Goal: Task Accomplishment & Management: Manage account settings

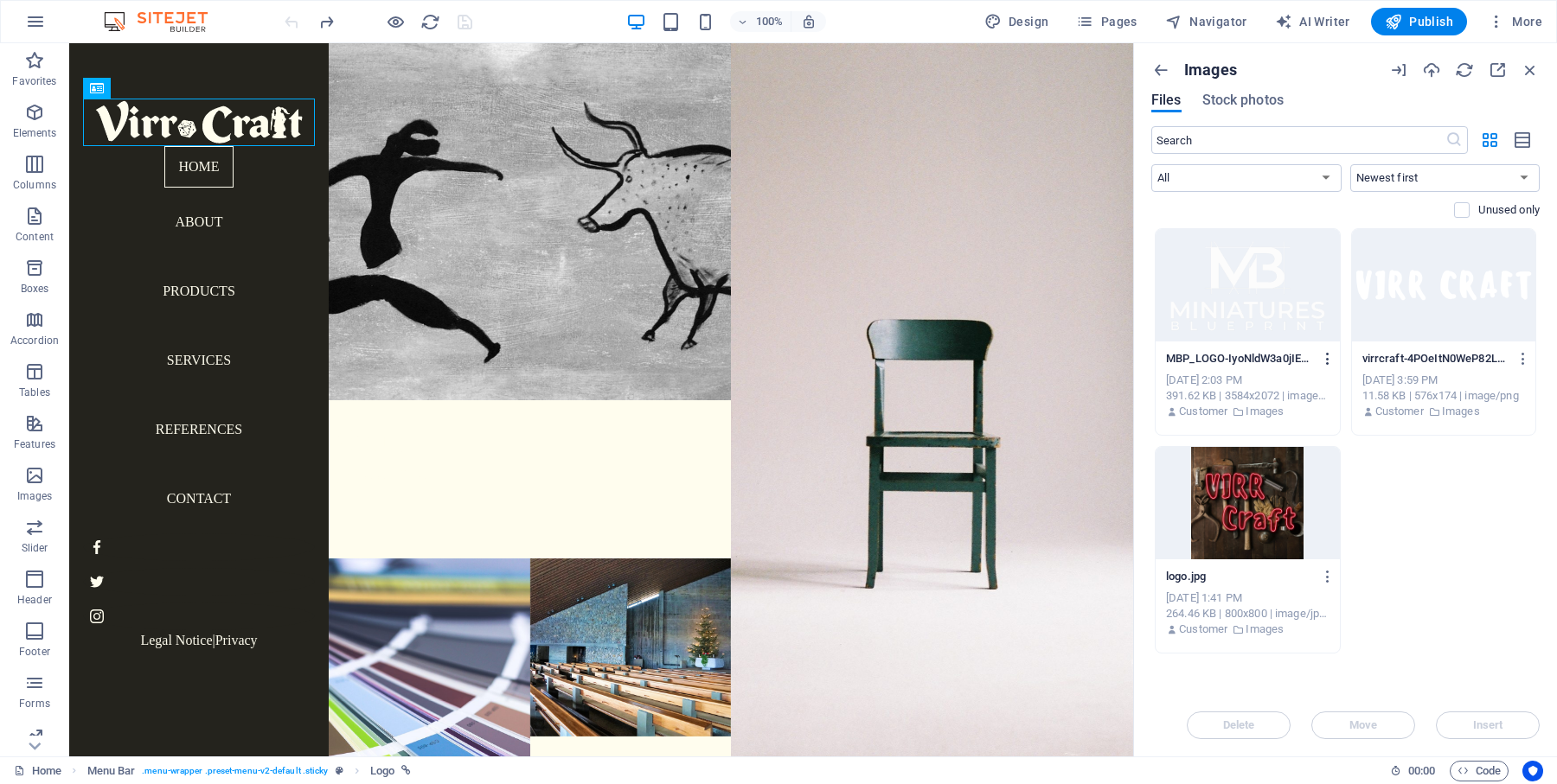
click at [1329, 358] on icon "button" at bounding box center [1328, 359] width 17 height 16
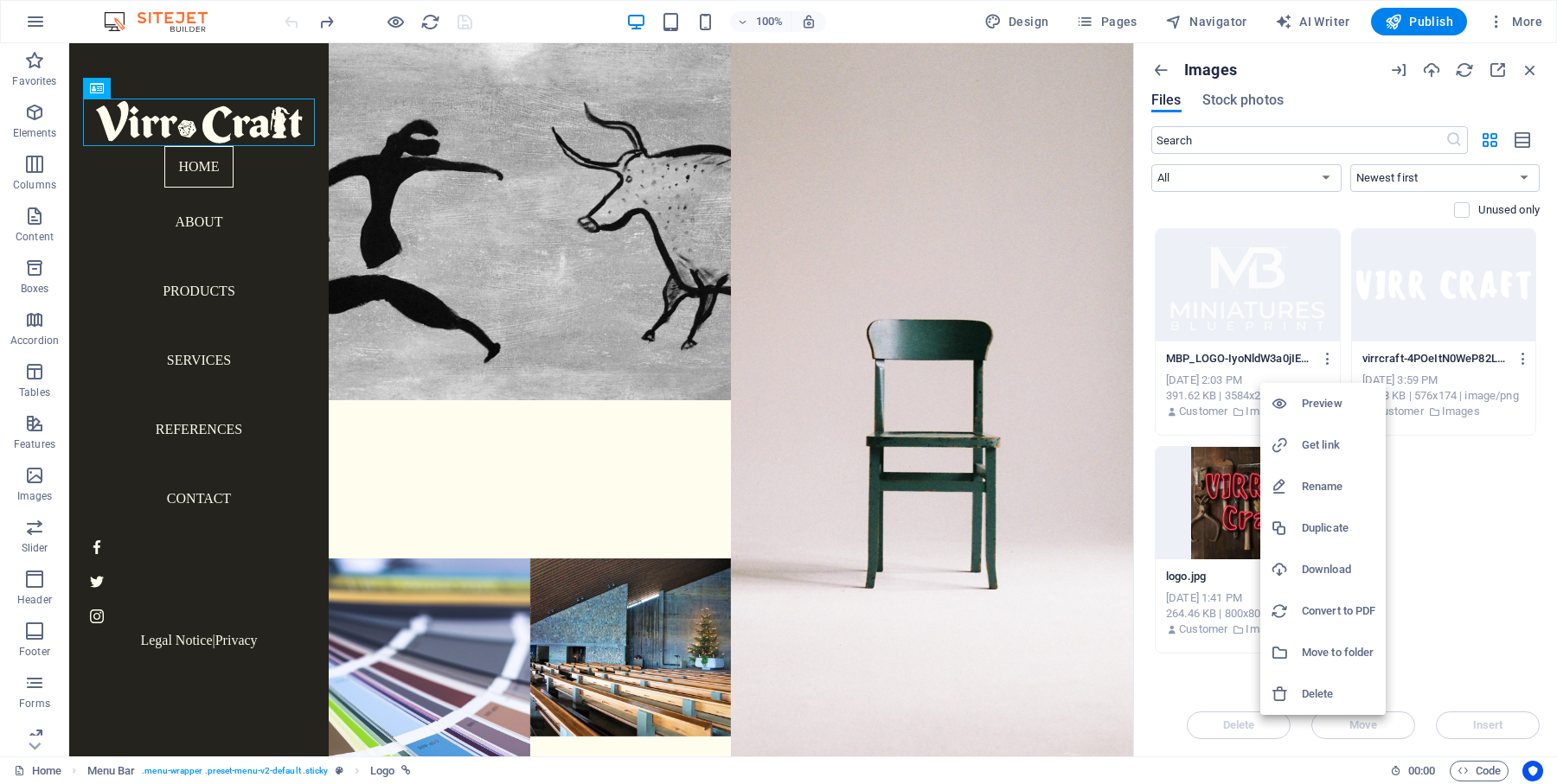
click at [1314, 690] on h6 "Delete" at bounding box center [1338, 694] width 73 height 21
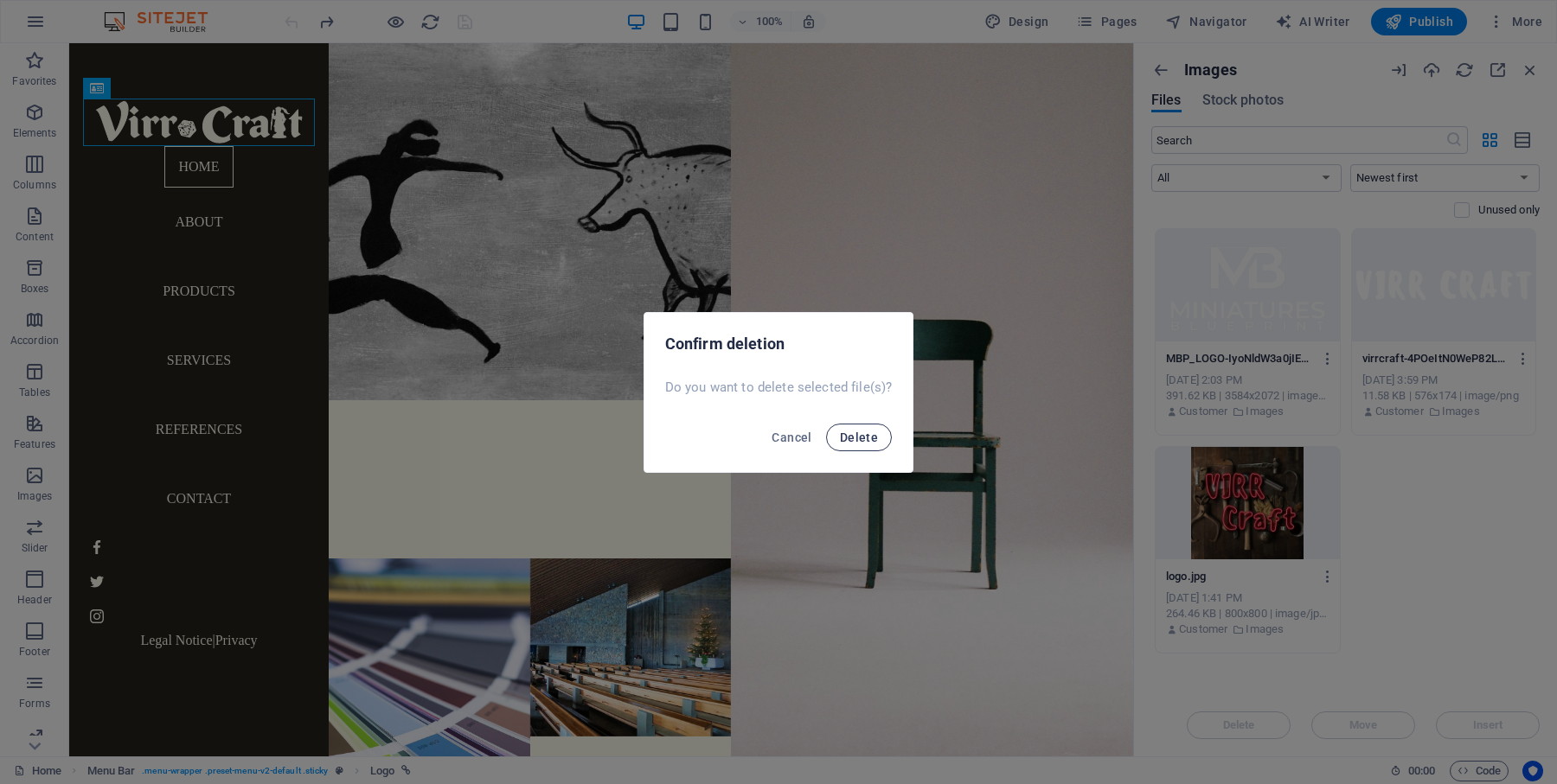
click at [866, 433] on span "Delete" at bounding box center [859, 438] width 38 height 14
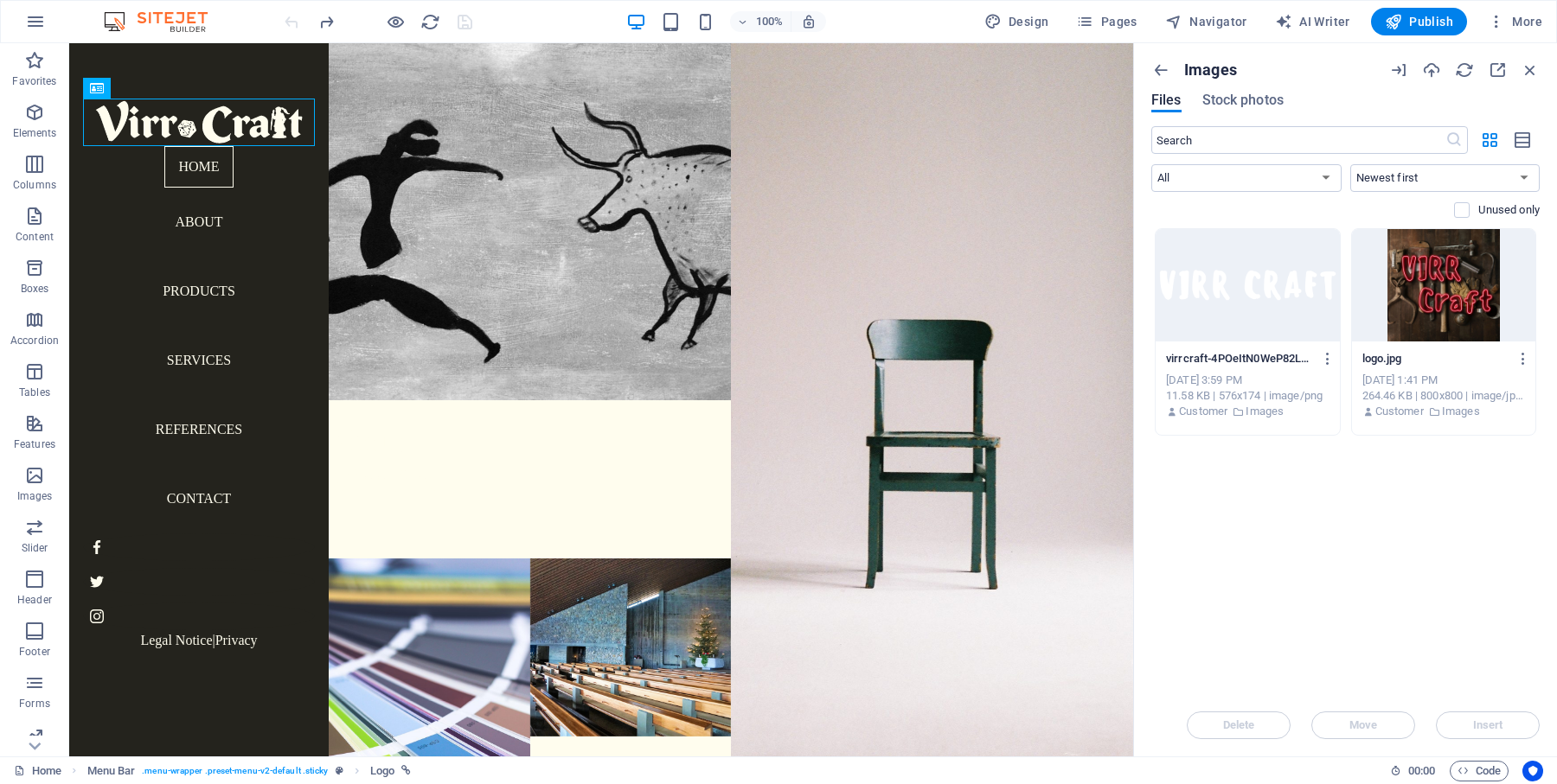
click at [382, 18] on div at bounding box center [378, 22] width 194 height 28
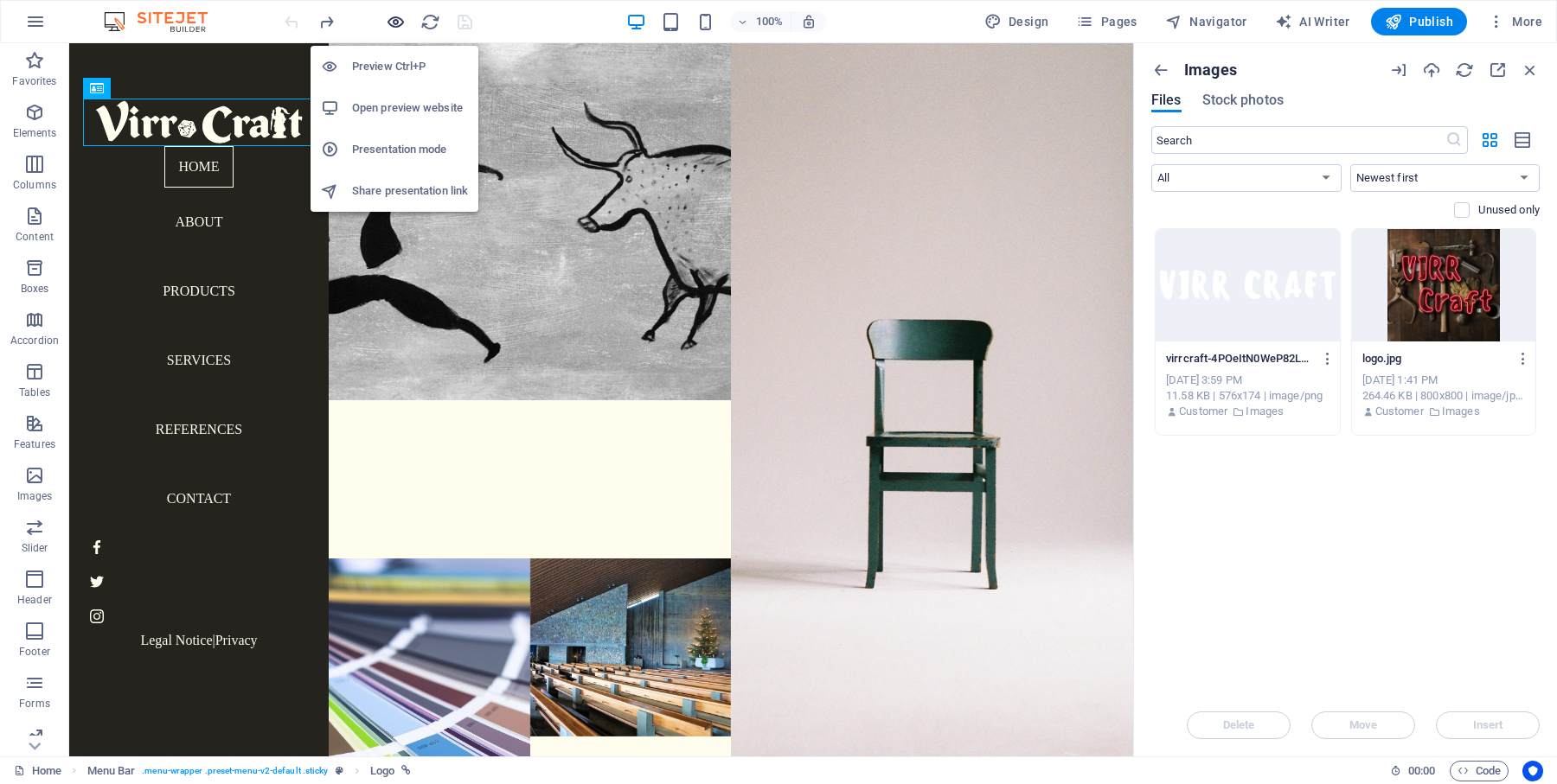
click at [393, 19] on icon "button" at bounding box center [395, 22] width 20 height 20
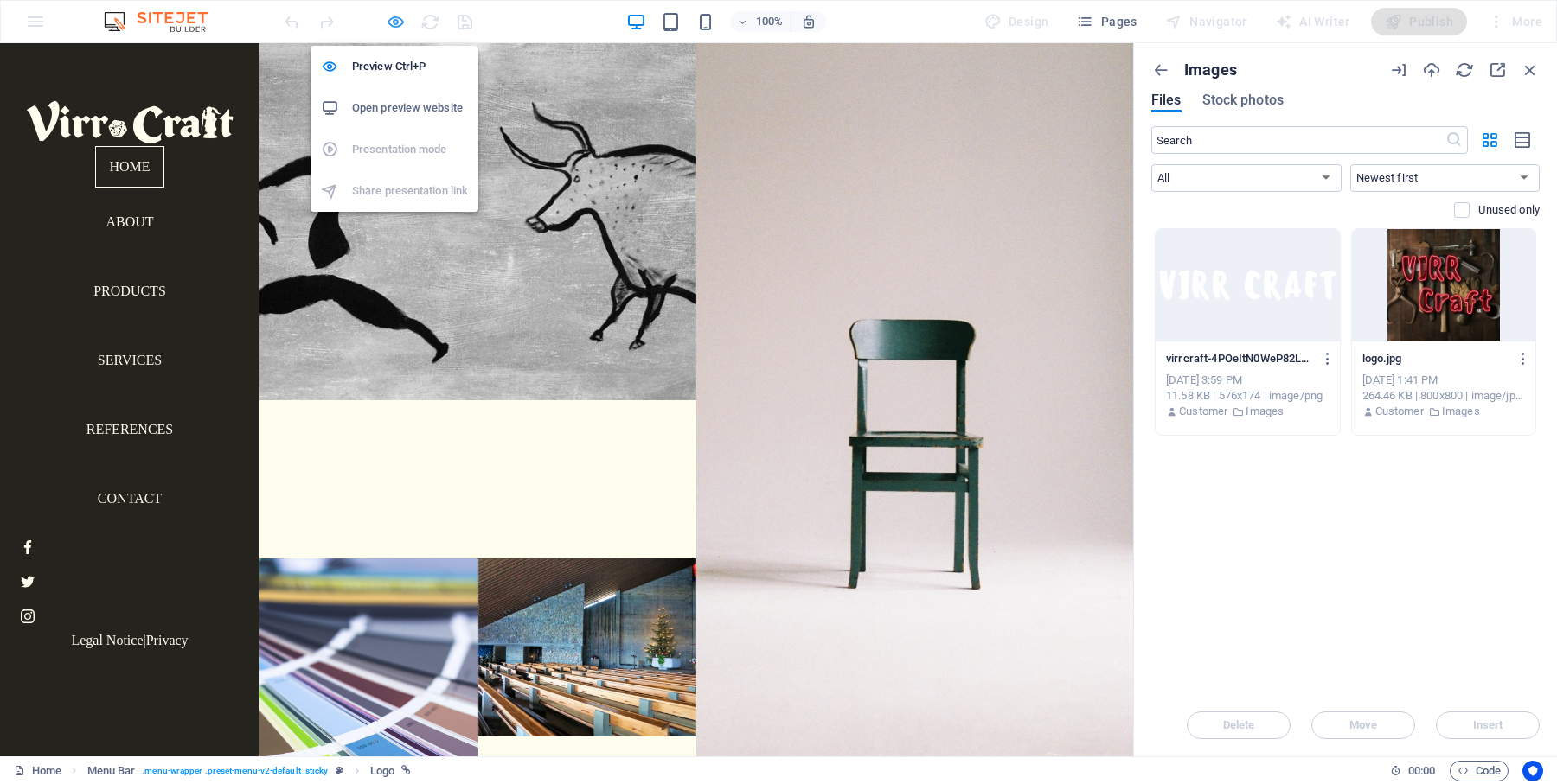
click at [393, 19] on icon "button" at bounding box center [395, 22] width 20 height 20
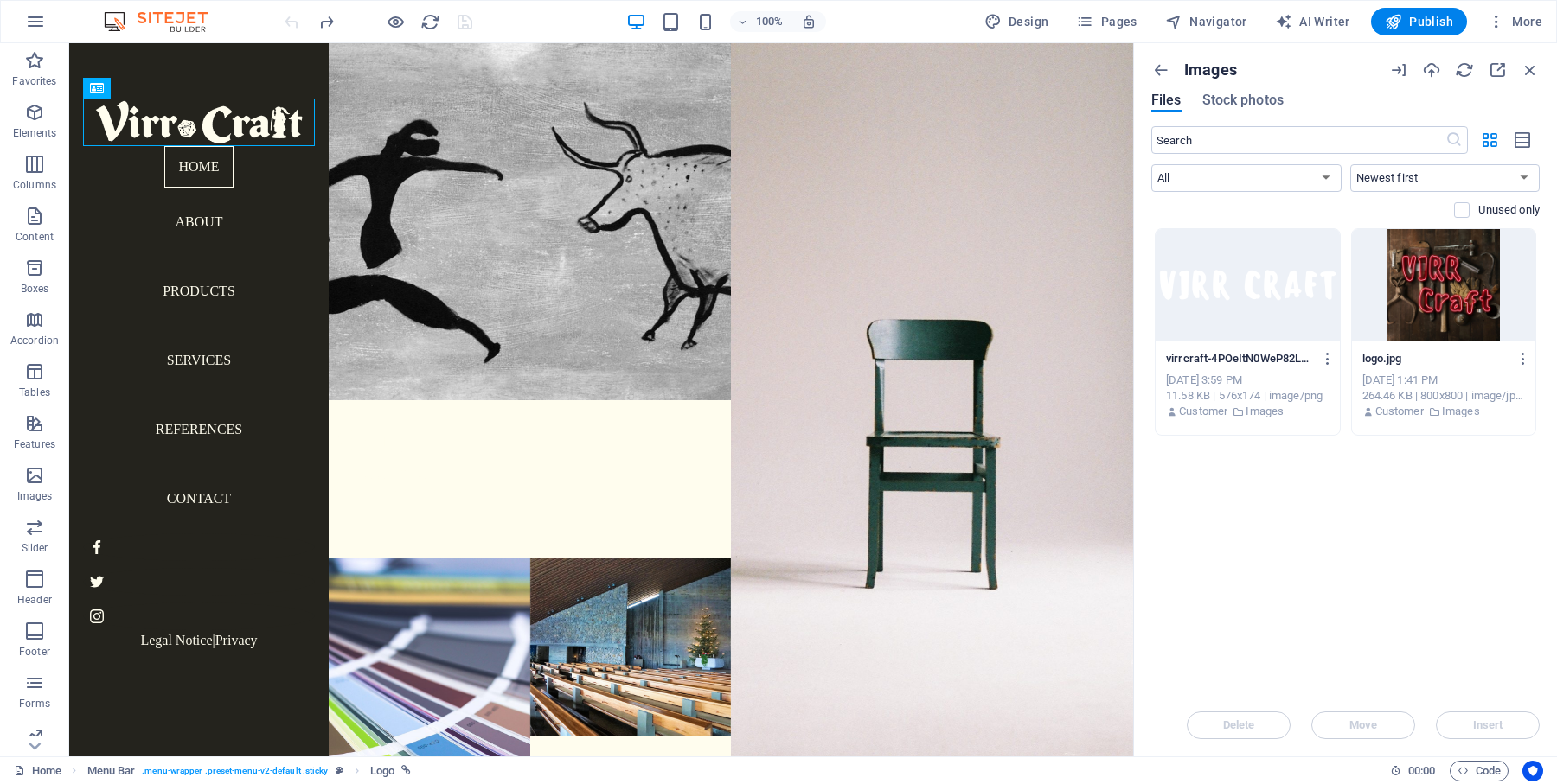
click at [446, 19] on div at bounding box center [378, 22] width 194 height 28
click at [432, 19] on icon "reload" at bounding box center [430, 22] width 20 height 20
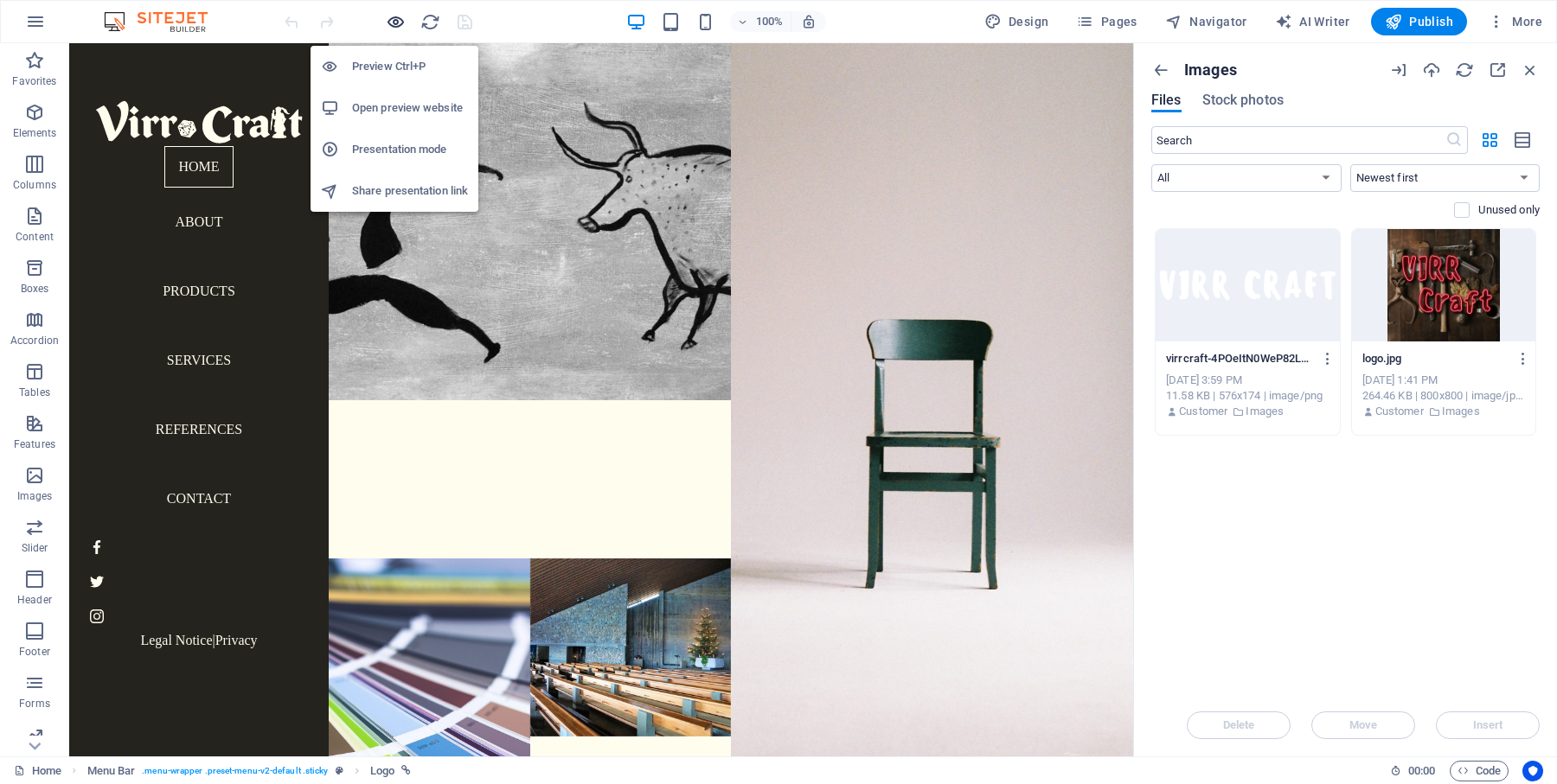
click at [392, 21] on icon "button" at bounding box center [395, 22] width 20 height 20
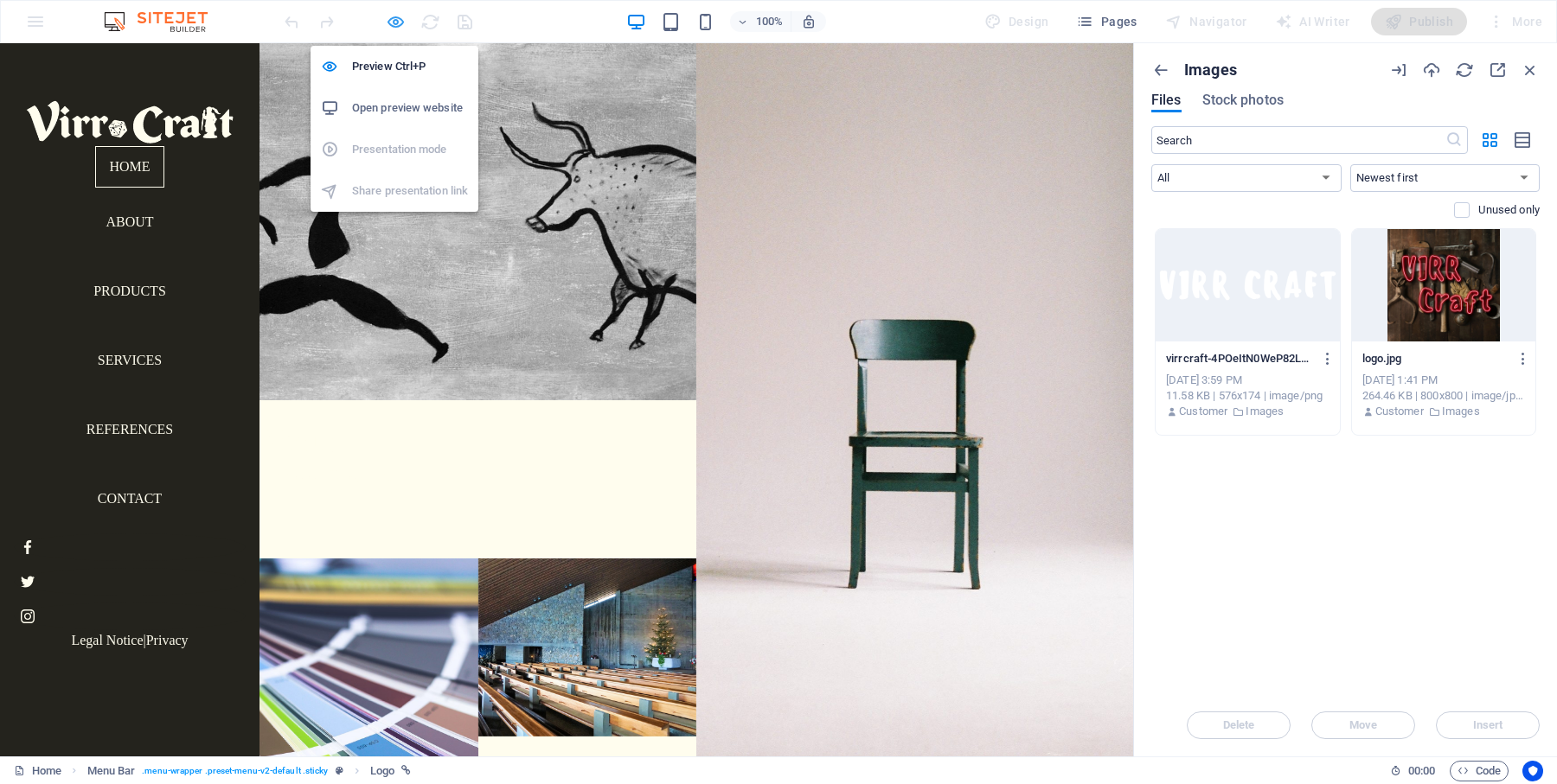
click at [398, 21] on icon "button" at bounding box center [395, 22] width 20 height 20
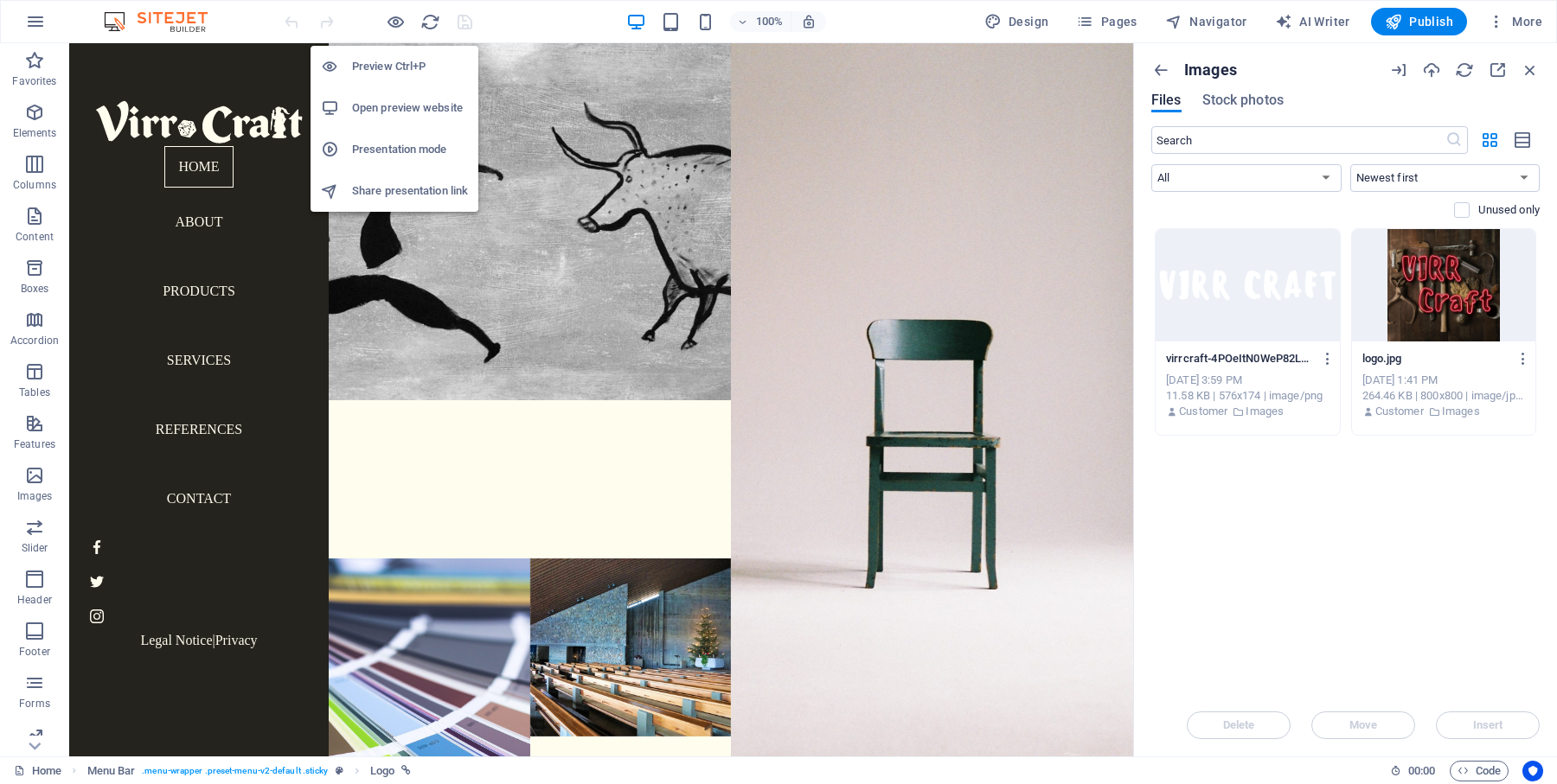
click at [398, 66] on h6 "Preview Ctrl+P" at bounding box center [410, 66] width 116 height 21
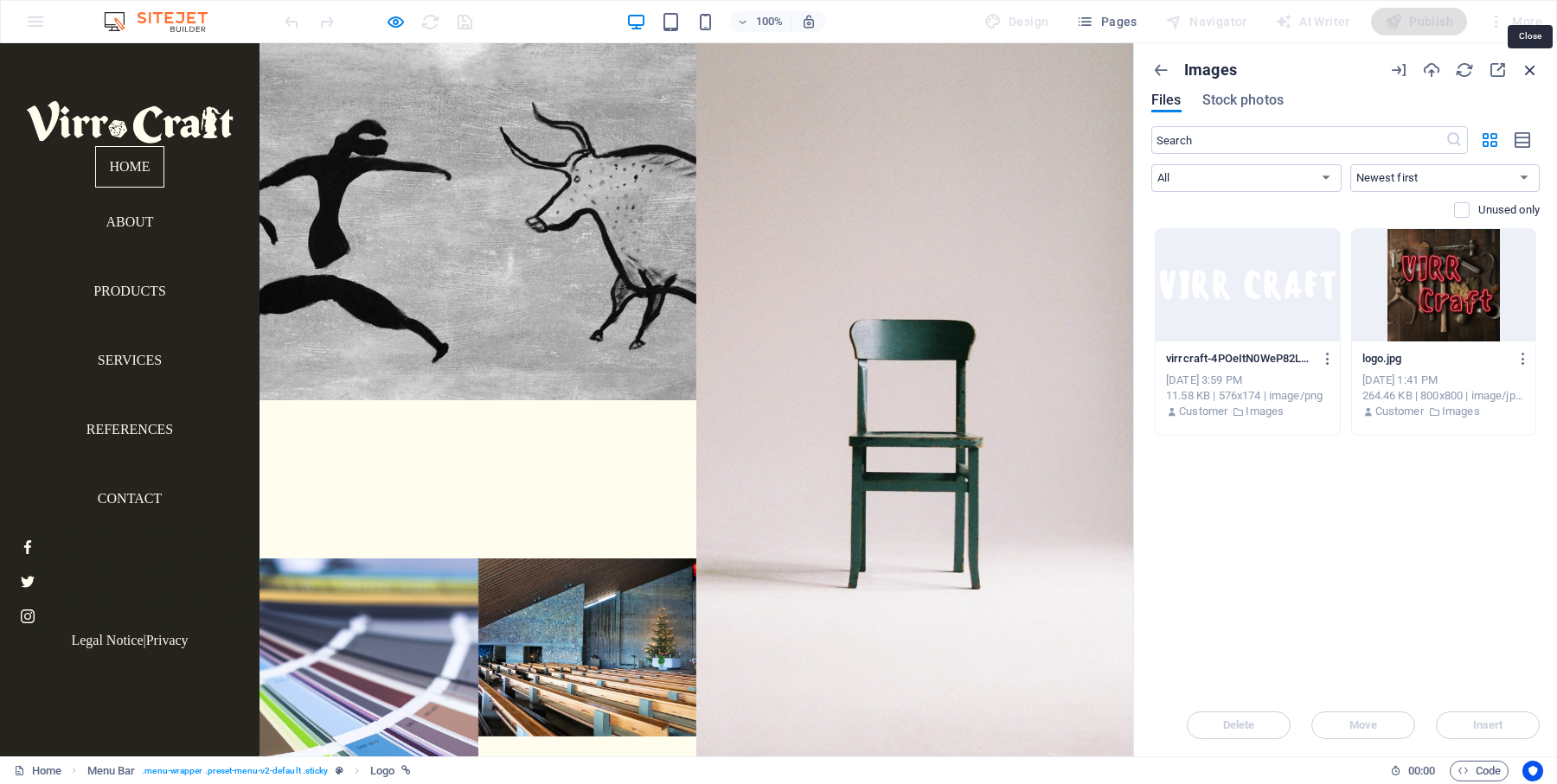
click at [1529, 72] on icon "button" at bounding box center [1530, 70] width 19 height 19
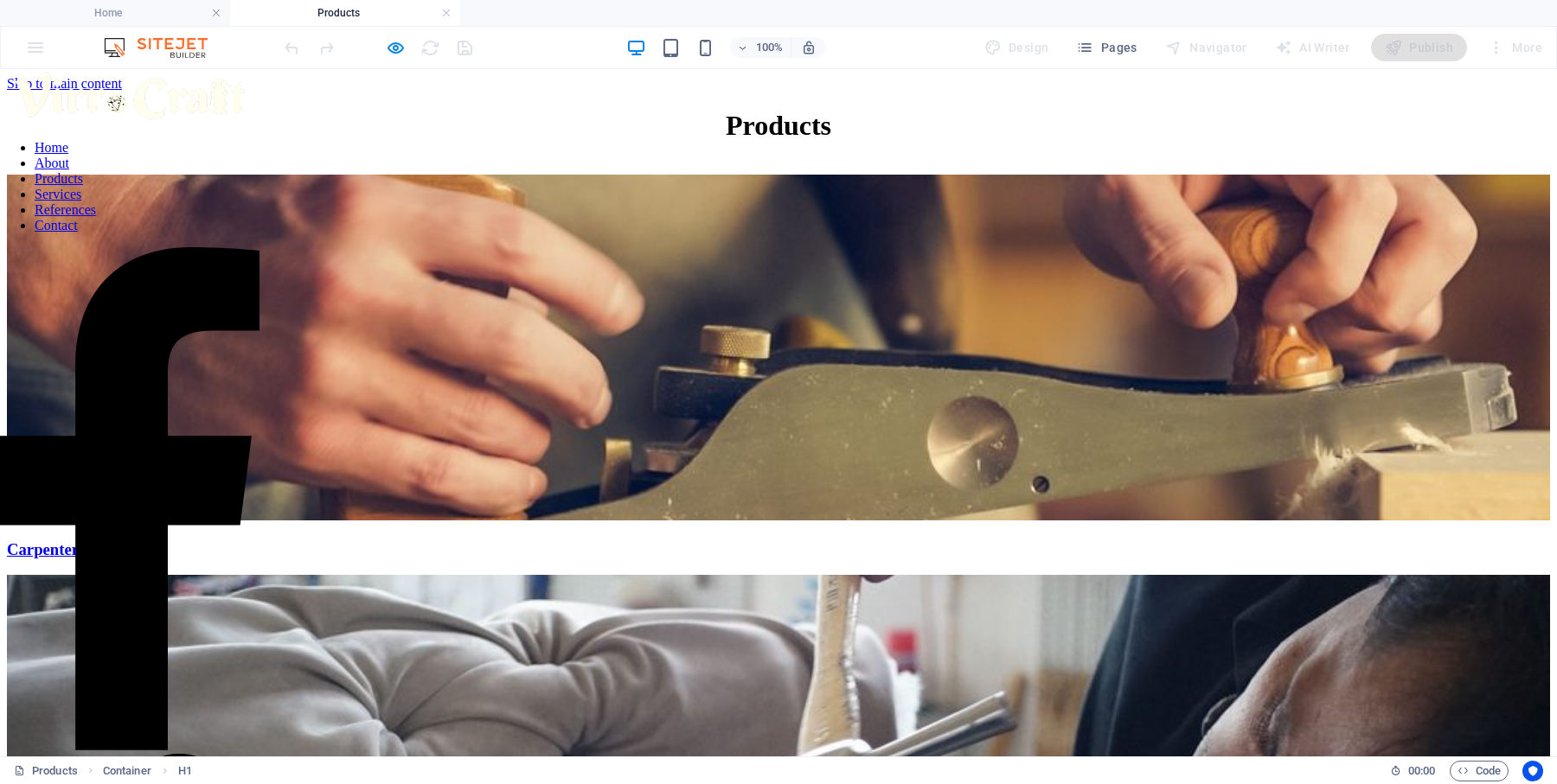
click at [127, 224] on nav "Home About Products Services References Contact" at bounding box center [129, 187] width 259 height 93
click at [133, 234] on nav "Home About Products Services References Contact" at bounding box center [129, 187] width 259 height 93
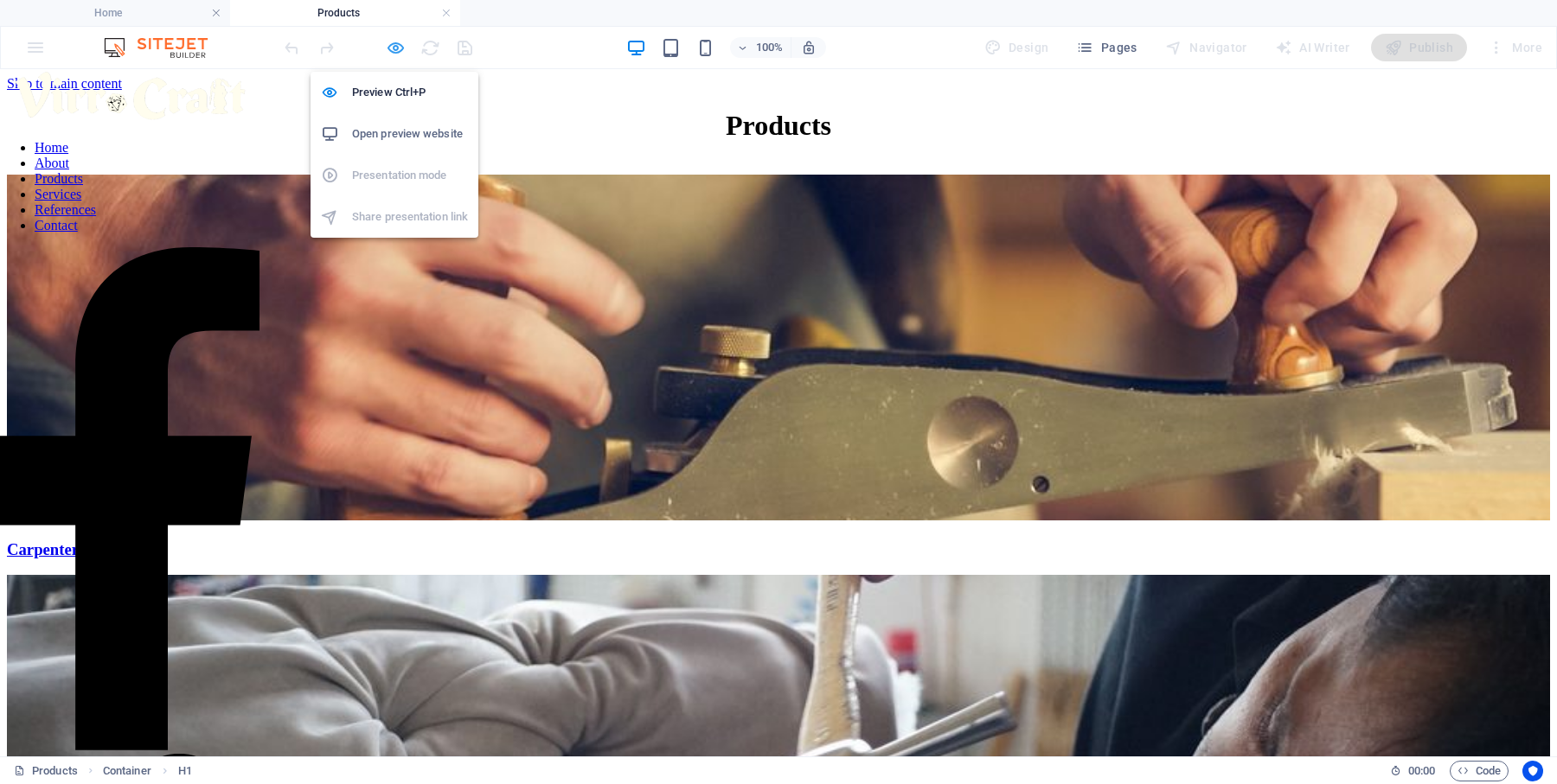
click at [393, 51] on icon "button" at bounding box center [395, 48] width 20 height 20
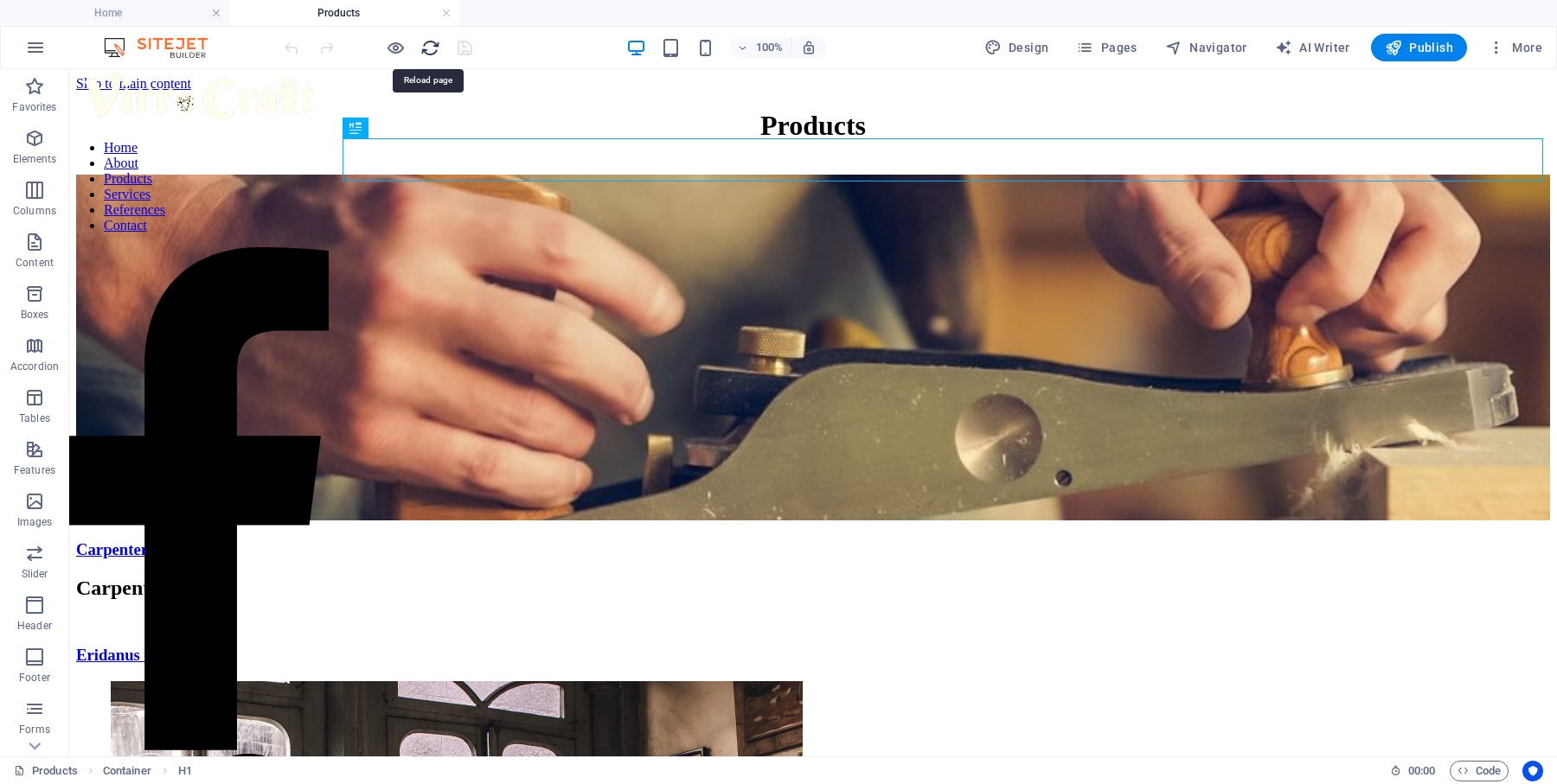
click at [435, 43] on icon "reload" at bounding box center [430, 48] width 20 height 20
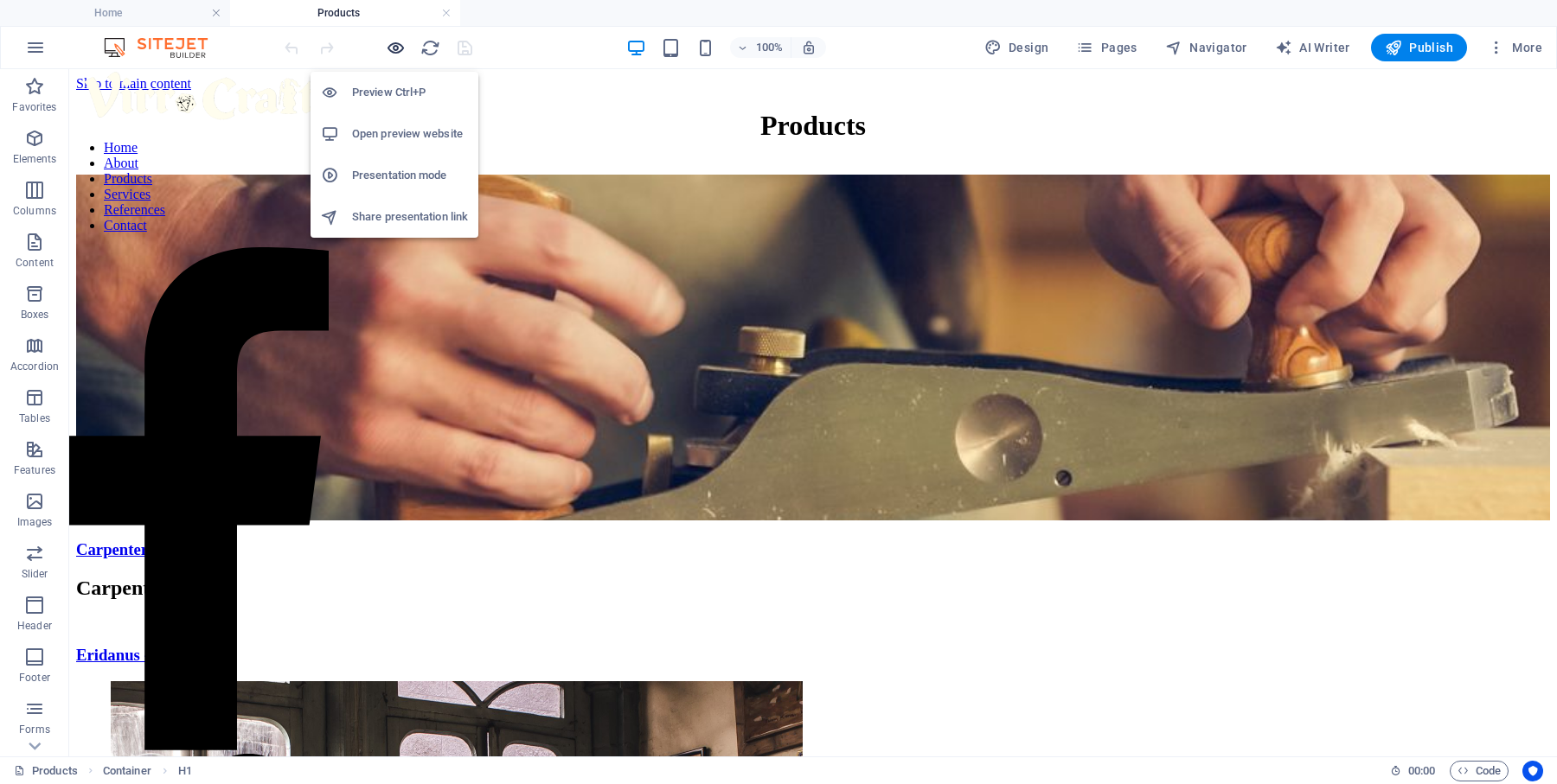
click at [399, 48] on icon "button" at bounding box center [395, 48] width 20 height 20
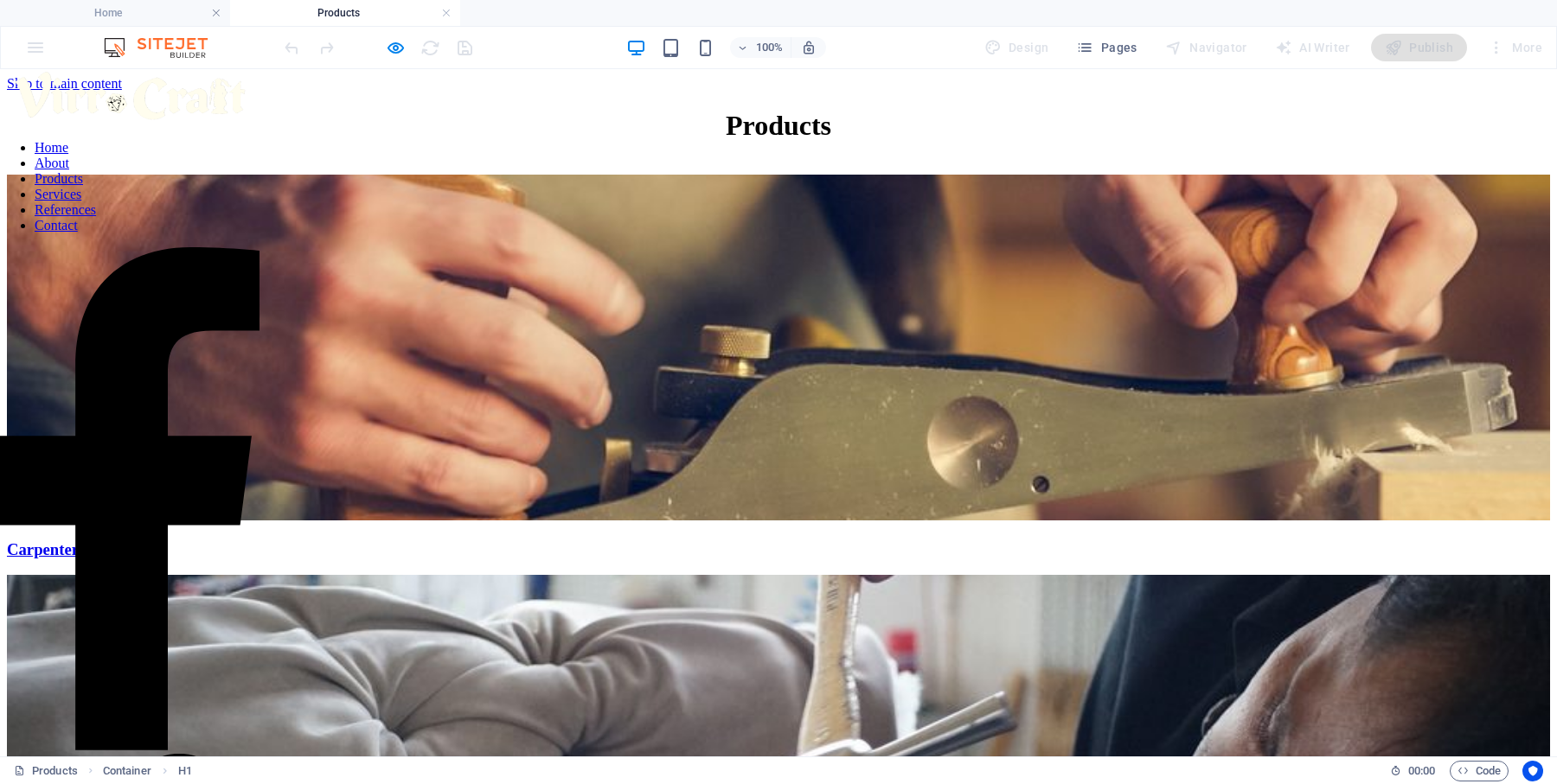
click at [68, 154] on link "Home" at bounding box center [51, 147] width 34 height 15
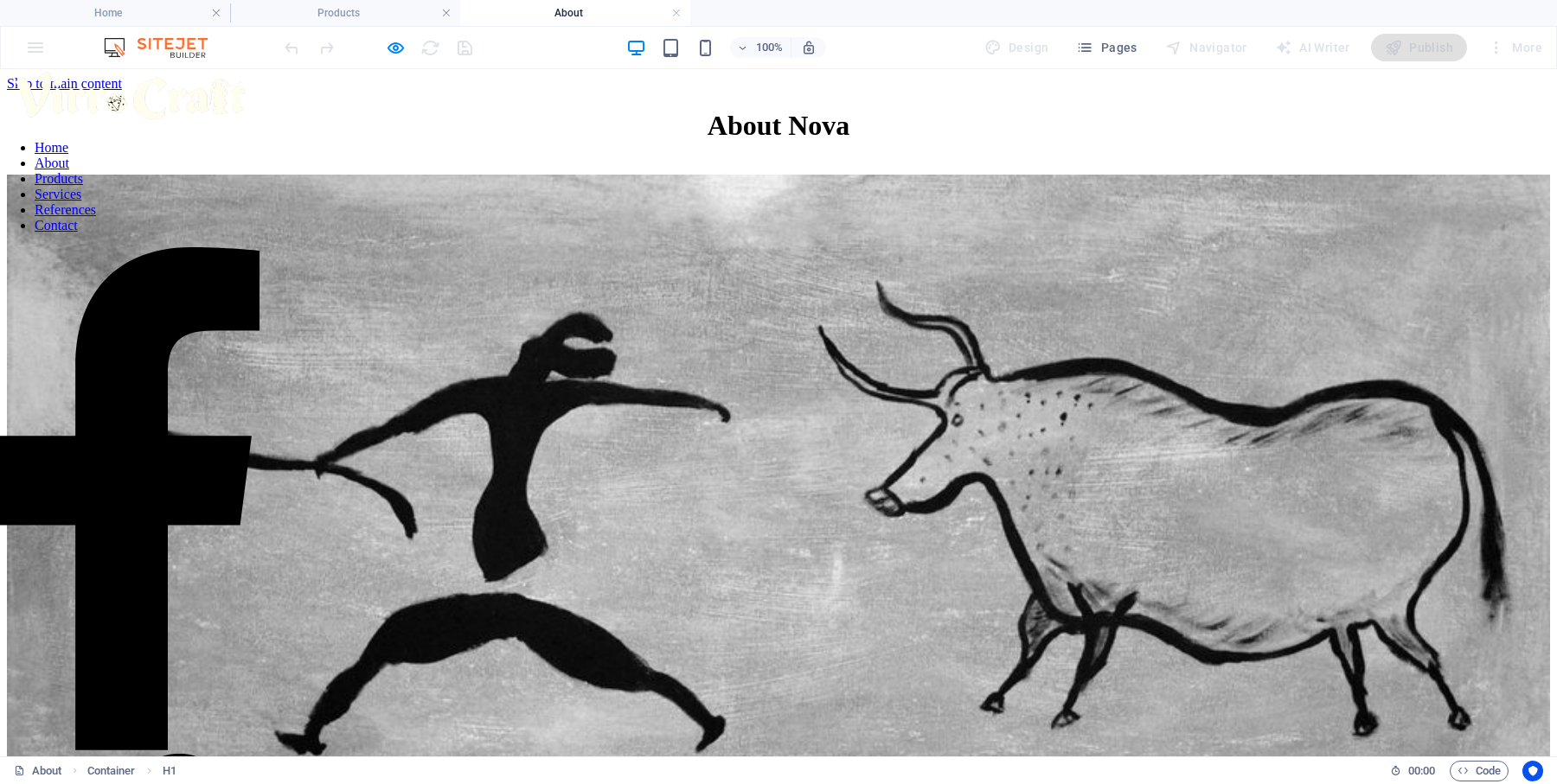
click at [130, 234] on nav "Home About Products Services References Contact" at bounding box center [129, 187] width 259 height 93
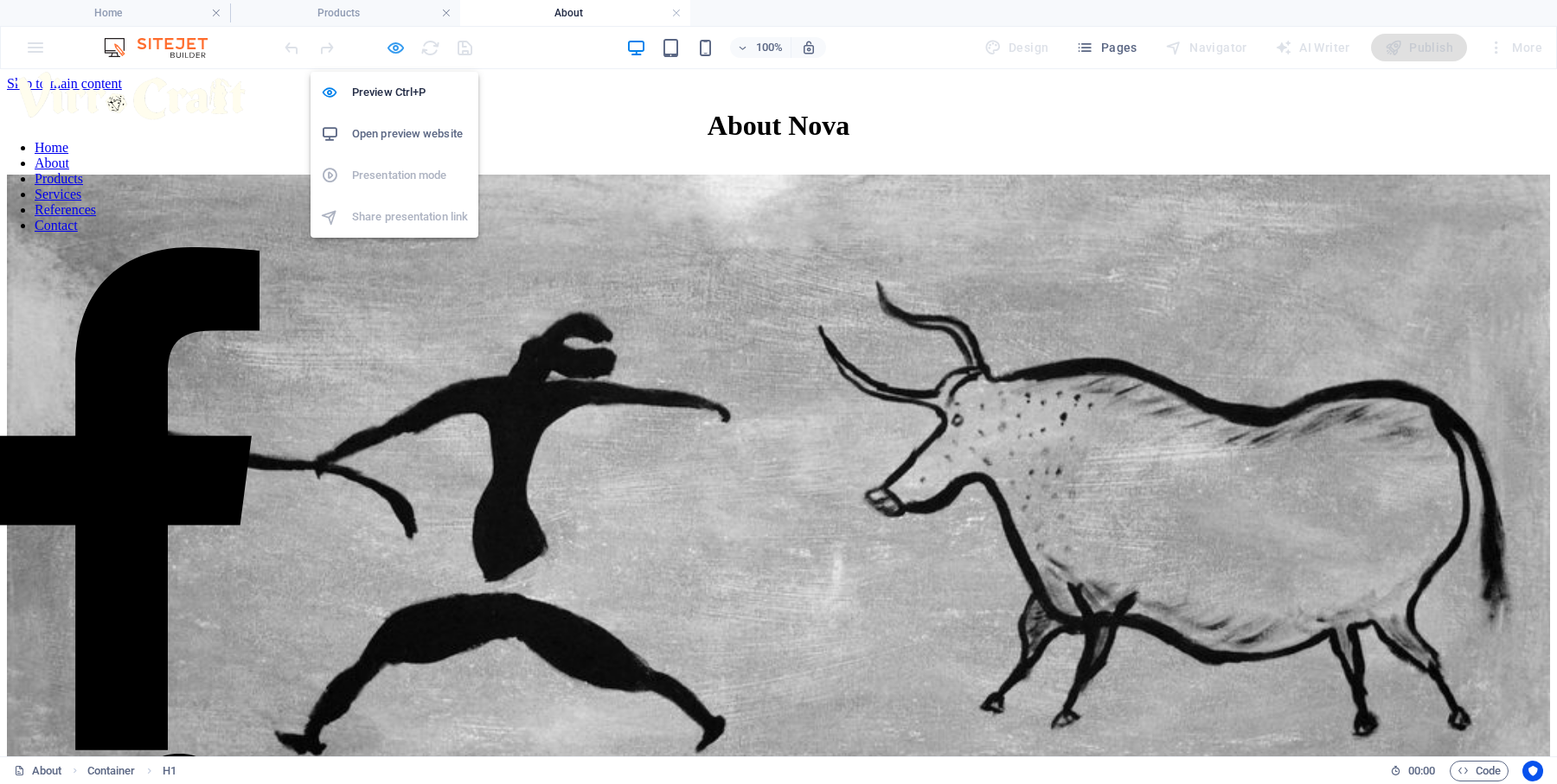
click at [395, 52] on icon "button" at bounding box center [395, 48] width 20 height 20
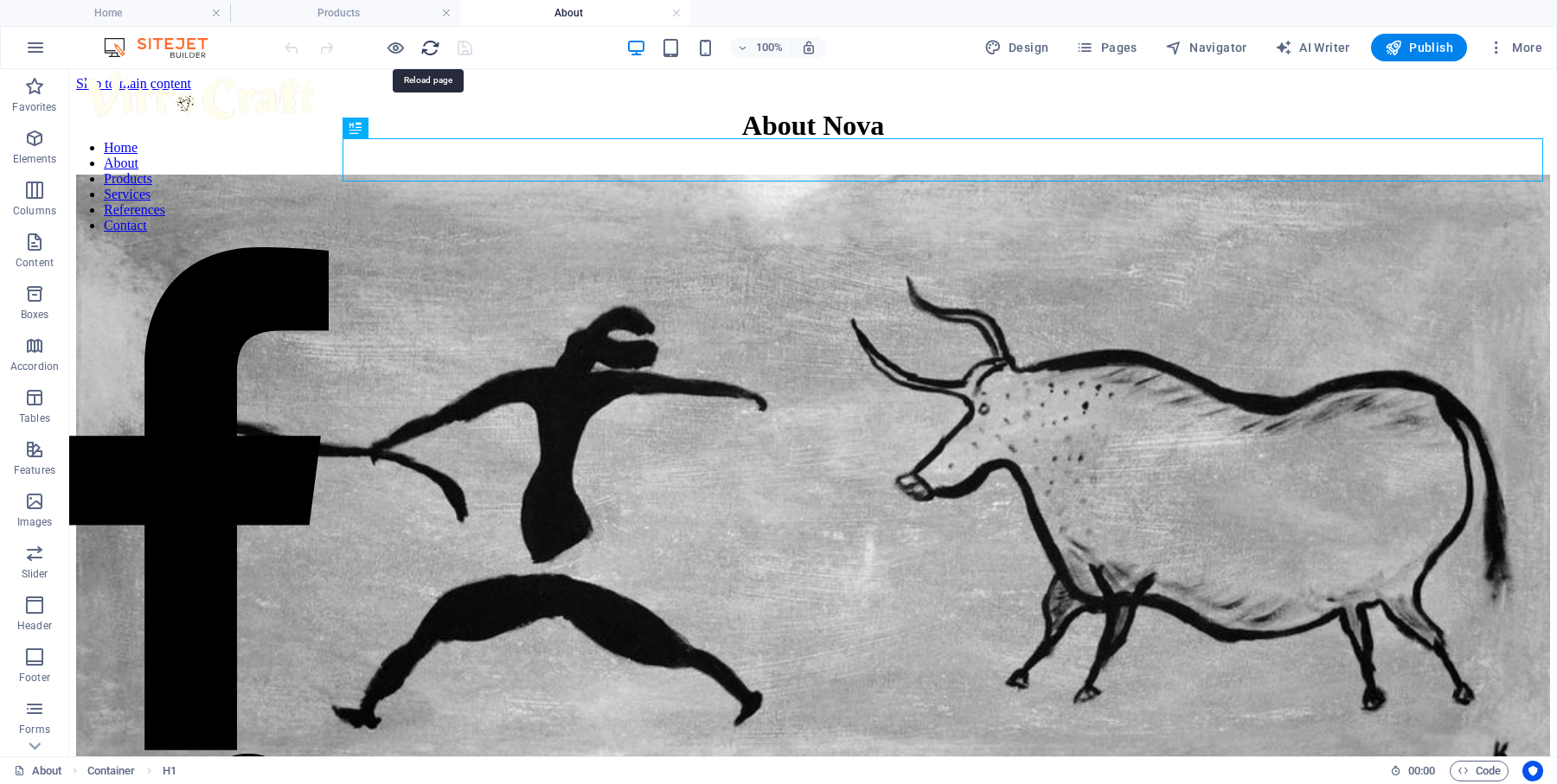
click at [428, 45] on icon "reload" at bounding box center [430, 48] width 20 height 20
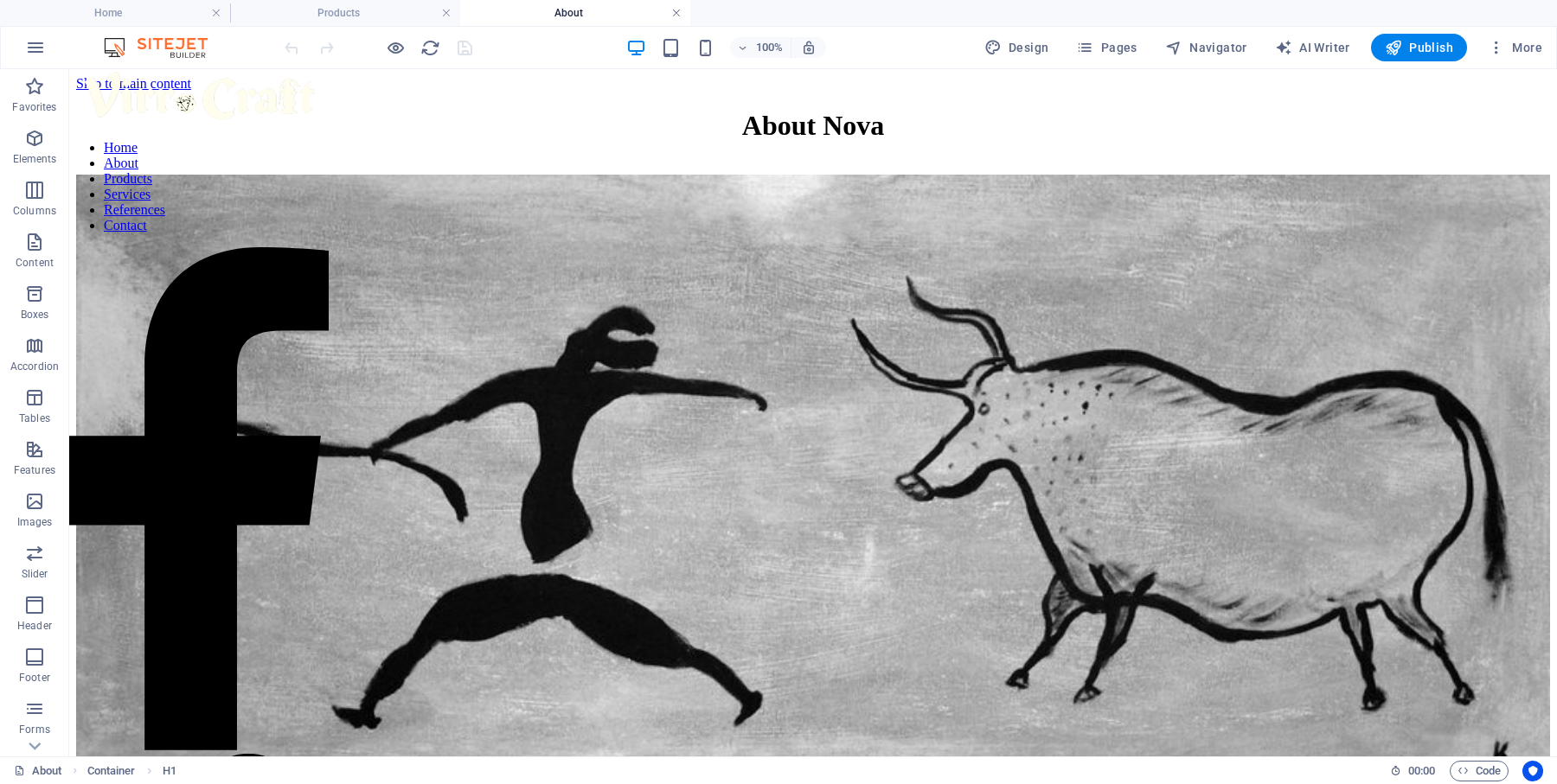
click at [673, 9] on link at bounding box center [676, 13] width 10 height 17
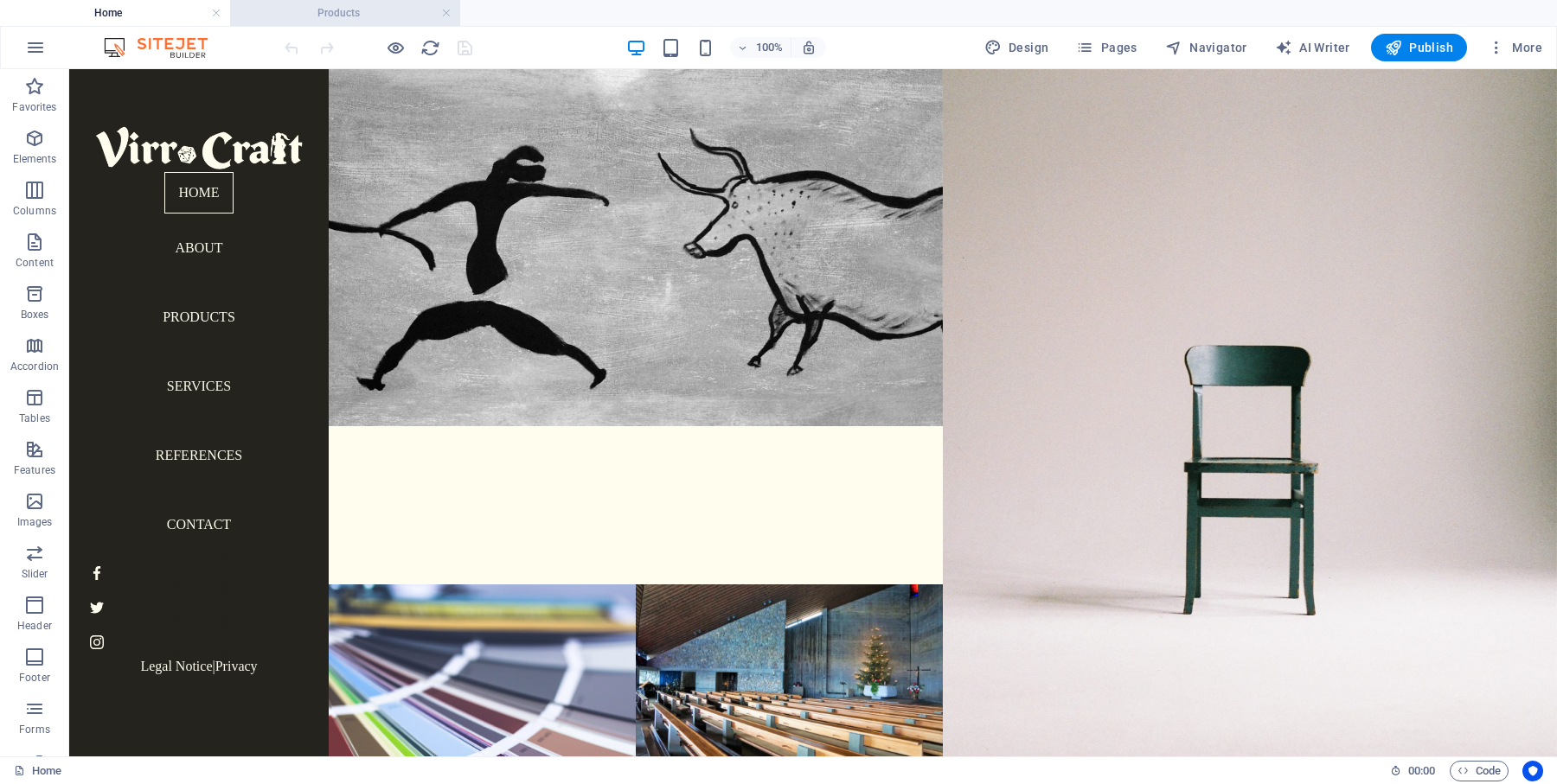
click at [393, 15] on h4 "Products" at bounding box center [345, 13] width 230 height 19
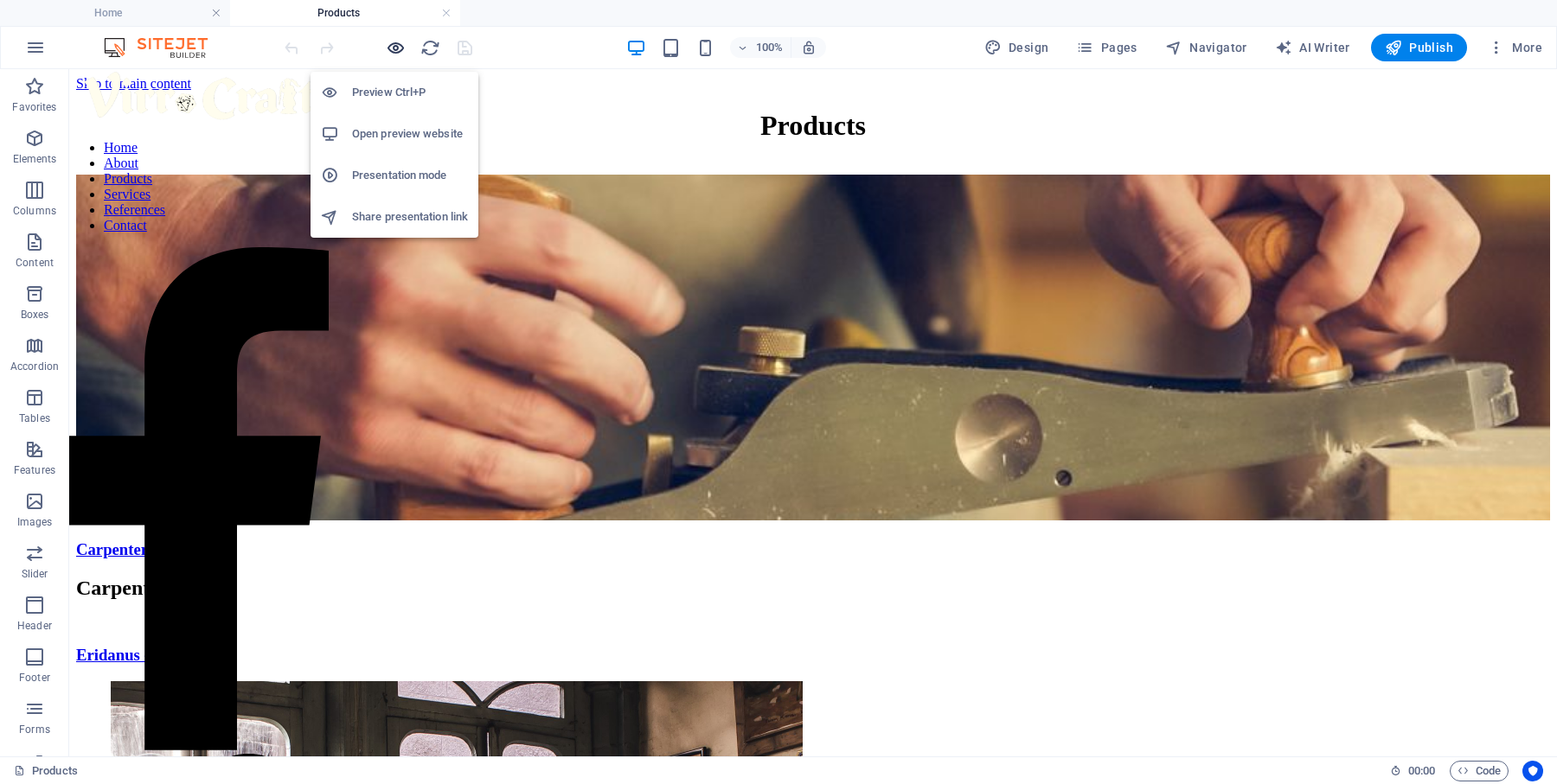
click at [393, 49] on icon "button" at bounding box center [395, 48] width 20 height 20
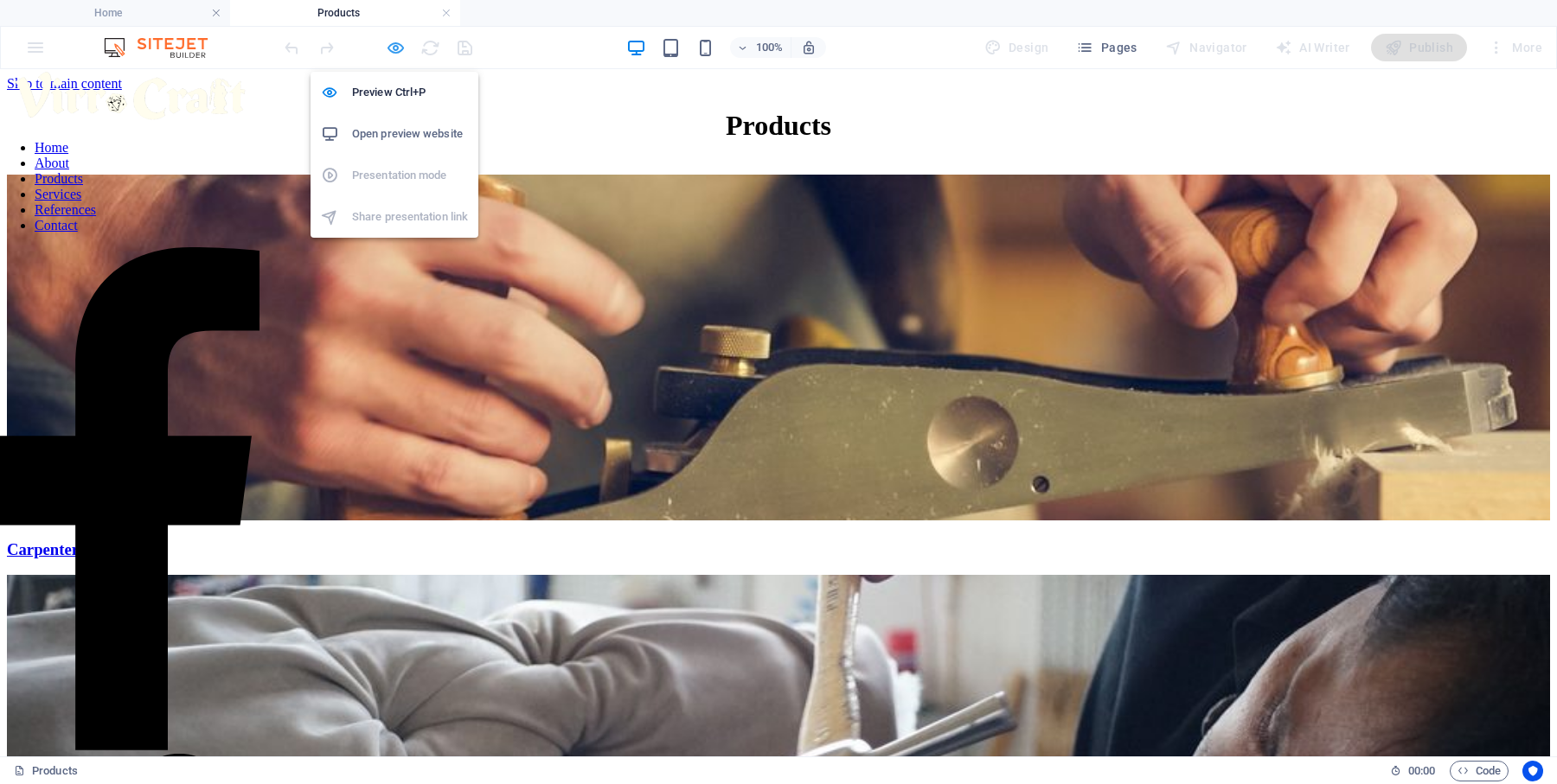
click at [396, 51] on icon "button" at bounding box center [395, 48] width 20 height 20
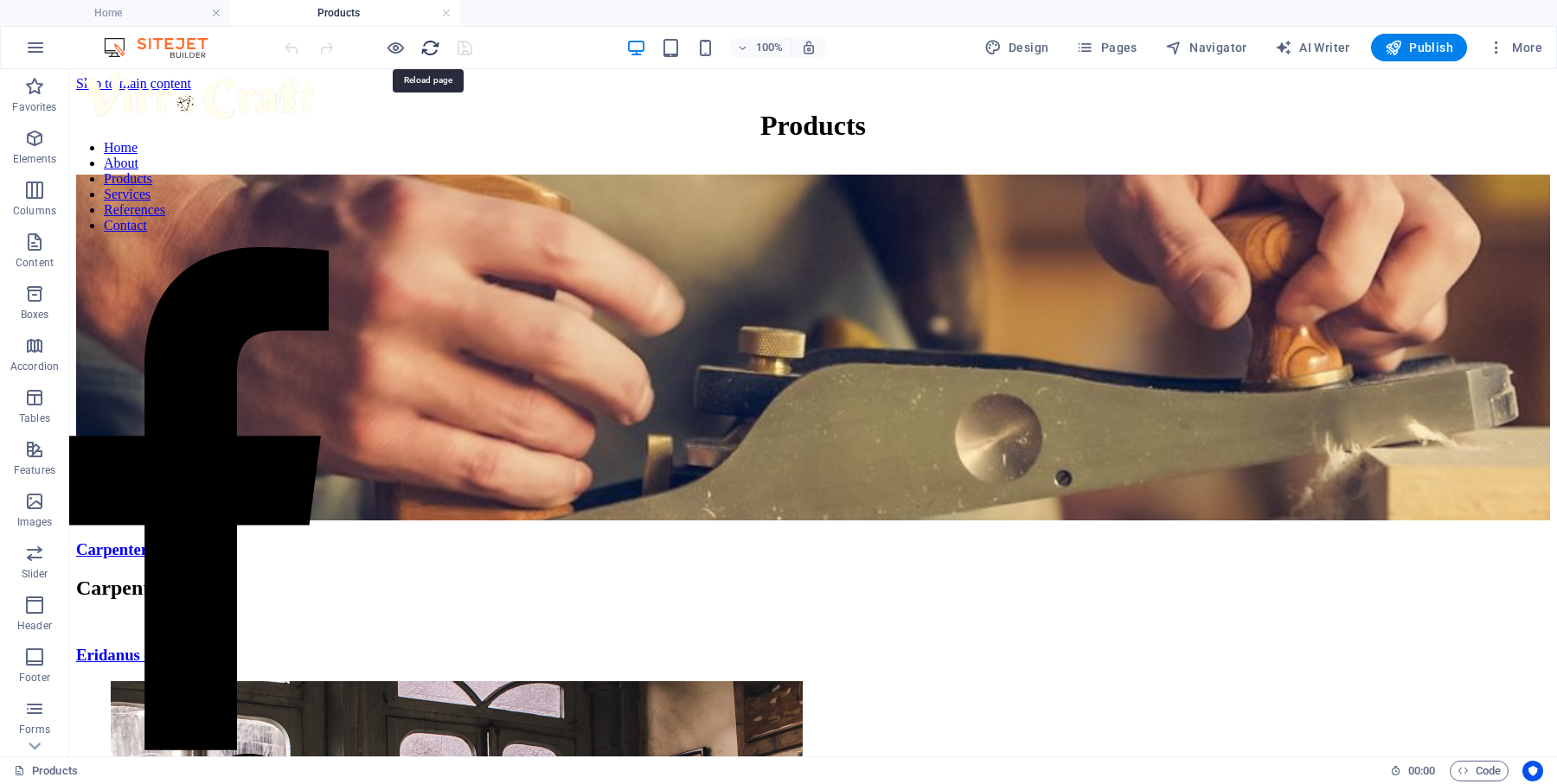
click at [437, 51] on icon "reload" at bounding box center [430, 48] width 20 height 20
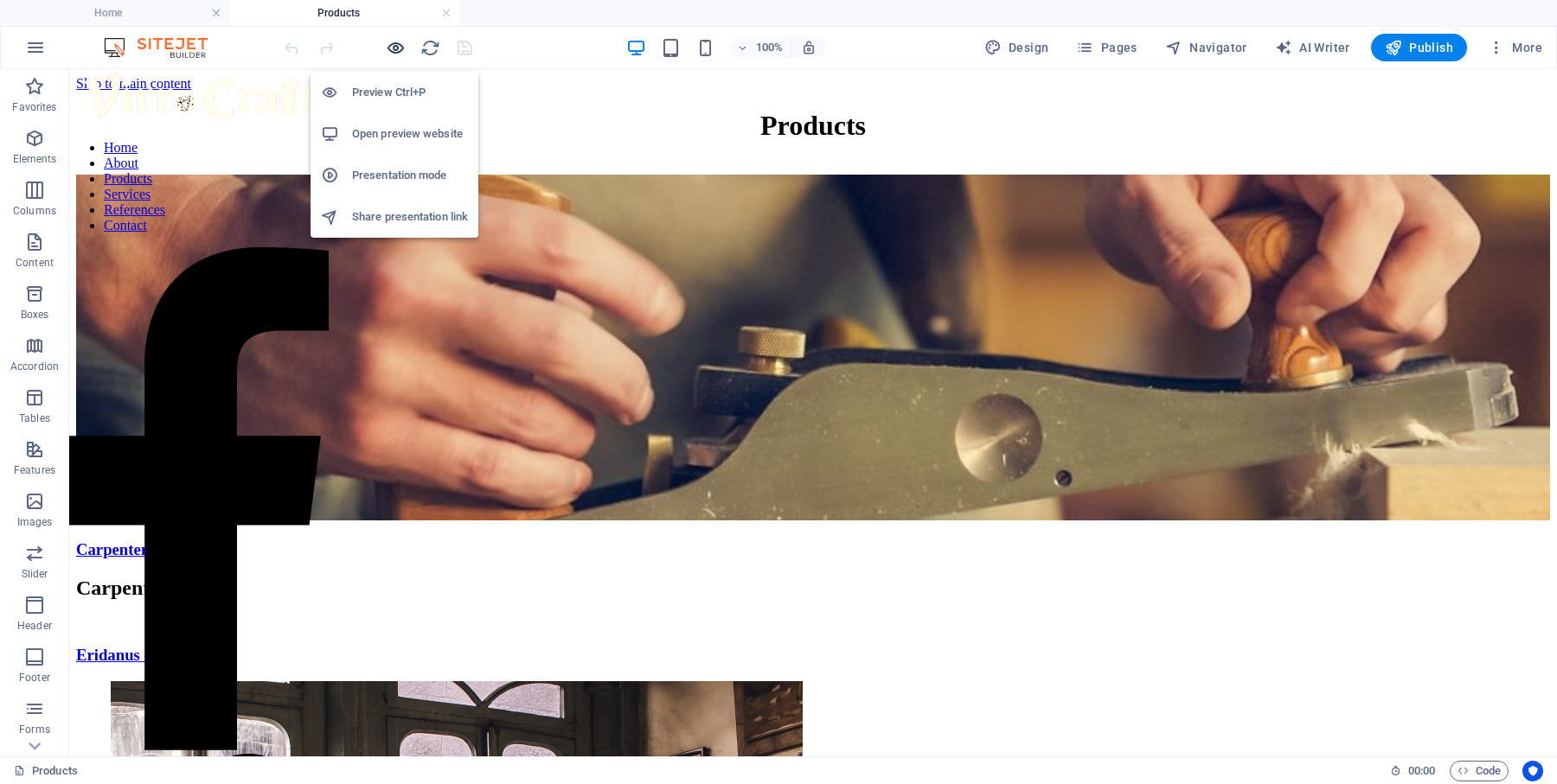
click at [399, 50] on icon "button" at bounding box center [395, 48] width 20 height 20
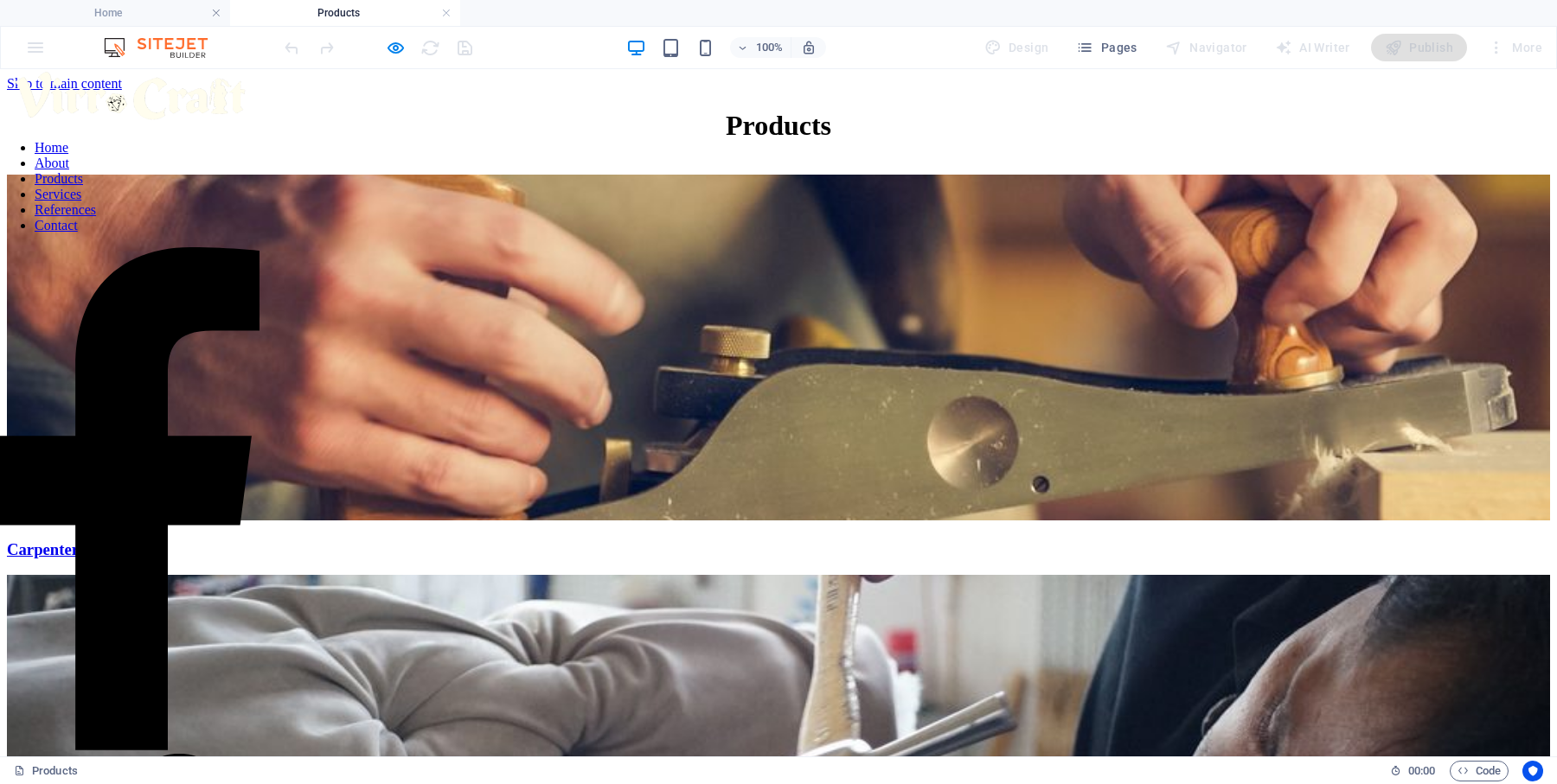
click at [81, 739] on link at bounding box center [129, 746] width 259 height 15
click at [78, 233] on link "Contact" at bounding box center [57, 225] width 44 height 15
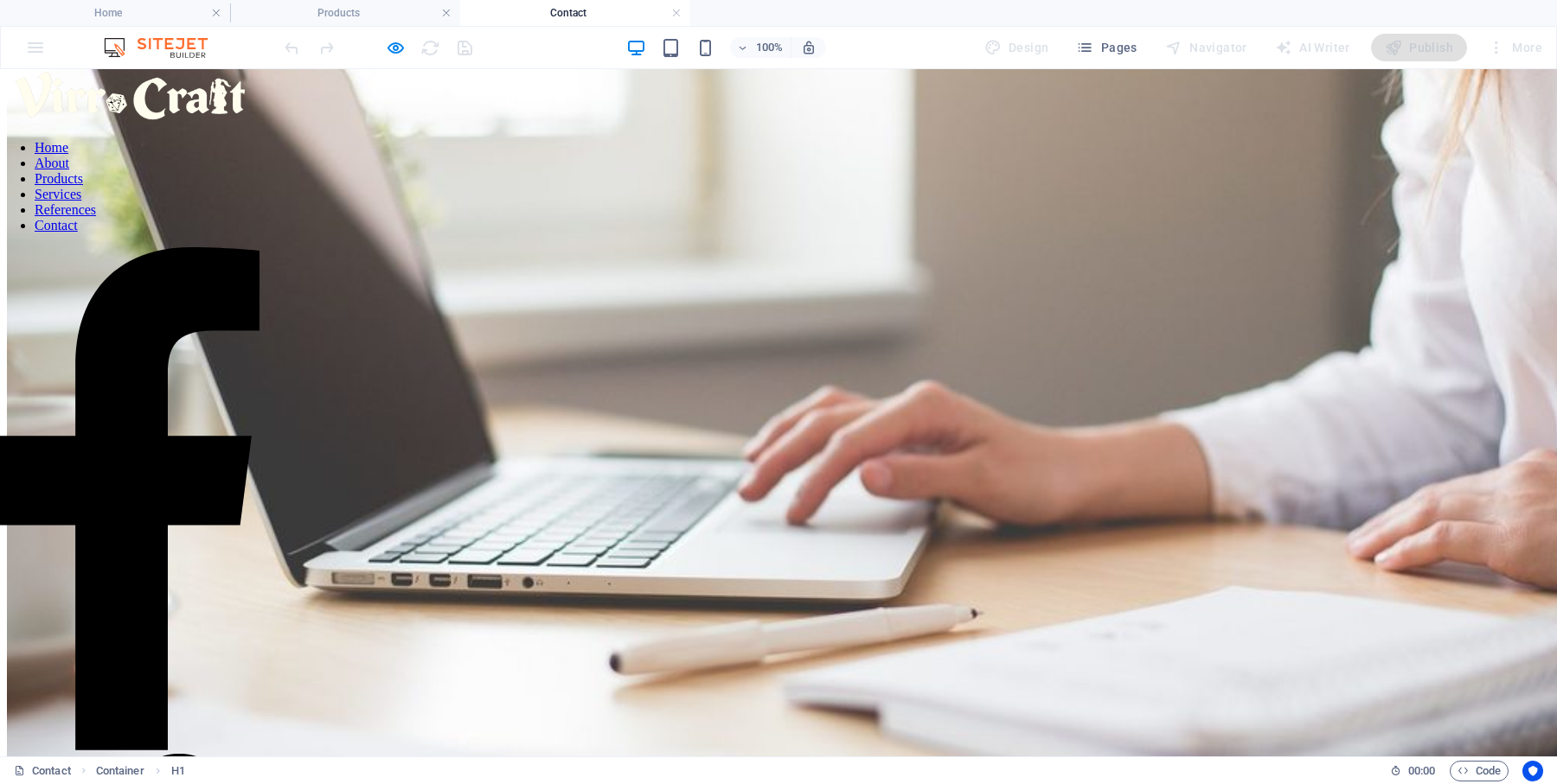
scroll to position [331, 0]
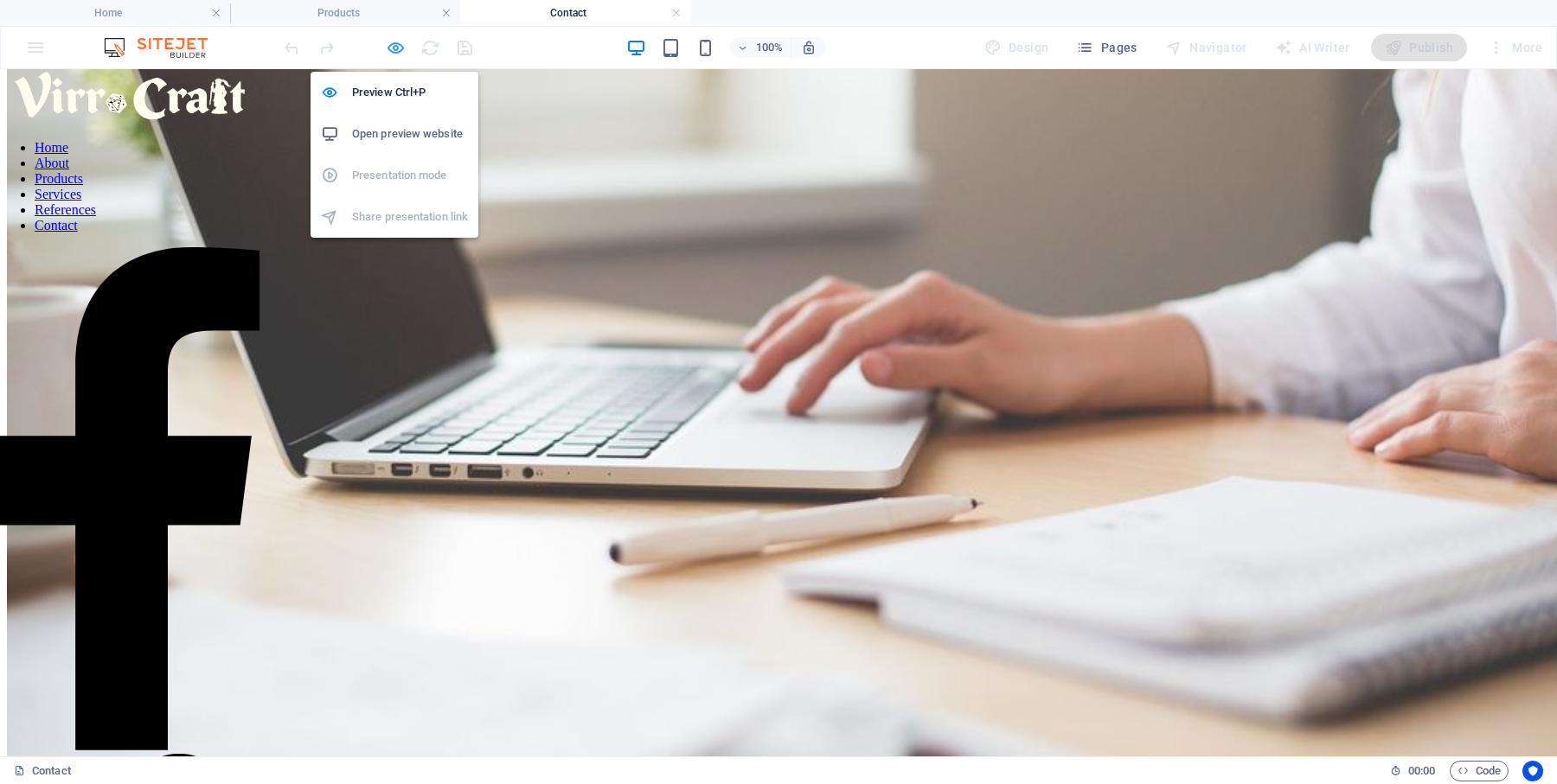
click at [391, 51] on icon "button" at bounding box center [395, 48] width 20 height 20
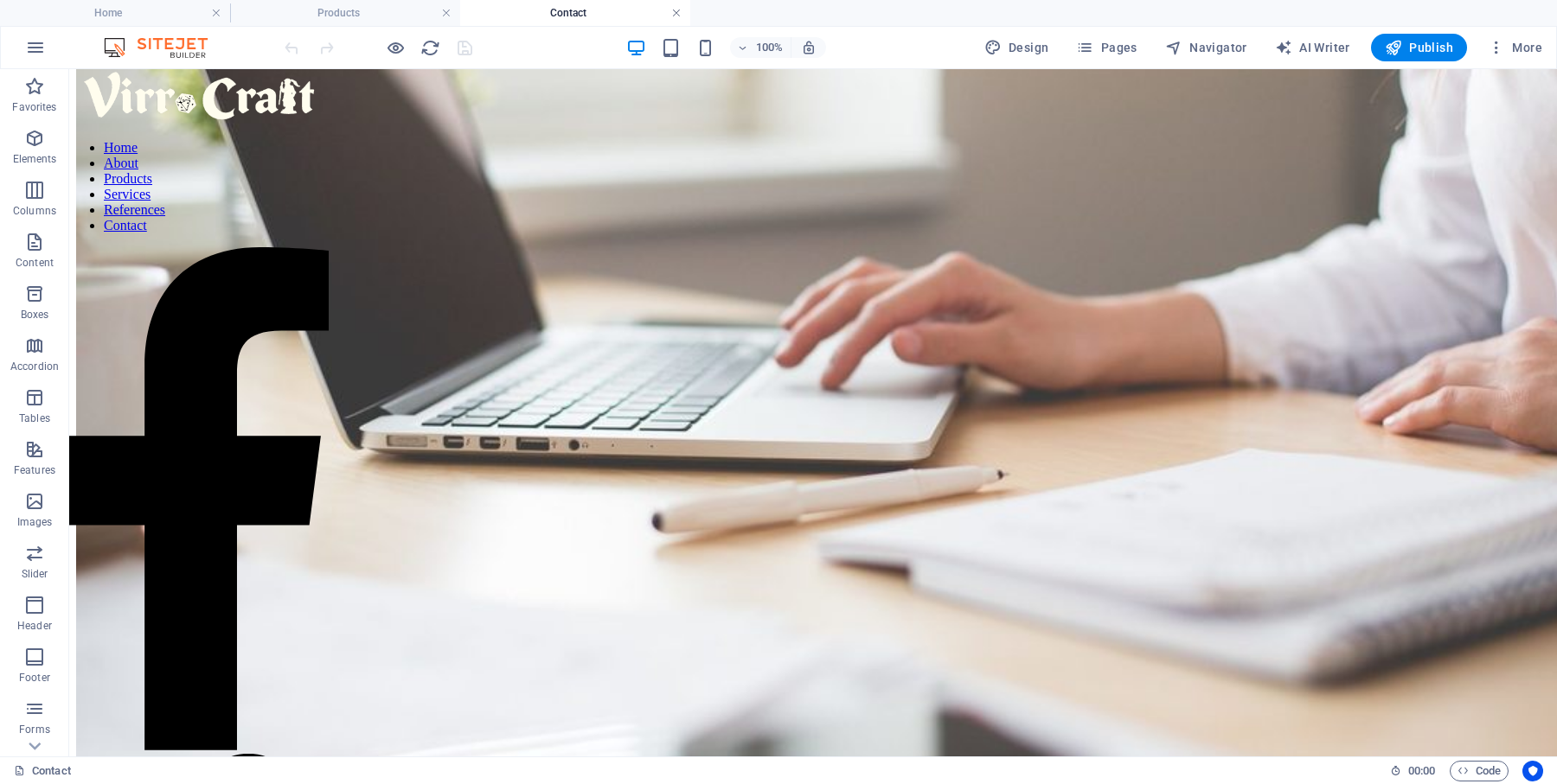
click at [677, 12] on link at bounding box center [676, 13] width 10 height 17
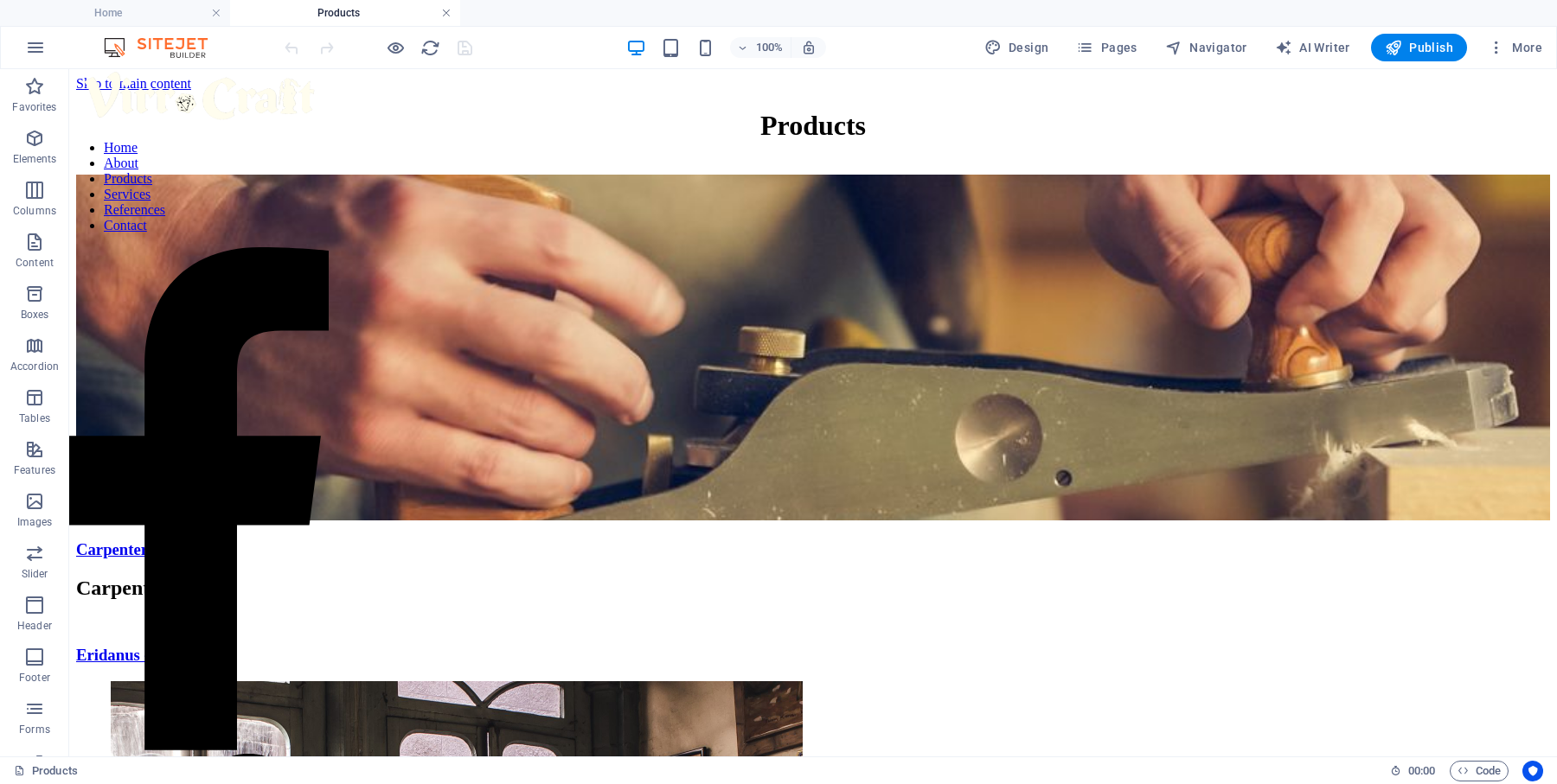
click at [449, 18] on link at bounding box center [447, 13] width 10 height 17
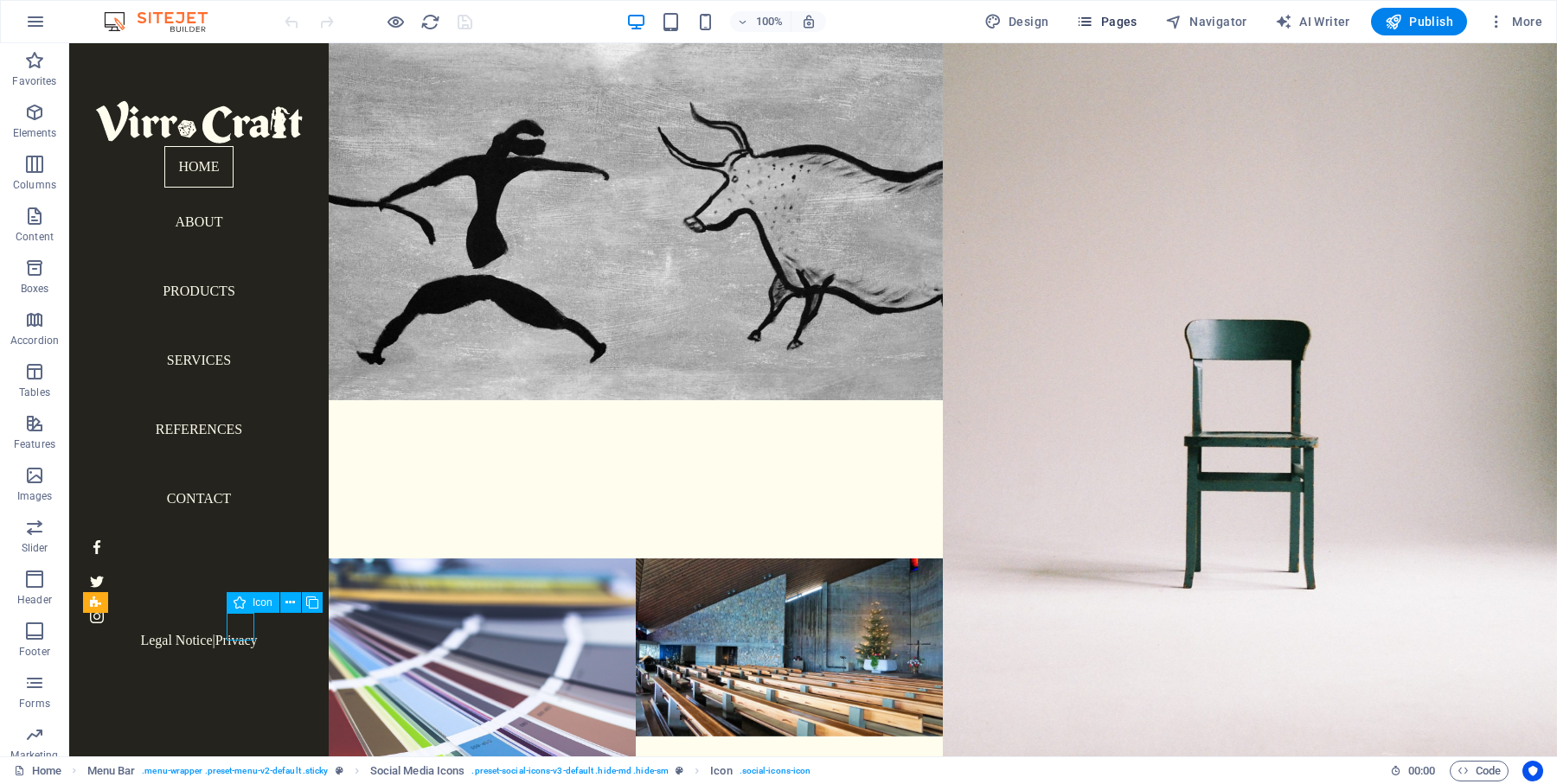
select select "xMidYMid"
select select "px"
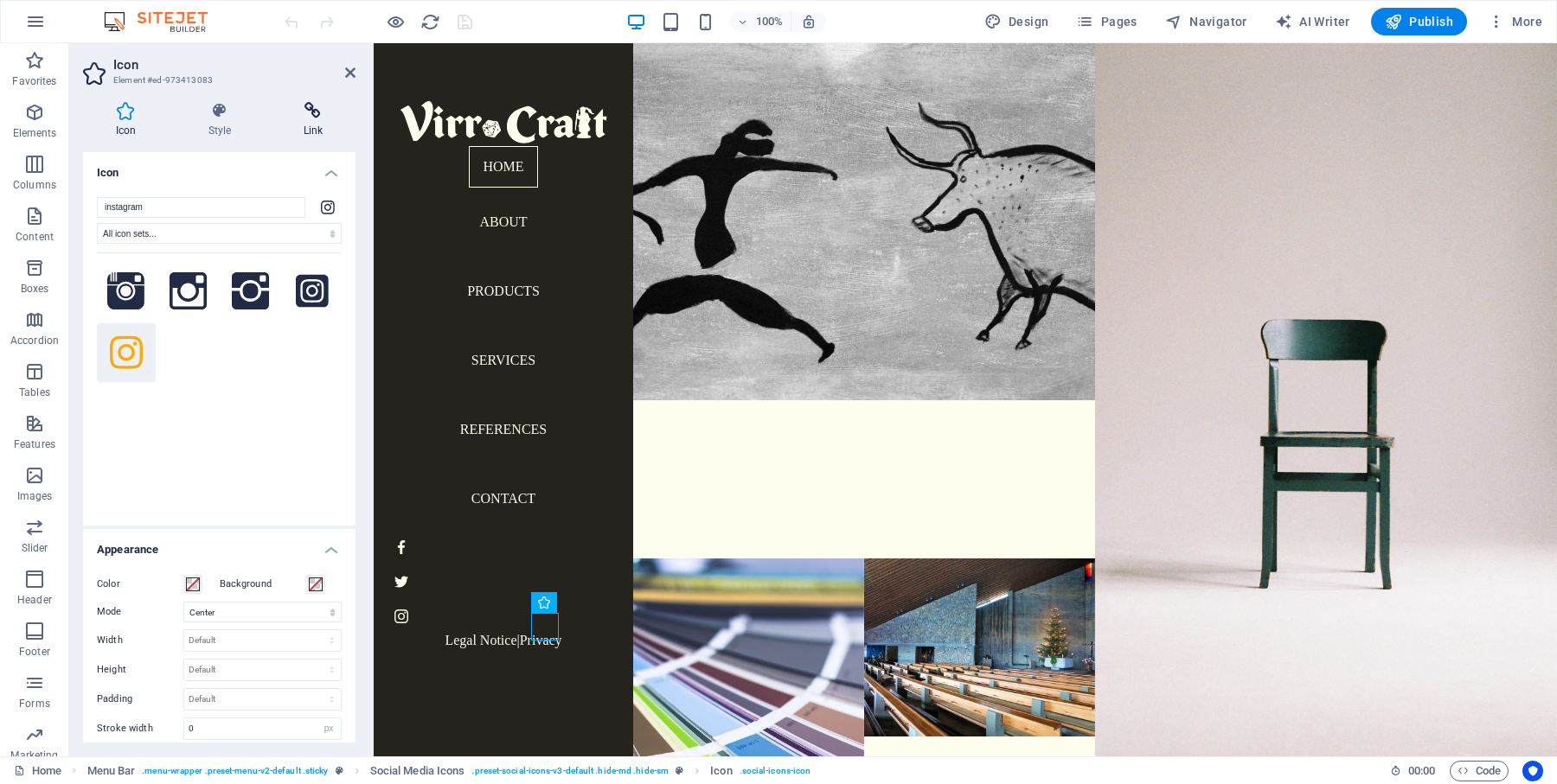
click at [318, 120] on h4 "Link" at bounding box center [312, 120] width 85 height 37
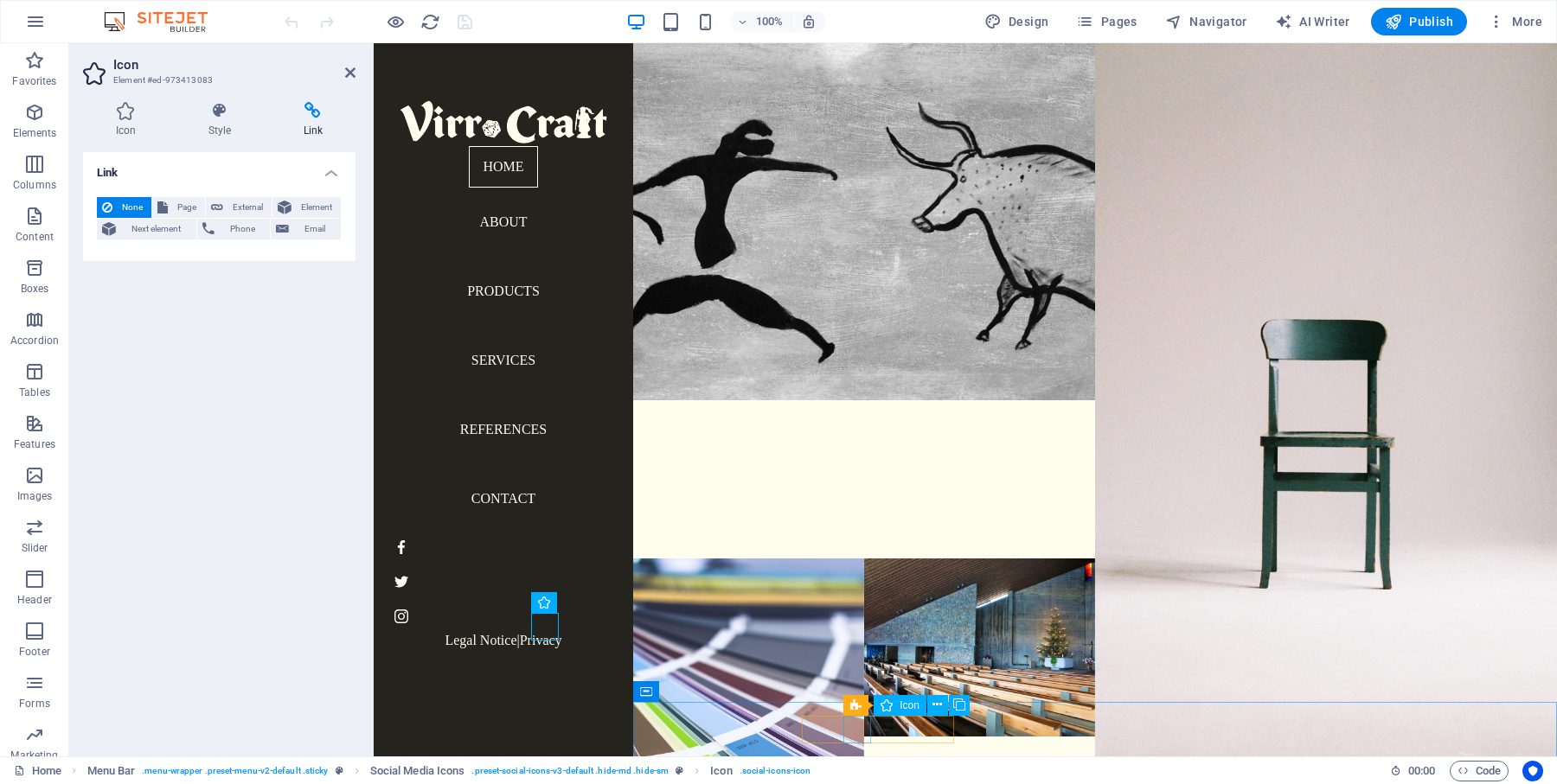
select select "xMidYMid"
select select "px"
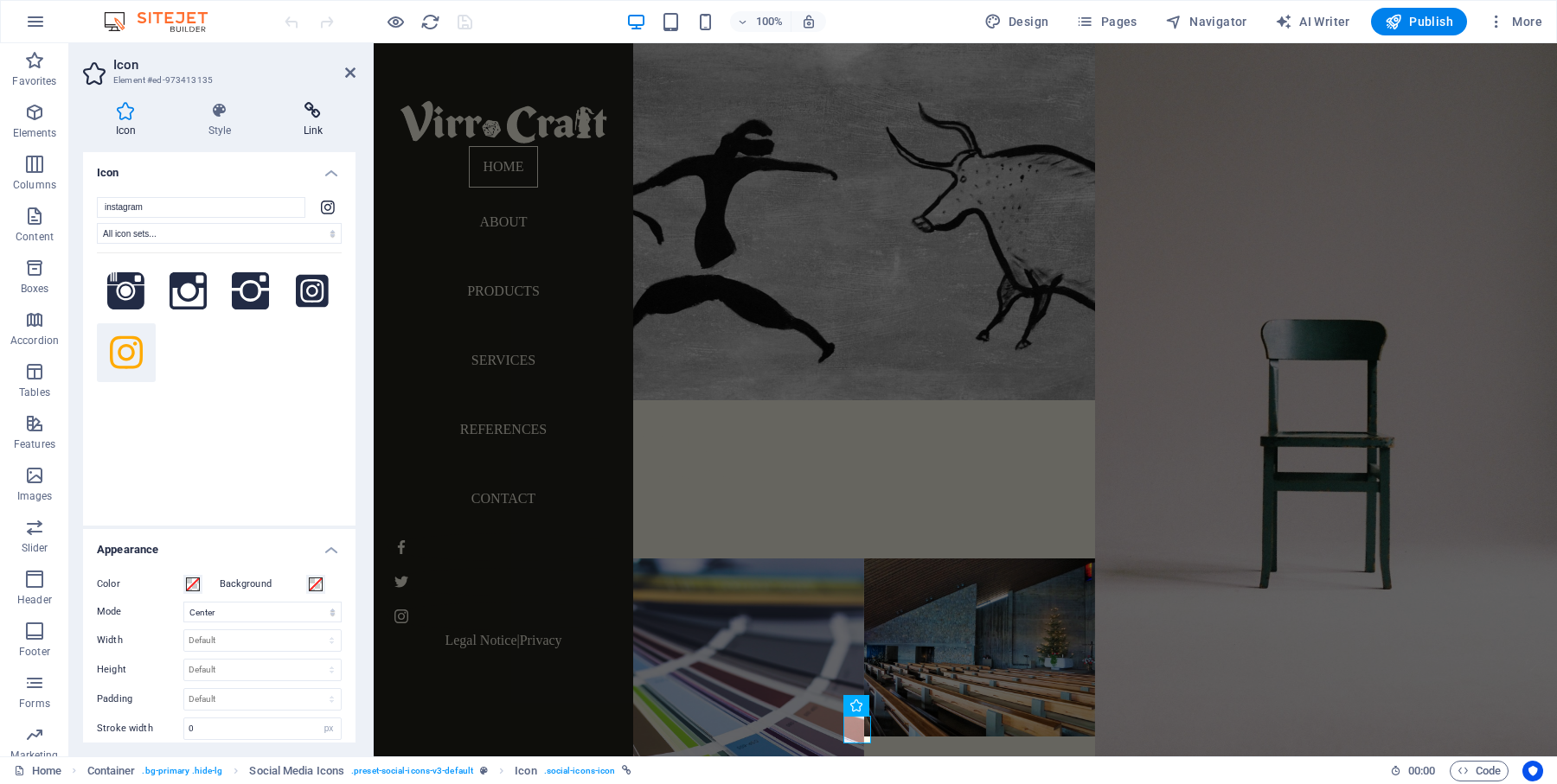
click at [316, 115] on icon at bounding box center [312, 111] width 85 height 17
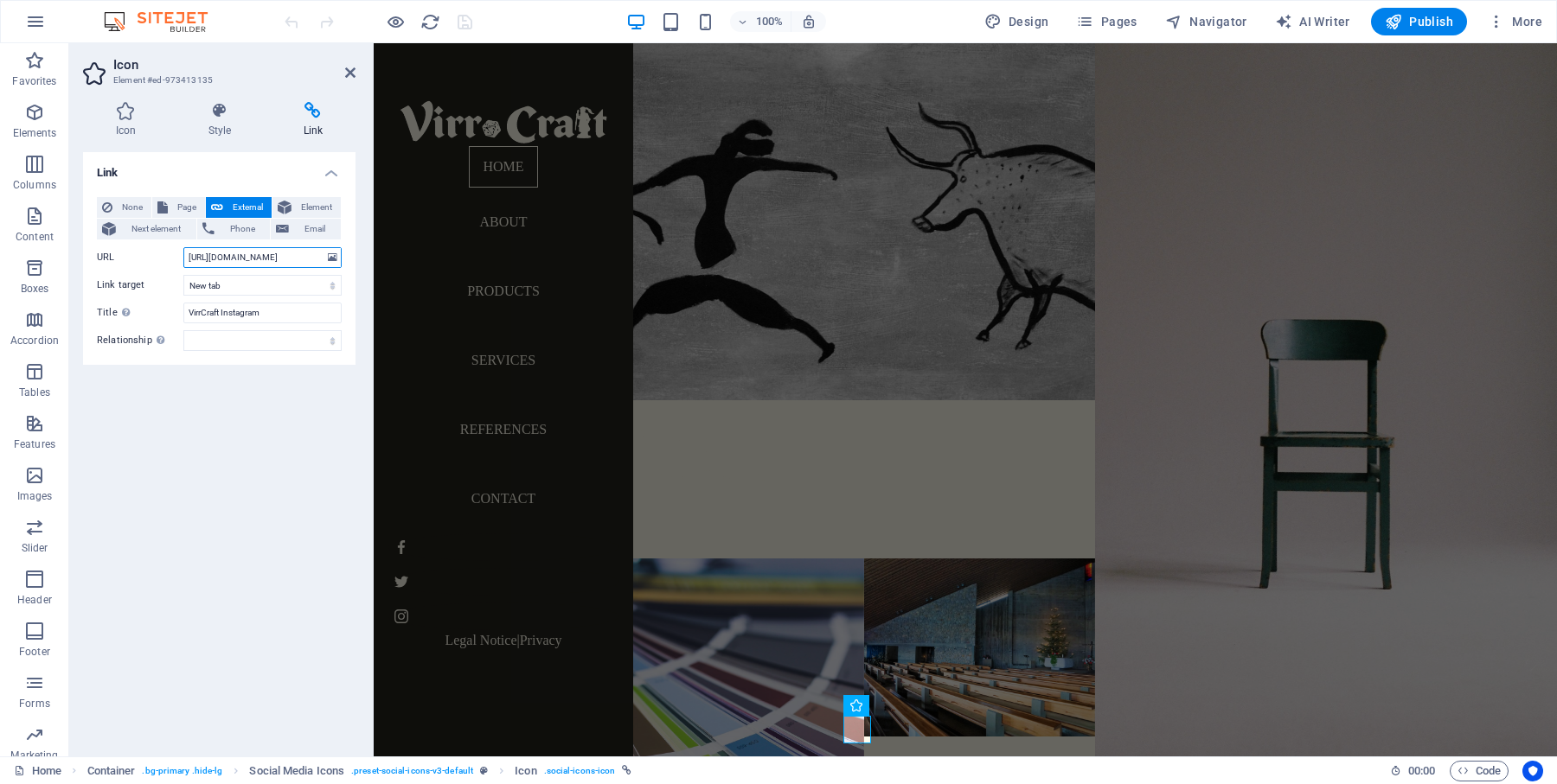
click at [288, 260] on input "[URL][DOMAIN_NAME]" at bounding box center [262, 258] width 158 height 21
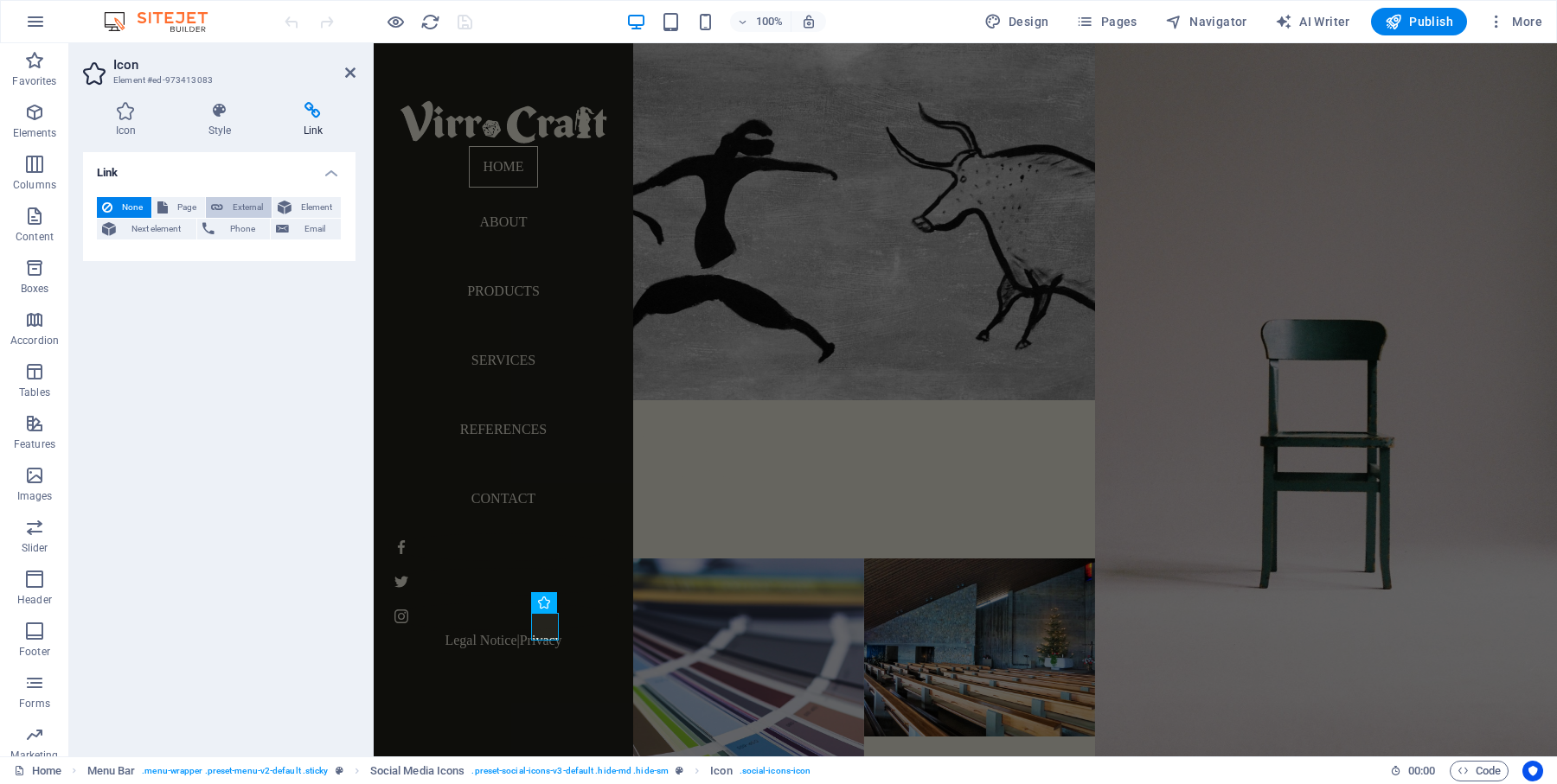
click at [238, 215] on span "External" at bounding box center [248, 208] width 38 height 21
select select "blank"
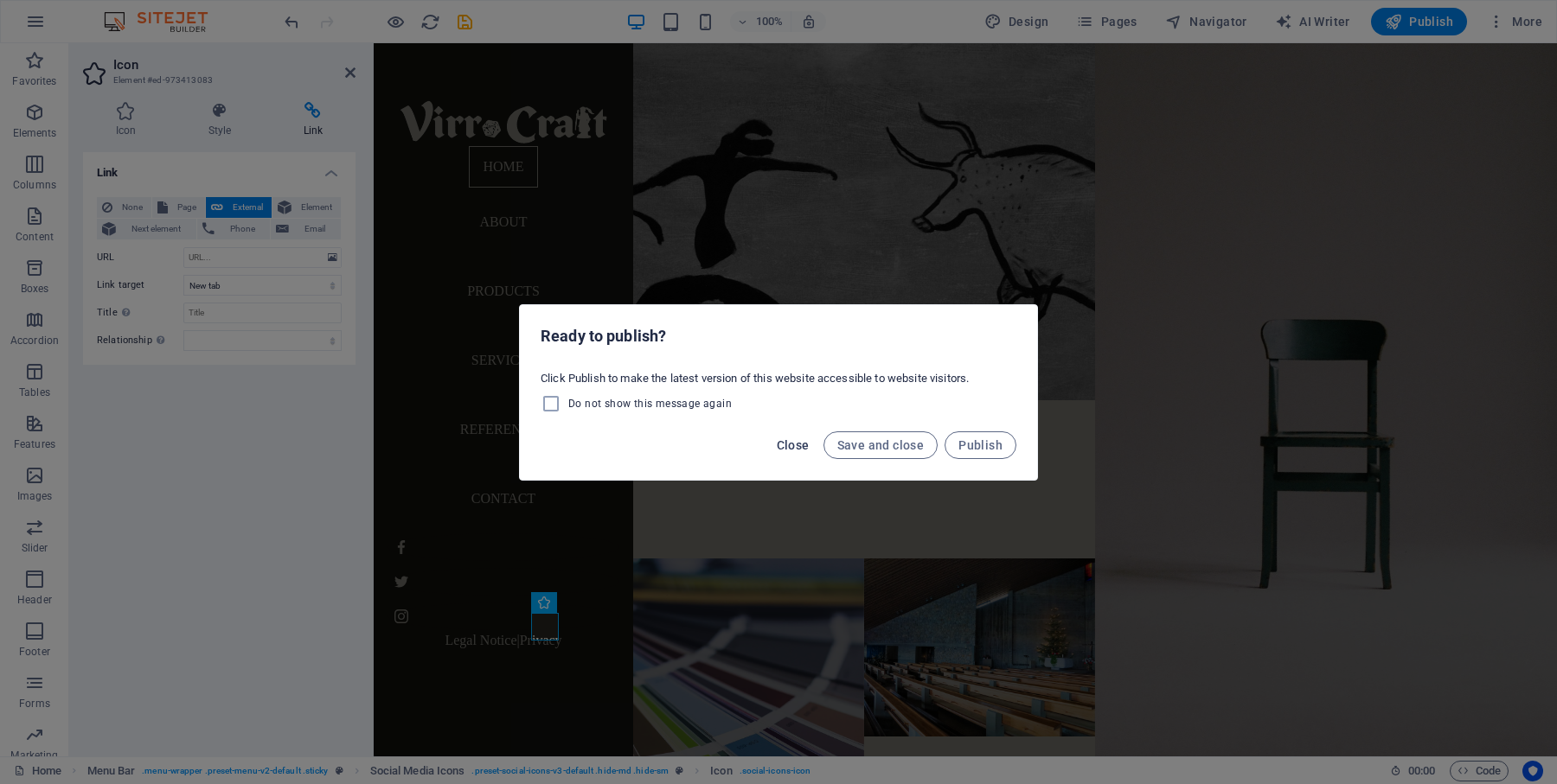
click at [794, 447] on span "Close" at bounding box center [793, 446] width 33 height 14
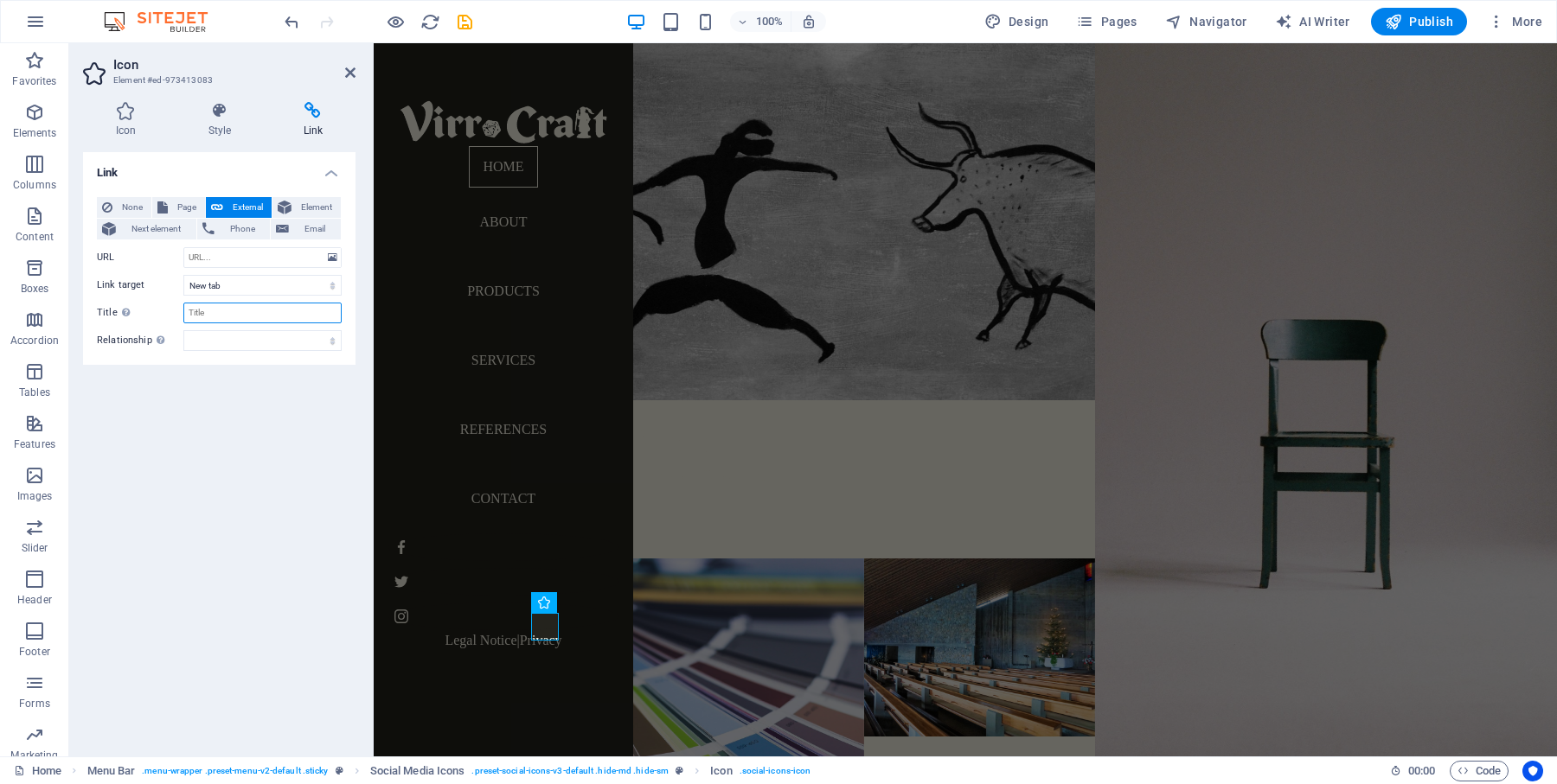
click at [230, 312] on input "Title Additional link description, should not be the same as the link text. The…" at bounding box center [262, 313] width 158 height 21
click at [221, 261] on input "URL" at bounding box center [262, 258] width 158 height 21
paste input "[URL][DOMAIN_NAME]"
type input "[URL][DOMAIN_NAME]"
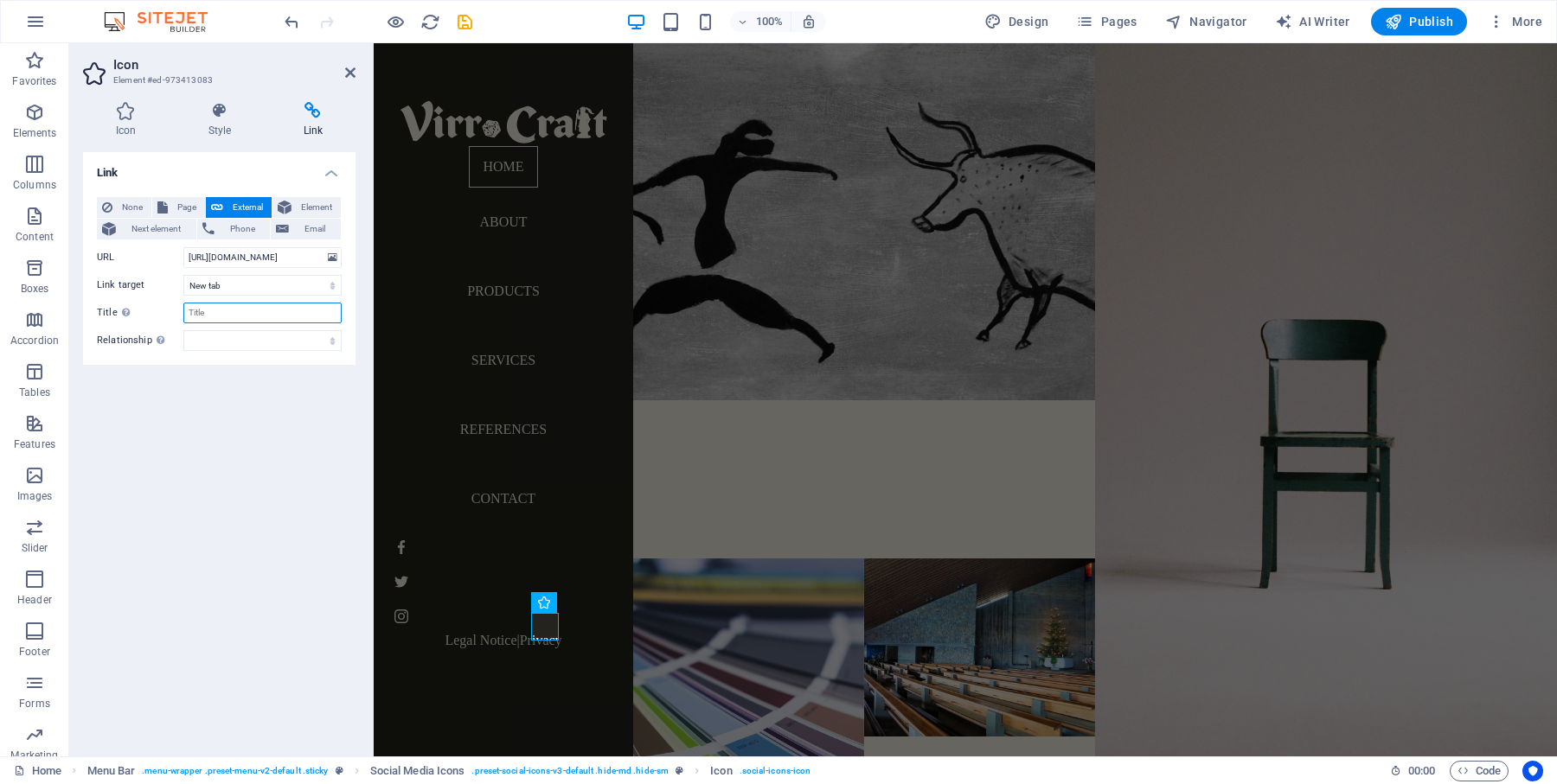
click at [218, 317] on input "Title Additional link description, should not be the same as the link text. The…" at bounding box center [262, 313] width 158 height 21
type input "VirrCraft Instagram"
click at [249, 419] on div "Link None Page External Element Next element Phone Email Page Home About Produc…" at bounding box center [219, 447] width 272 height 590
click at [468, 21] on icon "save" at bounding box center [465, 22] width 20 height 20
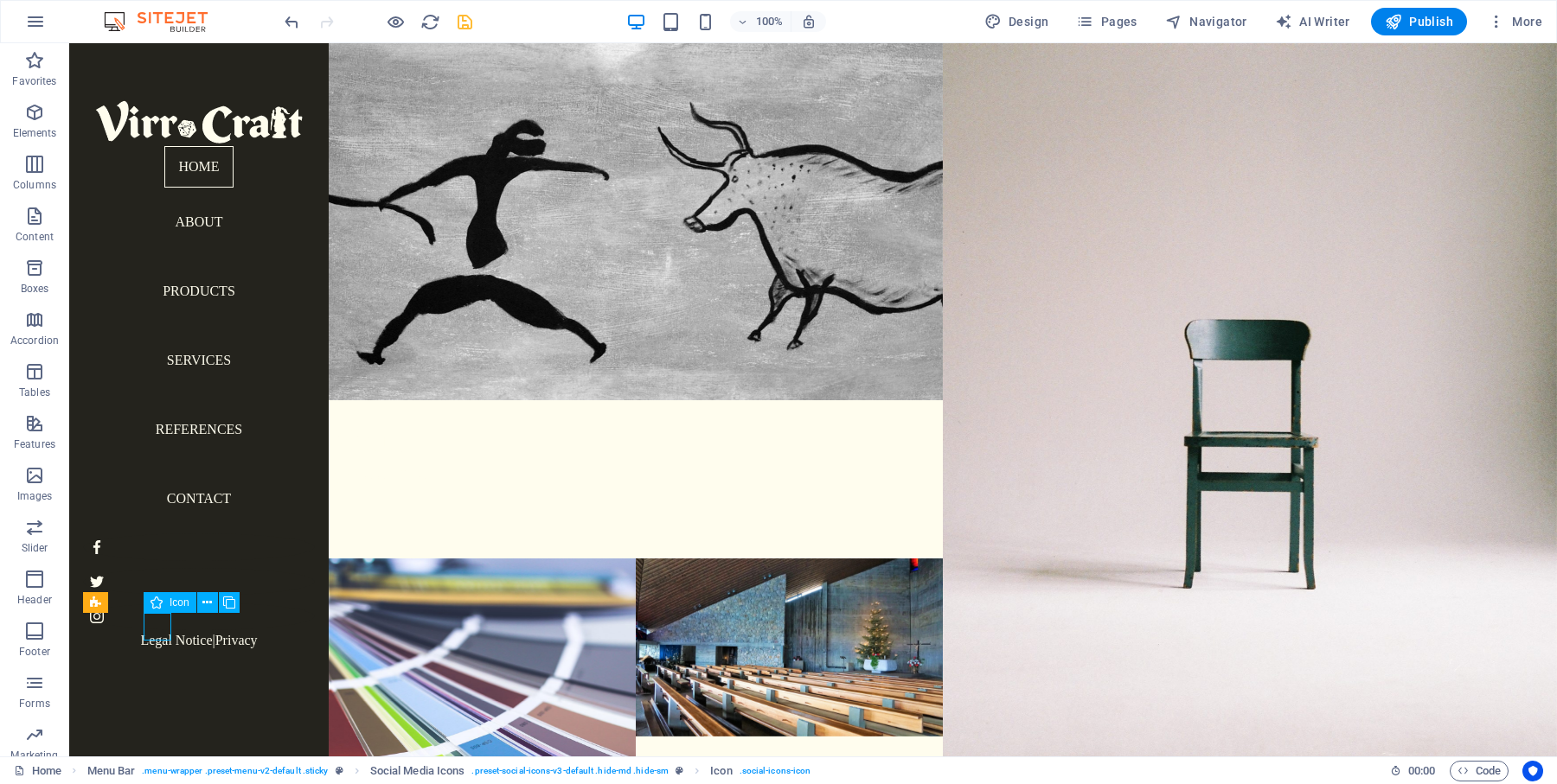
select select "xMidYMid"
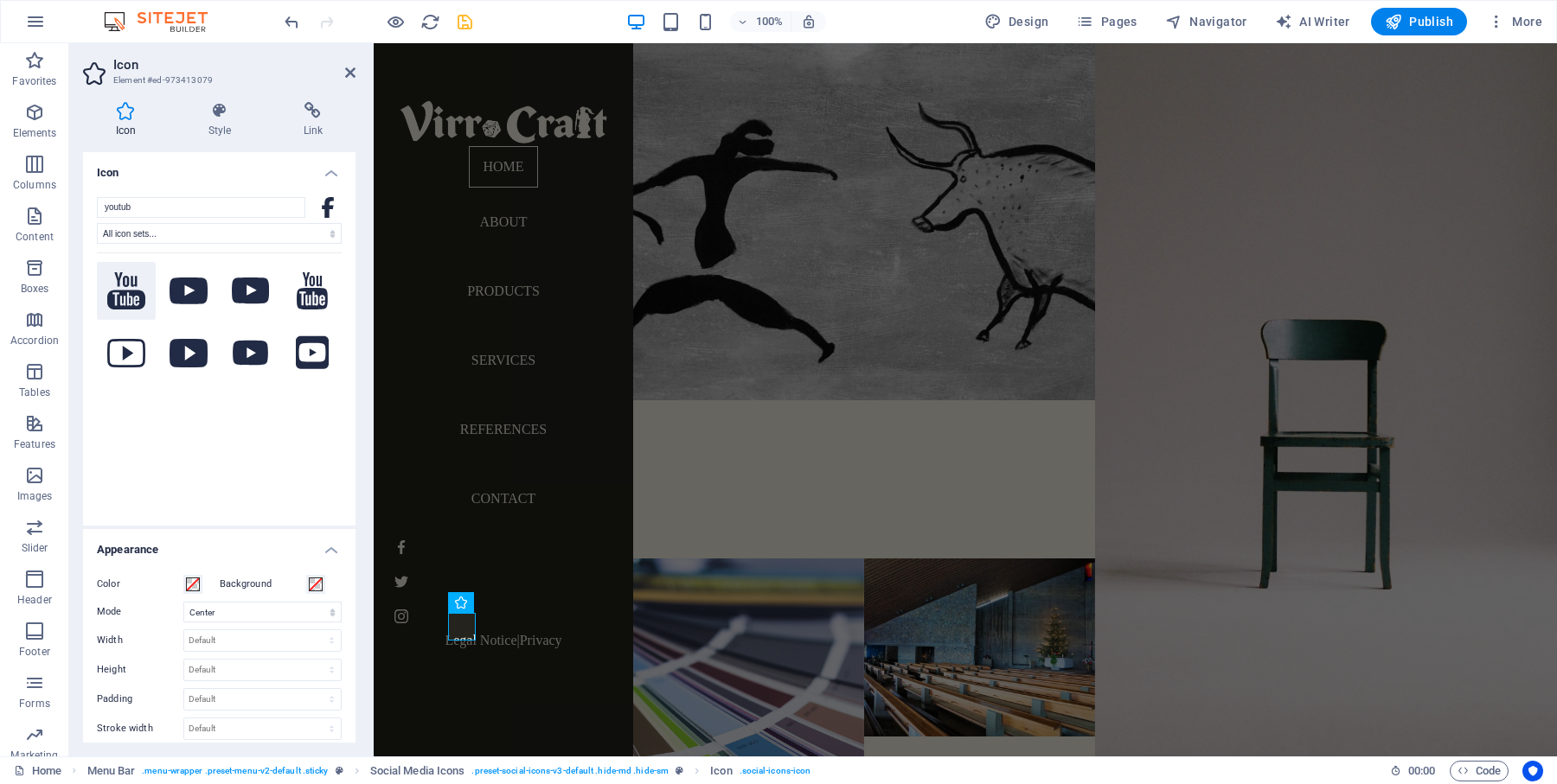
type input "youtub"
click at [124, 285] on icon at bounding box center [126, 290] width 38 height 37
click at [307, 288] on icon at bounding box center [312, 291] width 31 height 38
click at [126, 289] on icon at bounding box center [126, 290] width 38 height 37
click at [317, 286] on icon at bounding box center [312, 291] width 31 height 38
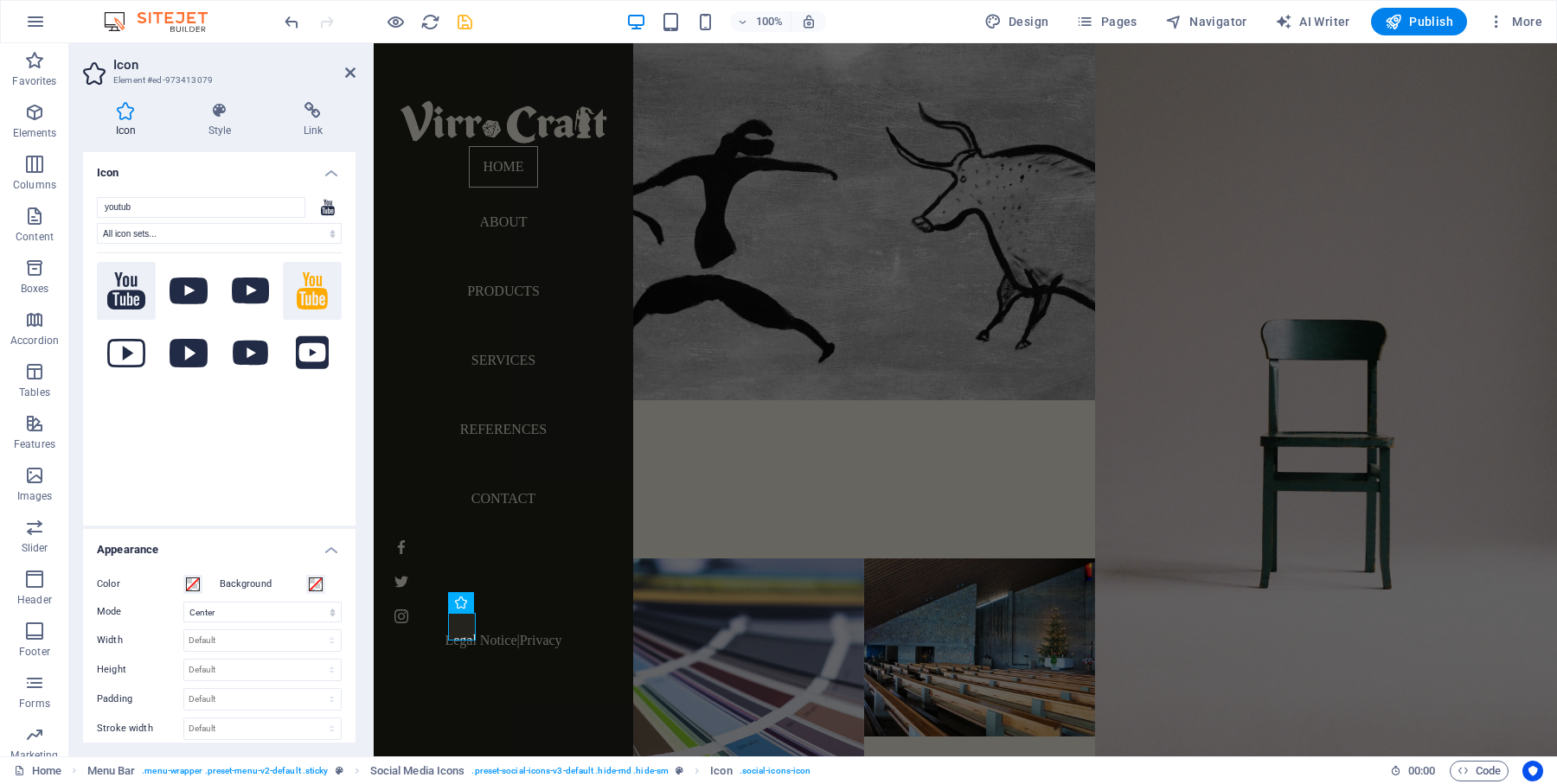
click at [139, 297] on icon at bounding box center [126, 290] width 38 height 37
click at [133, 356] on icon at bounding box center [126, 353] width 38 height 29
click at [298, 352] on icon at bounding box center [312, 353] width 33 height 38
click at [197, 303] on button at bounding box center [188, 290] width 58 height 58
click at [244, 293] on icon at bounding box center [251, 290] width 38 height 27
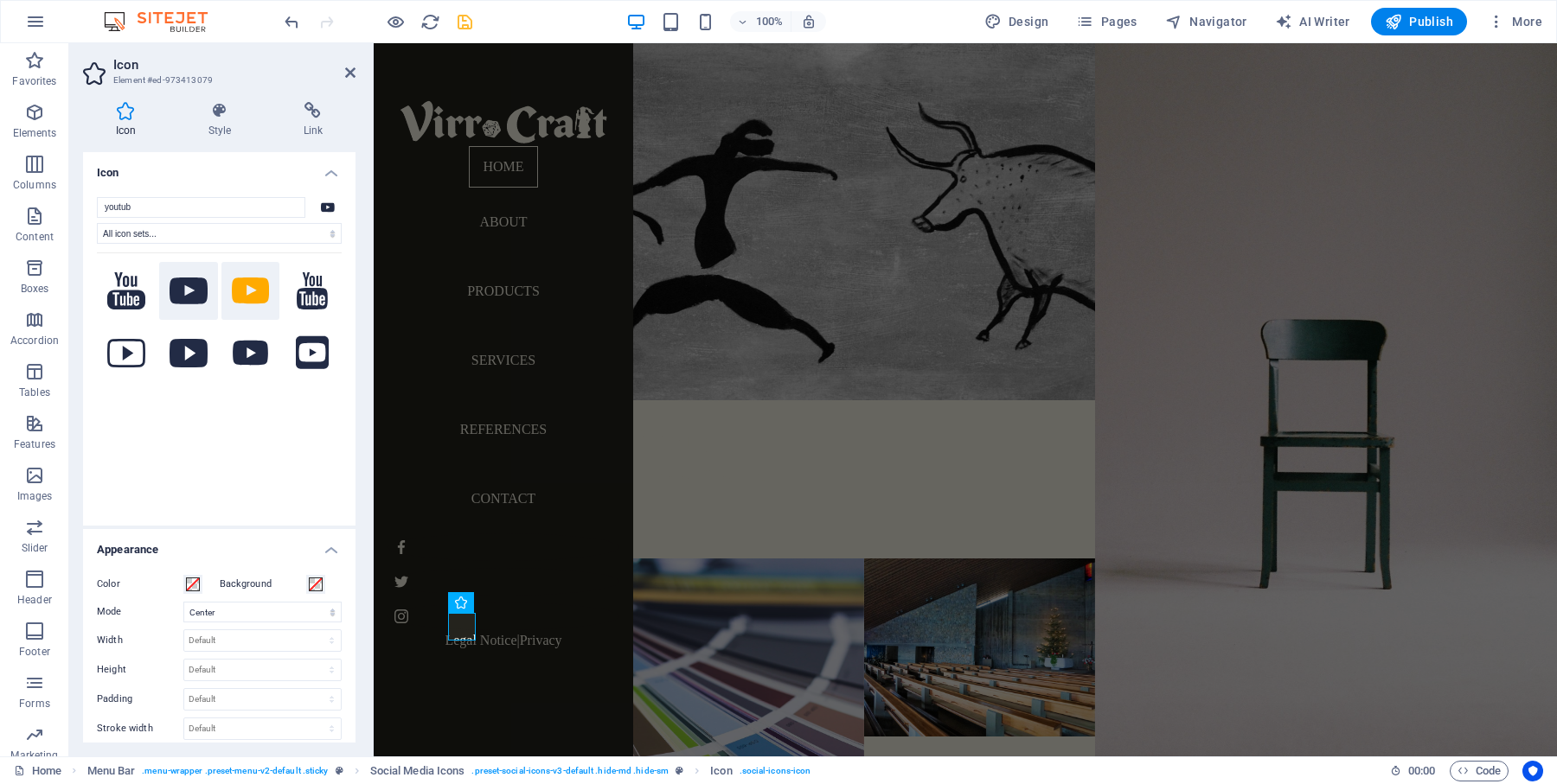
click at [175, 298] on icon at bounding box center [188, 290] width 38 height 27
click at [176, 359] on icon at bounding box center [188, 353] width 38 height 29
click at [249, 349] on icon at bounding box center [250, 353] width 36 height 25
click at [185, 350] on icon at bounding box center [188, 353] width 38 height 29
click at [324, 104] on icon at bounding box center [312, 111] width 85 height 17
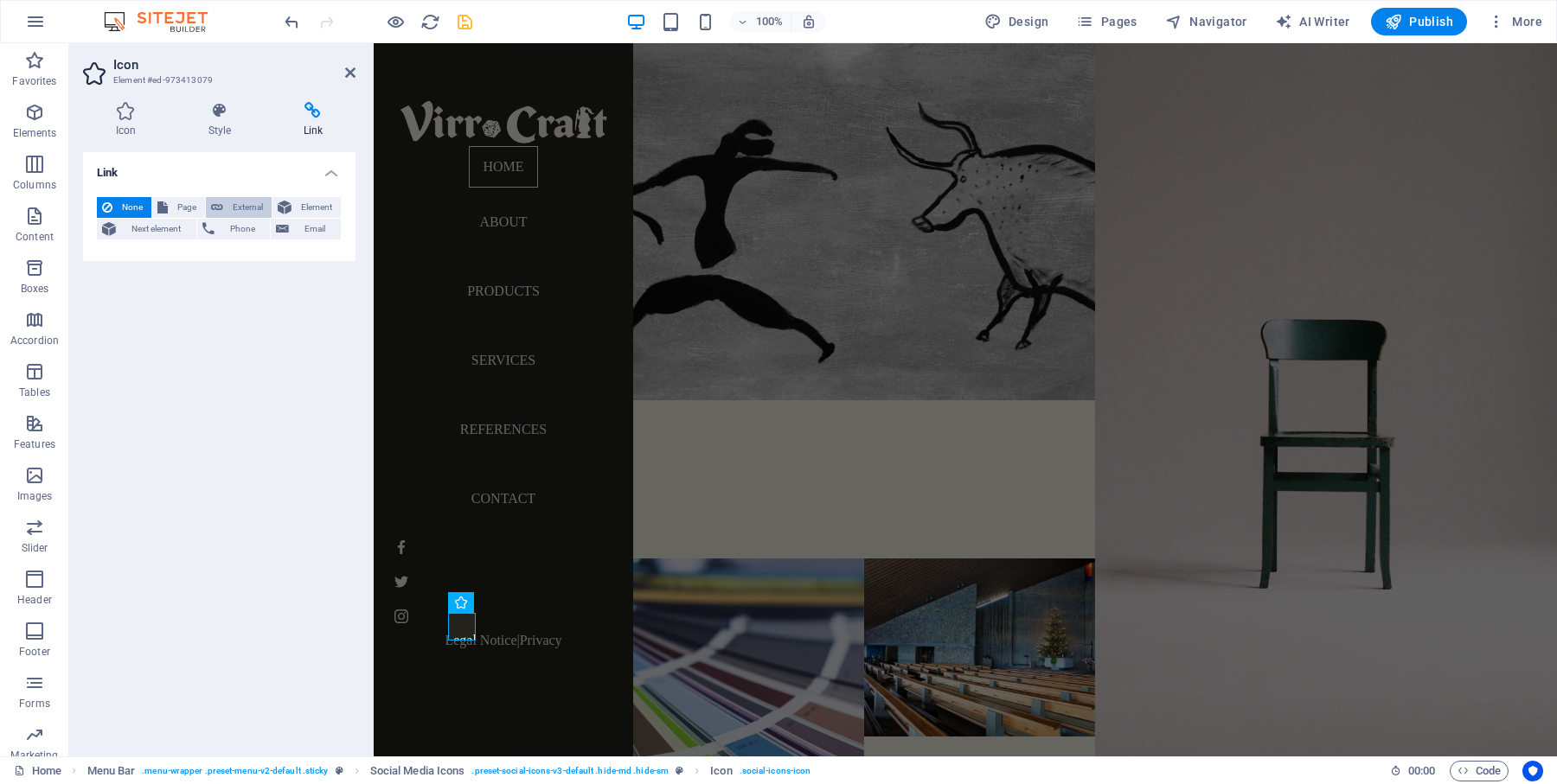
click at [250, 215] on span "External" at bounding box center [248, 208] width 38 height 21
select select "blank"
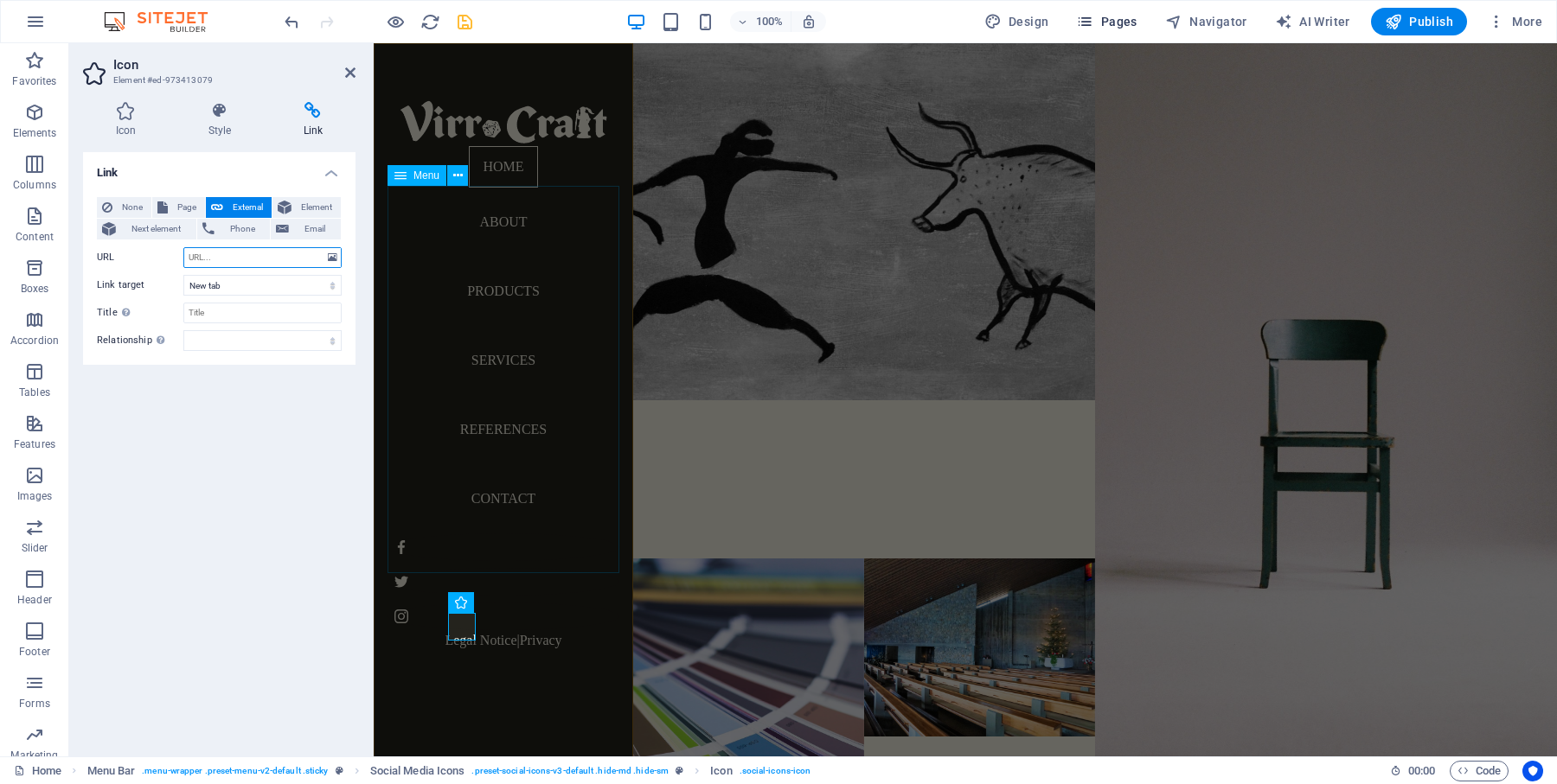
paste input "[URL][DOMAIN_NAME]"
type input "[URL][DOMAIN_NAME]"
type input "VirrCraft YouTube channel"
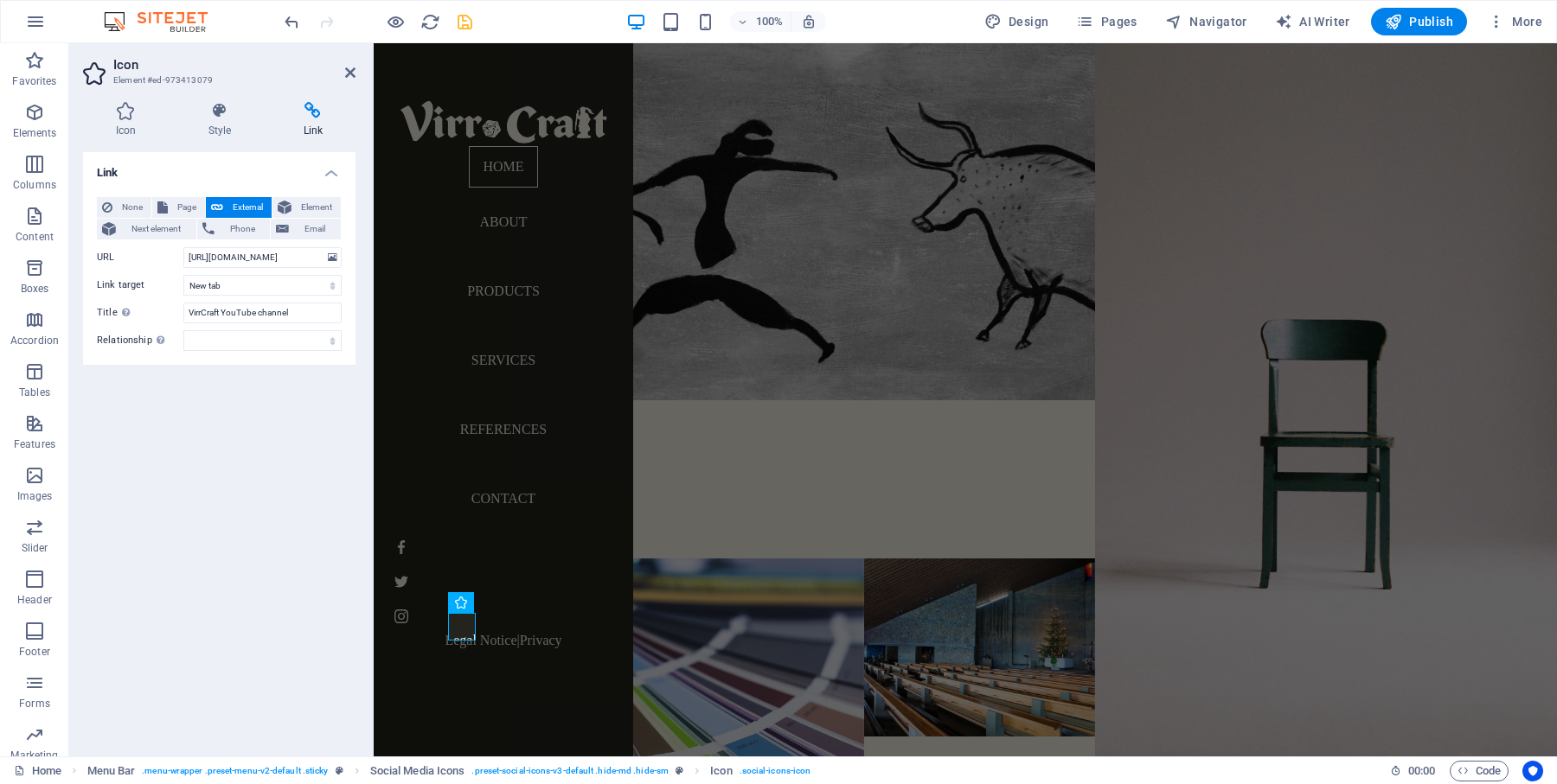
click at [240, 401] on div "Link None Page External Element Next element Phone Email Page Home About Produc…" at bounding box center [219, 447] width 272 height 590
click at [355, 71] on icon at bounding box center [351, 72] width 10 height 14
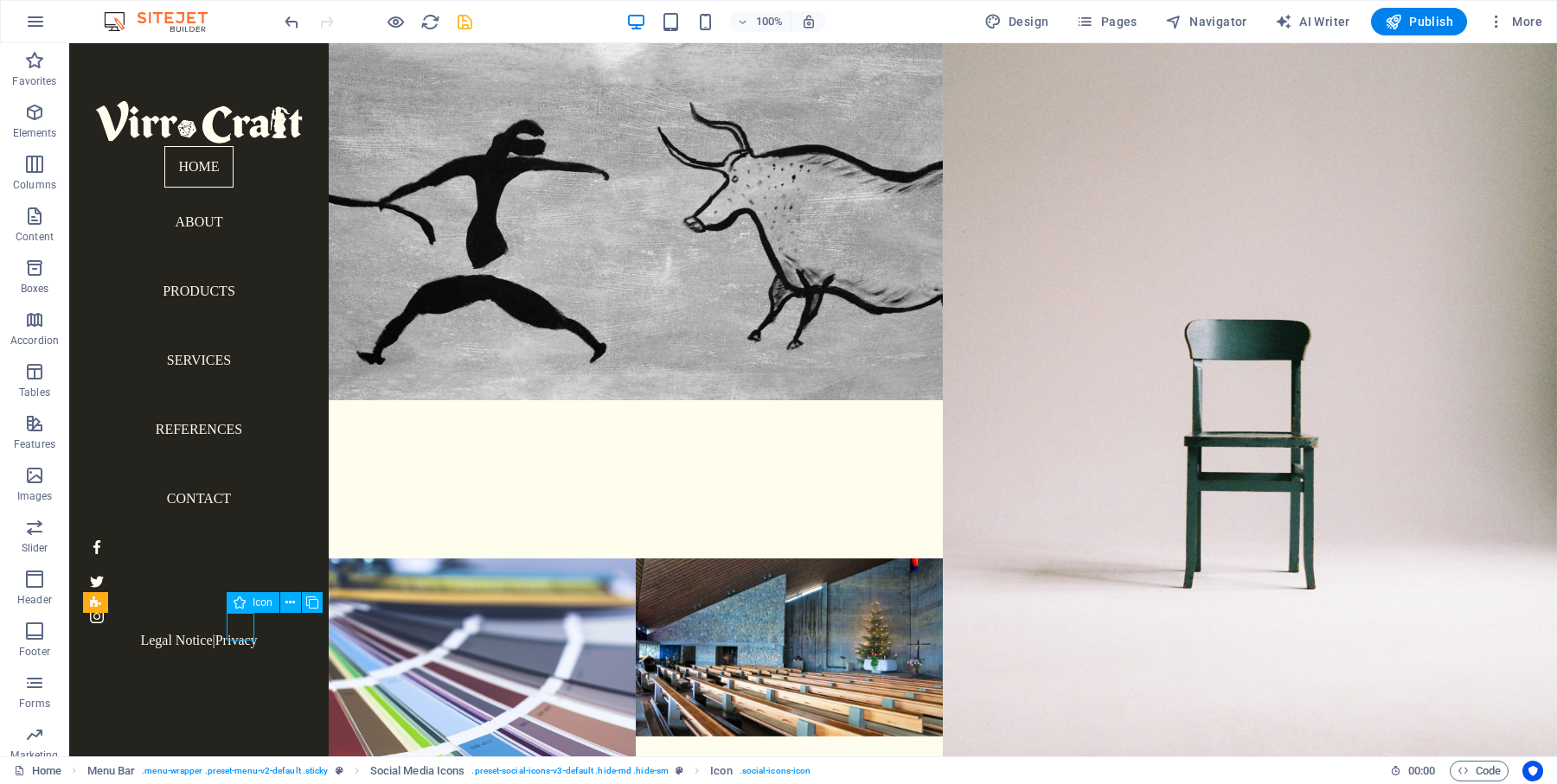
select select "xMidYMid"
select select "px"
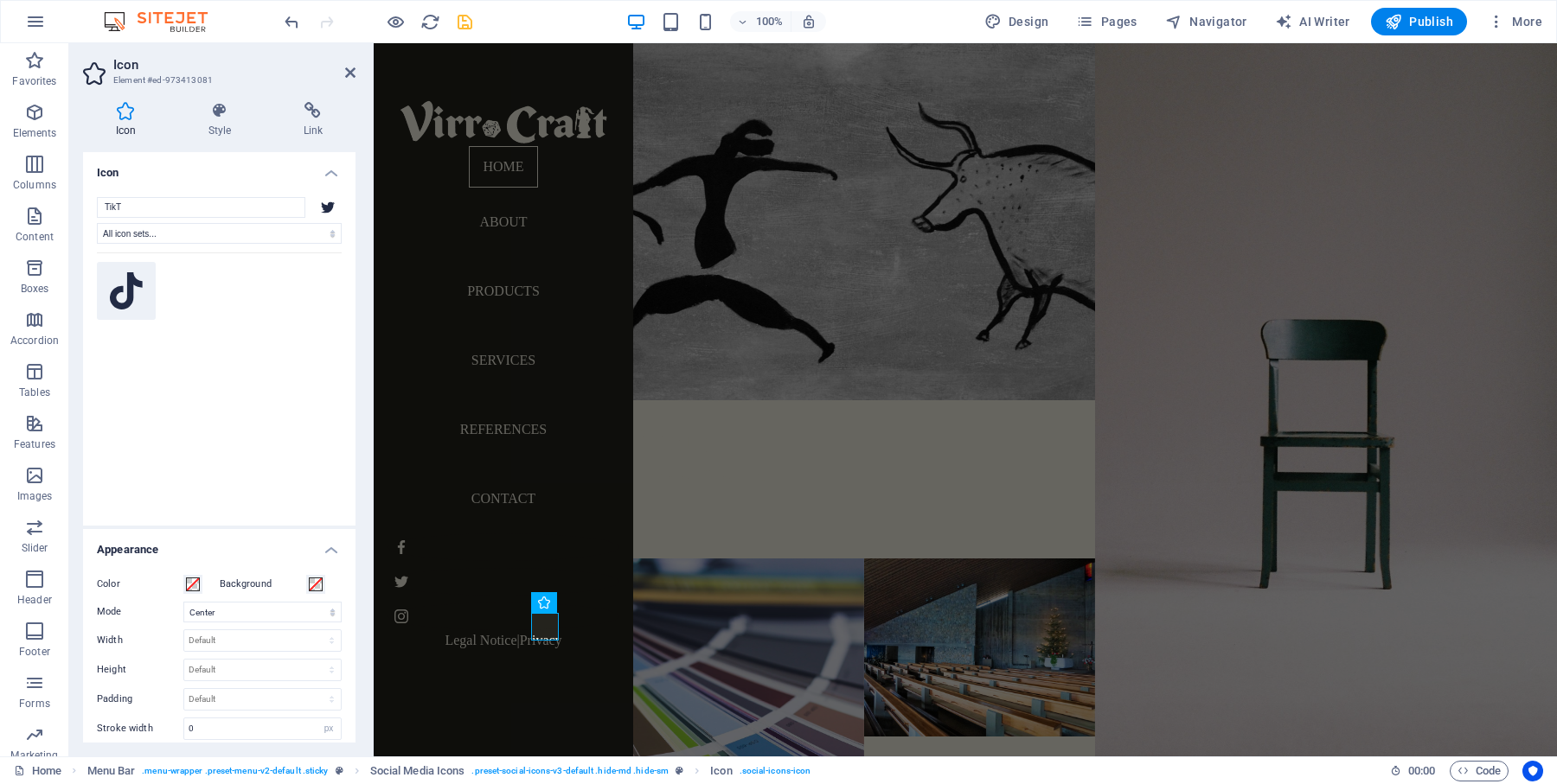
type input "TikT"
click at [123, 303] on icon at bounding box center [126, 291] width 33 height 38
click at [318, 129] on h4 "Link" at bounding box center [312, 120] width 85 height 37
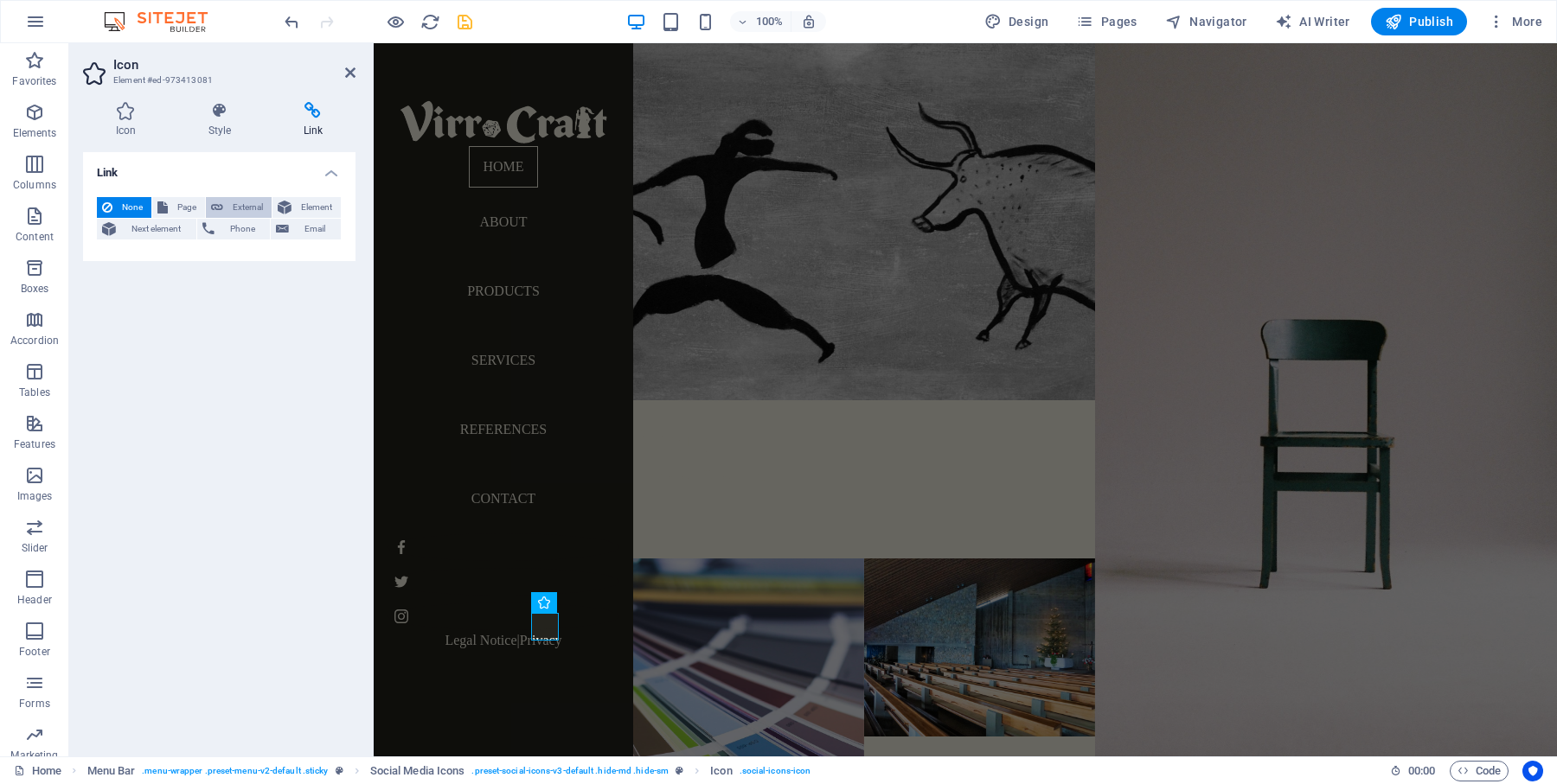
click at [237, 210] on span "External" at bounding box center [248, 208] width 38 height 21
select select "blank"
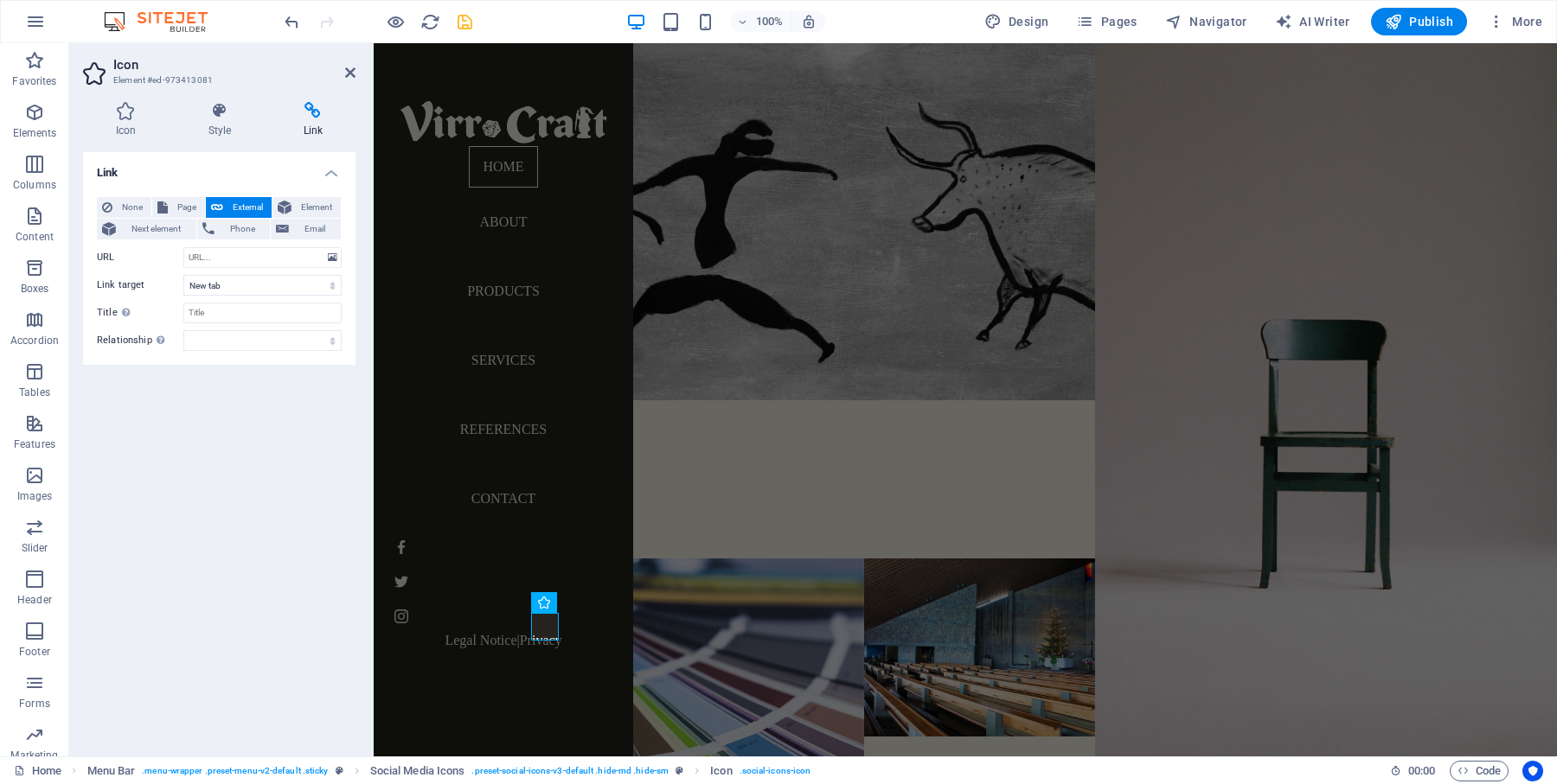
click at [468, 26] on icon "save" at bounding box center [465, 22] width 20 height 20
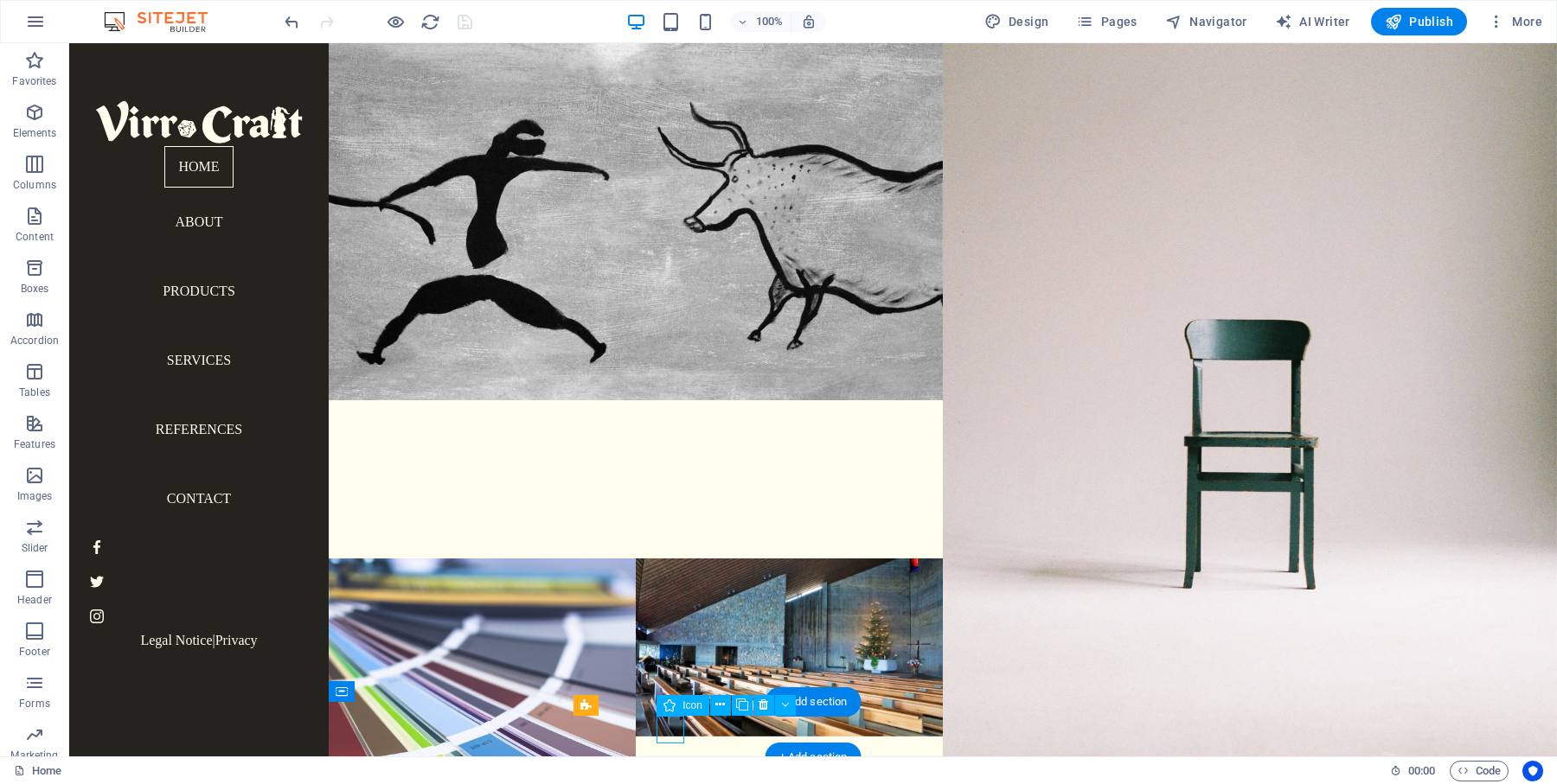
select select "xMidYMid"
select select "px"
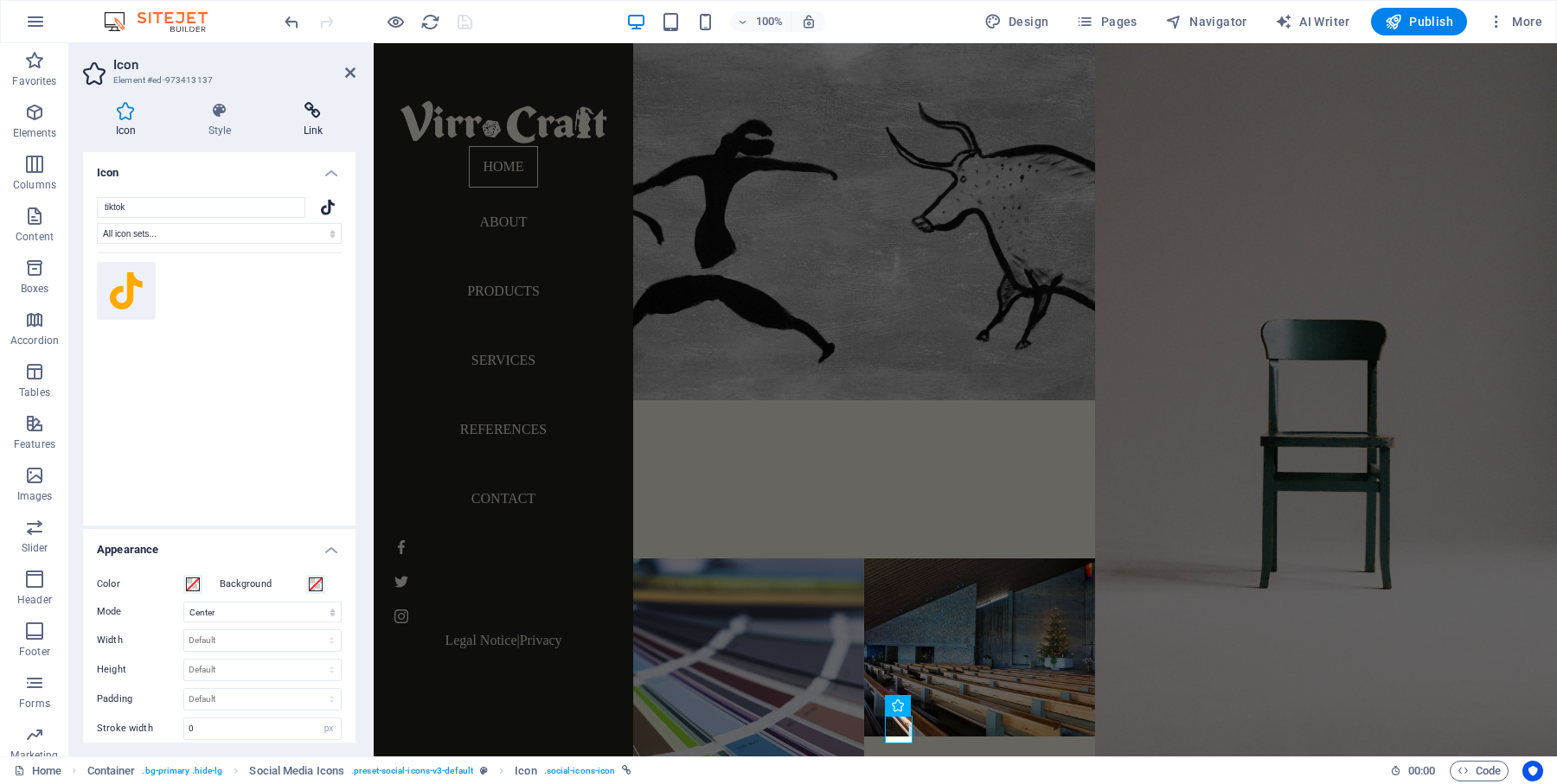
click at [297, 107] on icon at bounding box center [312, 111] width 85 height 17
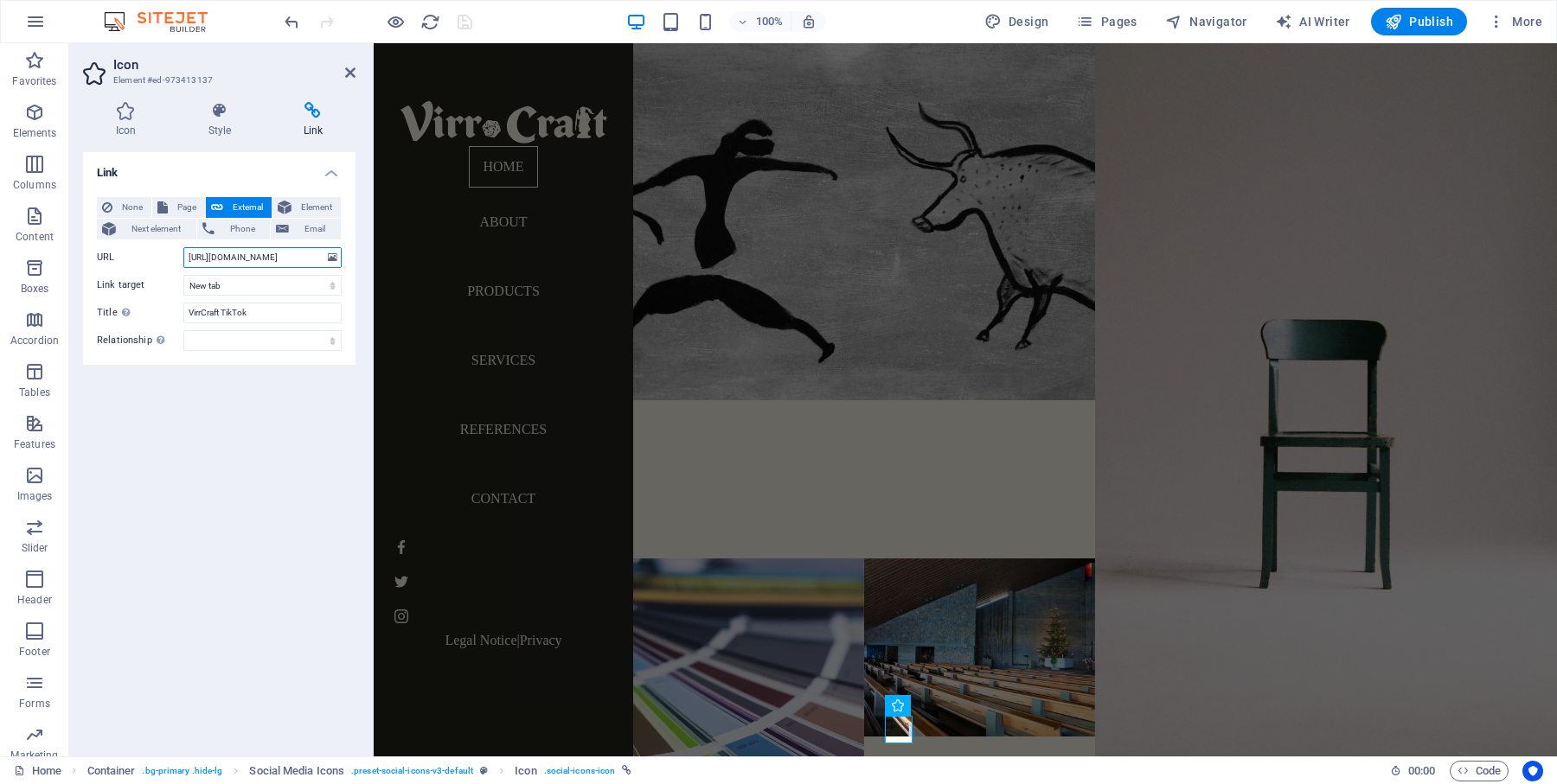
click at [248, 260] on input "[URL][DOMAIN_NAME]" at bounding box center [262, 258] width 158 height 21
click at [355, 72] on icon at bounding box center [351, 72] width 10 height 14
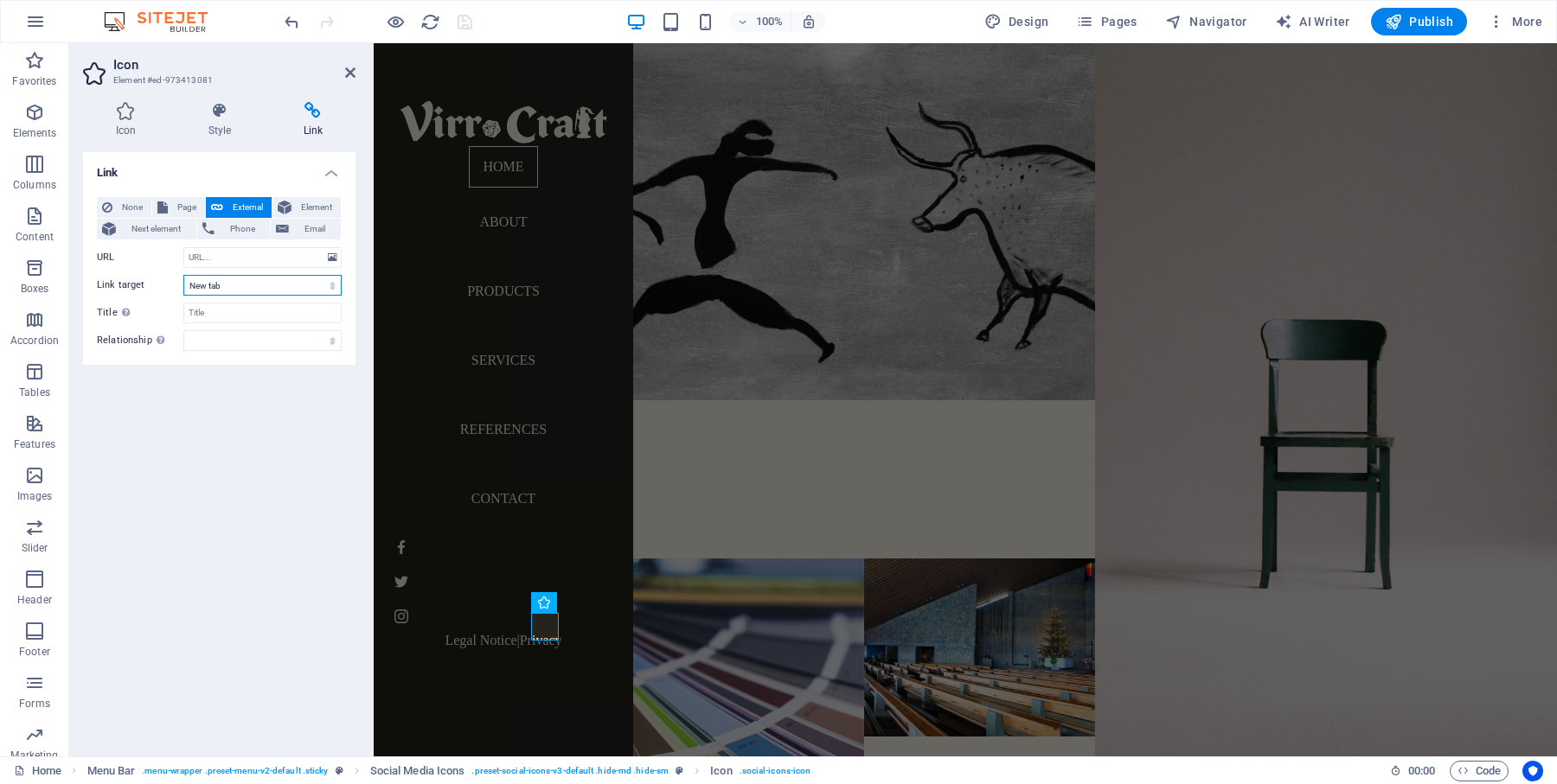
click at [257, 286] on select "New tab Same tab Overlay" at bounding box center [262, 285] width 158 height 21
click at [227, 261] on input "URL" at bounding box center [262, 258] width 158 height 21
paste input "[URL][DOMAIN_NAME]"
type input "[URL][DOMAIN_NAME]"
click at [206, 310] on input "Title Additional link description, should not be the same as the link text. The…" at bounding box center [262, 313] width 158 height 21
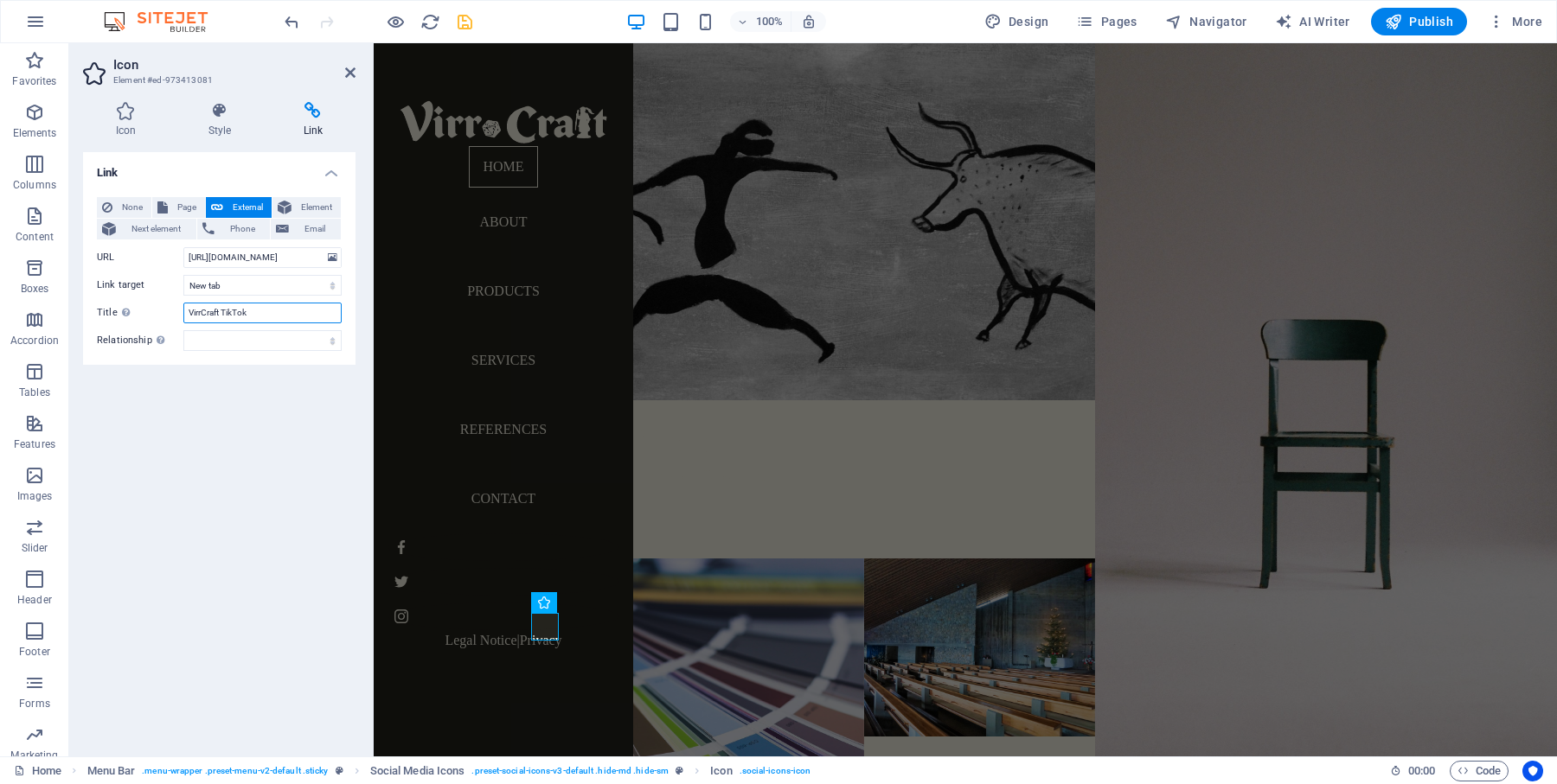
type input "VirrCraft TikTok"
click at [236, 462] on div "Link None Page External Element Next element Phone Email Page Home About Produc…" at bounding box center [219, 447] width 272 height 590
click at [350, 69] on icon at bounding box center [351, 72] width 10 height 14
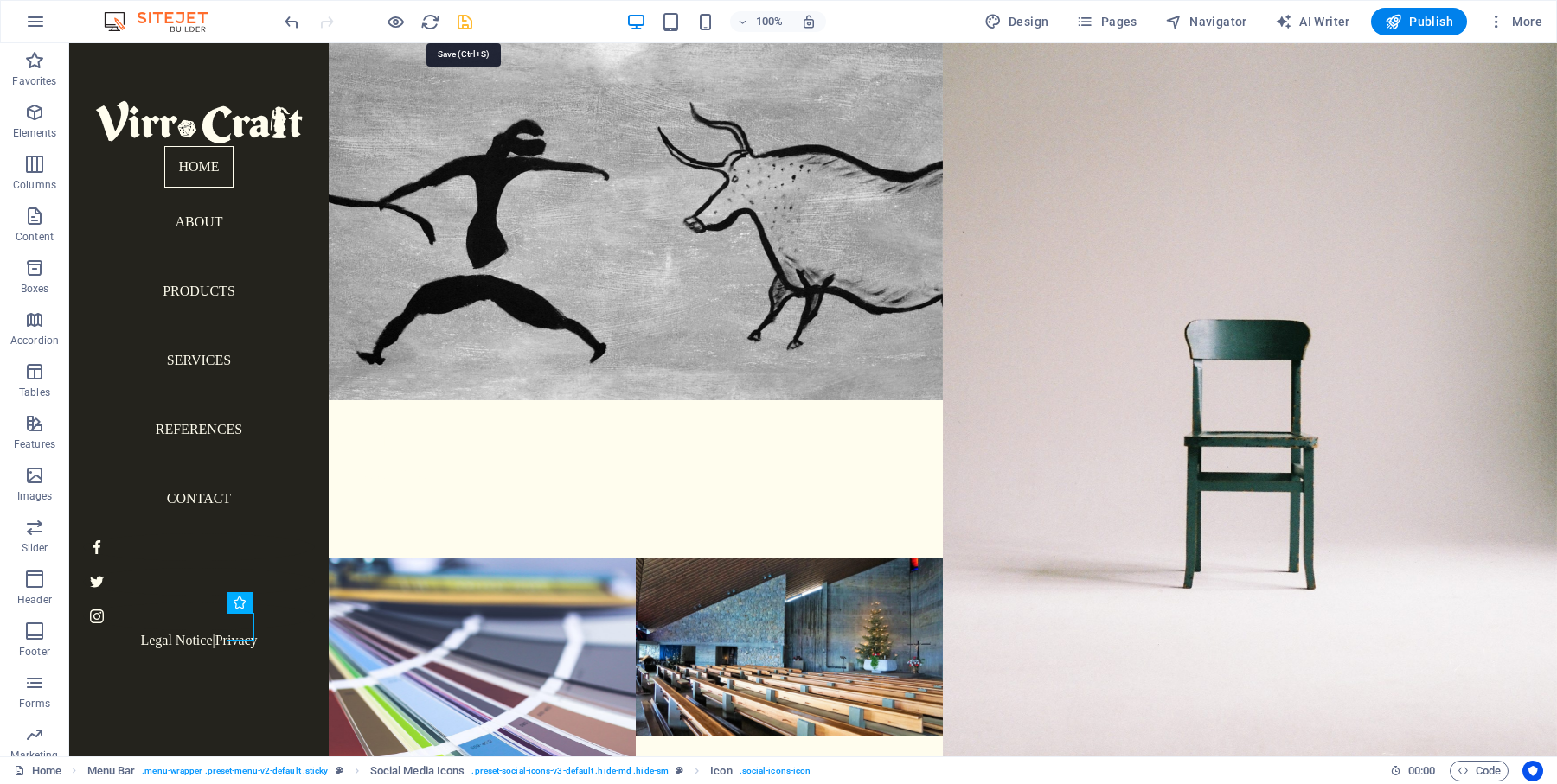
click at [466, 20] on icon "save" at bounding box center [465, 22] width 20 height 20
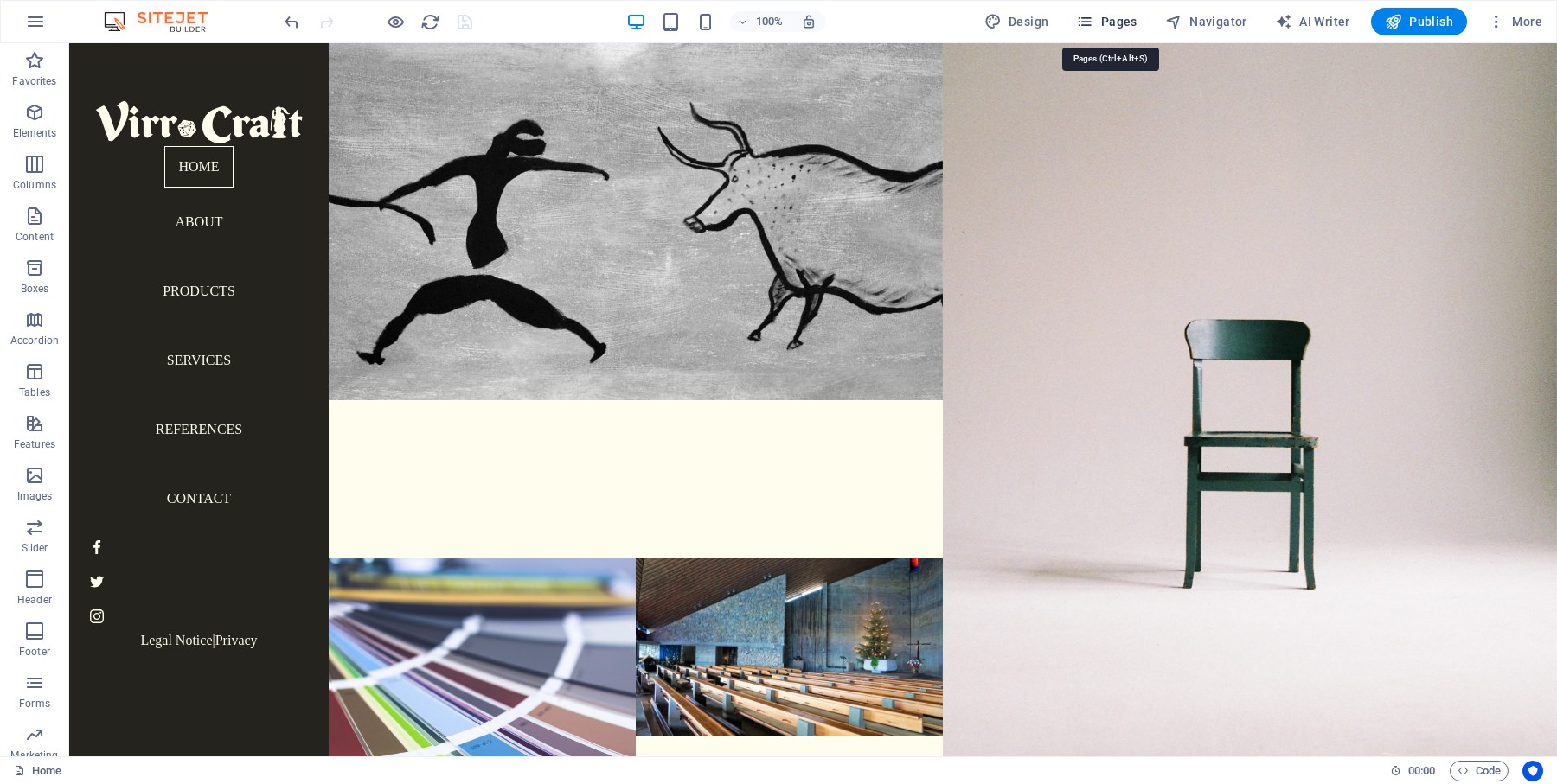
click at [1114, 18] on span "Pages" at bounding box center [1106, 22] width 60 height 17
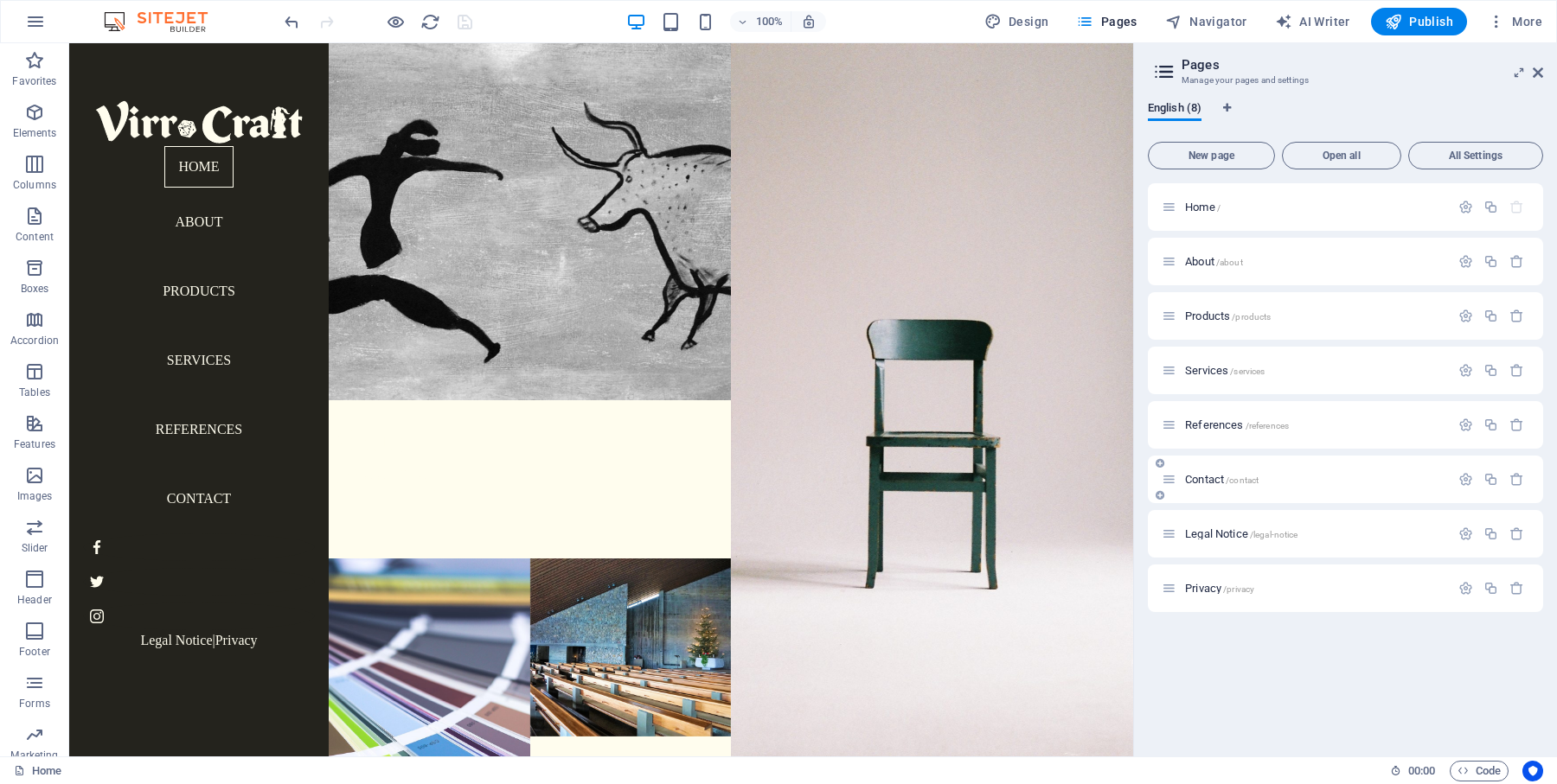
click at [1297, 474] on p "Contact /contact" at bounding box center [1314, 479] width 259 height 11
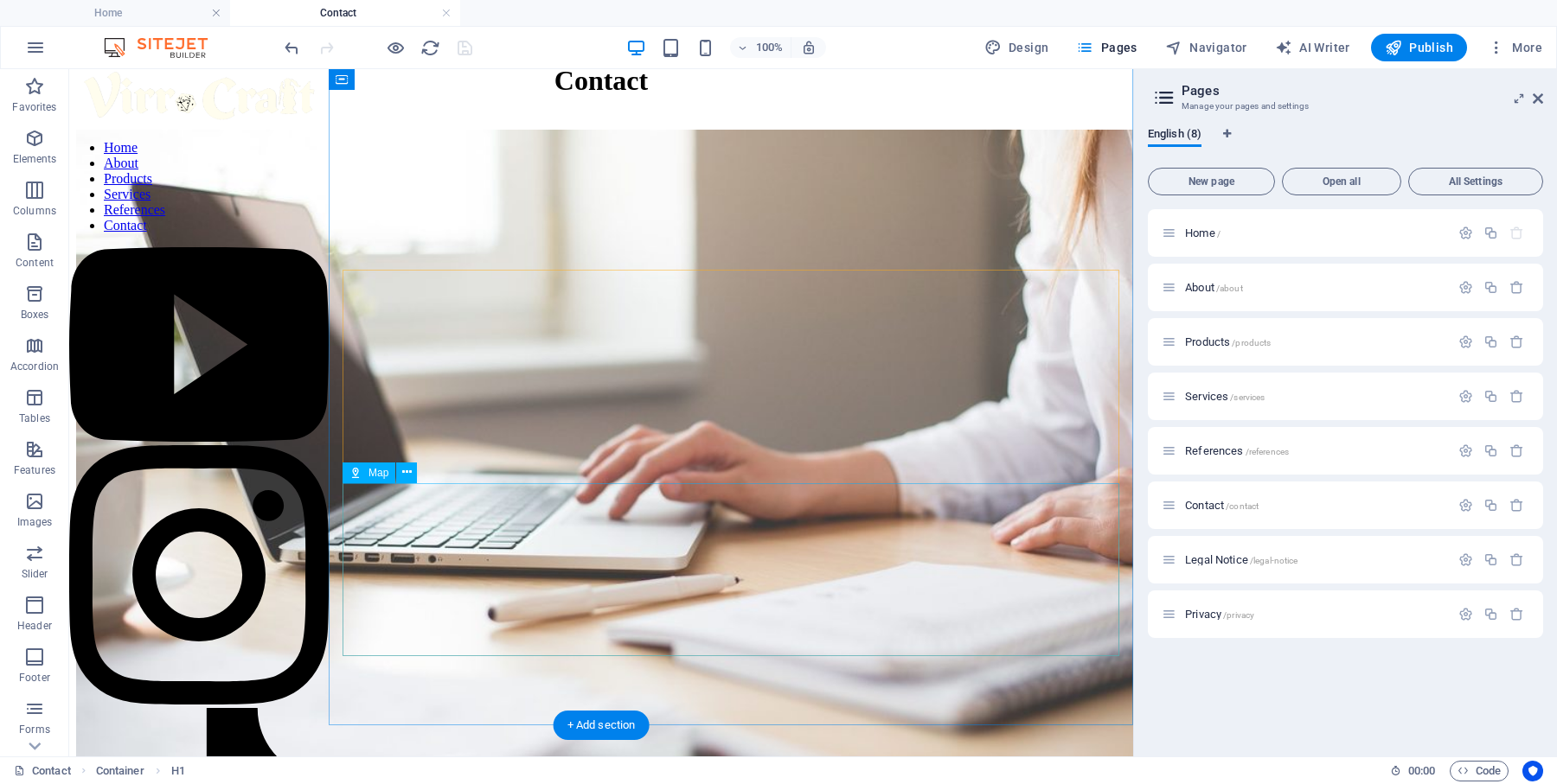
scroll to position [415, 0]
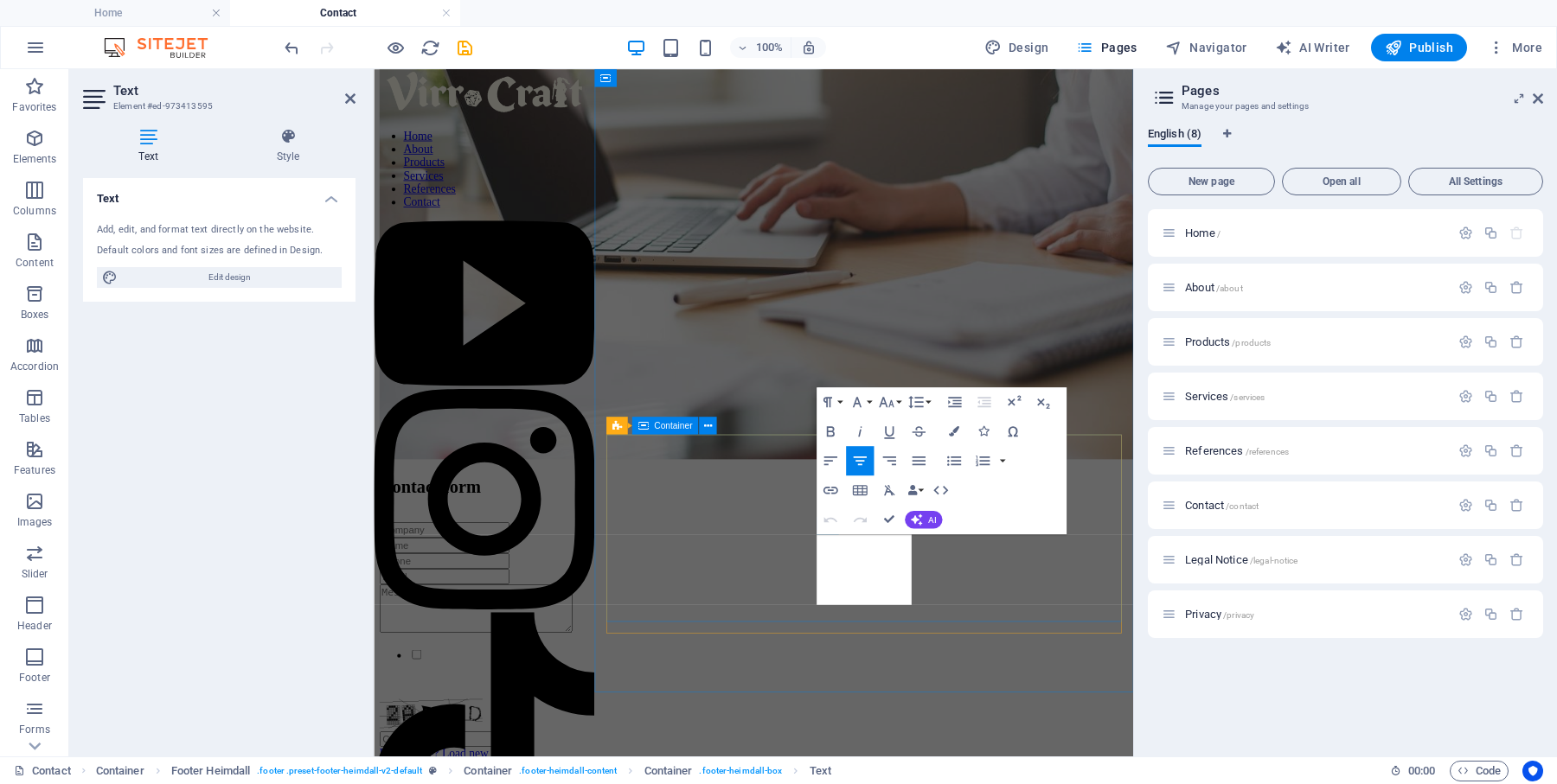
scroll to position [251, 0]
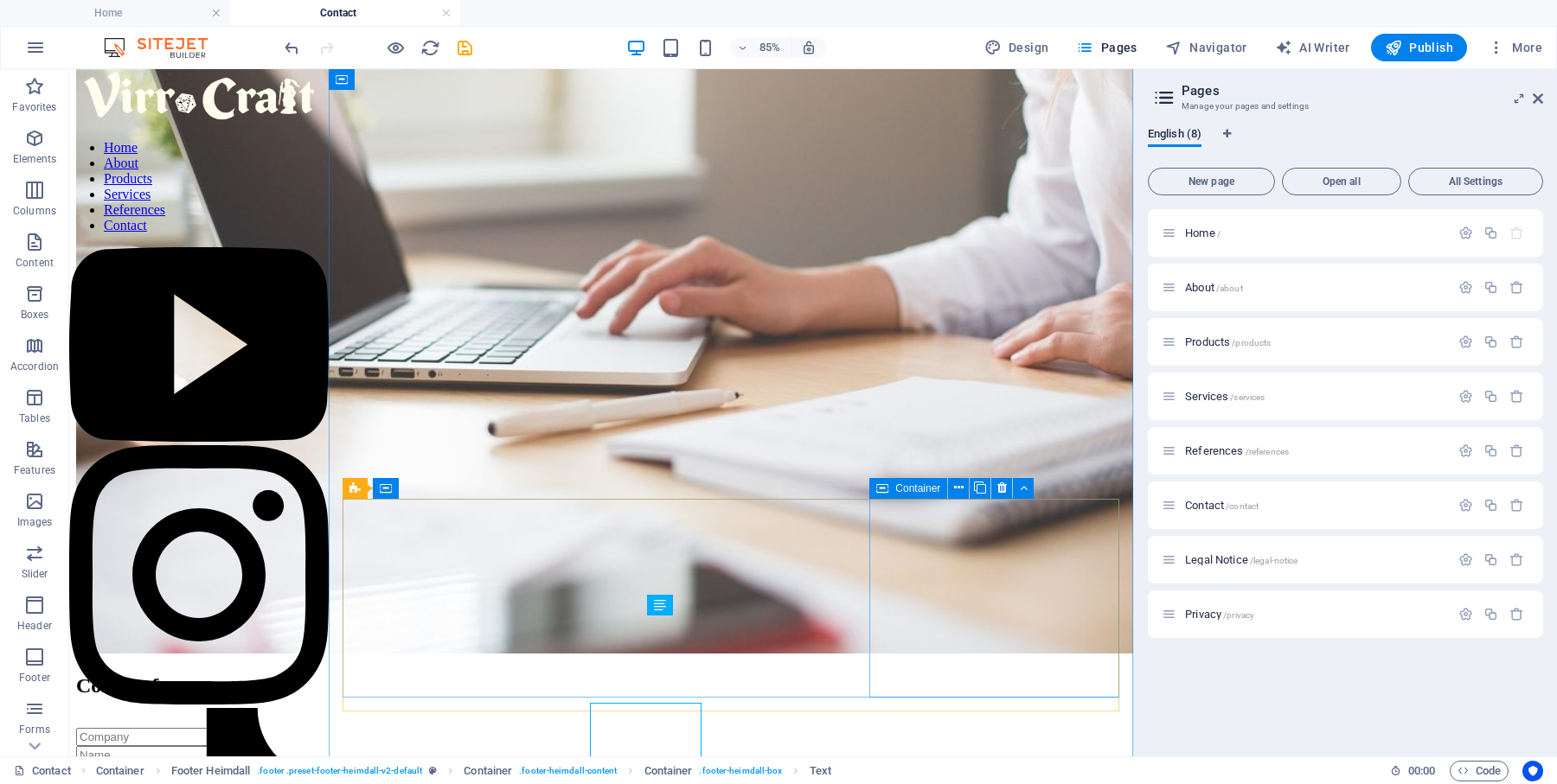
scroll to position [163, 0]
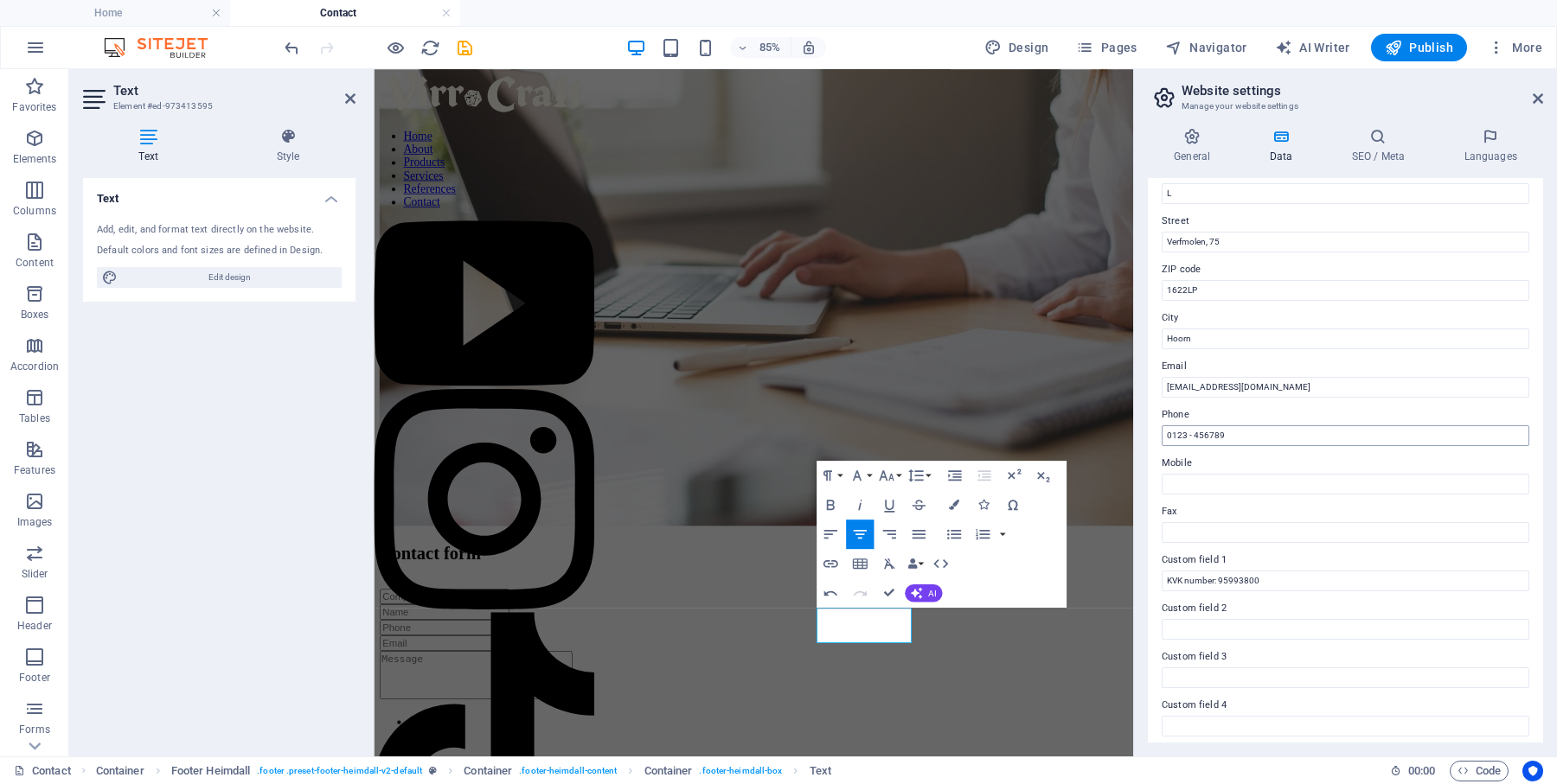
scroll to position [179, 0]
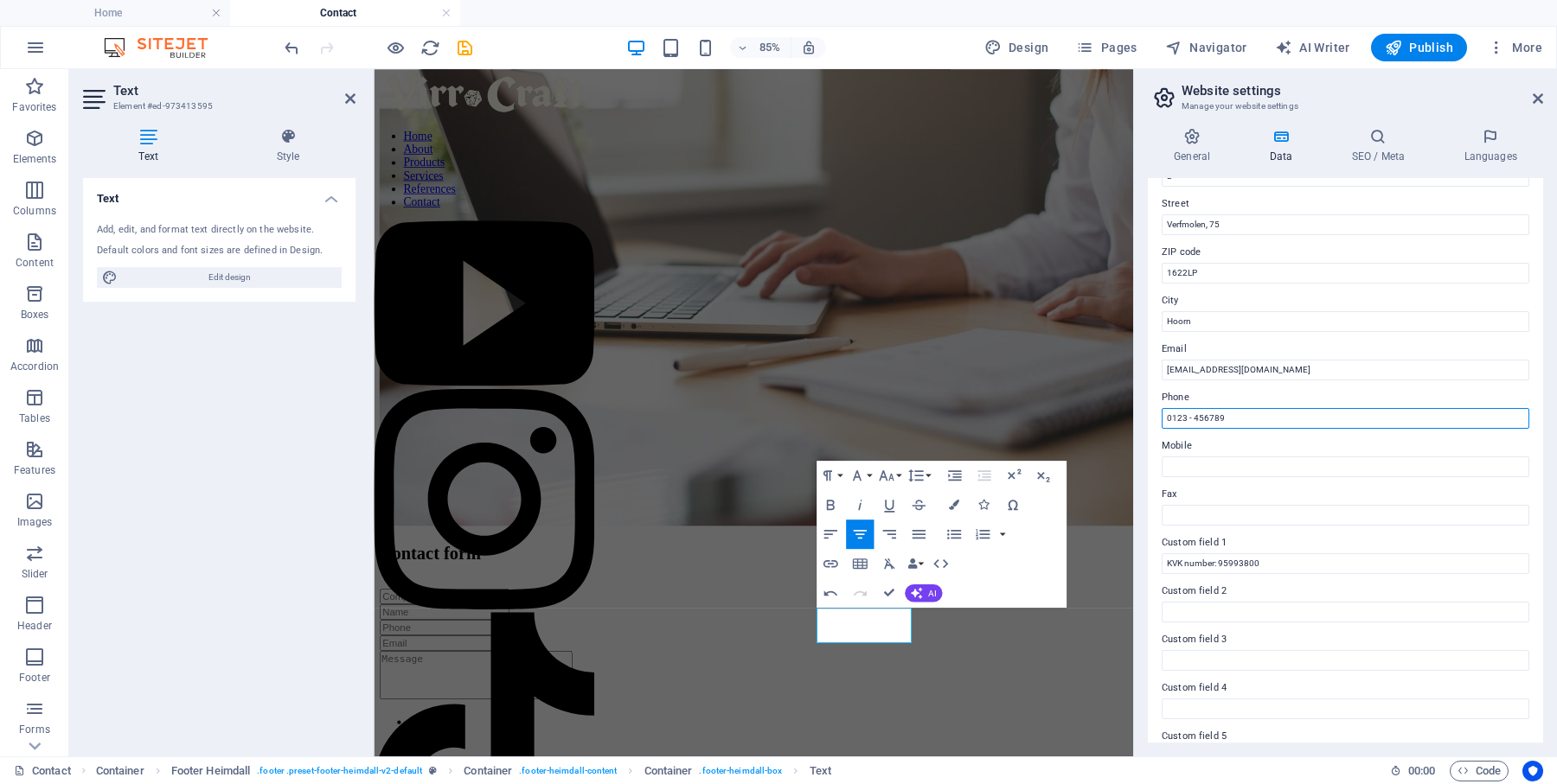
click at [1222, 415] on input "0123 - 456789" at bounding box center [1345, 419] width 367 height 21
click at [1207, 463] on input "Mobile" at bounding box center [1345, 467] width 367 height 21
click at [912, 565] on icon "button" at bounding box center [912, 564] width 10 height 10
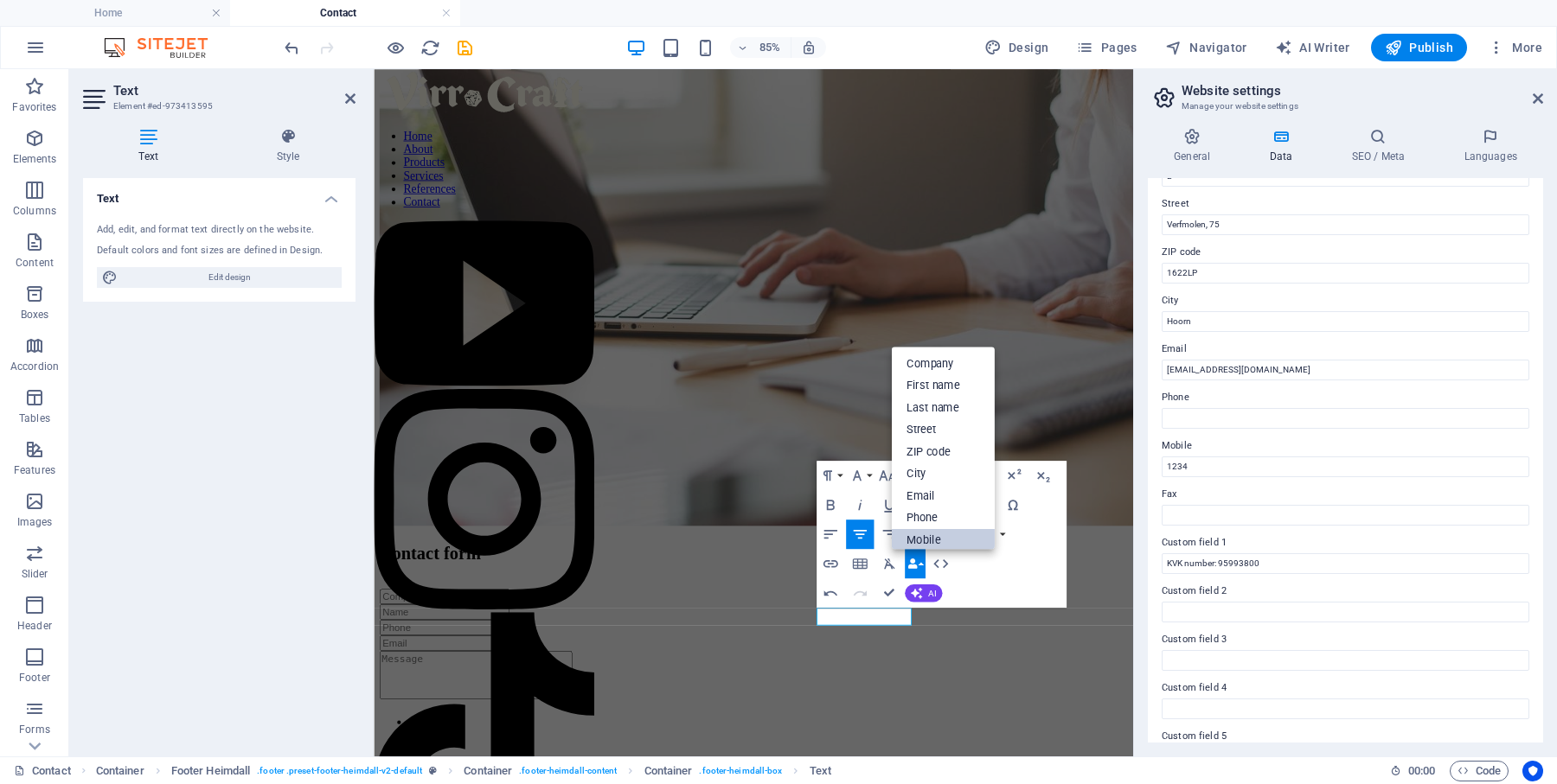
click at [923, 539] on link "Mobile" at bounding box center [942, 541] width 103 height 23
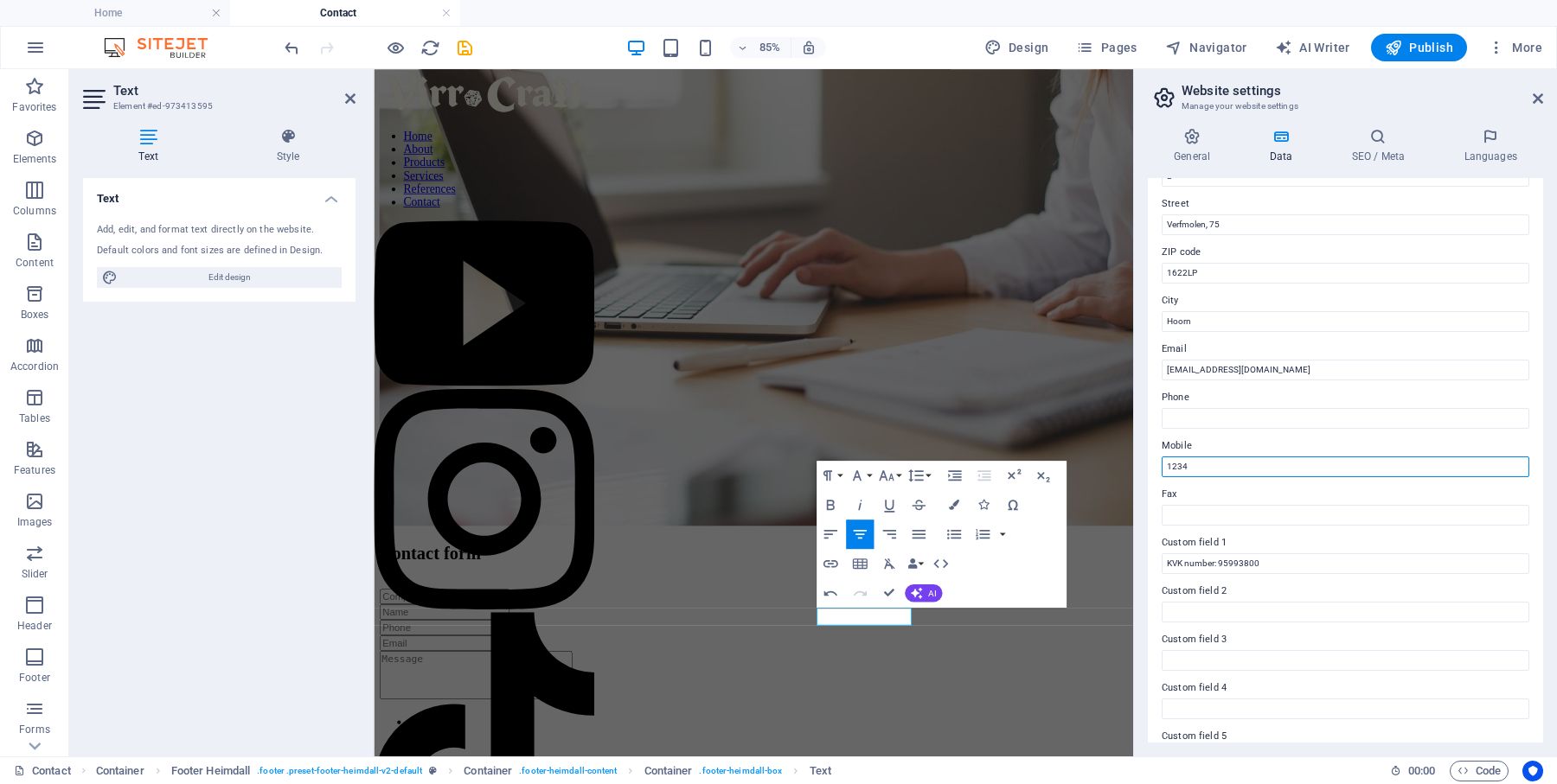
click at [1198, 460] on input "1234" at bounding box center [1345, 467] width 367 height 21
type input "[PHONE_NUMBER]"
click at [1208, 507] on input "Fax" at bounding box center [1345, 515] width 367 height 21
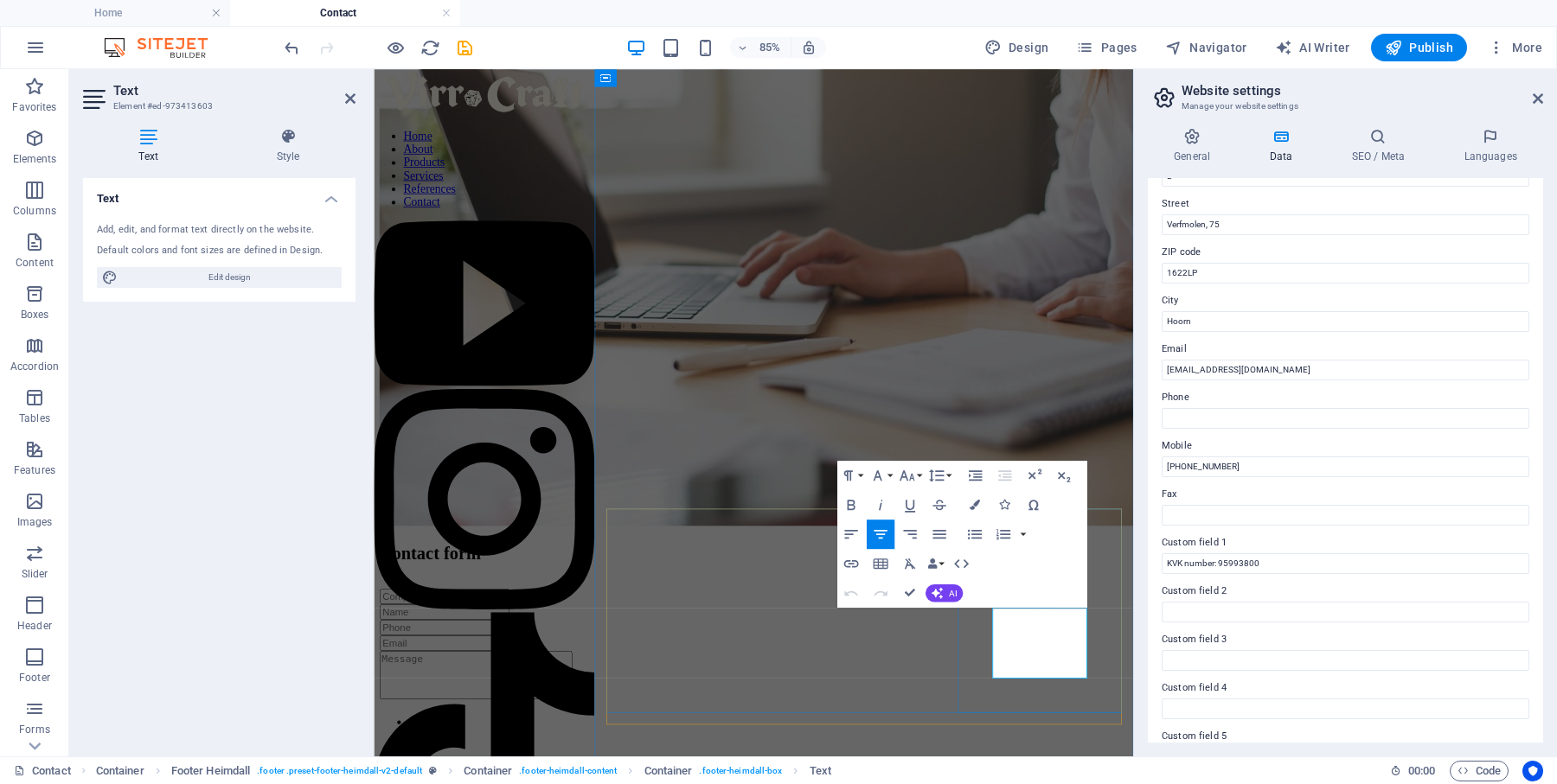
click at [1042, 623] on icon "button" at bounding box center [1043, 620] width 10 height 10
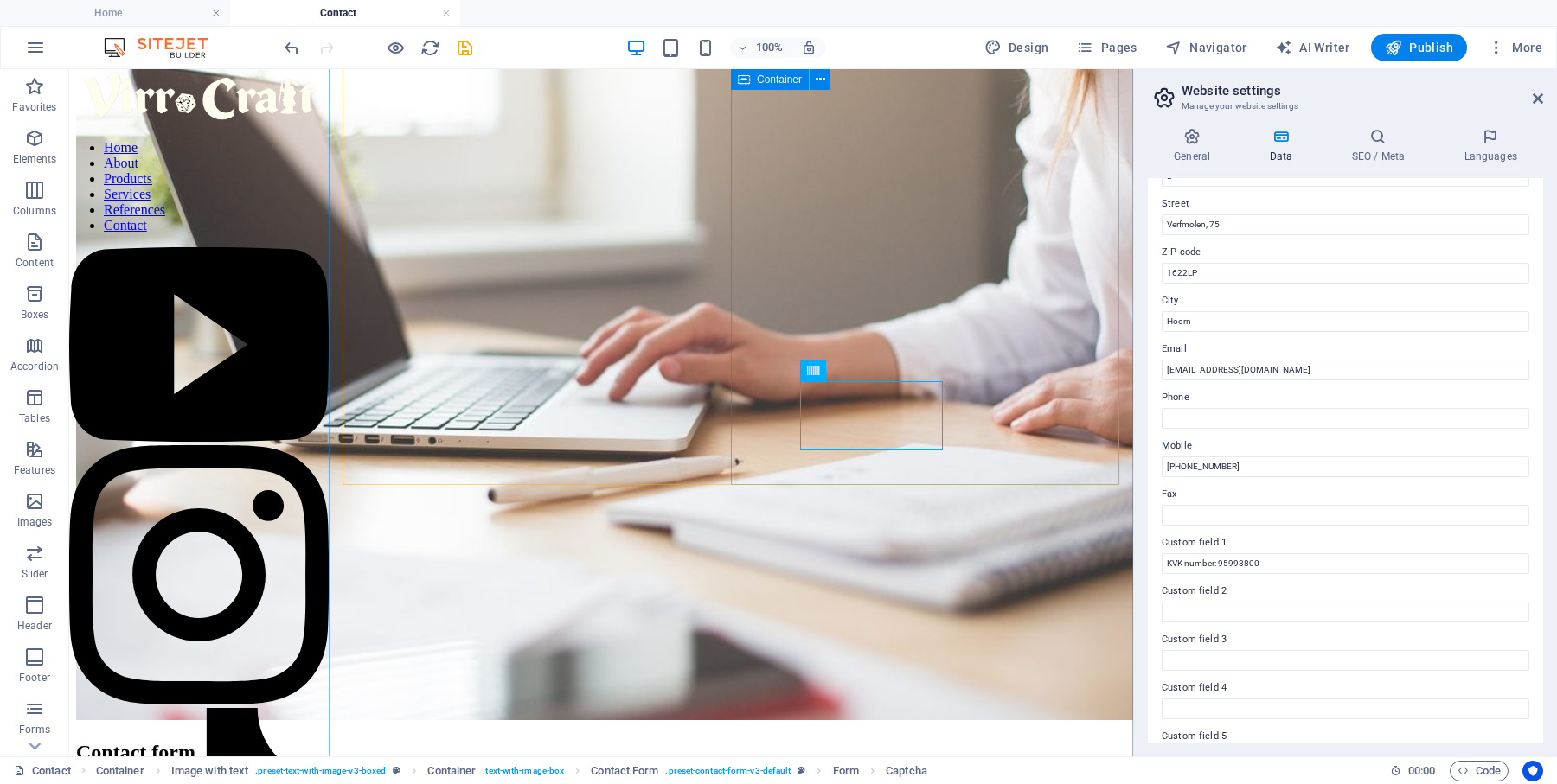
click at [474, 51] on span "save" at bounding box center [465, 48] width 21 height 20
checkbox input "false"
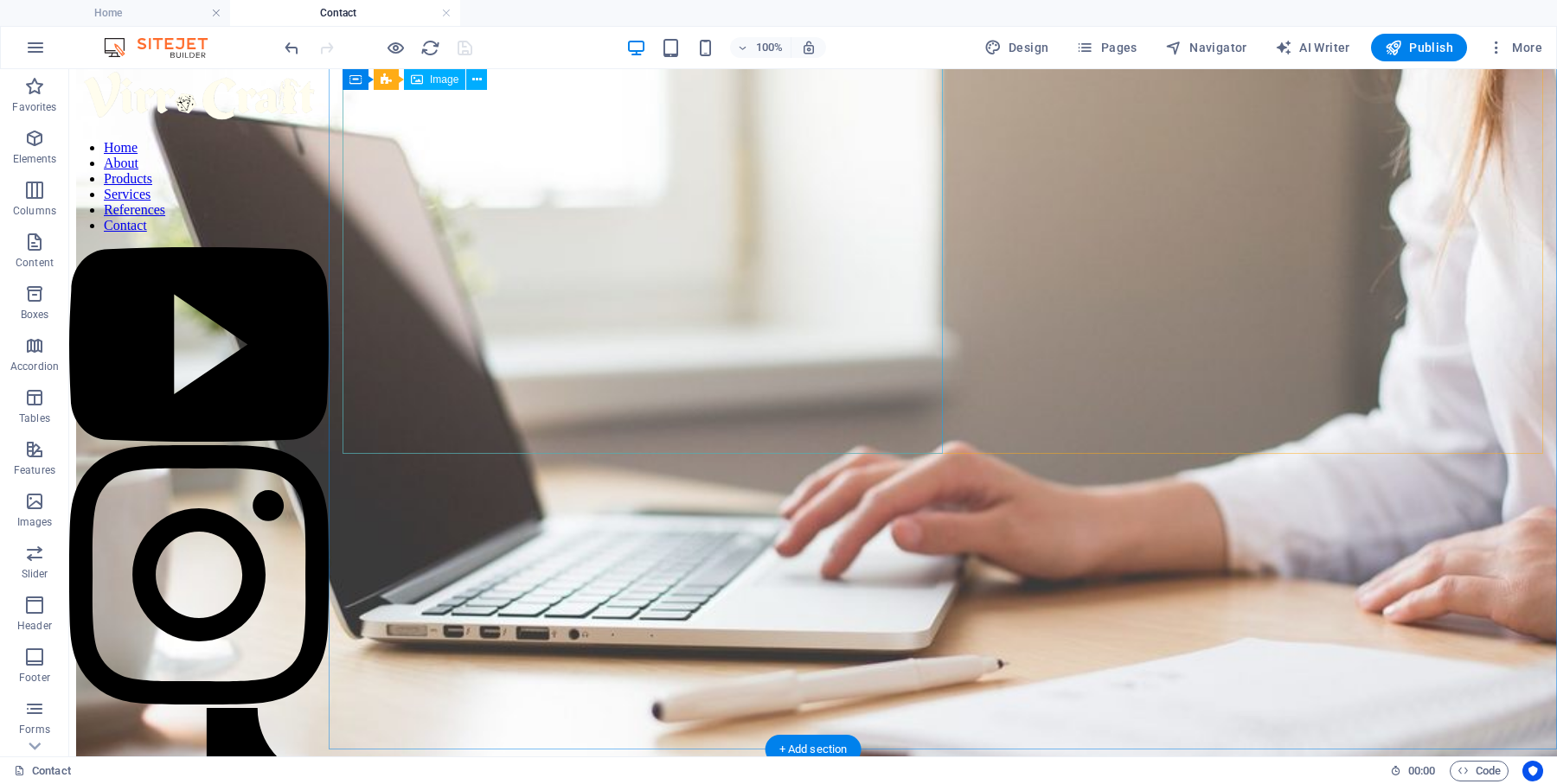
scroll to position [101, 0]
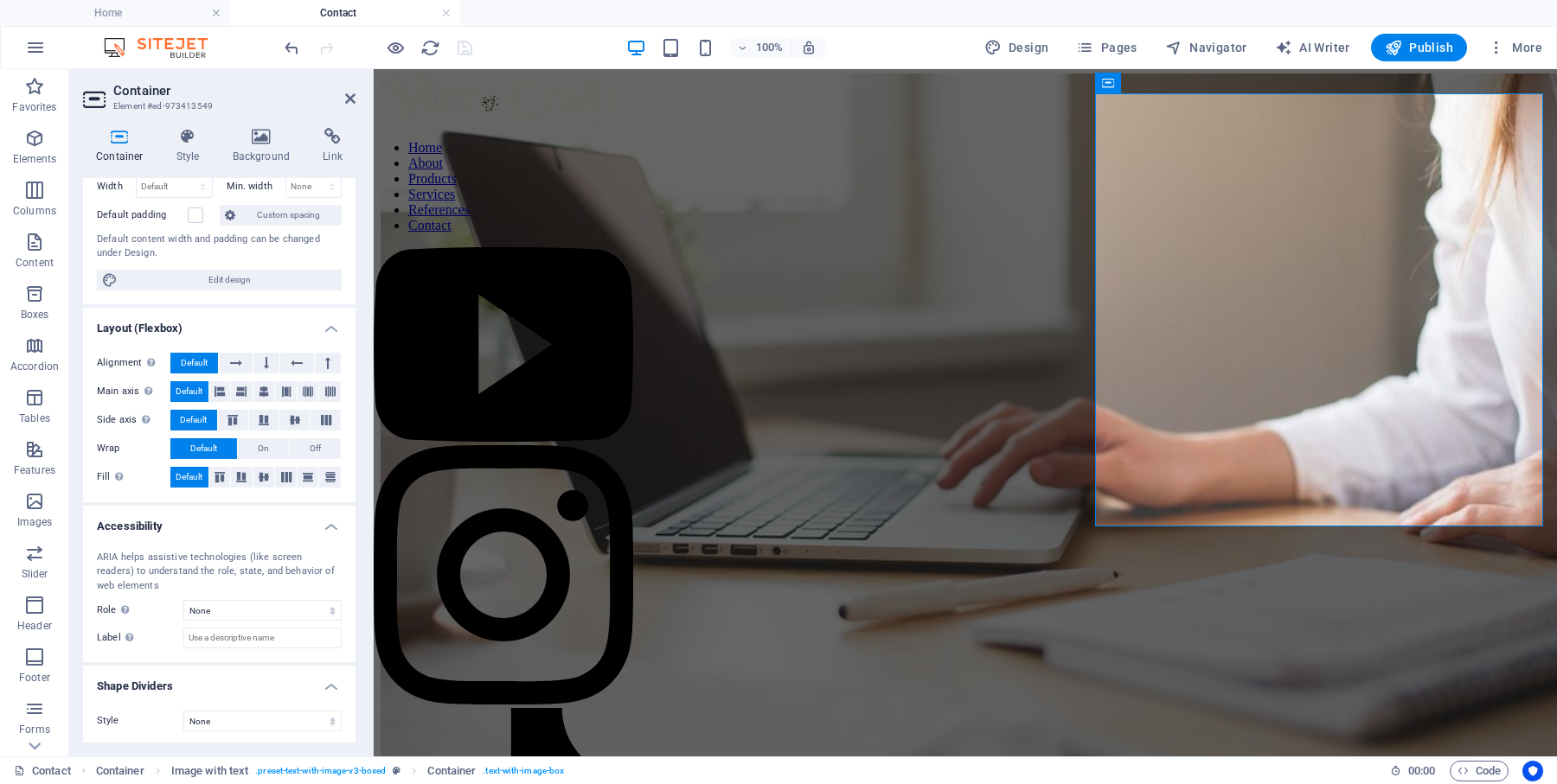
scroll to position [0, 0]
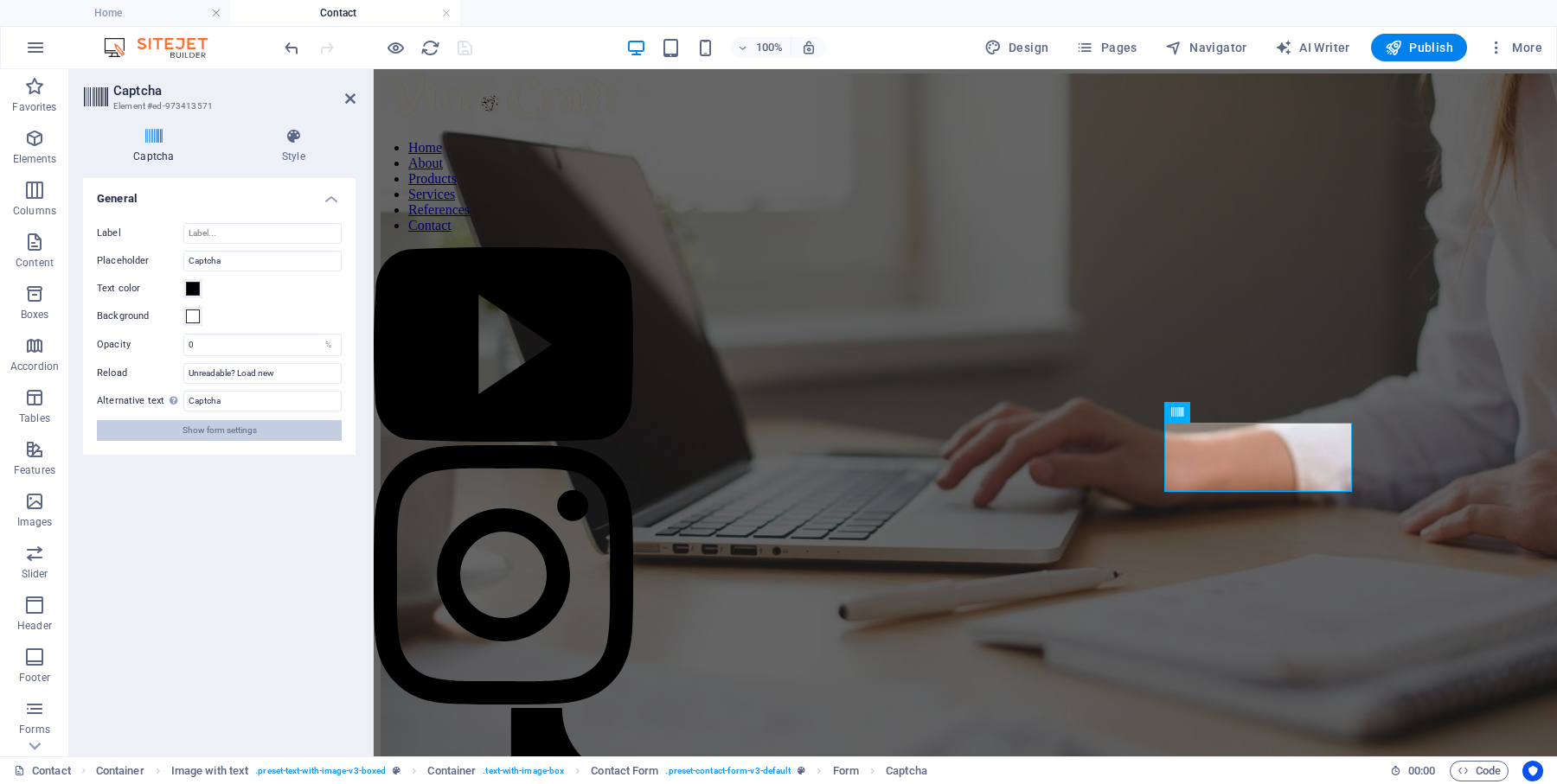
click at [215, 433] on span "Show form settings" at bounding box center [219, 431] width 74 height 21
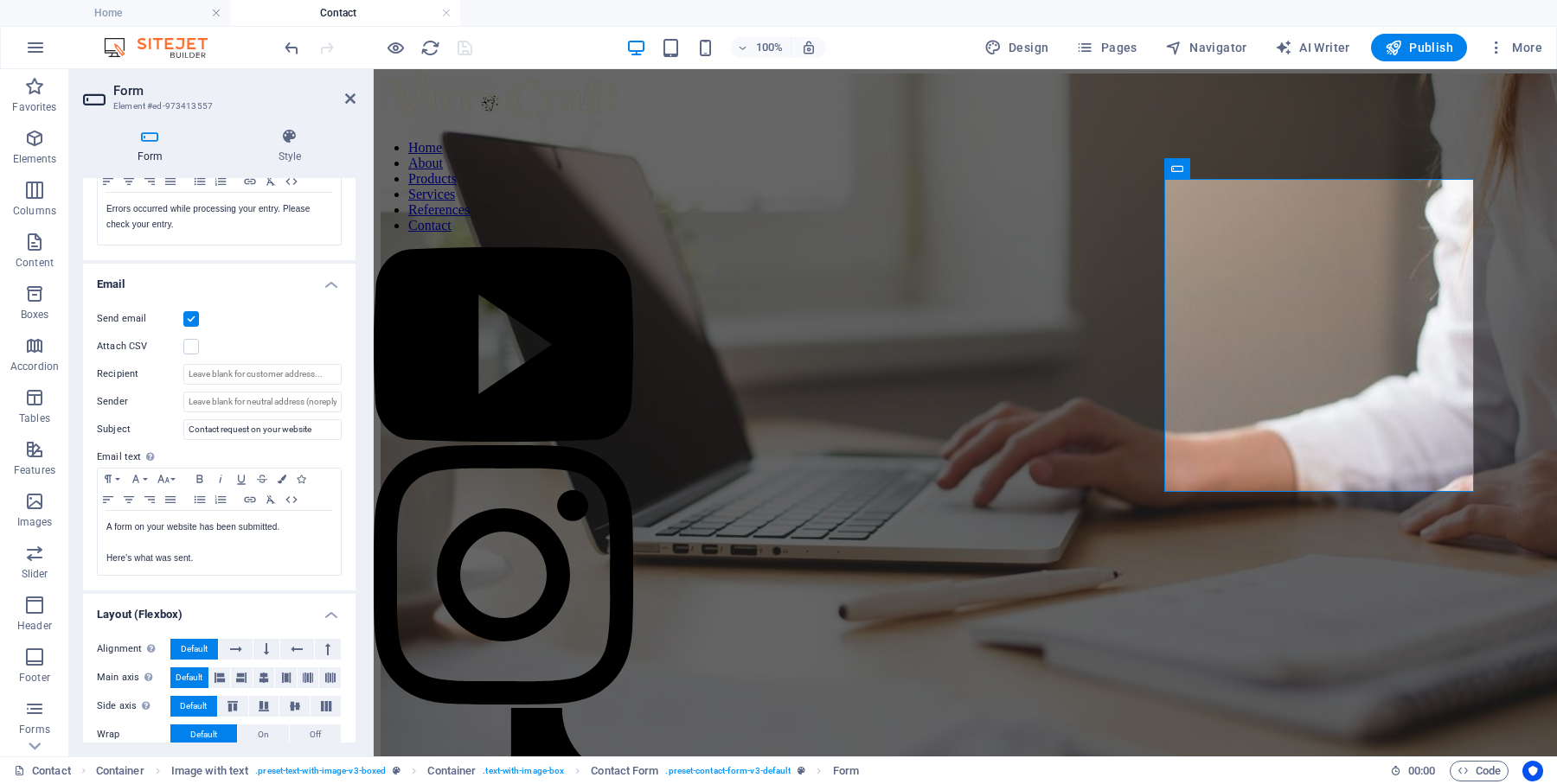
scroll to position [400, 0]
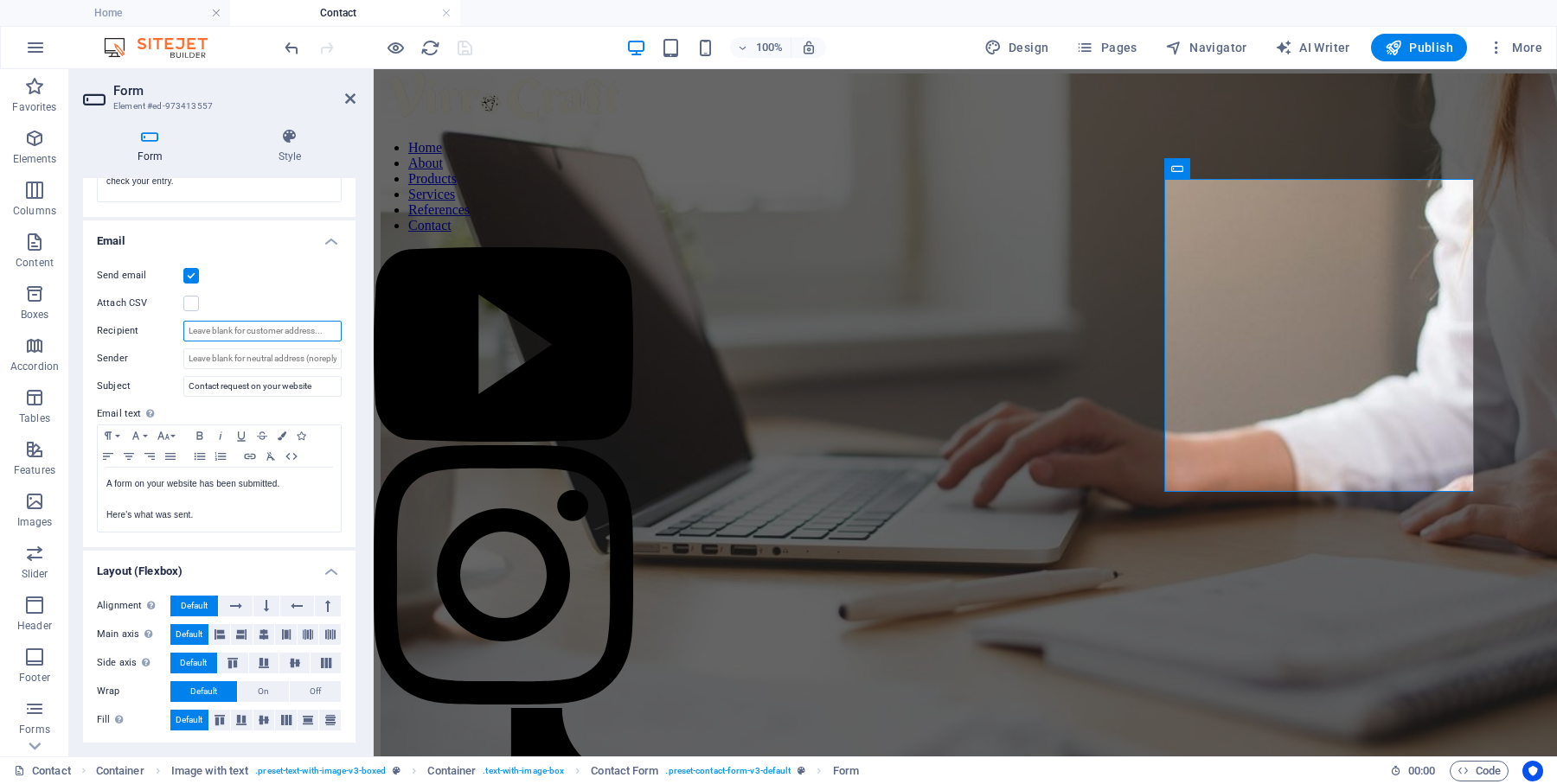
click at [304, 331] on input "Recipient" at bounding box center [262, 331] width 158 height 21
type input "virrcraft@g"
type input "[EMAIL_ADDRESS][DOMAIN_NAME]"
click at [298, 483] on p "A form on your website has been submitted." at bounding box center [219, 484] width 226 height 16
click at [234, 501] on p at bounding box center [219, 500] width 226 height 16
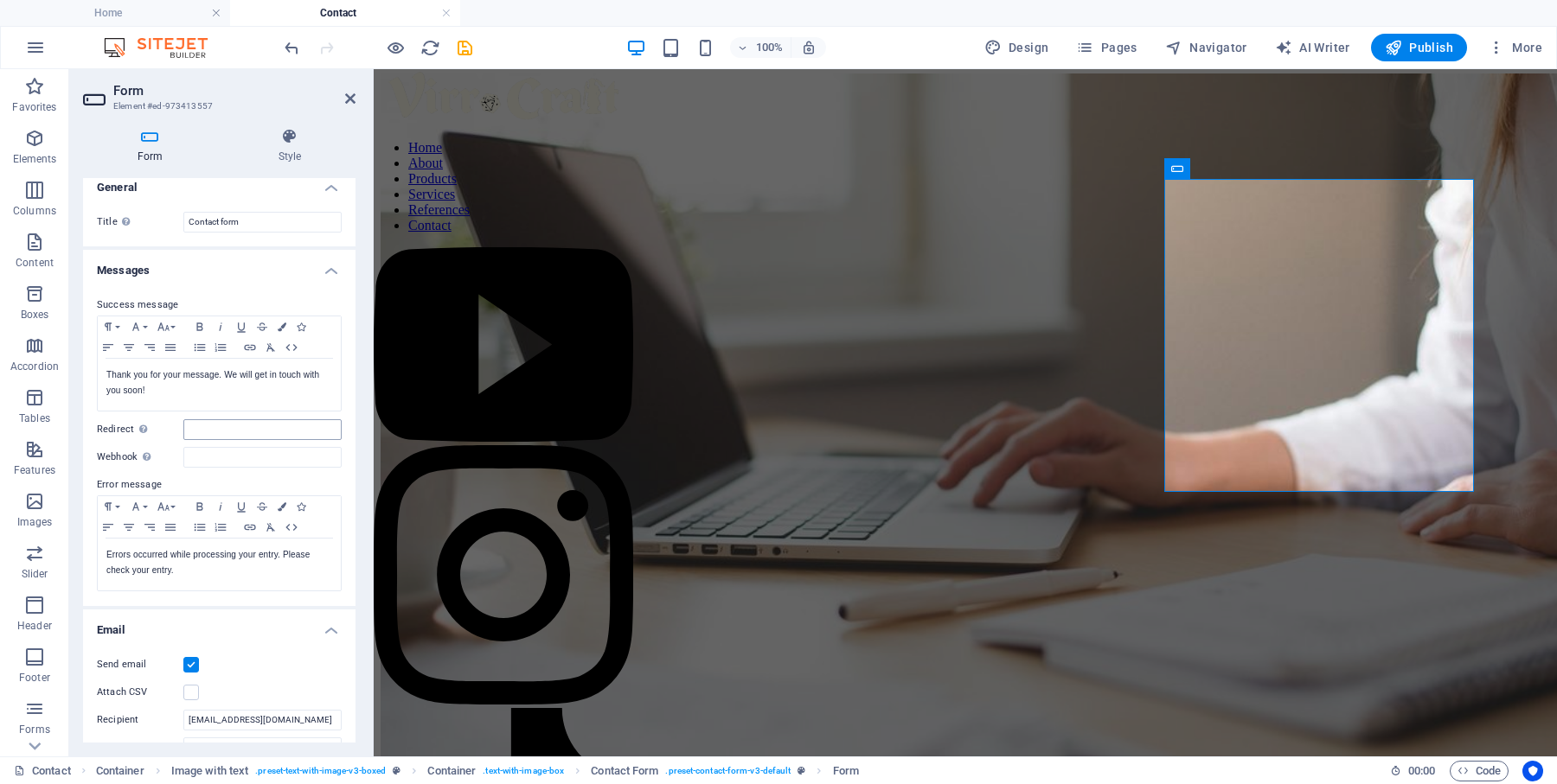
scroll to position [0, 0]
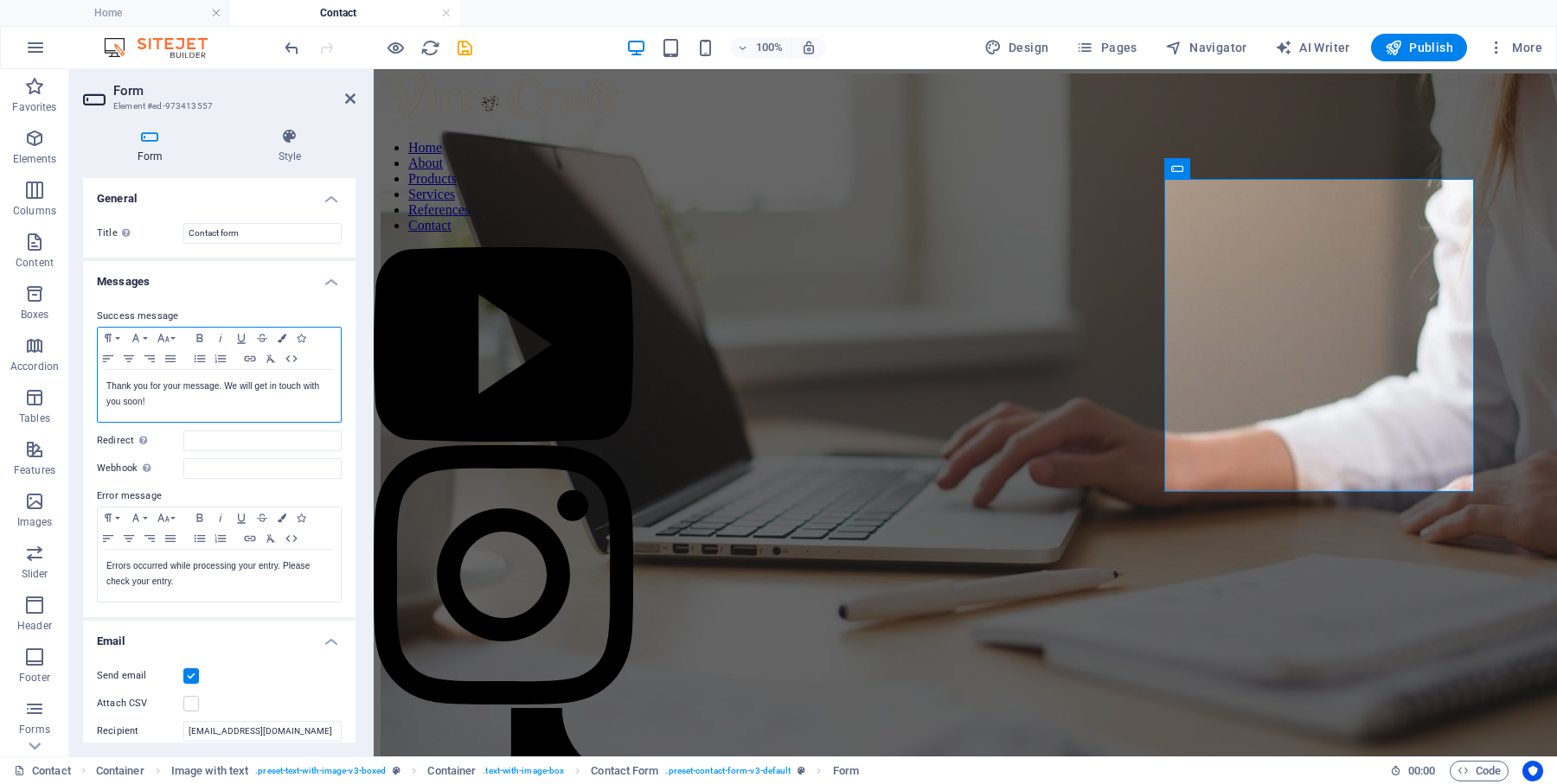
click at [249, 400] on p "Thank you for your message. We will get in touch with you soon!" at bounding box center [219, 394] width 226 height 31
click at [347, 101] on icon at bounding box center [351, 99] width 10 height 14
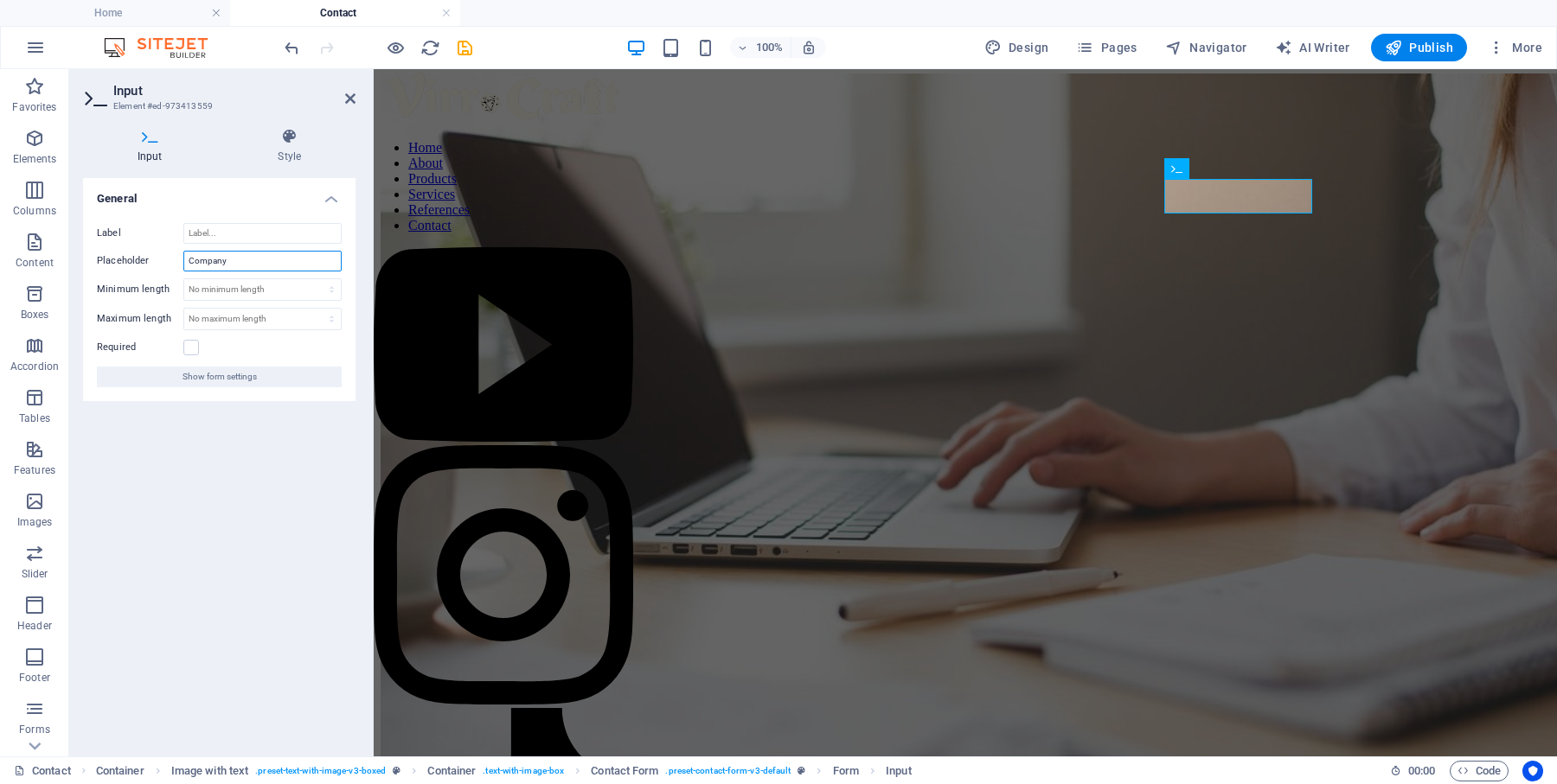
click at [248, 263] on input "Company" at bounding box center [262, 262] width 158 height 21
type input "Name"
click at [224, 245] on div "Label Placeholder Name Minimum length No minimum length chars Maximum length No…" at bounding box center [219, 305] width 272 height 192
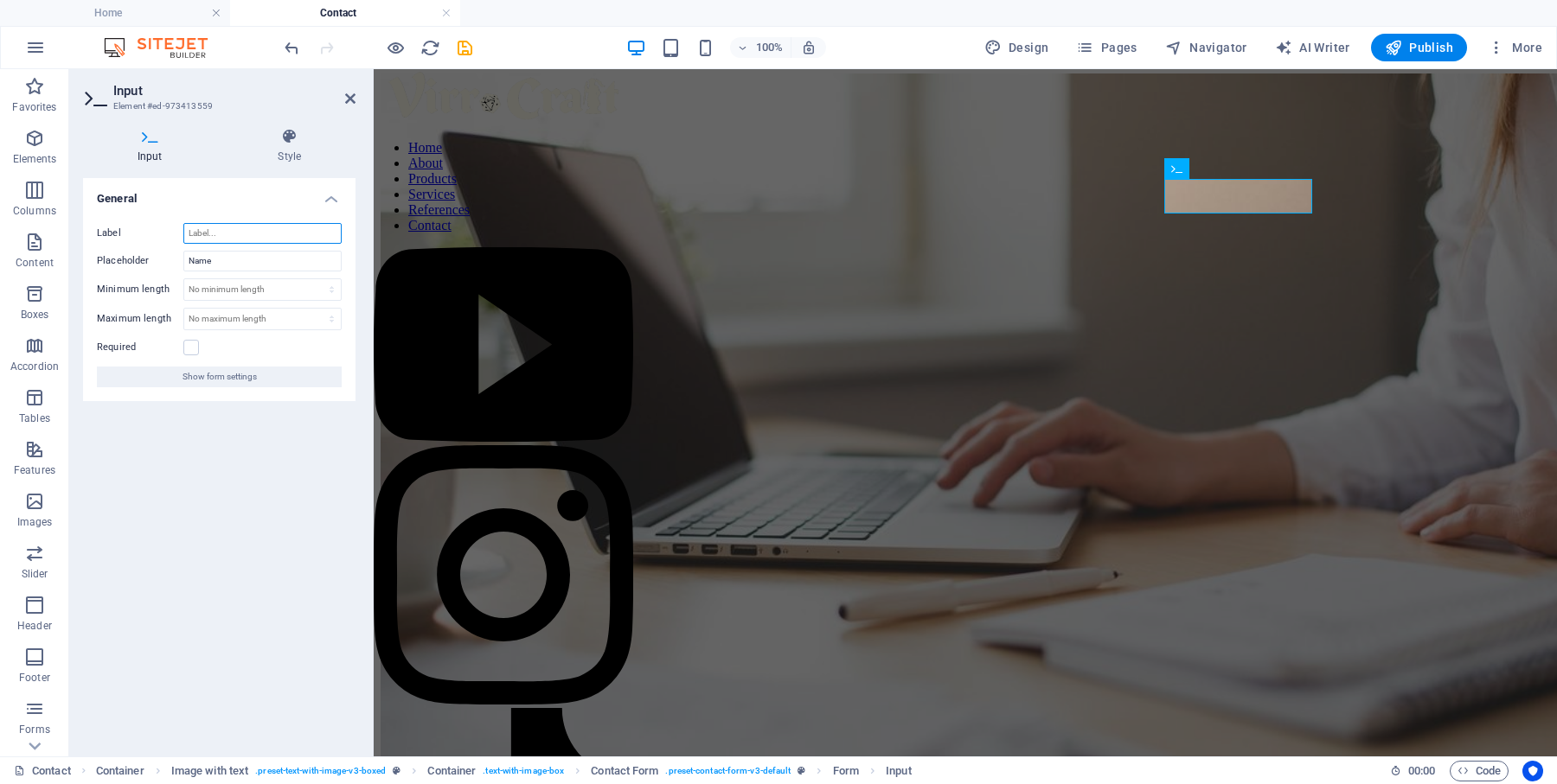
click at [234, 235] on input "Label" at bounding box center [262, 234] width 158 height 21
type input "First Name"
click at [244, 249] on div "Label First Name Placeholder Name Minimum length No minimum length chars Maximu…" at bounding box center [219, 305] width 272 height 192
click at [242, 257] on input "Name" at bounding box center [262, 262] width 158 height 21
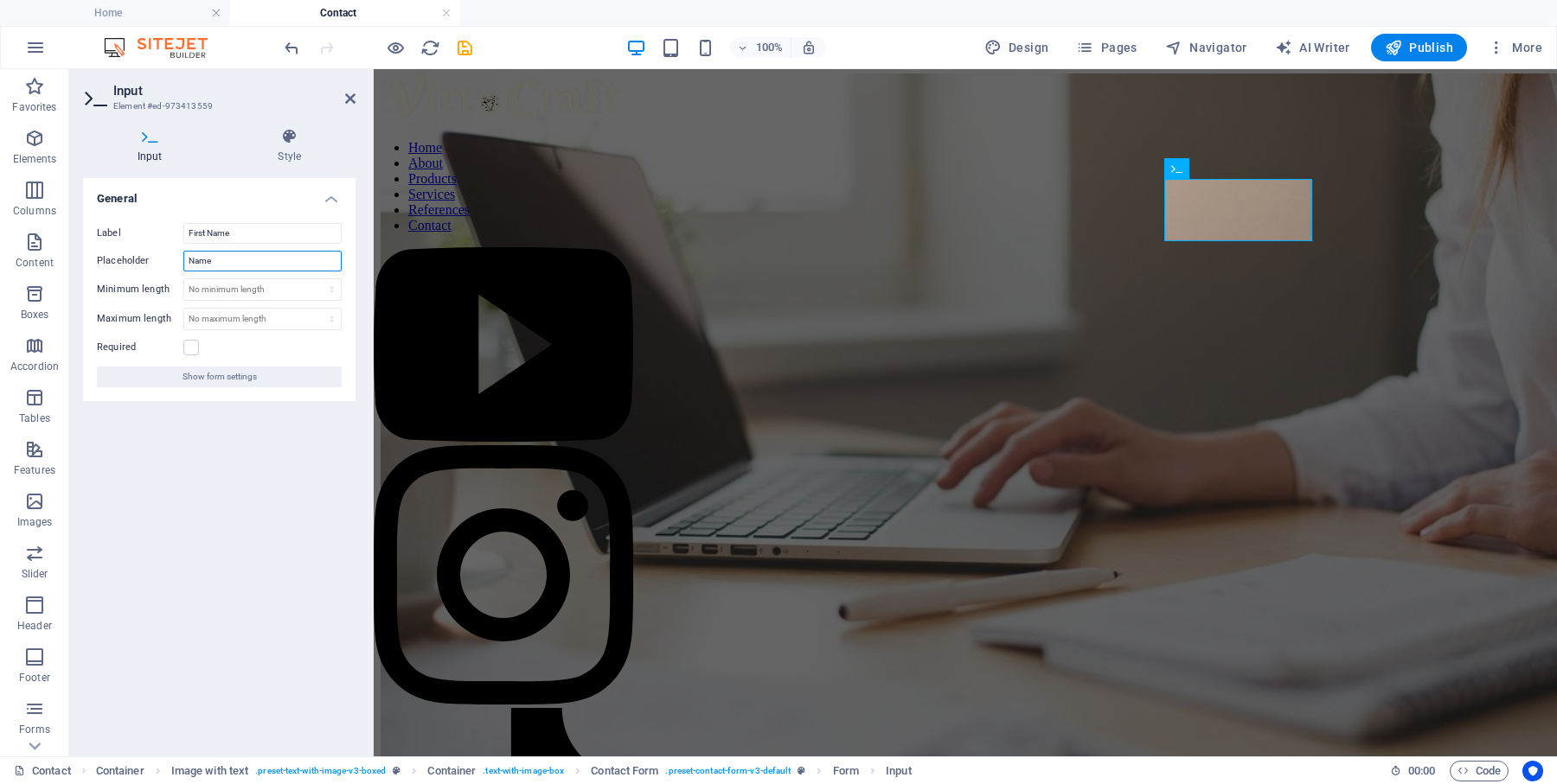
click at [242, 257] on input "Name" at bounding box center [262, 262] width 158 height 21
click at [257, 232] on input "First Name" at bounding box center [262, 234] width 158 height 21
click at [240, 262] on input "Name" at bounding box center [262, 262] width 158 height 21
paste input "First"
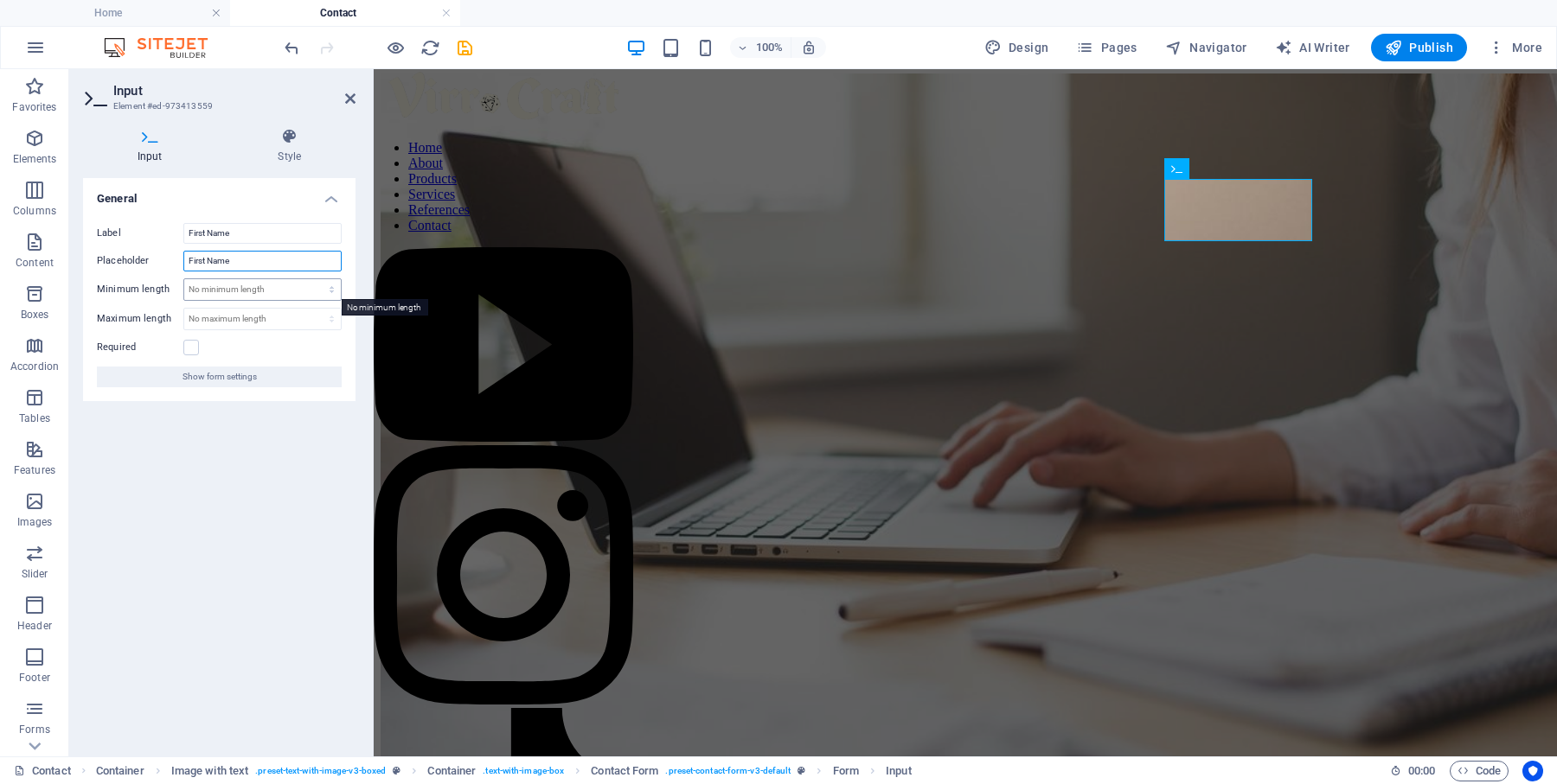
type input "First Name"
click at [241, 290] on select "No minimum length chars" at bounding box center [262, 290] width 156 height 21
click at [184, 279] on select "No minimum length chars" at bounding box center [262, 290] width 156 height 21
click at [223, 317] on select "No maximum length chars" at bounding box center [262, 319] width 156 height 21
click at [332, 288] on select "No minimum length chars" at bounding box center [262, 290] width 156 height 21
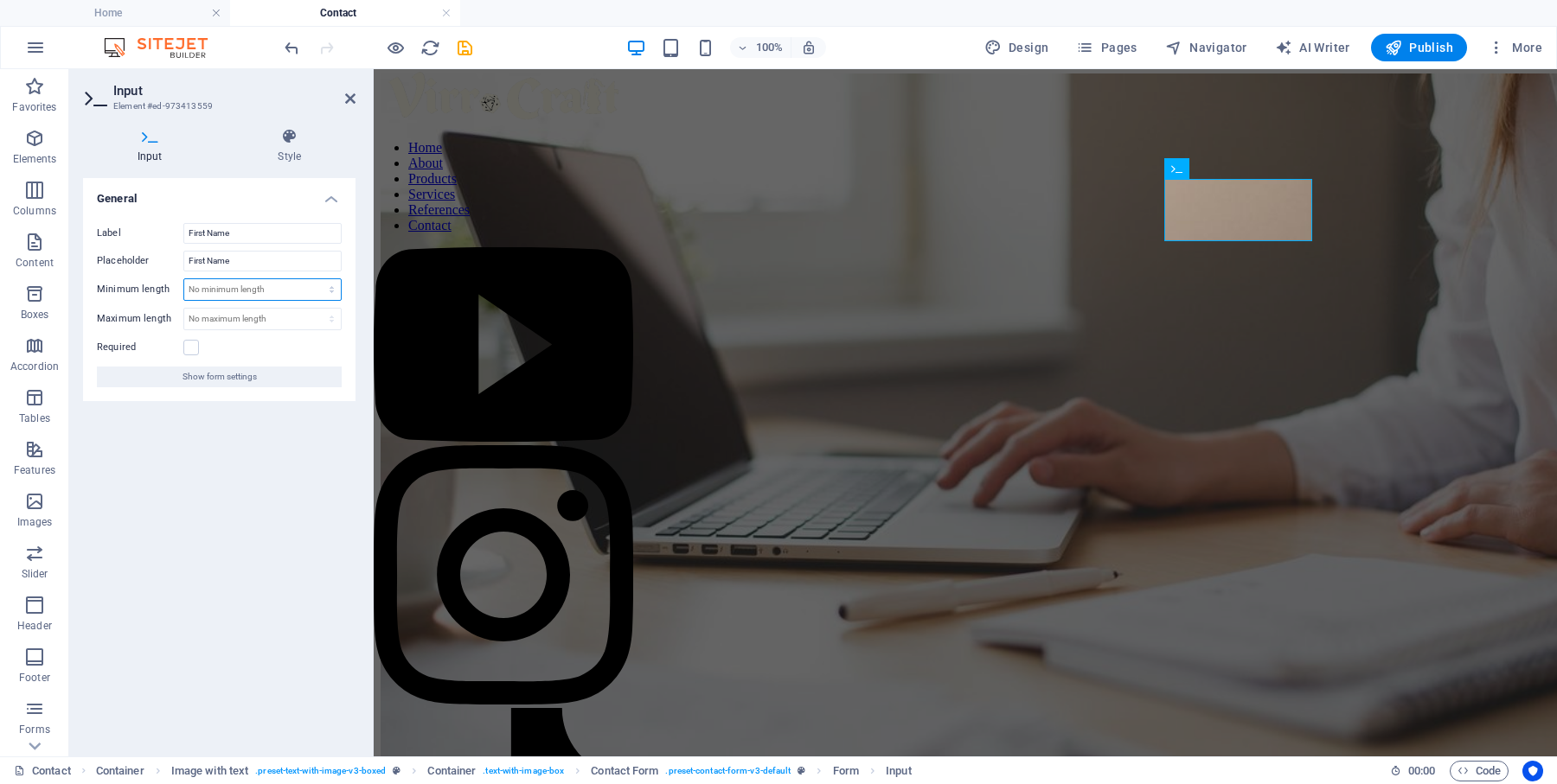
select select "characters"
click at [317, 279] on select "No minimum length chars" at bounding box center [262, 290] width 156 height 21
type input "1"
click at [257, 446] on div "General Label First Name Placeholder First Name Minimum length 1 No minimum len…" at bounding box center [219, 460] width 272 height 565
click at [194, 347] on label at bounding box center [191, 348] width 16 height 16
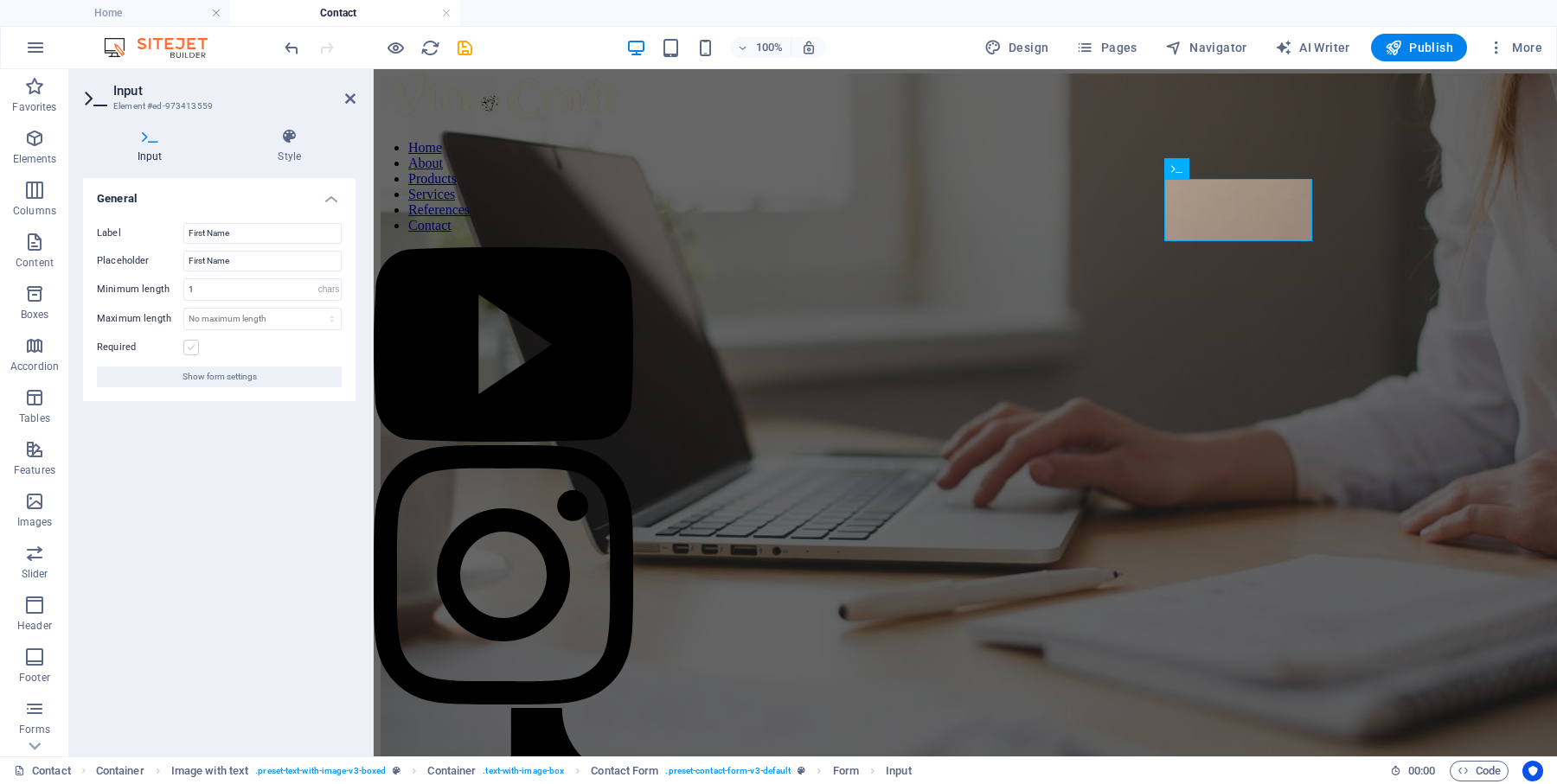
click at [0, 0] on input "Required" at bounding box center [0, 0] width 0 height 0
click at [251, 445] on div "General Label First Name Placeholder First Name Minimum length 1 No minimum len…" at bounding box center [219, 460] width 272 height 565
click at [279, 256] on input "First Name" at bounding box center [262, 262] width 158 height 21
type input "First Name"
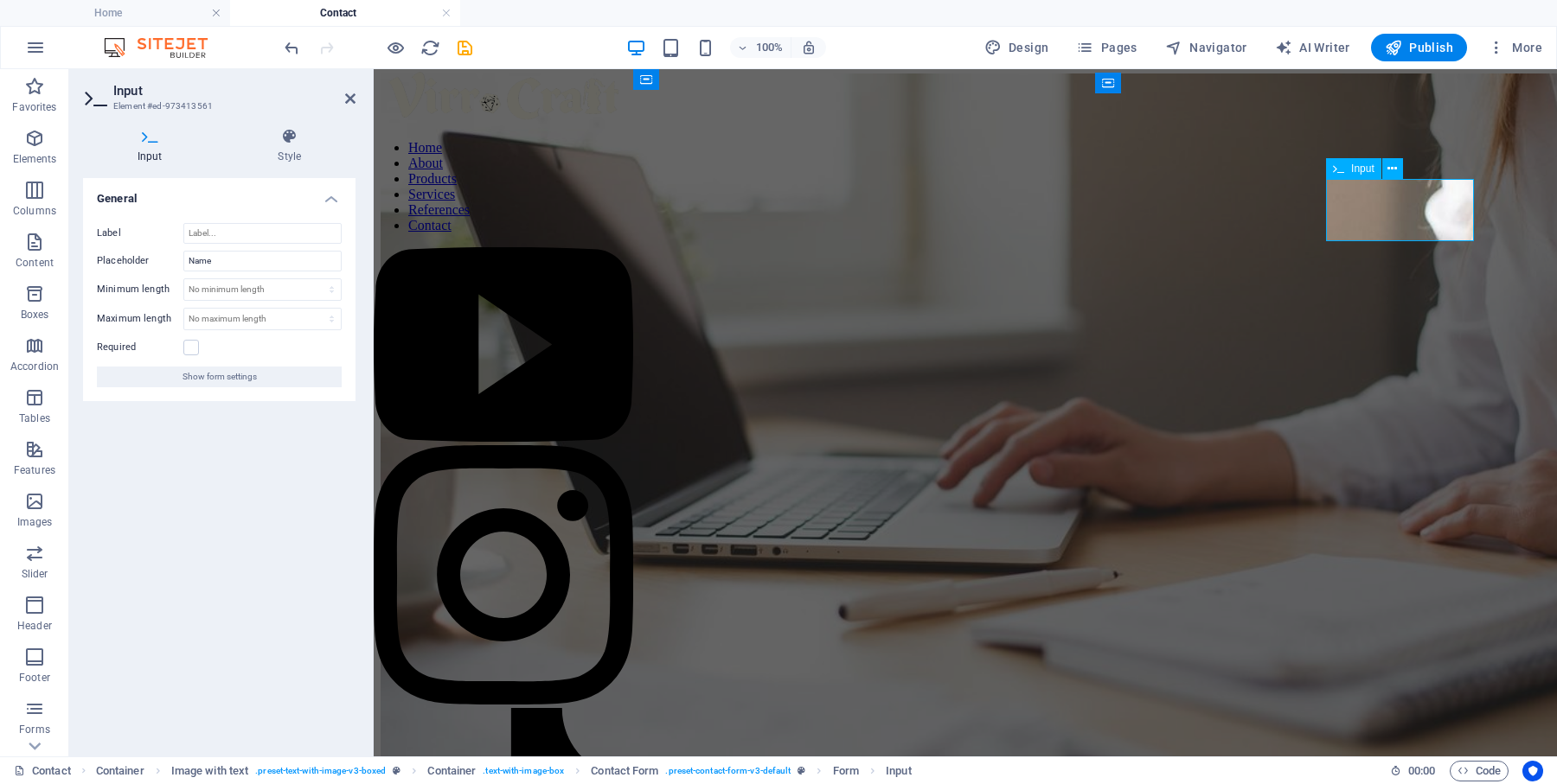
click at [247, 257] on input "Name" at bounding box center [262, 262] width 158 height 21
type input "Last Name"
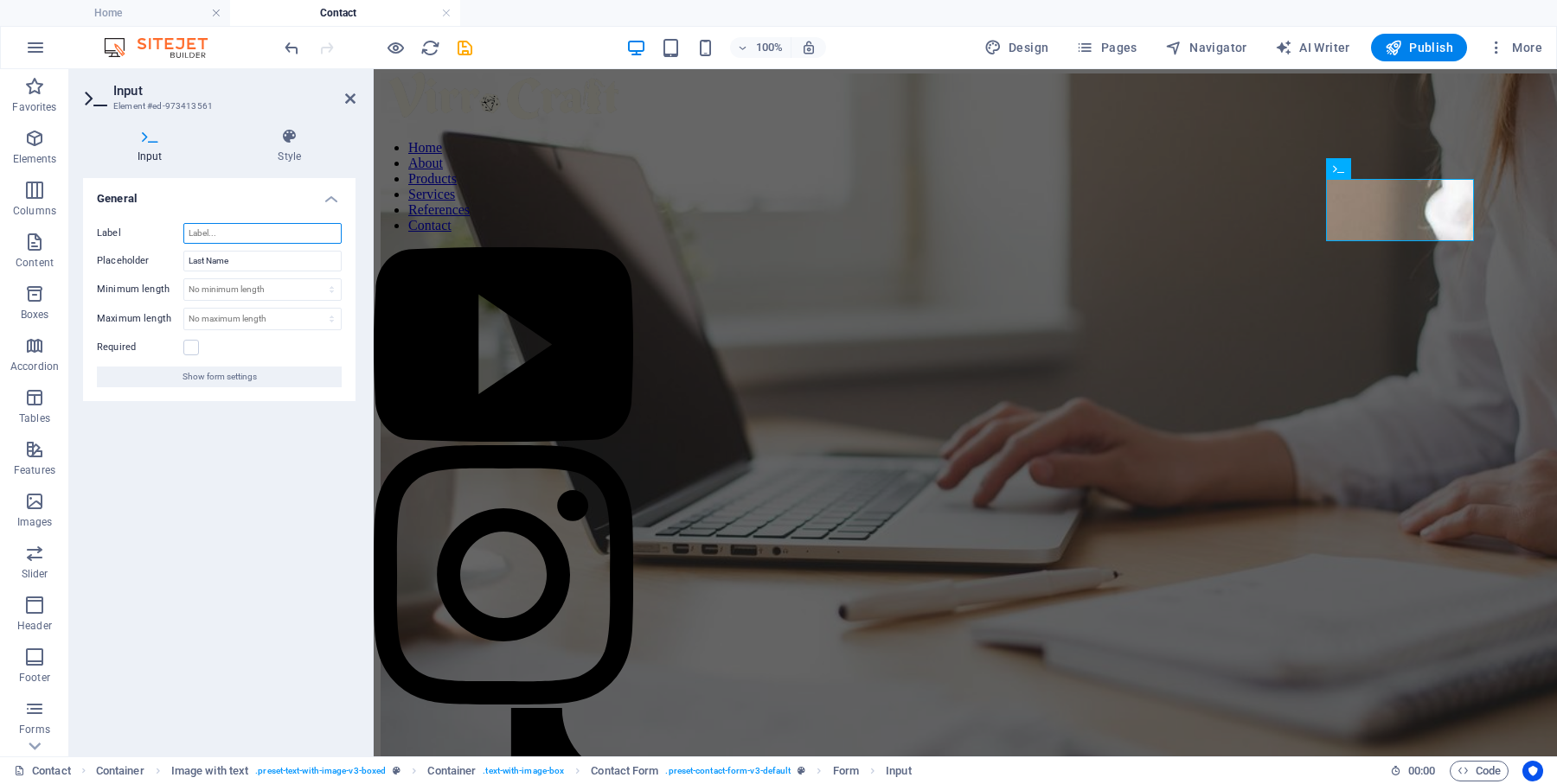
click at [225, 230] on input "Label" at bounding box center [262, 234] width 158 height 21
click at [236, 257] on input "Last Name" at bounding box center [262, 262] width 158 height 21
click at [243, 232] on input "Label" at bounding box center [262, 234] width 158 height 21
paste input "Last Name"
type input "Last Name"
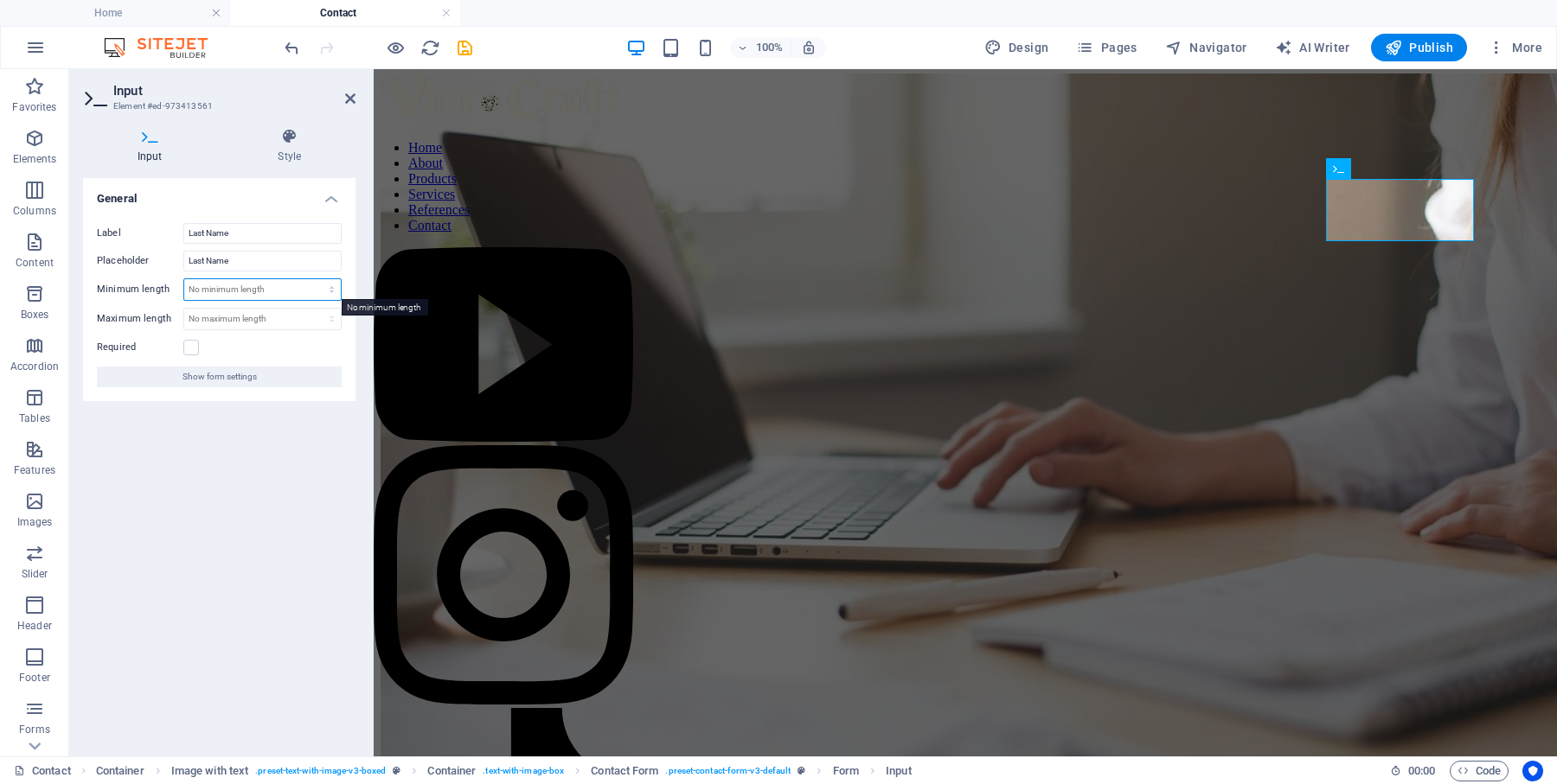
click at [213, 290] on select "No minimum length chars" at bounding box center [262, 290] width 156 height 21
drag, startPoint x: 350, startPoint y: 98, endPoint x: 281, endPoint y: 29, distance: 97.6
click at [350, 98] on icon at bounding box center [351, 99] width 10 height 14
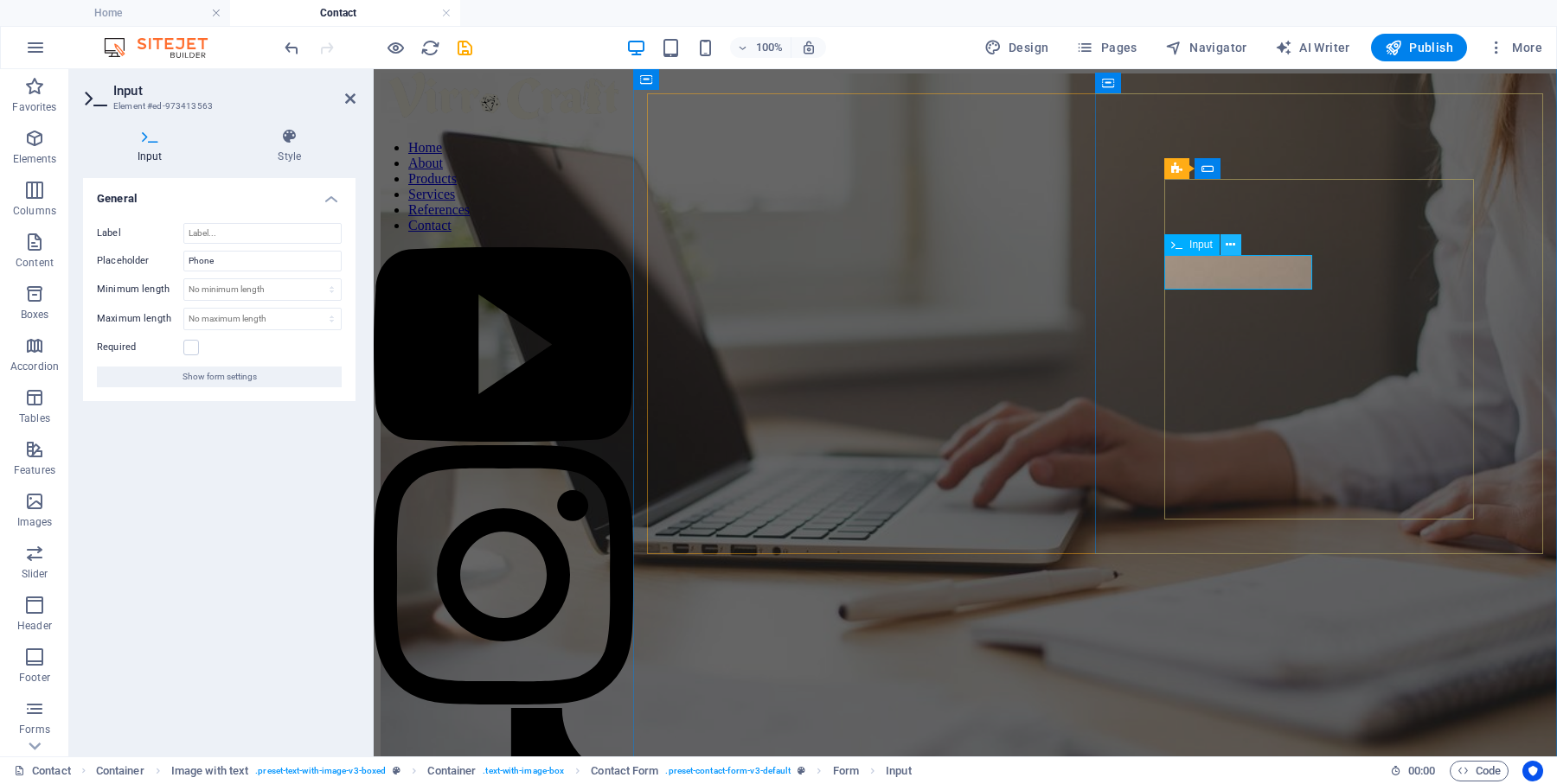
click at [1237, 250] on button at bounding box center [1231, 245] width 21 height 21
click at [1233, 249] on icon at bounding box center [1230, 245] width 10 height 18
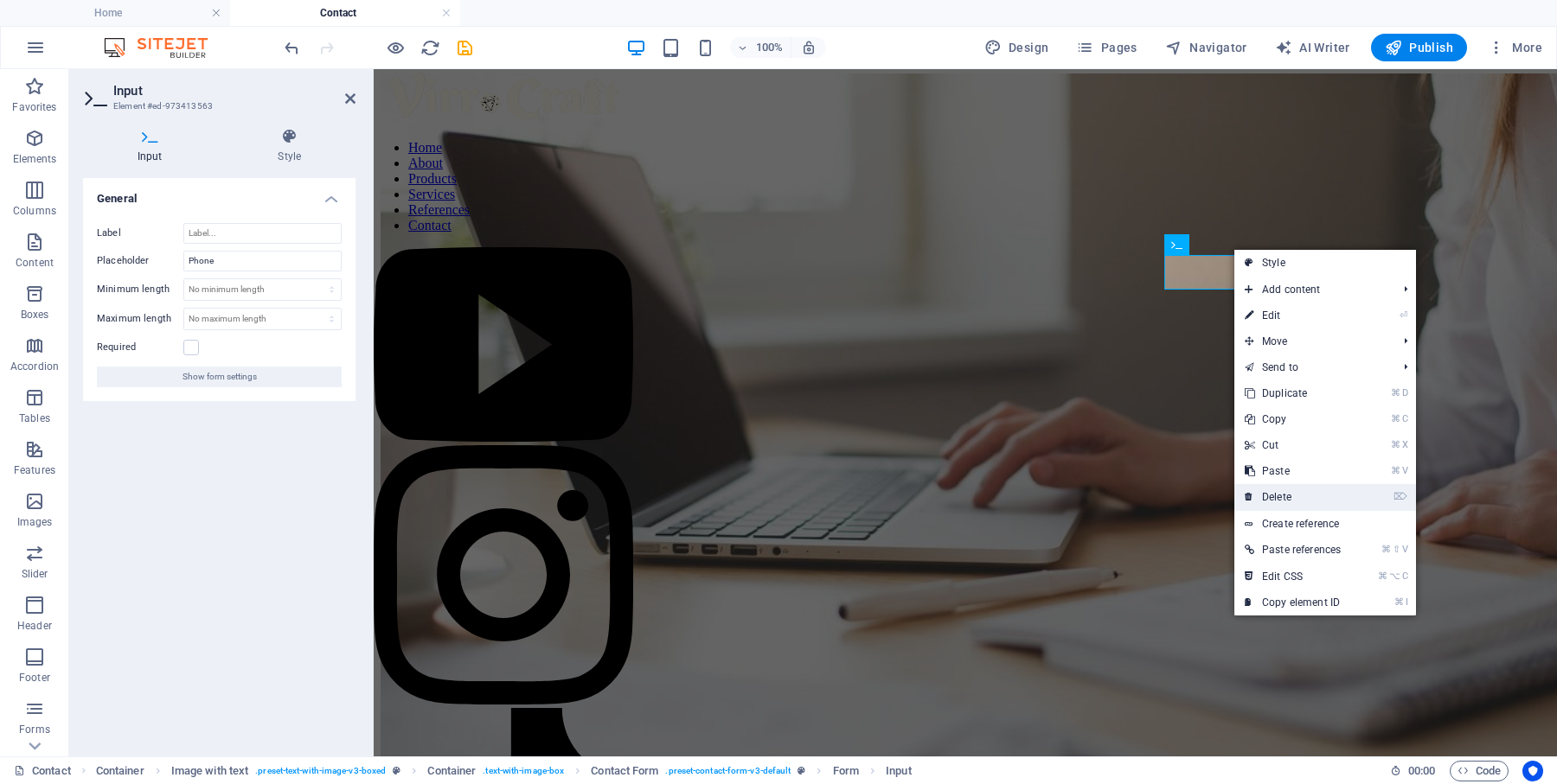
click at [1287, 494] on link "⌦ Delete" at bounding box center [1293, 497] width 117 height 26
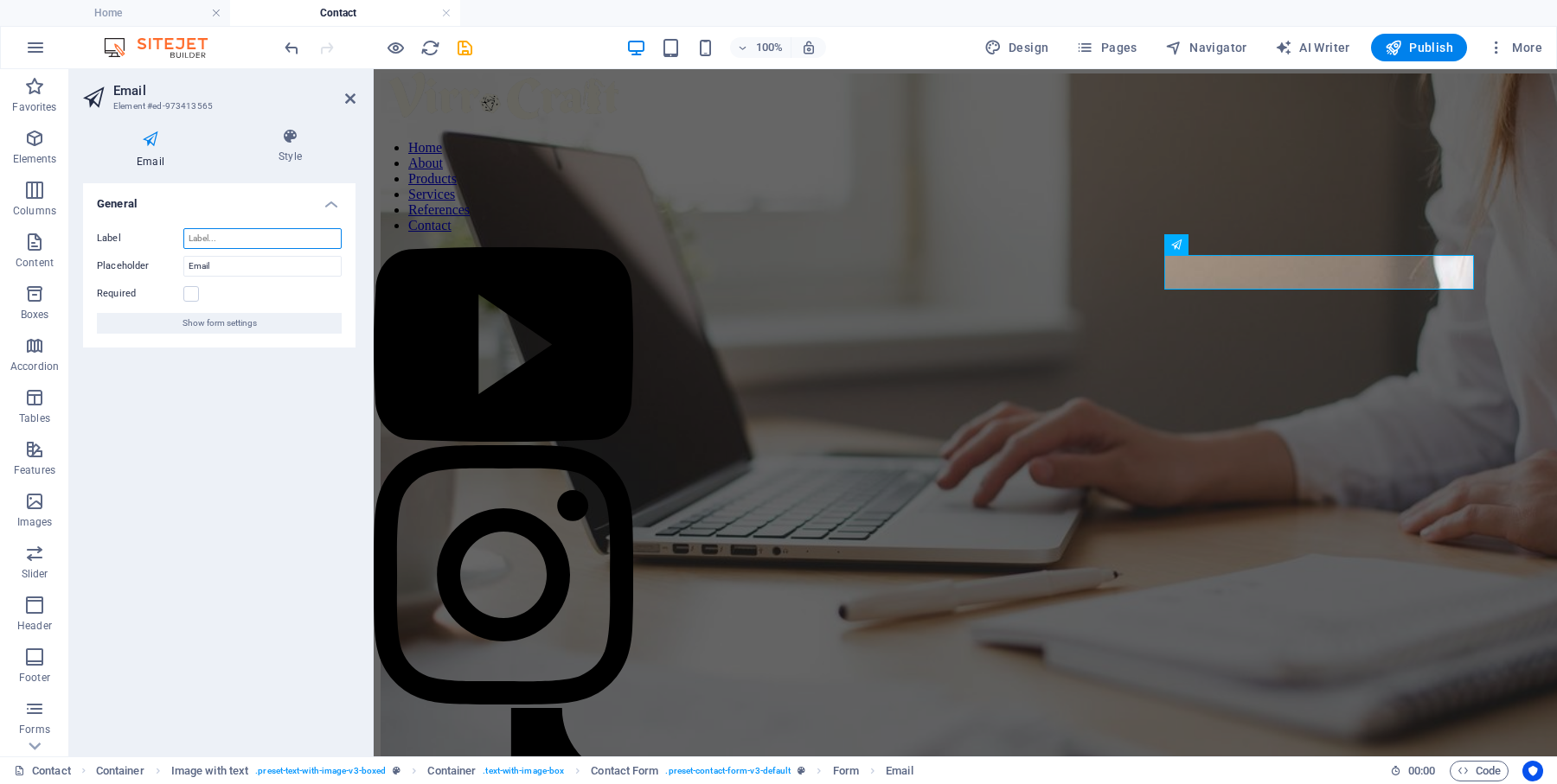
click at [255, 238] on input "Label" at bounding box center [262, 239] width 158 height 21
type input "Email"
click at [188, 291] on label at bounding box center [191, 294] width 16 height 16
click at [0, 0] on input "Required" at bounding box center [0, 0] width 0 height 0
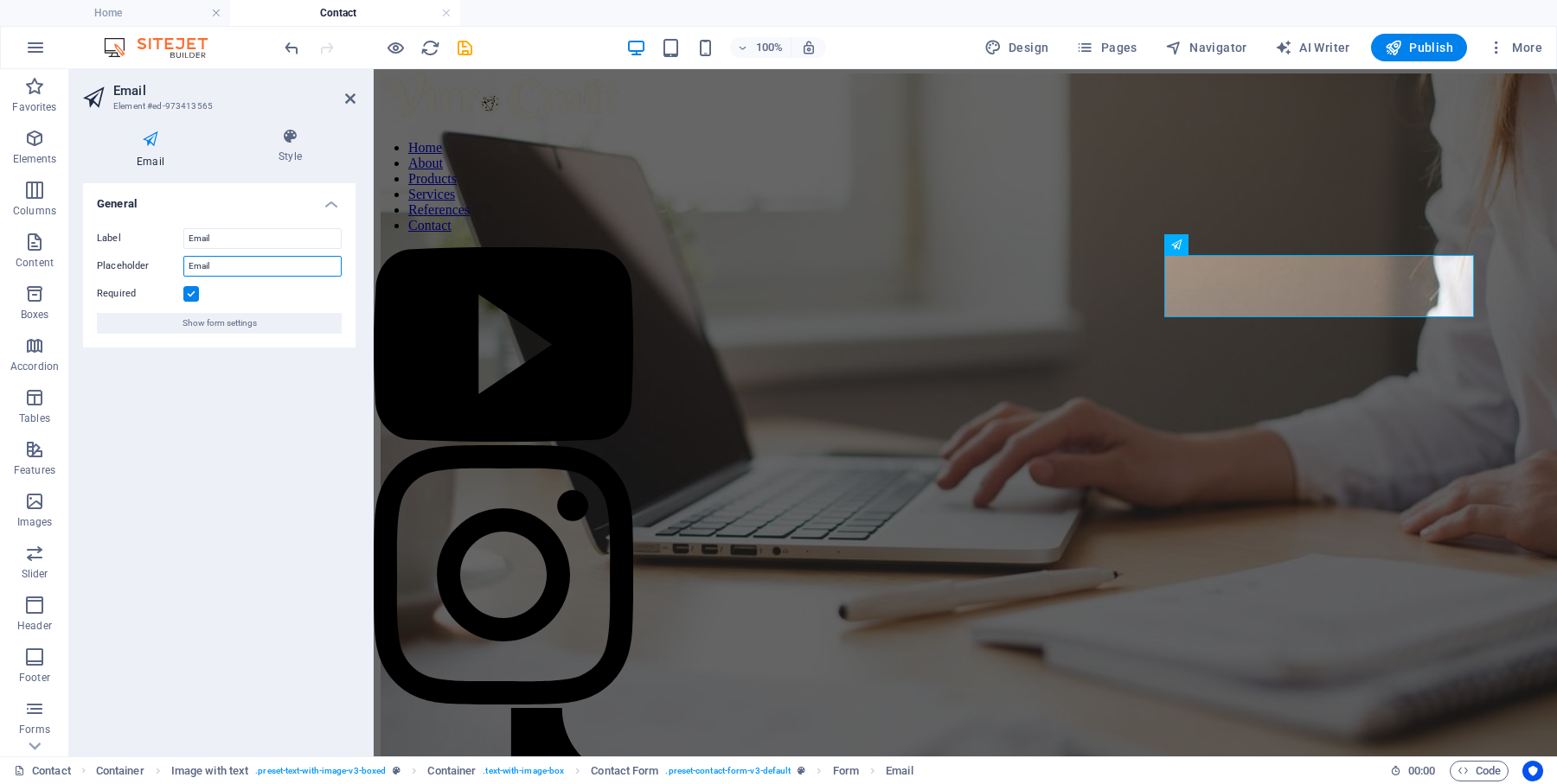
click at [256, 264] on input "Email" at bounding box center [262, 267] width 158 height 21
click at [196, 268] on input "[EMAIL_ADDRESS][DOMAIN_NAME]" at bounding box center [262, 267] width 158 height 21
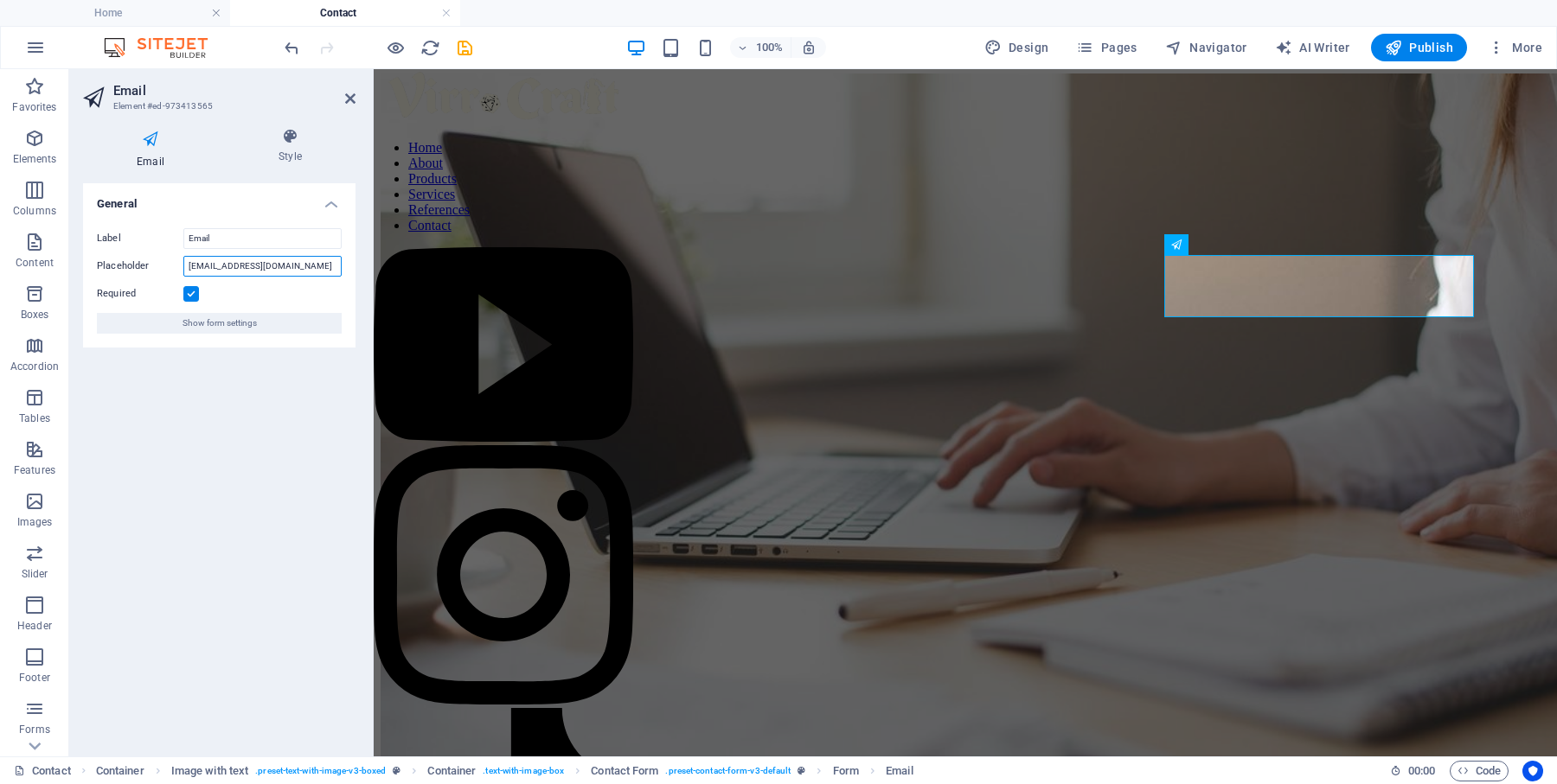
type input "[EMAIL_ADDRESS][DOMAIN_NAME]"
click at [240, 426] on div "General Label Email Placeholder [EMAIL_ADDRESS][DOMAIN_NAME] Required Show form…" at bounding box center [219, 463] width 272 height 560
type input "sad"
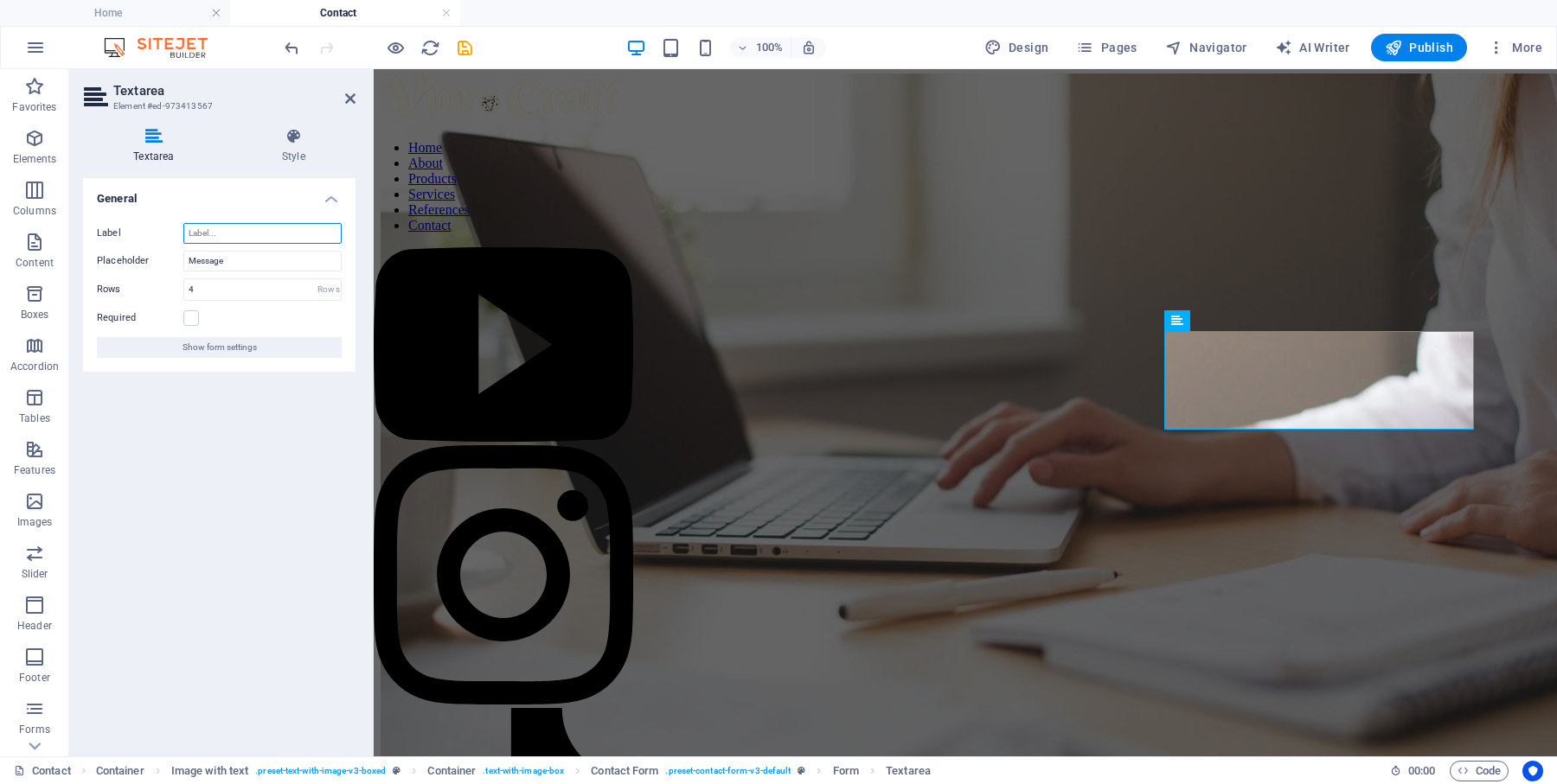
click at [270, 231] on input "Label" at bounding box center [262, 234] width 158 height 21
type input "Message"
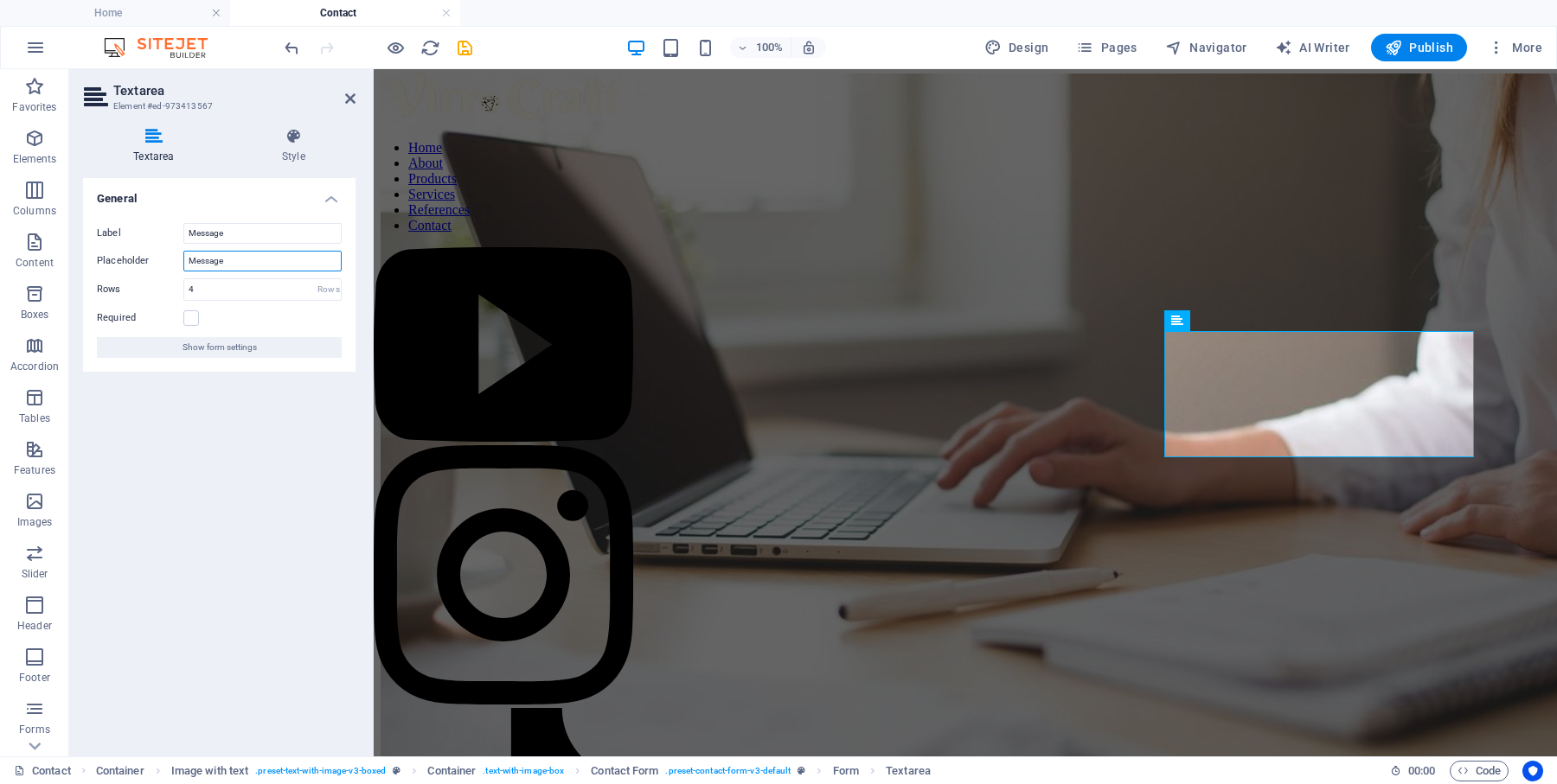
click at [248, 270] on input "Message" at bounding box center [262, 262] width 158 height 21
click at [195, 317] on label at bounding box center [191, 318] width 16 height 16
click at [0, 0] on input "Required" at bounding box center [0, 0] width 0 height 0
click at [272, 256] on input "Placeholder" at bounding box center [262, 262] width 158 height 21
paste input "Please leave your message and contact method (if different from the email addre…"
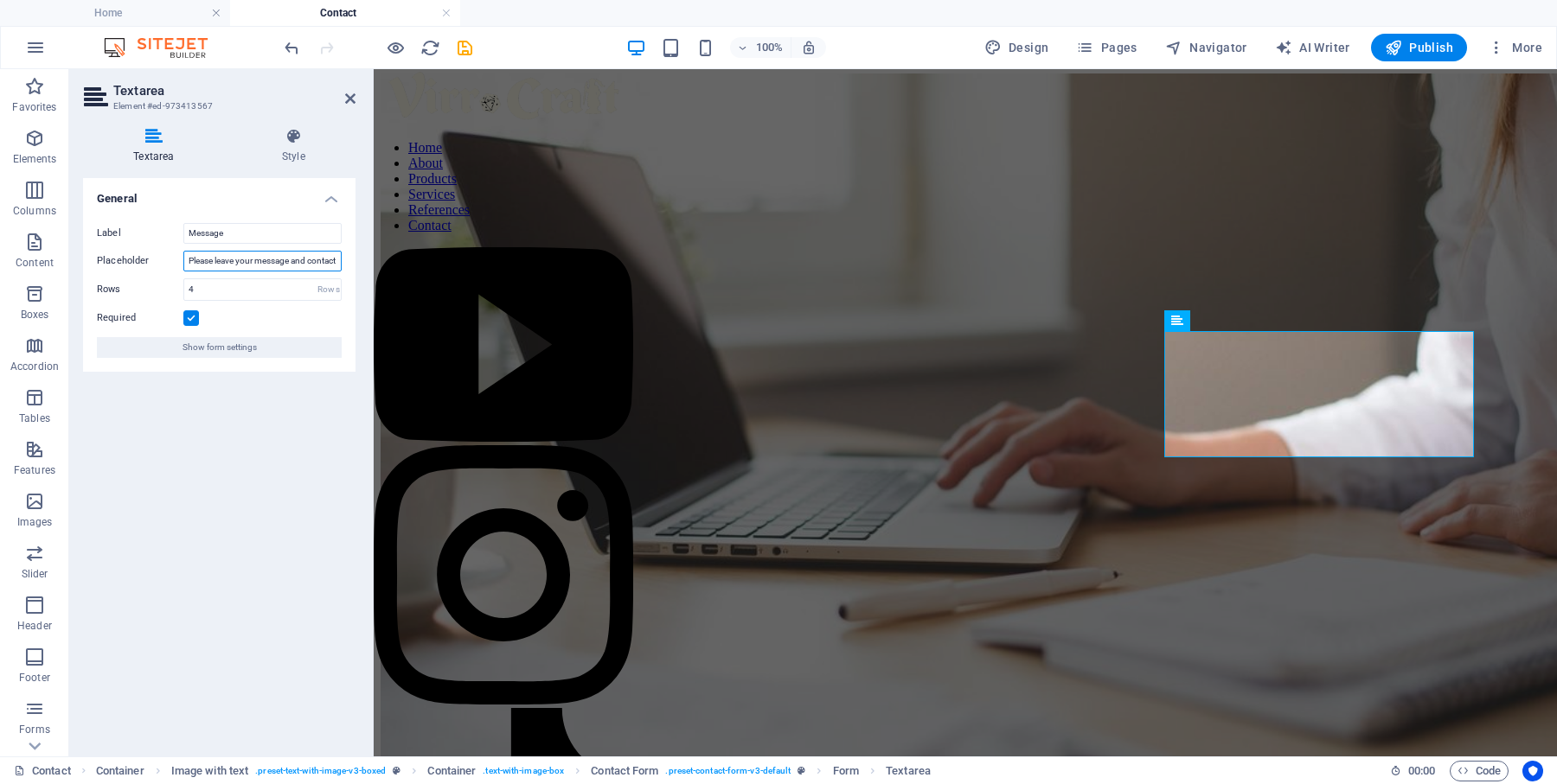
type input "Please leave your message and contact method (if different from the email addre…"
click at [260, 454] on div "General Label Message Placeholder Please leave your message and contact method …" at bounding box center [219, 460] width 272 height 565
click at [268, 293] on input "4" at bounding box center [262, 290] width 156 height 21
click at [258, 416] on div "General Label Message Placeholder Please leave your message and contact method …" at bounding box center [219, 460] width 272 height 565
click at [469, 46] on icon "save" at bounding box center [465, 48] width 20 height 20
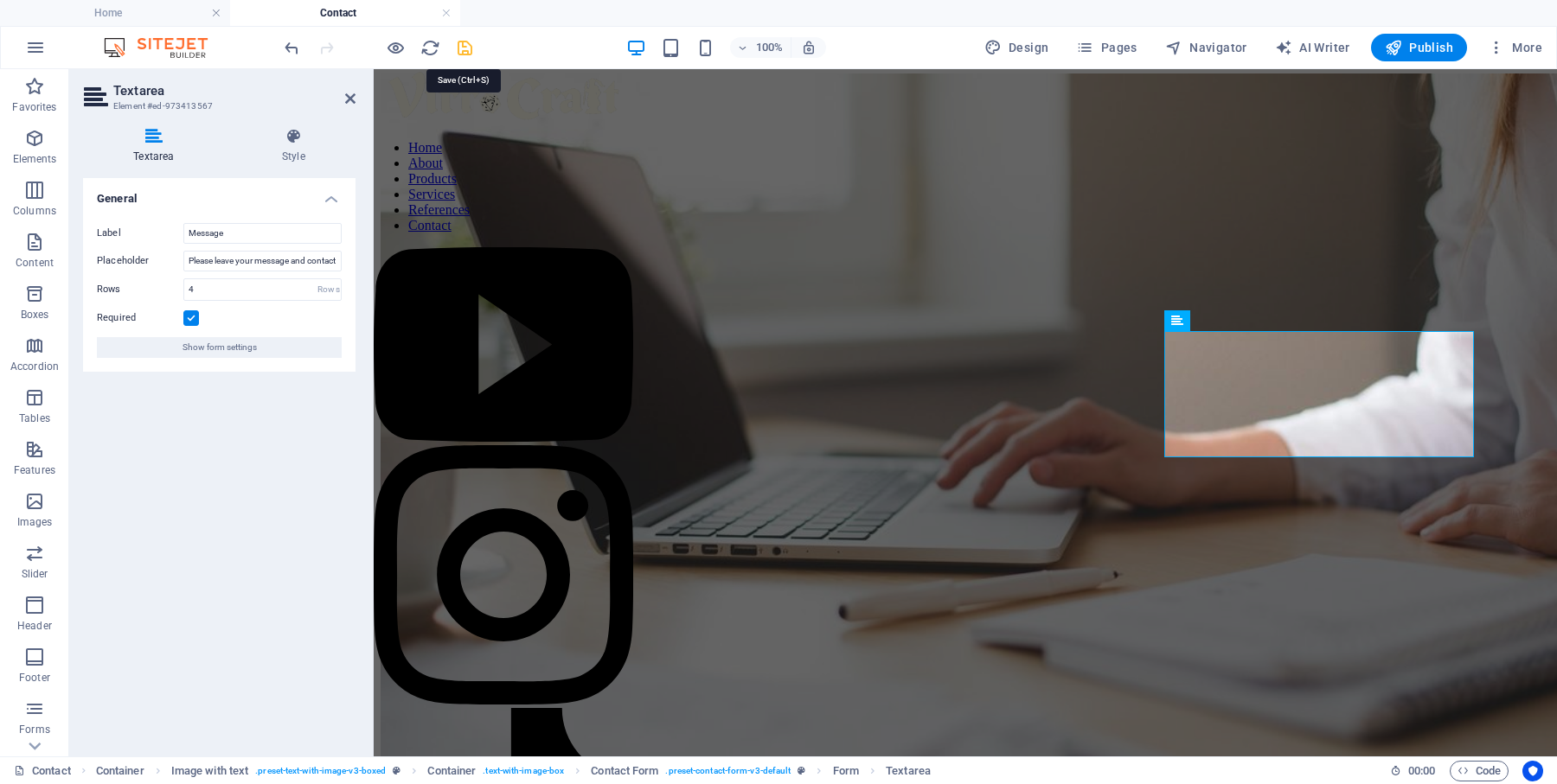
checkbox input "false"
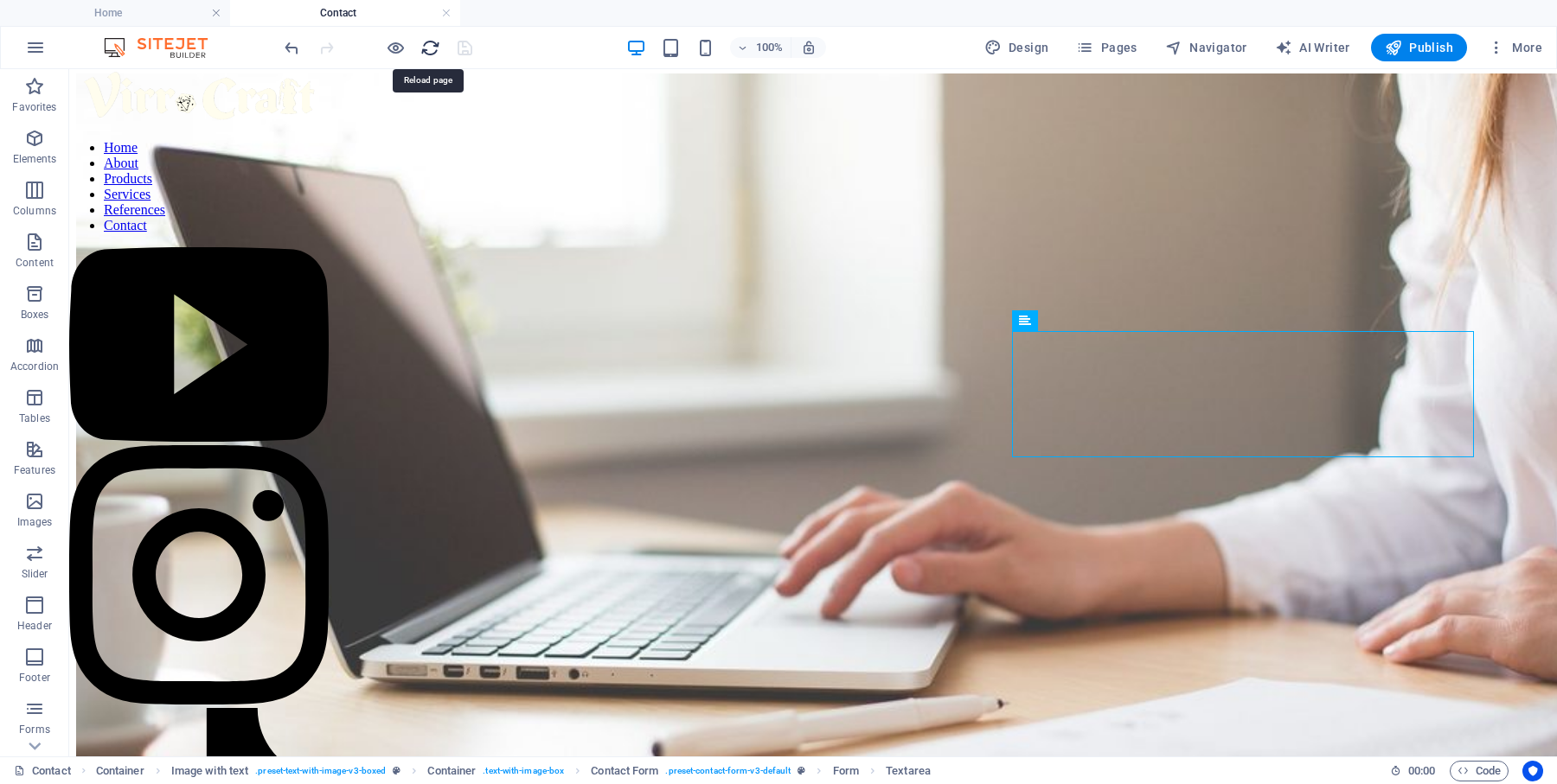
click at [438, 47] on icon "reload" at bounding box center [430, 48] width 20 height 20
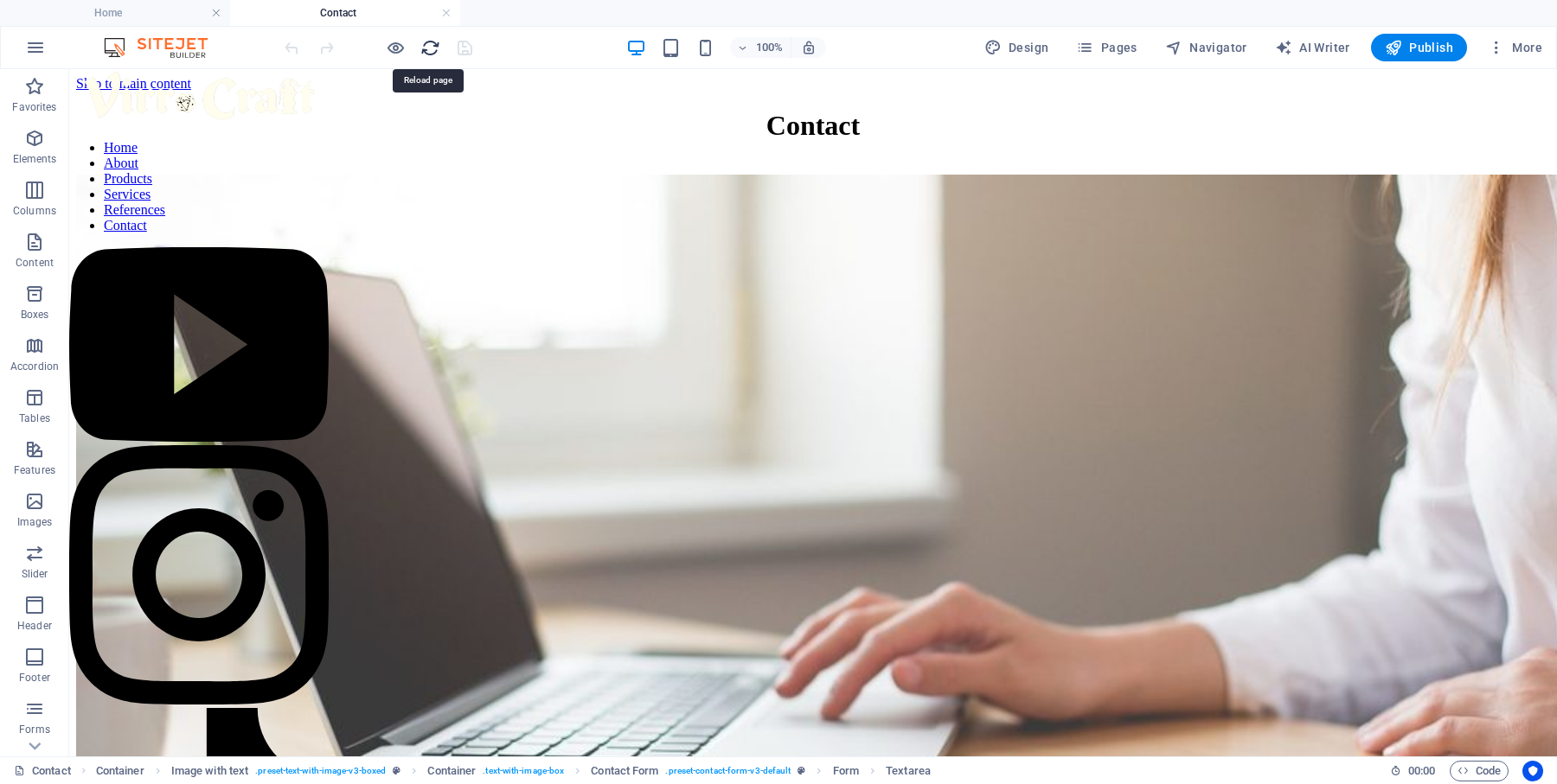
click at [427, 47] on icon "reload" at bounding box center [430, 48] width 20 height 20
click at [392, 50] on icon "button" at bounding box center [395, 48] width 20 height 20
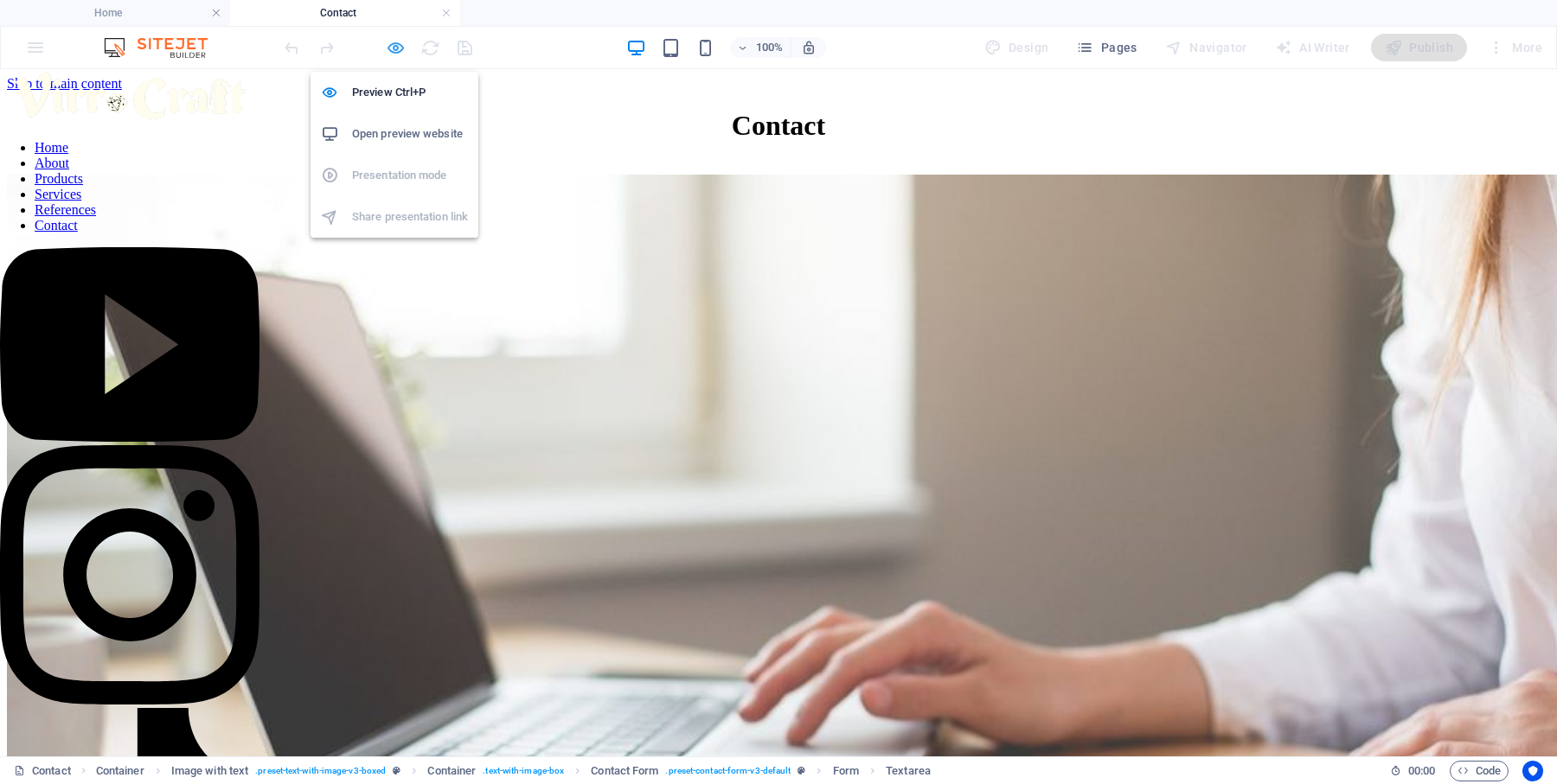
click at [397, 49] on icon "button" at bounding box center [395, 48] width 20 height 20
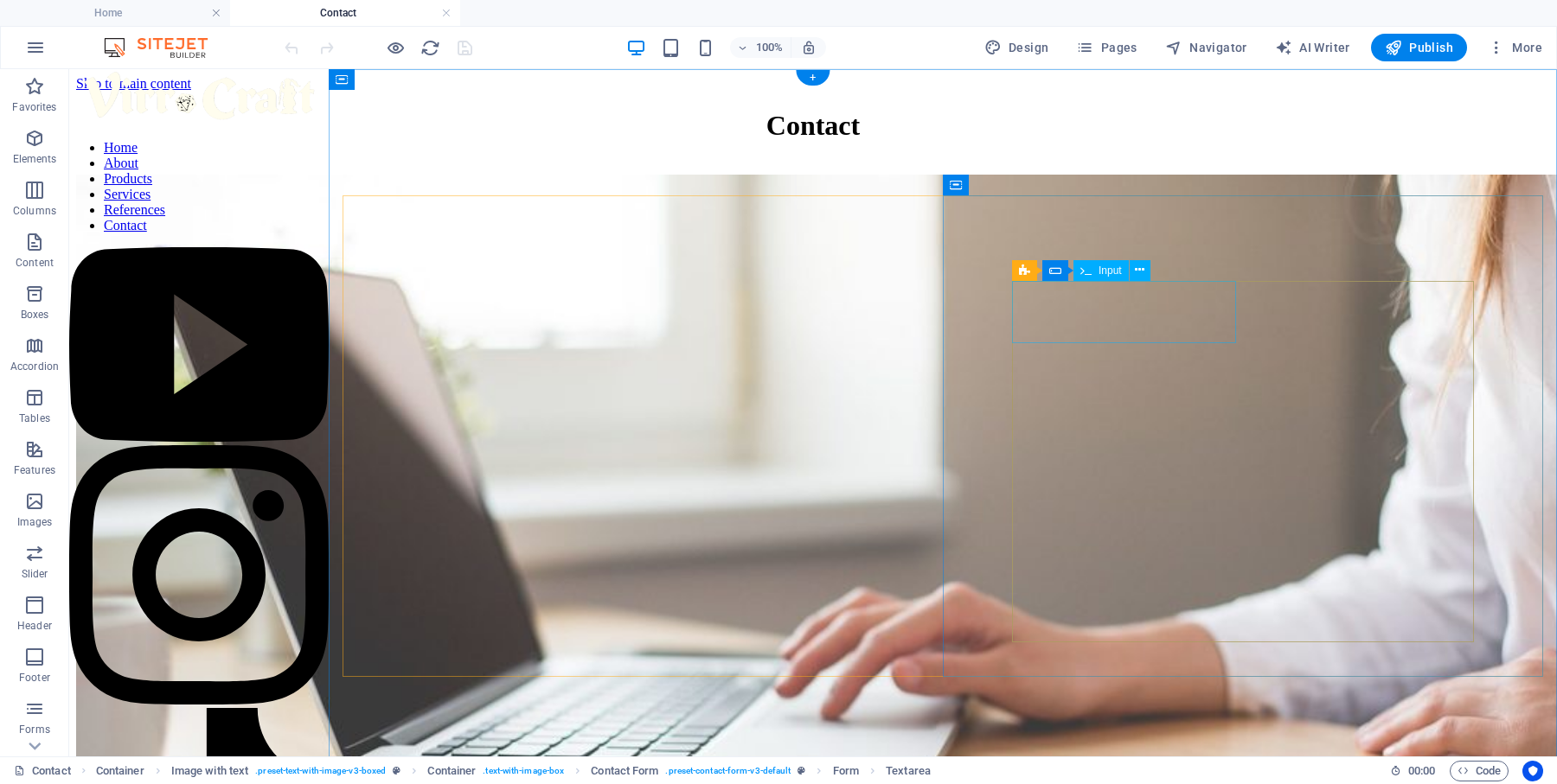
select select "characters"
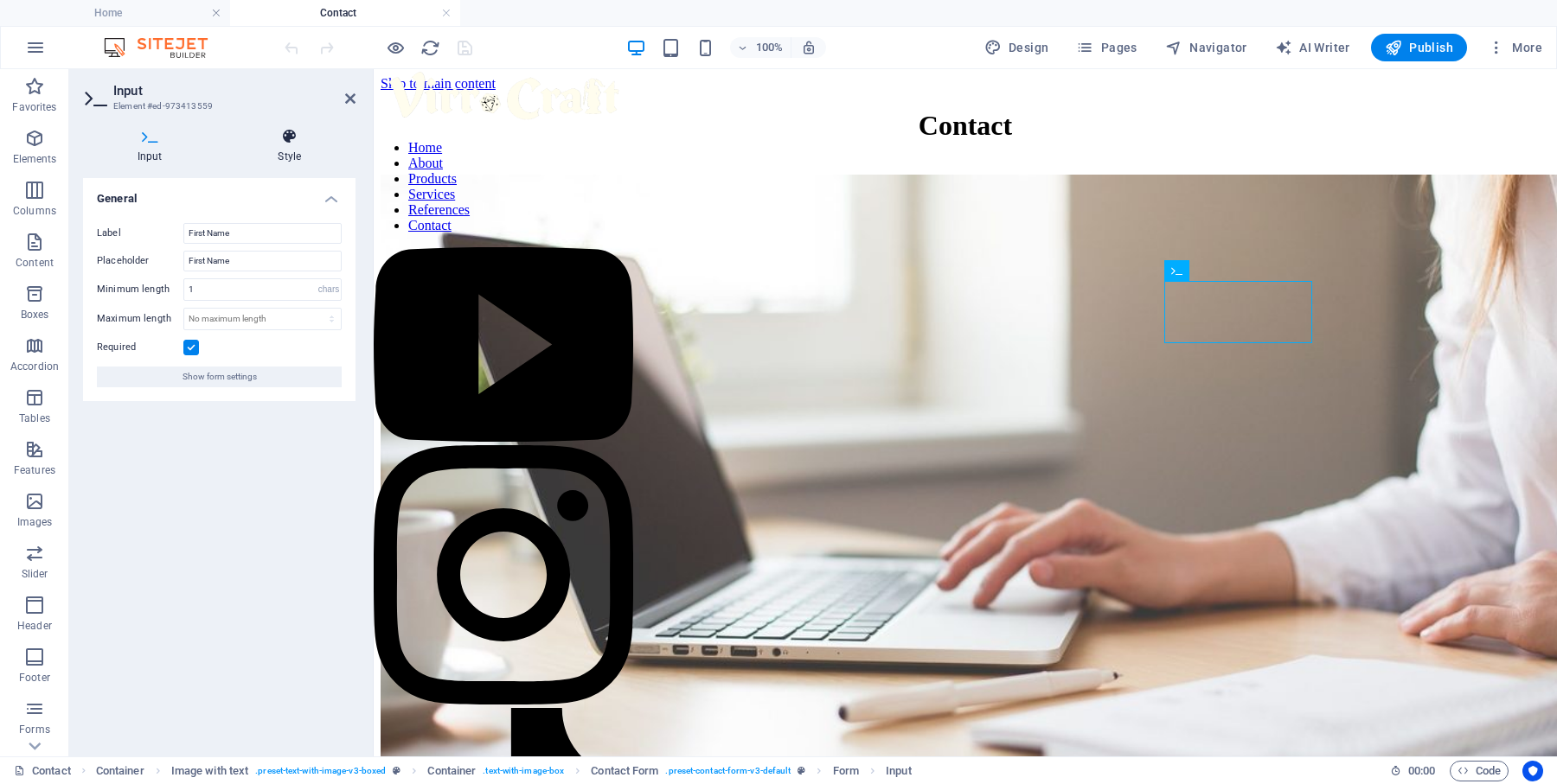
click at [289, 140] on icon at bounding box center [290, 137] width 133 height 17
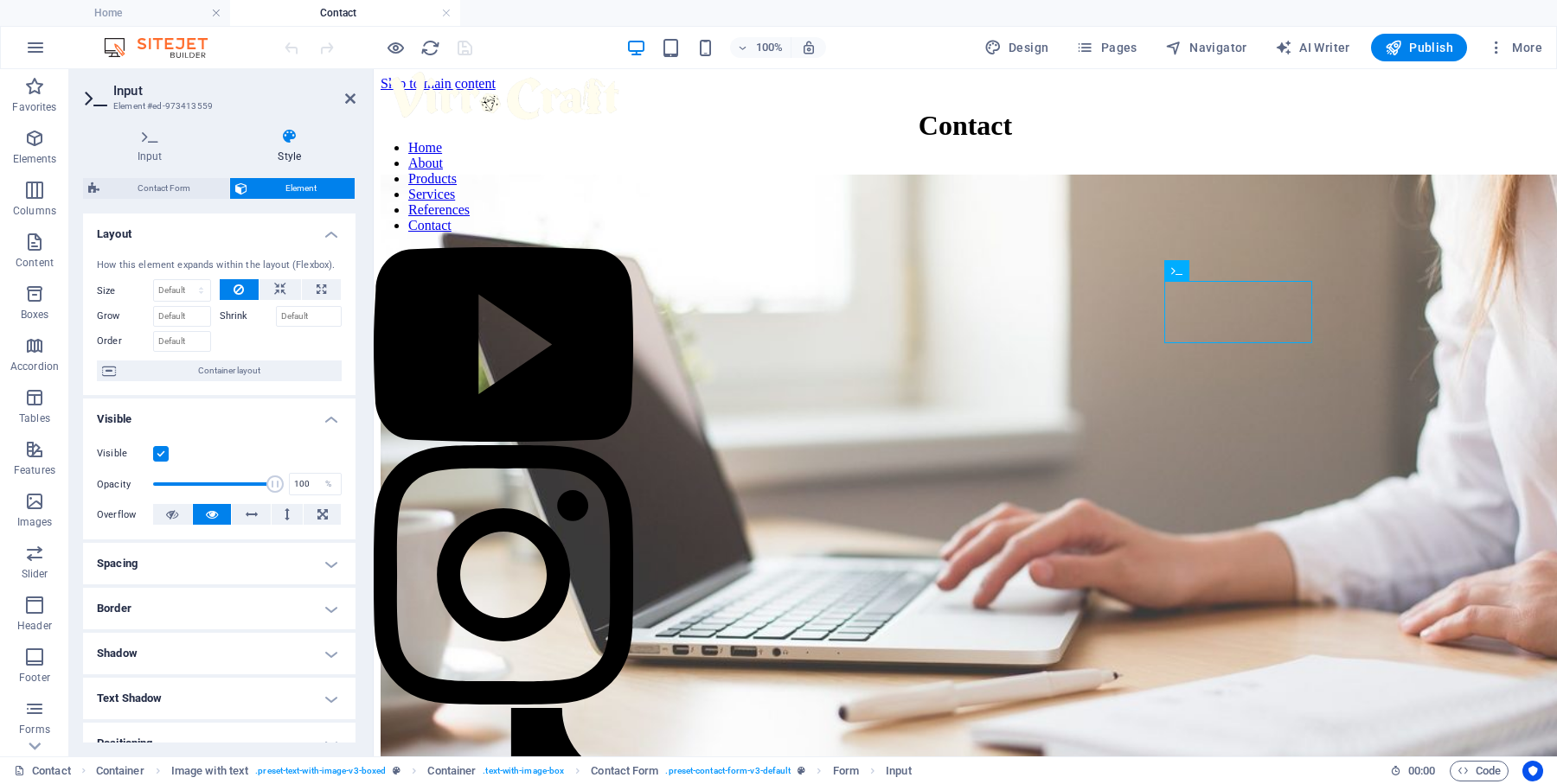
click at [356, 99] on aside "Input Element #ed-973413559 Input Style General Label First Name Placeholder Fi…" at bounding box center [221, 412] width 304 height 687
click at [343, 96] on h2 "Input" at bounding box center [235, 91] width 242 height 16
click at [354, 99] on icon at bounding box center [351, 99] width 10 height 14
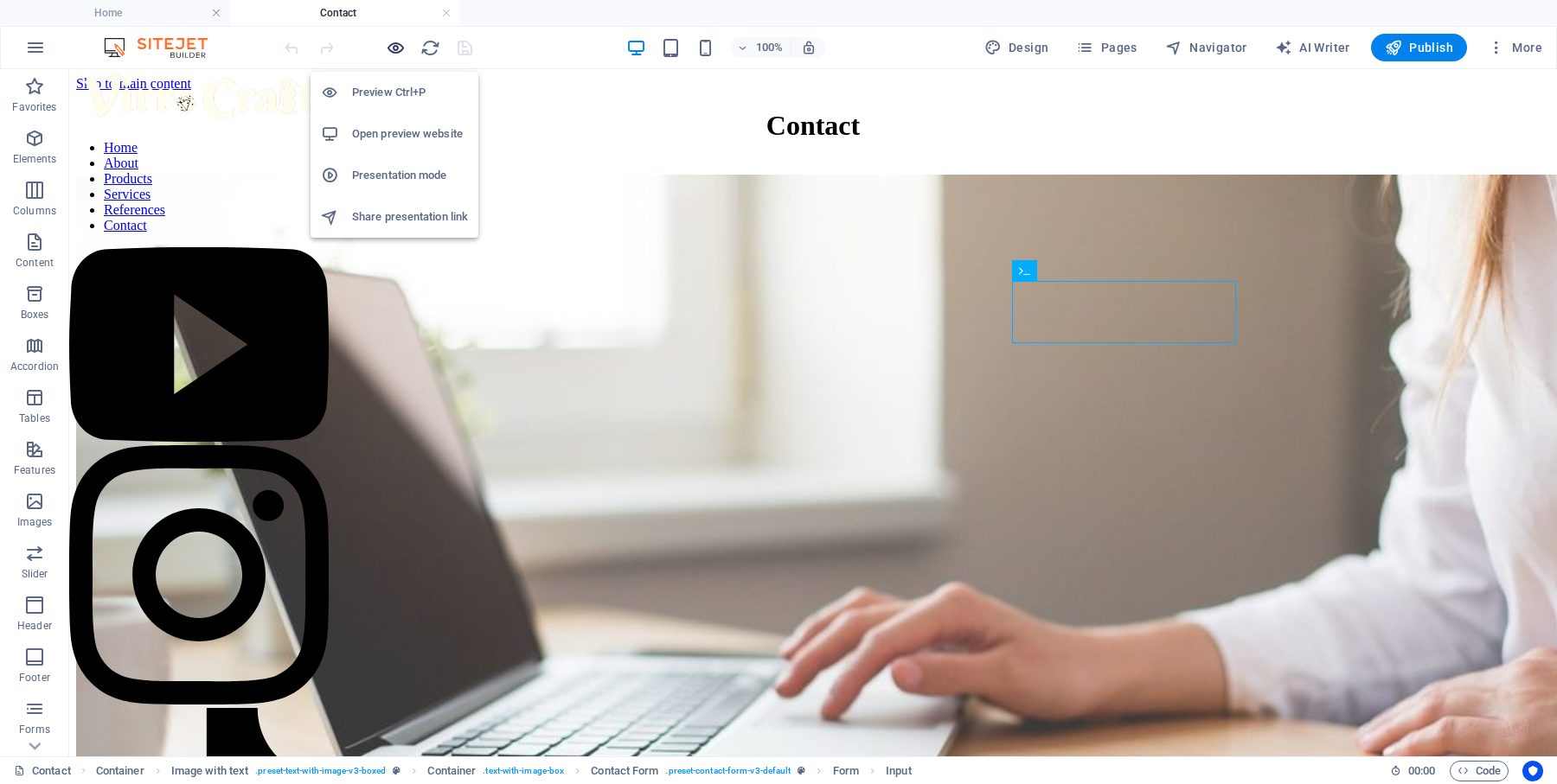
click at [397, 48] on icon "button" at bounding box center [395, 48] width 20 height 20
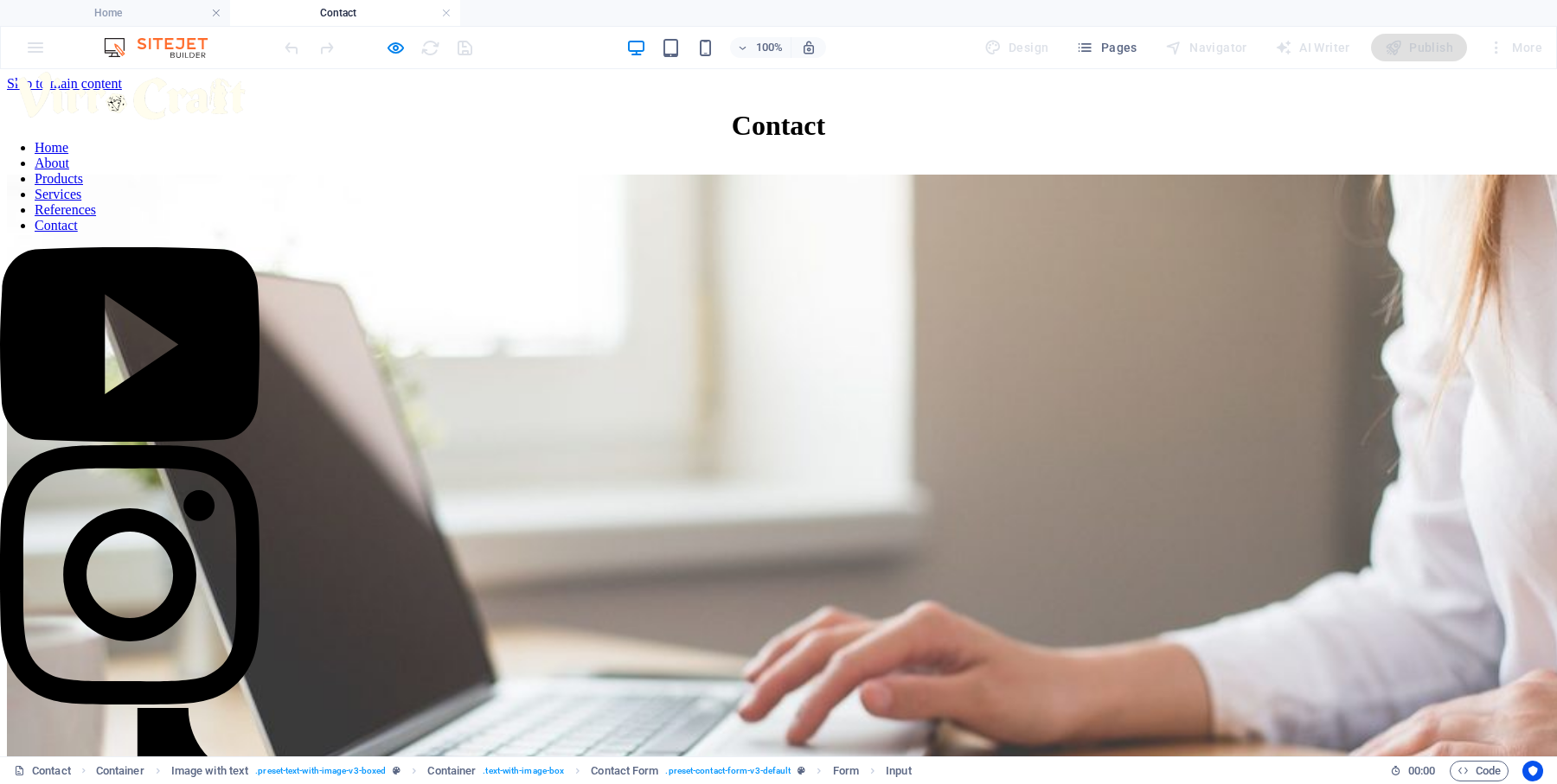
click at [402, 45] on icon "button" at bounding box center [395, 48] width 20 height 20
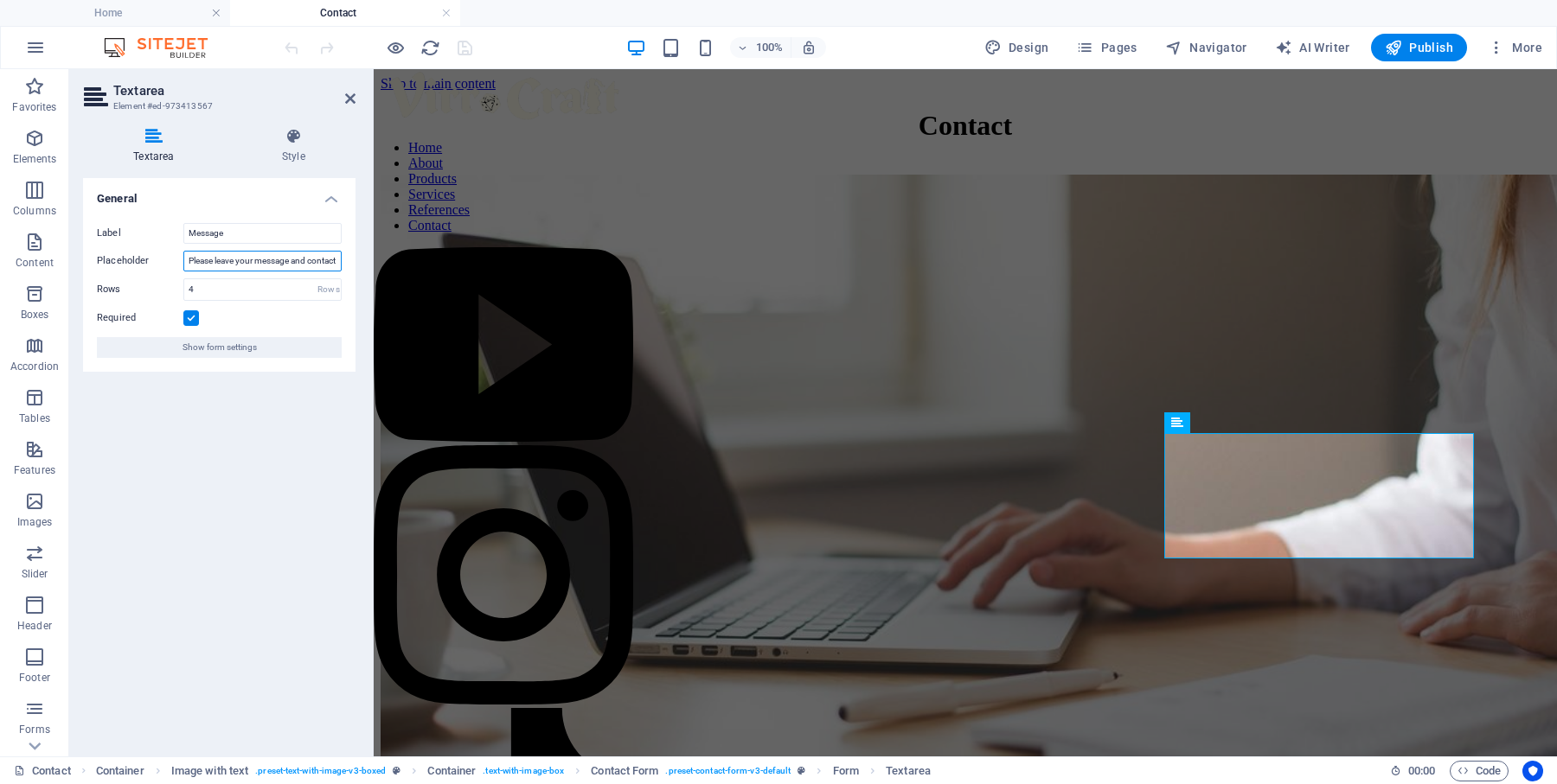
click at [324, 256] on input "Please leave your message and contact method (if different from the email addre…" at bounding box center [262, 262] width 158 height 21
type input "Please leave your message and contact method (if different from the email addre…"
click at [282, 412] on div "General Label Message Placeholder Please leave your message and contact method …" at bounding box center [219, 460] width 272 height 565
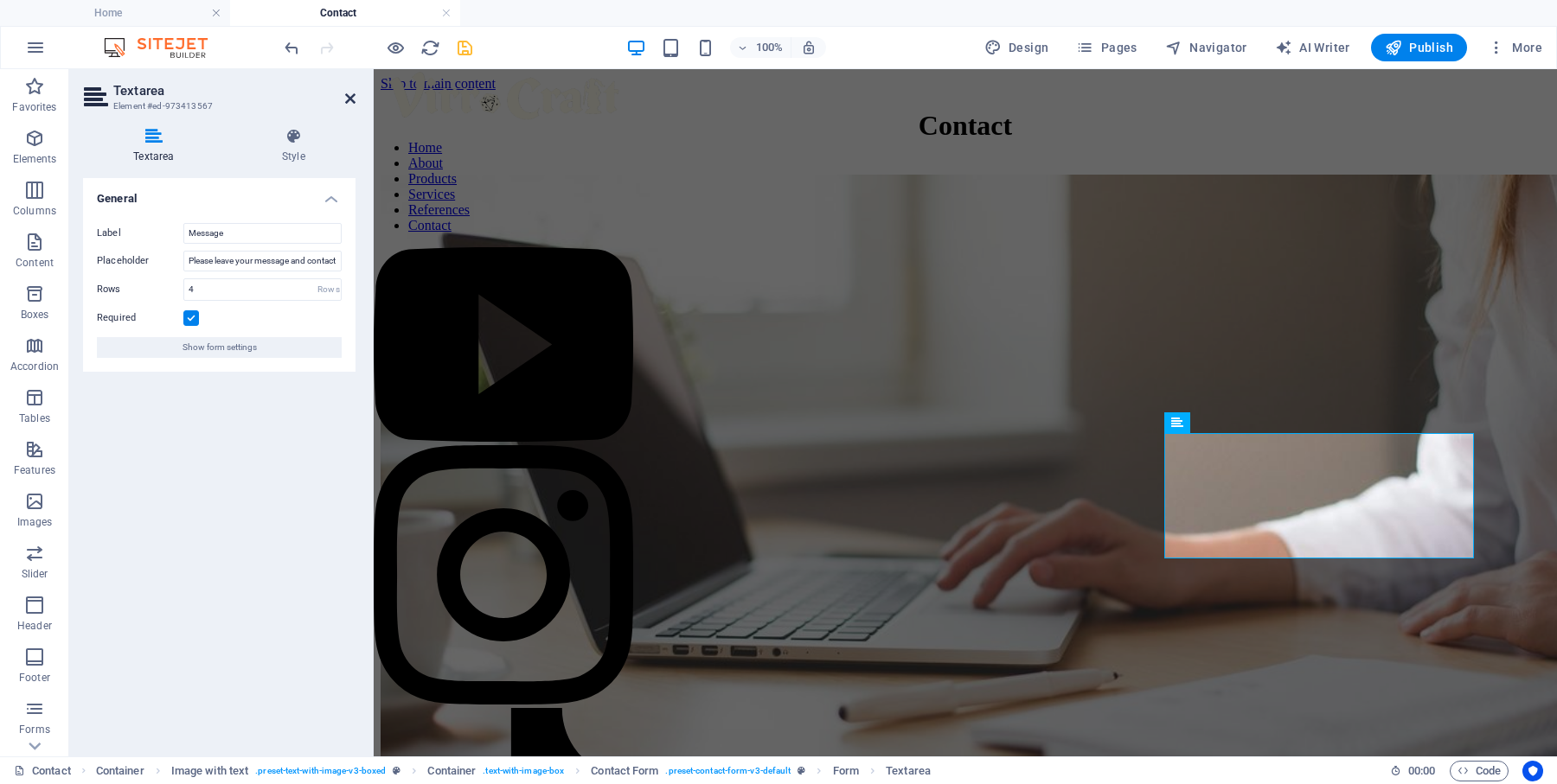
click at [349, 95] on icon at bounding box center [351, 99] width 10 height 14
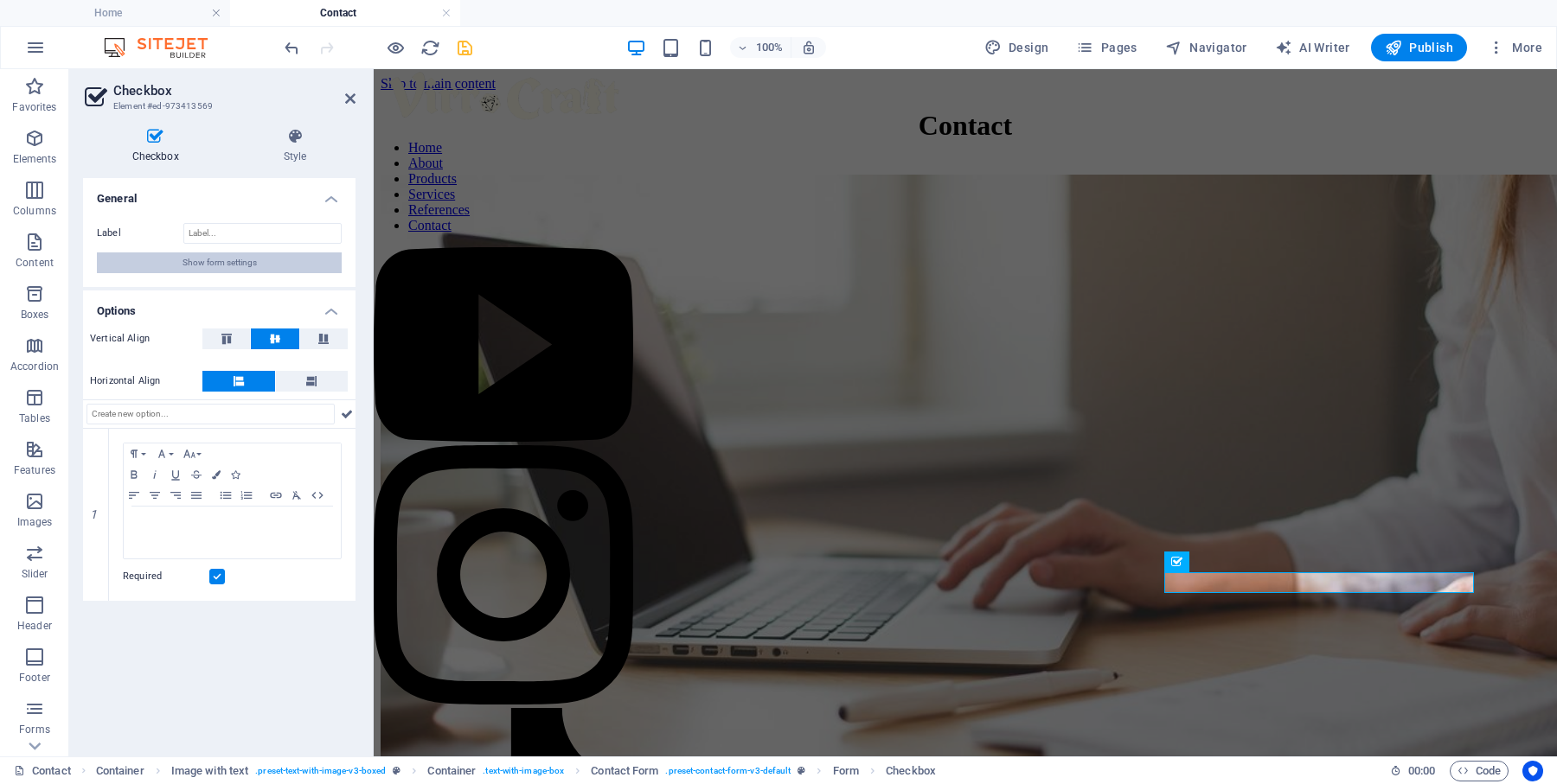
click at [226, 267] on span "Show form settings" at bounding box center [219, 263] width 74 height 21
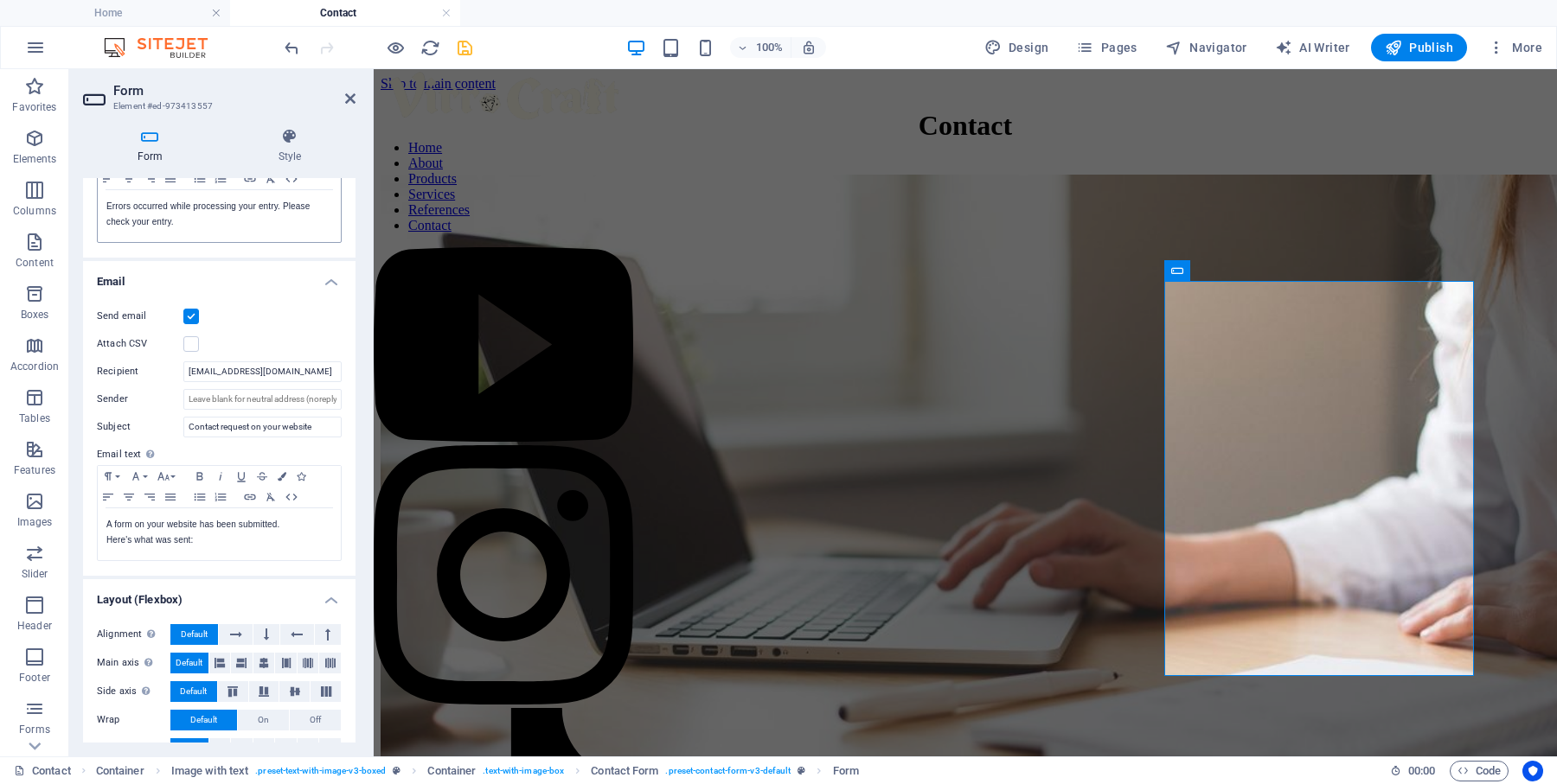
scroll to position [387, 0]
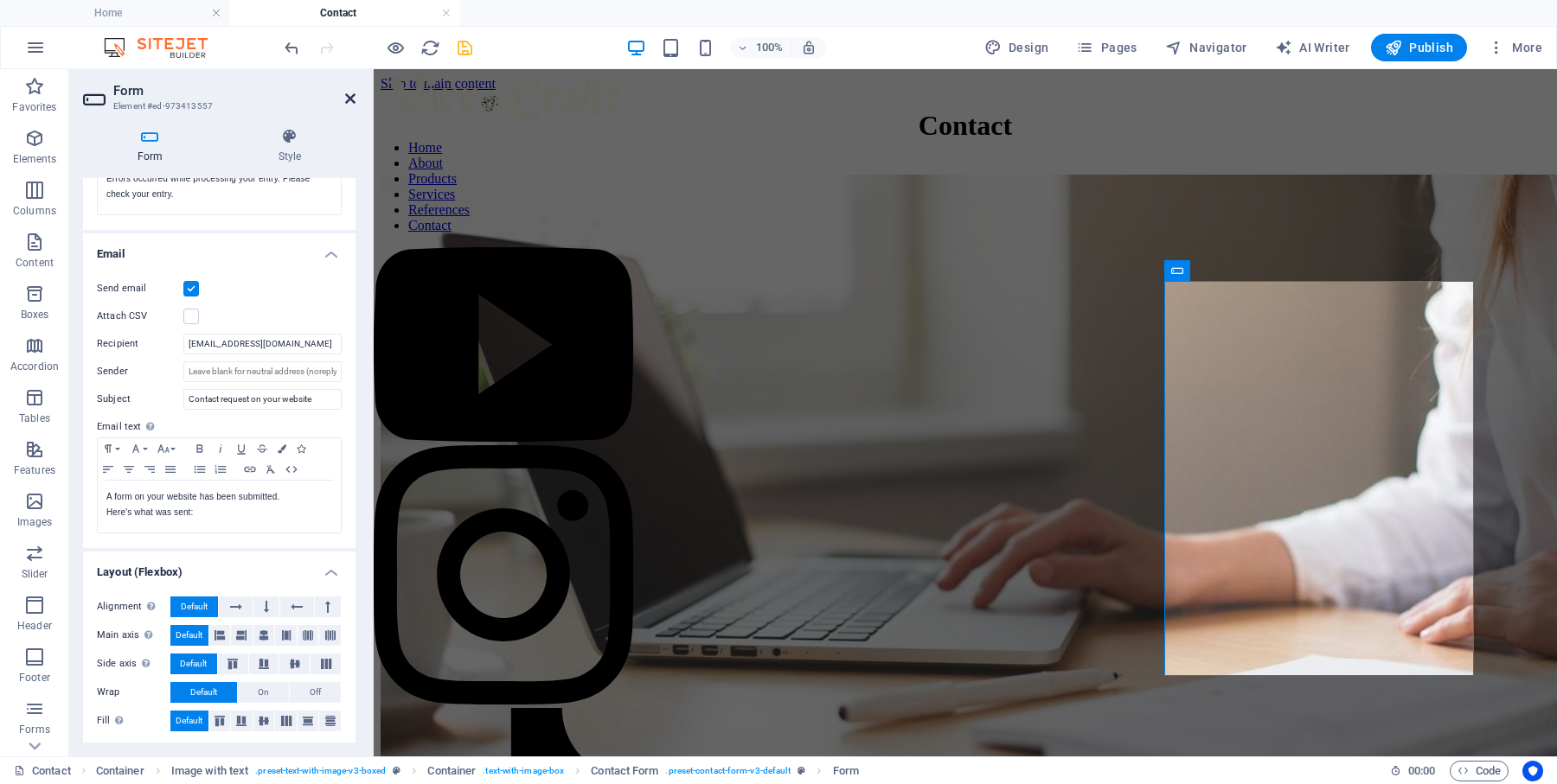
click at [353, 99] on icon at bounding box center [351, 99] width 10 height 14
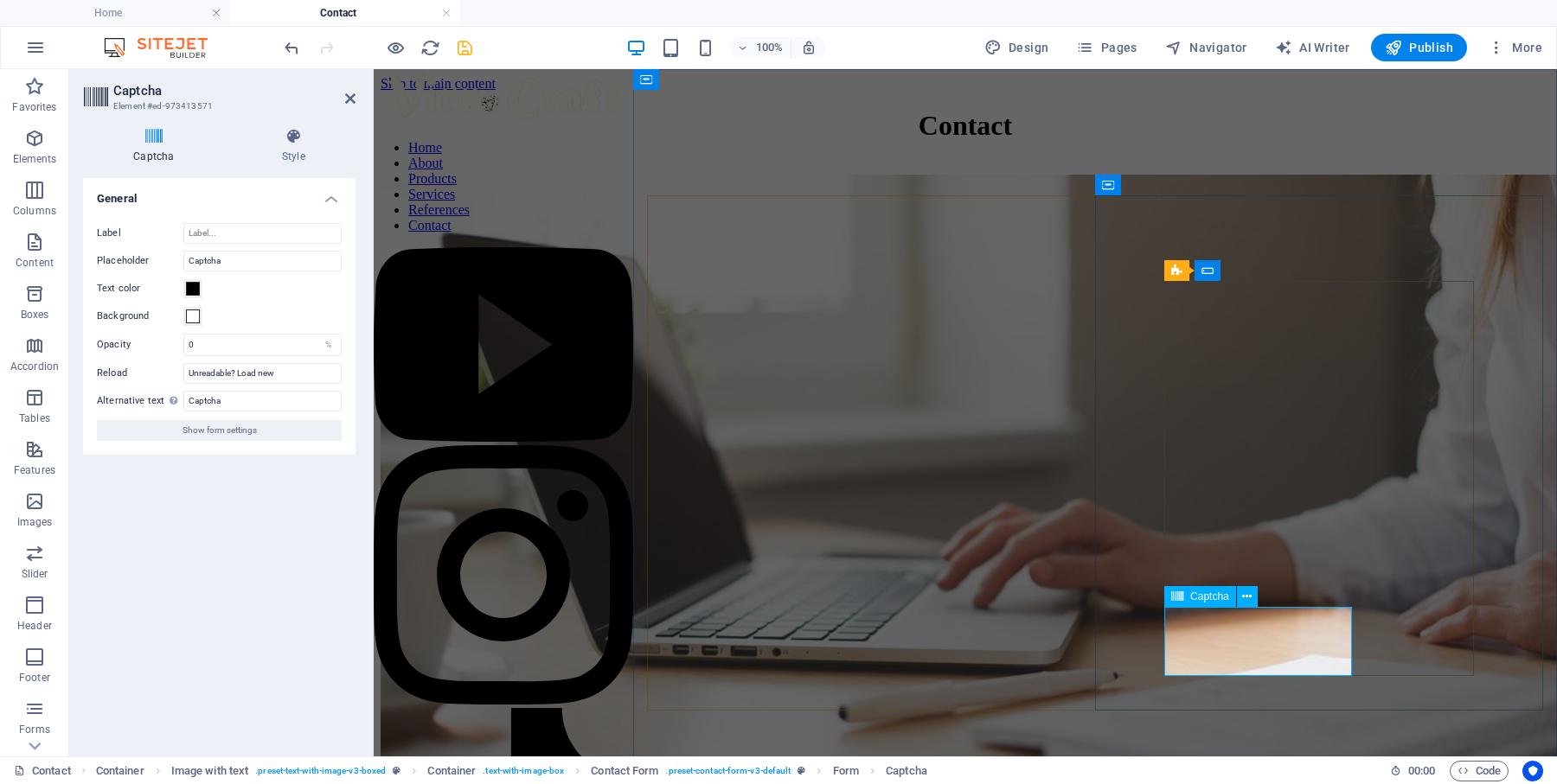
click at [347, 96] on icon at bounding box center [351, 99] width 10 height 14
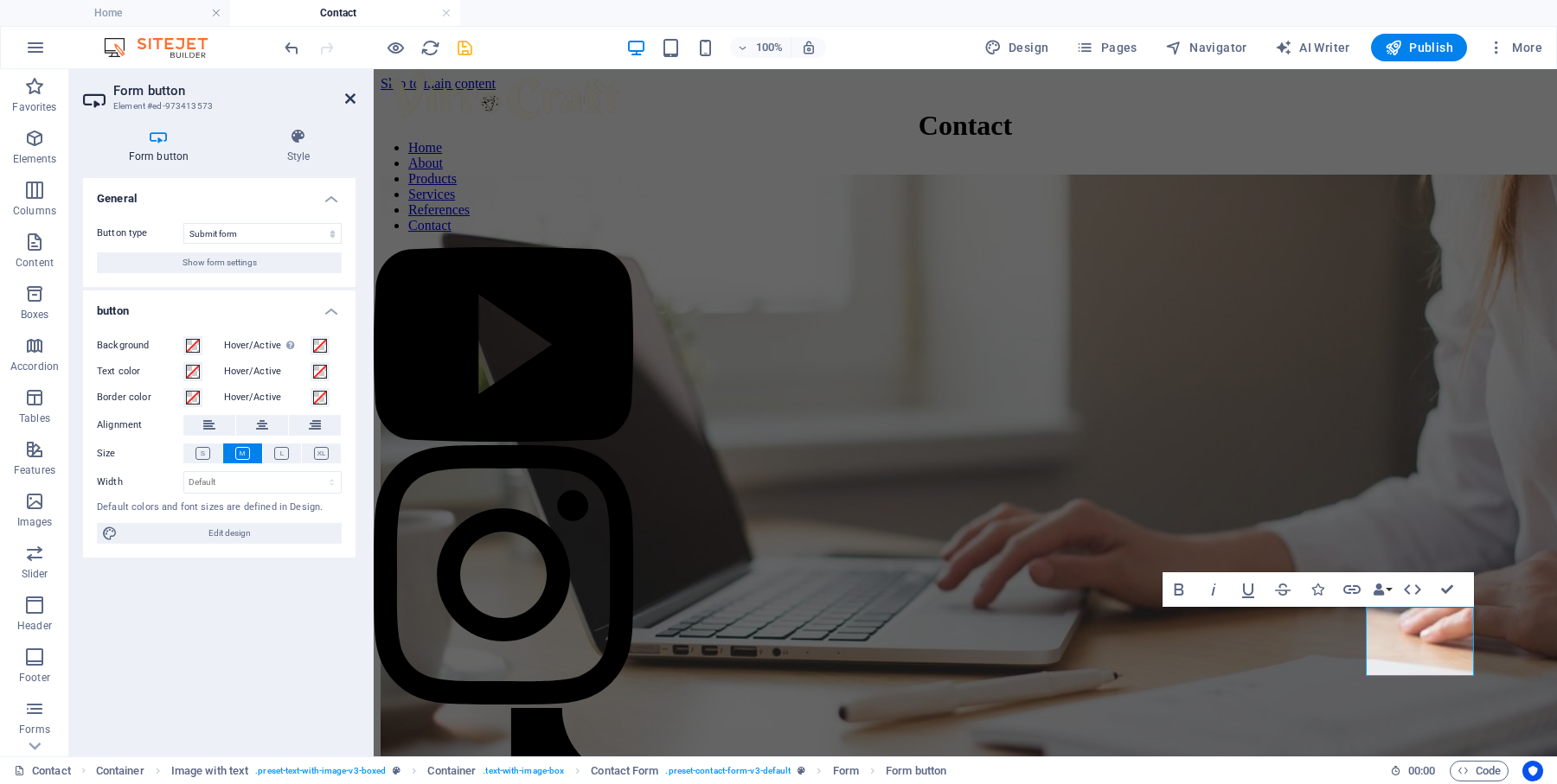
click at [345, 96] on icon at bounding box center [351, 99] width 10 height 14
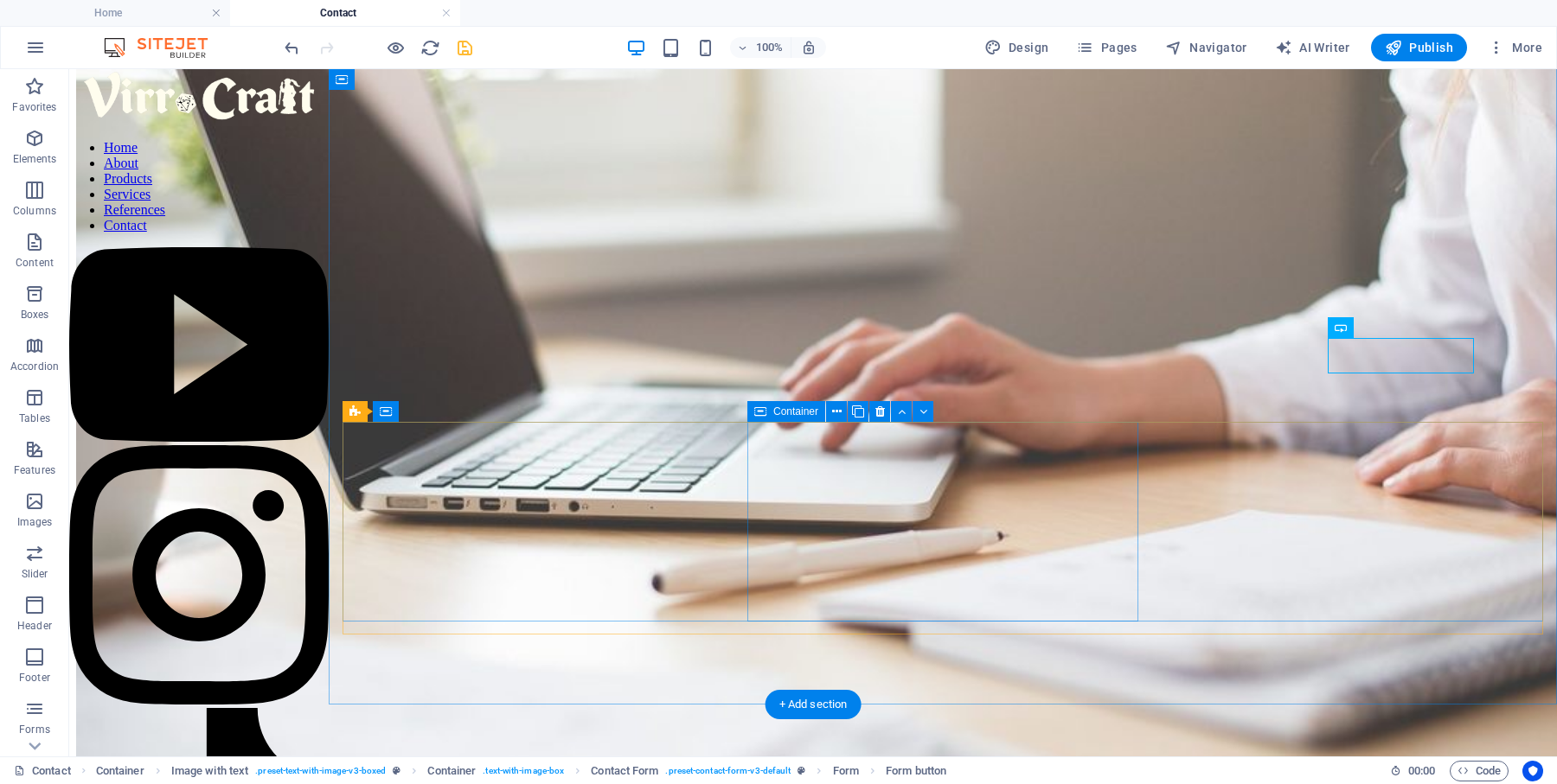
scroll to position [271, 0]
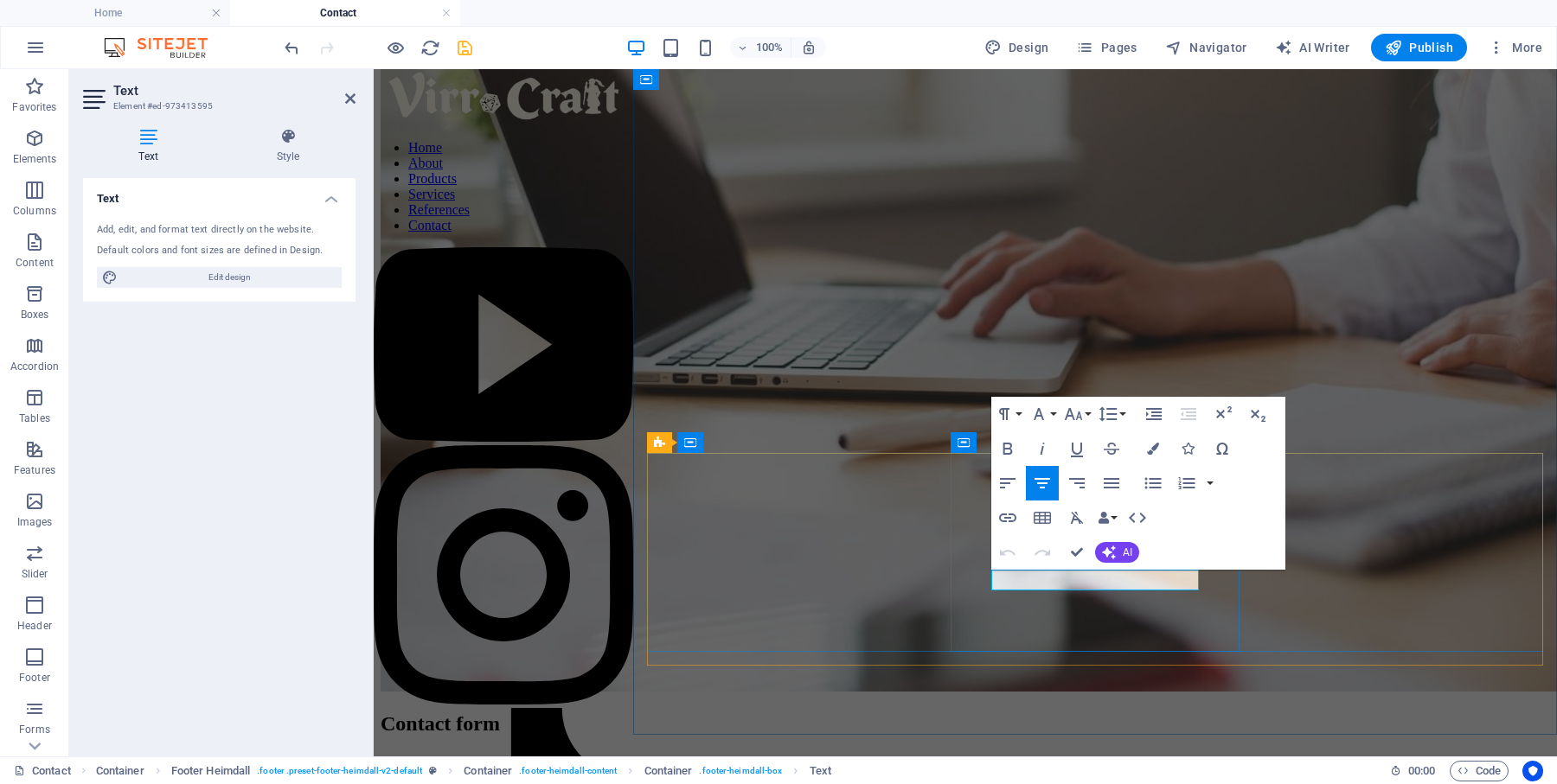
click at [1190, 449] on icon "button" at bounding box center [1188, 449] width 12 height 12
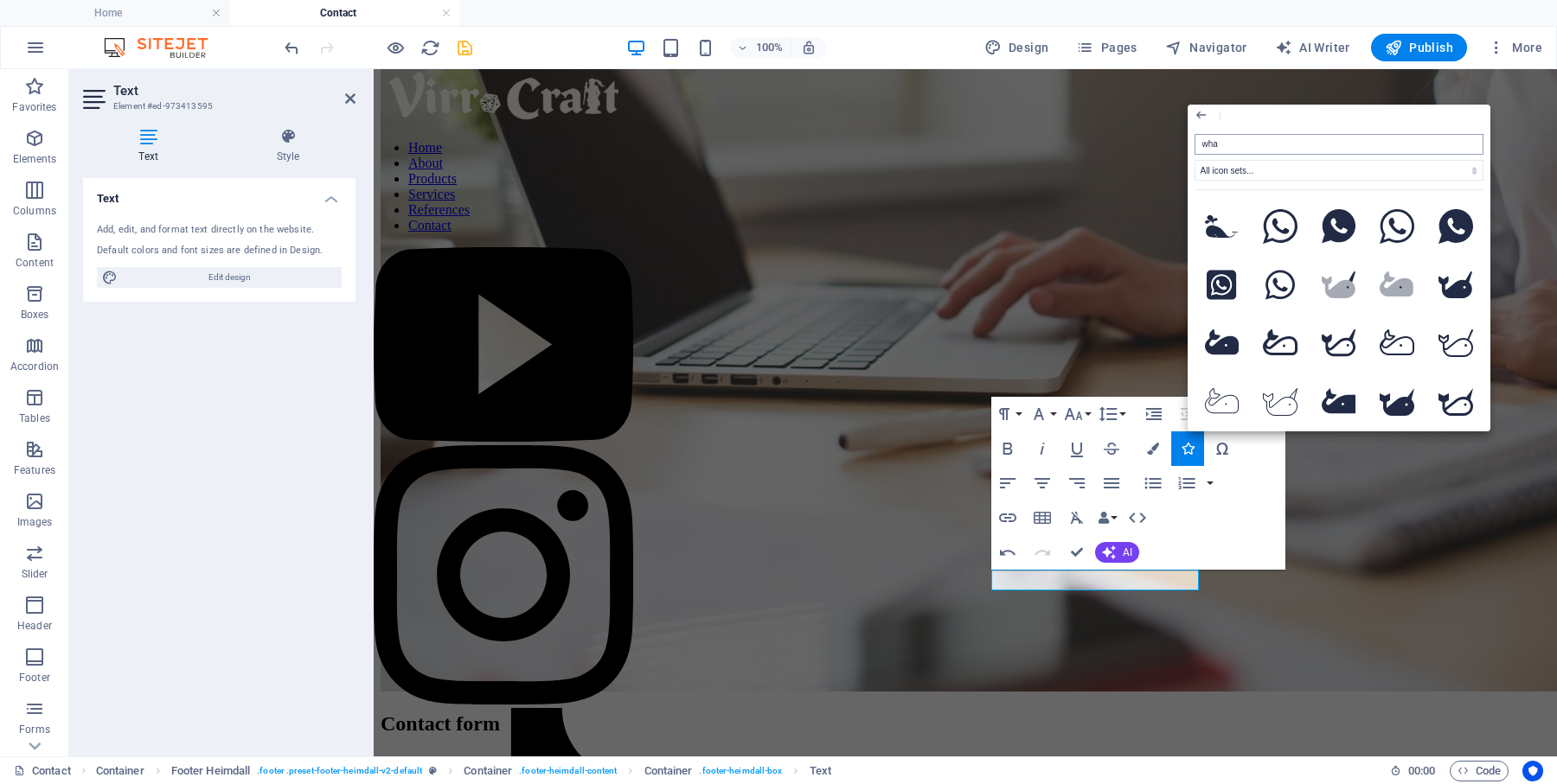
type input "what"
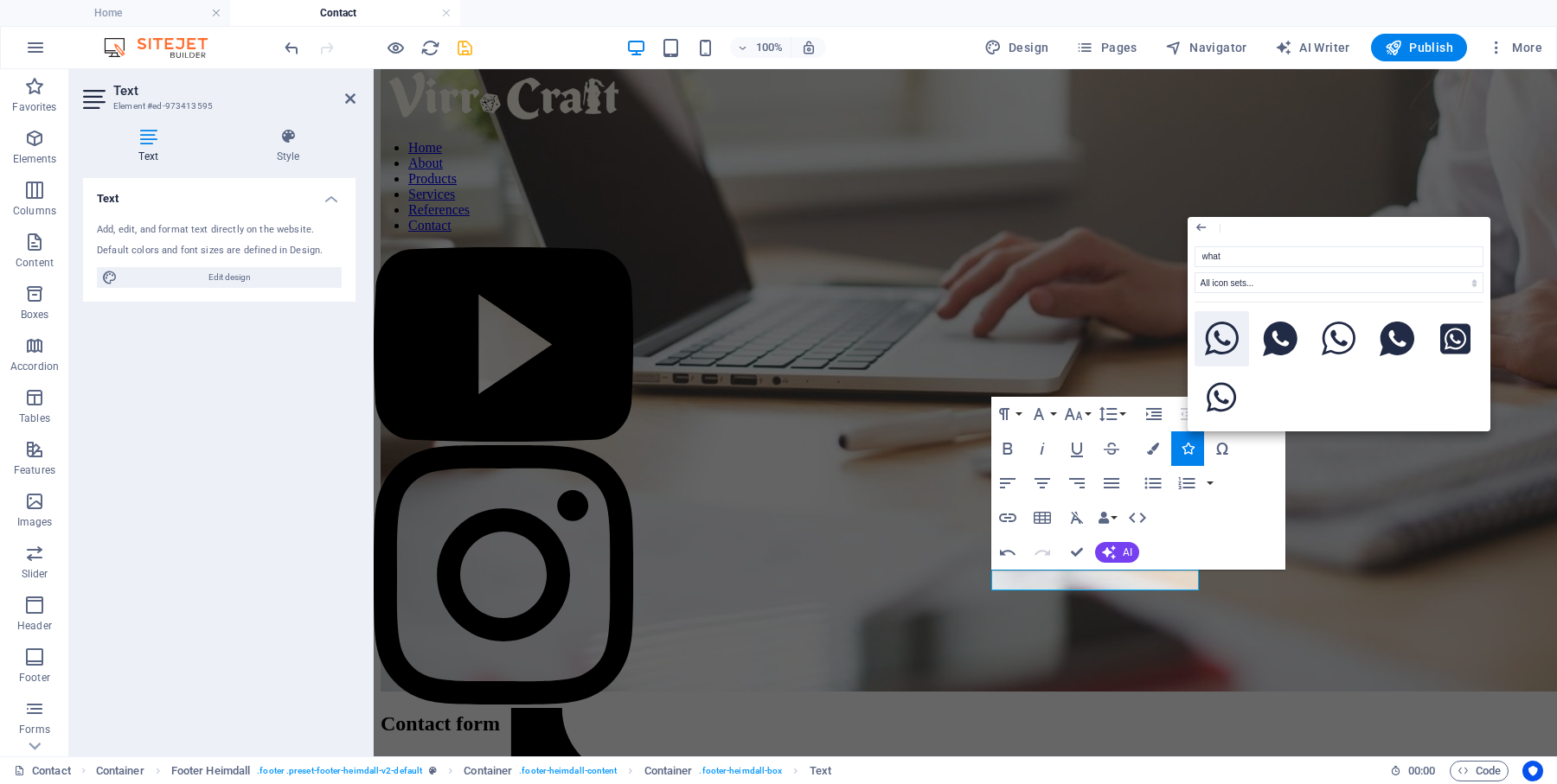
click at [1220, 341] on icon at bounding box center [1222, 339] width 35 height 35
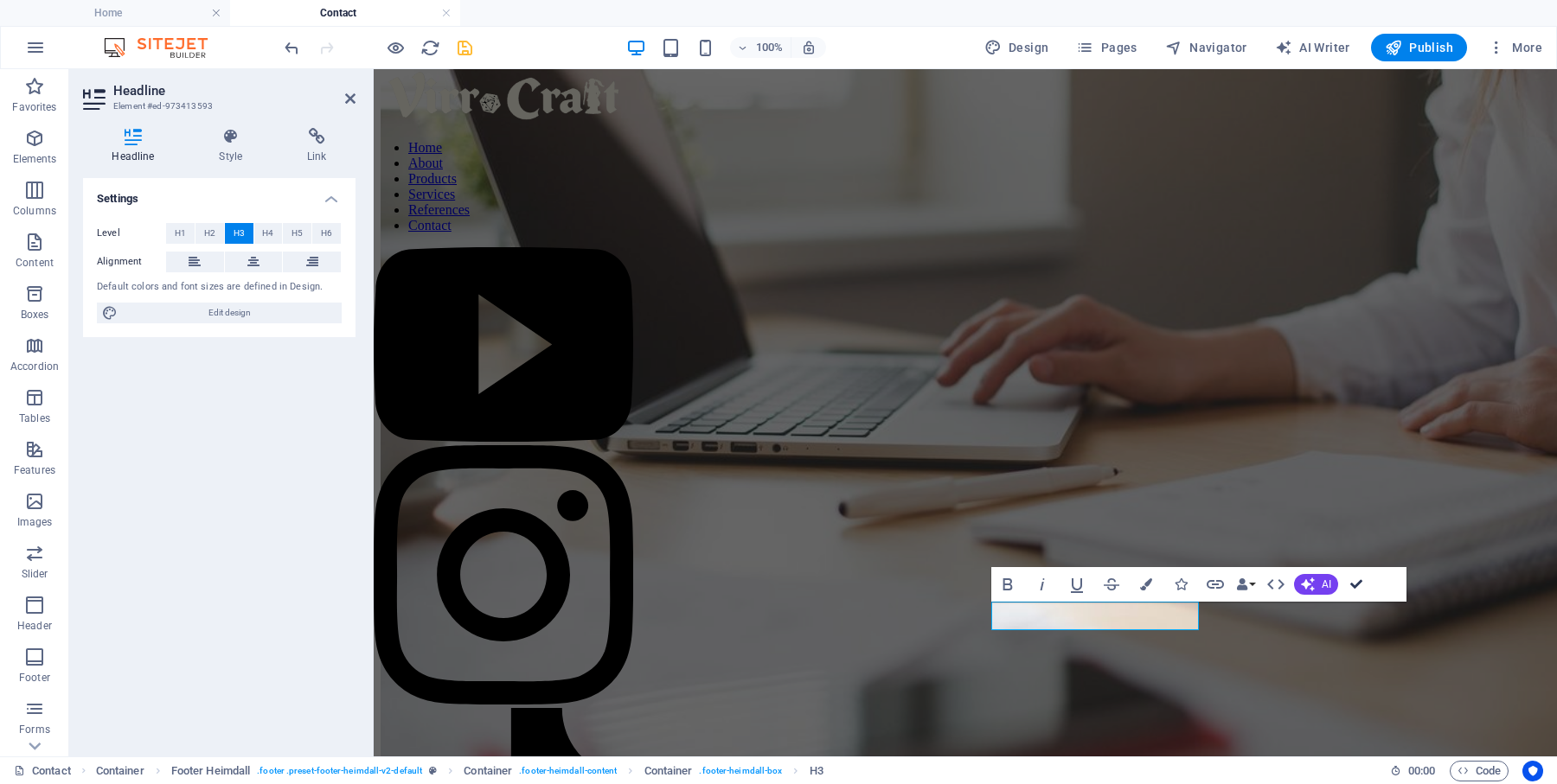
scroll to position [171, 0]
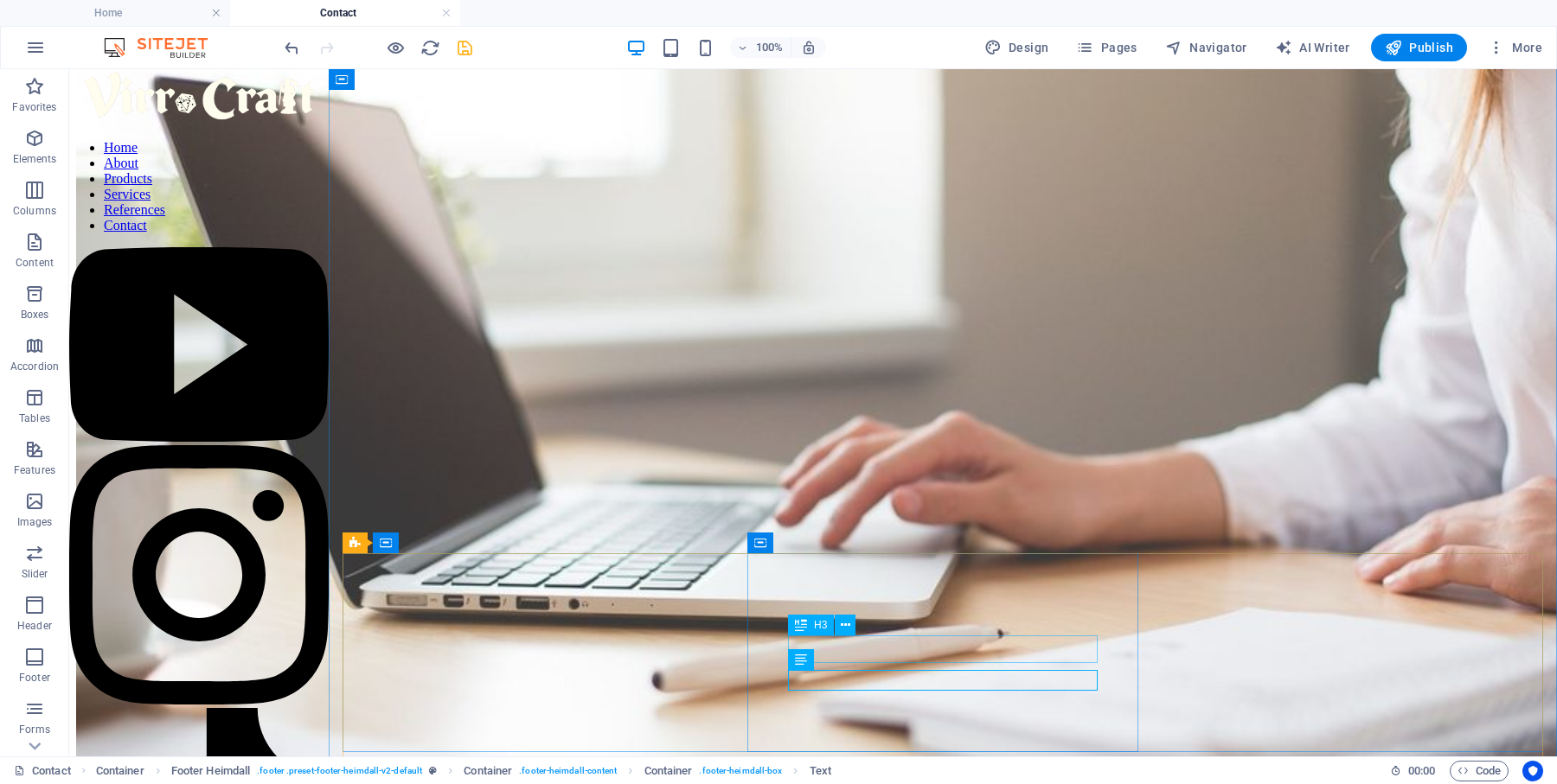
scroll to position [138, 0]
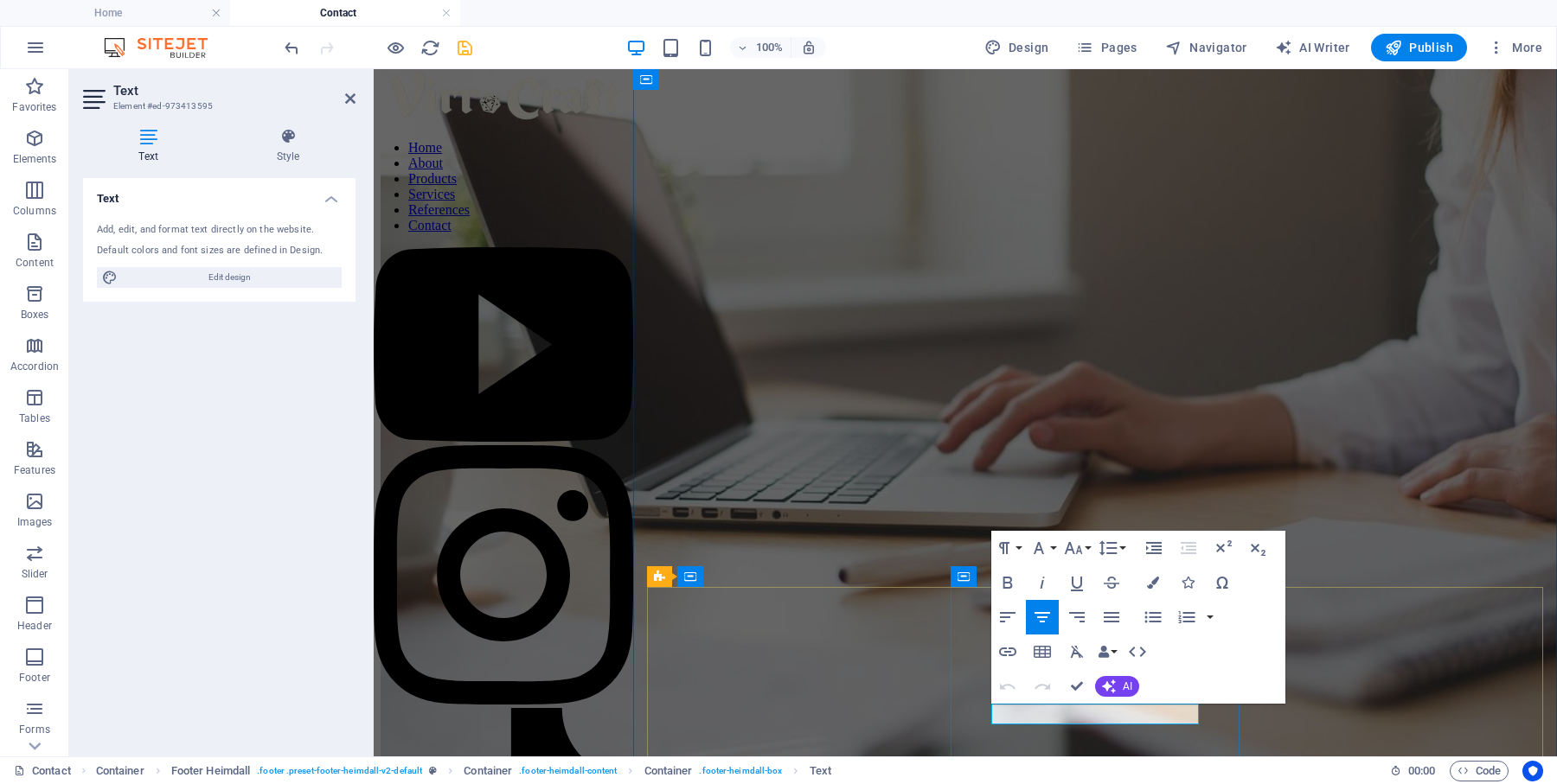
click at [1194, 579] on button "Icons" at bounding box center [1188, 583] width 33 height 35
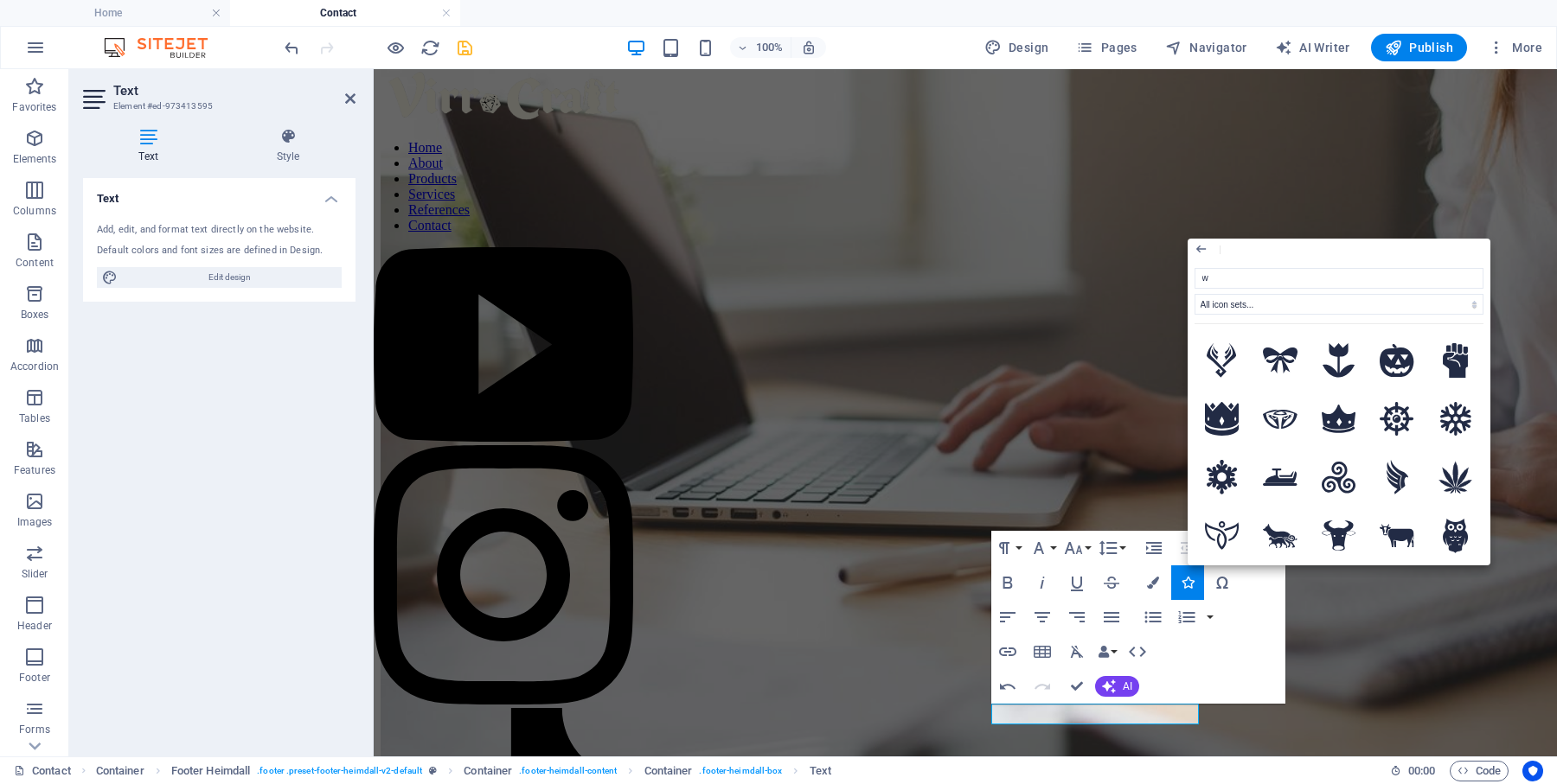
type input "whatsapp"
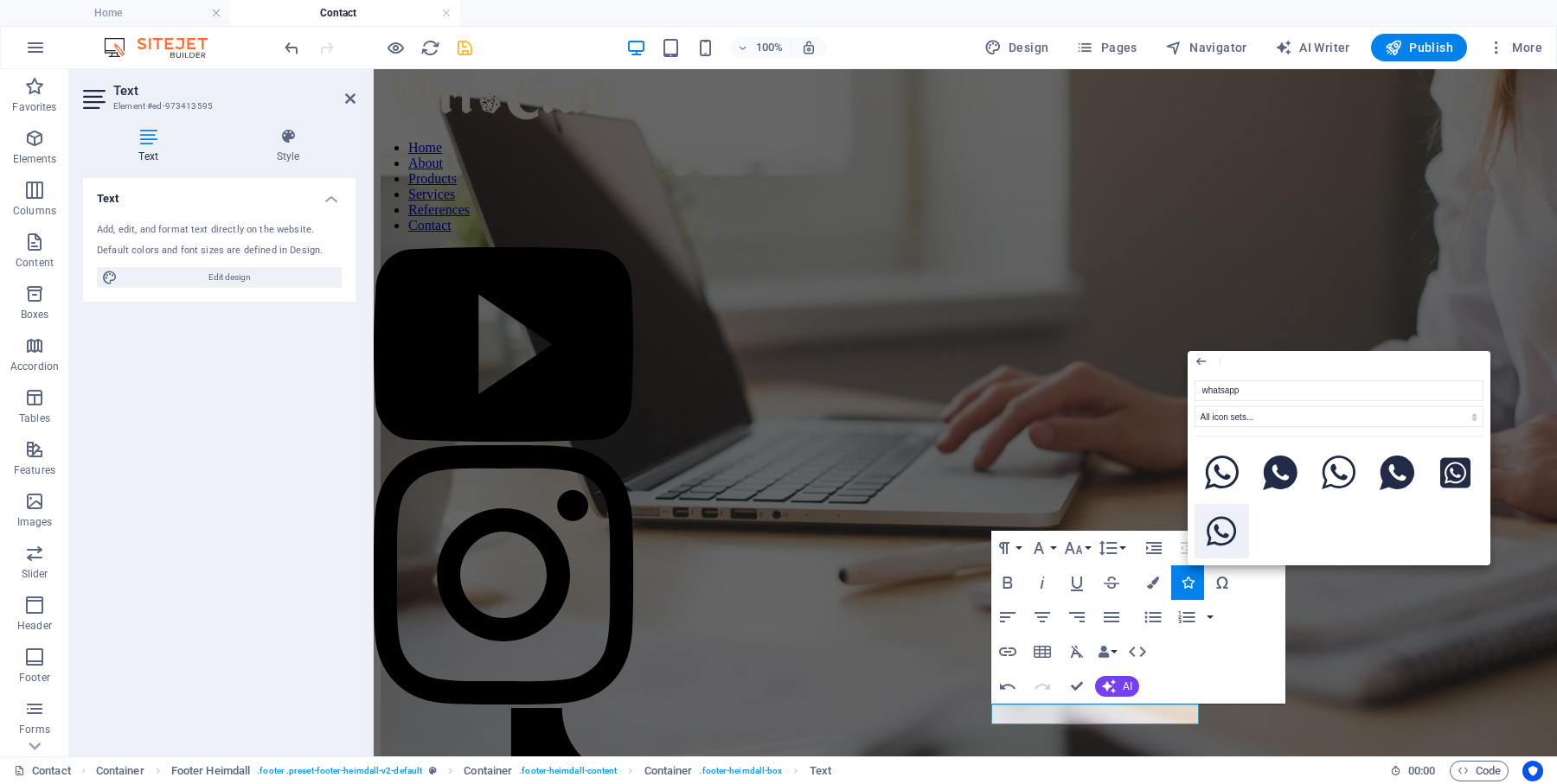
click at [1225, 528] on icon at bounding box center [1221, 532] width 31 height 35
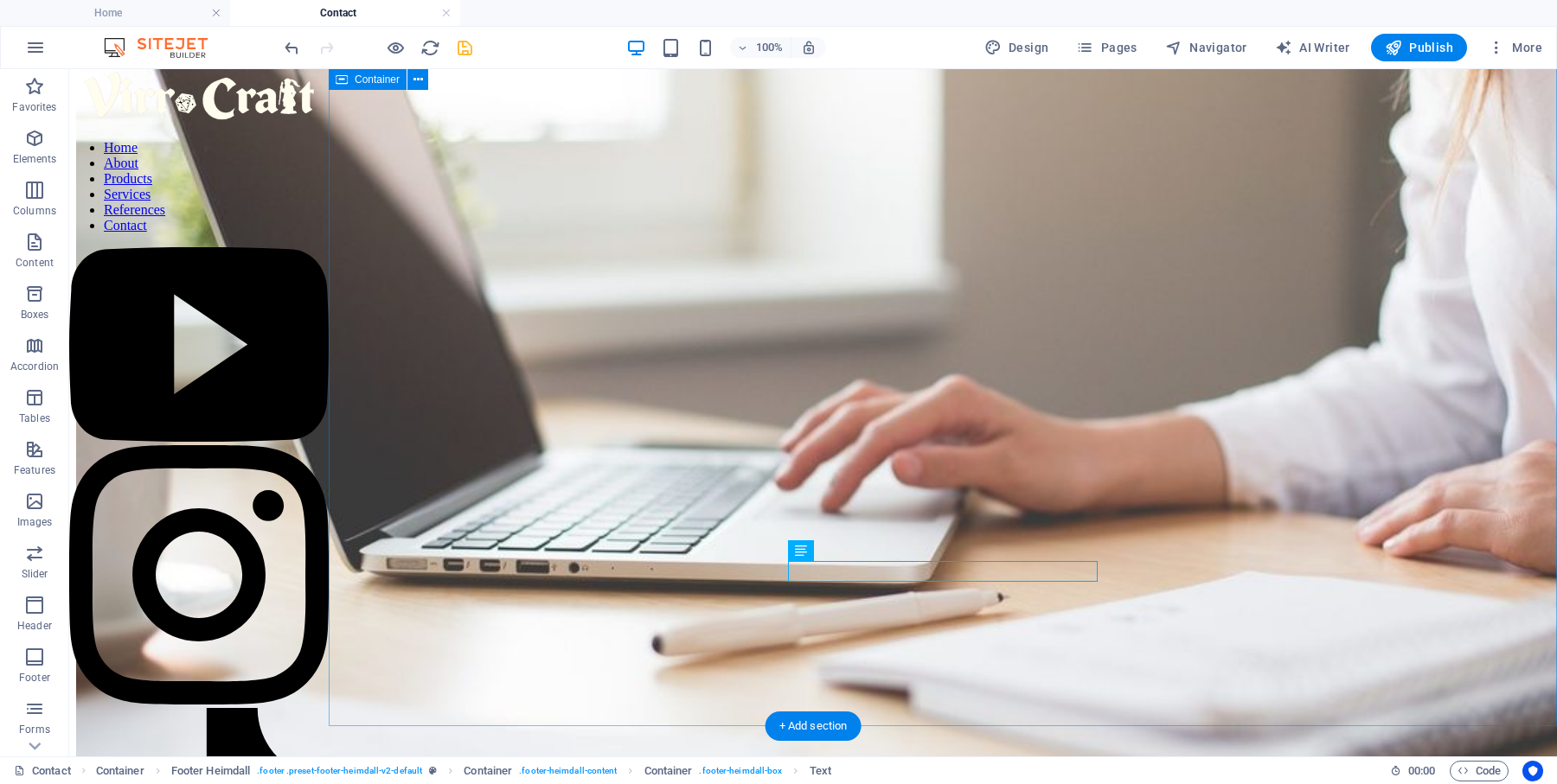
scroll to position [256, 0]
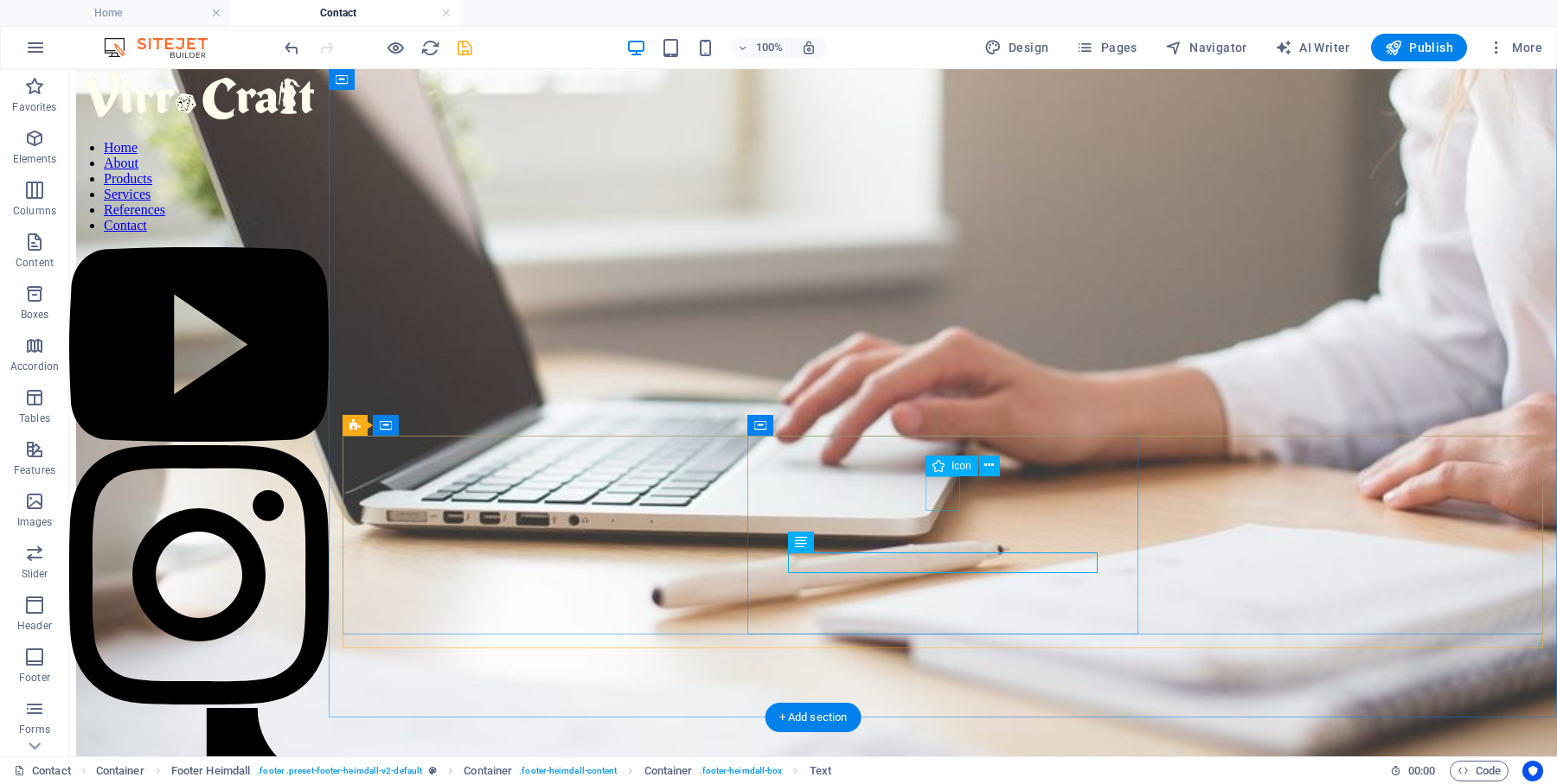
select select "xMidYMid"
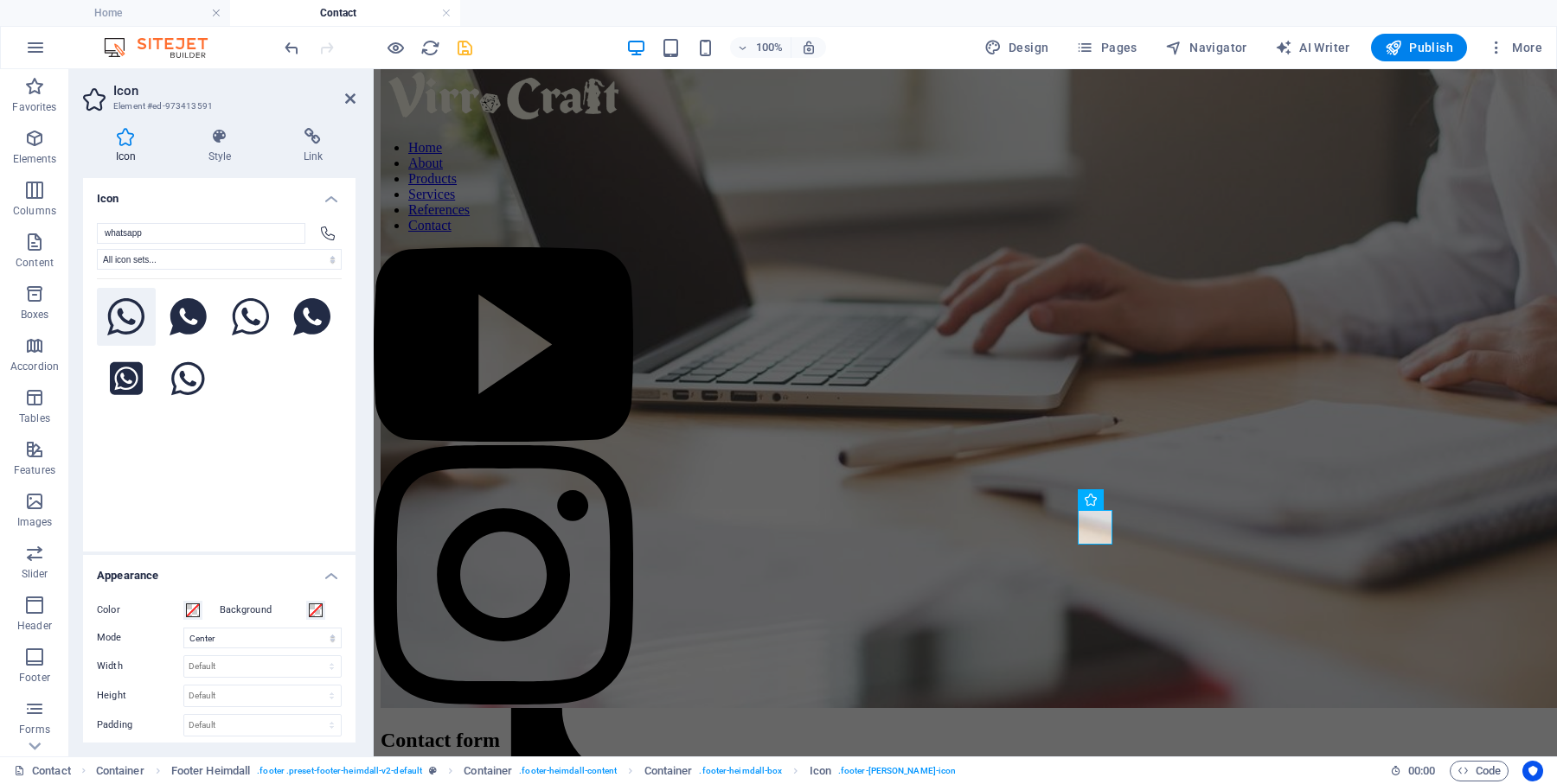
type input "whatsapp"
click at [134, 319] on icon at bounding box center [126, 317] width 38 height 38
click at [195, 320] on icon at bounding box center [188, 317] width 38 height 38
click at [124, 384] on icon at bounding box center [126, 378] width 33 height 33
click at [192, 321] on icon at bounding box center [188, 317] width 38 height 38
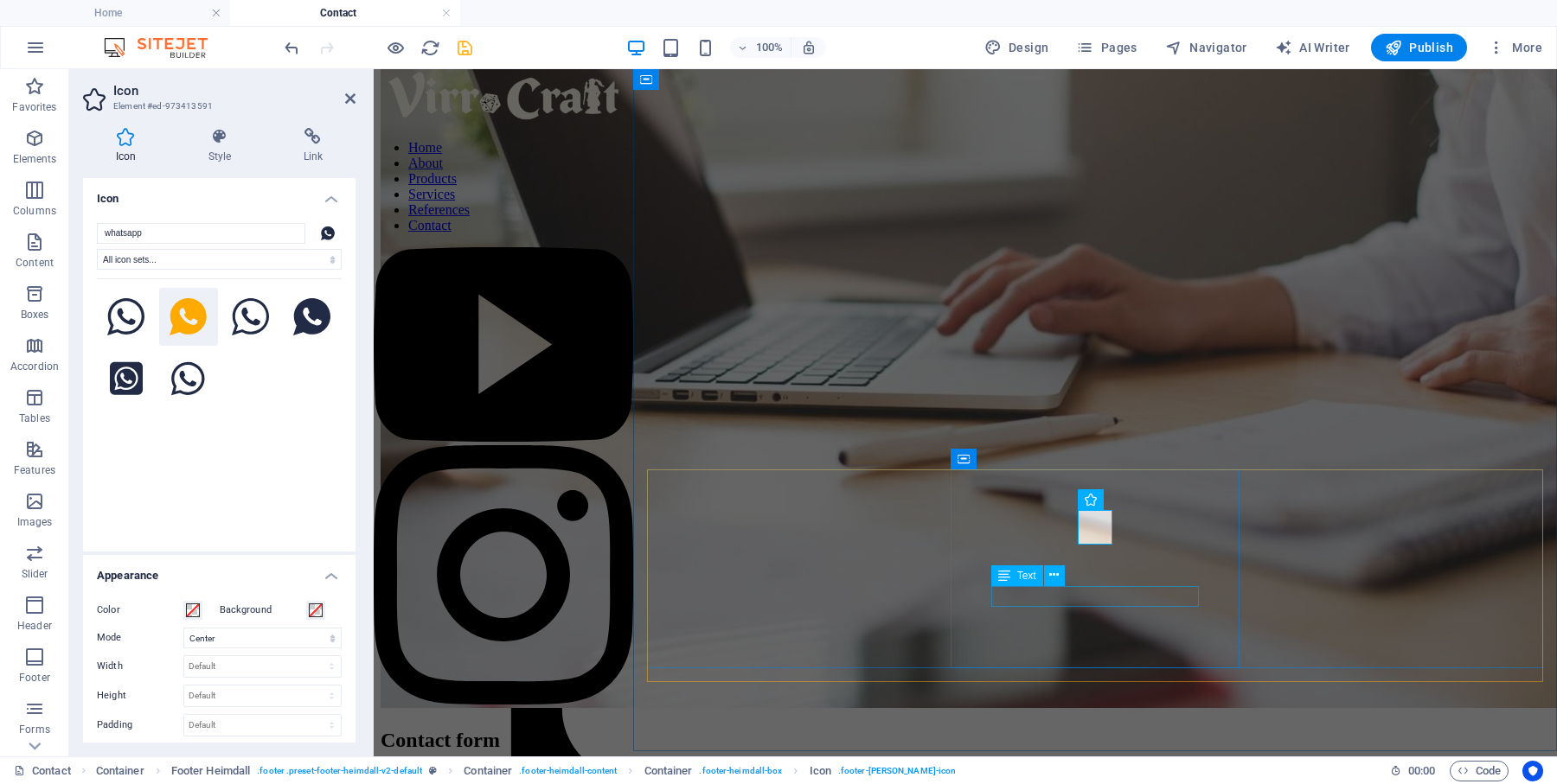
click at [1062, 586] on div "Text" at bounding box center [1033, 576] width 85 height 22
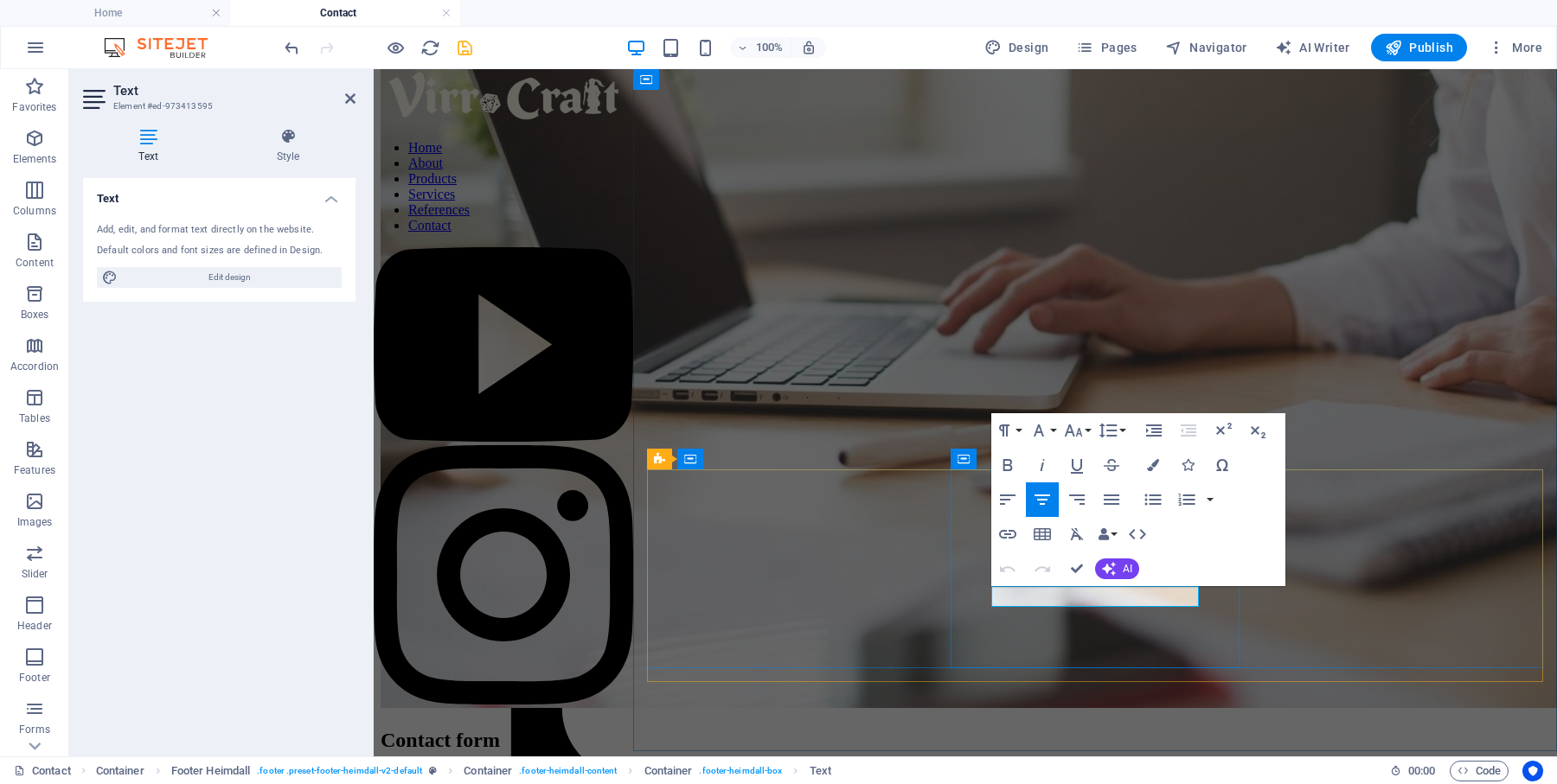
drag, startPoint x: 1058, startPoint y: 594, endPoint x: 1089, endPoint y: 657, distance: 70.2
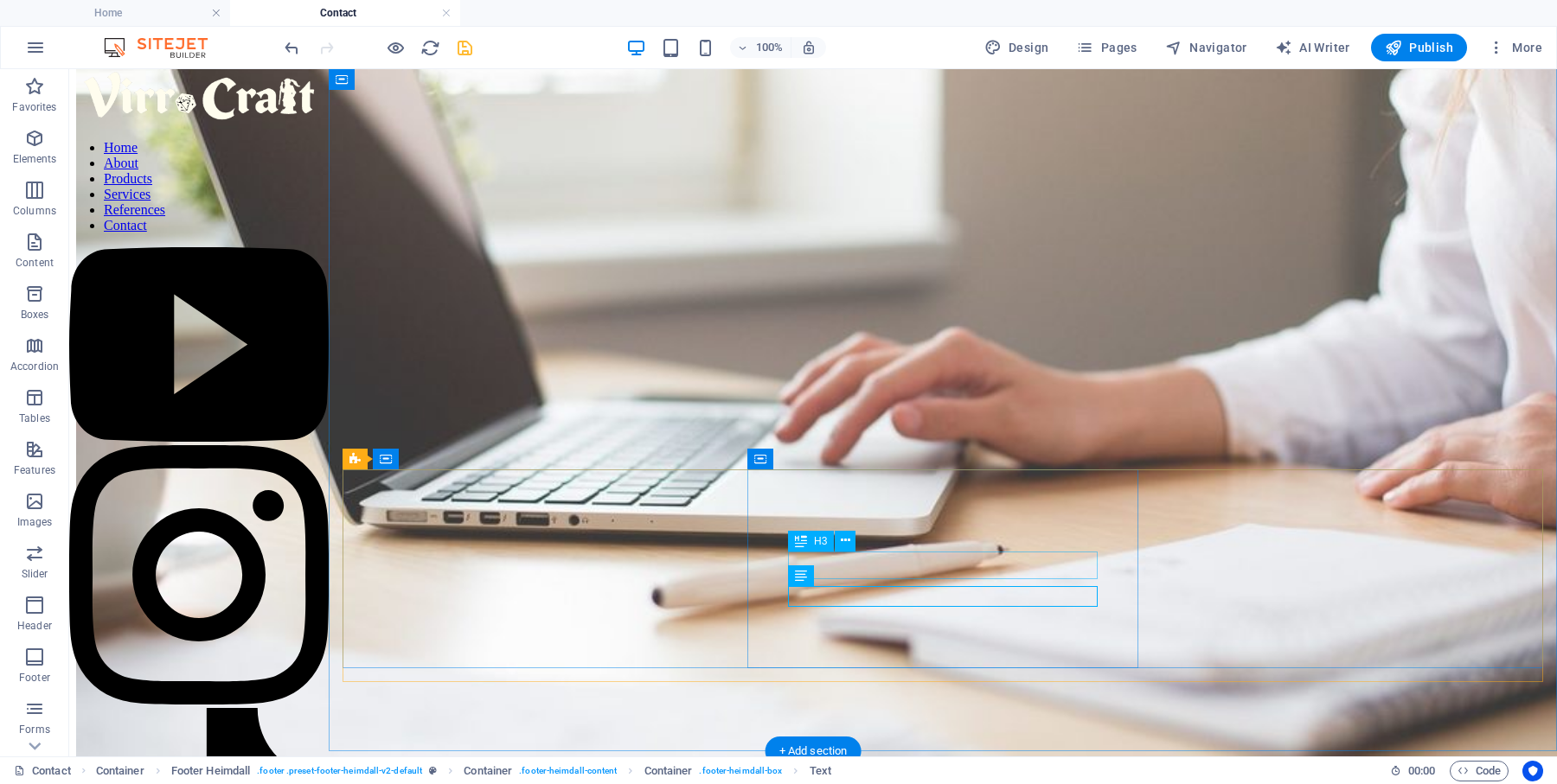
scroll to position [222, 0]
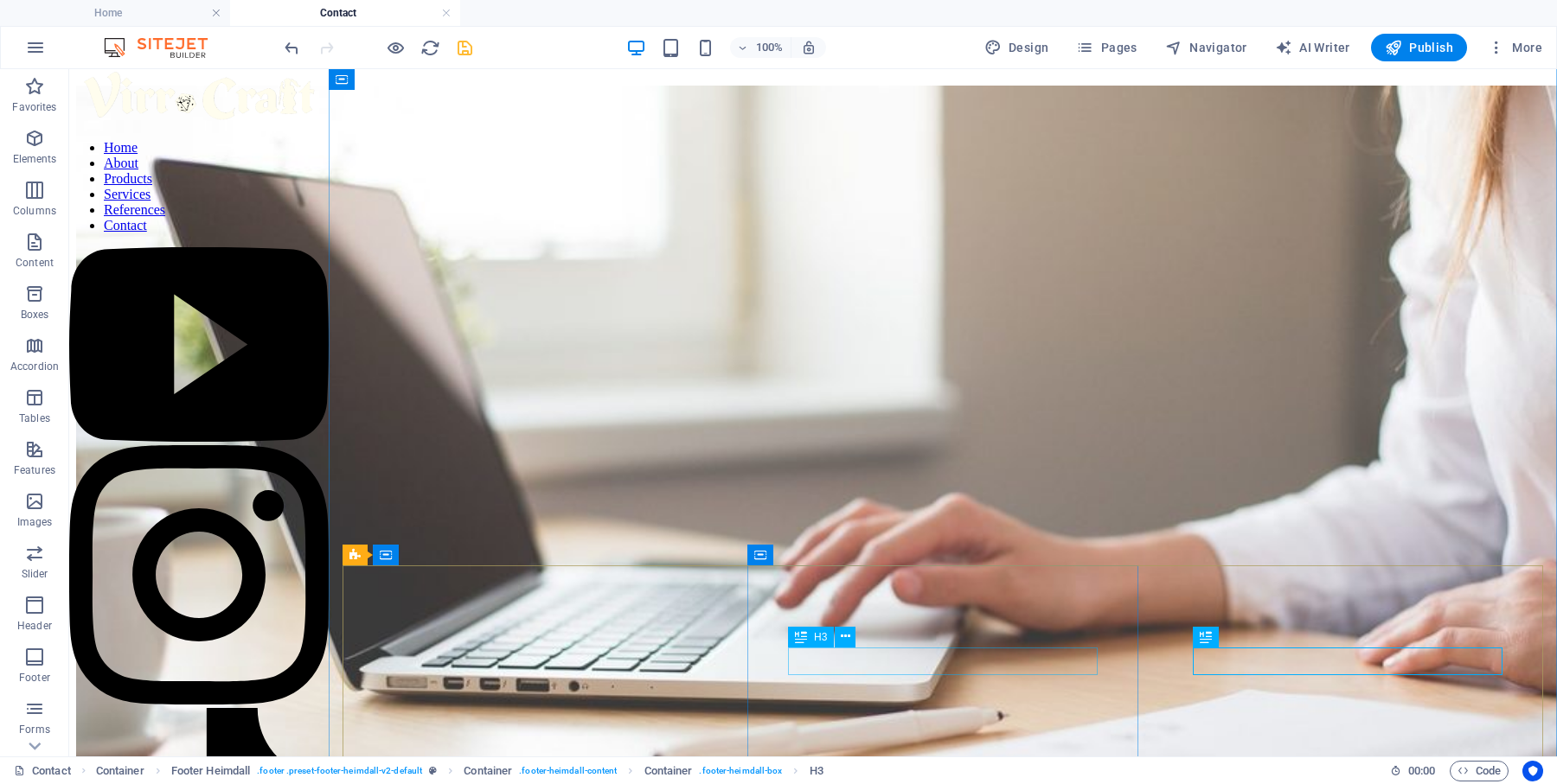
scroll to position [0, 0]
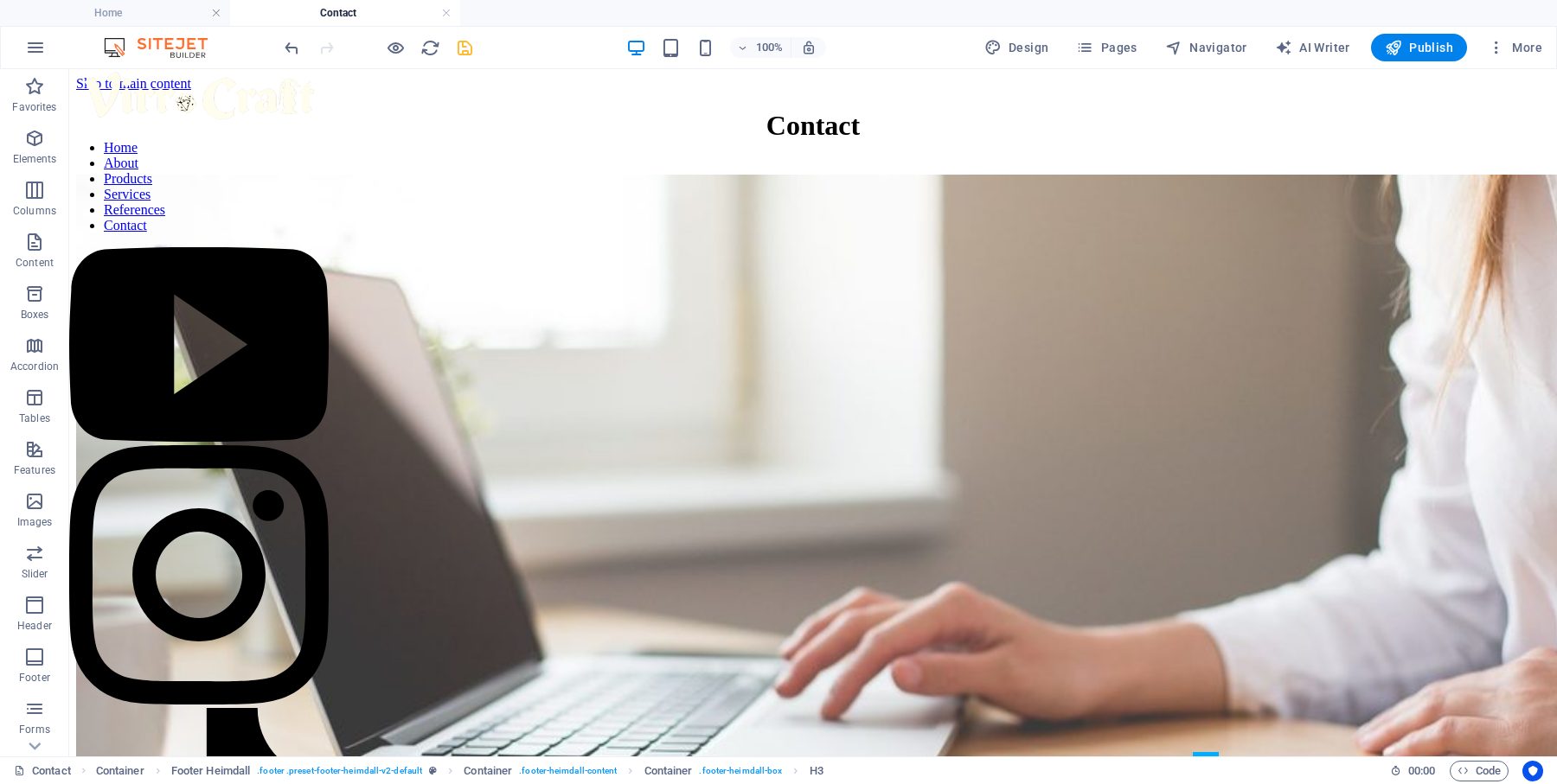
click at [470, 51] on icon "save" at bounding box center [465, 48] width 20 height 20
checkbox input "false"
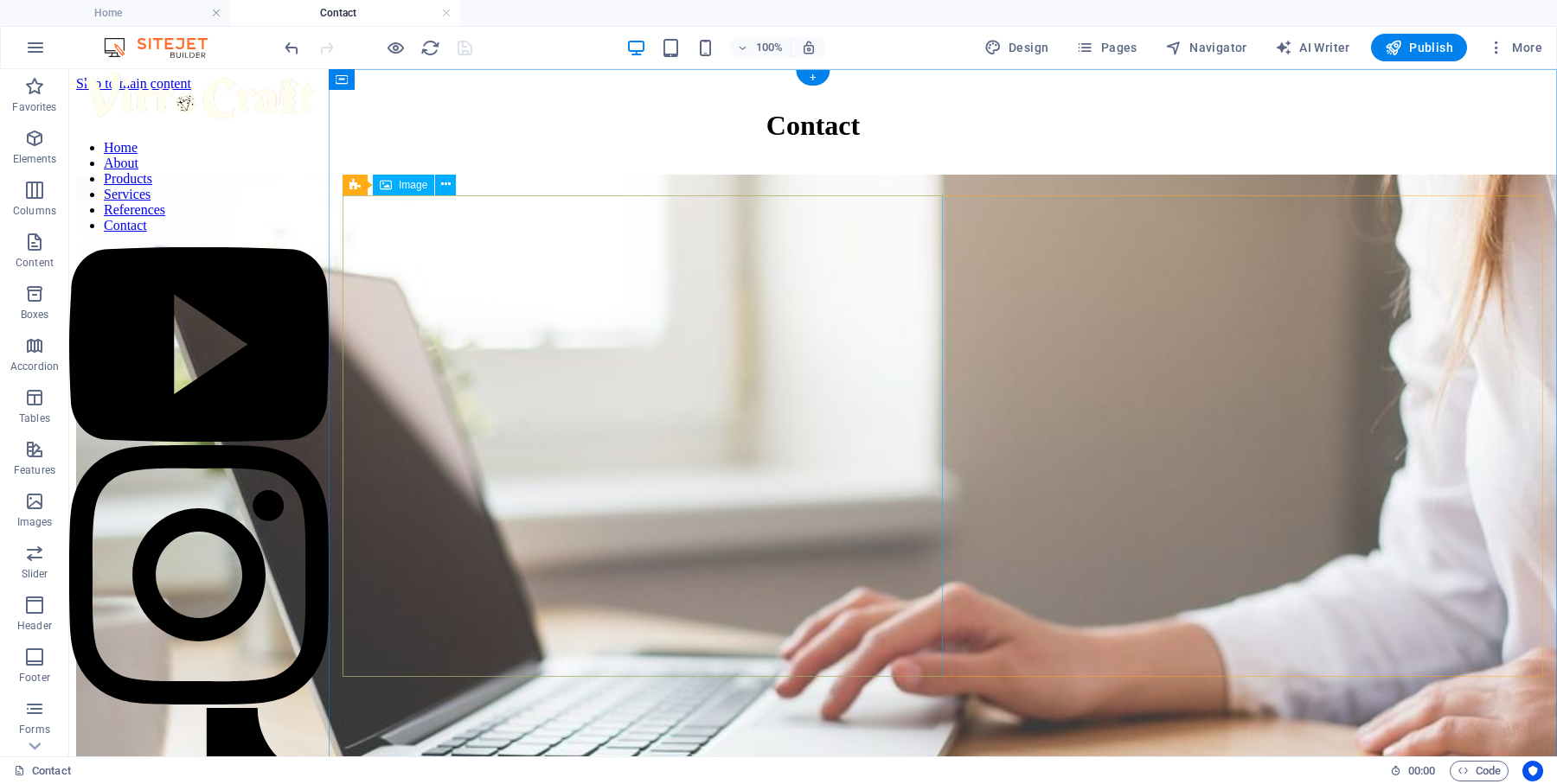
click at [717, 407] on figure at bounding box center [813, 672] width 1474 height 995
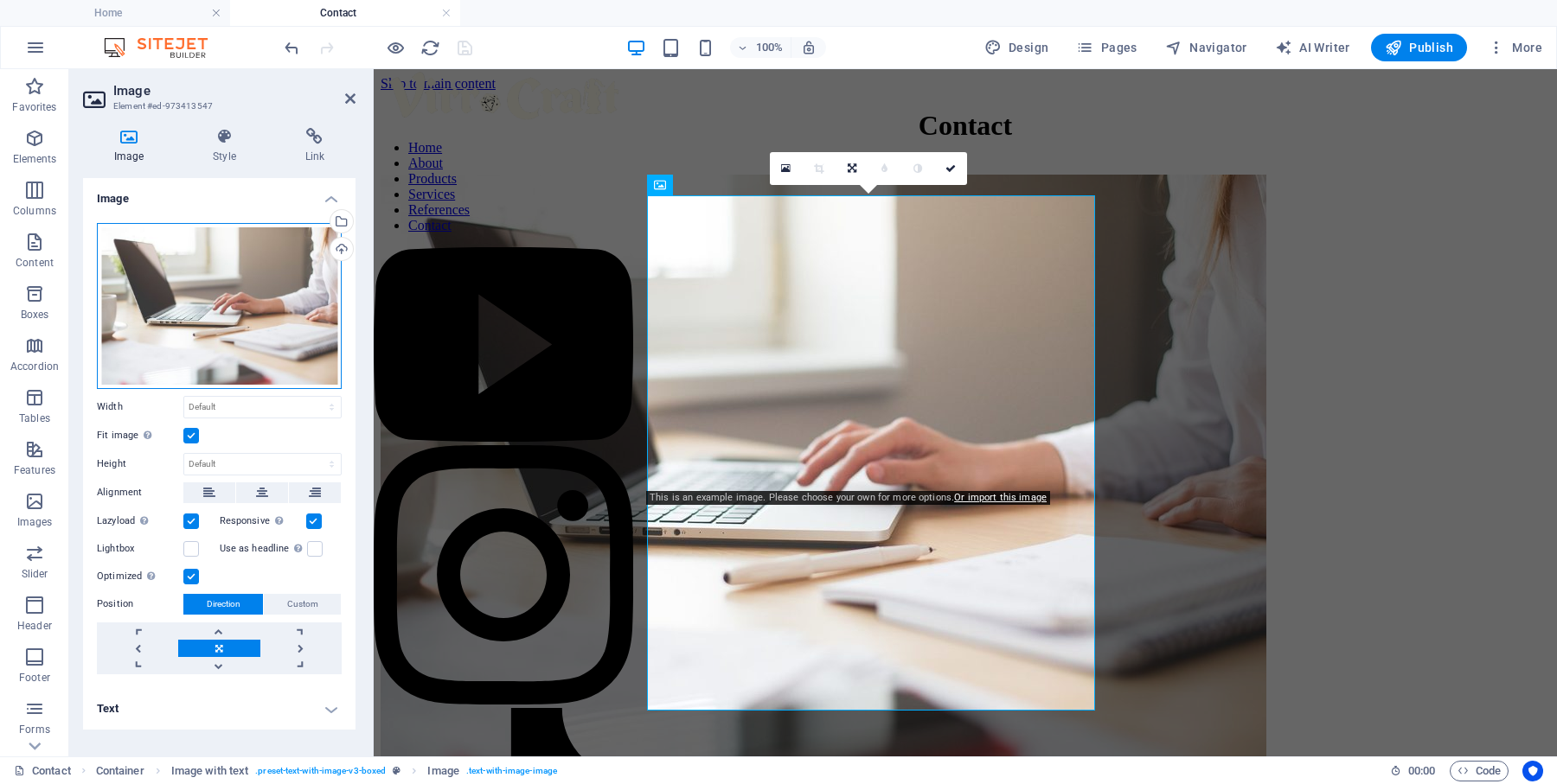
click at [258, 310] on div "Drag files here, click to choose files or select files from Files or our free s…" at bounding box center [219, 306] width 245 height 166
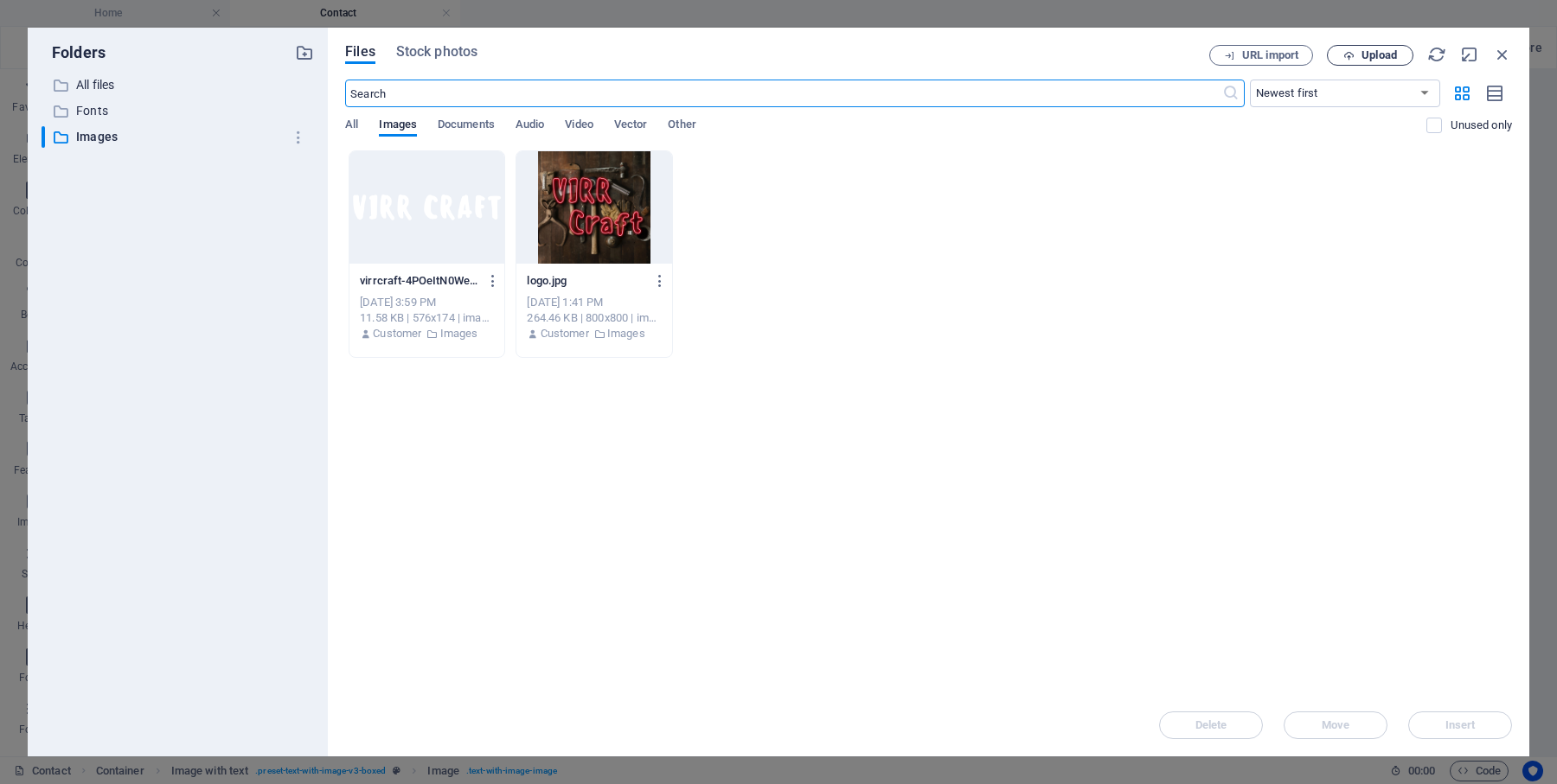
click at [1374, 58] on span "Upload" at bounding box center [1379, 56] width 36 height 10
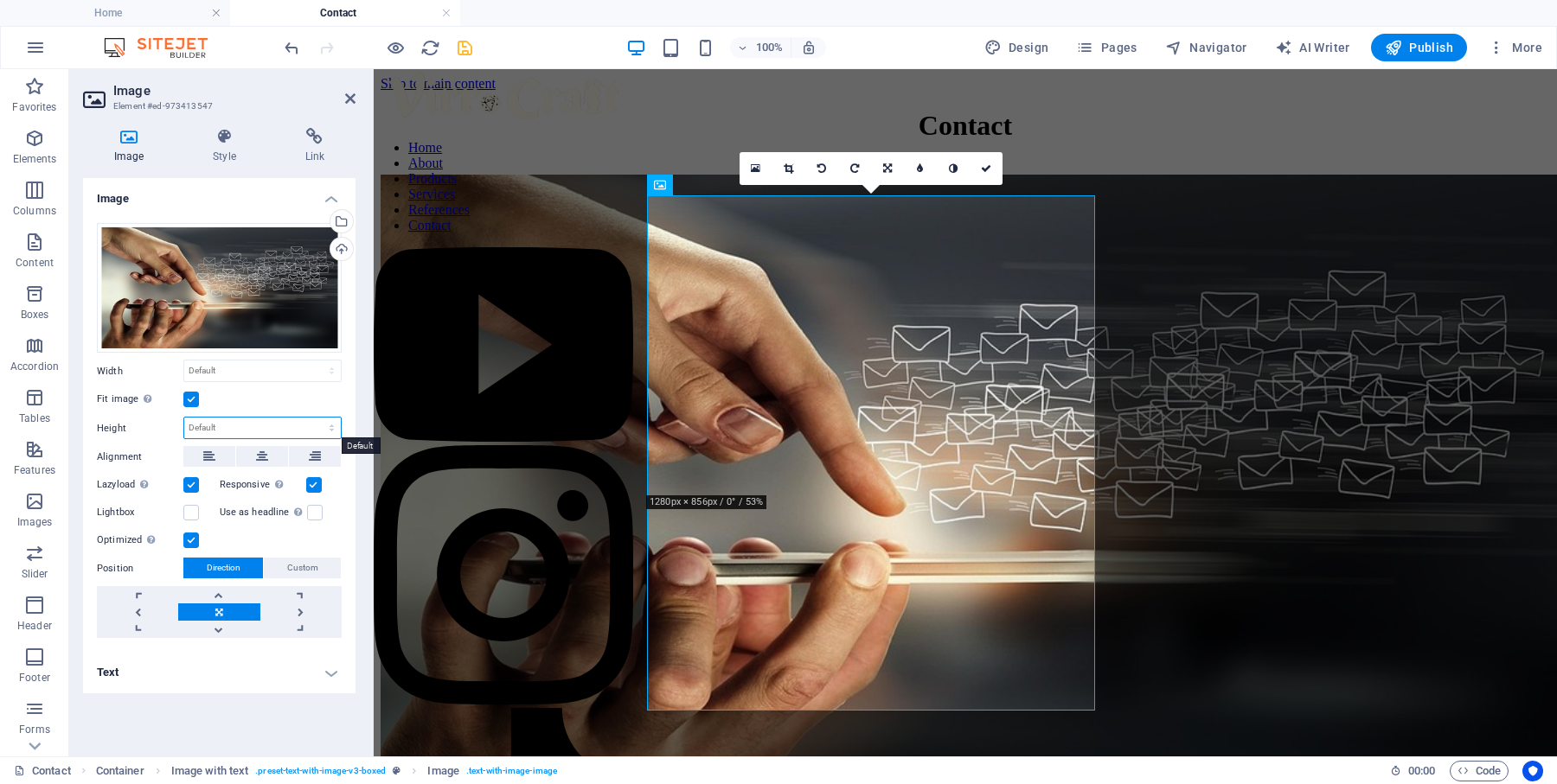
click at [329, 428] on select "Default auto px" at bounding box center [262, 428] width 156 height 21
select select "px"
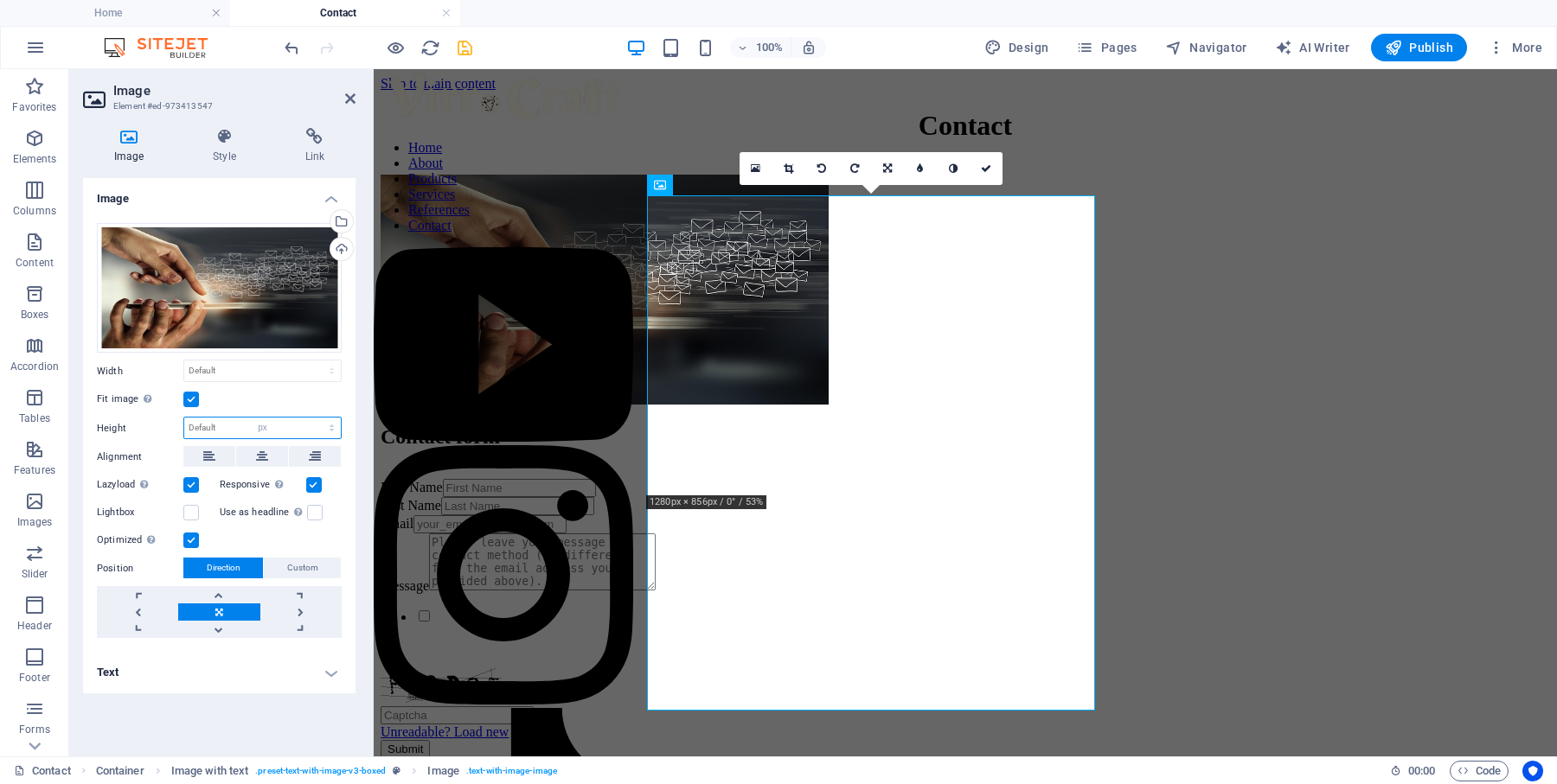
click at [317, 418] on select "Default auto px" at bounding box center [262, 428] width 156 height 21
type input "266"
click at [337, 428] on select "Default auto px" at bounding box center [329, 428] width 24 height 21
select select "auto"
click at [317, 418] on select "Default auto px" at bounding box center [329, 428] width 24 height 21
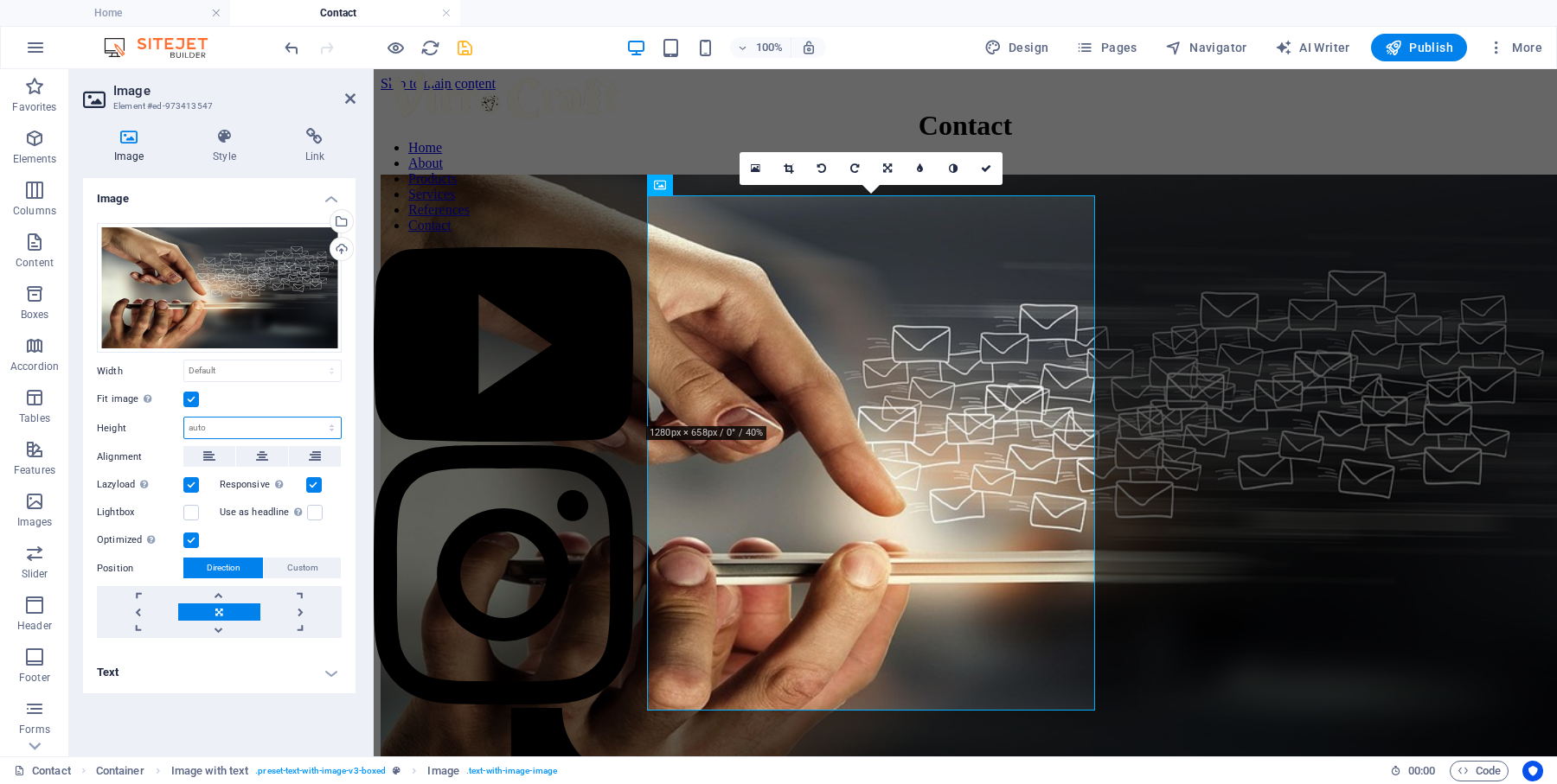
click at [337, 424] on select "Default auto px" at bounding box center [262, 428] width 156 height 21
select select "px"
click at [317, 418] on select "Default auto px" at bounding box center [262, 428] width 156 height 21
type input "266"
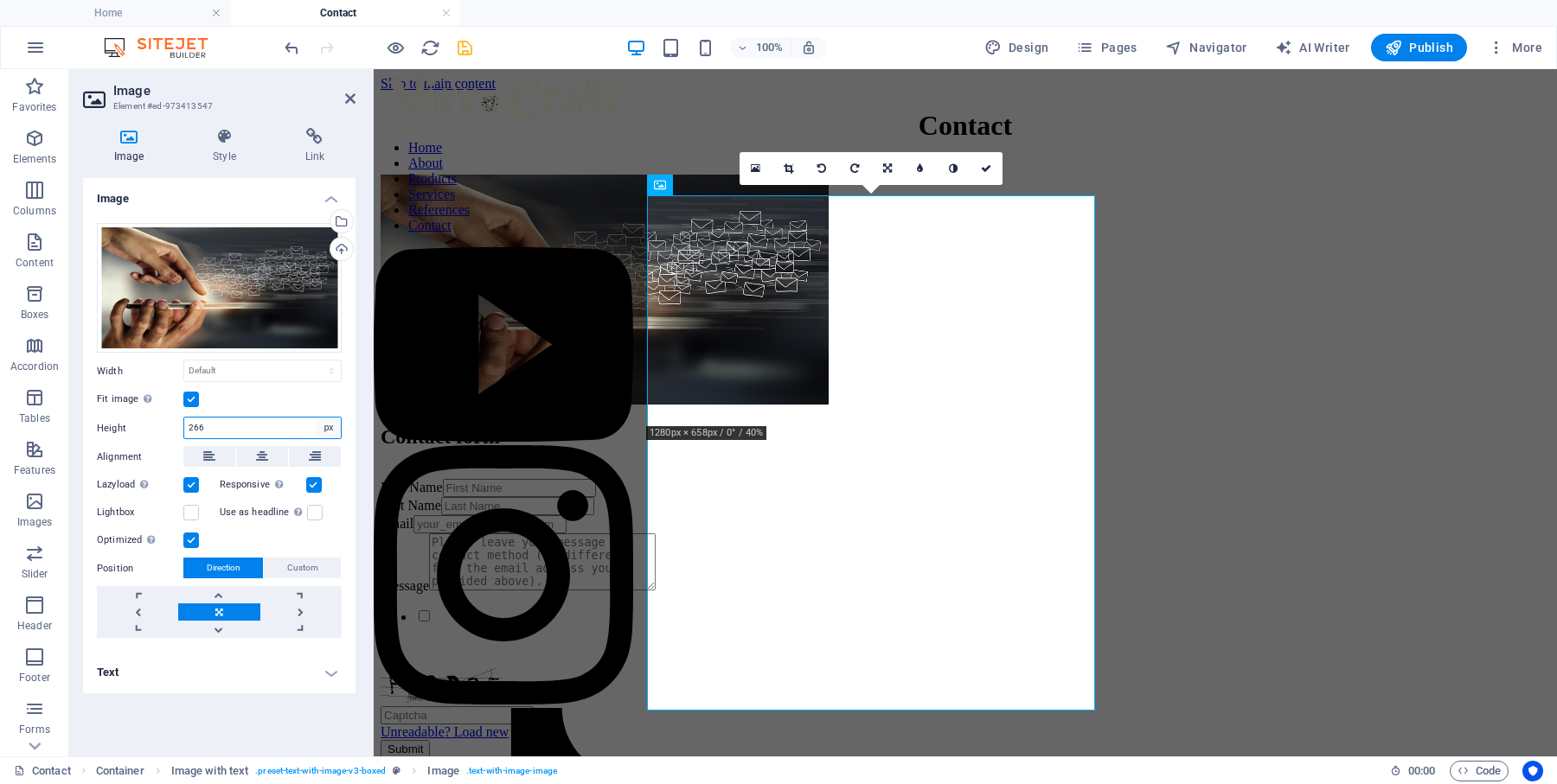
click at [338, 430] on select "Default auto px" at bounding box center [329, 428] width 24 height 21
select select "default"
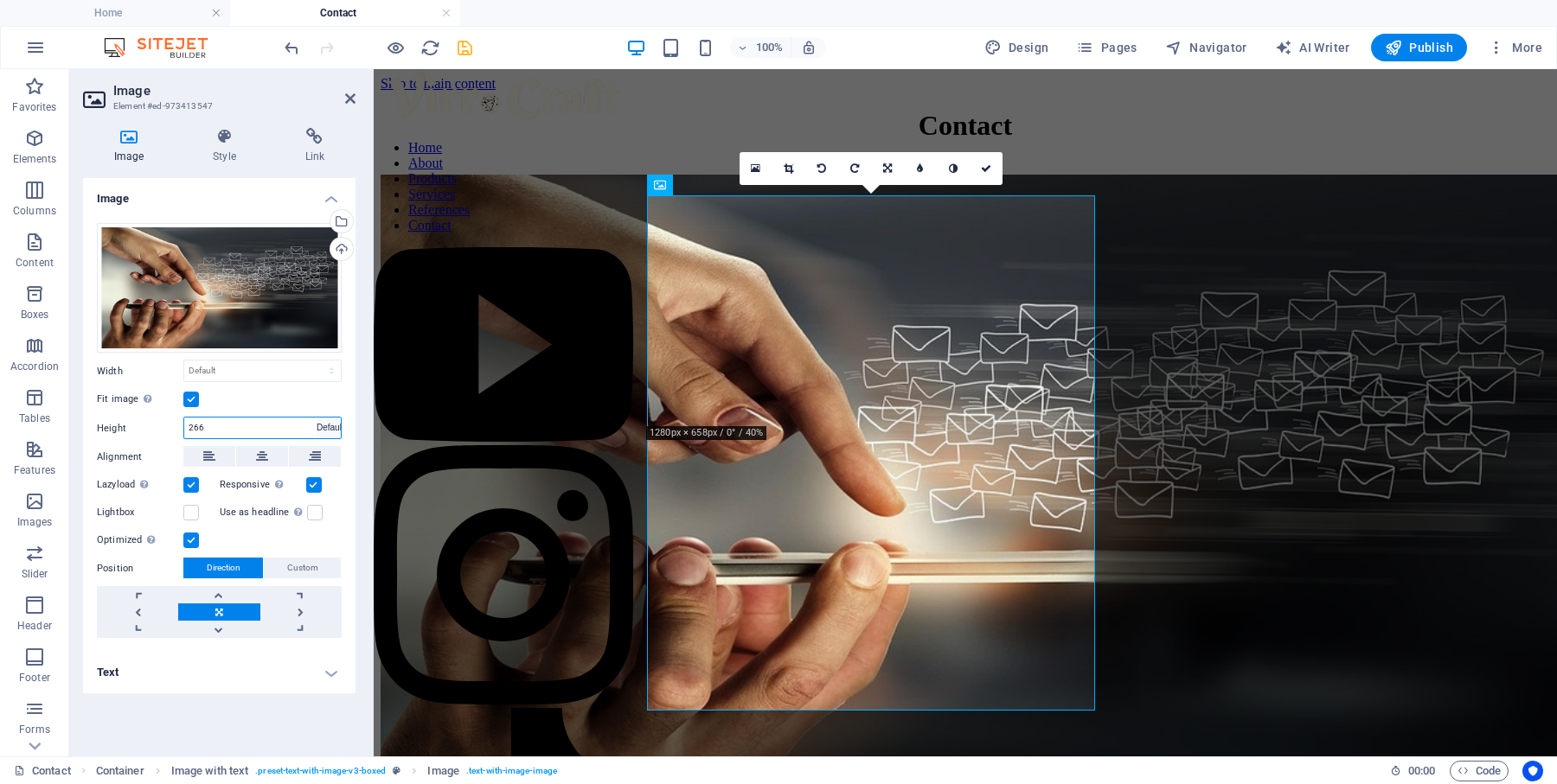
click at [317, 418] on select "Default auto px" at bounding box center [329, 428] width 24 height 21
click at [235, 430] on select "Default auto px" at bounding box center [262, 428] width 156 height 21
click at [184, 418] on select "Default auto px" at bounding box center [262, 428] width 156 height 21
select select "DISABLED_OPTION_VALUE"
click at [297, 608] on link at bounding box center [300, 612] width 81 height 17
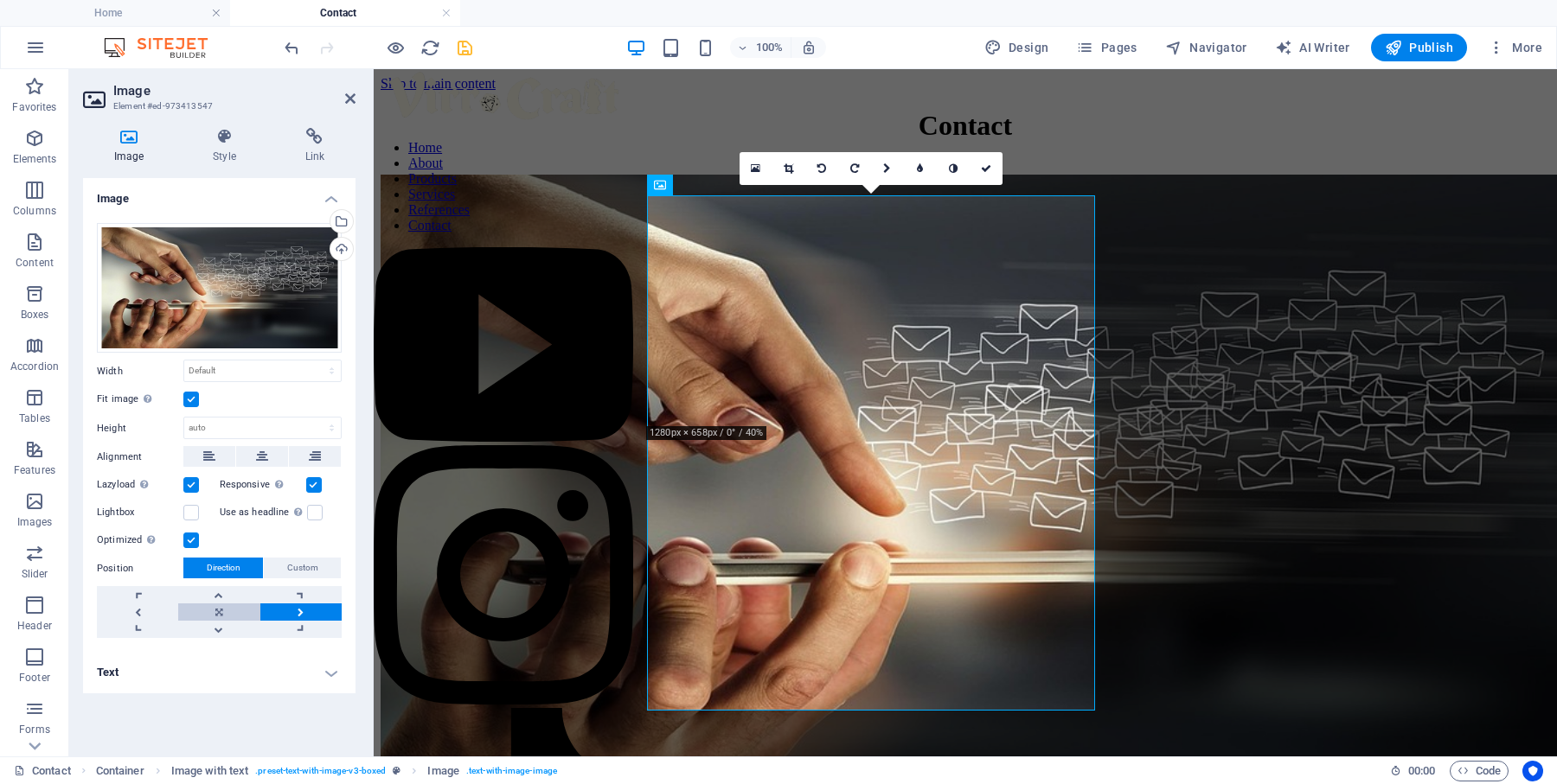
click at [229, 610] on link at bounding box center [218, 612] width 81 height 17
click at [309, 566] on span "Custom" at bounding box center [303, 569] width 31 height 21
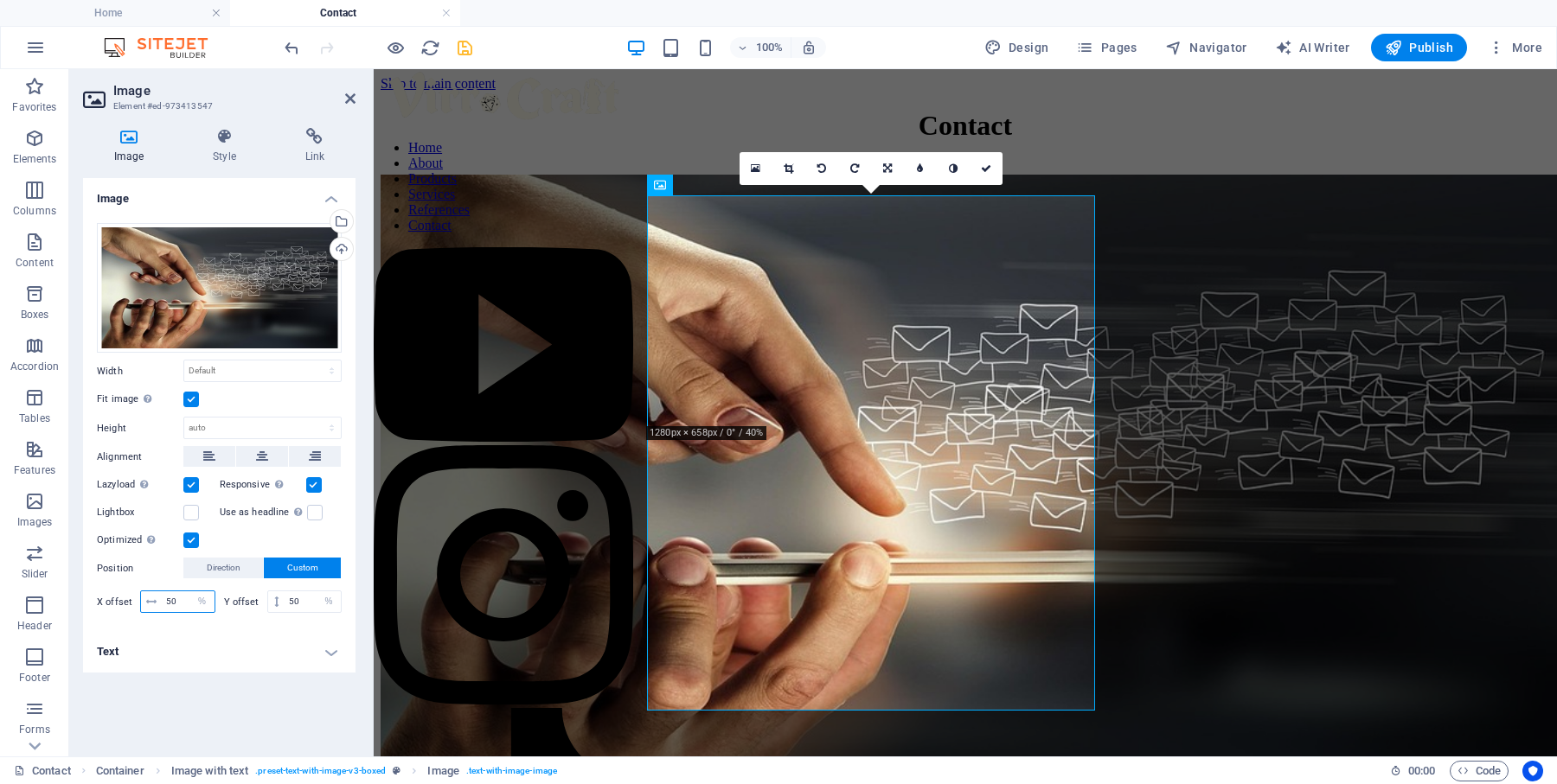
click at [188, 600] on input "50" at bounding box center [188, 602] width 52 height 21
type input "40"
click at [195, 596] on select "px rem % vh vw" at bounding box center [202, 602] width 24 height 21
click at [175, 597] on input "40" at bounding box center [188, 602] width 52 height 21
click at [305, 604] on input "50" at bounding box center [312, 602] width 56 height 21
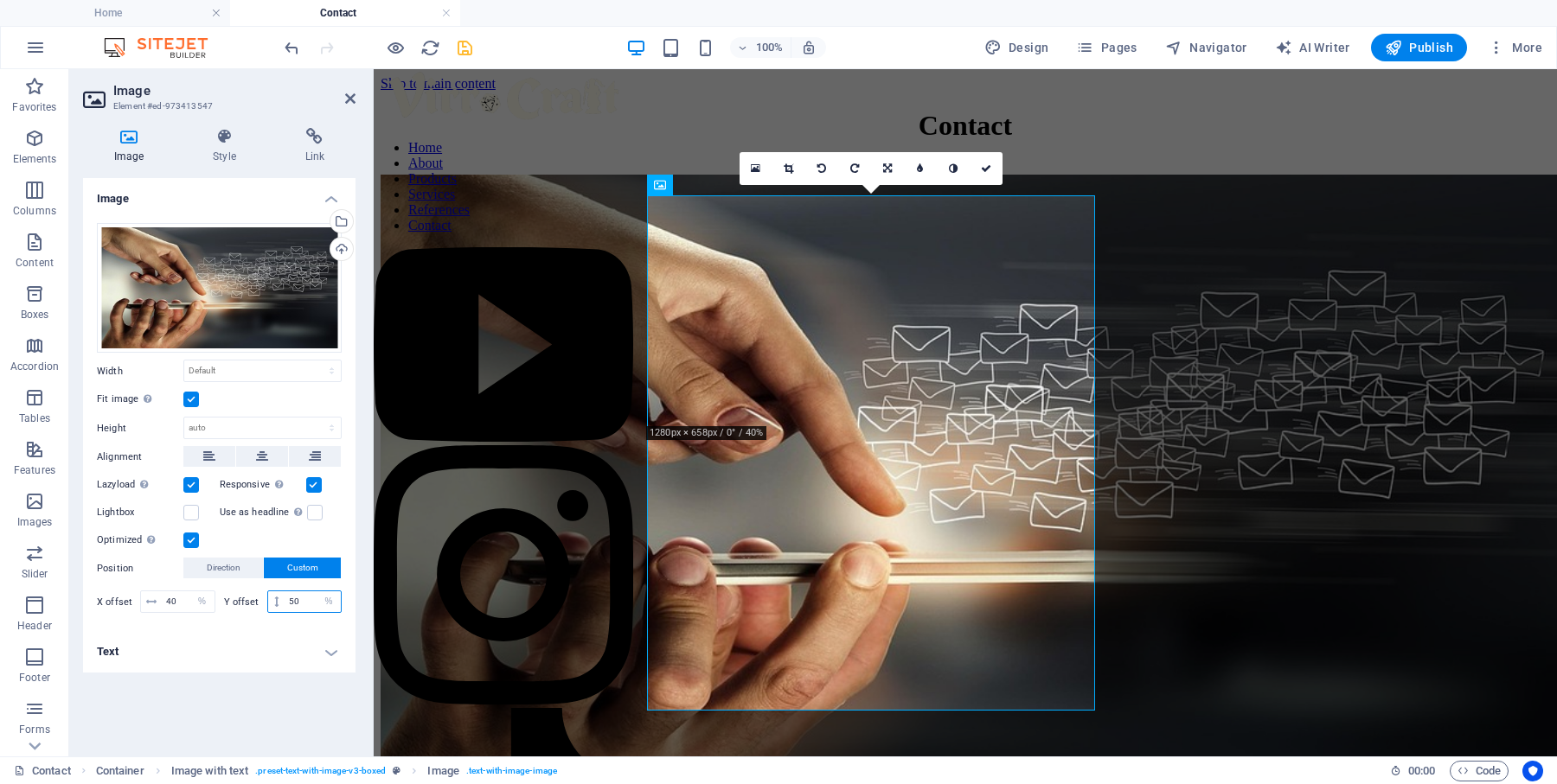
click at [305, 604] on input "50" at bounding box center [312, 602] width 56 height 21
type input "60"
click at [277, 682] on div "Image Drag files here, click to choose files or select files from Files or our …" at bounding box center [219, 460] width 272 height 565
click at [794, 171] on link at bounding box center [789, 169] width 33 height 33
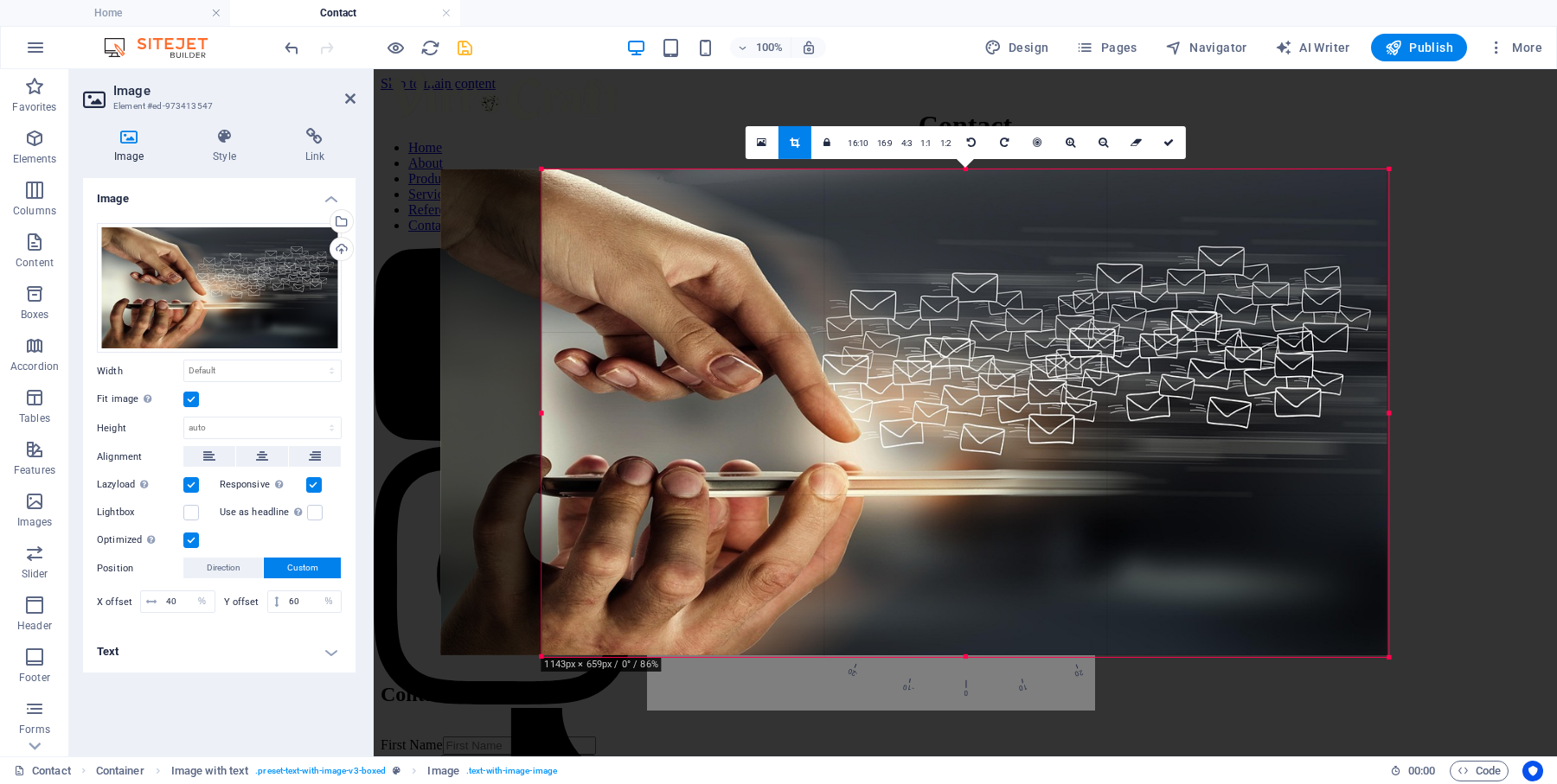
drag, startPoint x: 491, startPoint y: 414, endPoint x: 592, endPoint y: 431, distance: 102.4
click at [591, 431] on div "180 170 160 150 140 130 120 110 100 90 80 70 60 50 40 30 20 10 0 -10 -20 -30 -4…" at bounding box center [965, 412] width 847 height 487
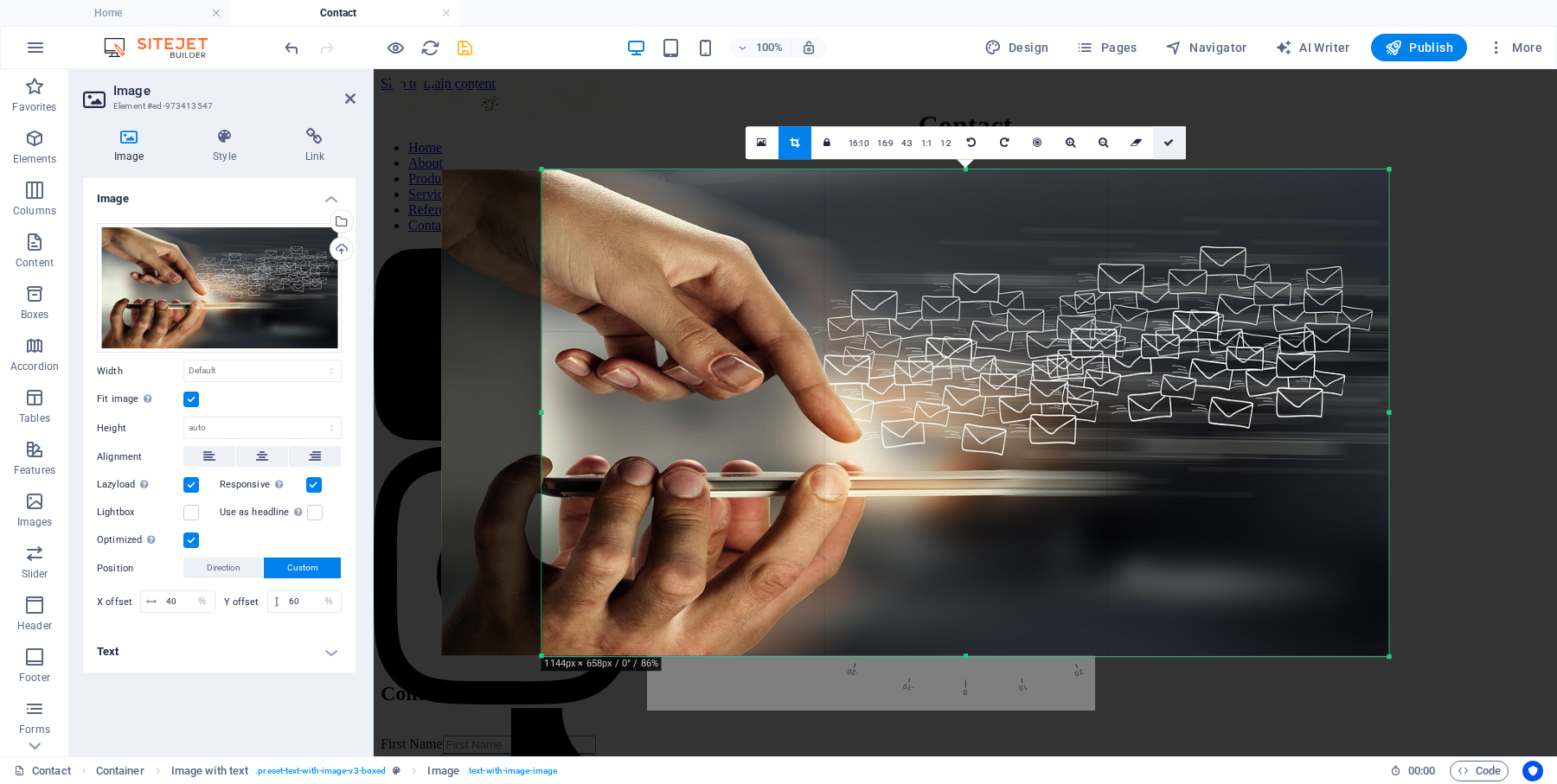
click at [1171, 149] on link at bounding box center [1170, 143] width 33 height 33
type input "979"
select select "px"
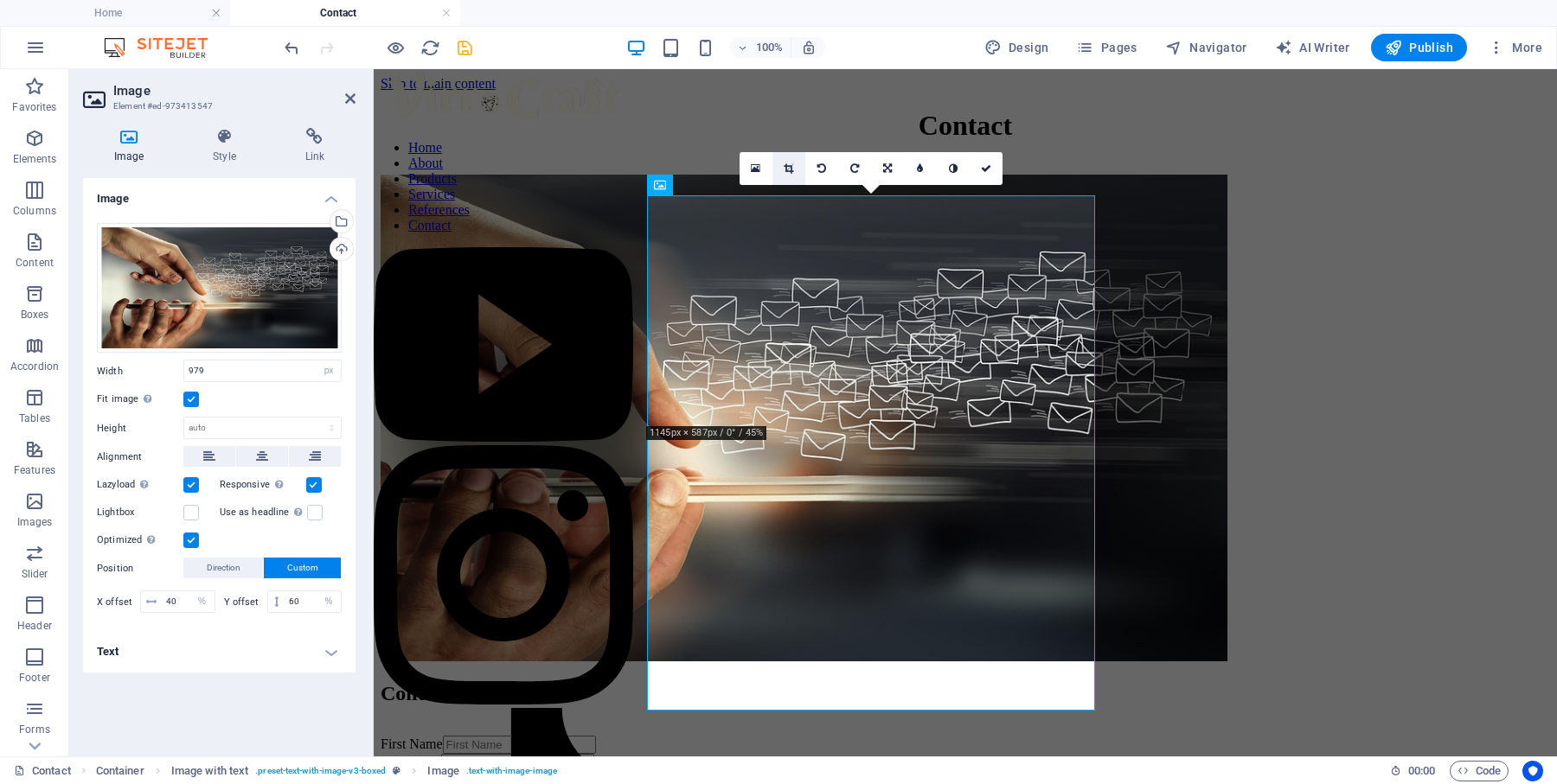
click at [790, 165] on icon at bounding box center [788, 168] width 10 height 10
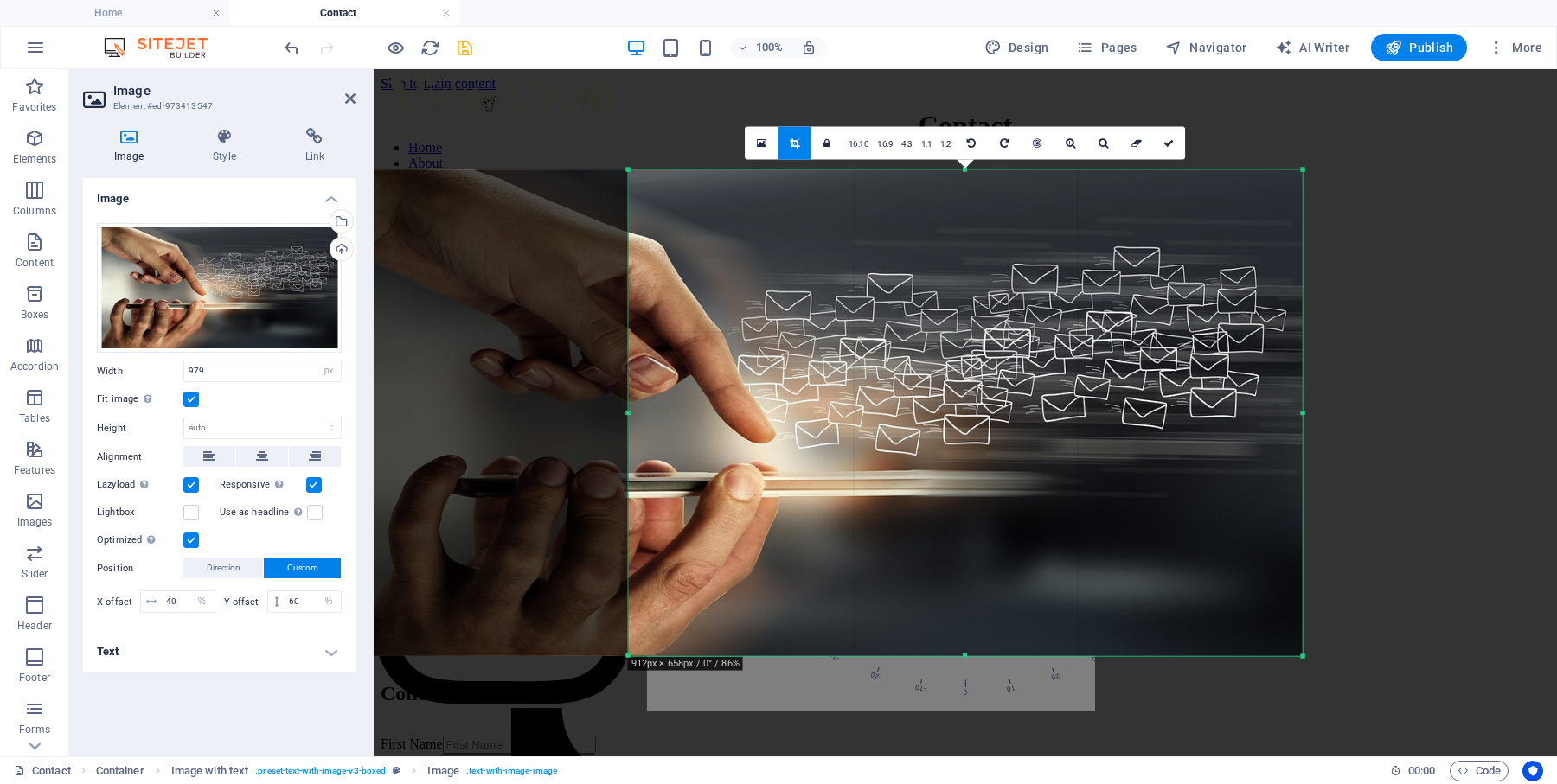
drag, startPoint x: 543, startPoint y: 416, endPoint x: 715, endPoint y: 420, distance: 172.0
click at [715, 420] on div "180 170 160 150 140 130 120 110 100 90 80 70 60 50 40 30 20 10 0 -10 -20 -30 -4…" at bounding box center [966, 412] width 673 height 487
click at [1174, 149] on link at bounding box center [1170, 143] width 33 height 33
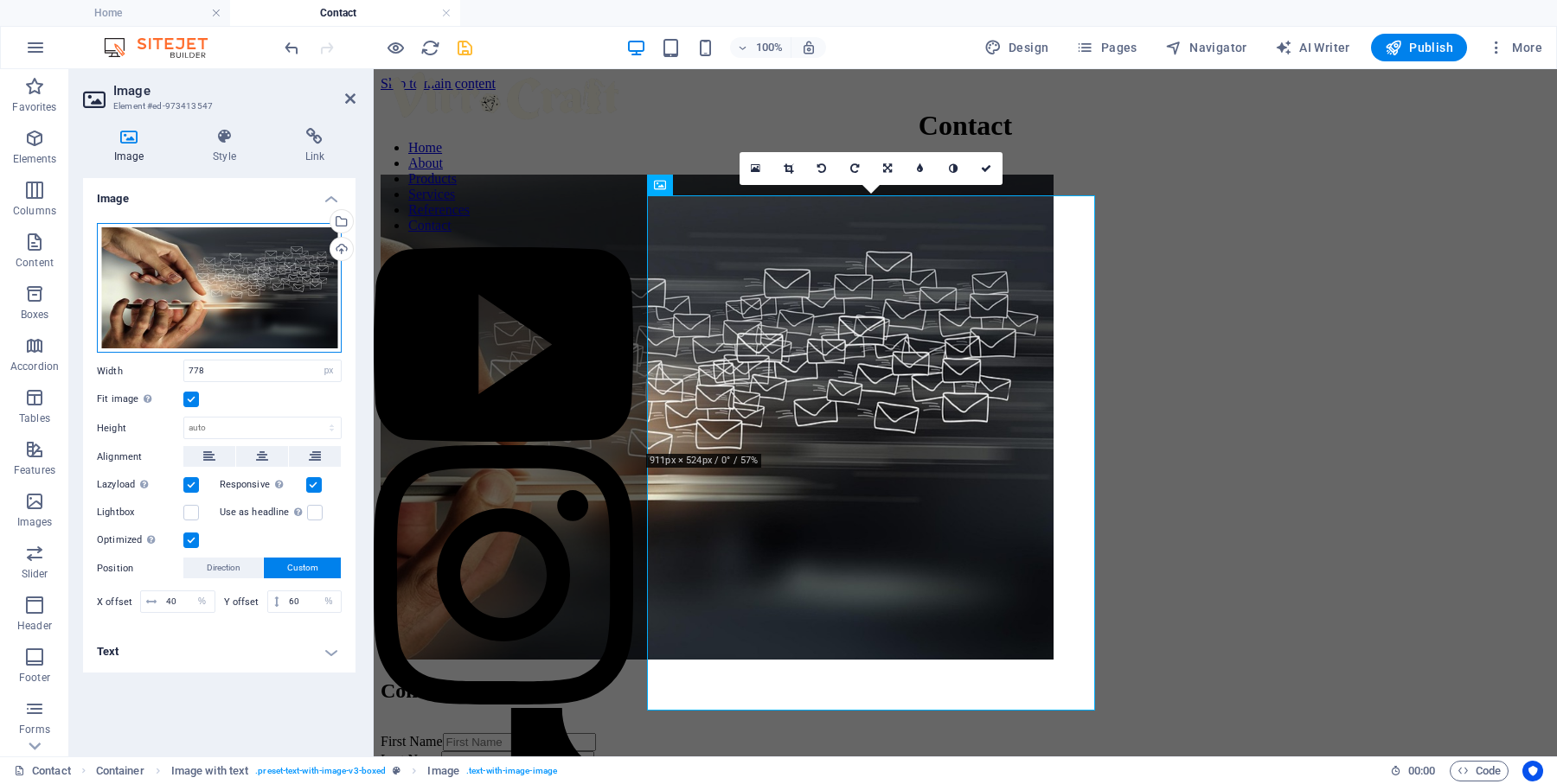
click at [269, 282] on div "Drag files here, click to choose files or select files from Files or our free s…" at bounding box center [219, 289] width 245 height 131
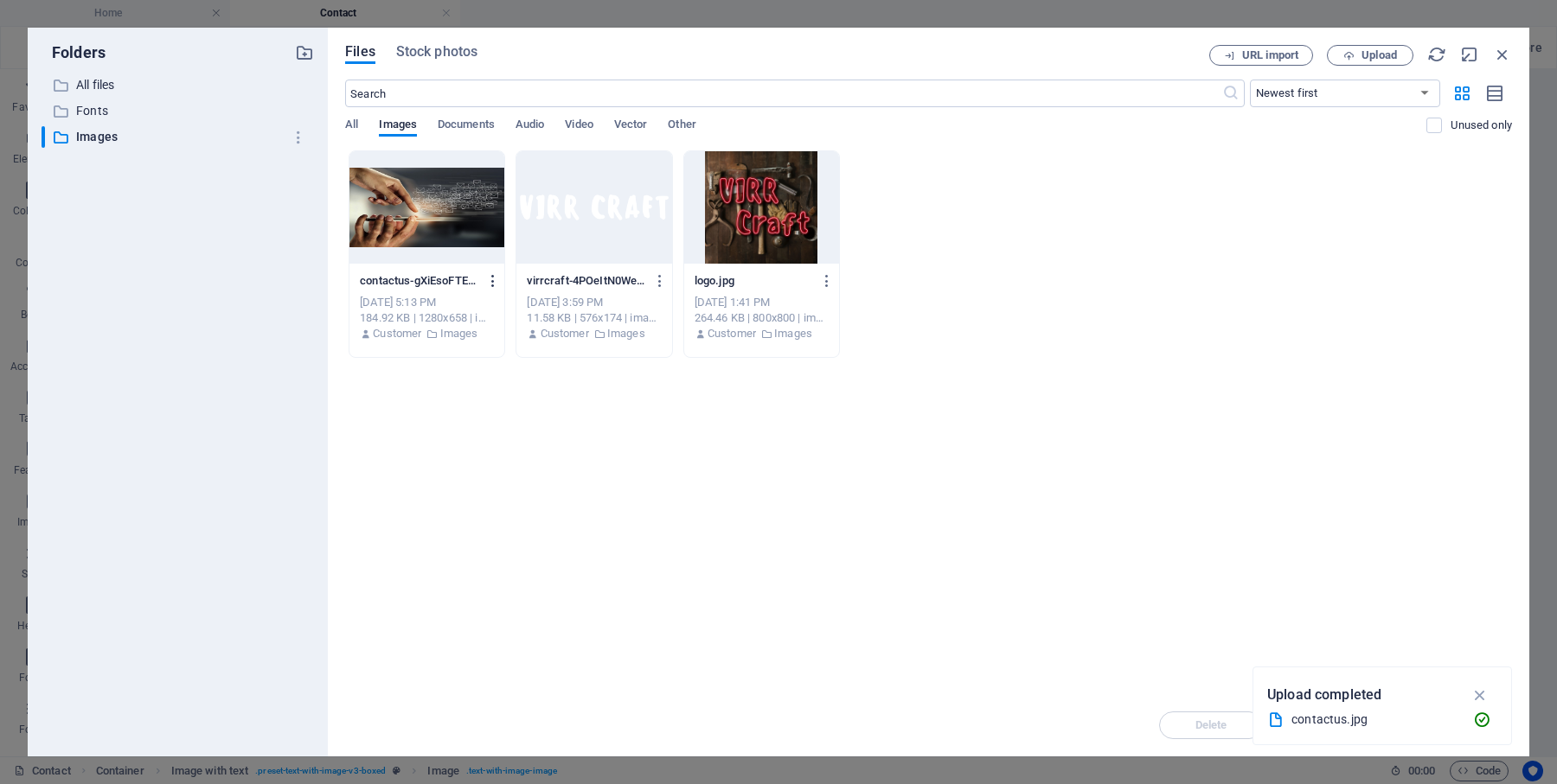
click at [493, 278] on icon "button" at bounding box center [493, 281] width 17 height 16
click at [501, 616] on h6 "Delete" at bounding box center [503, 617] width 73 height 21
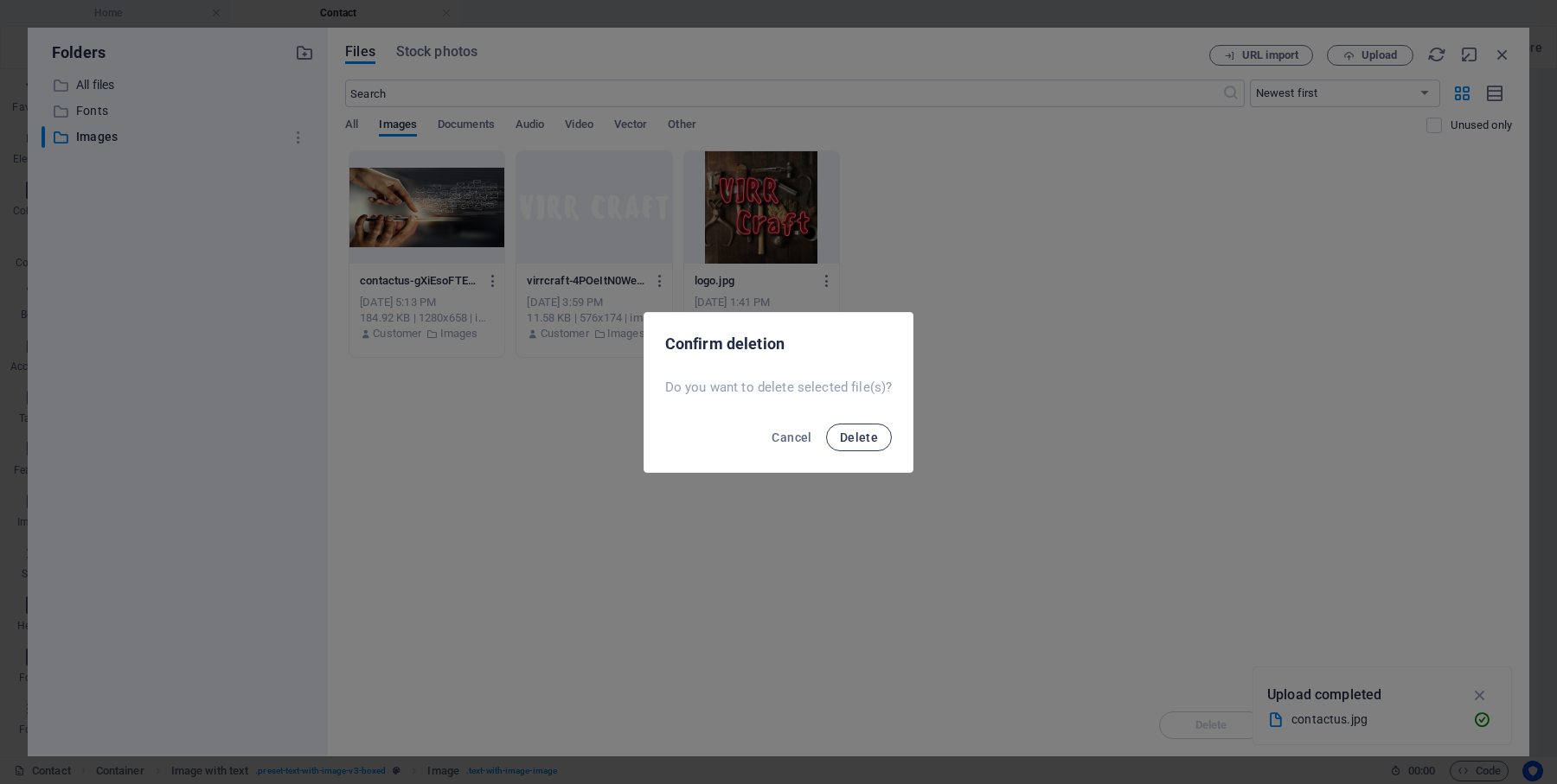
click at [857, 450] on button "Delete" at bounding box center [858, 438] width 65 height 28
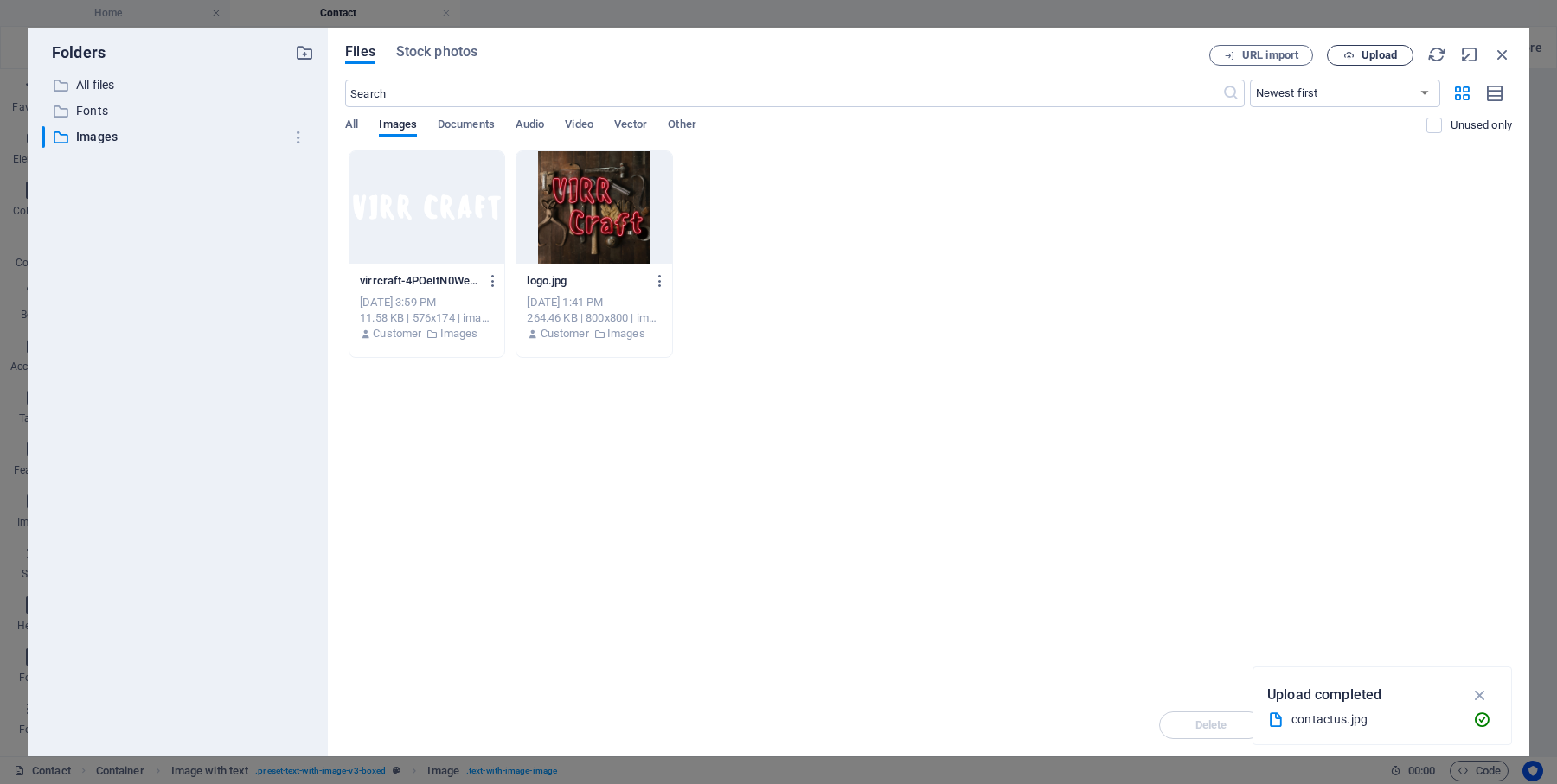
click at [1368, 51] on span "Upload" at bounding box center [1379, 56] width 36 height 10
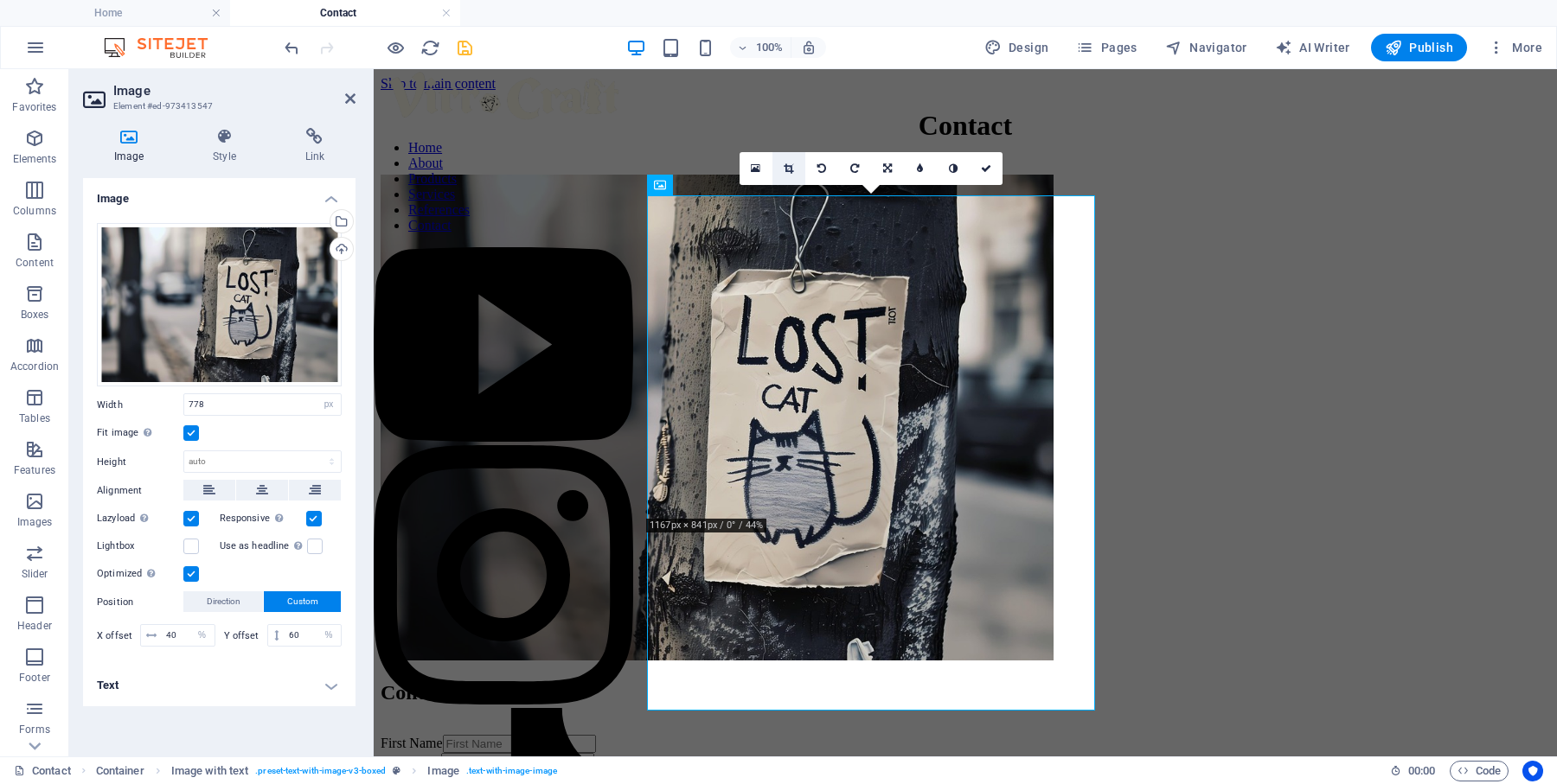
click at [786, 170] on icon at bounding box center [788, 168] width 10 height 10
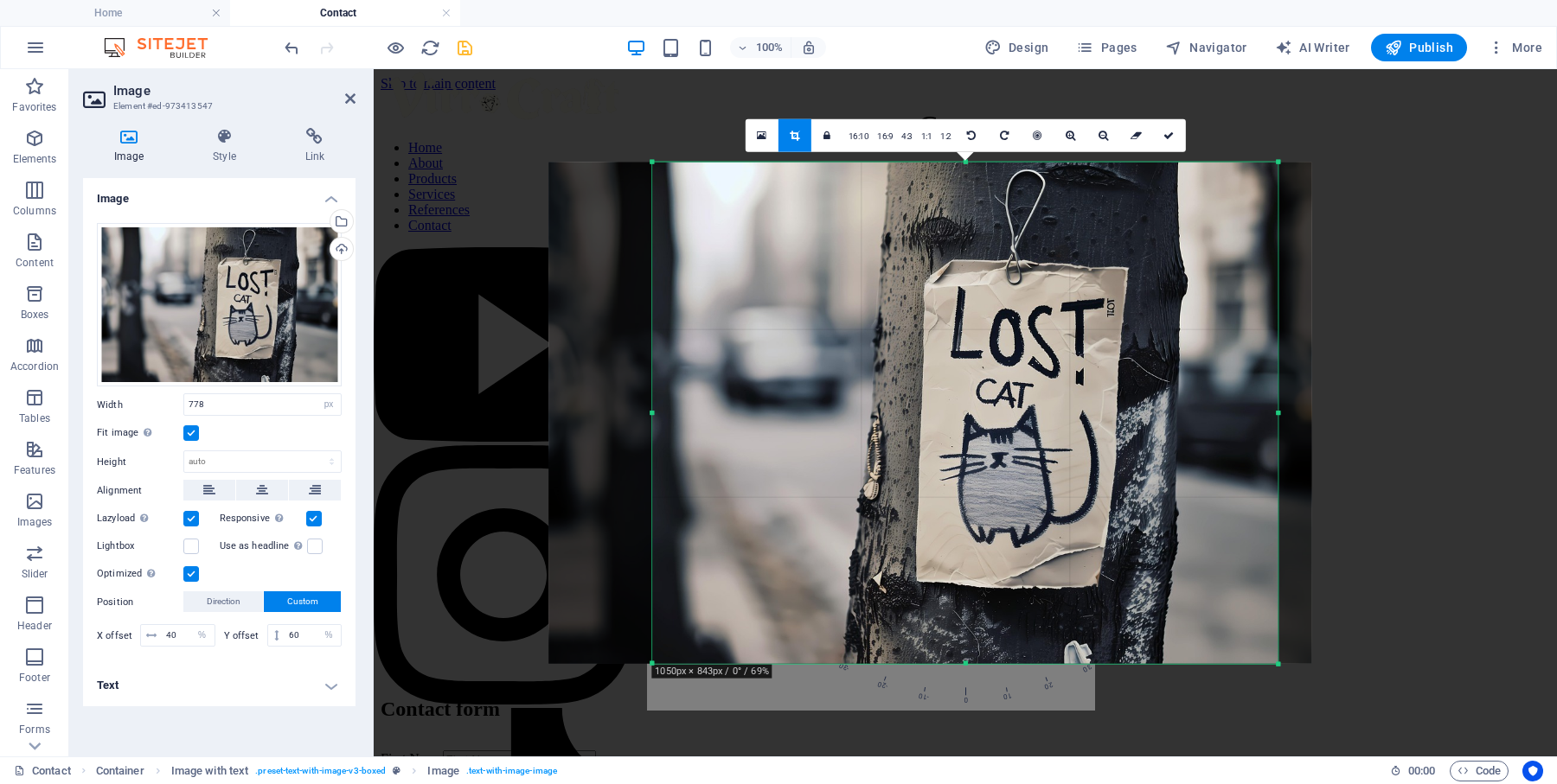
drag, startPoint x: 619, startPoint y: 413, endPoint x: 689, endPoint y: 421, distance: 70.5
click at [689, 421] on div "180 170 160 150 140 130 120 110 100 90 80 70 60 50 40 30 20 10 0 -10 -20 -30 -4…" at bounding box center [965, 412] width 625 height 502
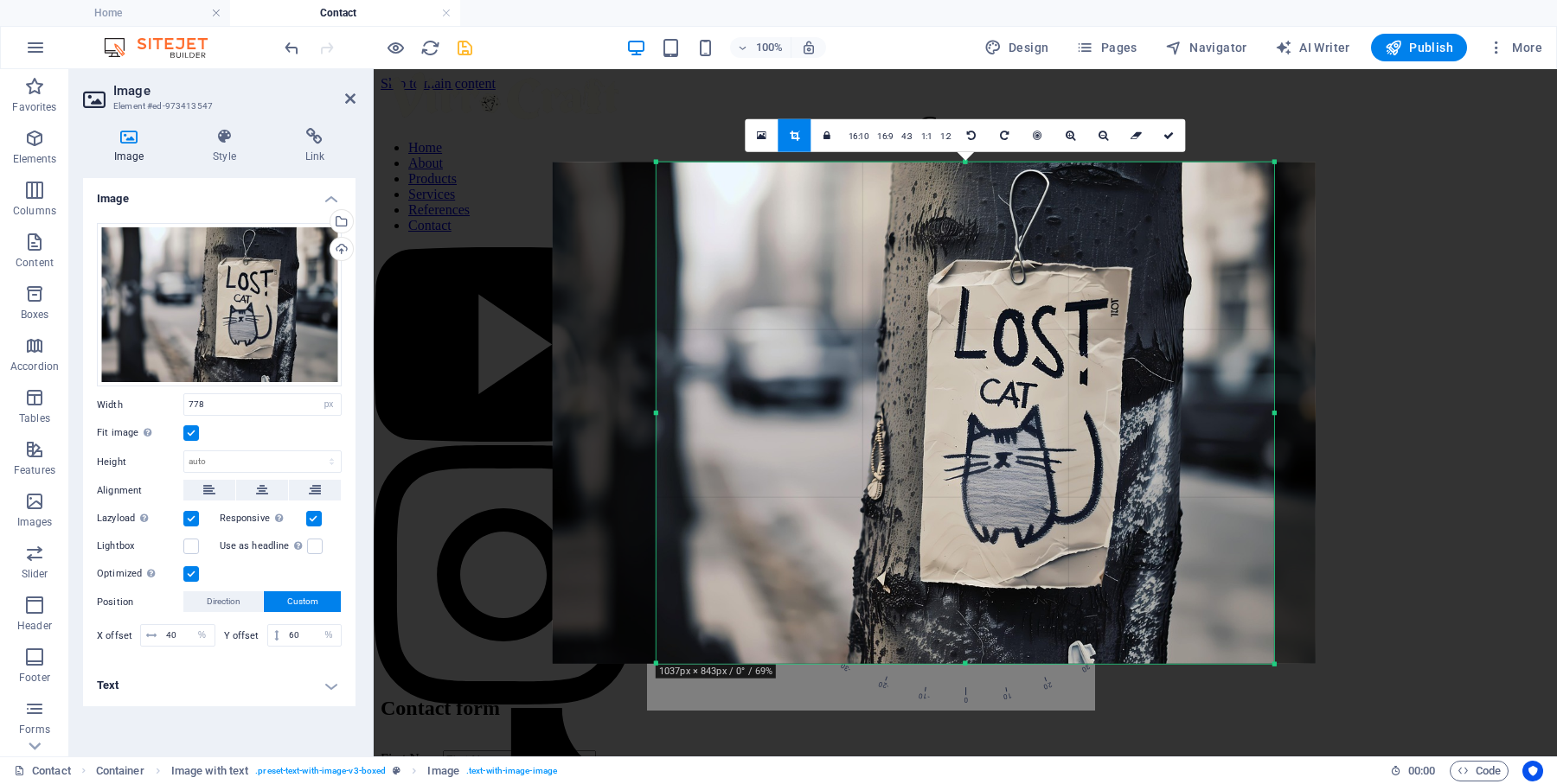
click at [1272, 415] on div at bounding box center [1274, 412] width 6 height 502
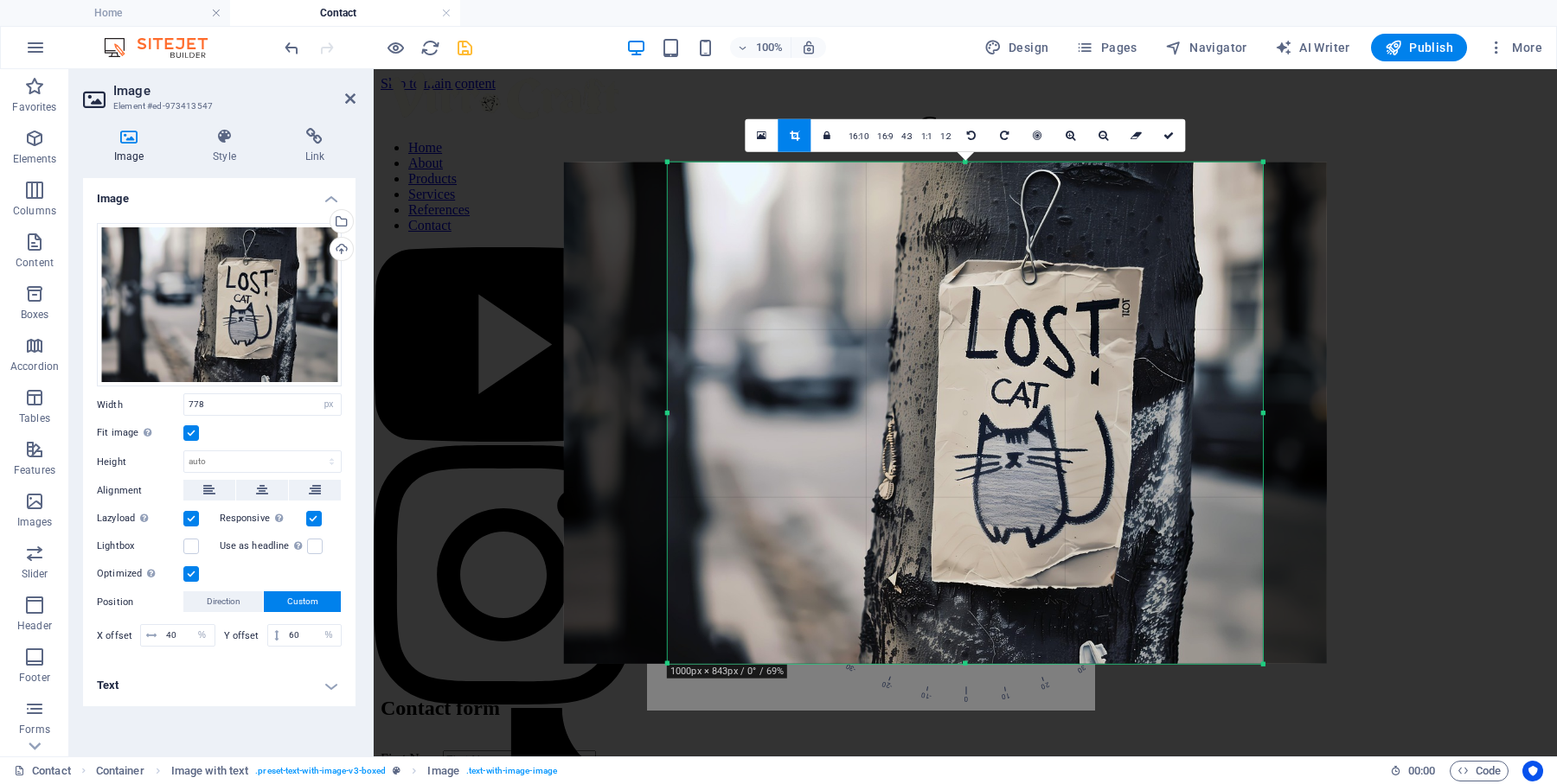
drag, startPoint x: 1271, startPoint y: 415, endPoint x: 1248, endPoint y: 418, distance: 23.2
click at [1248, 418] on div "180 170 160 150 140 130 120 110 100 90 80 70 60 50 40 30 20 10 0 -10 -20 -30 -4…" at bounding box center [966, 412] width 595 height 502
click at [903, 137] on link "4:3" at bounding box center [906, 136] width 20 height 33
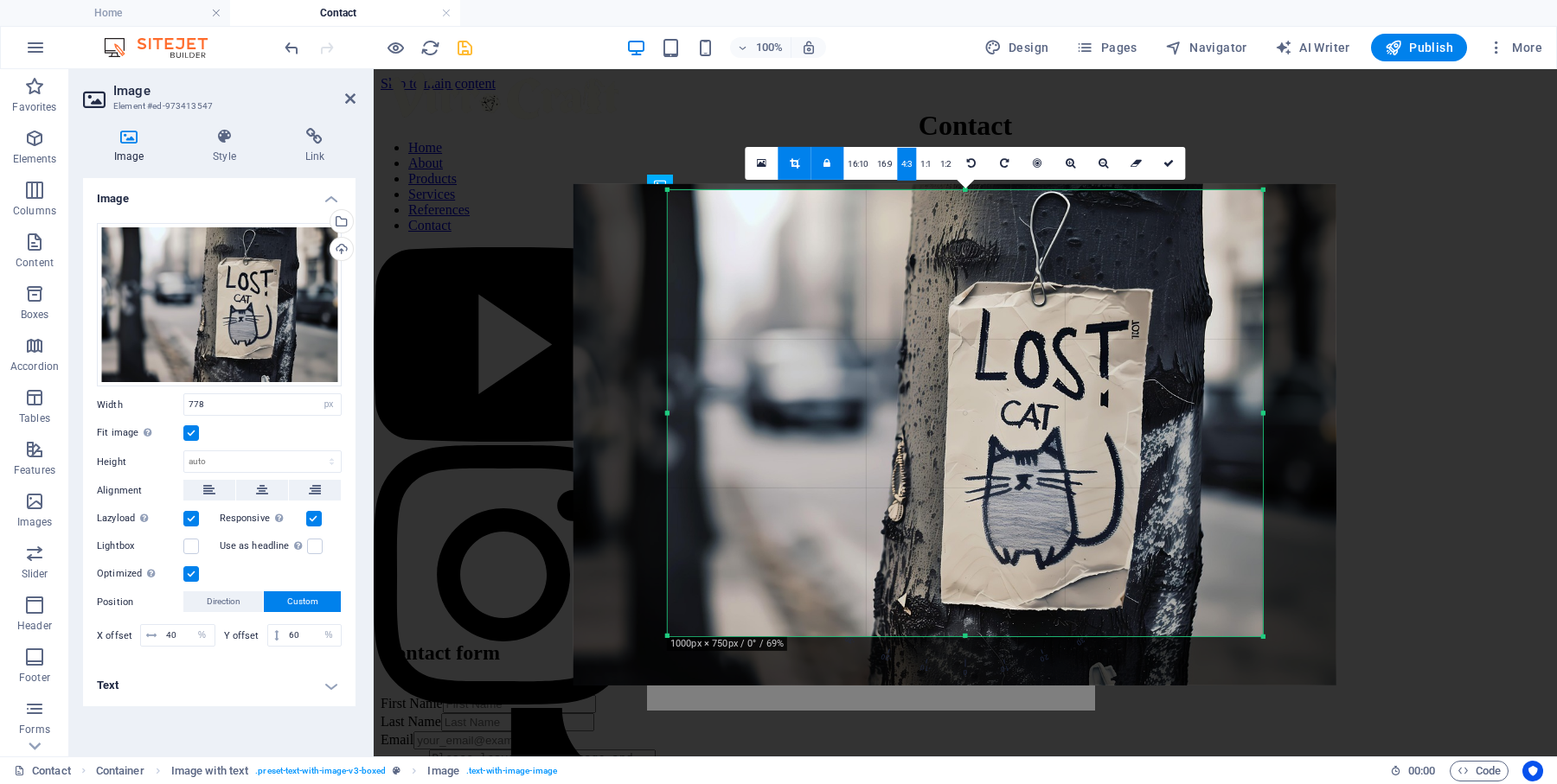
drag, startPoint x: 1032, startPoint y: 409, endPoint x: 1041, endPoint y: 403, distance: 10.8
click at [1041, 403] on div at bounding box center [954, 433] width 762 height 501
click at [1169, 174] on link at bounding box center [1169, 163] width 33 height 33
type input "688"
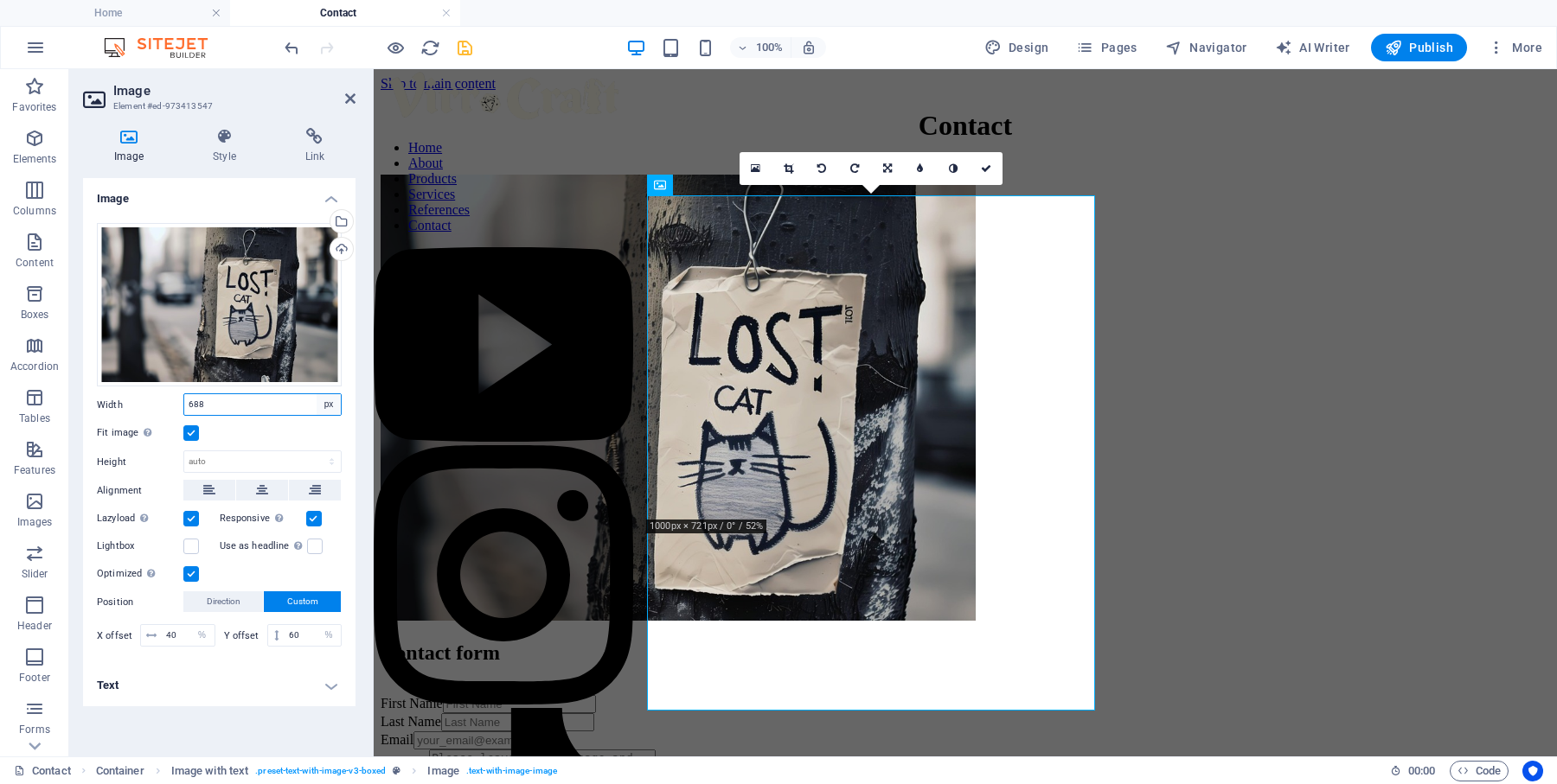
click at [331, 402] on select "Default auto px rem % em vh vw" at bounding box center [329, 405] width 24 height 21
select select "auto"
click at [317, 394] on select "Default auto px rem % em vh vw" at bounding box center [329, 405] width 24 height 21
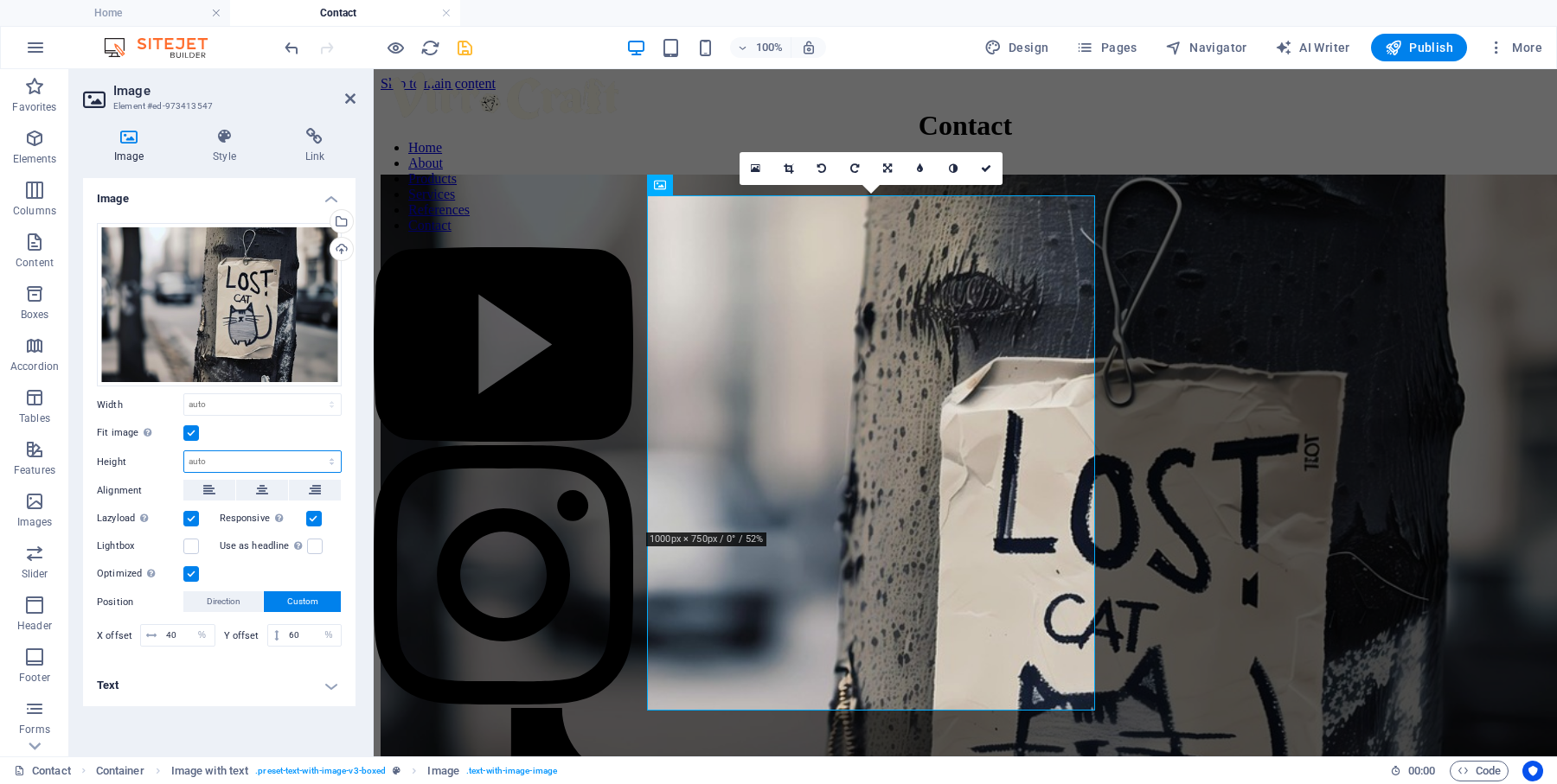
click at [335, 462] on select "Default auto px" at bounding box center [262, 462] width 156 height 21
click at [190, 430] on label at bounding box center [191, 433] width 16 height 16
click at [0, 0] on input "Fit image Automatically fit image to a fixed width and height" at bounding box center [0, 0] width 0 height 0
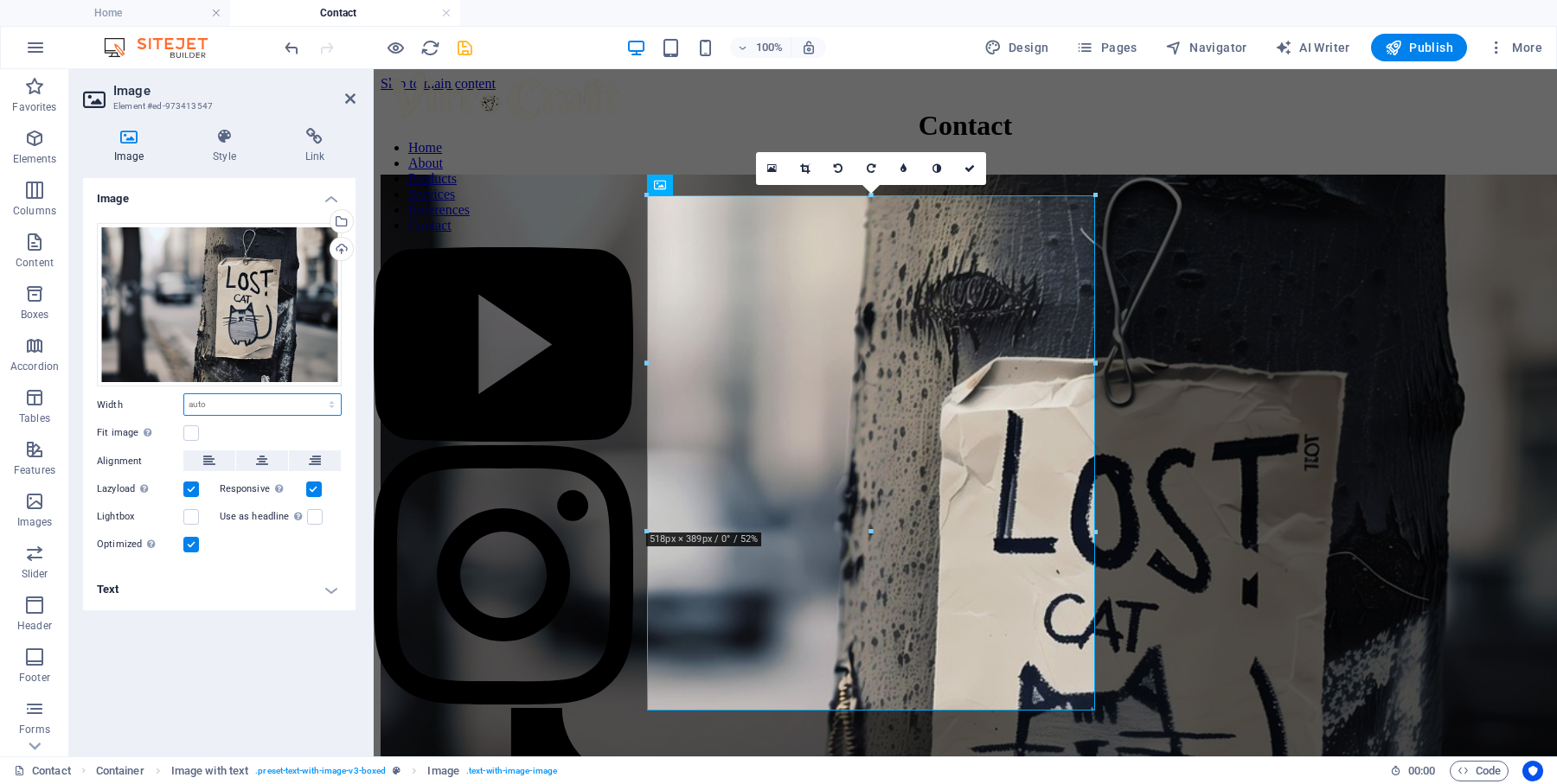
click at [328, 403] on select "Default auto px rem % em vh vw" at bounding box center [262, 405] width 156 height 21
click at [184, 394] on select "Default auto px rem % em vh vw" at bounding box center [262, 405] width 156 height 21
select select "DISABLED_OPTION_VALUE"
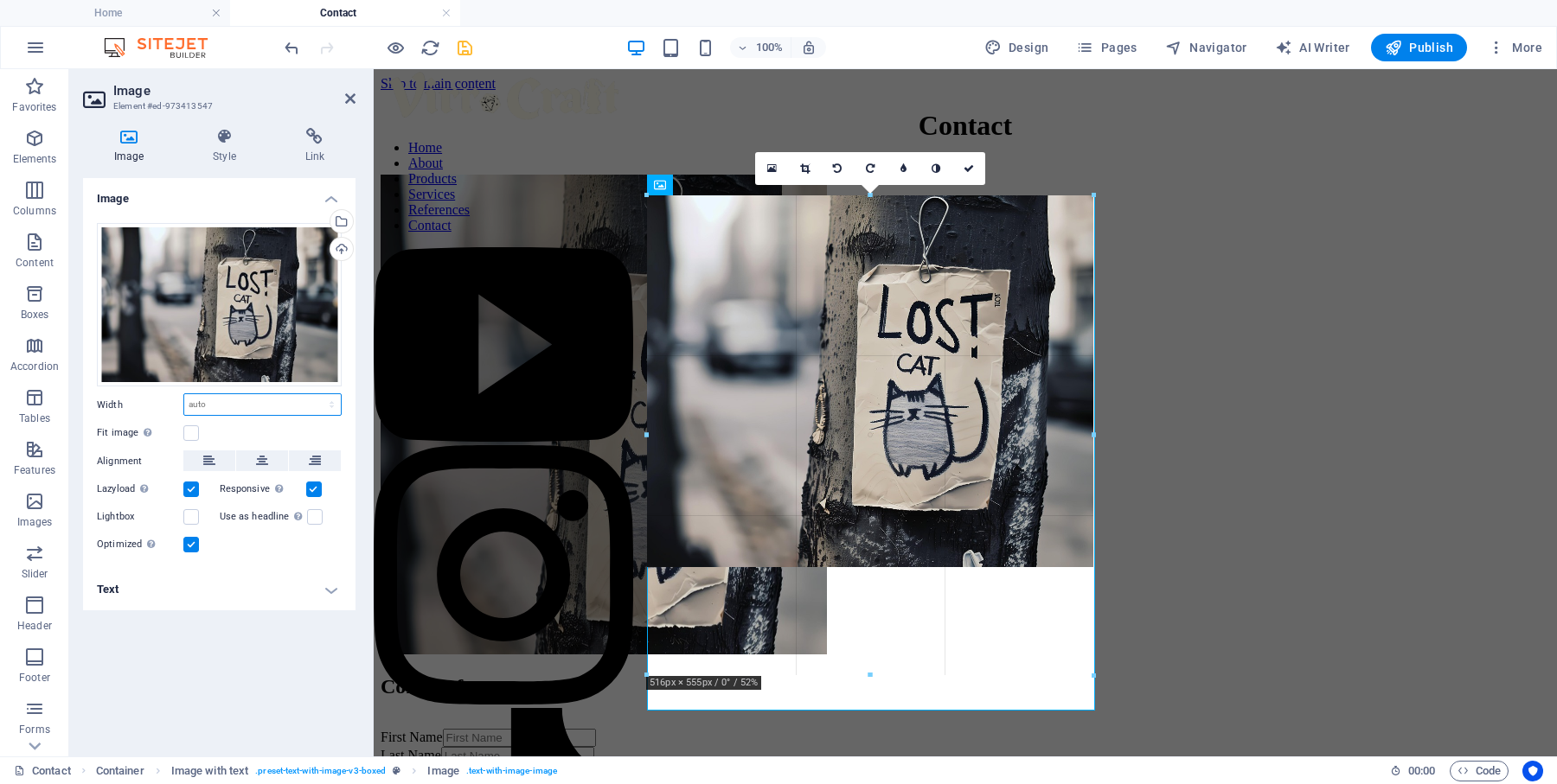
drag, startPoint x: 868, startPoint y: 529, endPoint x: 865, endPoint y: 672, distance: 143.0
type input "516"
select select "px"
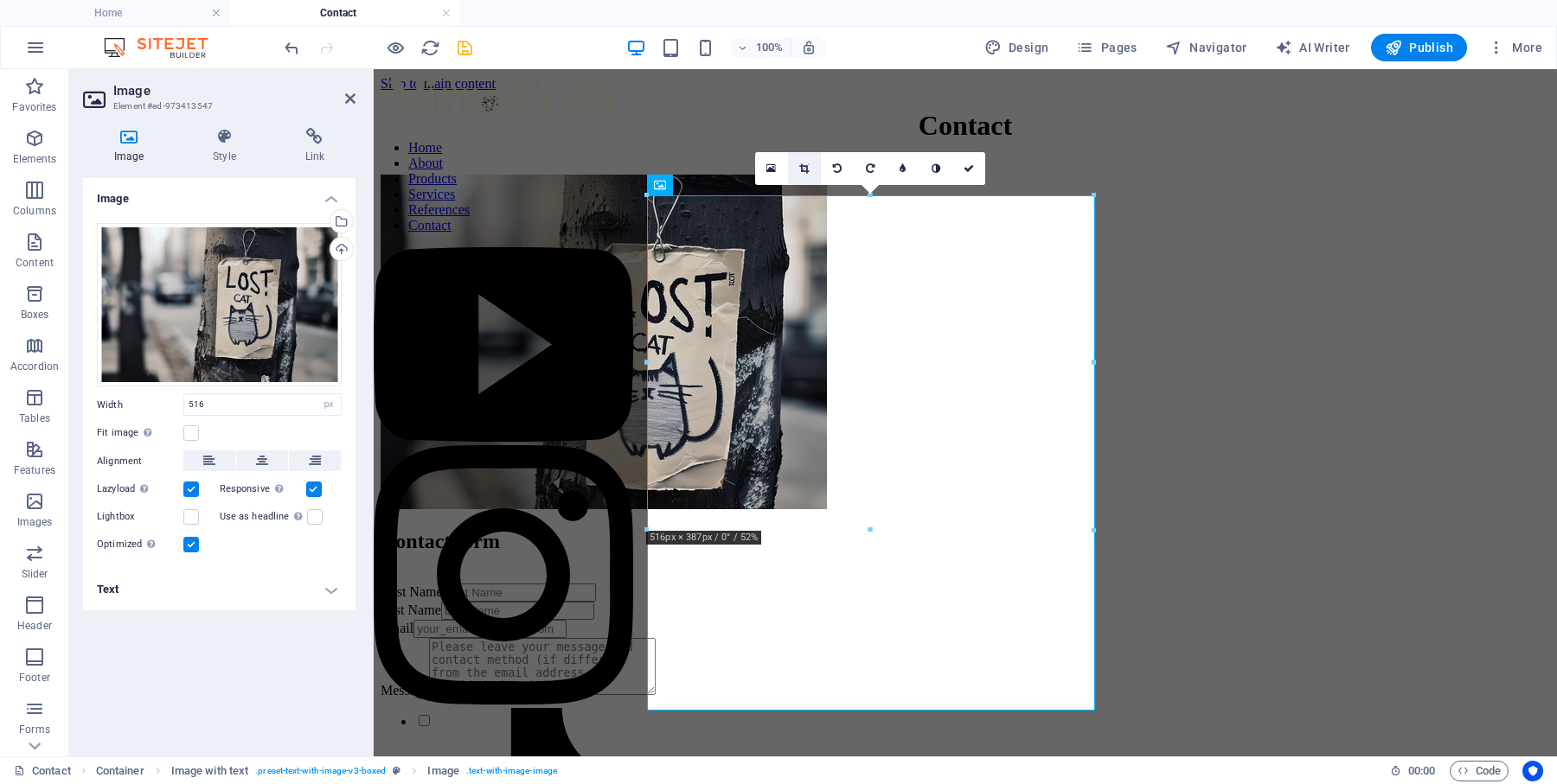
click at [811, 170] on link at bounding box center [804, 169] width 33 height 33
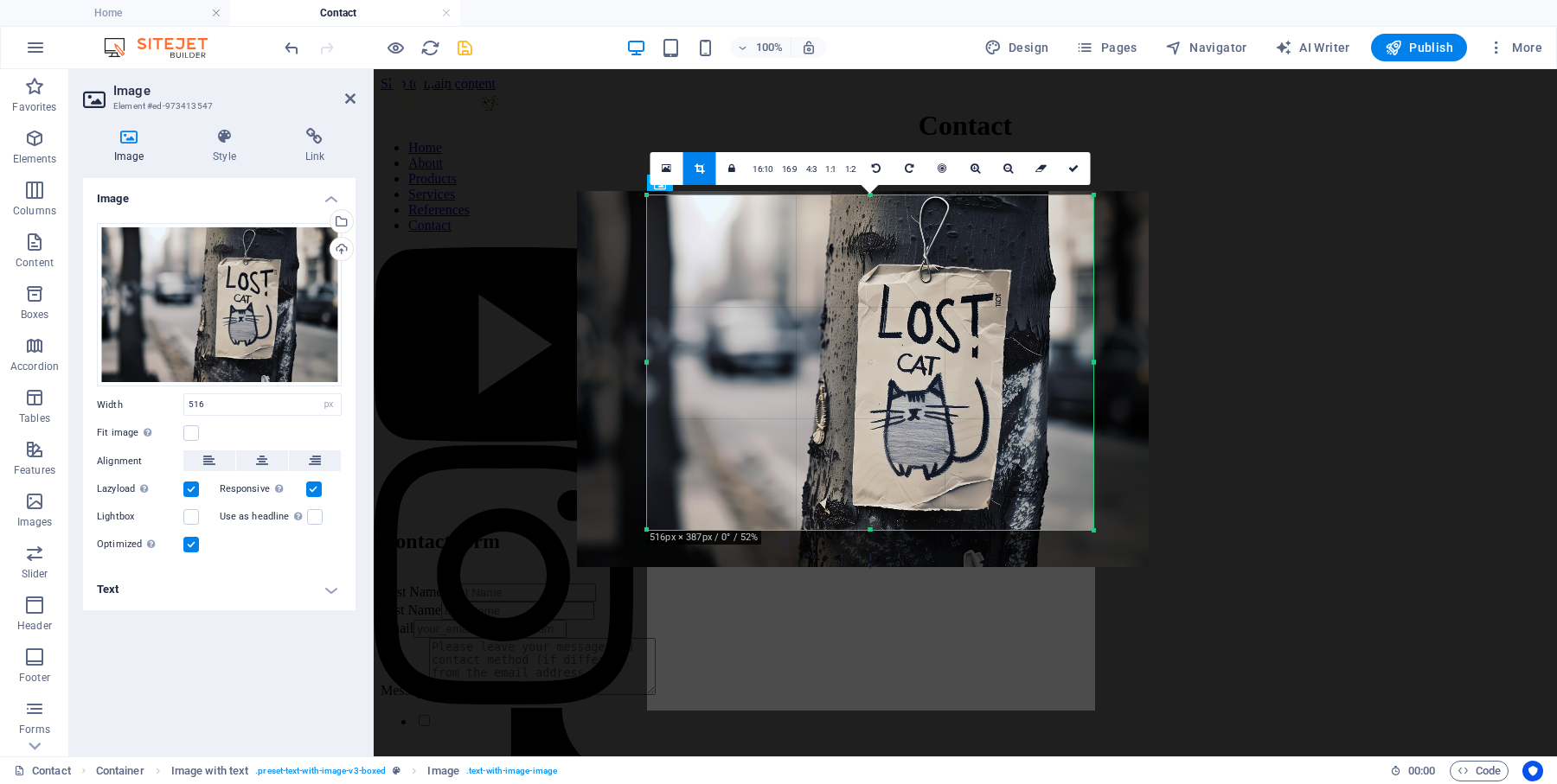
click at [700, 170] on icon at bounding box center [699, 168] width 10 height 10
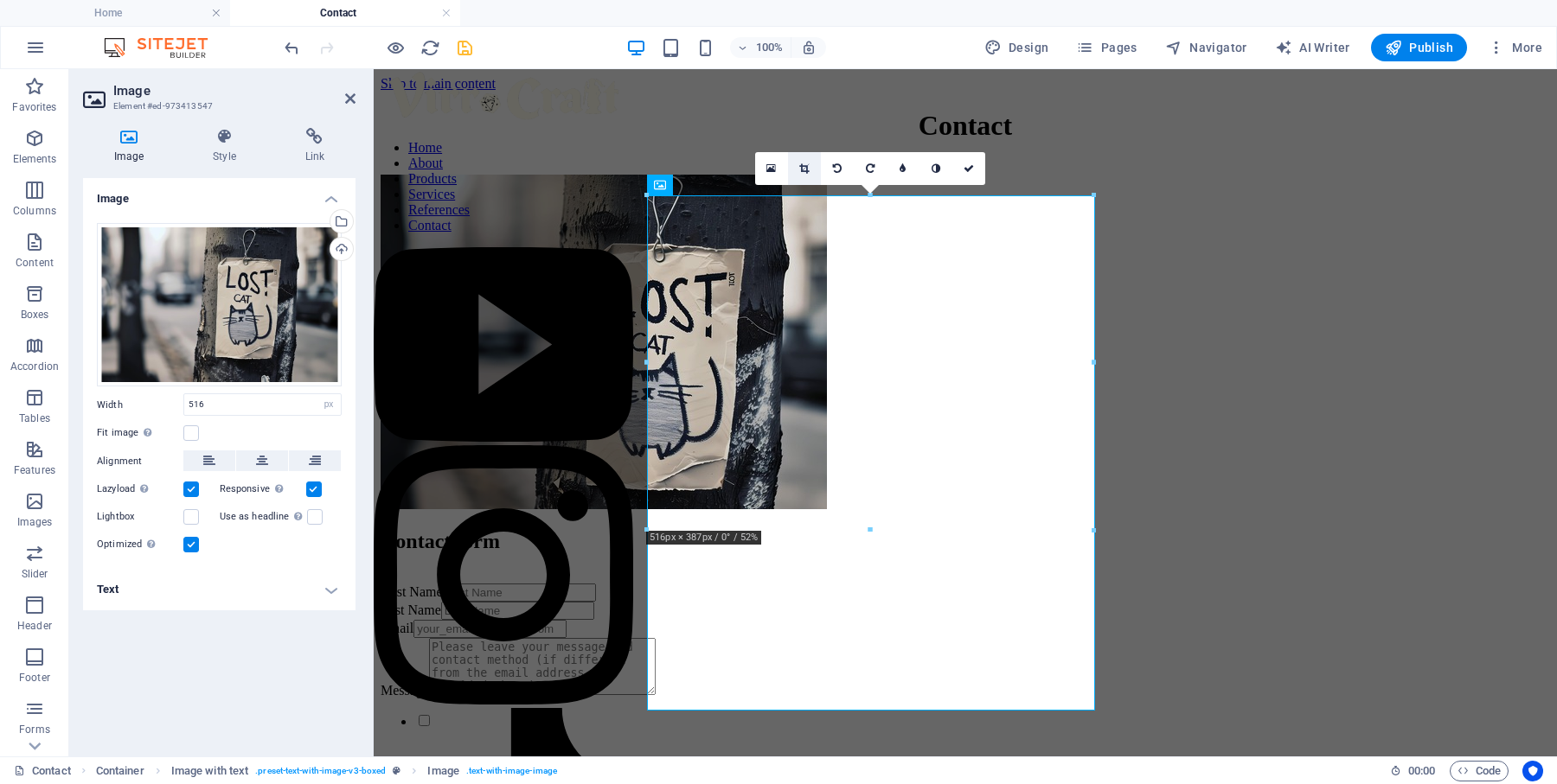
click at [802, 169] on icon at bounding box center [803, 168] width 10 height 10
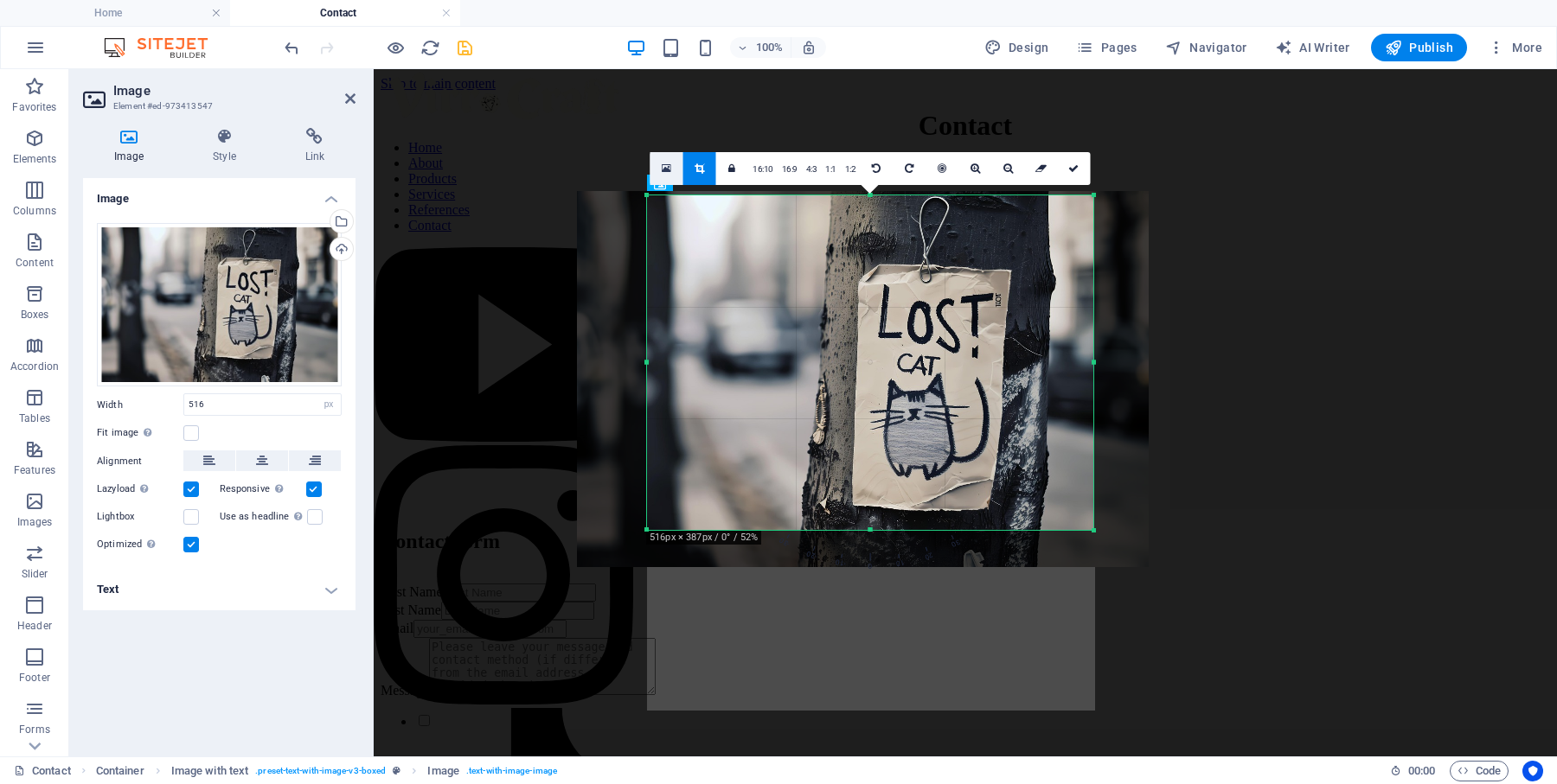
click at [663, 164] on icon at bounding box center [666, 168] width 10 height 12
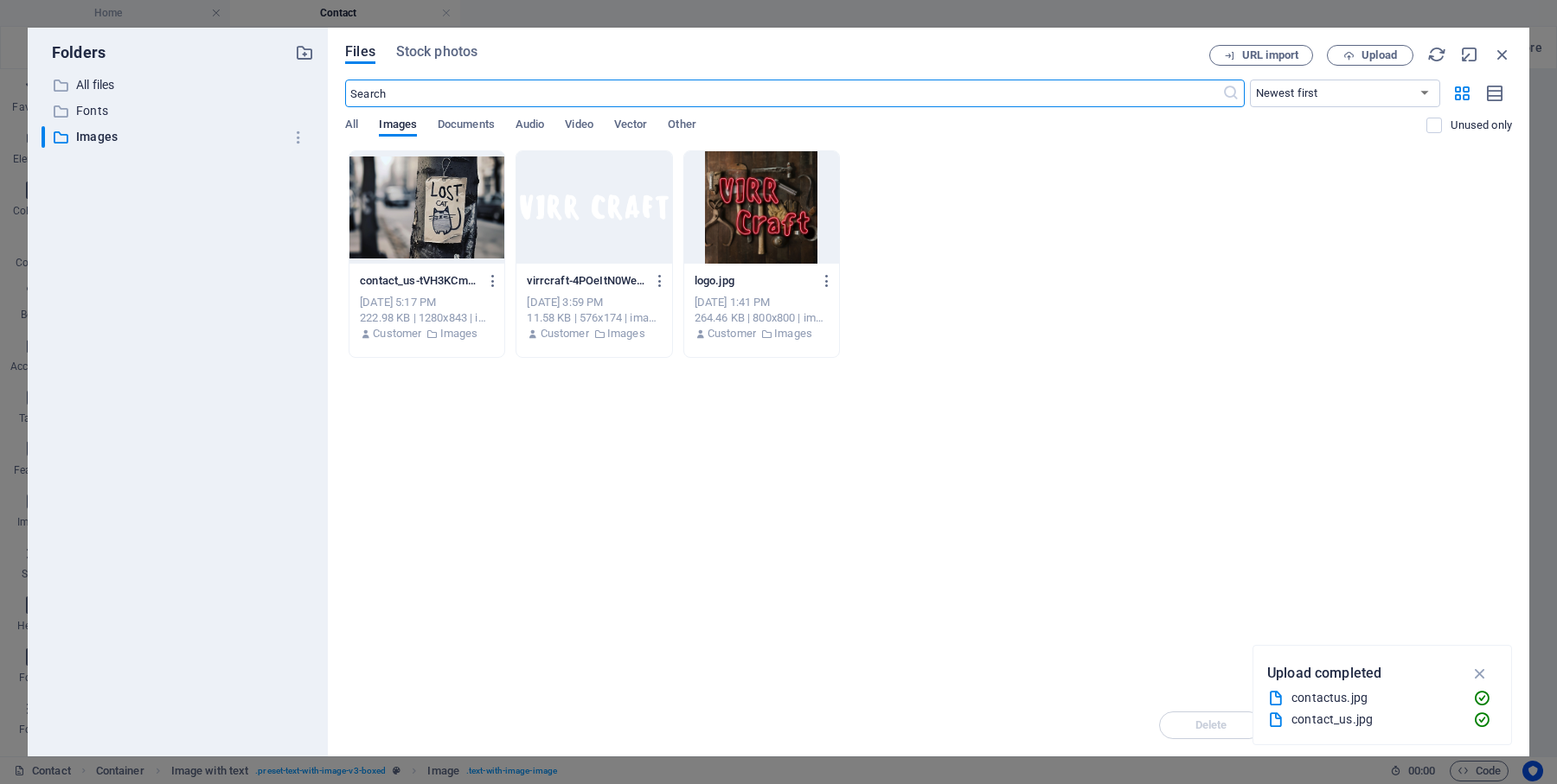
click at [463, 201] on div at bounding box center [427, 208] width 154 height 112
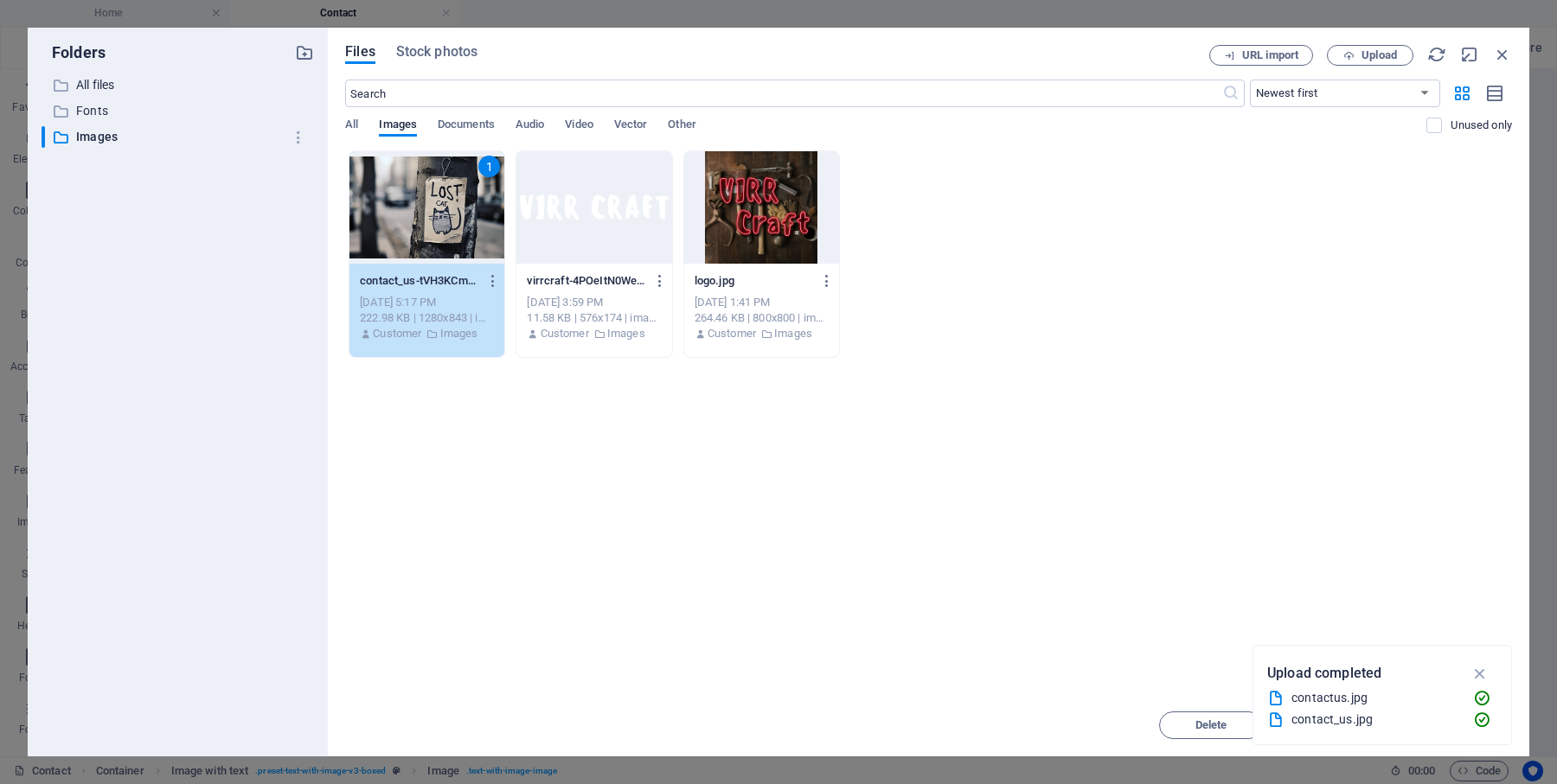
click at [463, 201] on div "1" at bounding box center [427, 208] width 154 height 112
type input "350"
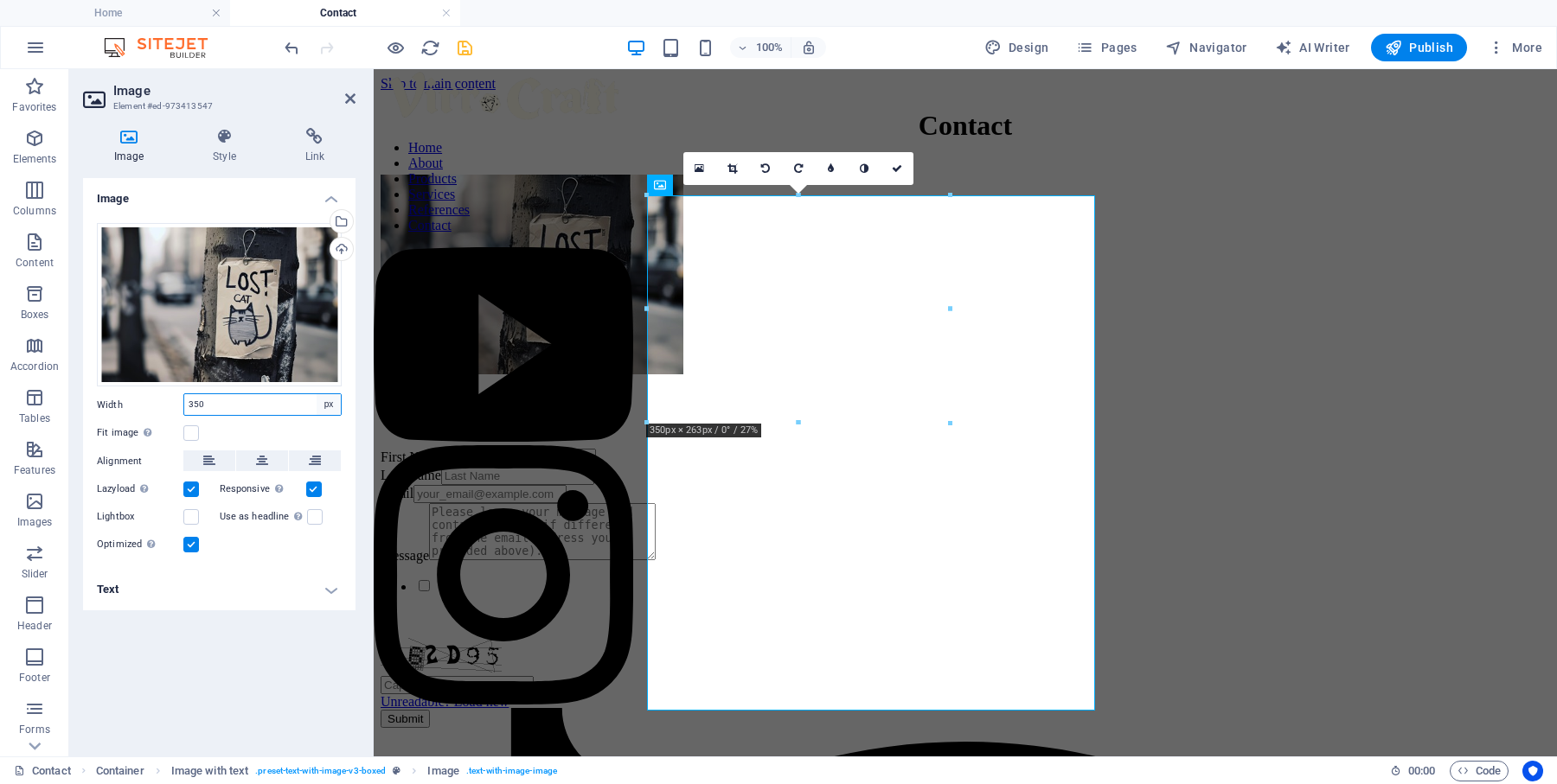
click at [328, 403] on select "Default auto px rem % em vh vw" at bounding box center [329, 405] width 24 height 21
select select "auto"
click at [317, 394] on select "Default auto px rem % em vh vw" at bounding box center [329, 405] width 24 height 21
select select "DISABLED_OPTION_VALUE"
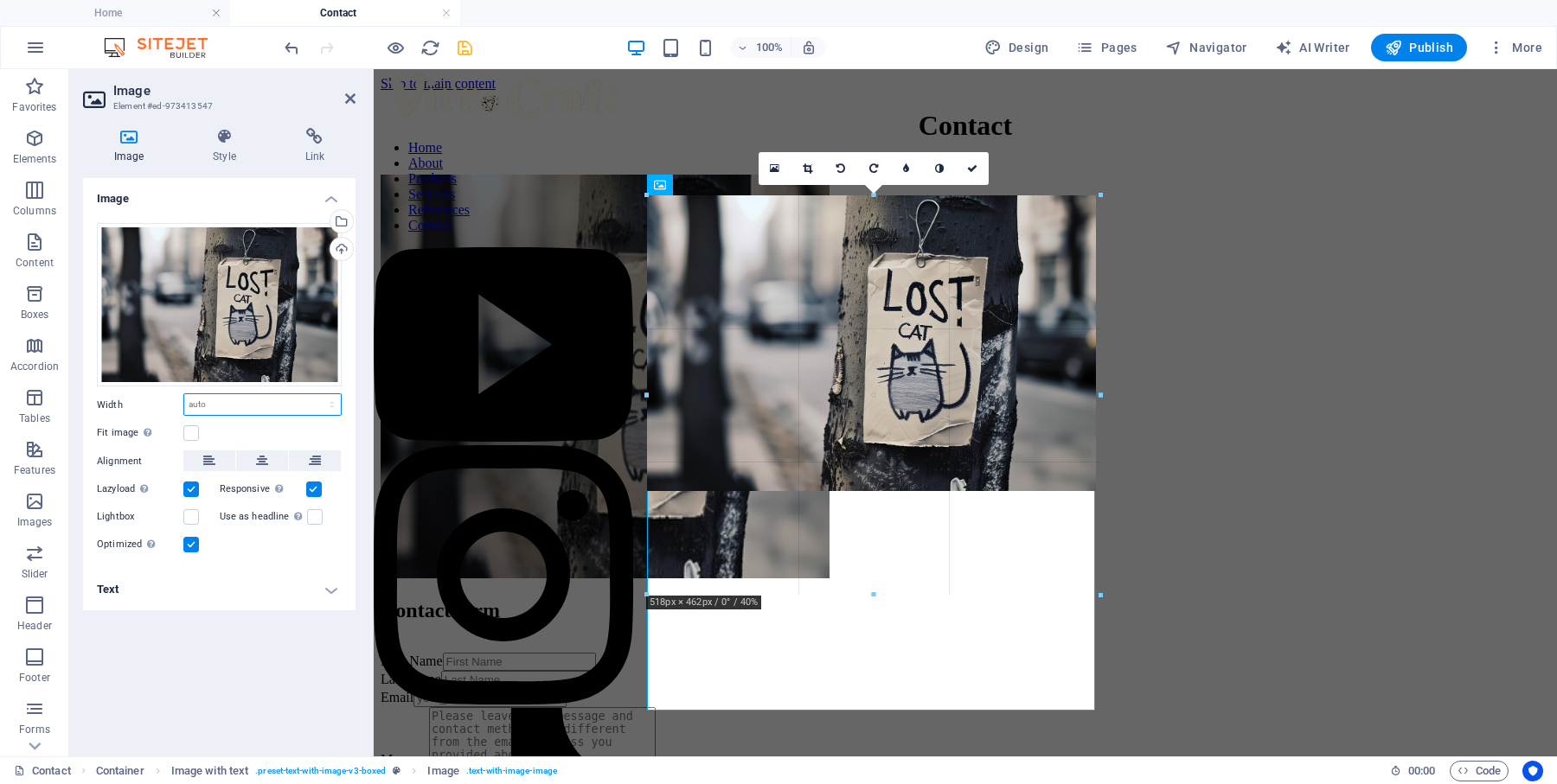
drag, startPoint x: 951, startPoint y: 396, endPoint x: 1012, endPoint y: 604, distance: 216.8
type input "518"
select select "px"
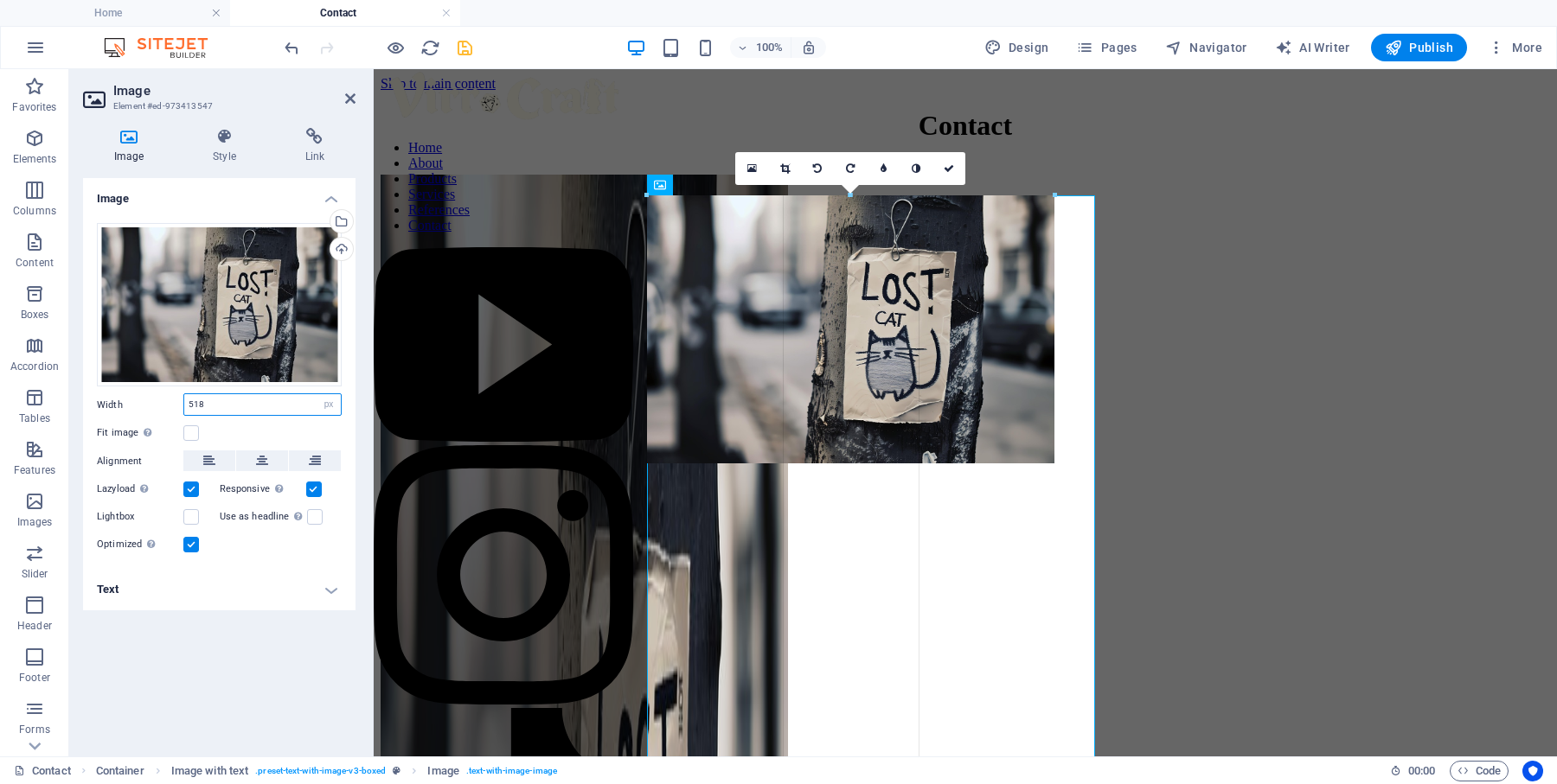
drag, startPoint x: 646, startPoint y: 344, endPoint x: 692, endPoint y: 346, distance: 46.0
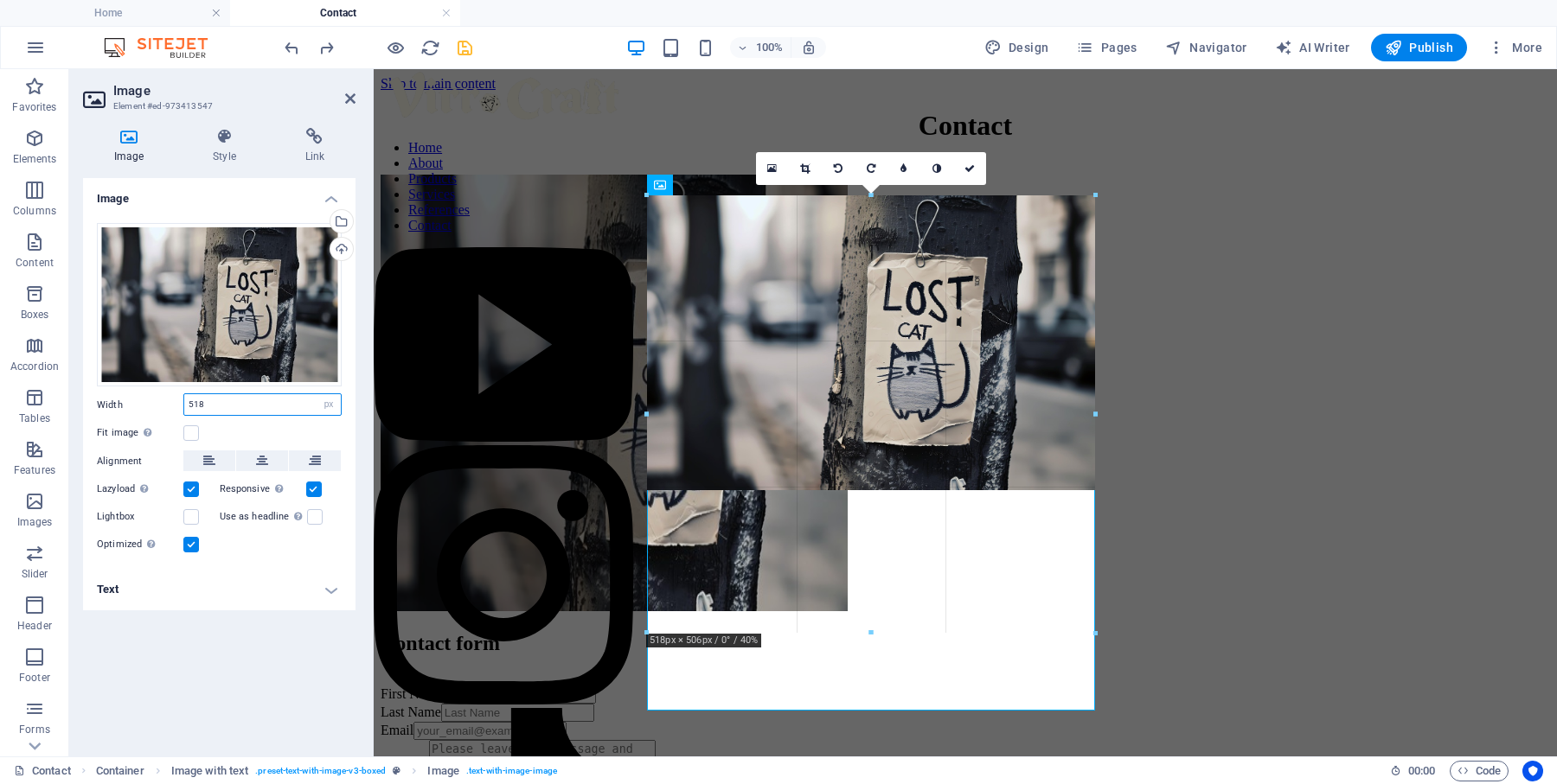
drag, startPoint x: 645, startPoint y: 342, endPoint x: 626, endPoint y: 342, distance: 19.0
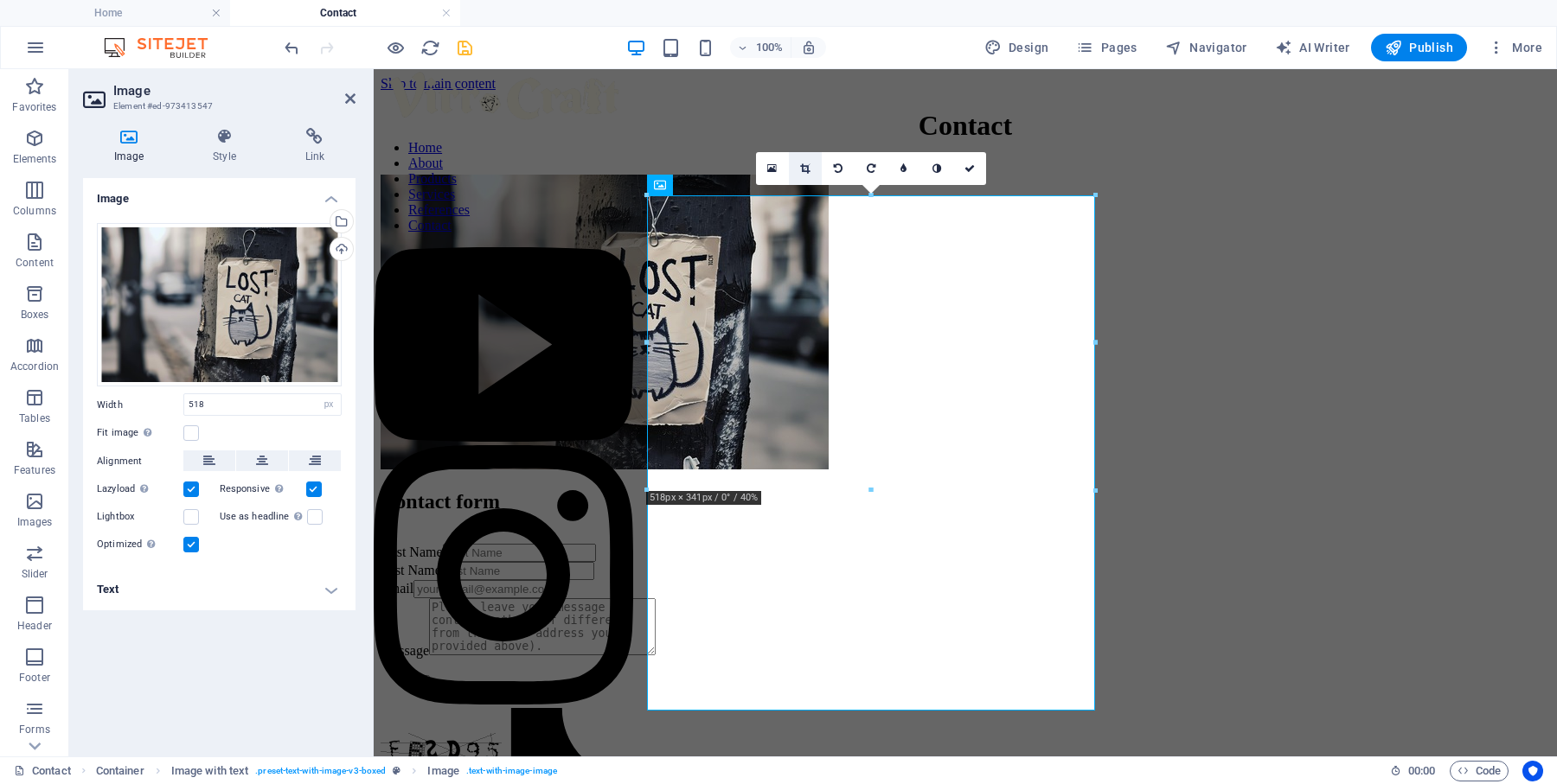
click at [809, 167] on icon at bounding box center [804, 168] width 10 height 10
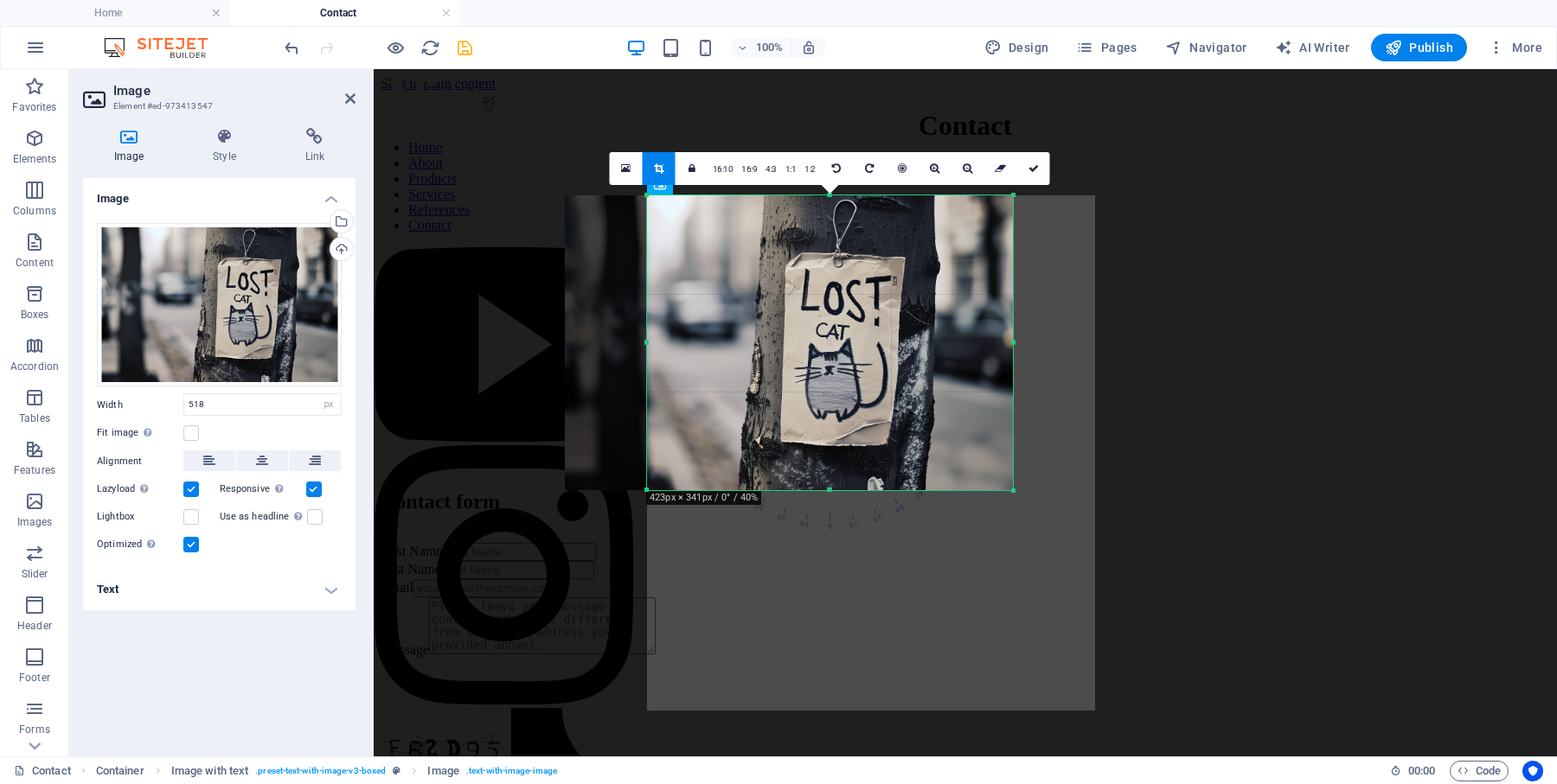
drag, startPoint x: 647, startPoint y: 344, endPoint x: 729, endPoint y: 342, distance: 82.0
click at [729, 342] on div "180 170 160 150 140 130 120 110 100 90 80 70 60 50 40 30 20 10 0 -10 -20 -30 -4…" at bounding box center [830, 343] width 365 height 295
click at [1039, 168] on link at bounding box center [1034, 169] width 33 height 33
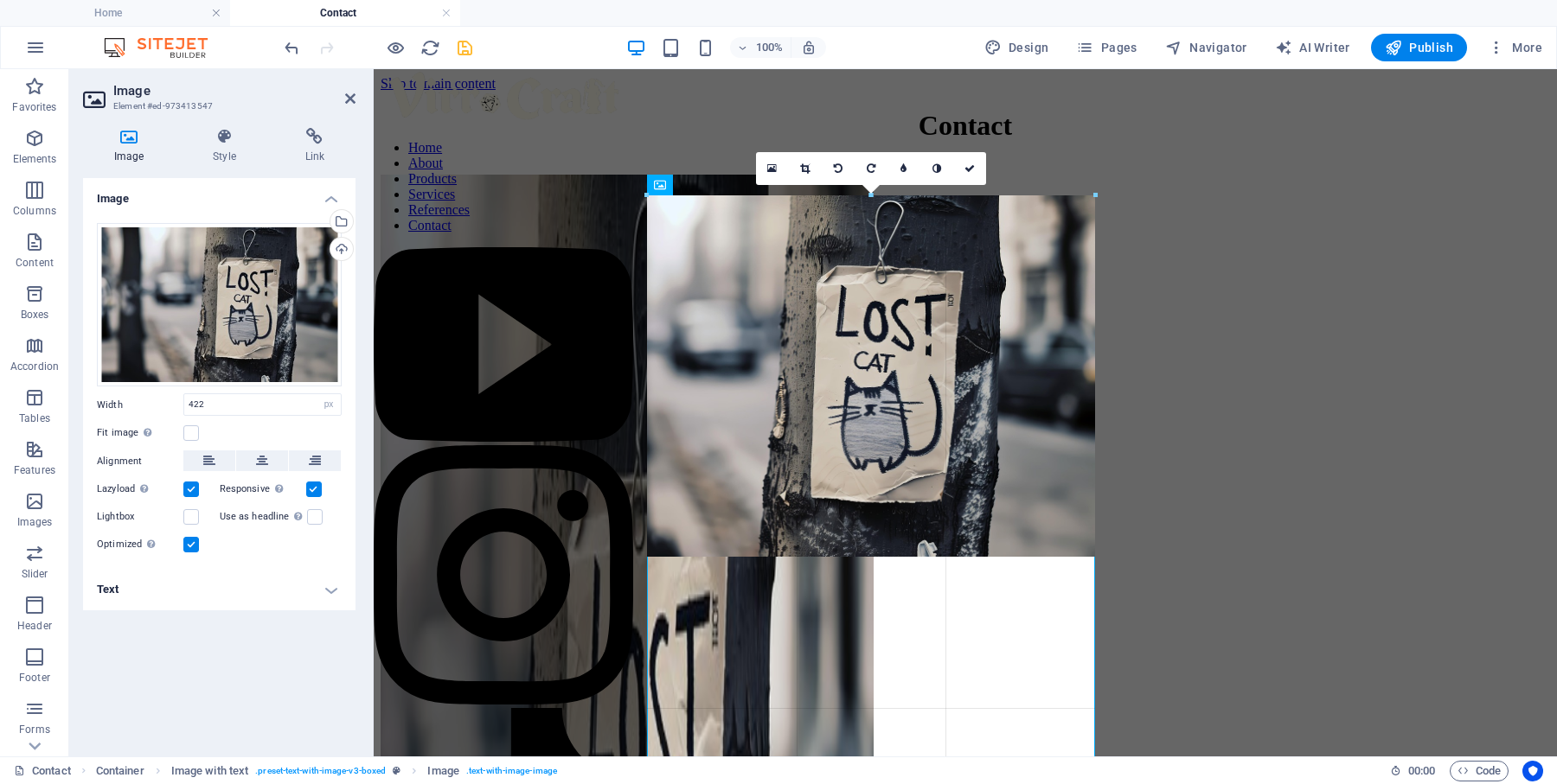
drag, startPoint x: 1013, startPoint y: 317, endPoint x: 1141, endPoint y: 319, distance: 128.0
type input "517"
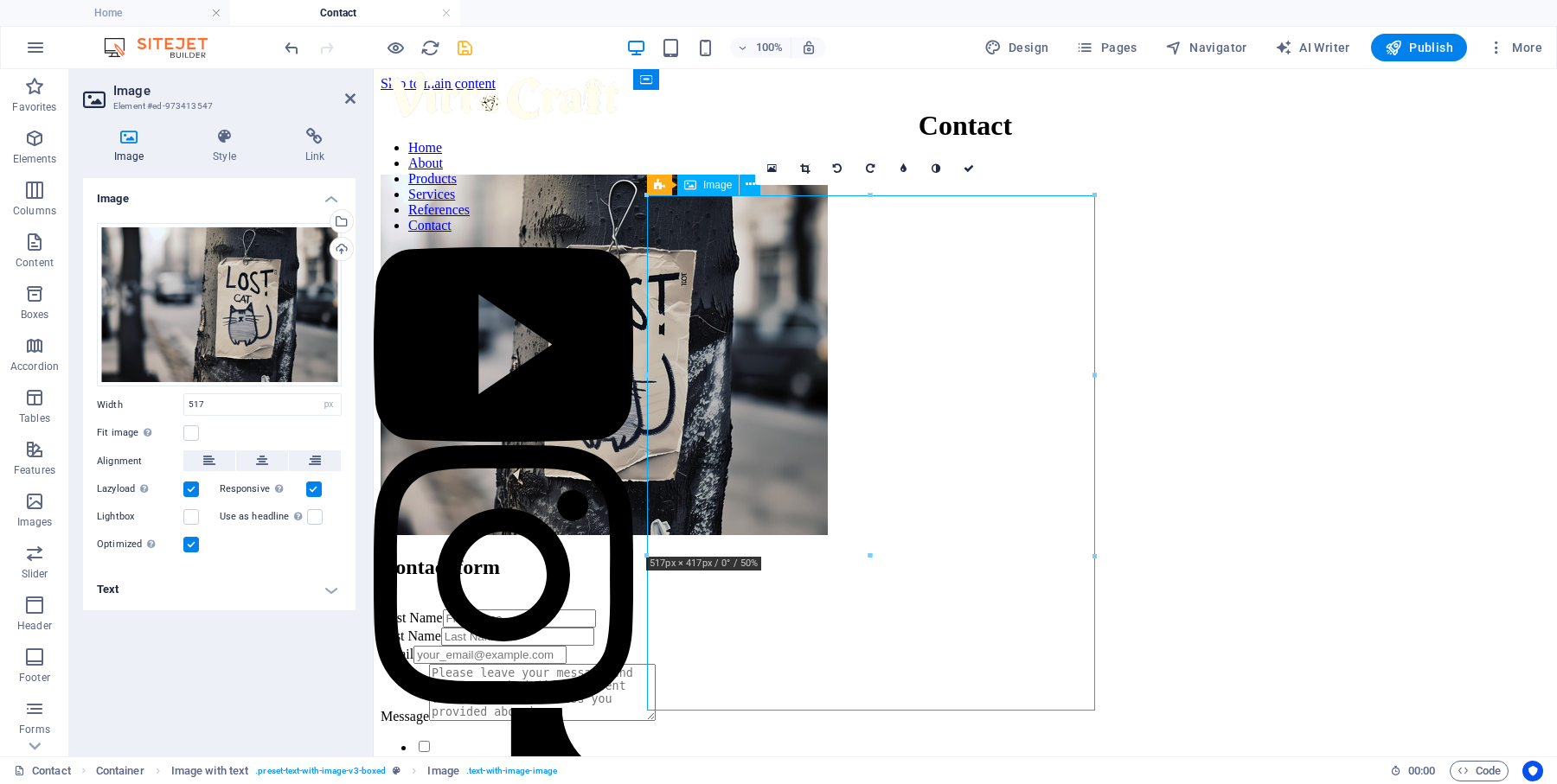
drag, startPoint x: 974, startPoint y: 399, endPoint x: 974, endPoint y: 469, distance: 70.0
click at [974, 469] on figure at bounding box center [965, 356] width 1170 height 364
drag, startPoint x: 950, startPoint y: 406, endPoint x: 949, endPoint y: 508, distance: 102.0
click at [949, 508] on figure at bounding box center [965, 356] width 1170 height 364
click at [330, 398] on select "Default auto px rem % em vh vw" at bounding box center [329, 405] width 24 height 21
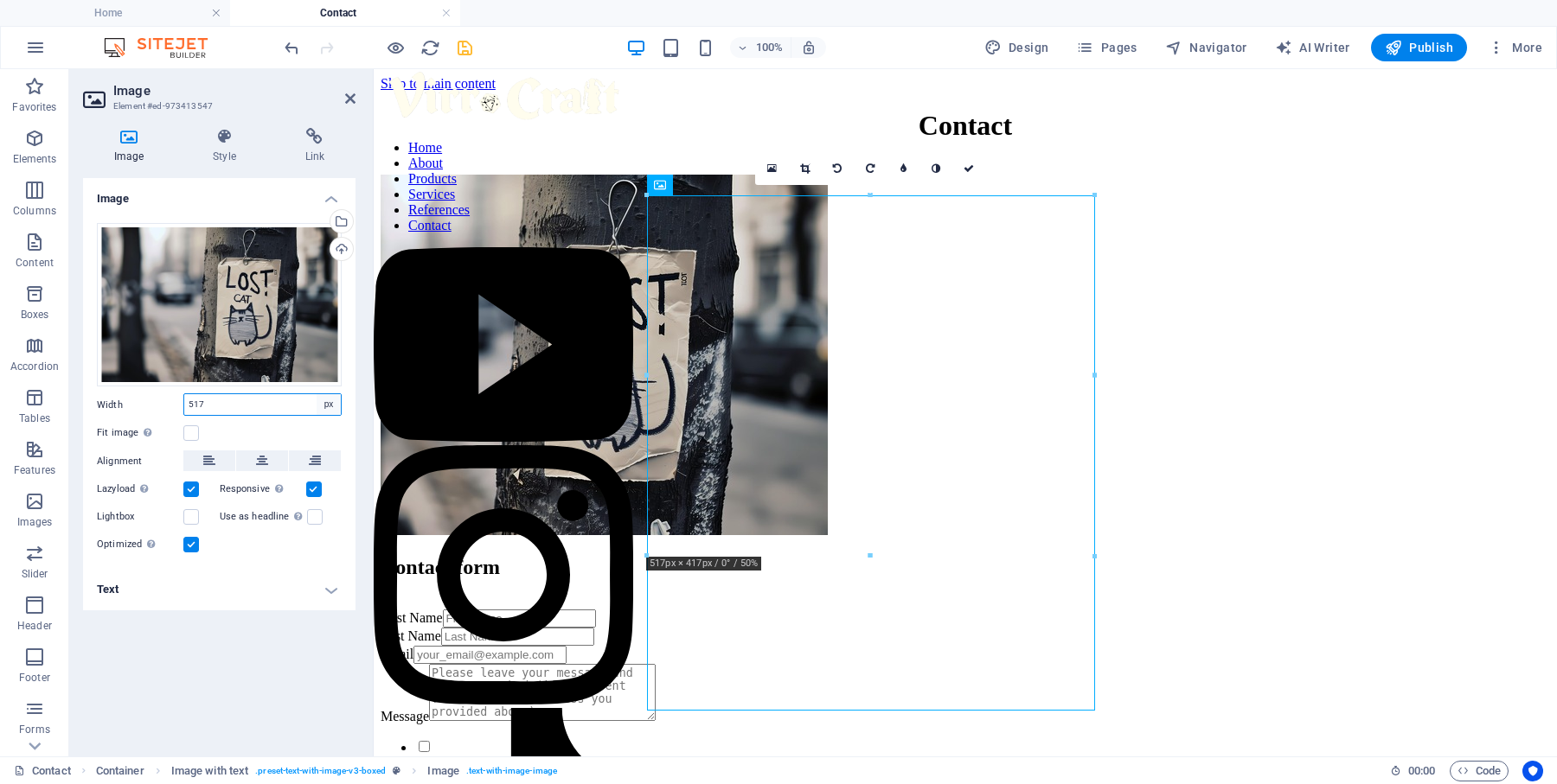
select select "auto"
click at [317, 394] on select "Default auto px rem % em vh vw" at bounding box center [329, 405] width 24 height 21
click at [325, 412] on select "Default auto px rem % em vh vw" at bounding box center [262, 405] width 156 height 21
click at [184, 394] on select "Default auto px rem % em vh vw" at bounding box center [262, 405] width 156 height 21
select select "DISABLED_OPTION_VALUE"
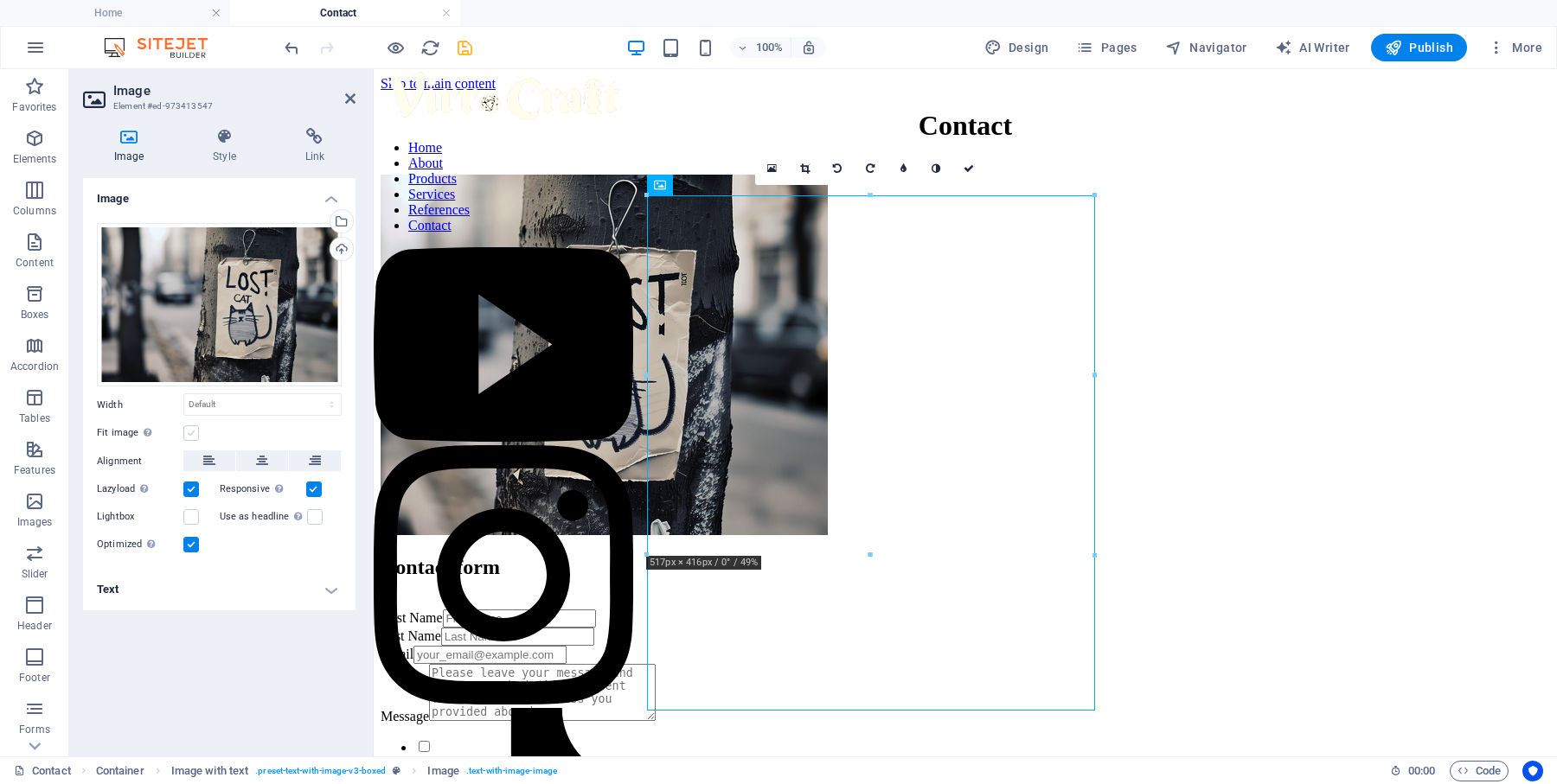
click at [185, 436] on label at bounding box center [191, 433] width 16 height 16
click at [0, 0] on input "Fit image Automatically fit image to a fixed width and height" at bounding box center [0, 0] width 0 height 0
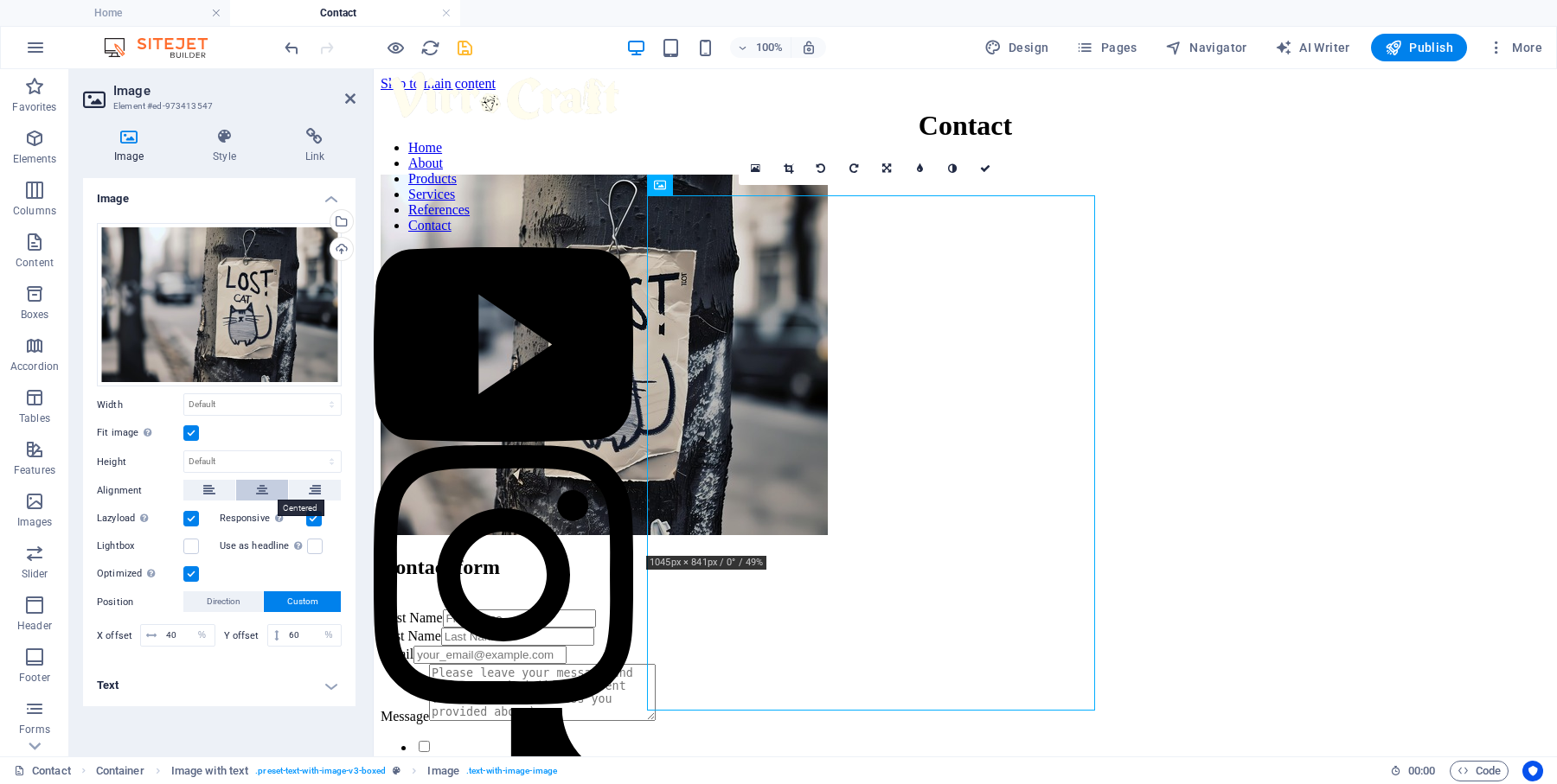
click at [274, 491] on button at bounding box center [262, 490] width 51 height 21
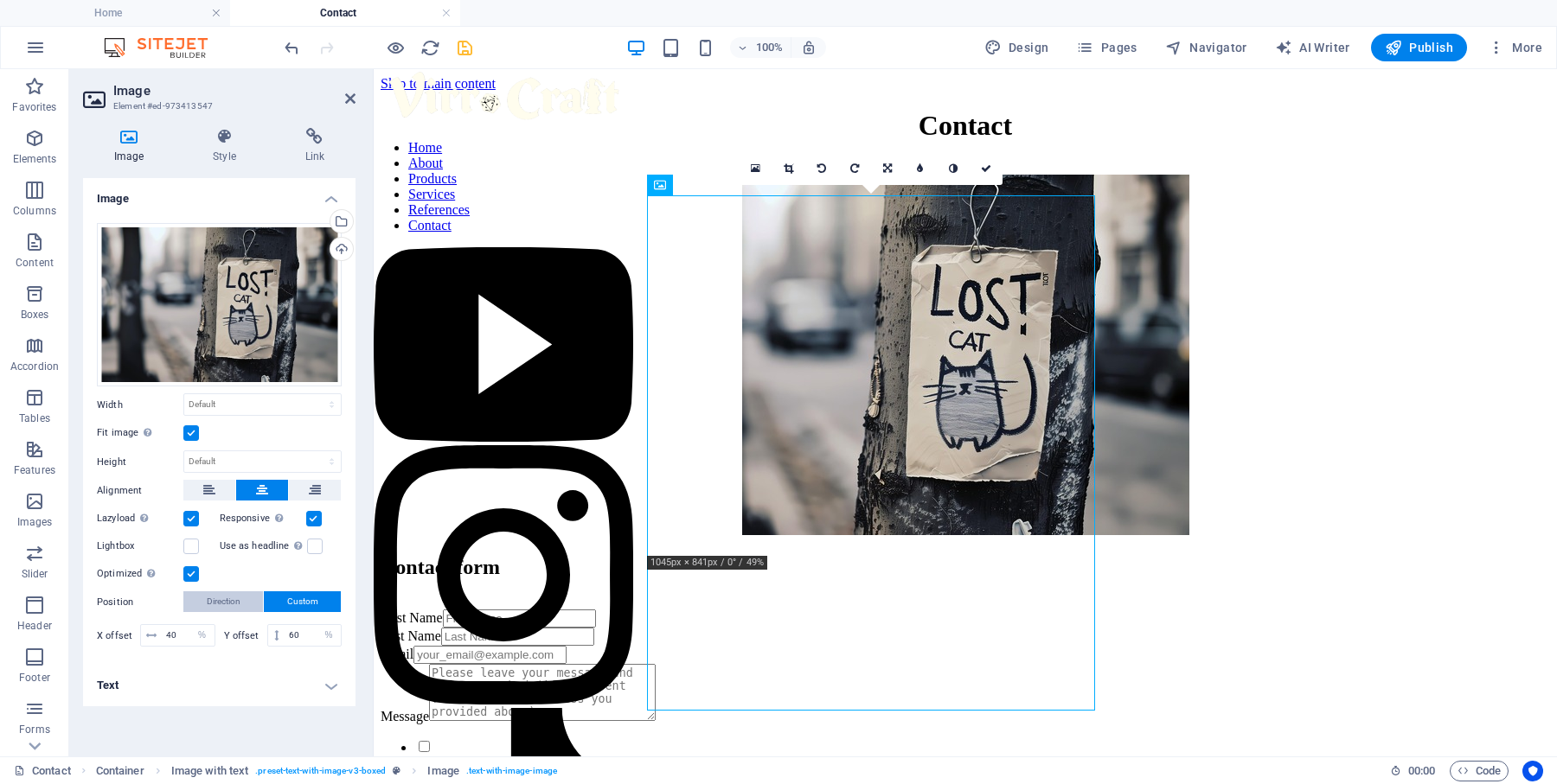
click at [240, 603] on span "Direction" at bounding box center [223, 602] width 34 height 21
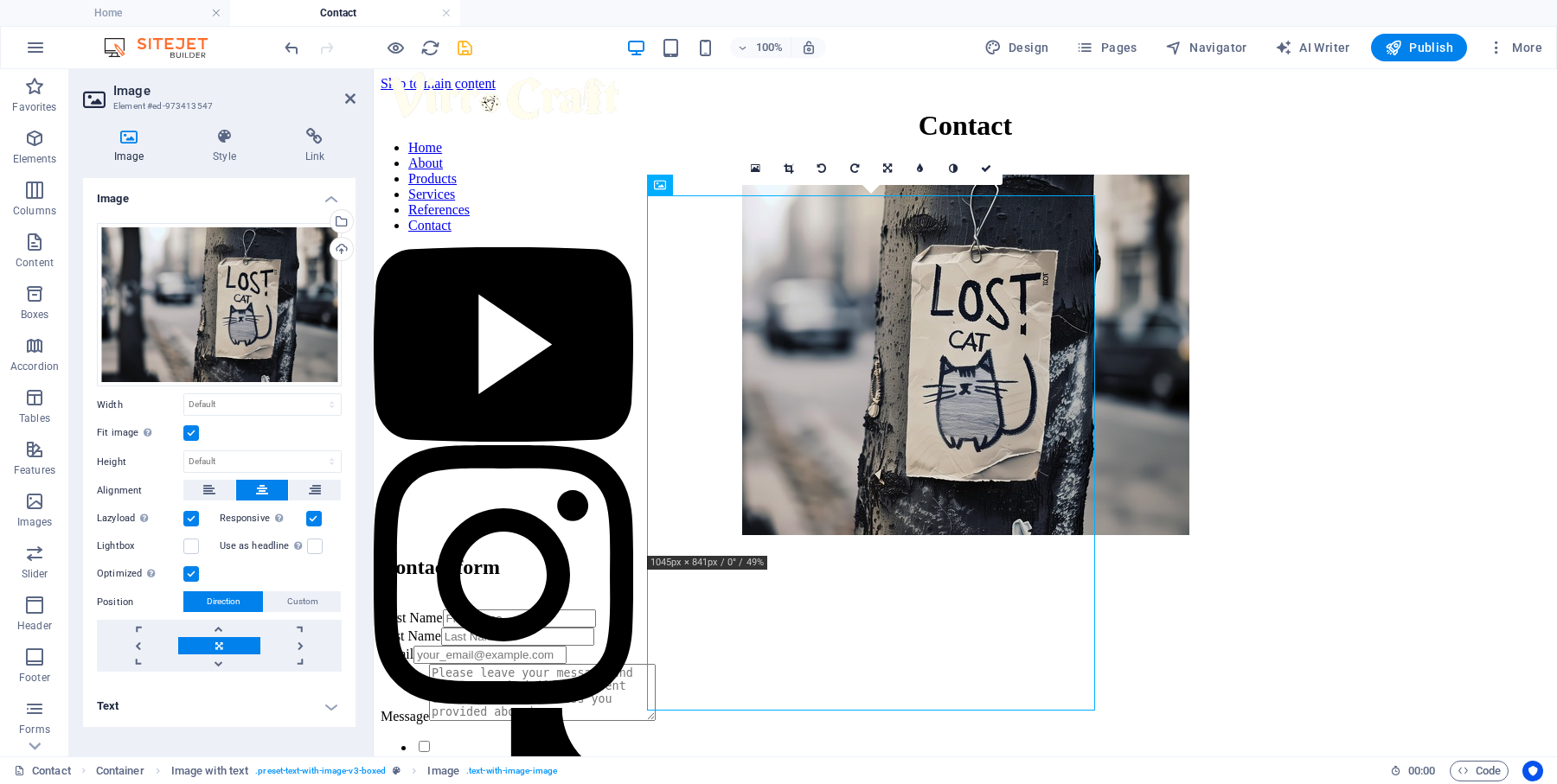
click at [222, 650] on link at bounding box center [218, 646] width 81 height 17
click at [222, 659] on link at bounding box center [218, 664] width 81 height 17
click at [231, 640] on link at bounding box center [218, 646] width 81 height 17
click at [193, 569] on label at bounding box center [191, 574] width 16 height 16
click at [0, 0] on input "Optimized Images are compressed to improve page speed." at bounding box center [0, 0] width 0 height 0
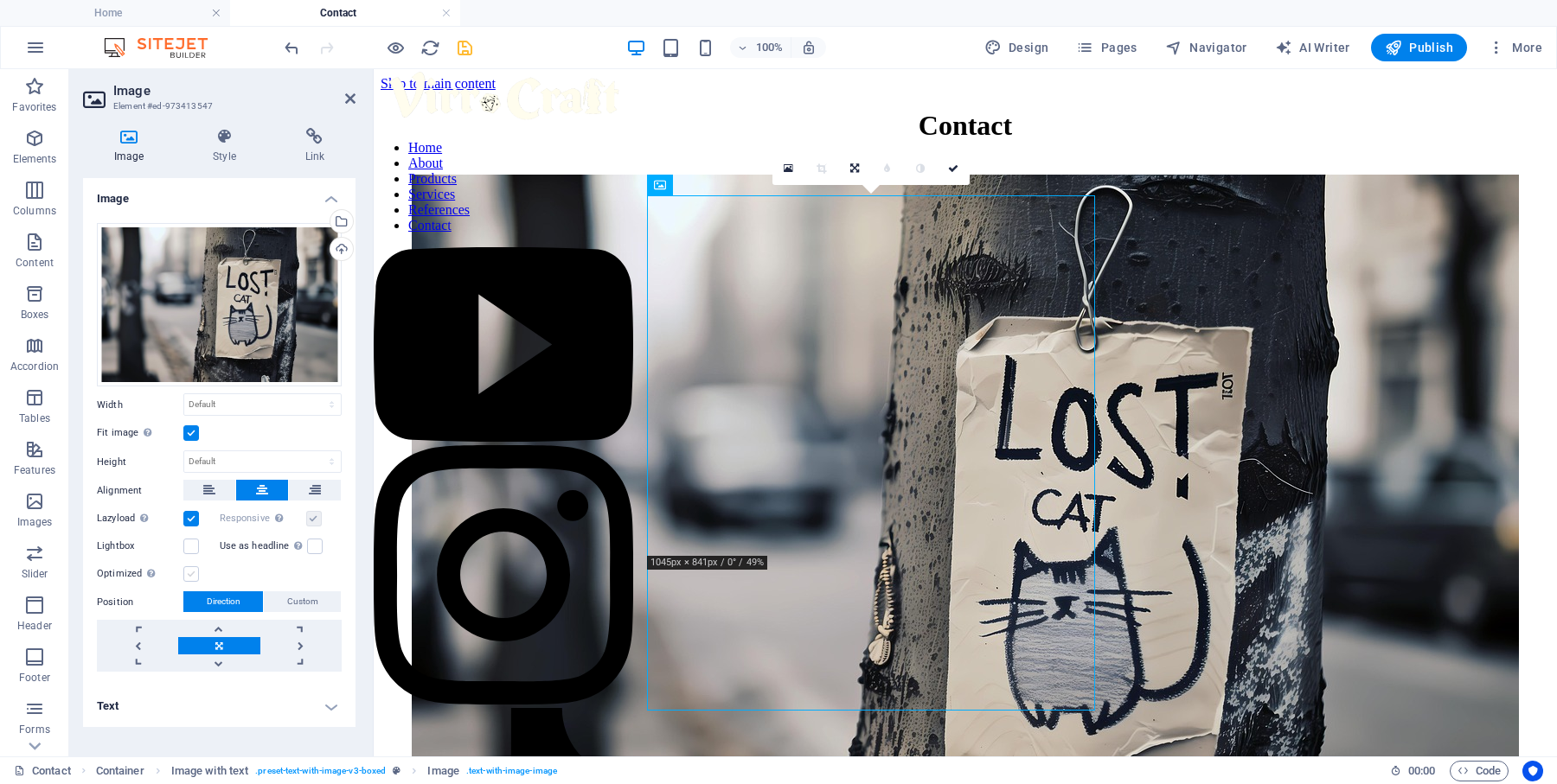
click at [193, 569] on label at bounding box center [191, 574] width 16 height 16
click at [0, 0] on input "Optimized Images are compressed to improve page speed." at bounding box center [0, 0] width 0 height 0
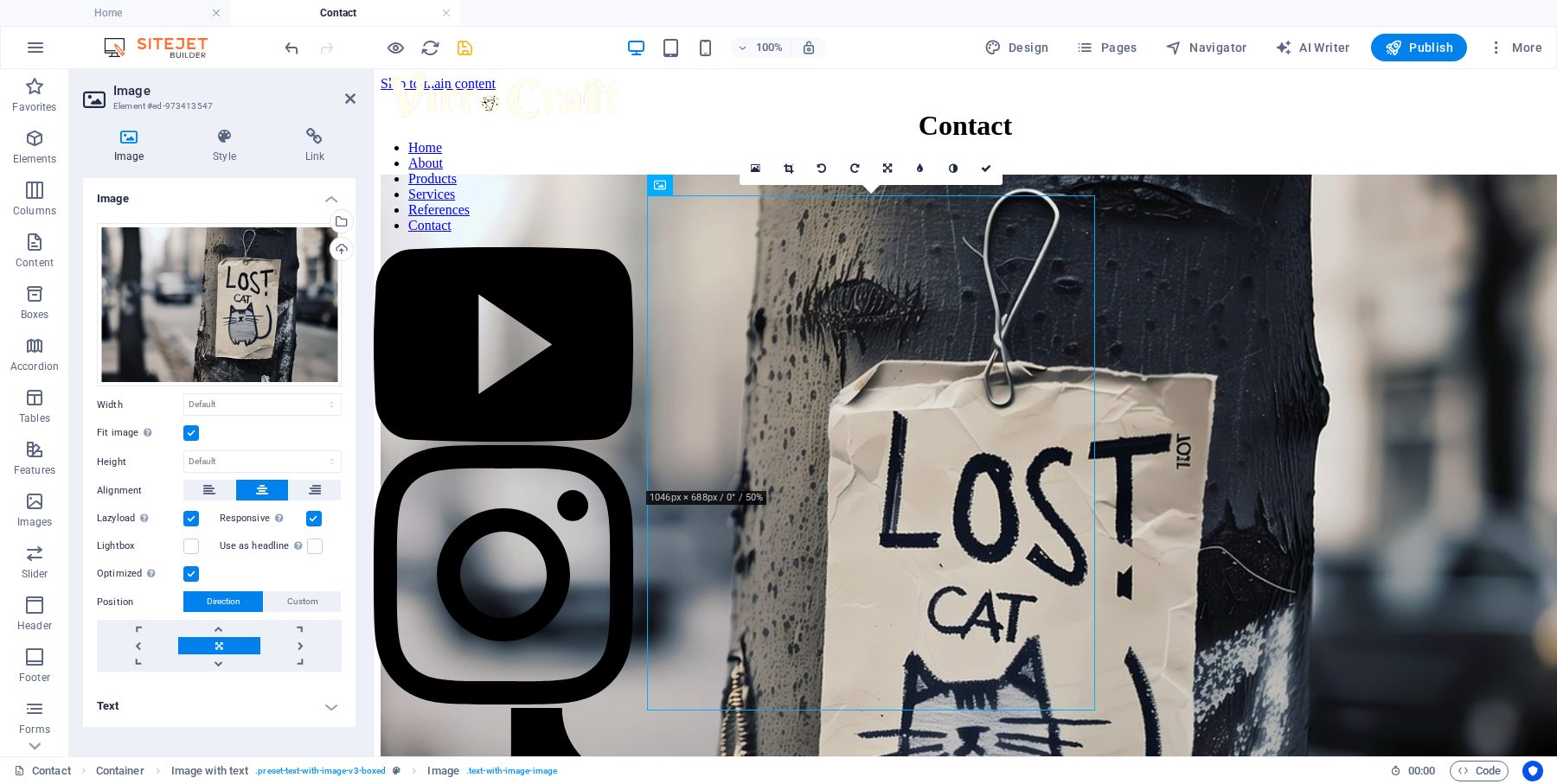
click at [193, 569] on label at bounding box center [191, 574] width 16 height 16
click at [0, 0] on input "Optimized Images are compressed to improve page speed." at bounding box center [0, 0] width 0 height 0
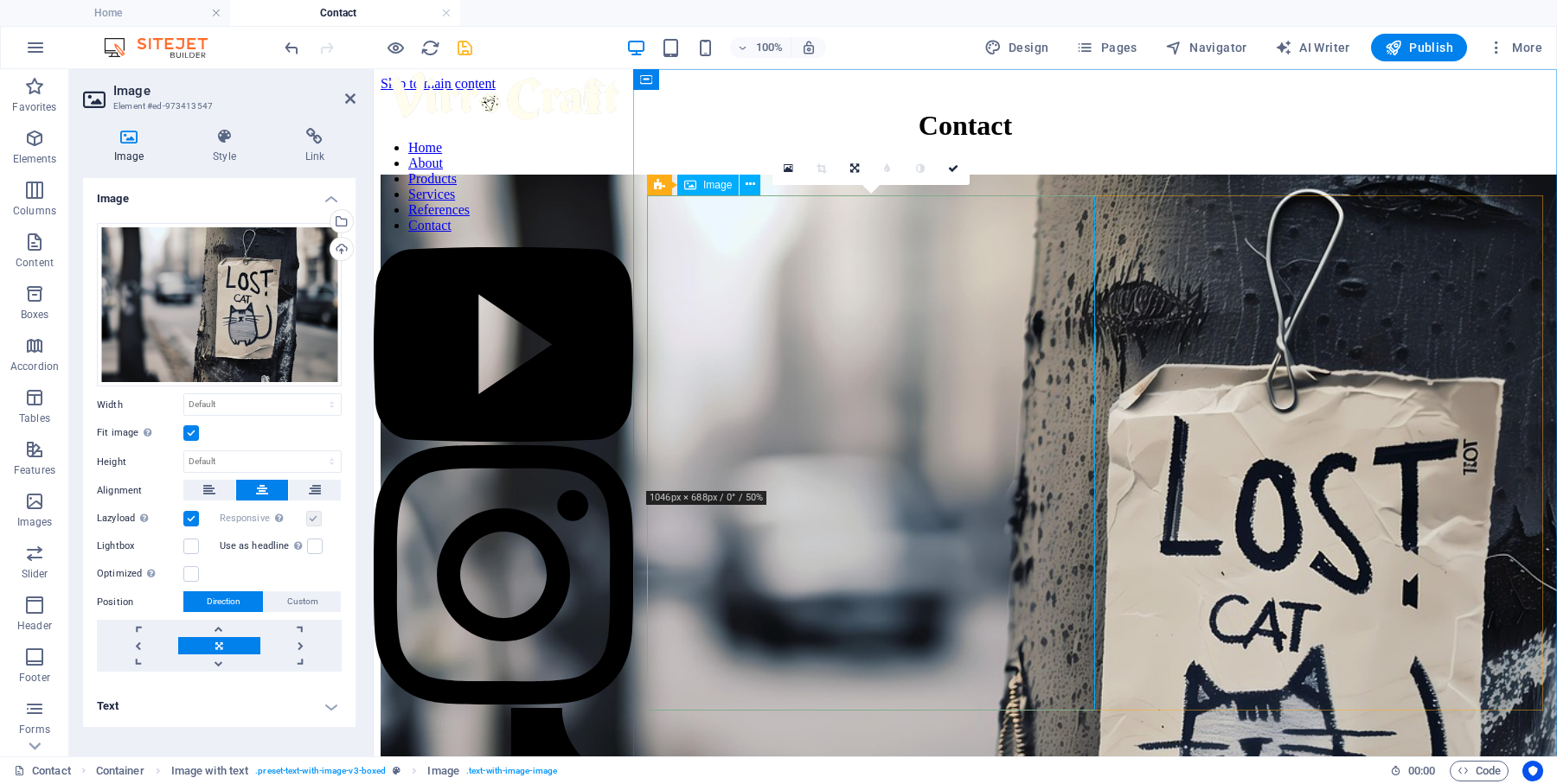
click at [763, 323] on figure at bounding box center [965, 663] width 1170 height 978
click at [805, 606] on figure at bounding box center [965, 663] width 1170 height 978
click at [302, 645] on link at bounding box center [300, 646] width 81 height 17
click at [229, 645] on link at bounding box center [218, 646] width 81 height 17
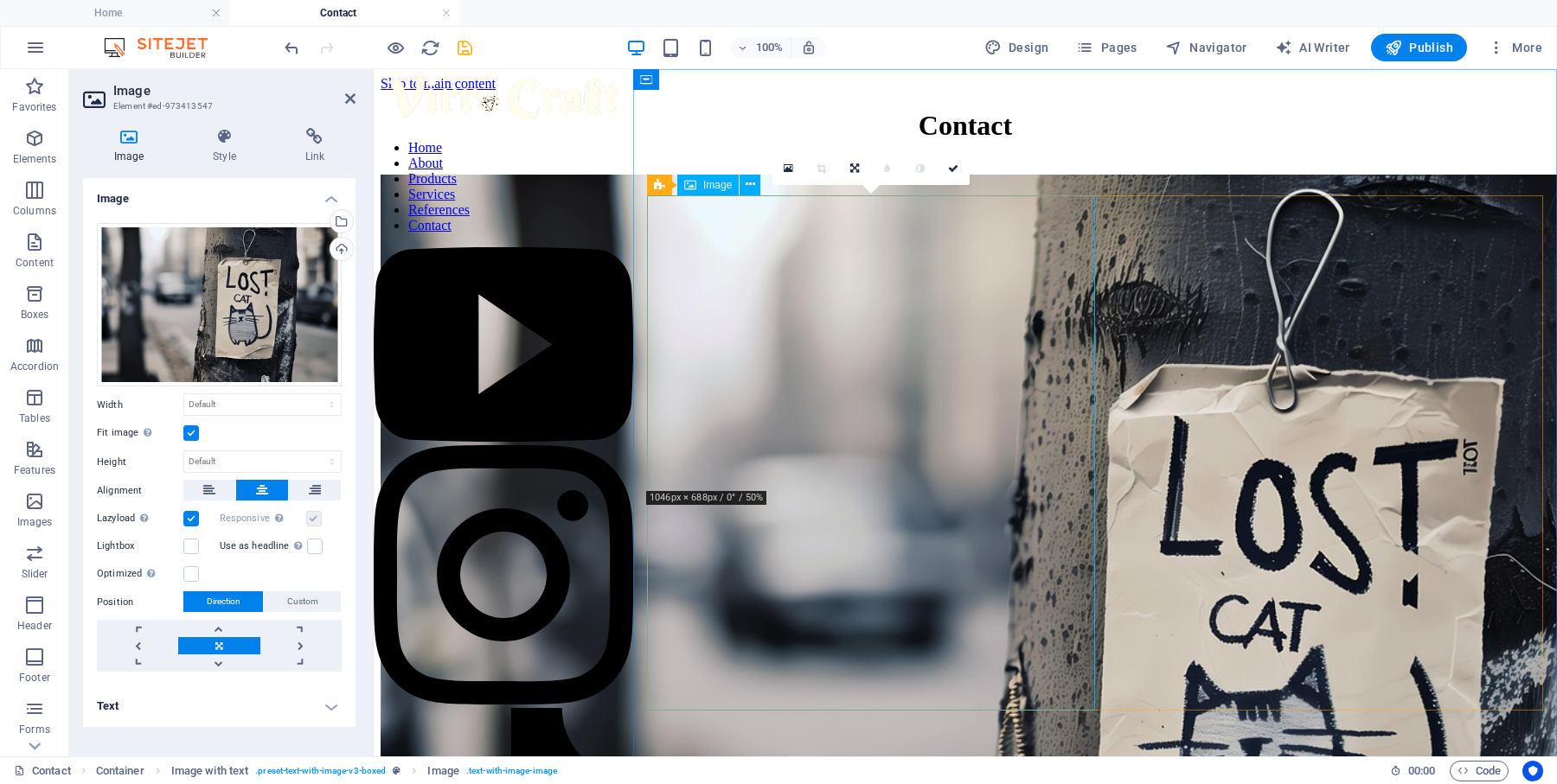
click at [926, 583] on figure at bounding box center [965, 663] width 1170 height 978
click at [319, 489] on icon at bounding box center [315, 490] width 12 height 21
click at [257, 491] on icon at bounding box center [263, 490] width 12 height 21
click at [188, 573] on label at bounding box center [191, 574] width 16 height 16
click at [0, 0] on input "Optimized Images are compressed to improve page speed." at bounding box center [0, 0] width 0 height 0
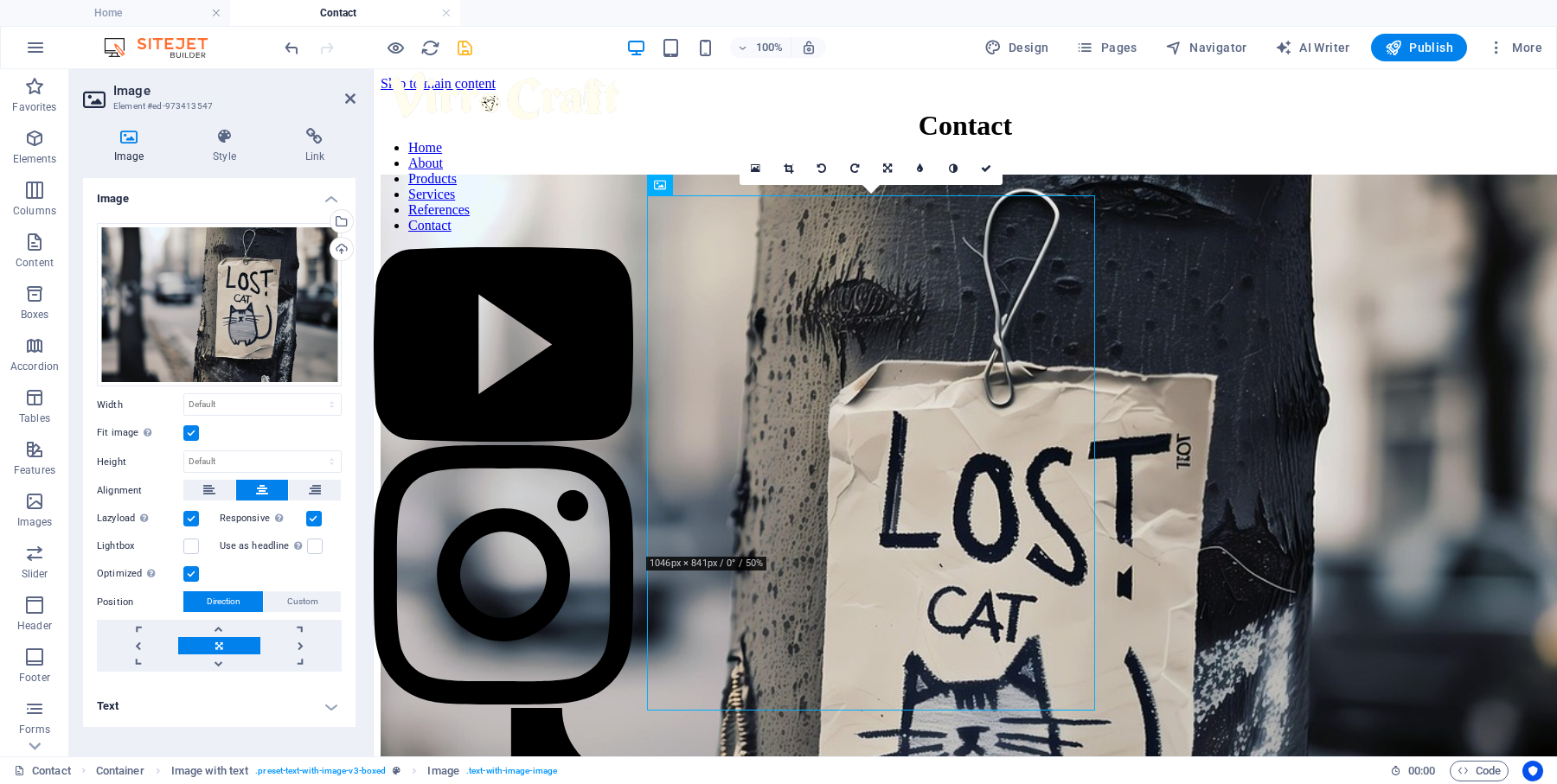
click at [188, 573] on label at bounding box center [191, 574] width 16 height 16
click at [0, 0] on input "Optimized Images are compressed to improve page speed." at bounding box center [0, 0] width 0 height 0
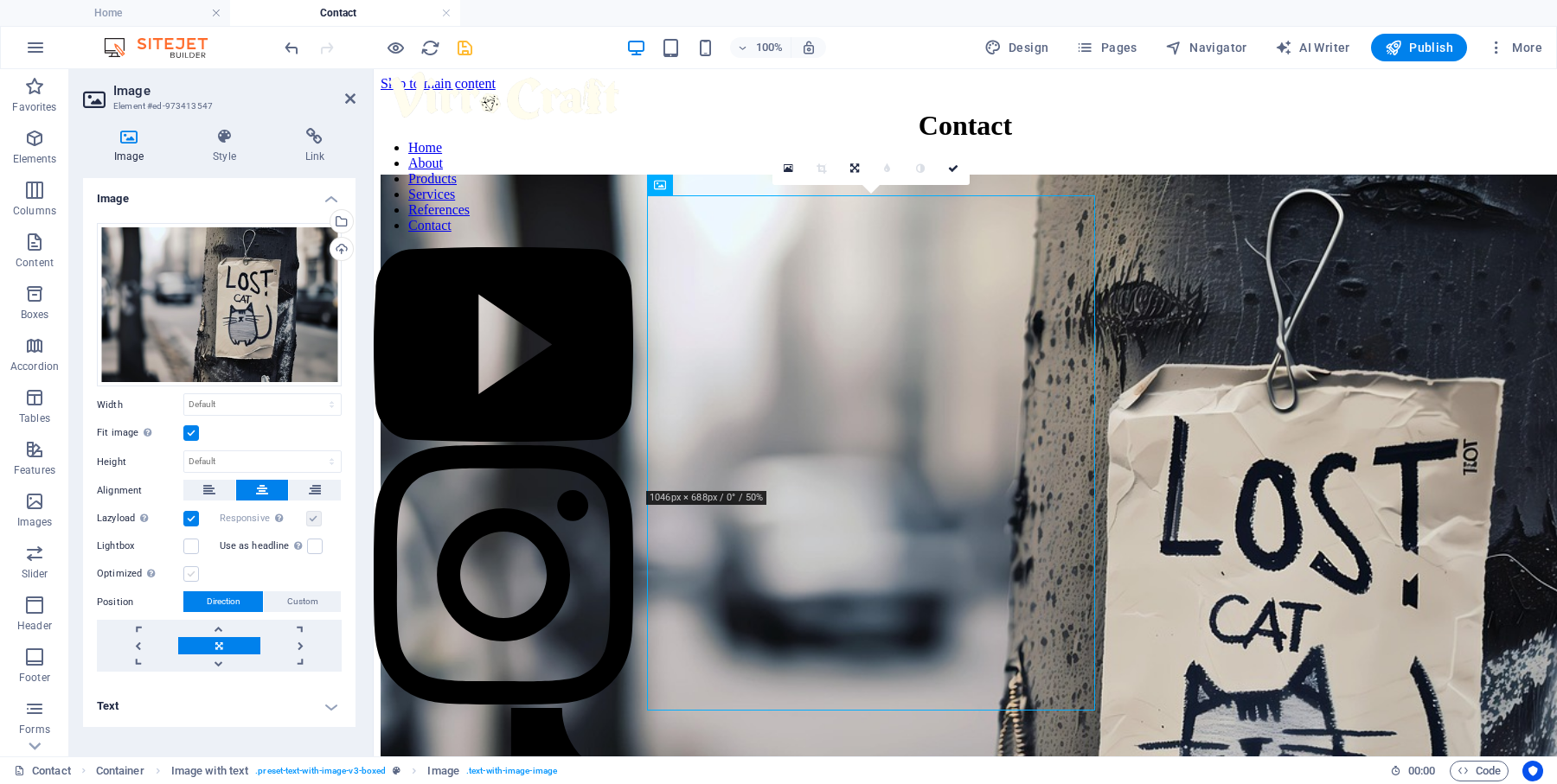
click at [188, 573] on label at bounding box center [191, 574] width 16 height 16
click at [0, 0] on input "Optimized Images are compressed to improve page speed." at bounding box center [0, 0] width 0 height 0
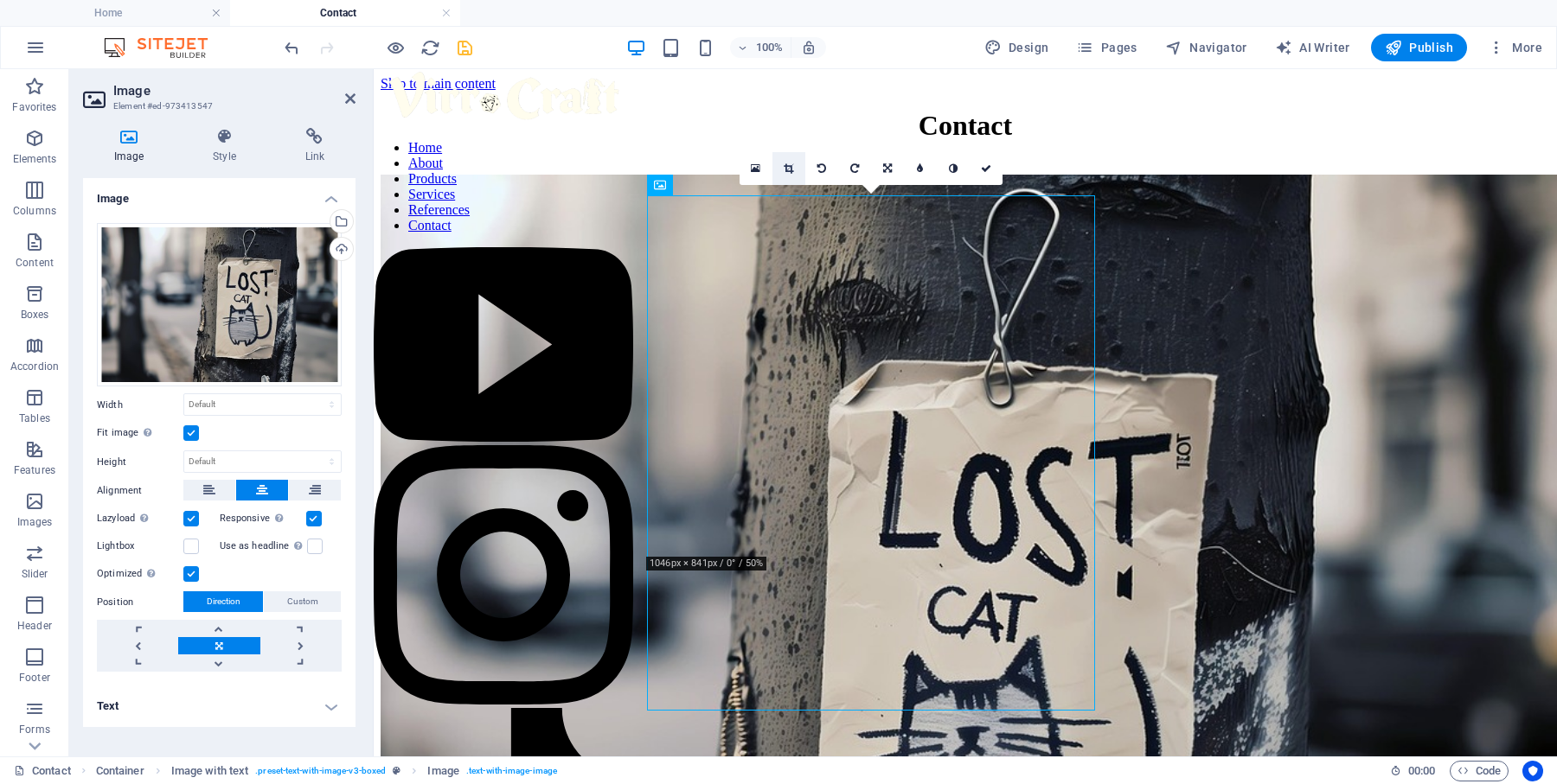
click at [791, 163] on icon at bounding box center [788, 168] width 10 height 10
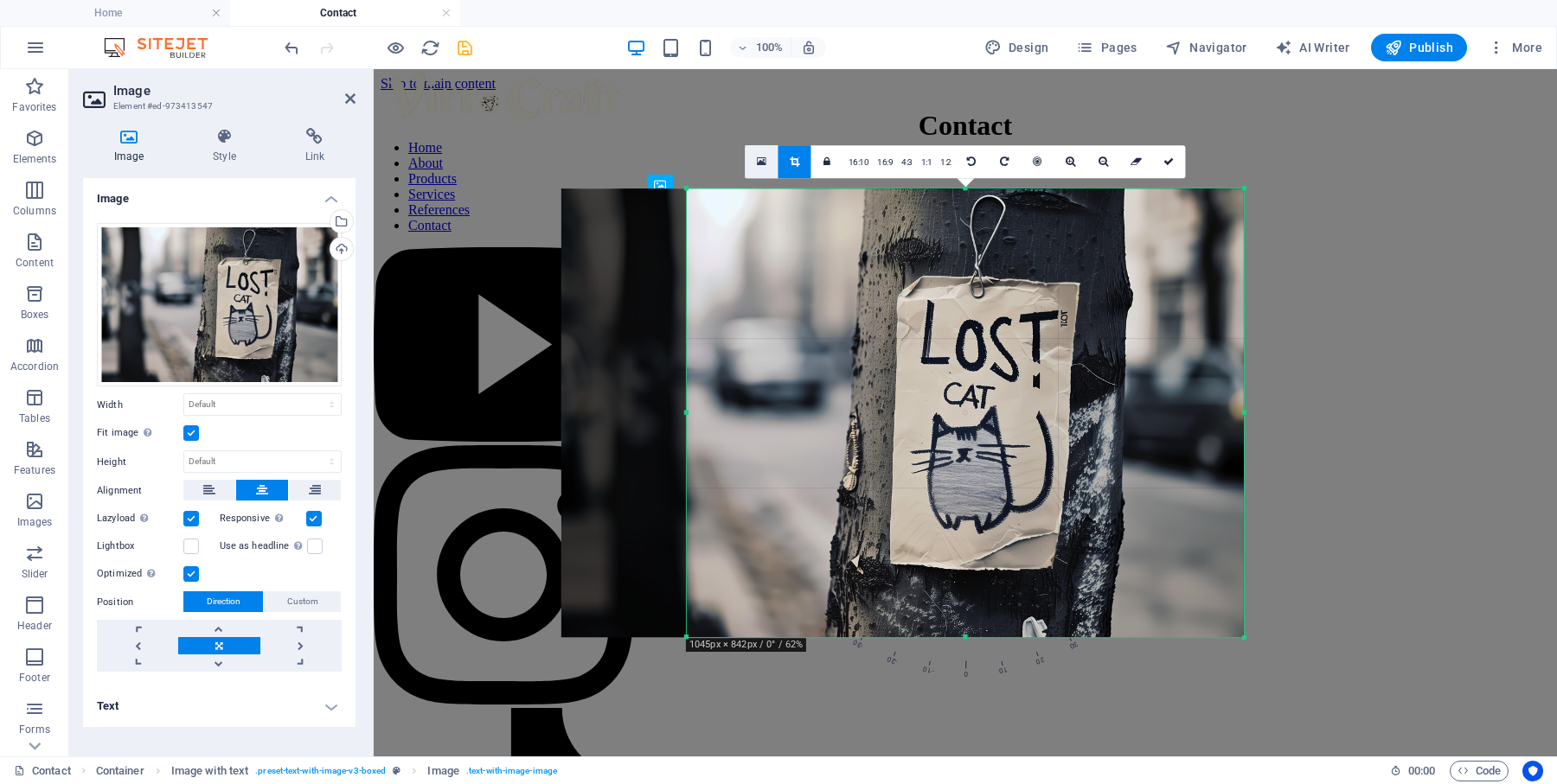
click at [766, 166] on icon at bounding box center [761, 161] width 10 height 12
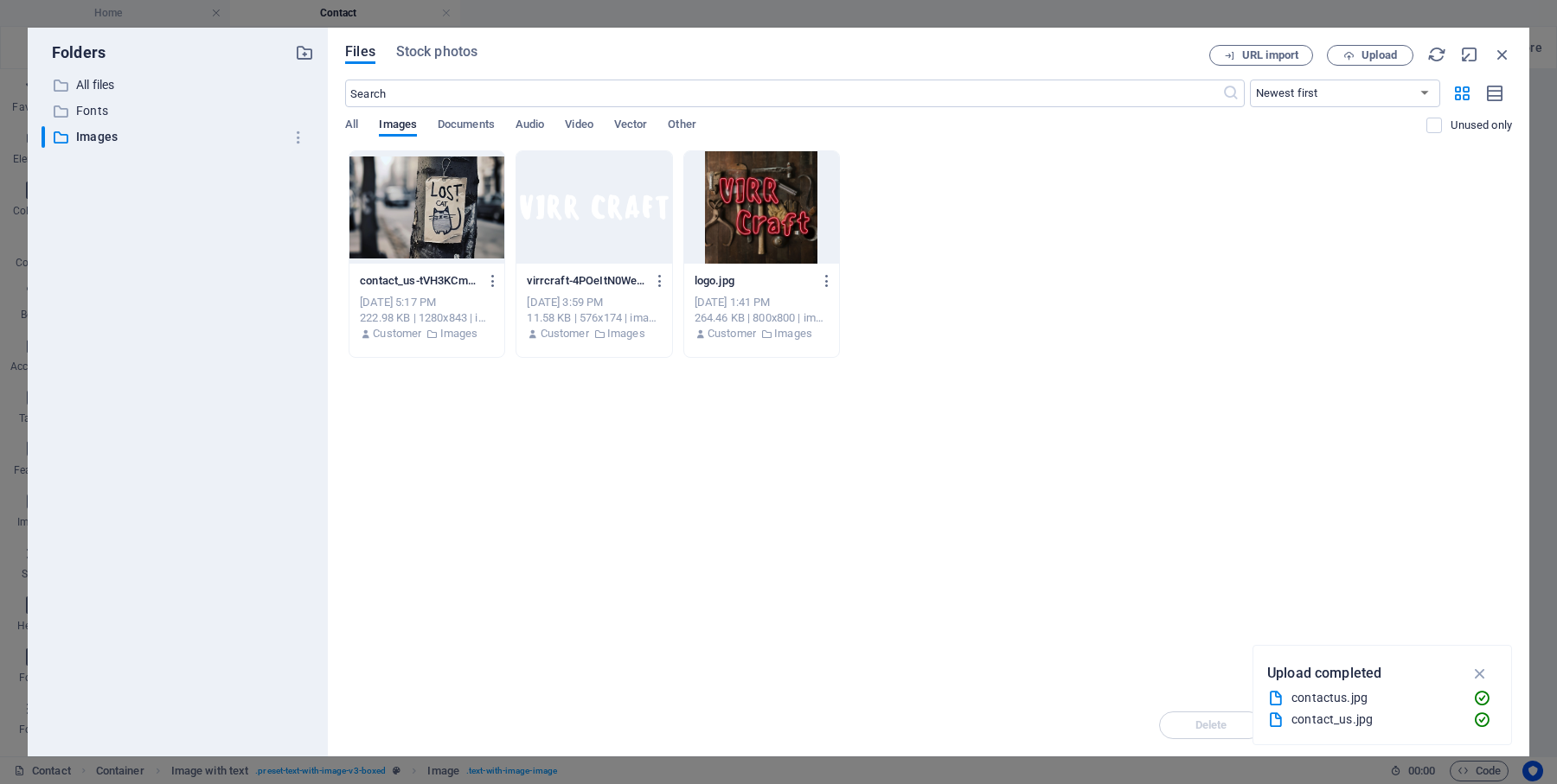
click at [476, 203] on div at bounding box center [427, 208] width 154 height 112
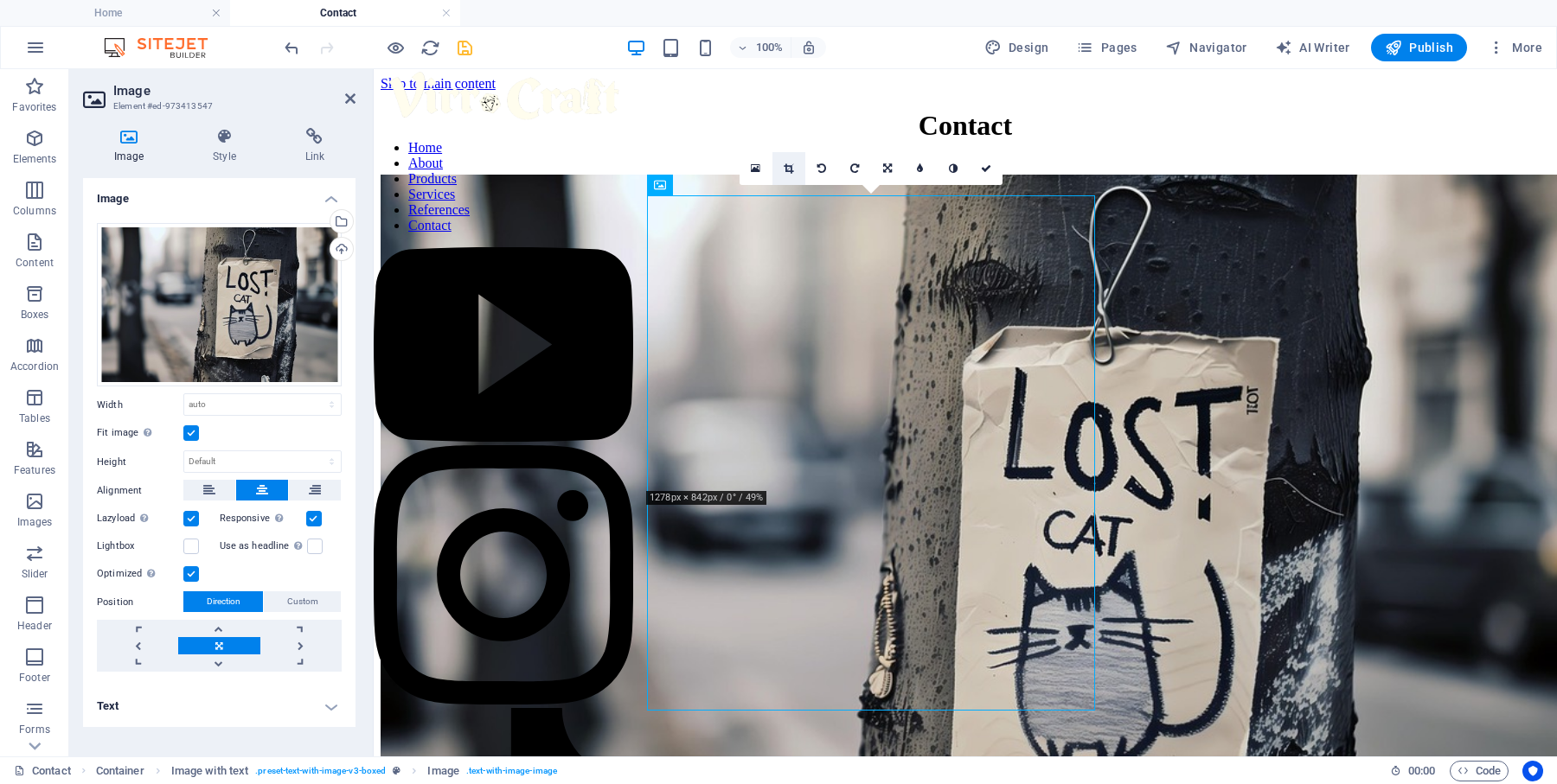
click at [790, 167] on icon at bounding box center [788, 168] width 10 height 10
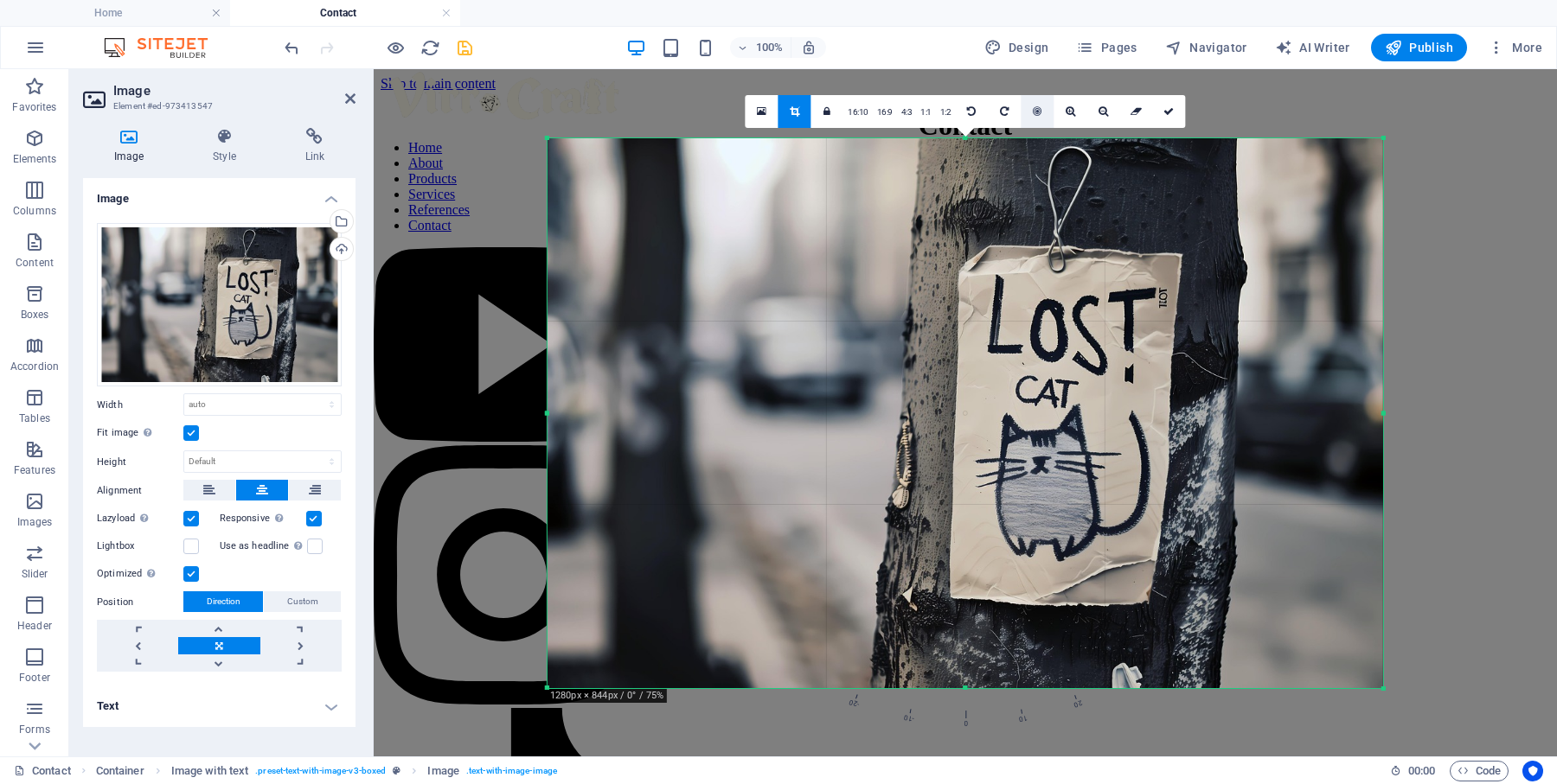
click at [1042, 112] on link at bounding box center [1037, 112] width 33 height 33
click at [1171, 106] on icon at bounding box center [1169, 112] width 10 height 10
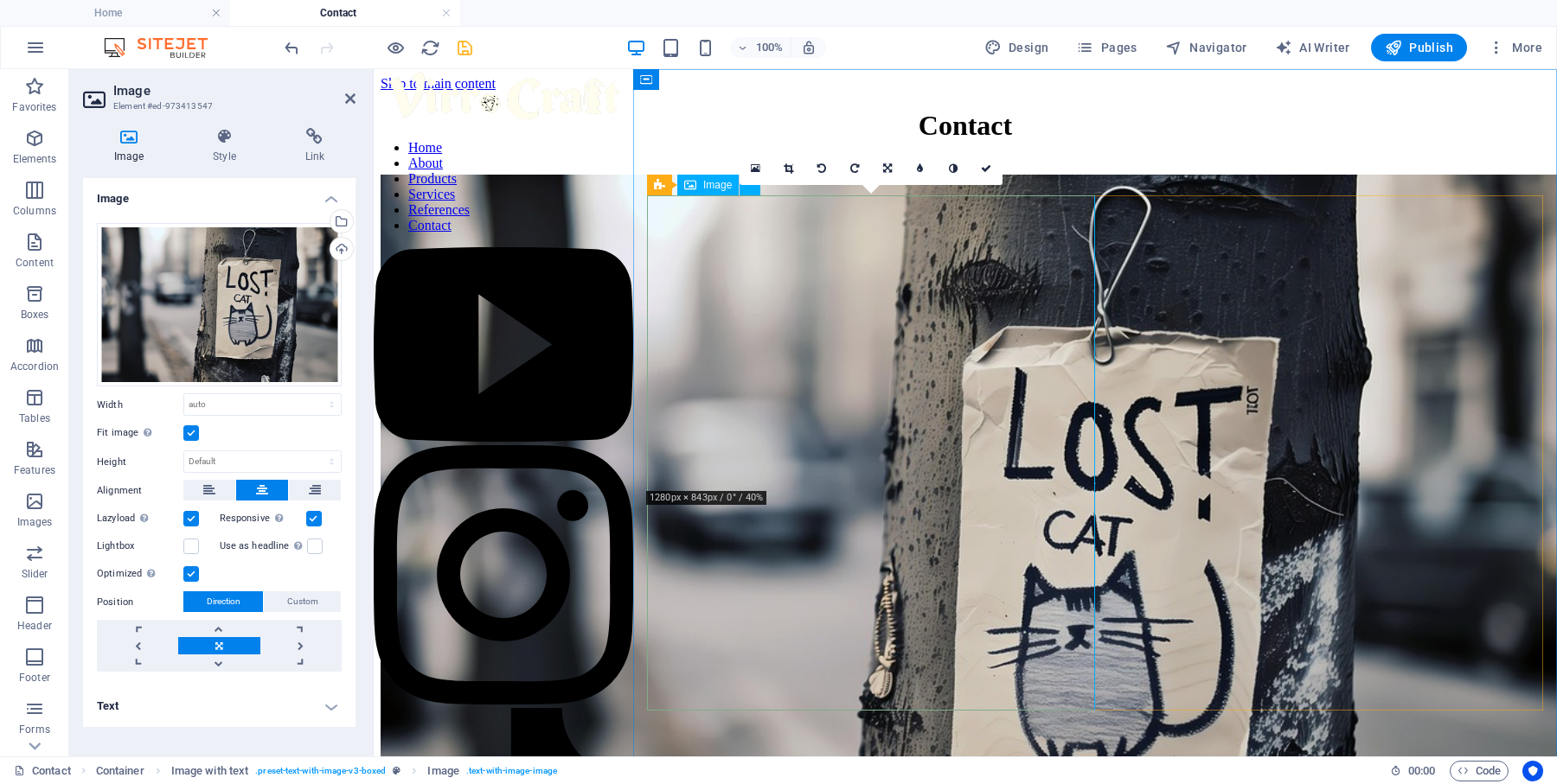
click at [731, 355] on figure at bounding box center [965, 565] width 1170 height 781
click at [716, 590] on figure at bounding box center [965, 565] width 1170 height 781
click at [759, 566] on figure at bounding box center [965, 565] width 1170 height 781
click at [665, 185] on icon at bounding box center [659, 185] width 11 height 21
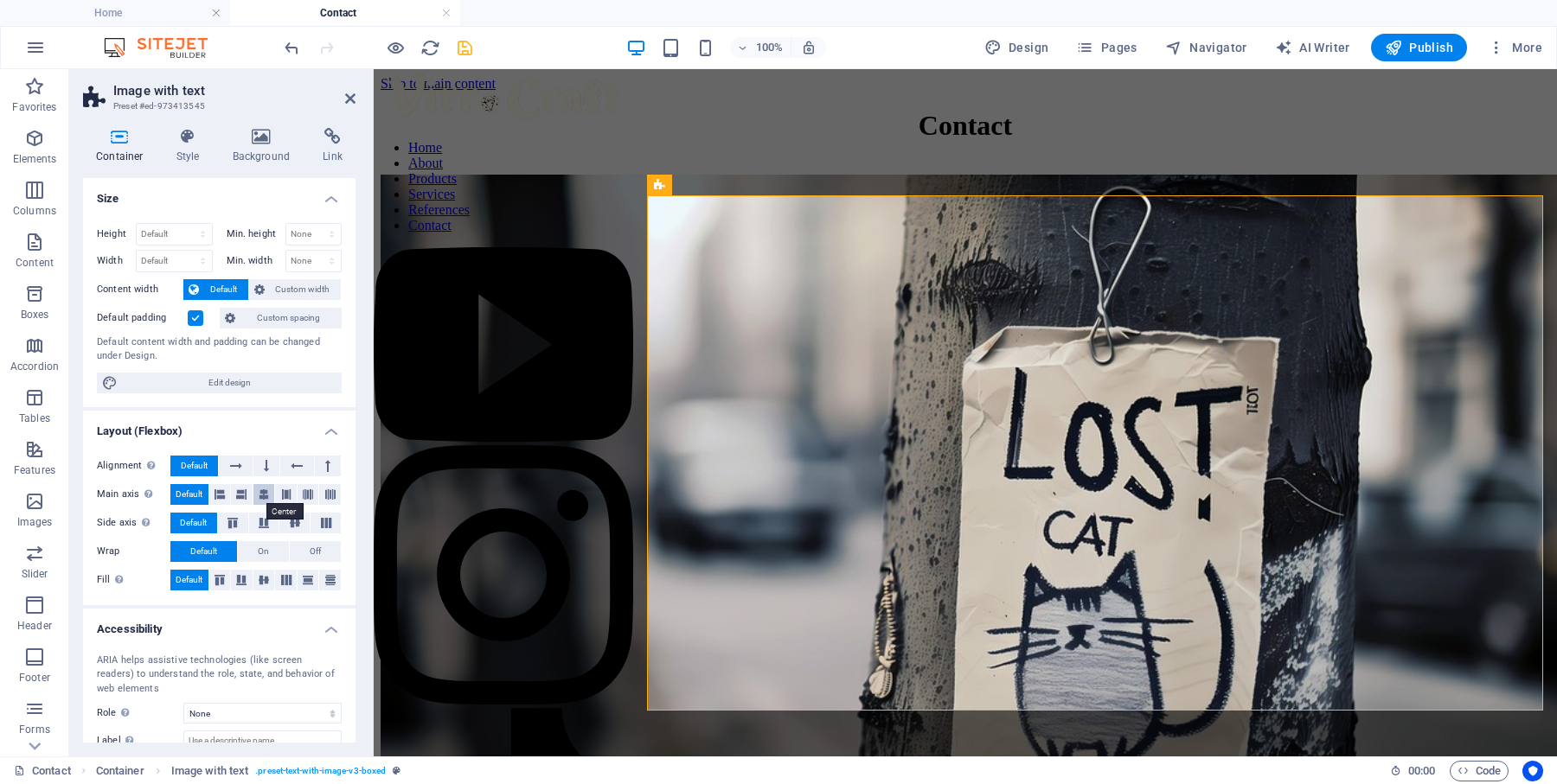
click at [264, 494] on icon at bounding box center [263, 494] width 10 height 21
click at [290, 521] on icon at bounding box center [295, 523] width 21 height 10
click at [344, 95] on h2 "Image with text" at bounding box center [235, 91] width 242 height 16
click at [263, 581] on icon at bounding box center [264, 580] width 21 height 10
click at [194, 579] on span "Default" at bounding box center [188, 580] width 27 height 21
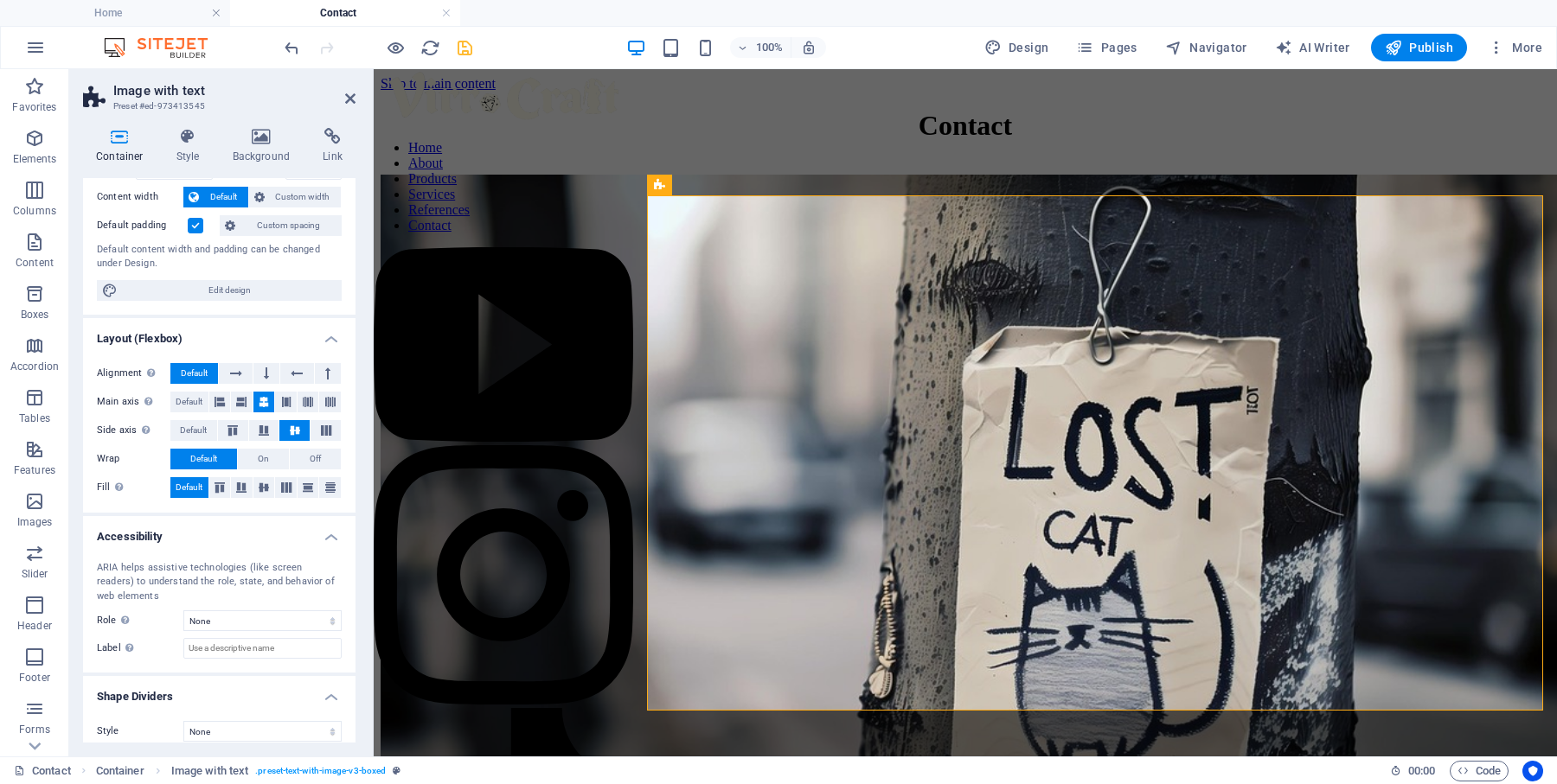
scroll to position [104, 0]
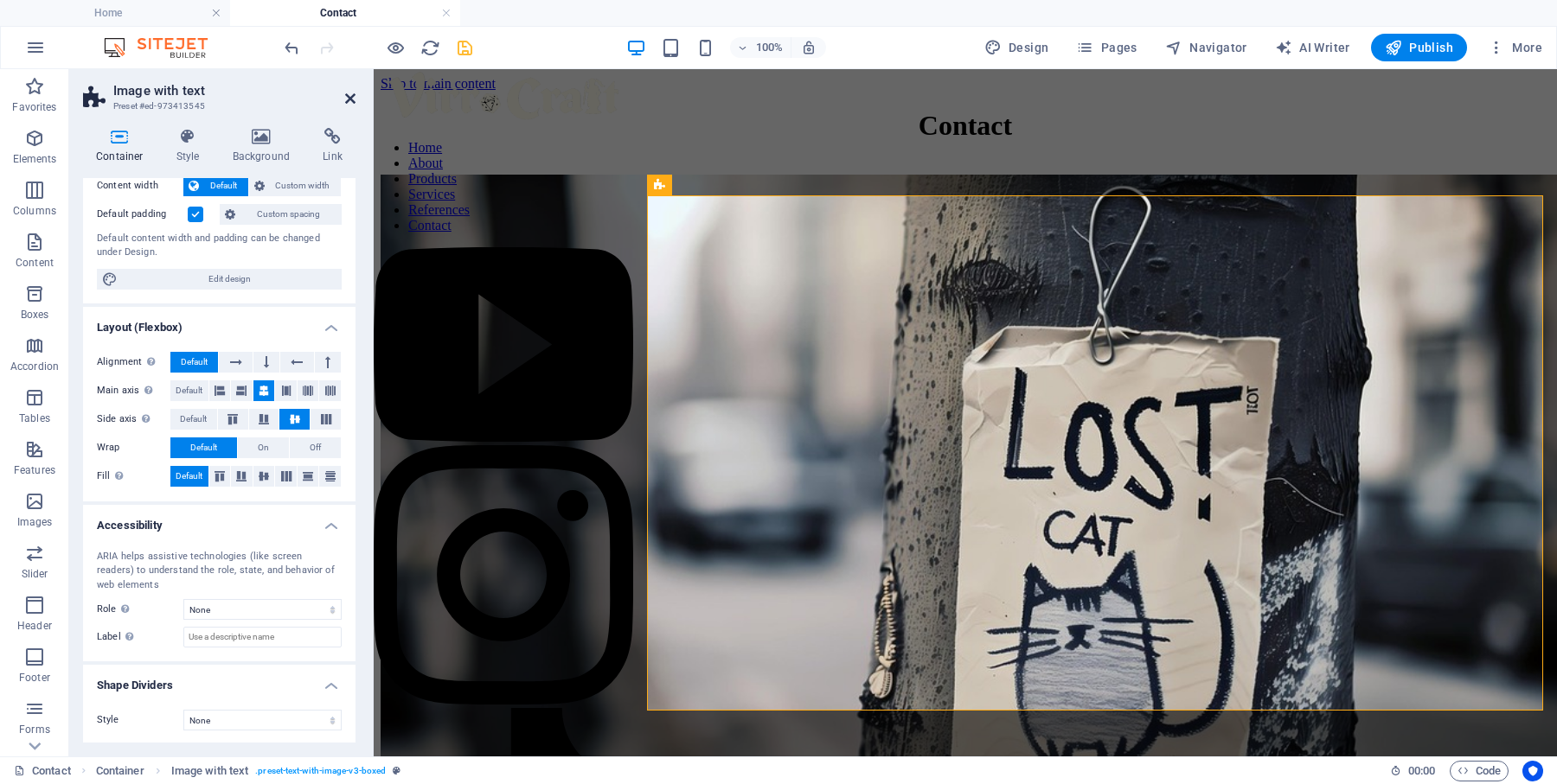
click at [352, 99] on icon at bounding box center [351, 99] width 10 height 14
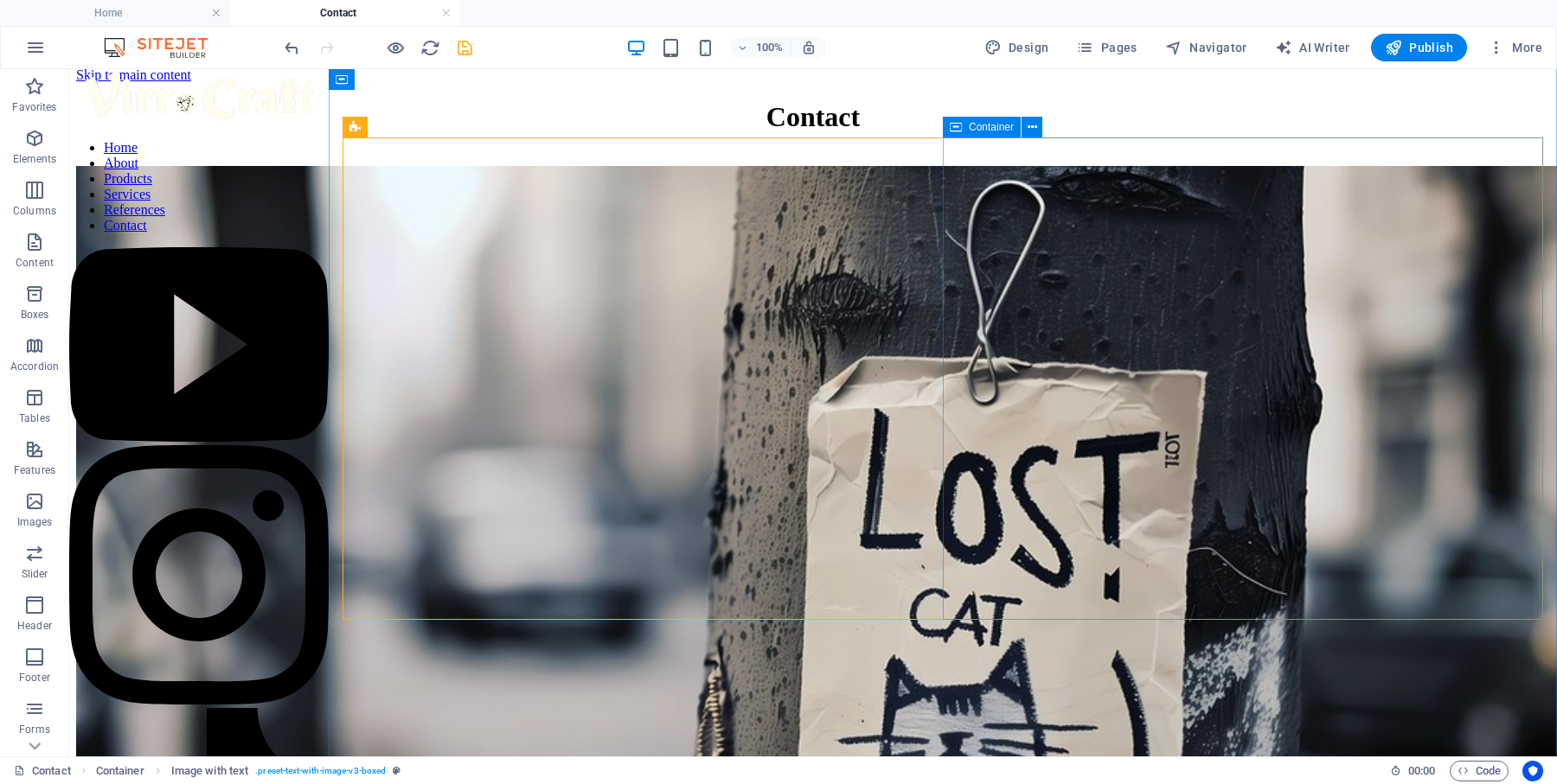
scroll to position [0, 0]
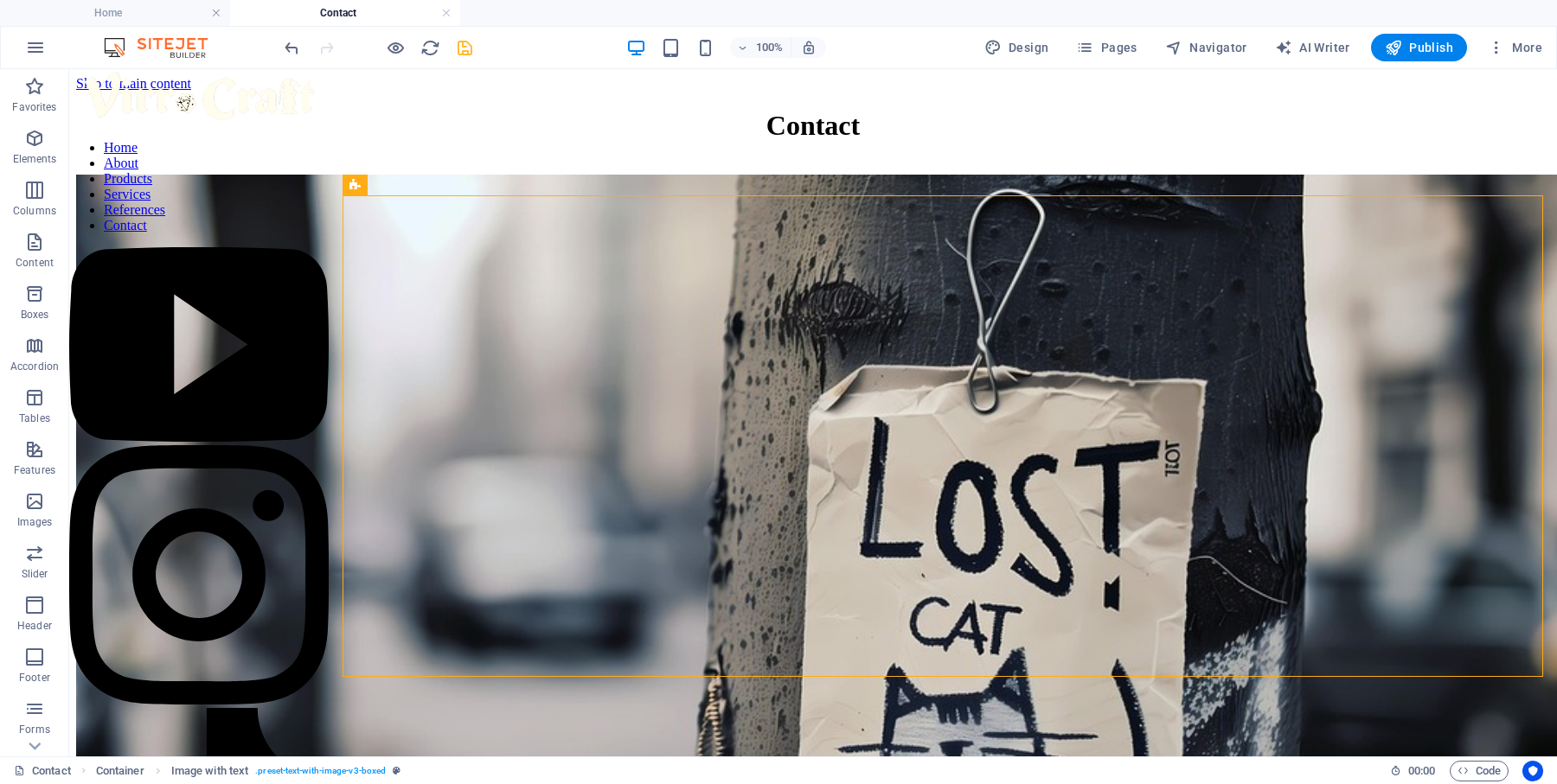
click at [469, 46] on icon "save" at bounding box center [465, 48] width 20 height 20
checkbox input "false"
click at [1124, 50] on span "Pages" at bounding box center [1106, 48] width 60 height 17
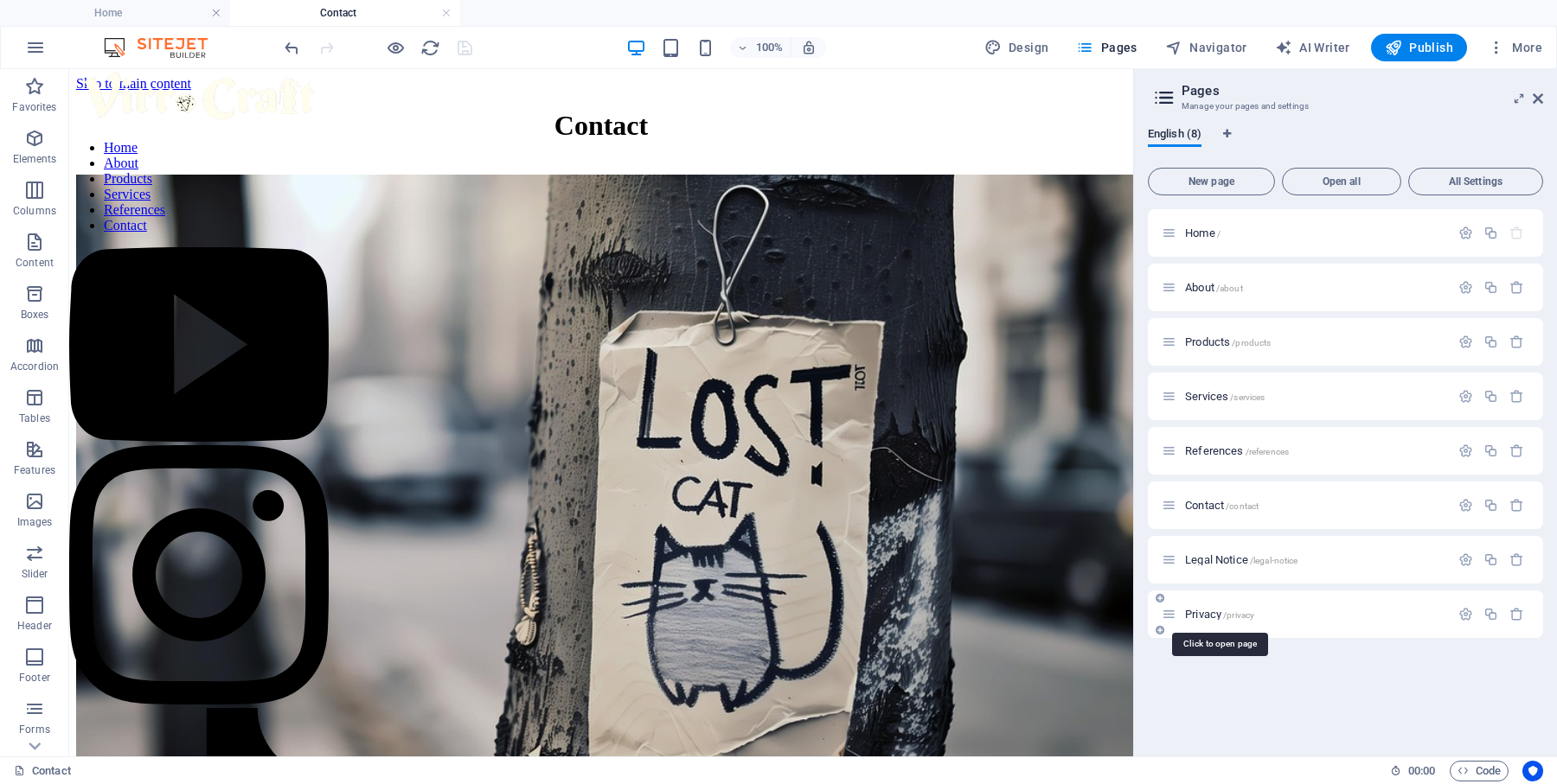
click at [1208, 612] on span "Privacy /privacy" at bounding box center [1219, 614] width 69 height 13
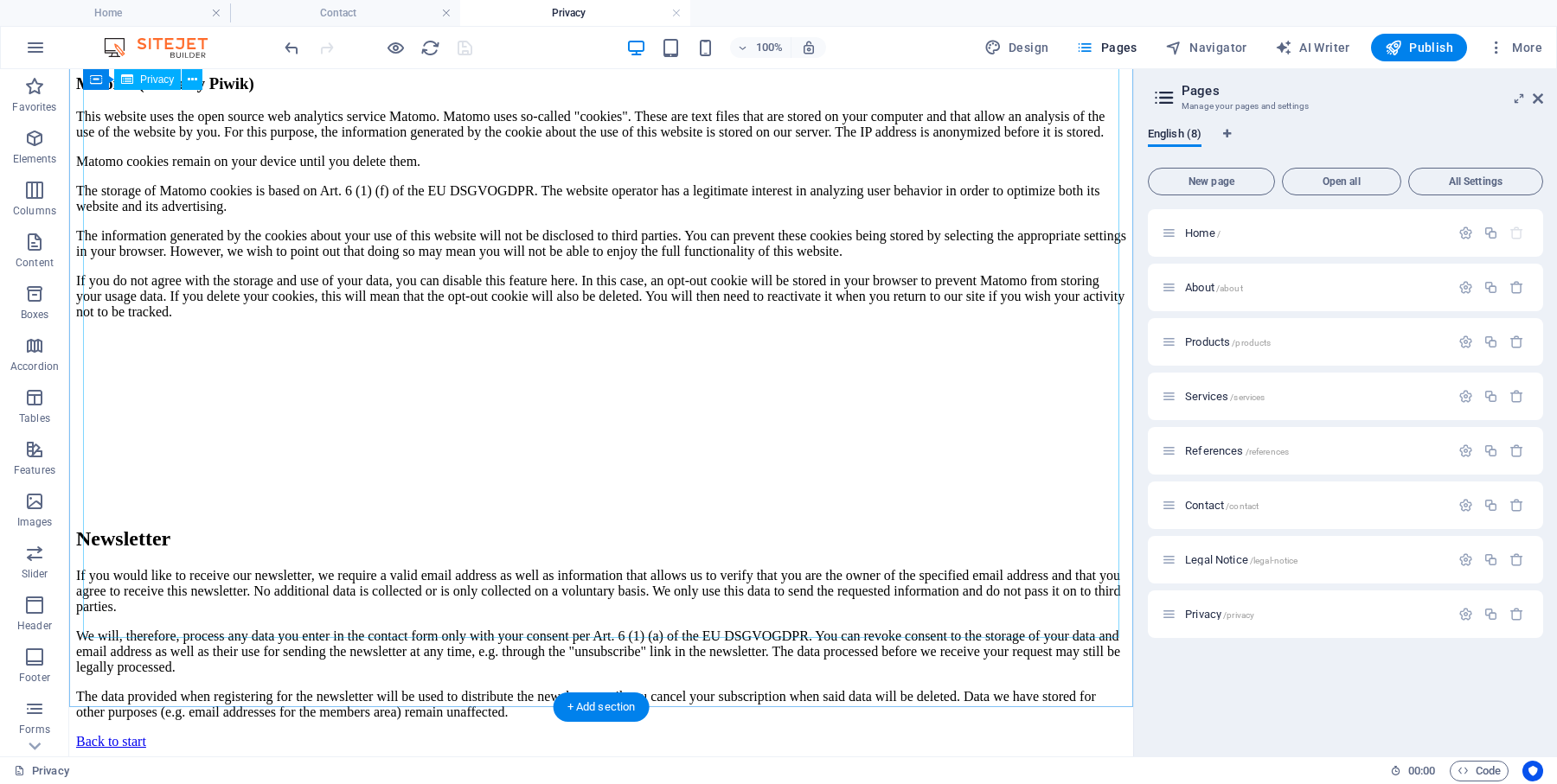
scroll to position [3269, 0]
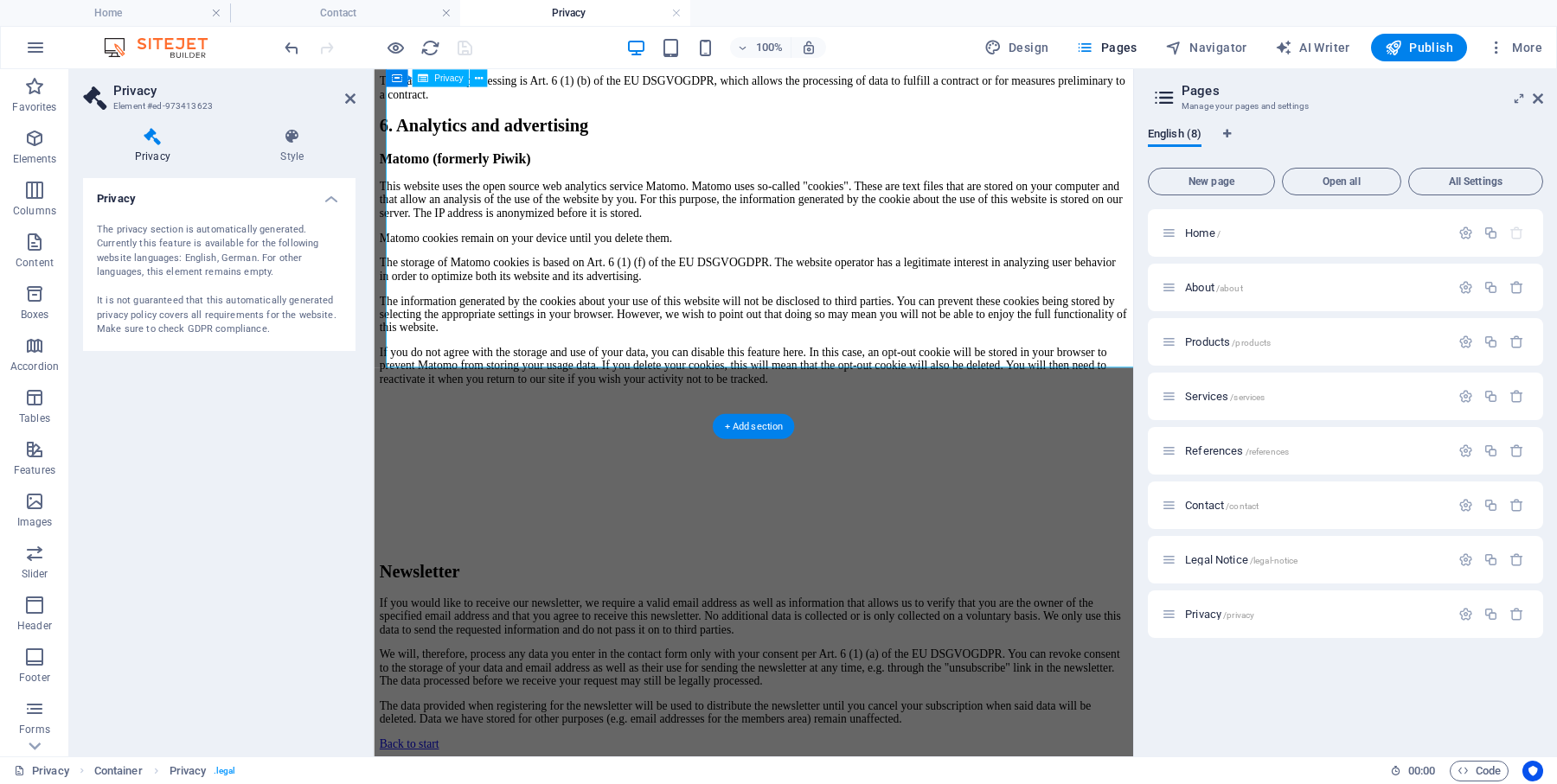
scroll to position [3488, 0]
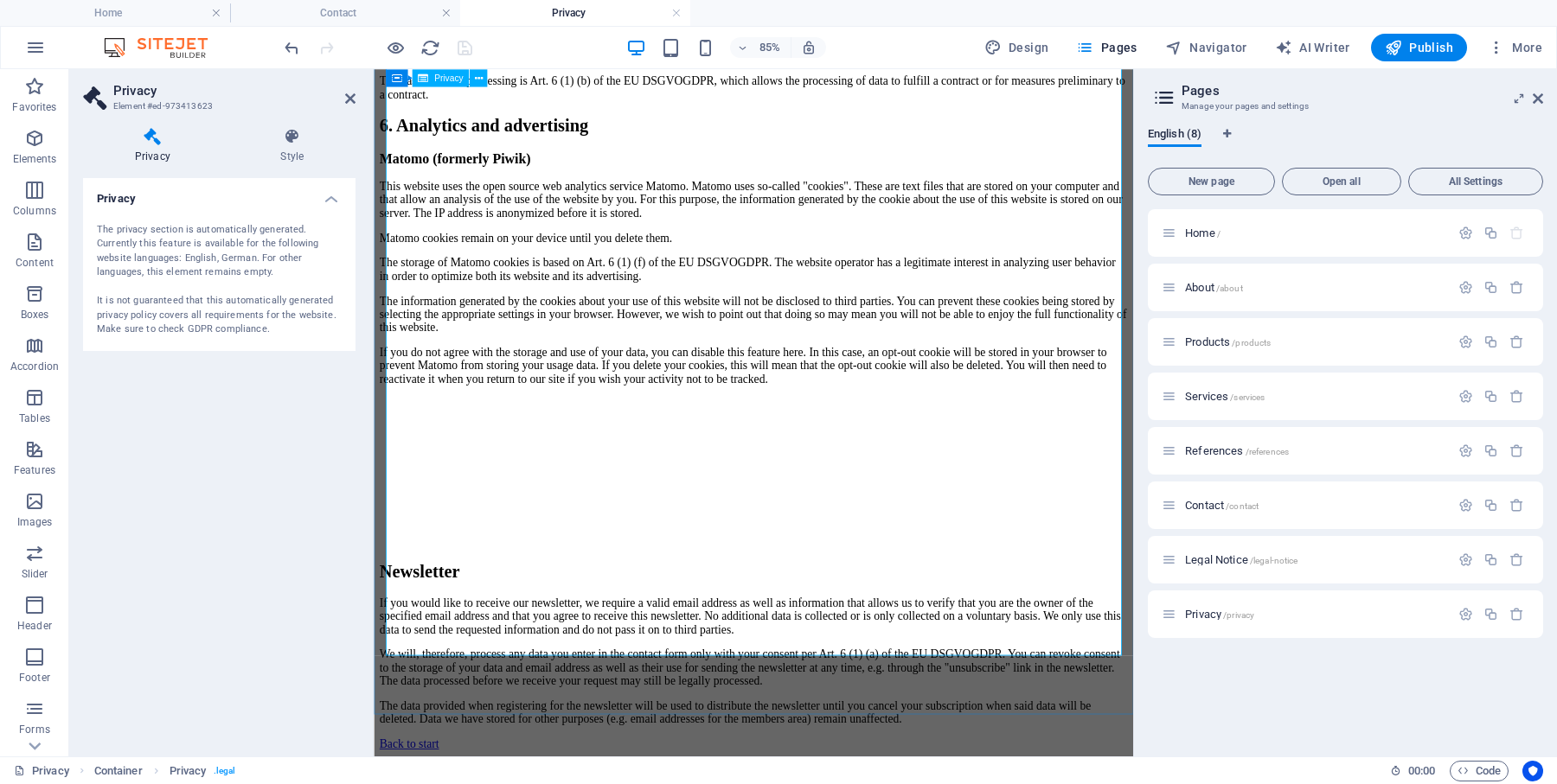
click at [347, 95] on icon at bounding box center [351, 99] width 10 height 14
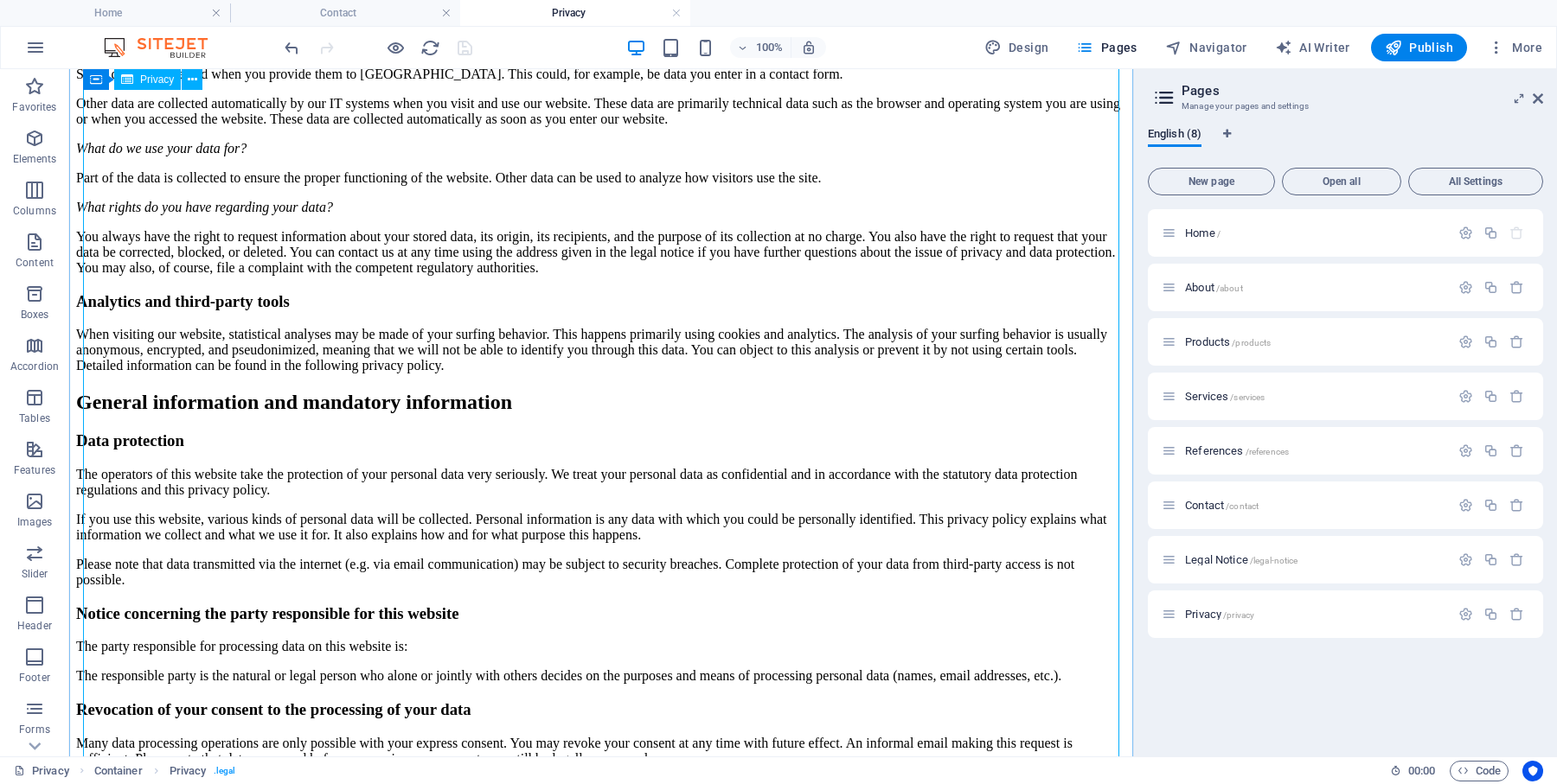
scroll to position [361, 0]
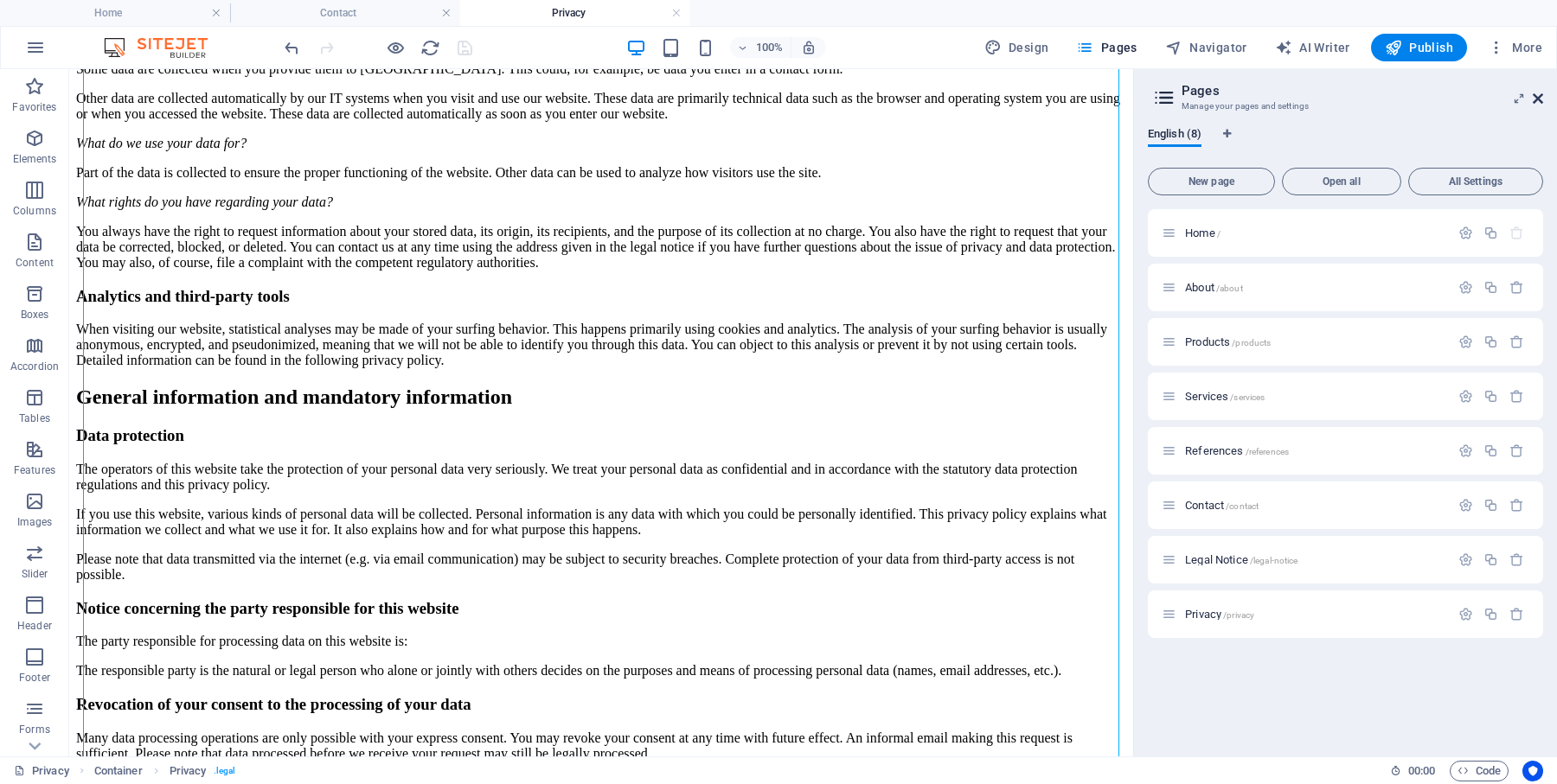
click at [1540, 92] on icon at bounding box center [1538, 99] width 10 height 14
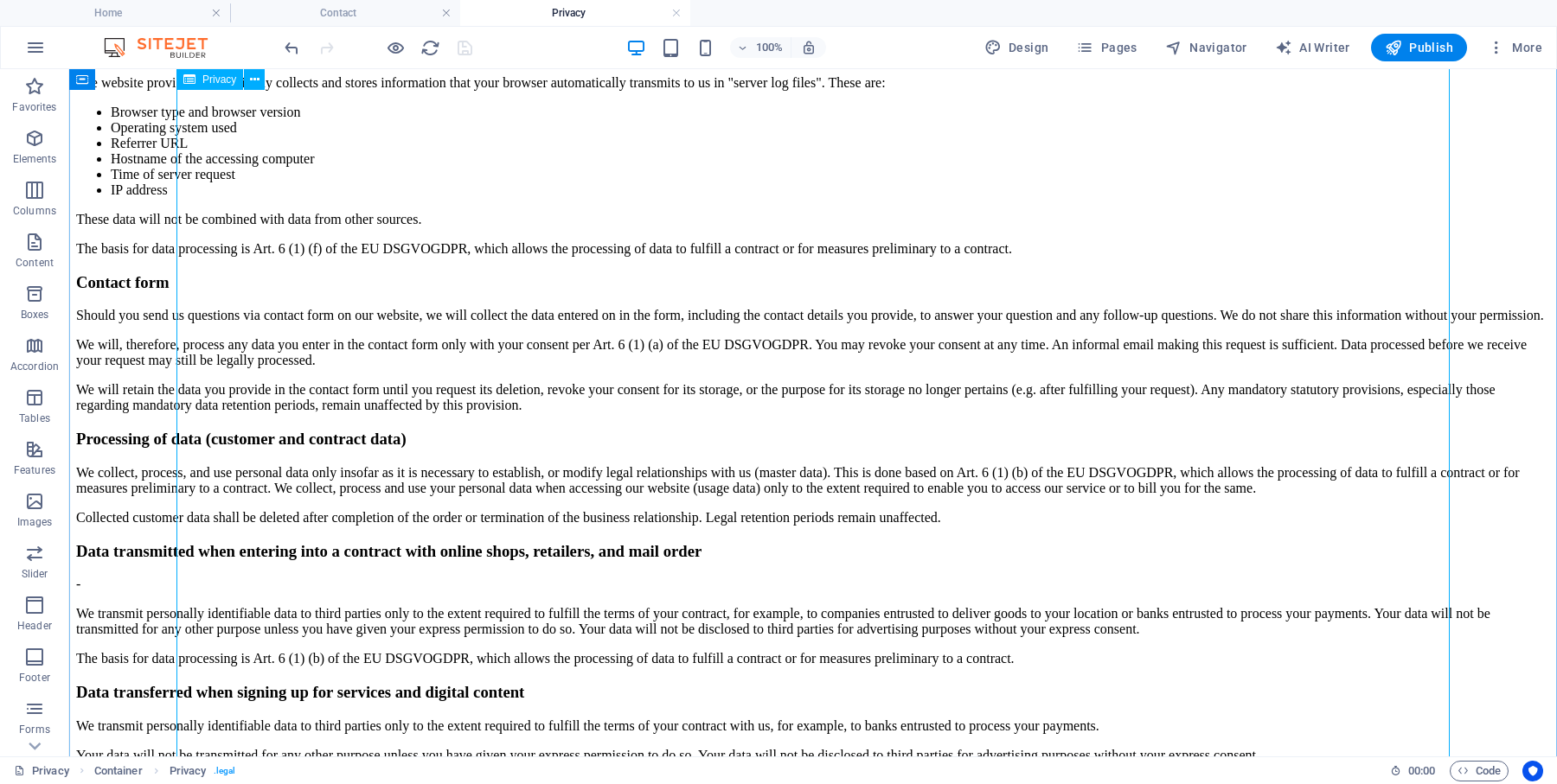
scroll to position [1738, 0]
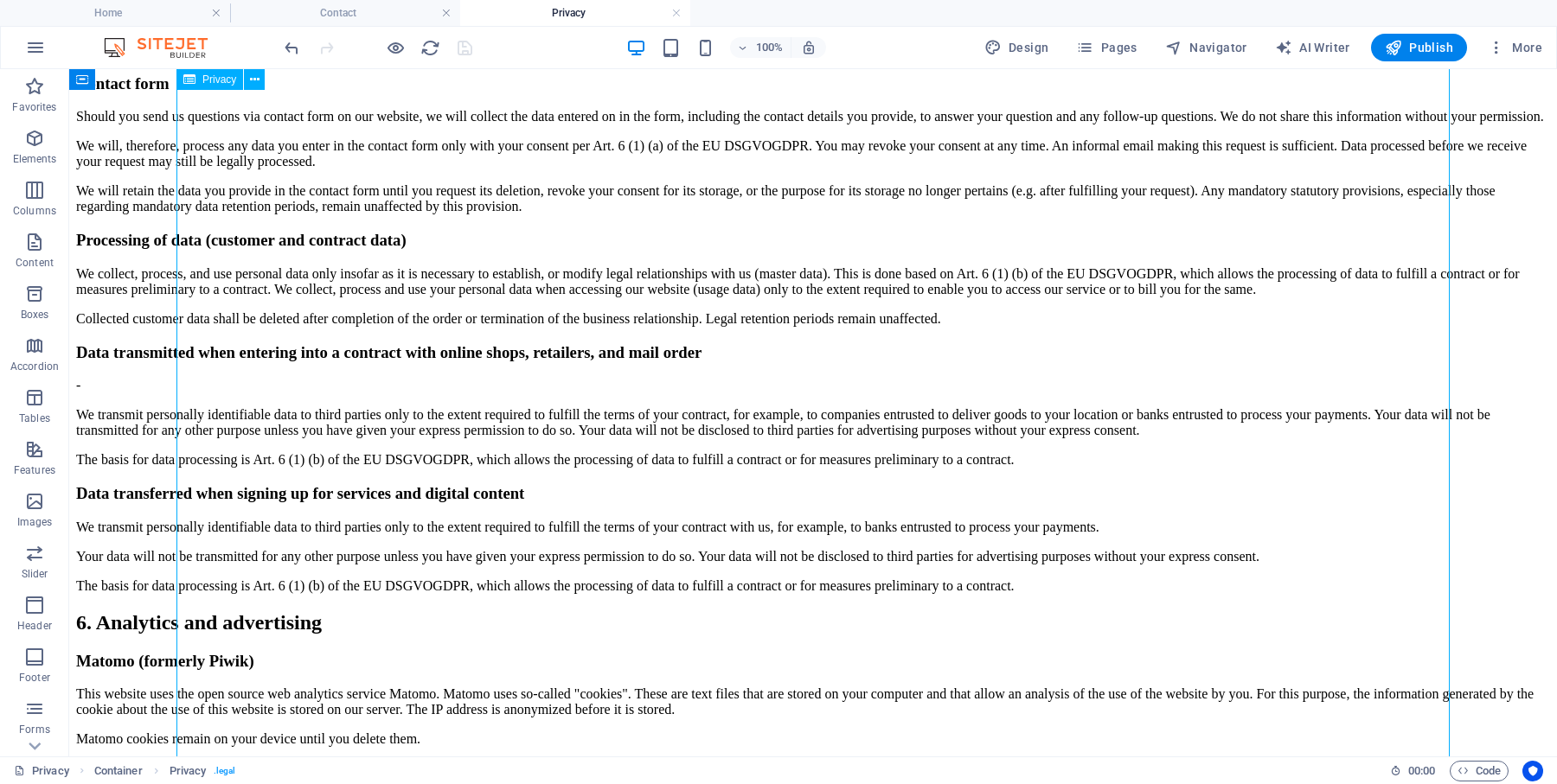
scroll to position [1943, 0]
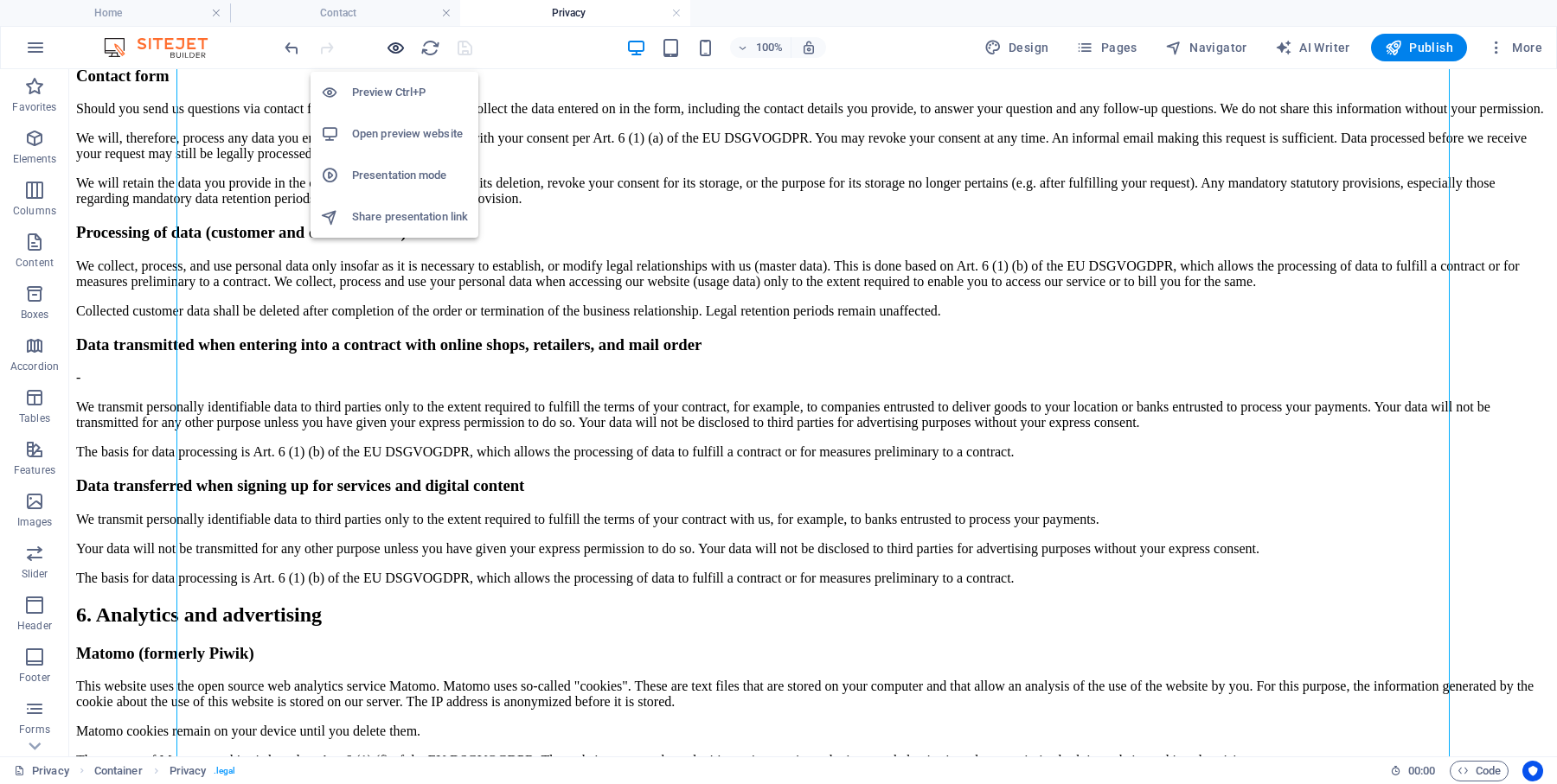
click at [393, 51] on icon "button" at bounding box center [395, 48] width 20 height 20
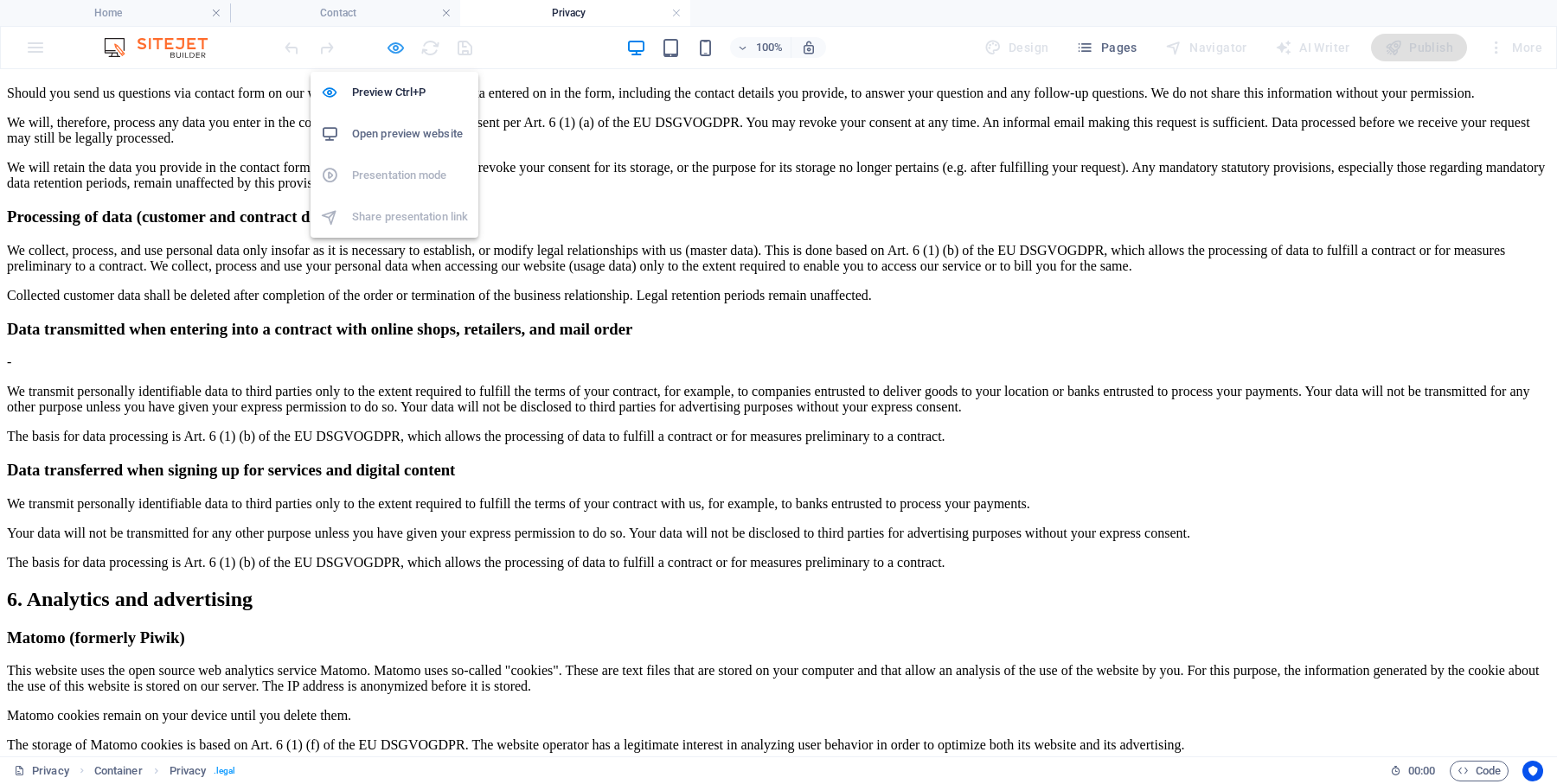
click at [394, 48] on icon "button" at bounding box center [395, 48] width 20 height 20
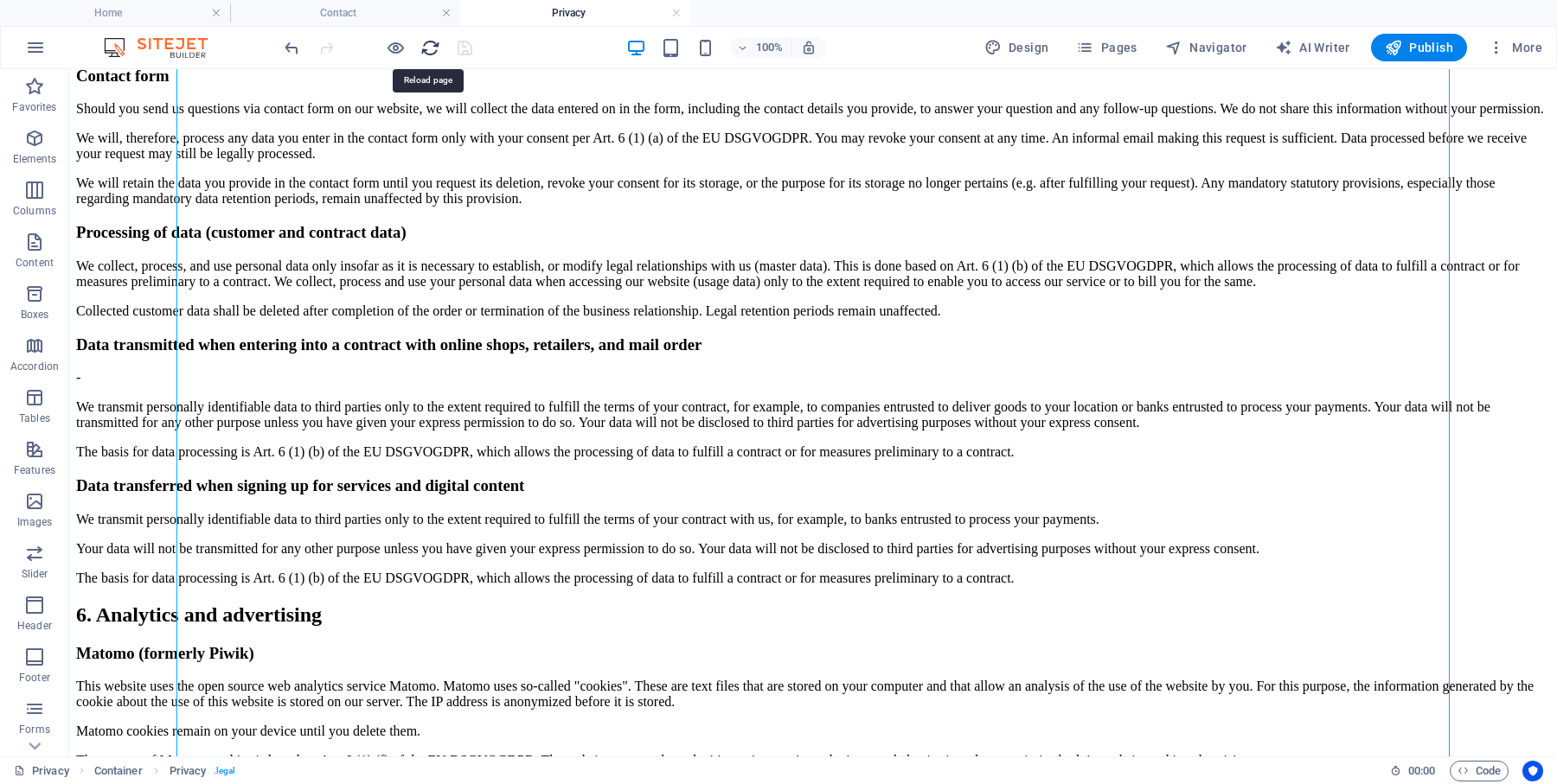
click at [427, 50] on icon "reload" at bounding box center [430, 48] width 20 height 20
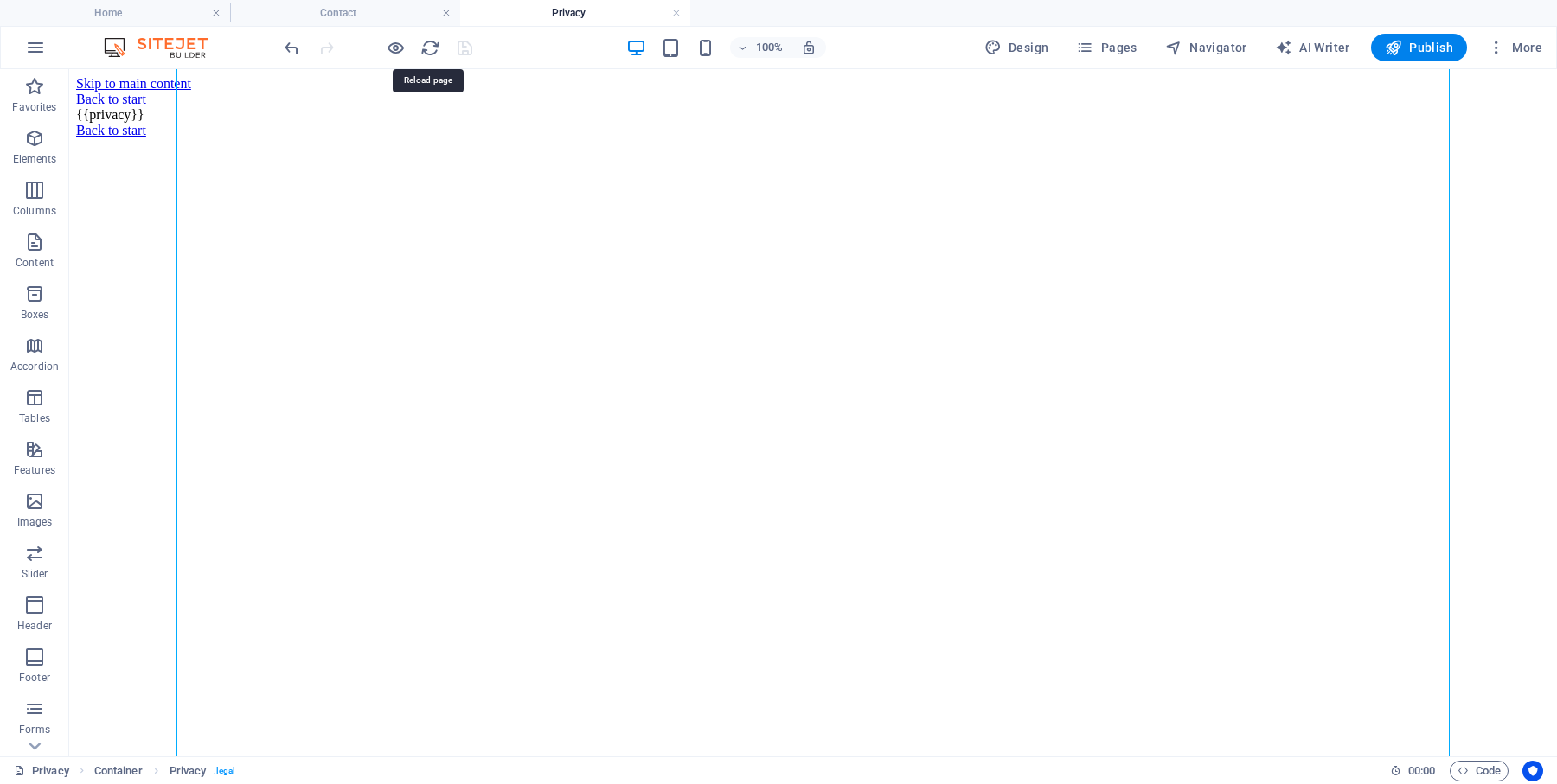
scroll to position [0, 0]
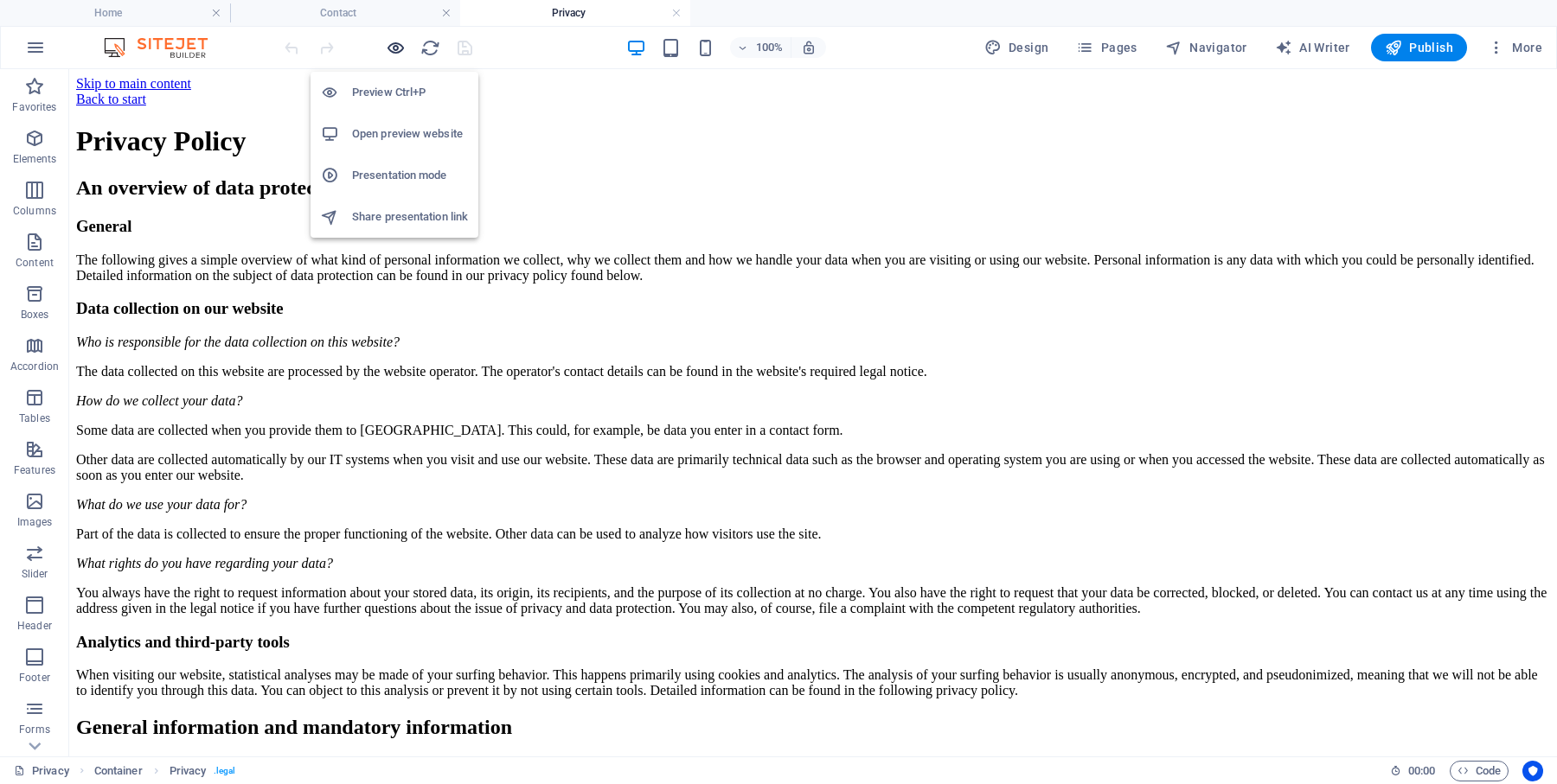
click at [398, 47] on icon "button" at bounding box center [395, 48] width 20 height 20
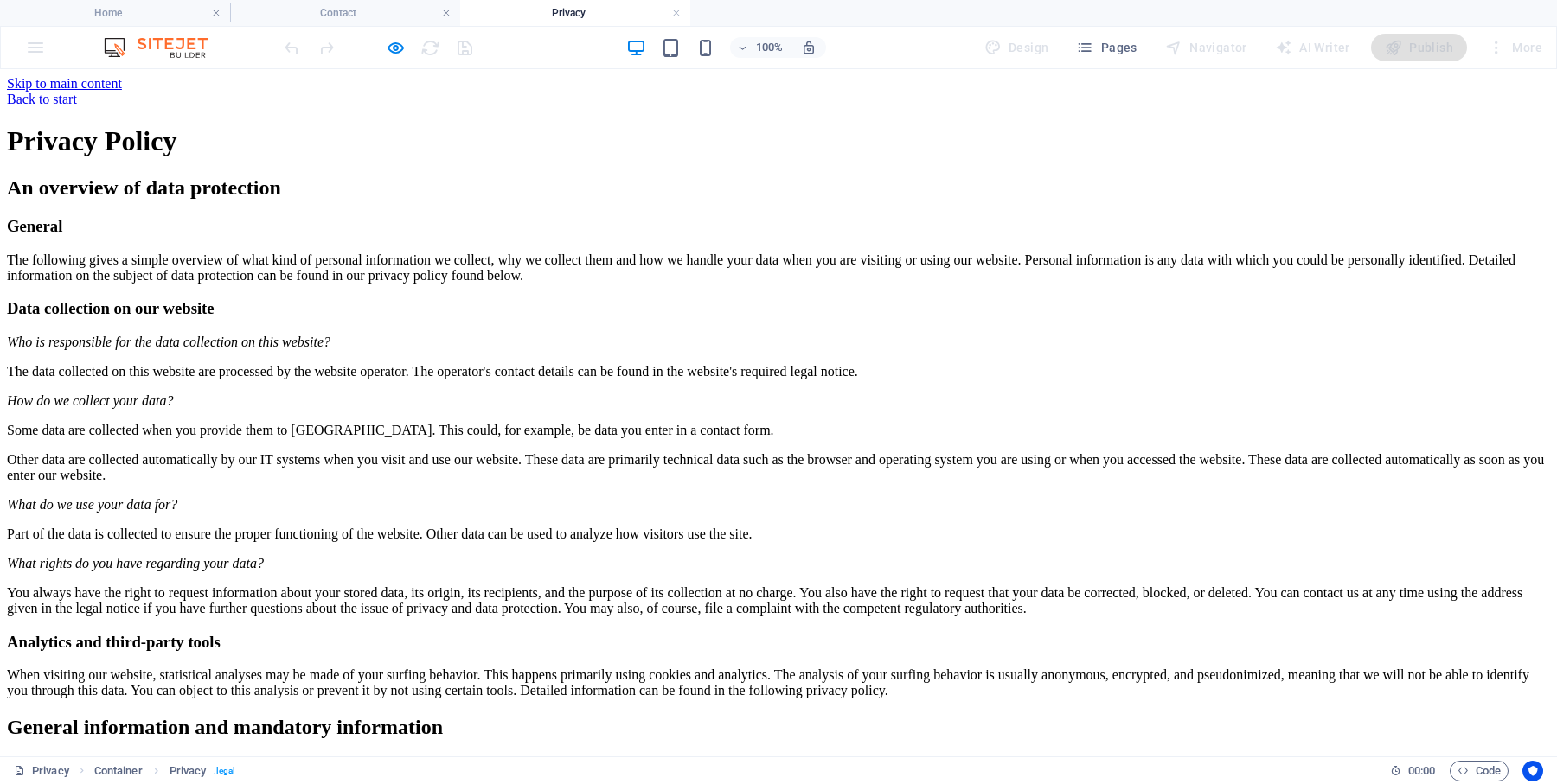
click at [386, 200] on h2 "An overview of data protection" at bounding box center [778, 187] width 1543 height 24
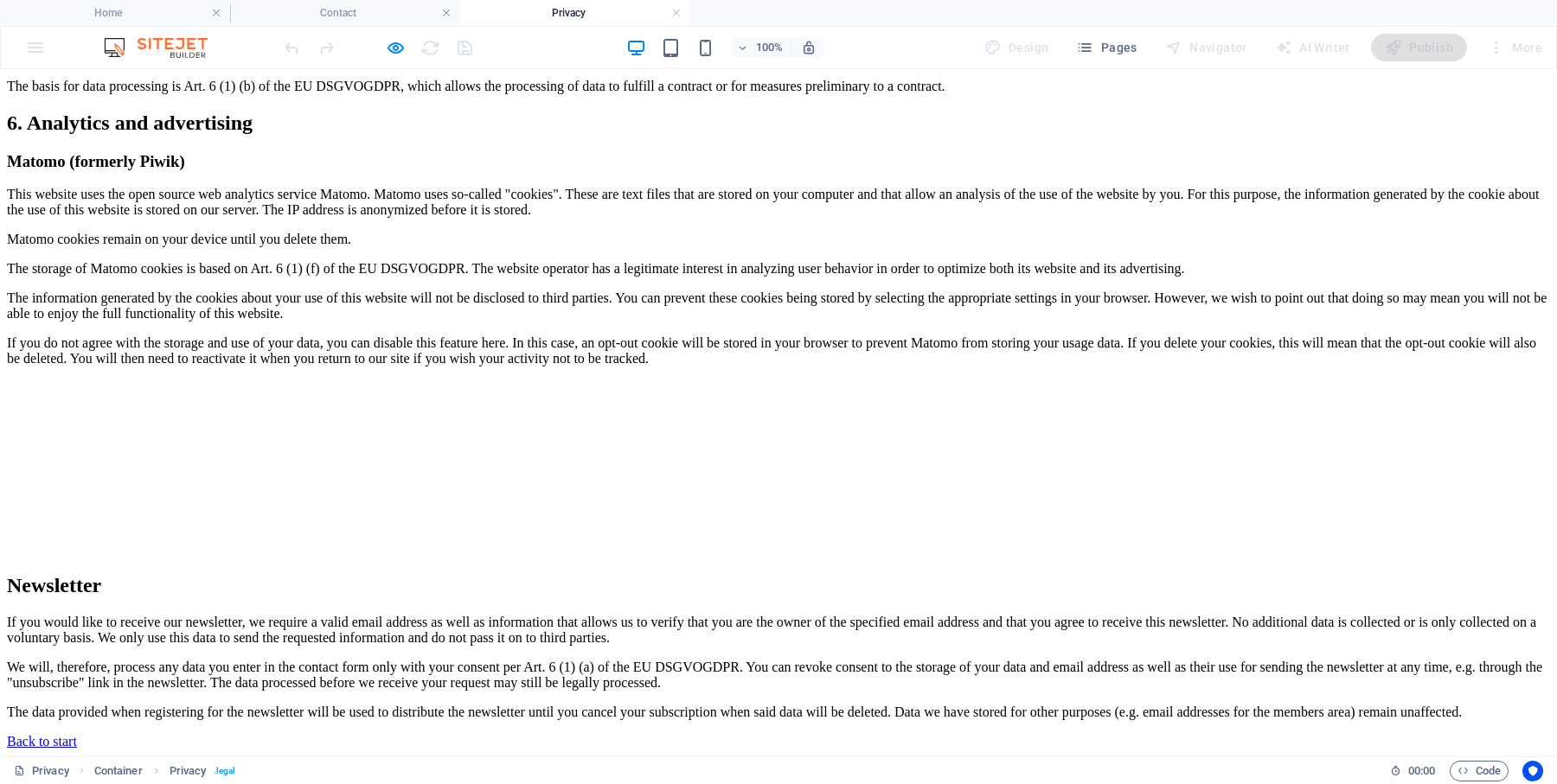
scroll to position [3021, 0]
click at [395, 46] on icon "button" at bounding box center [395, 48] width 20 height 20
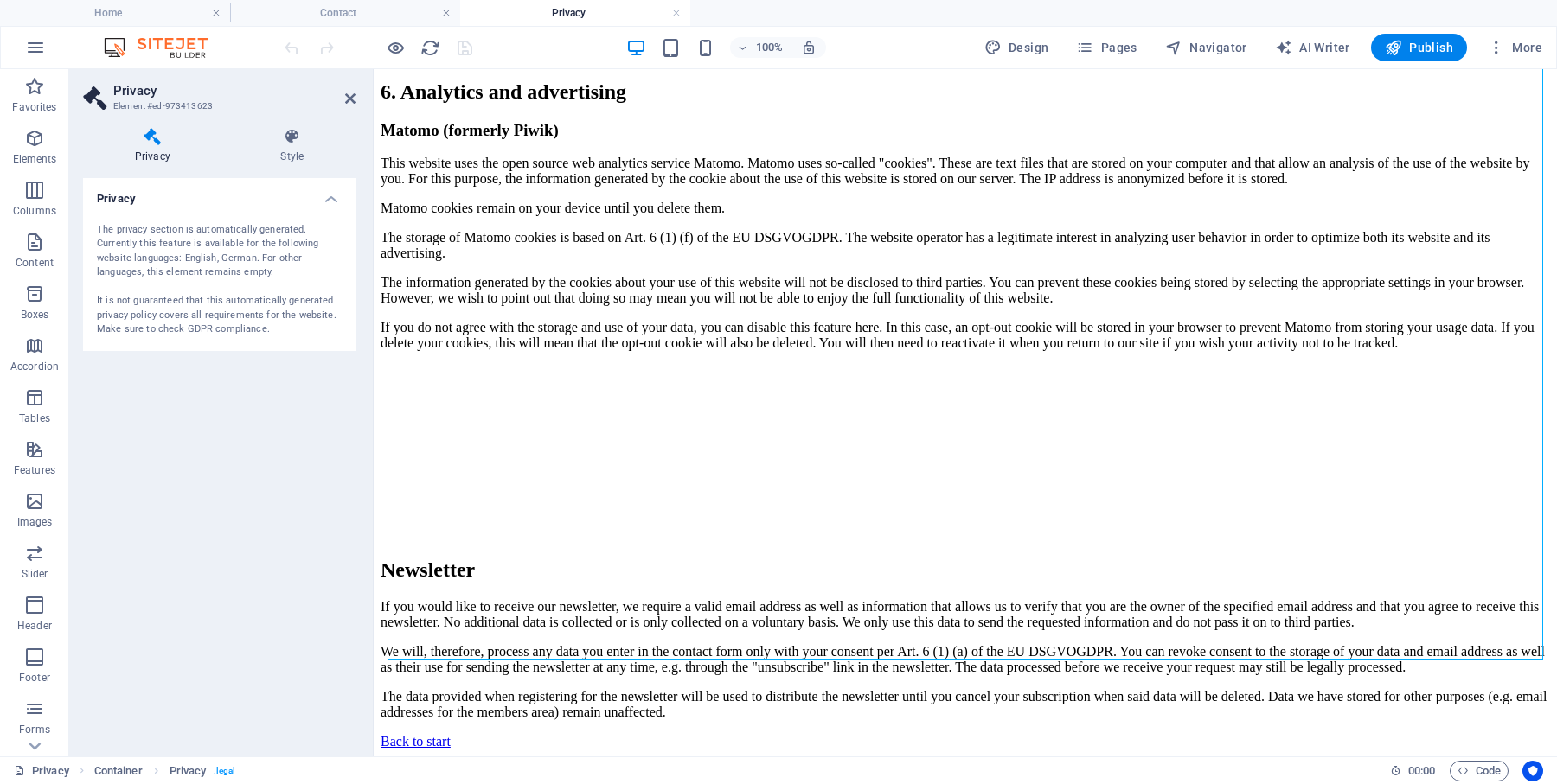
click at [331, 205] on h4 "Privacy" at bounding box center [219, 194] width 272 height 31
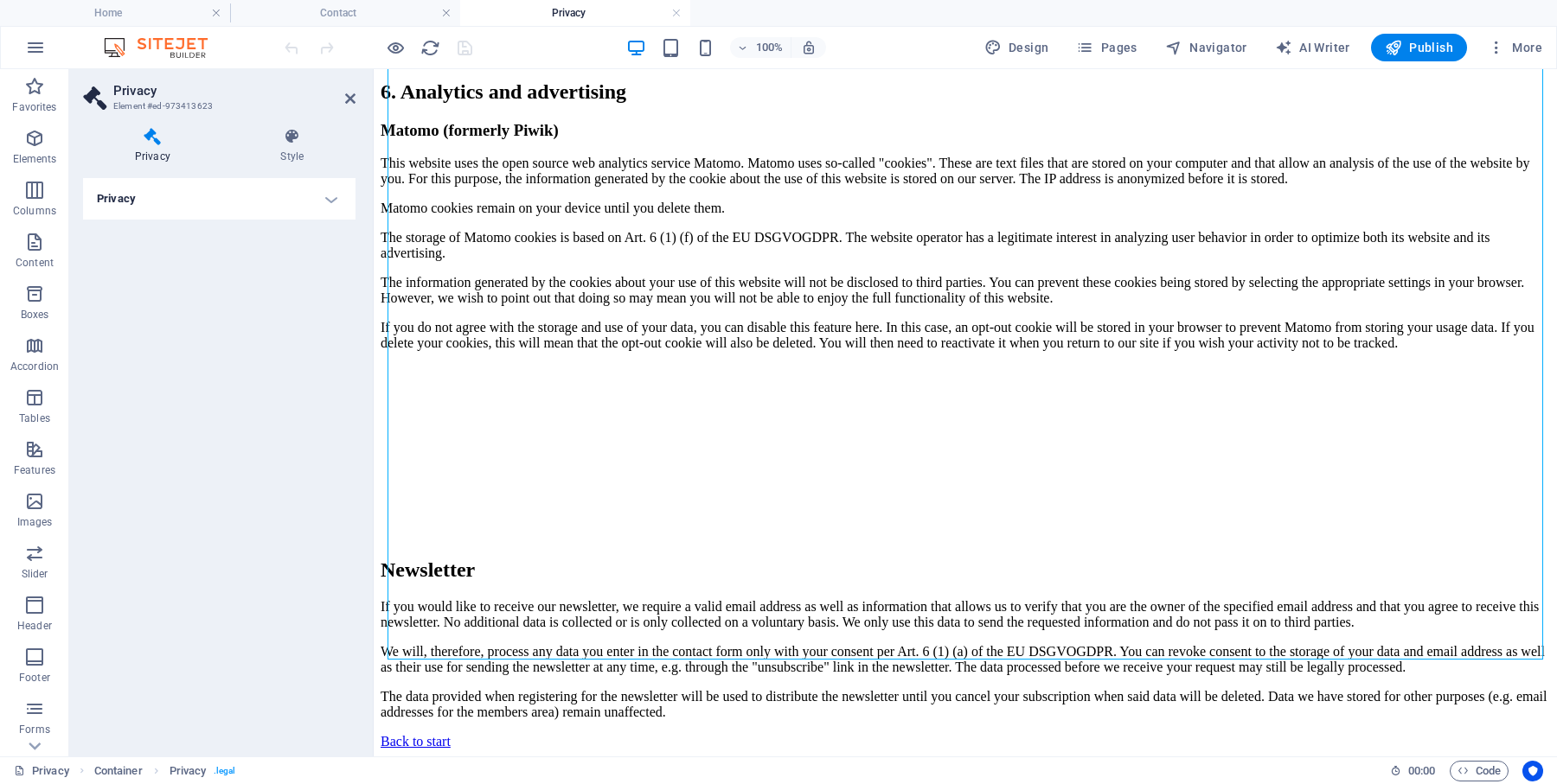
click at [331, 205] on h4 "Privacy" at bounding box center [219, 199] width 272 height 42
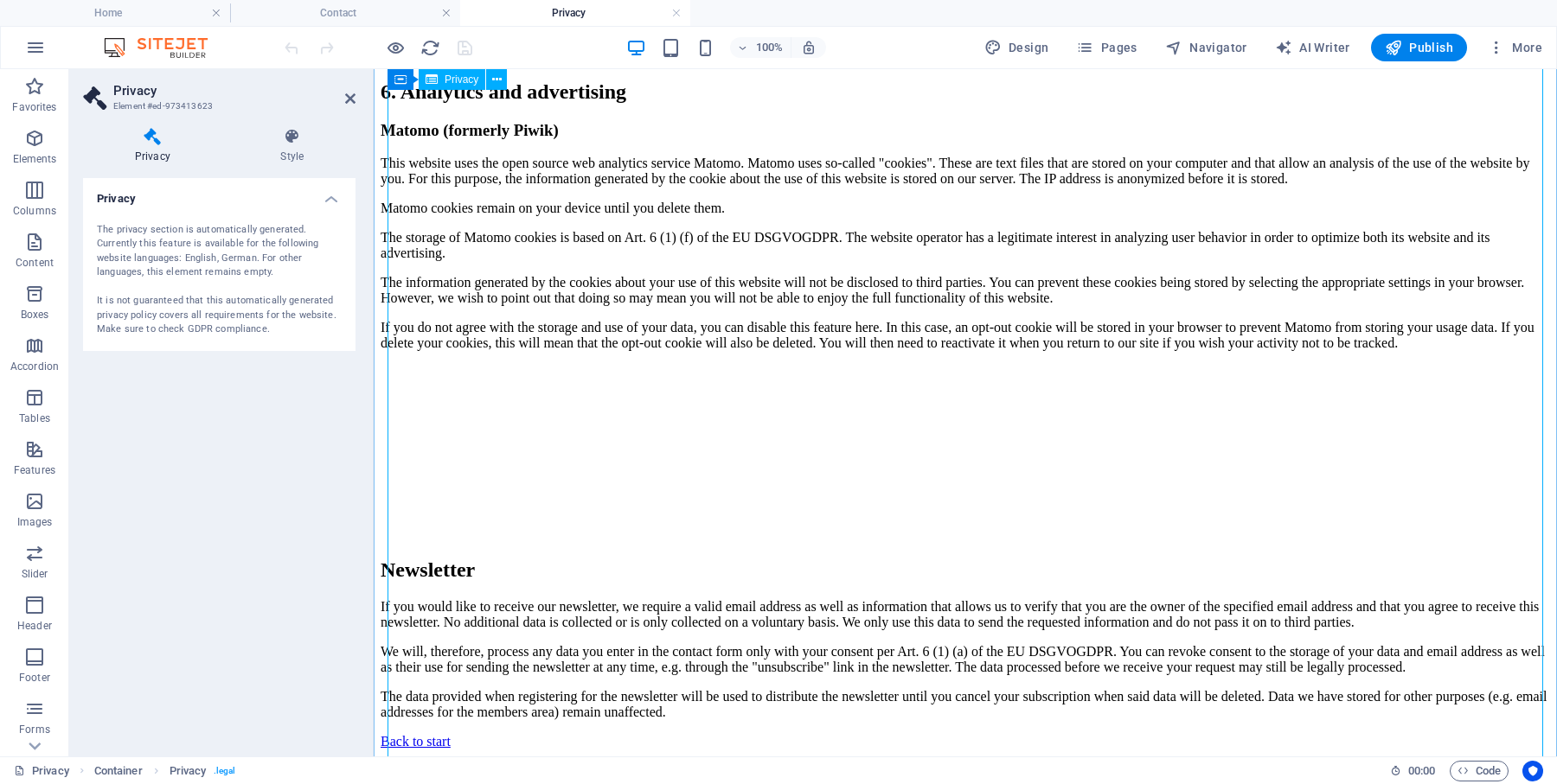
scroll to position [2789, 0]
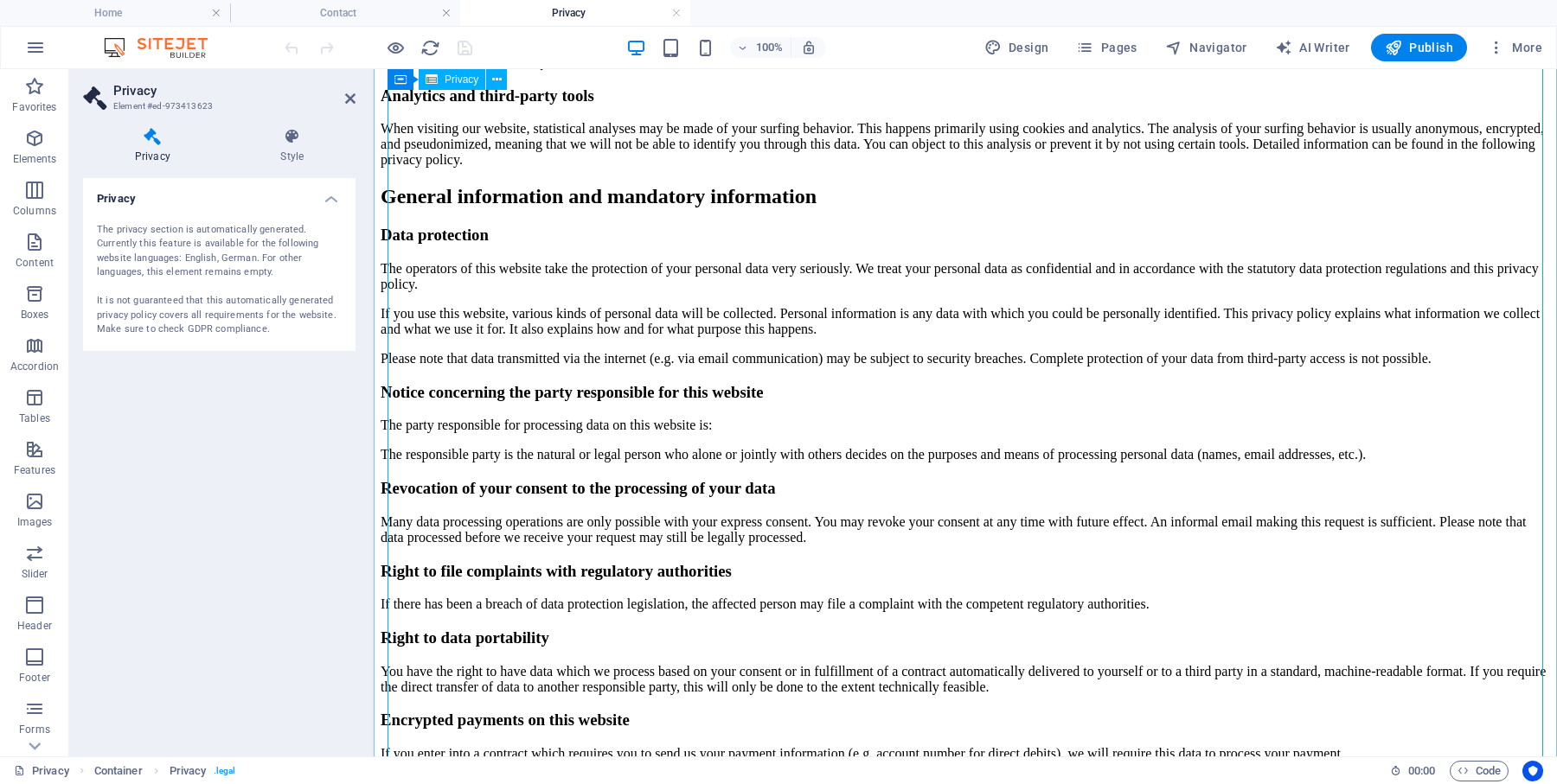
scroll to position [0, 0]
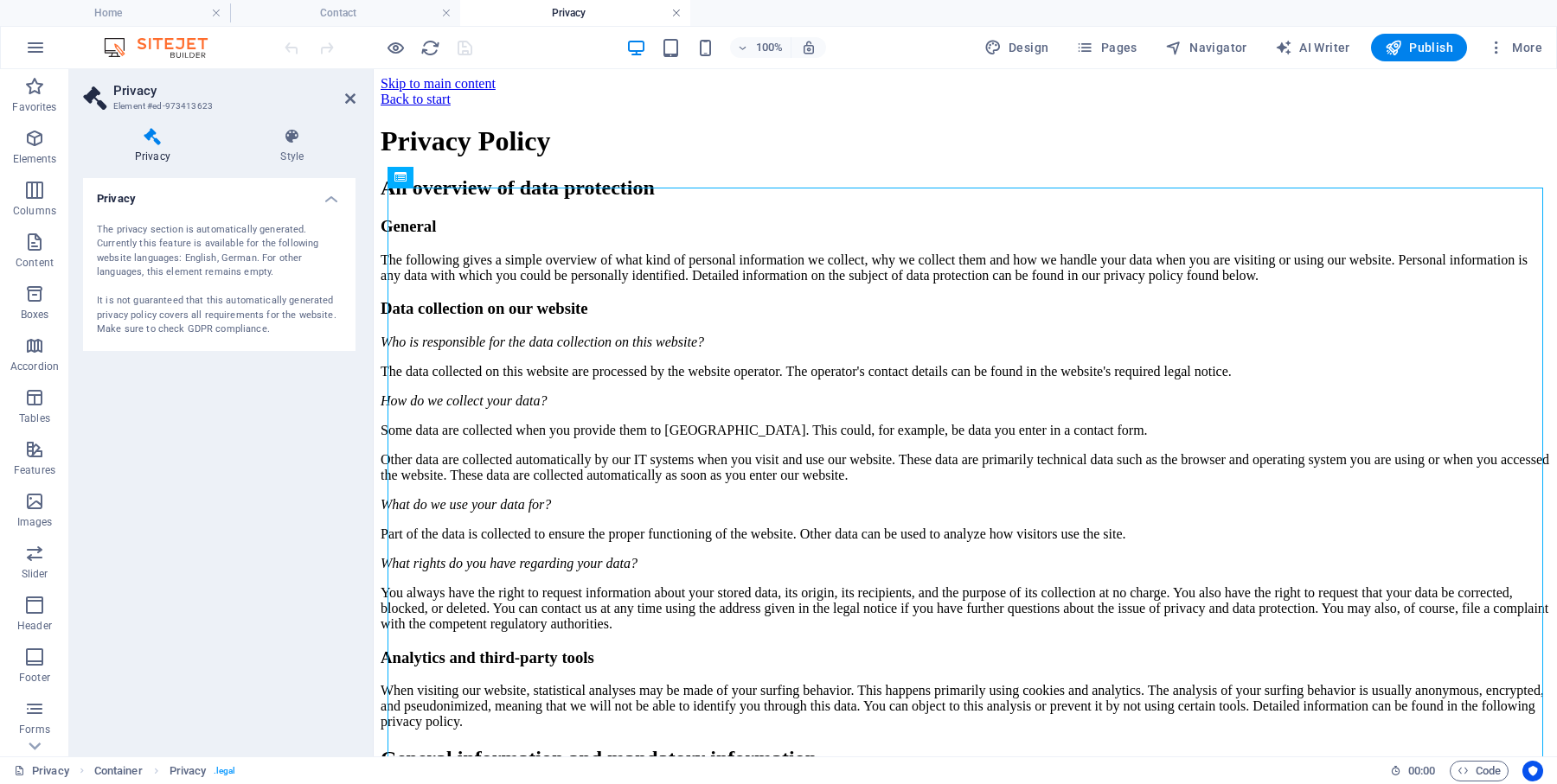
click at [677, 17] on link at bounding box center [676, 13] width 10 height 17
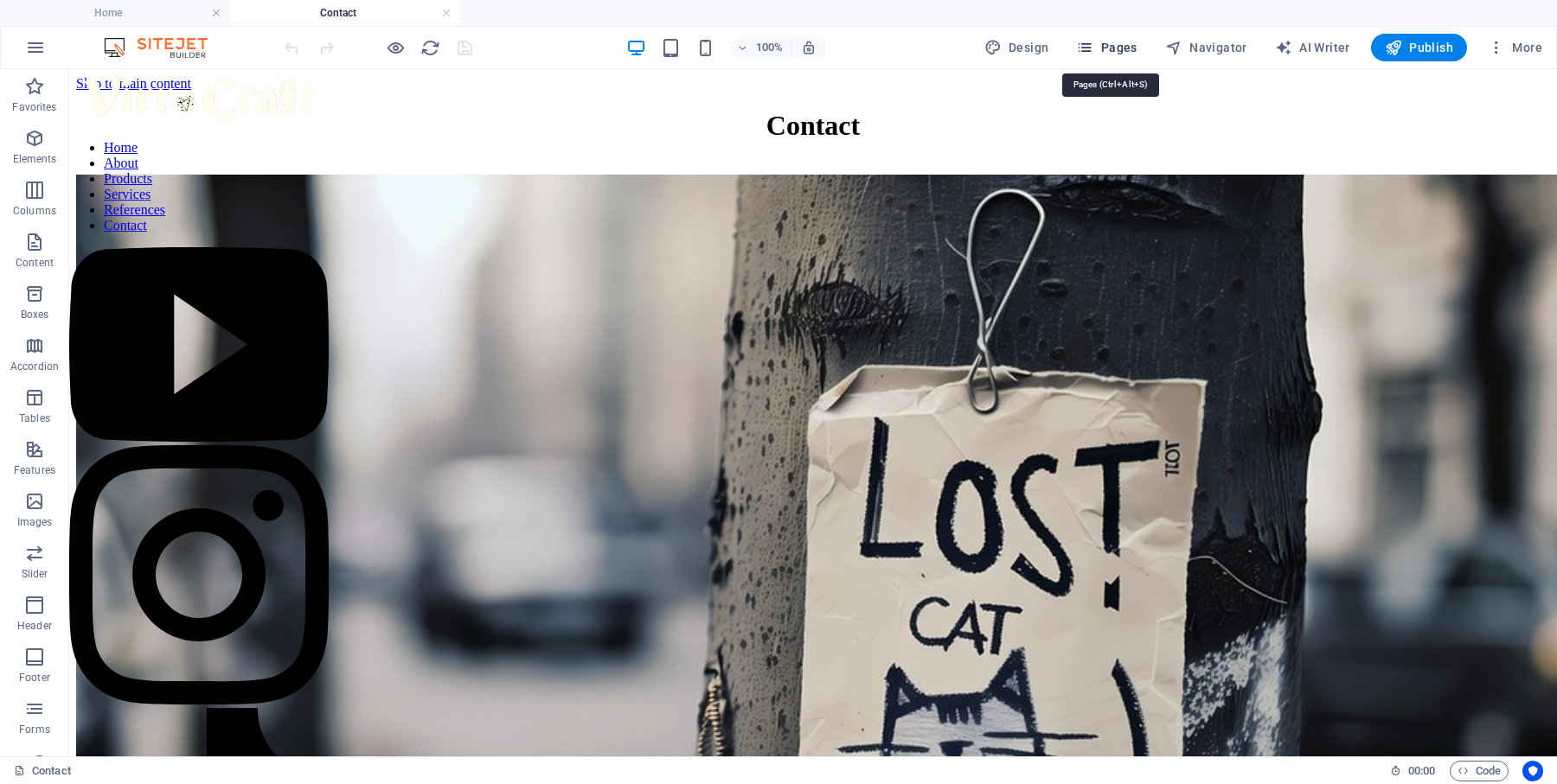
click at [1111, 49] on span "Pages" at bounding box center [1106, 48] width 60 height 17
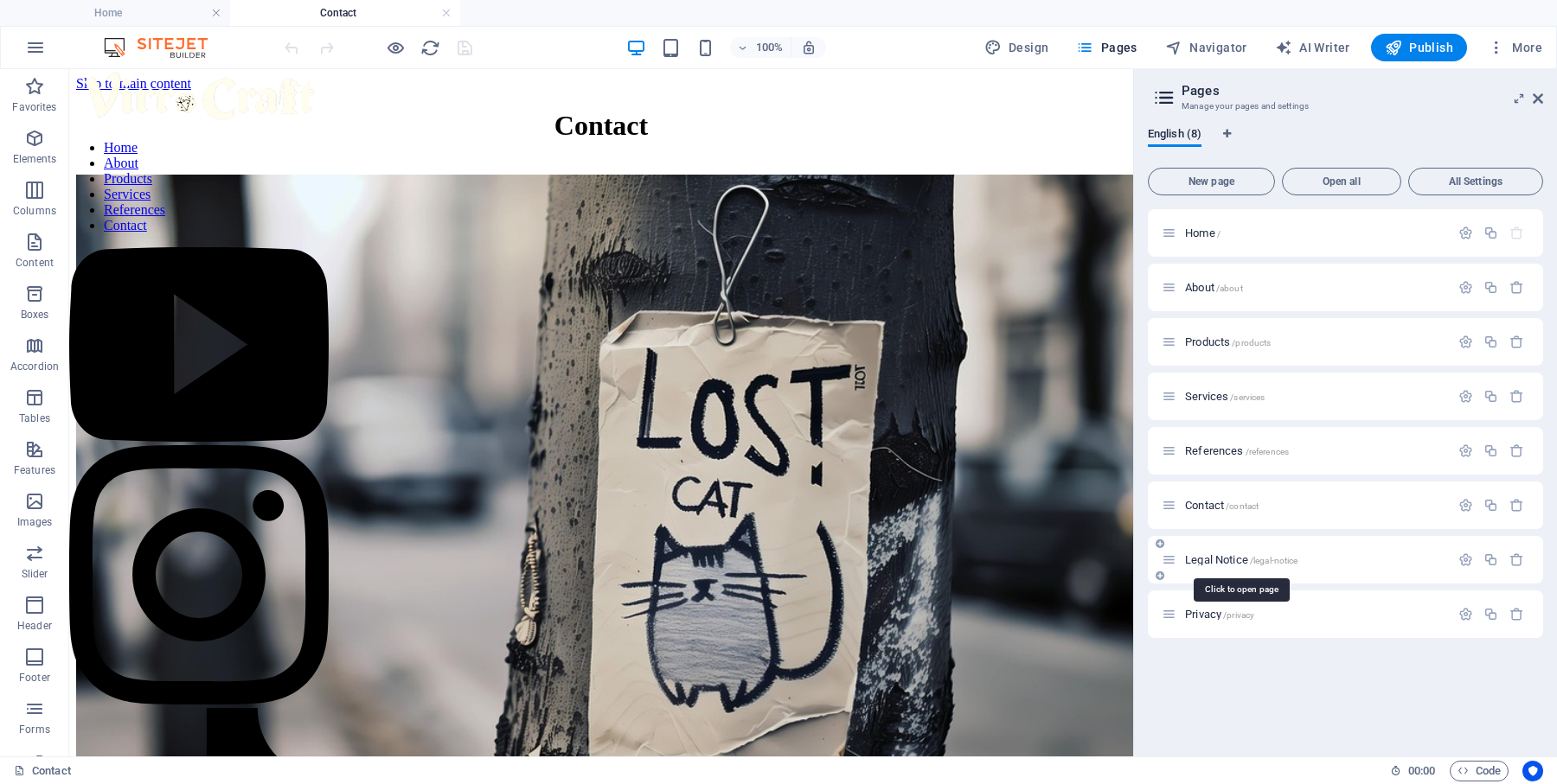
click at [1222, 556] on span "Legal Notice /legal-notice" at bounding box center [1240, 560] width 113 height 13
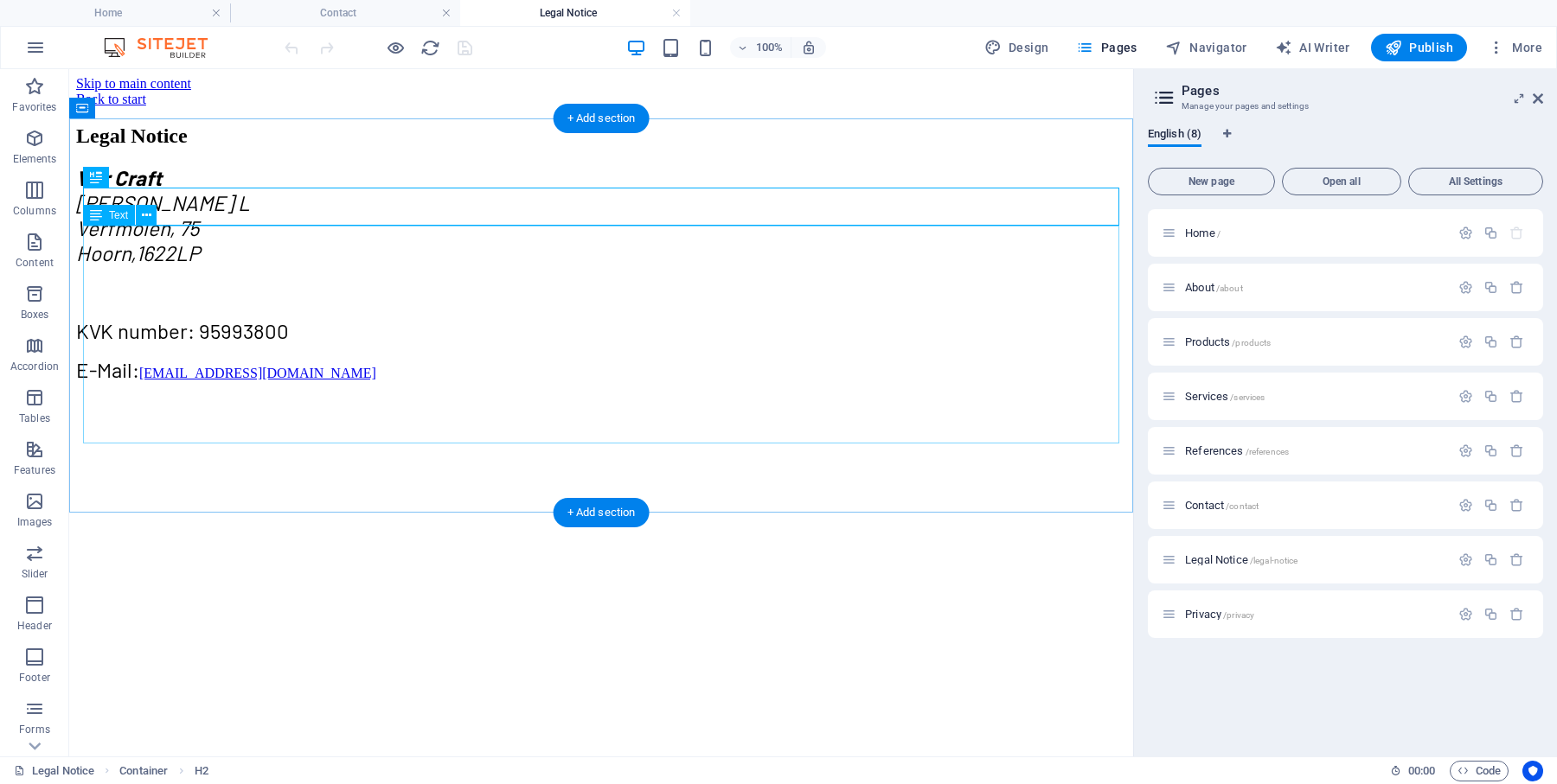
click at [238, 215] on span "L" at bounding box center [244, 202] width 12 height 25
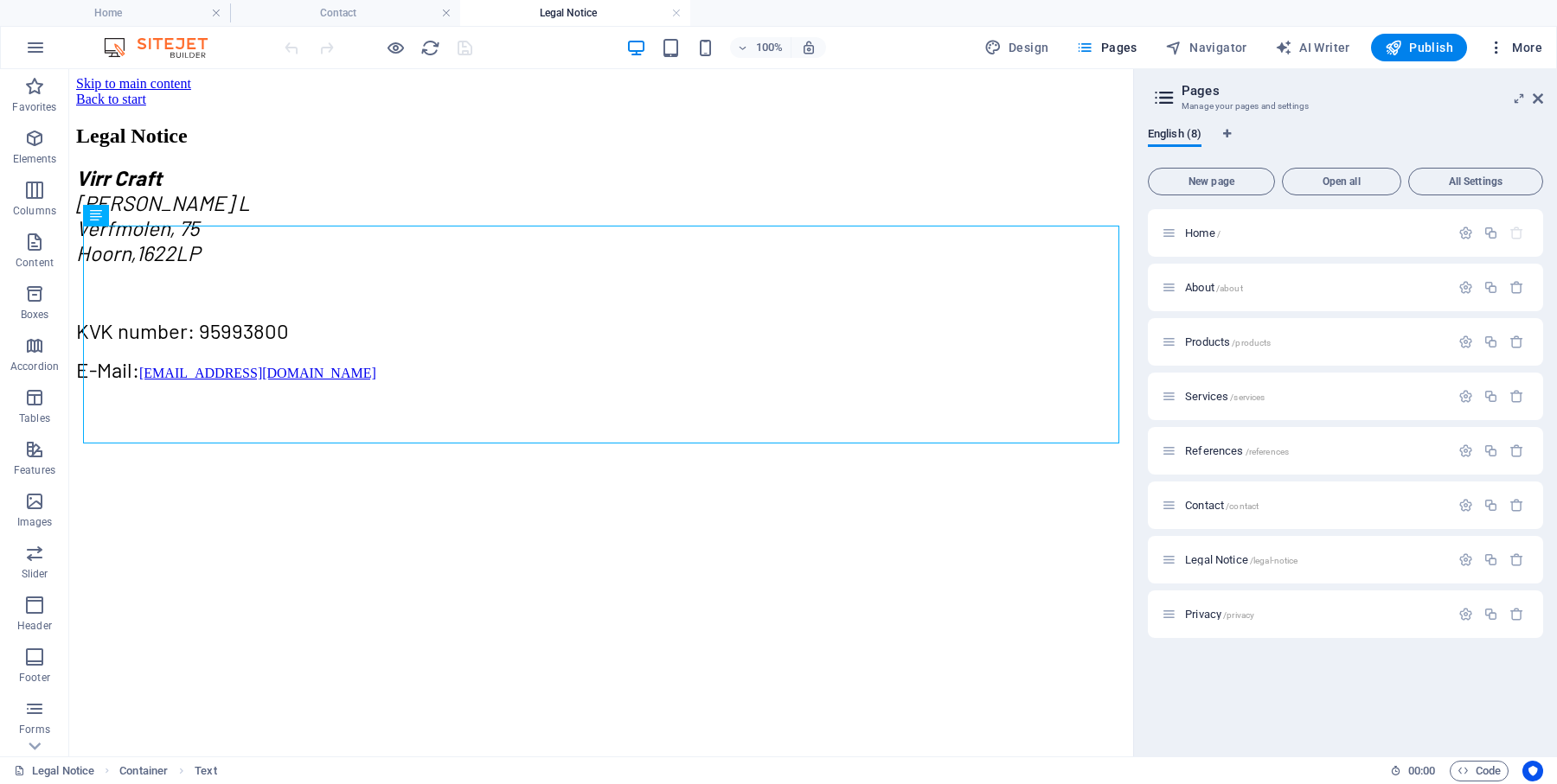
click at [1519, 51] on span "More" at bounding box center [1515, 48] width 54 height 17
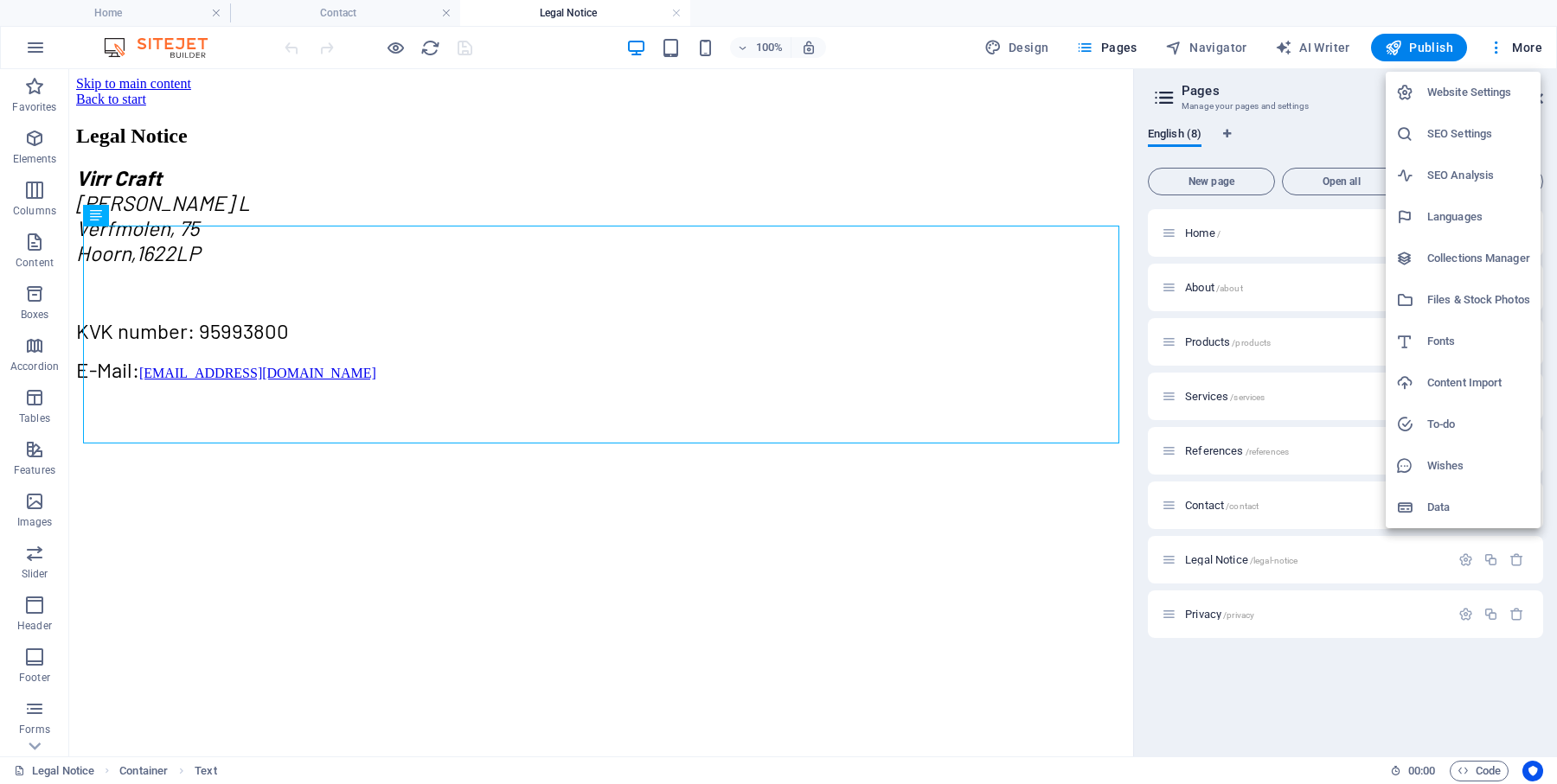
click at [1447, 132] on h6 "SEO Settings" at bounding box center [1478, 134] width 103 height 21
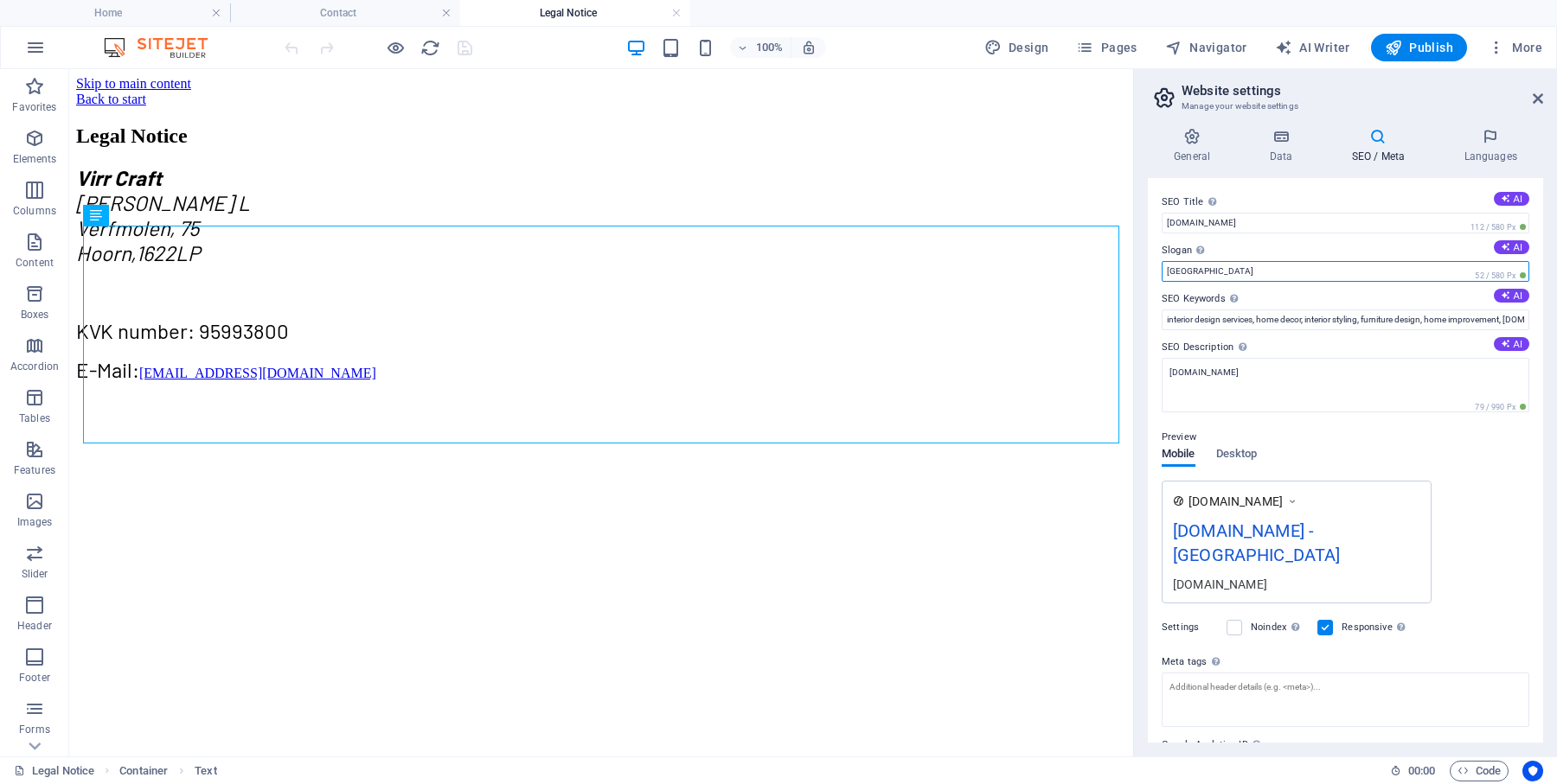
click at [1221, 267] on input "[GEOGRAPHIC_DATA]" at bounding box center [1345, 271] width 367 height 21
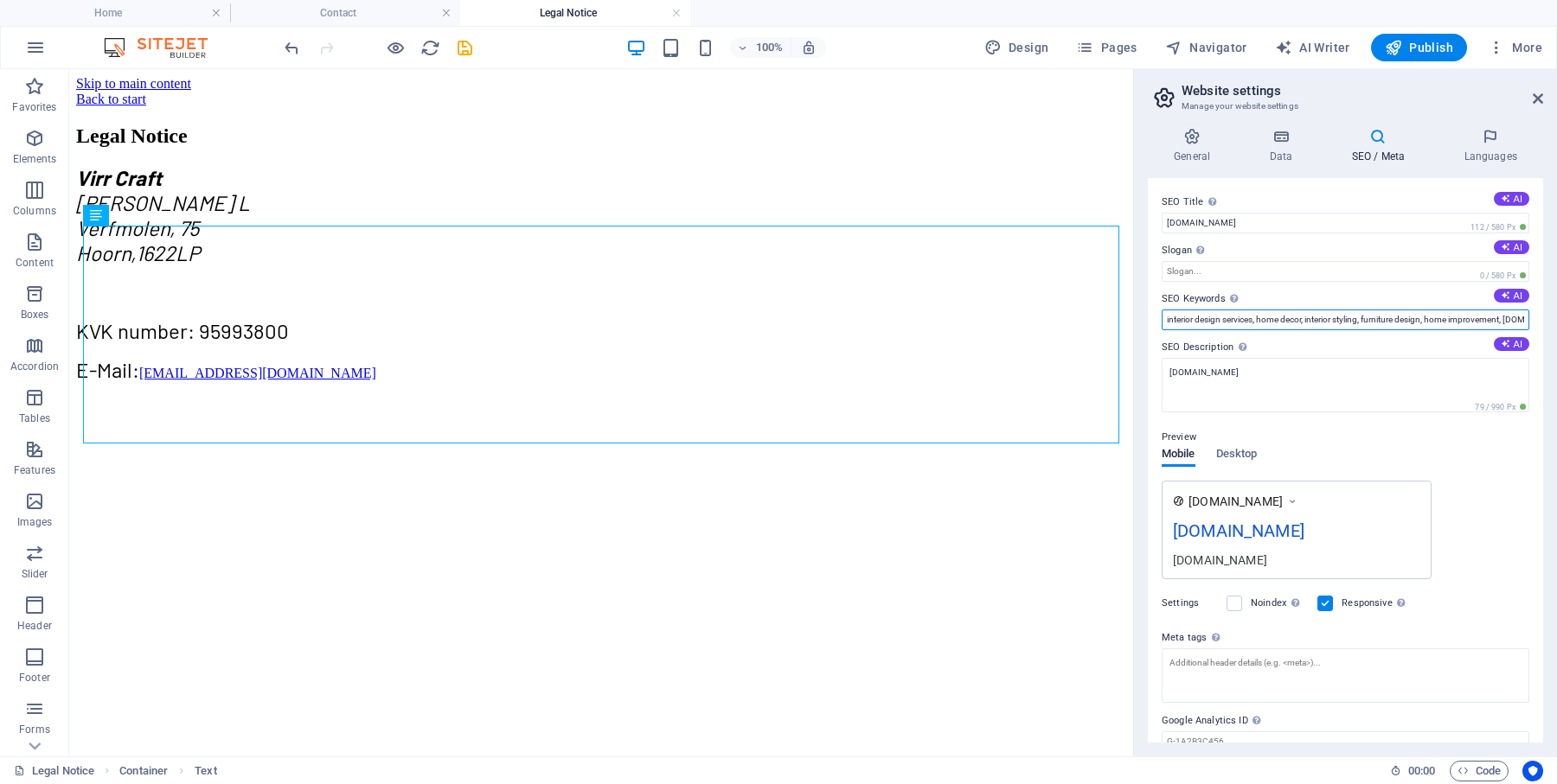
click at [1368, 317] on input "interior design services, home decor, interior styling, furniture design, home …" at bounding box center [1345, 320] width 367 height 21
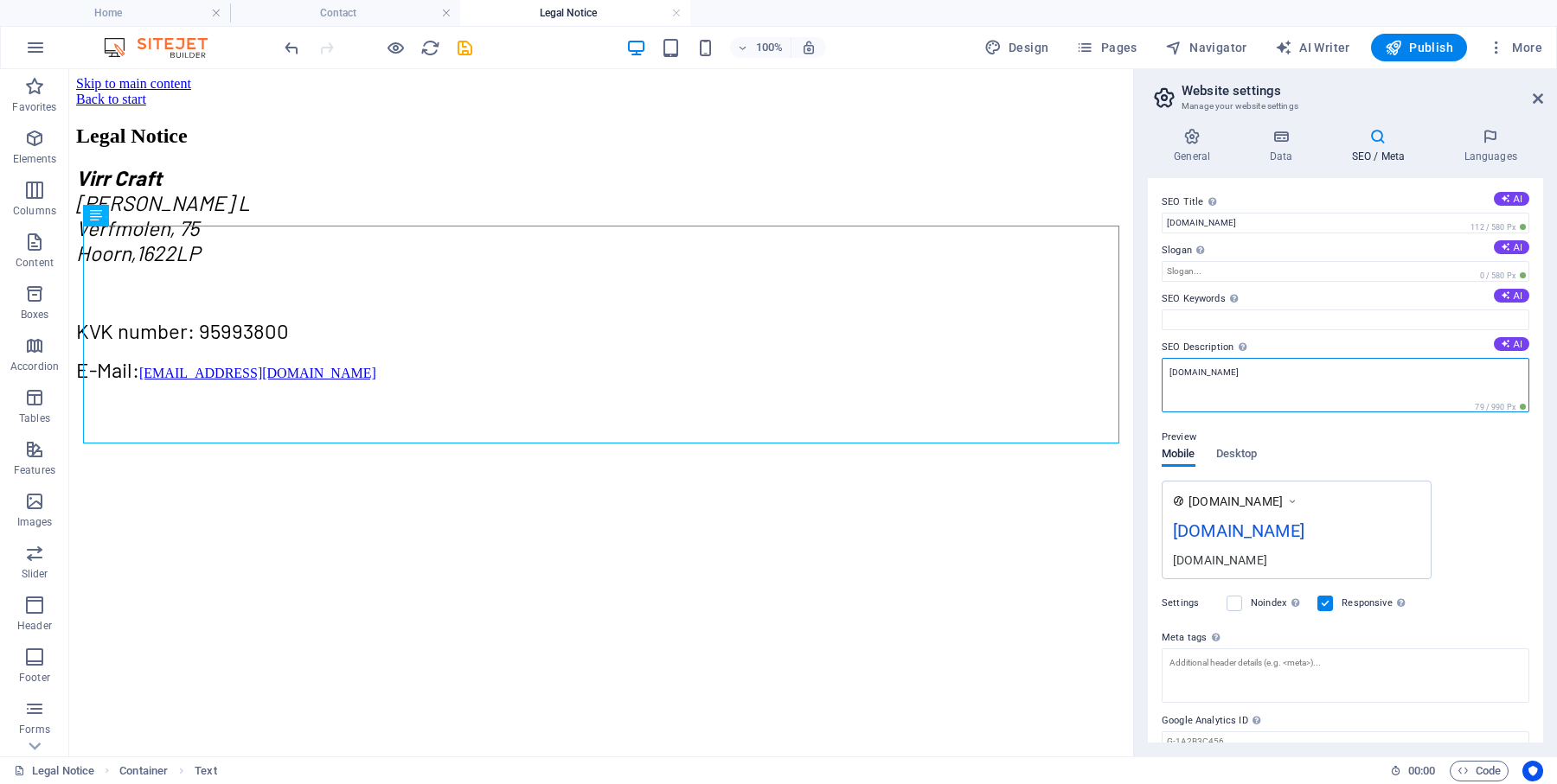
click at [1331, 373] on textarea "[DOMAIN_NAME]" at bounding box center [1345, 385] width 367 height 54
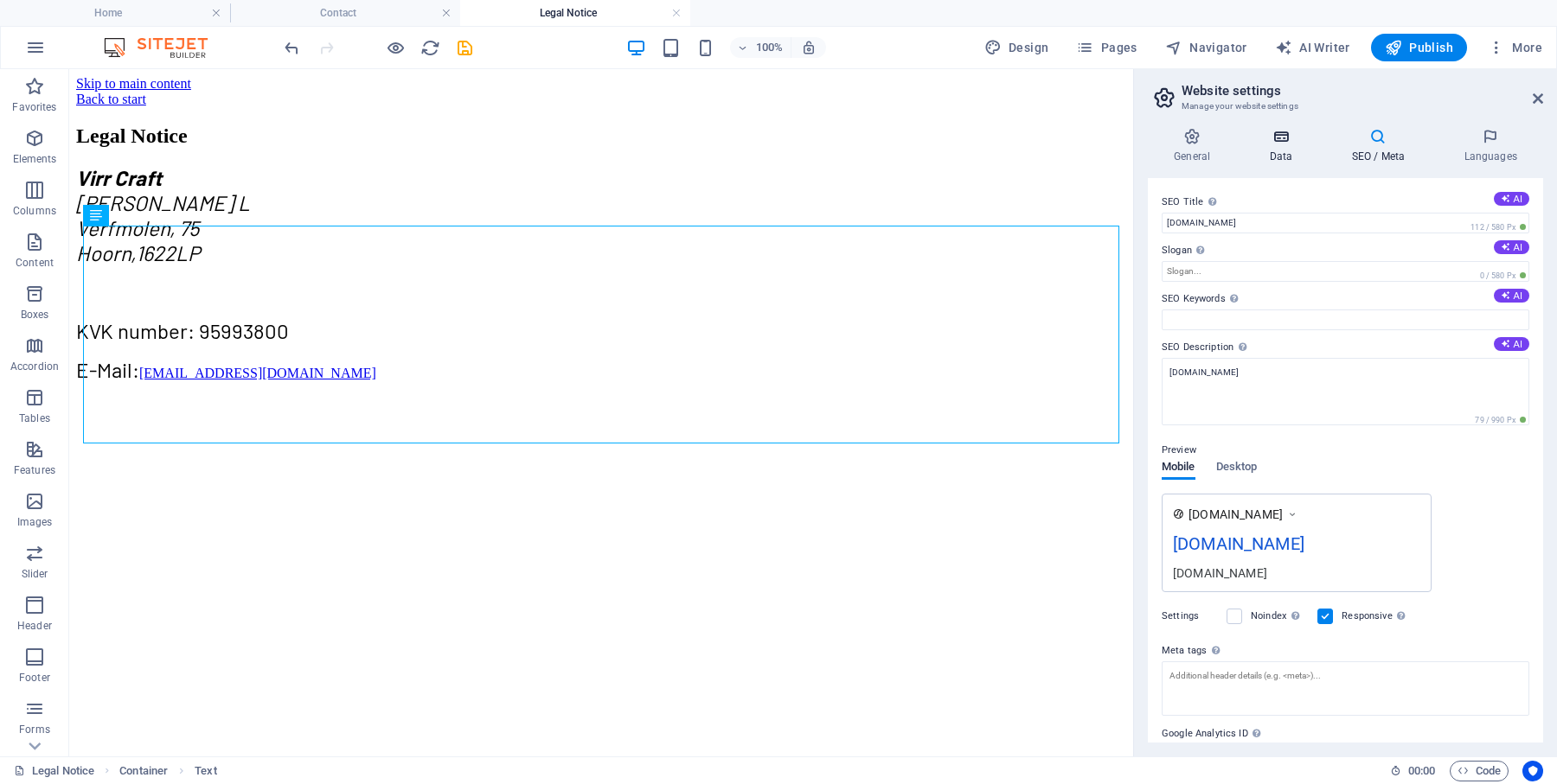
click at [1287, 147] on h4 "Data" at bounding box center [1284, 147] width 82 height 37
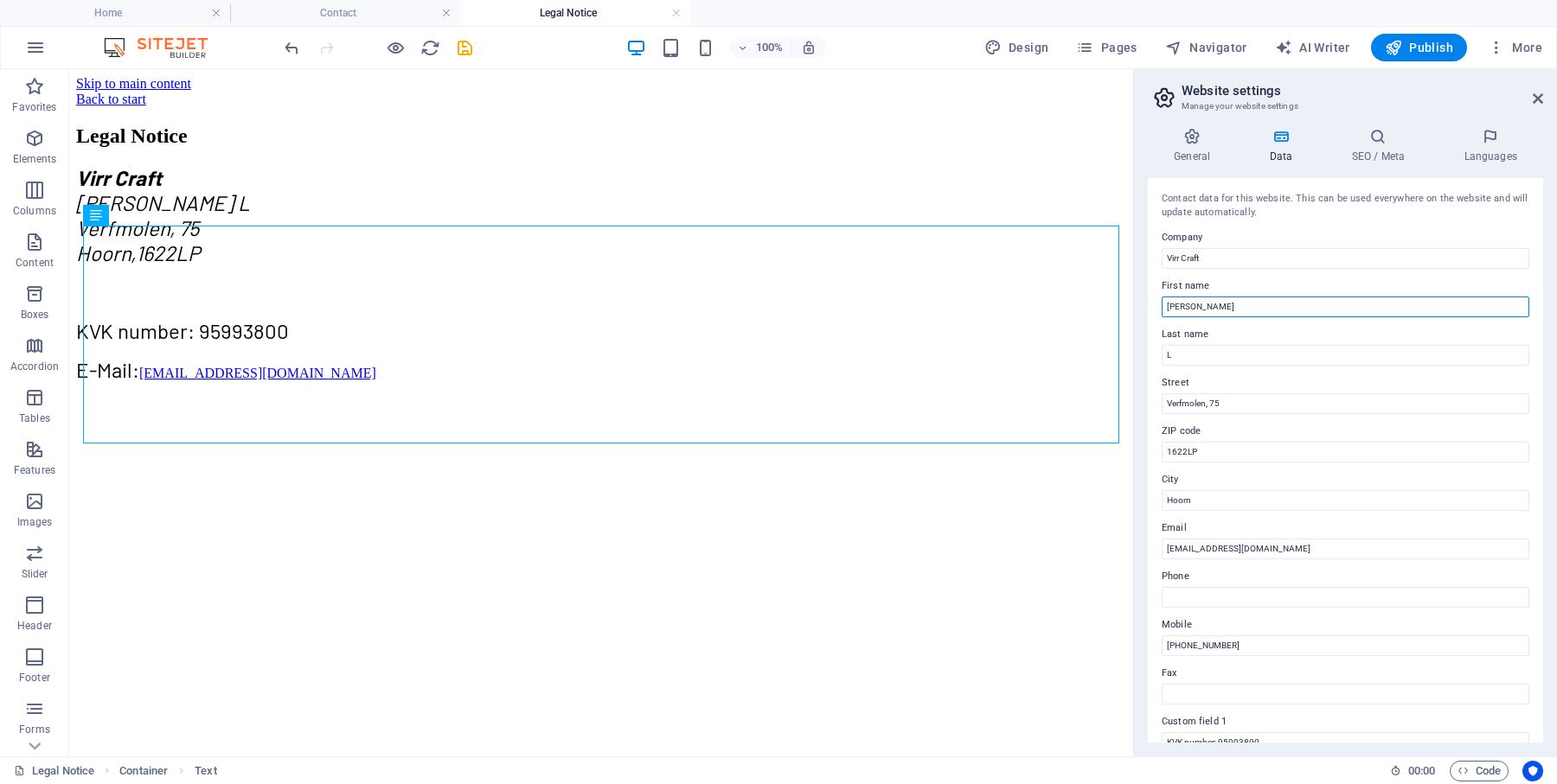
click at [1212, 303] on input "[PERSON_NAME]" at bounding box center [1345, 307] width 367 height 21
type input "Aliaksandr"
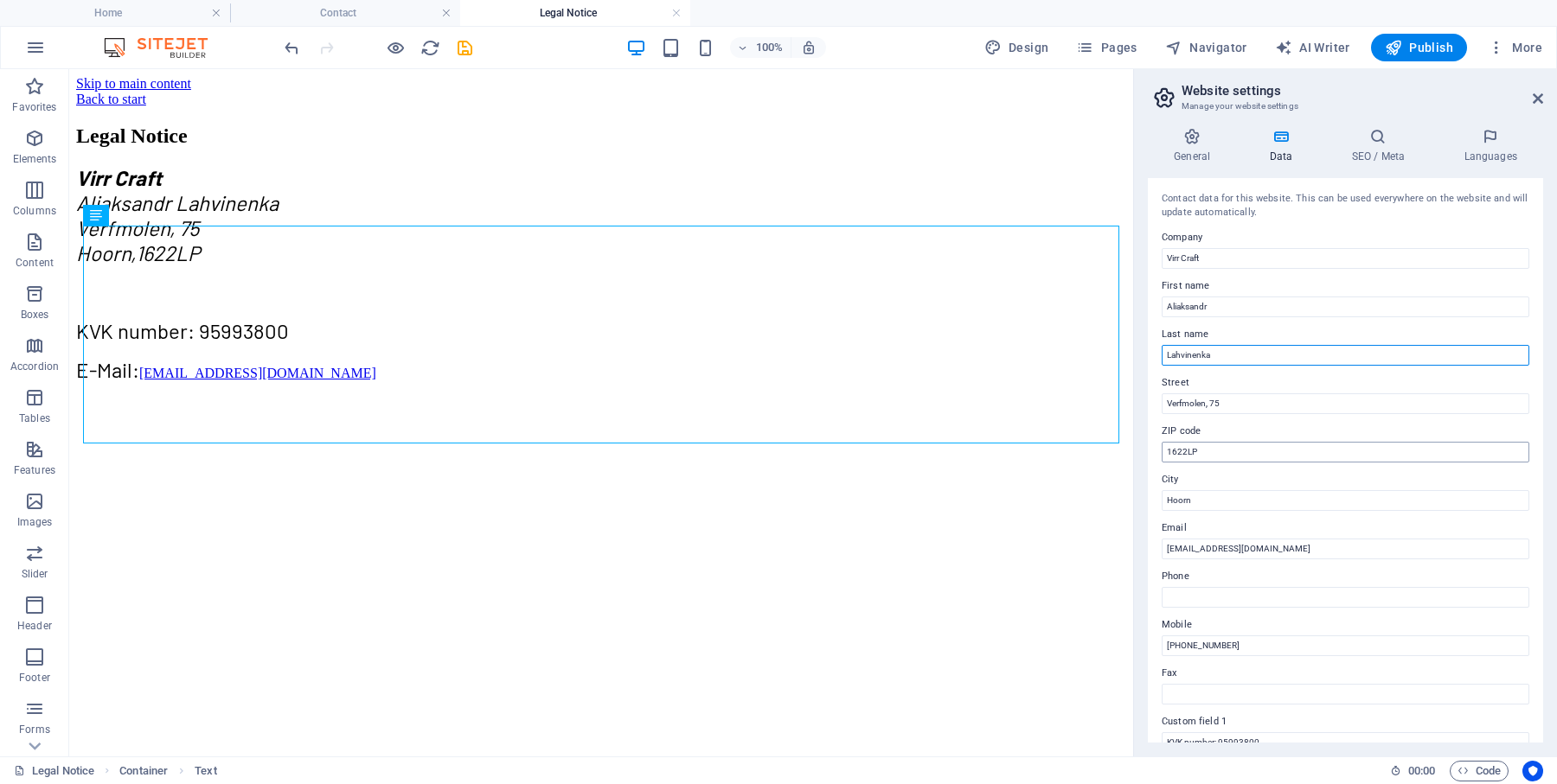
type input "Lahvinenka"
click at [1195, 145] on icon at bounding box center [1192, 137] width 88 height 17
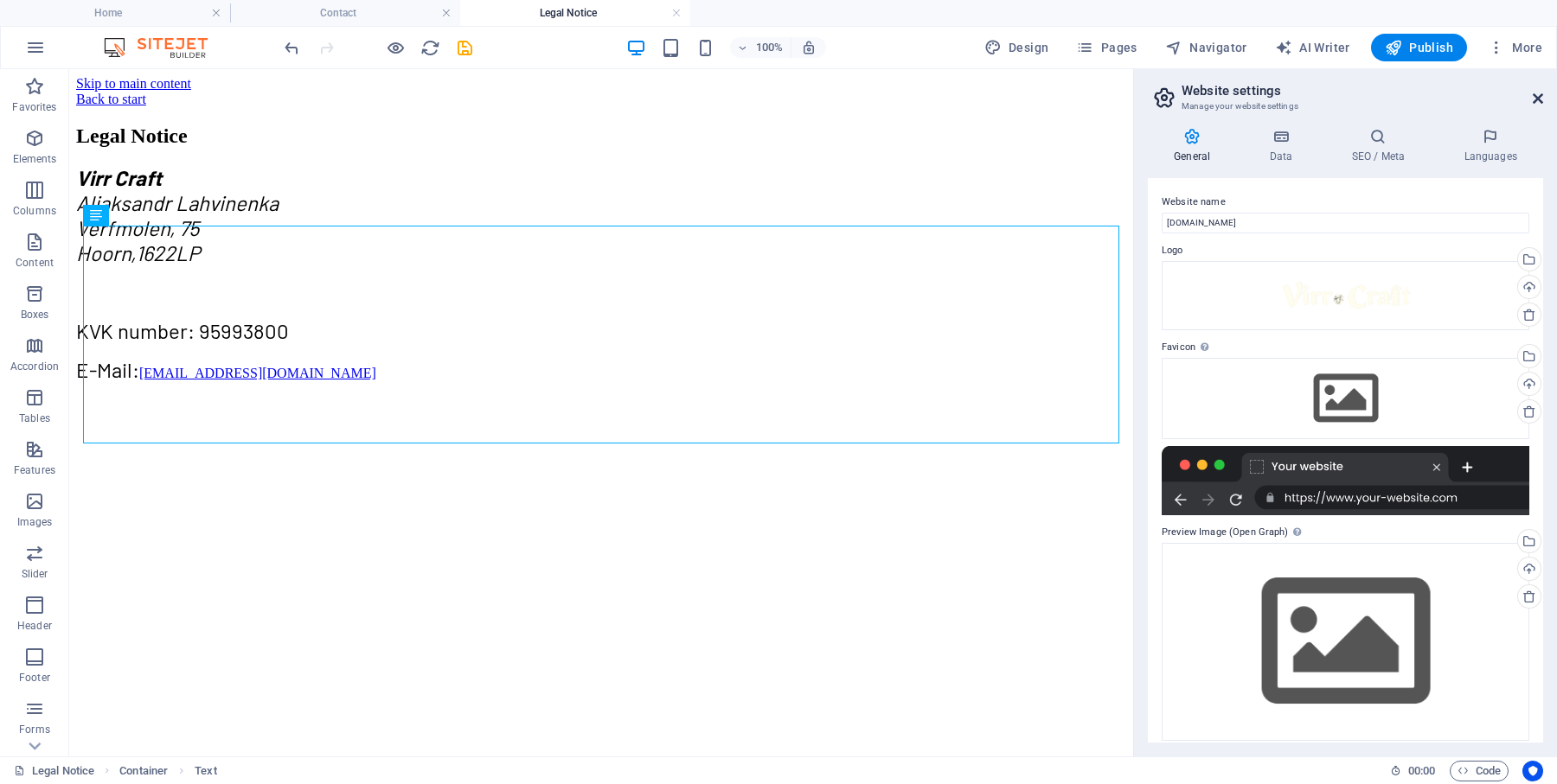
drag, startPoint x: 1536, startPoint y: 102, endPoint x: 1452, endPoint y: 32, distance: 109.3
click at [1536, 102] on icon at bounding box center [1538, 99] width 10 height 14
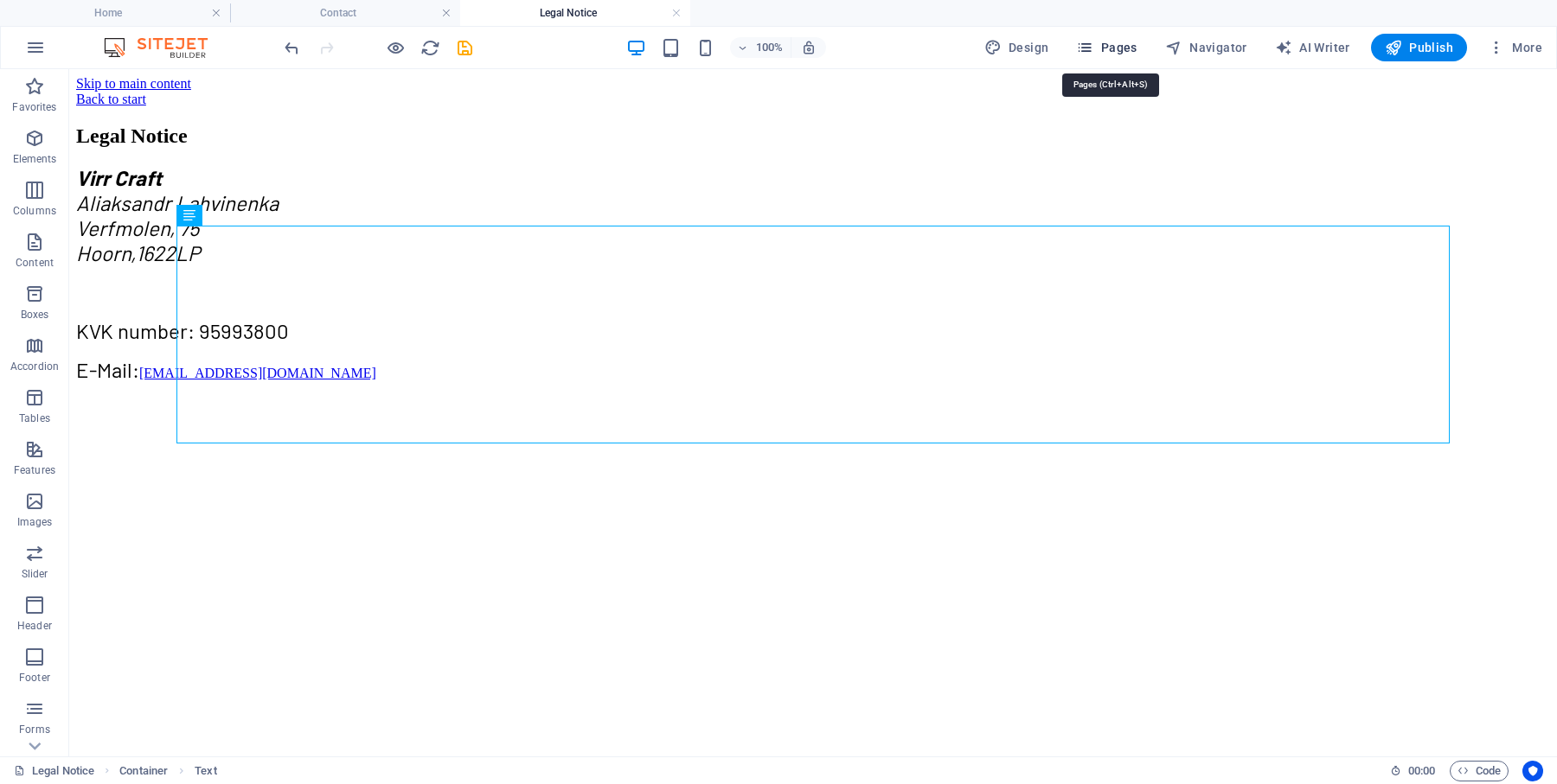
click at [1126, 48] on span "Pages" at bounding box center [1106, 48] width 60 height 17
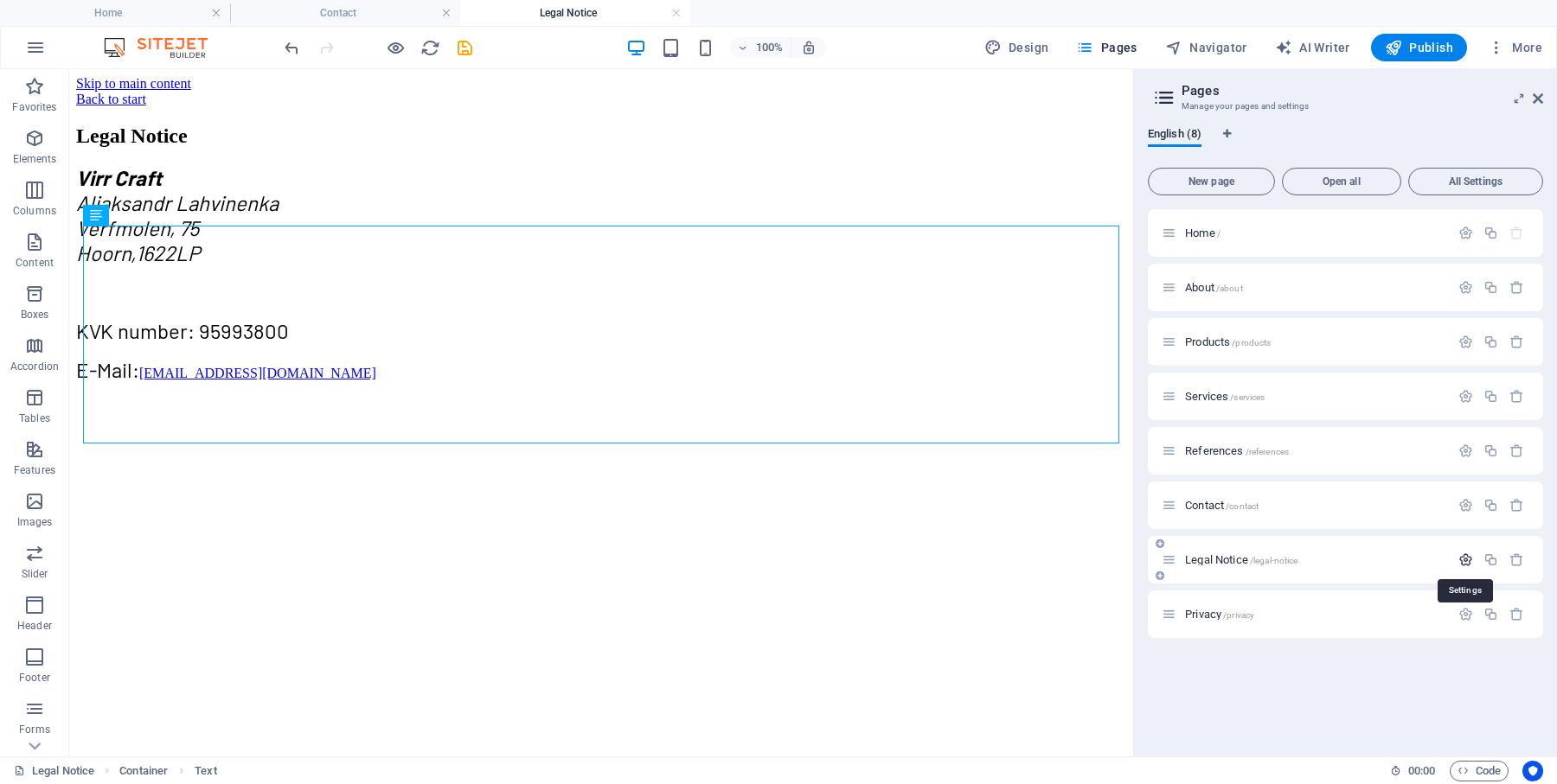
click at [1466, 556] on icon "button" at bounding box center [1465, 560] width 15 height 15
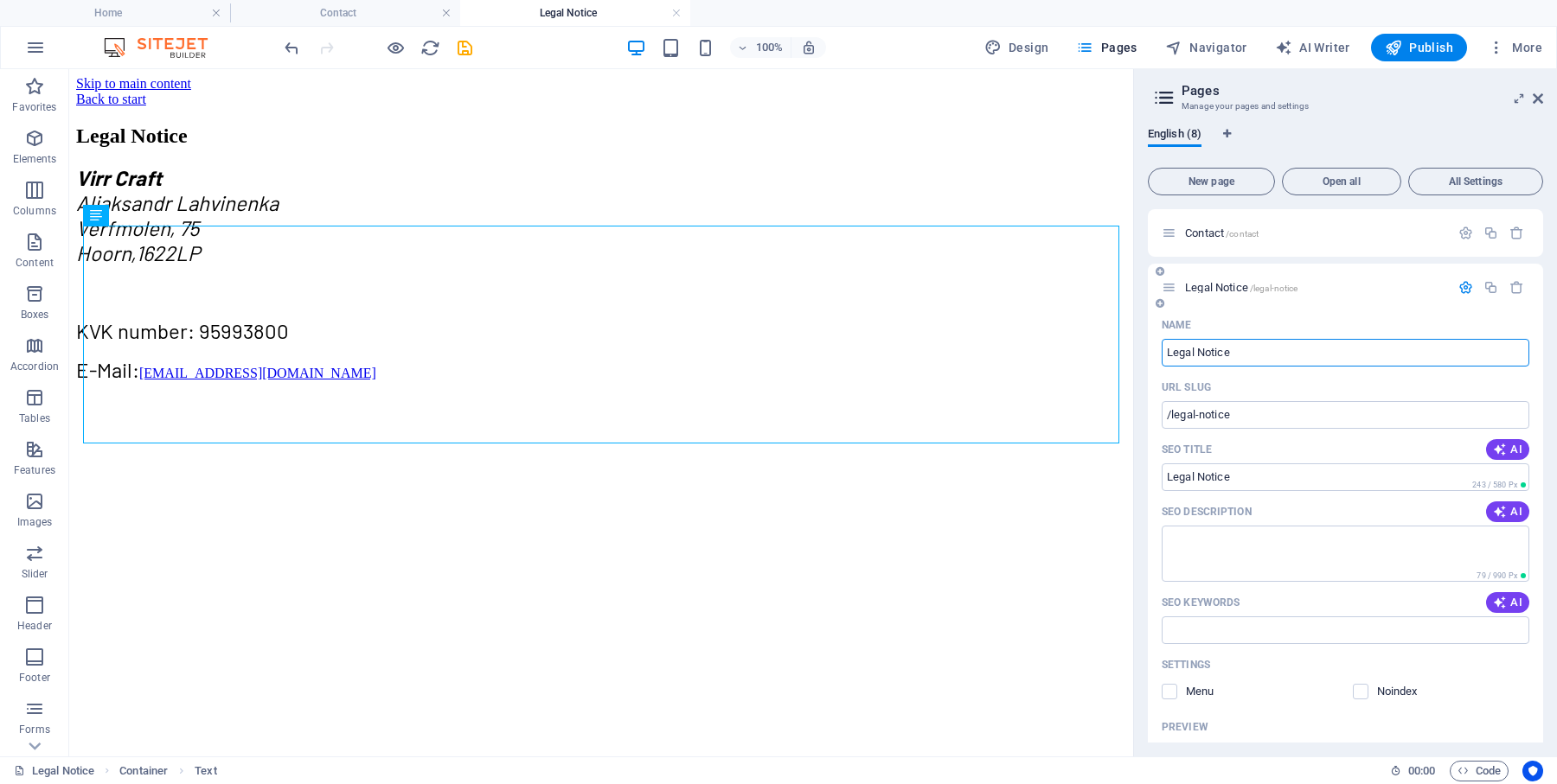
scroll to position [278, 0]
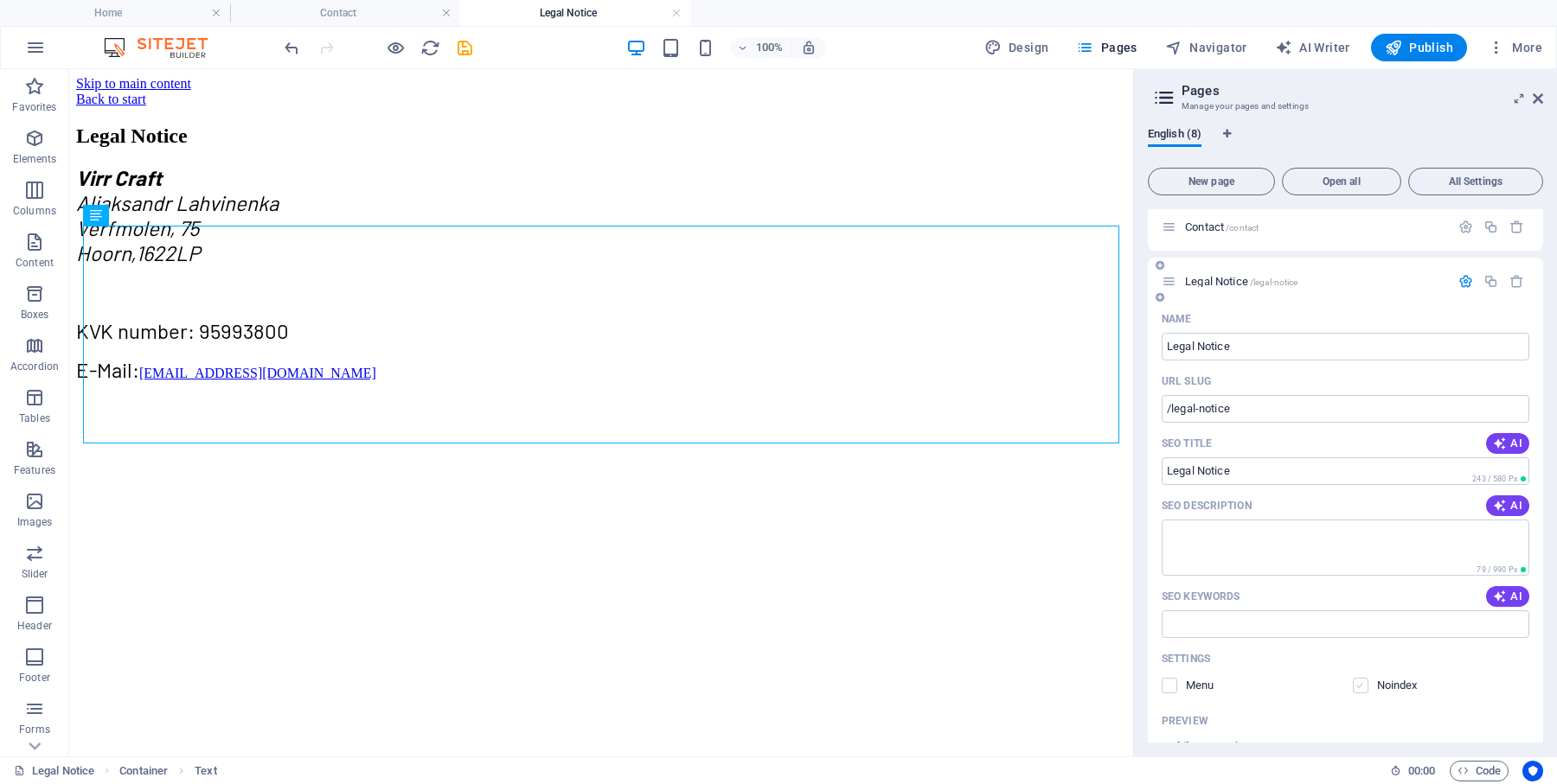
click at [1362, 686] on label at bounding box center [1361, 685] width 16 height 16
click at [0, 0] on input "checkbox" at bounding box center [0, 0] width 0 height 0
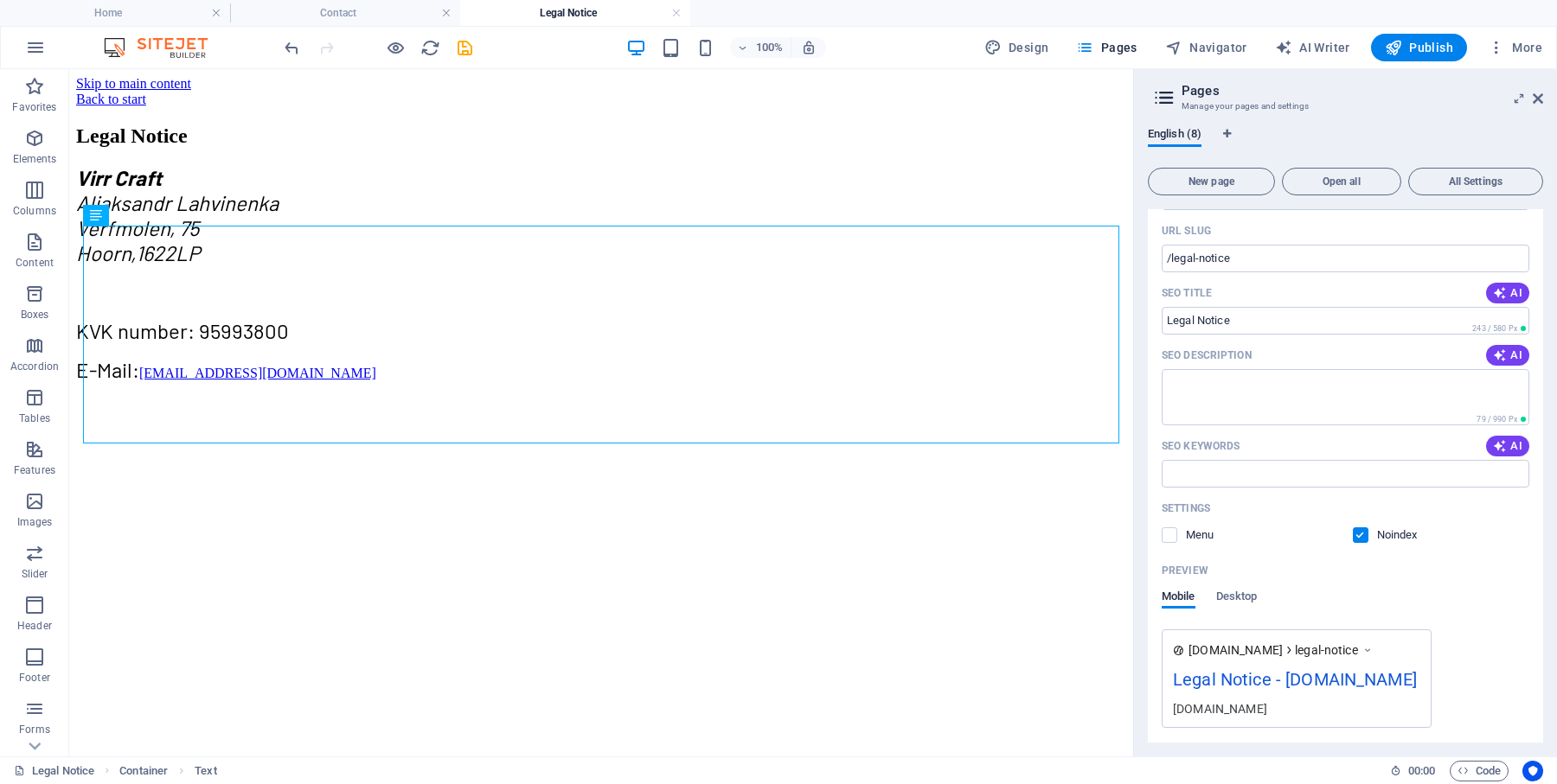
scroll to position [433, 0]
click at [1511, 357] on span "AI" at bounding box center [1508, 351] width 30 height 14
type textarea "Discover Virr Crafts legal information, including contact details and KVK numbe…"
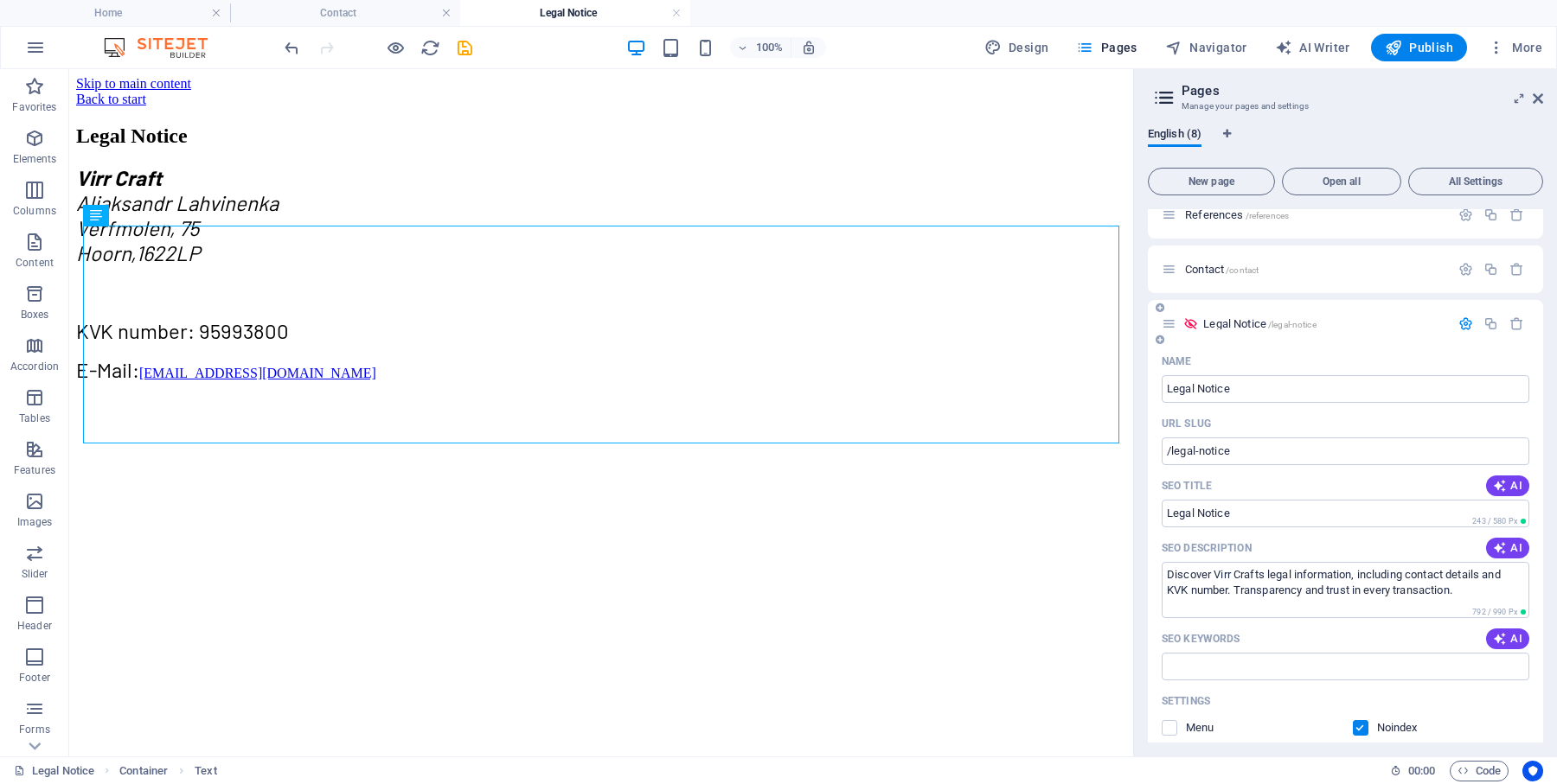
scroll to position [232, 0]
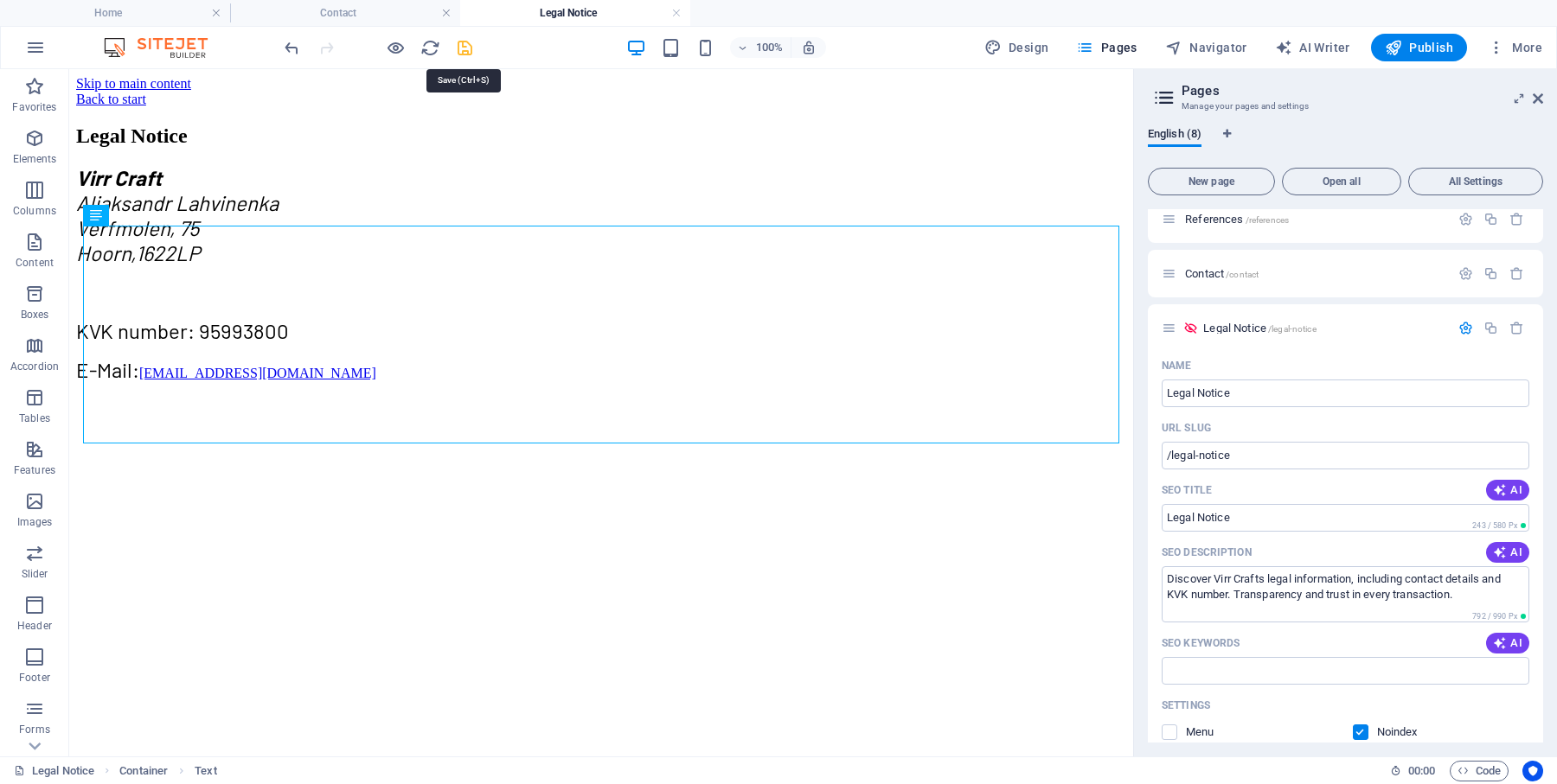
click at [466, 51] on icon "save" at bounding box center [465, 48] width 20 height 20
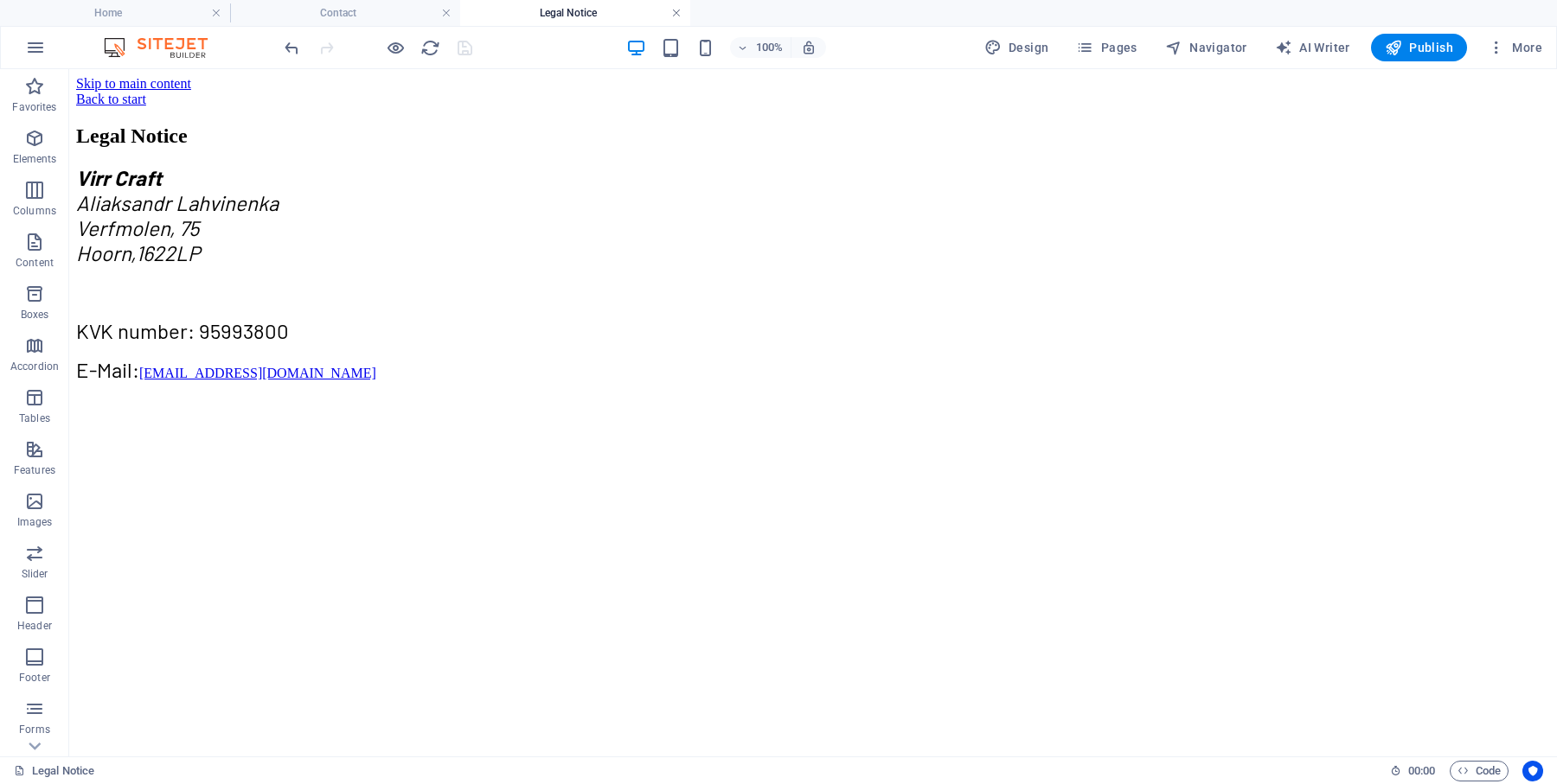
click at [678, 19] on link at bounding box center [676, 13] width 10 height 17
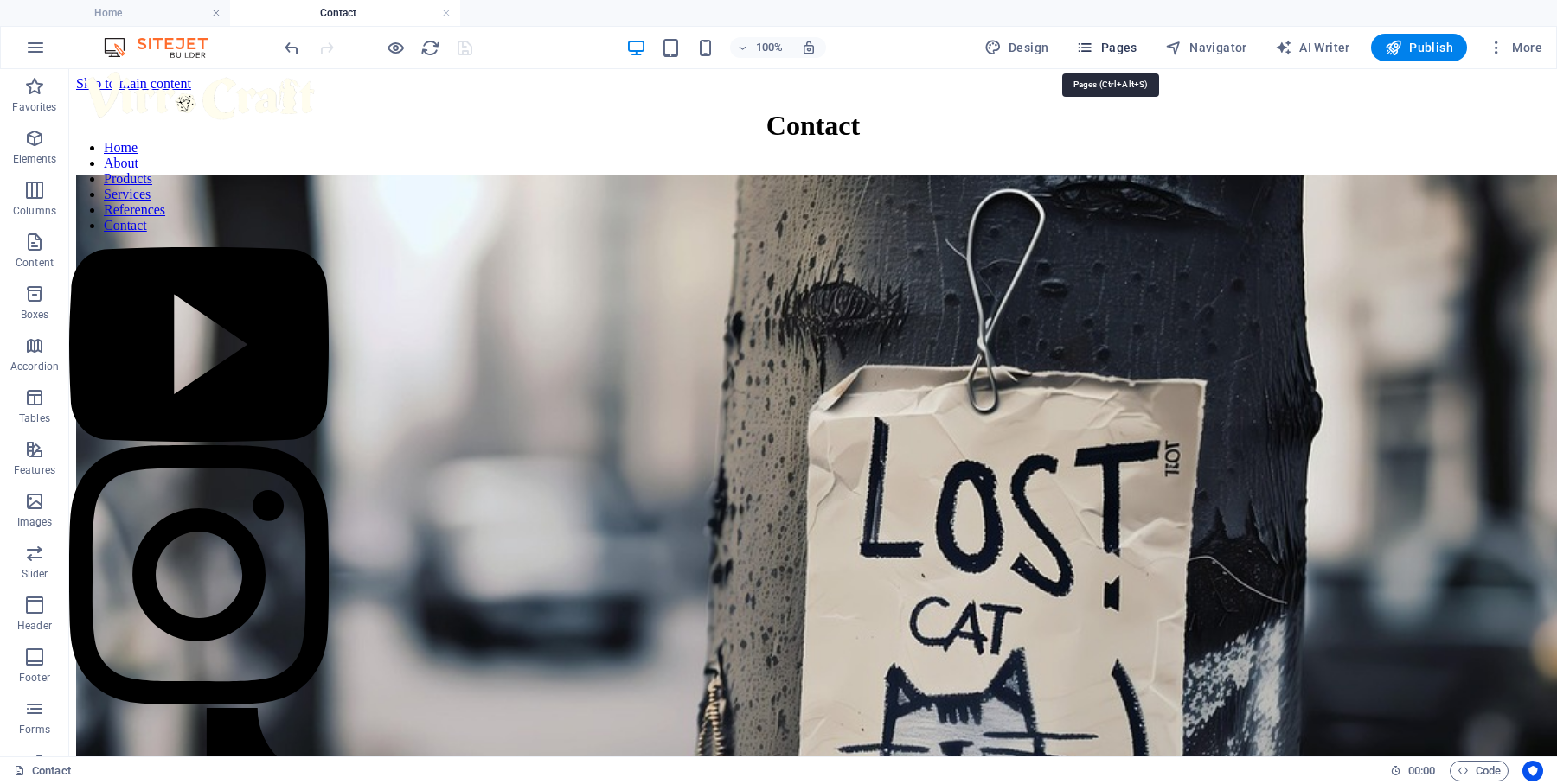
click at [1109, 39] on span "Pages" at bounding box center [1106, 48] width 60 height 17
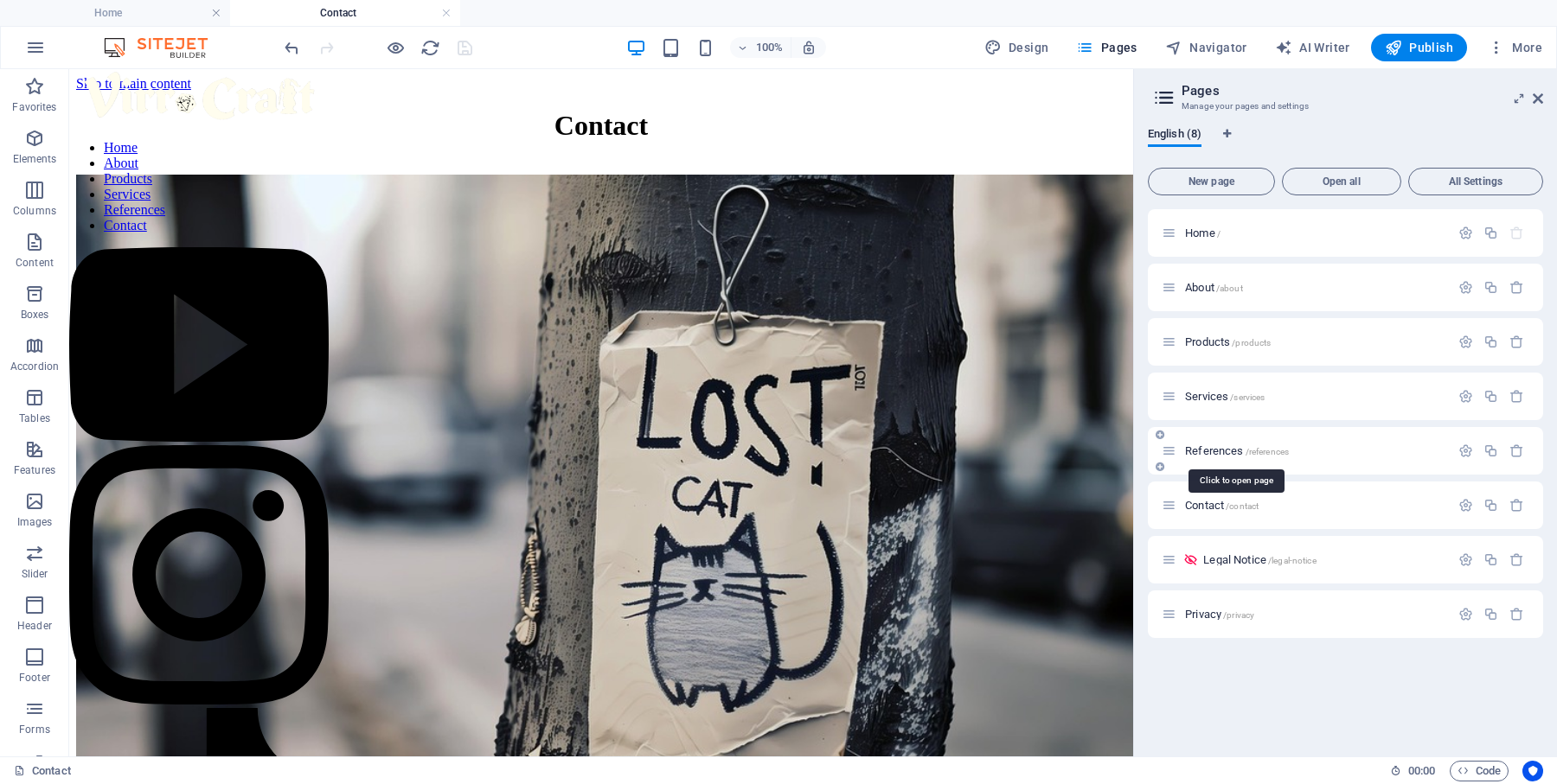
click at [1228, 454] on span "References /references" at bounding box center [1236, 451] width 104 height 13
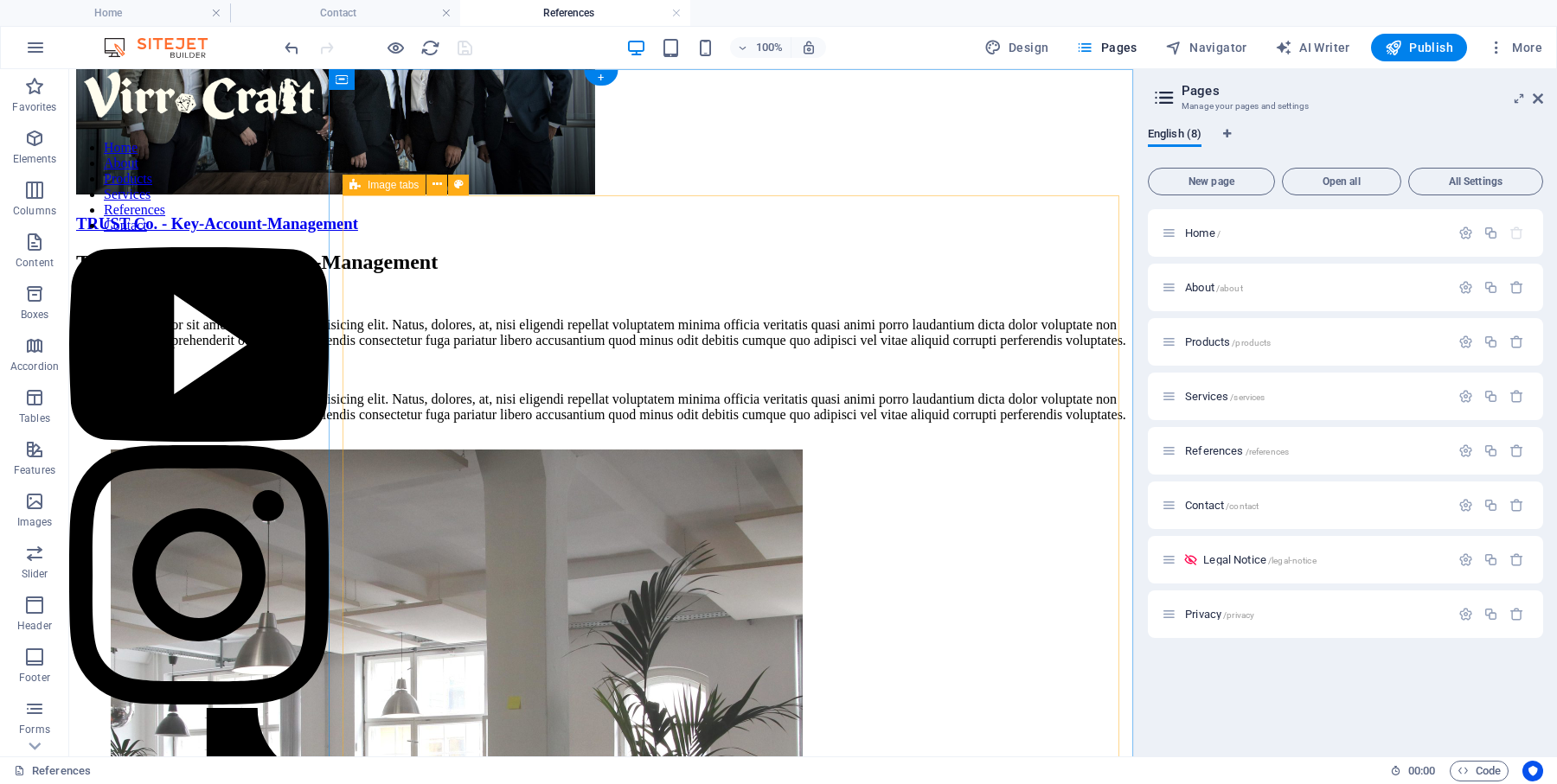
scroll to position [0, 0]
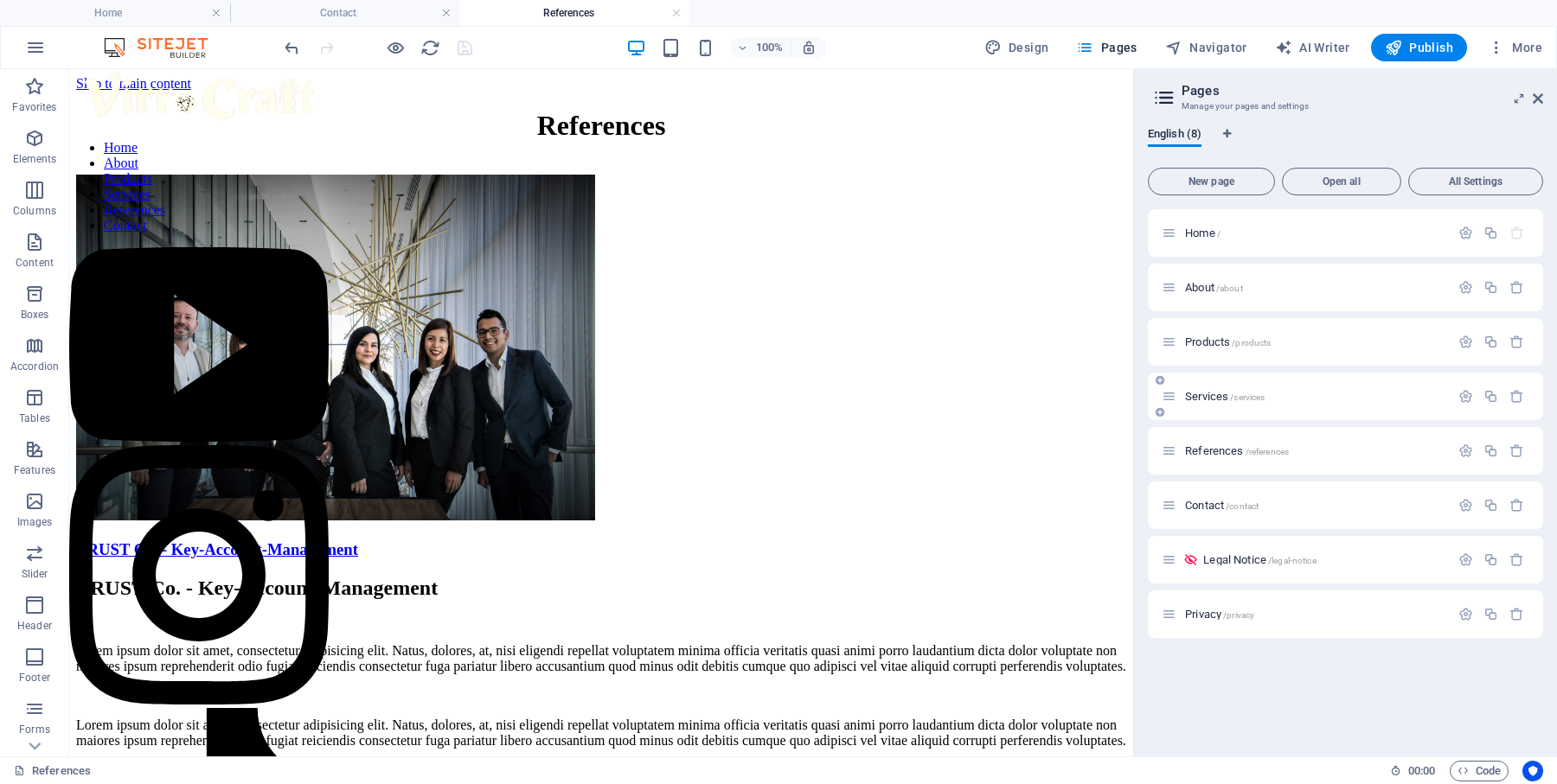
click at [1219, 399] on span "Services /services" at bounding box center [1224, 396] width 79 height 13
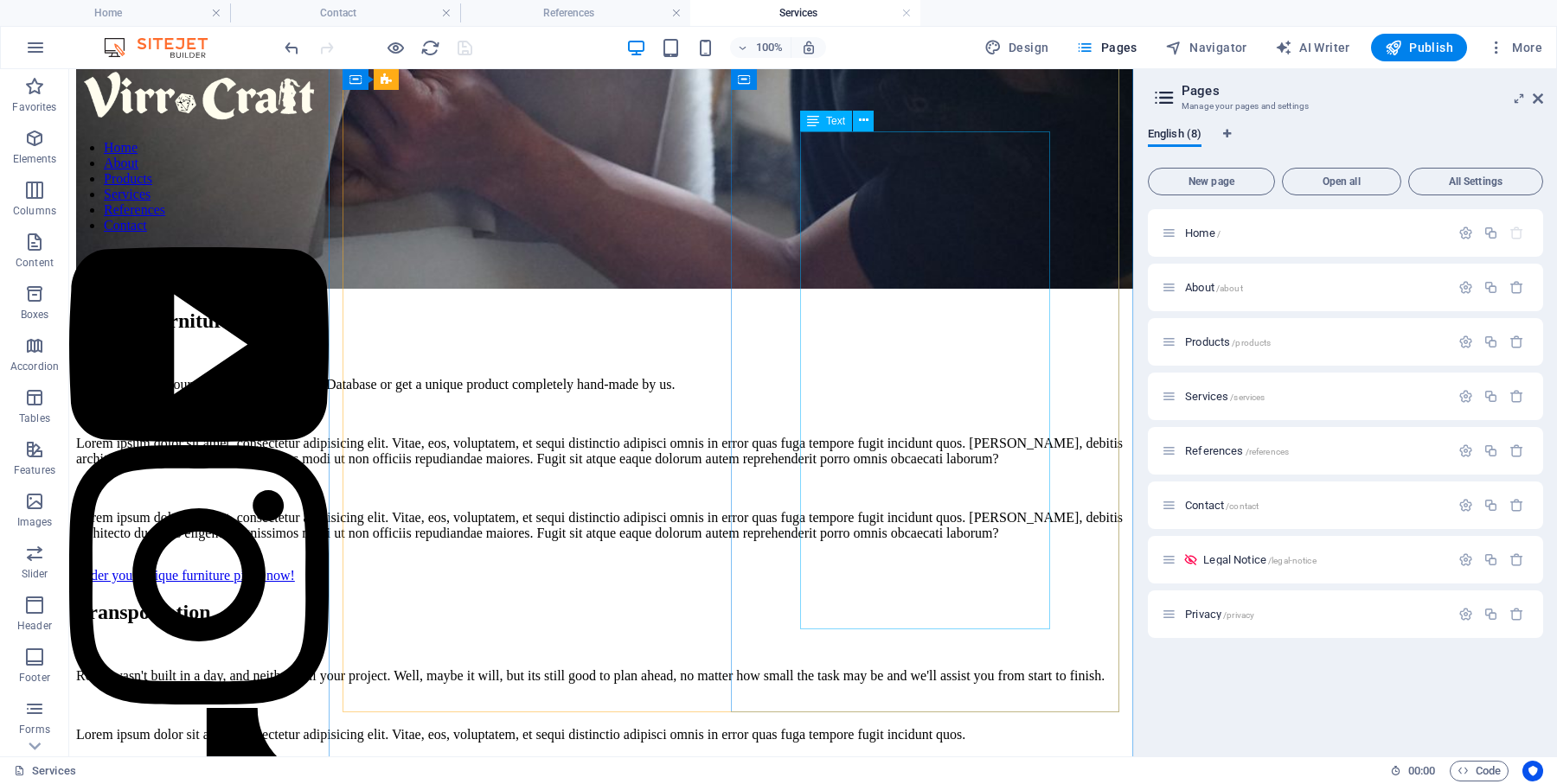
scroll to position [3315, 0]
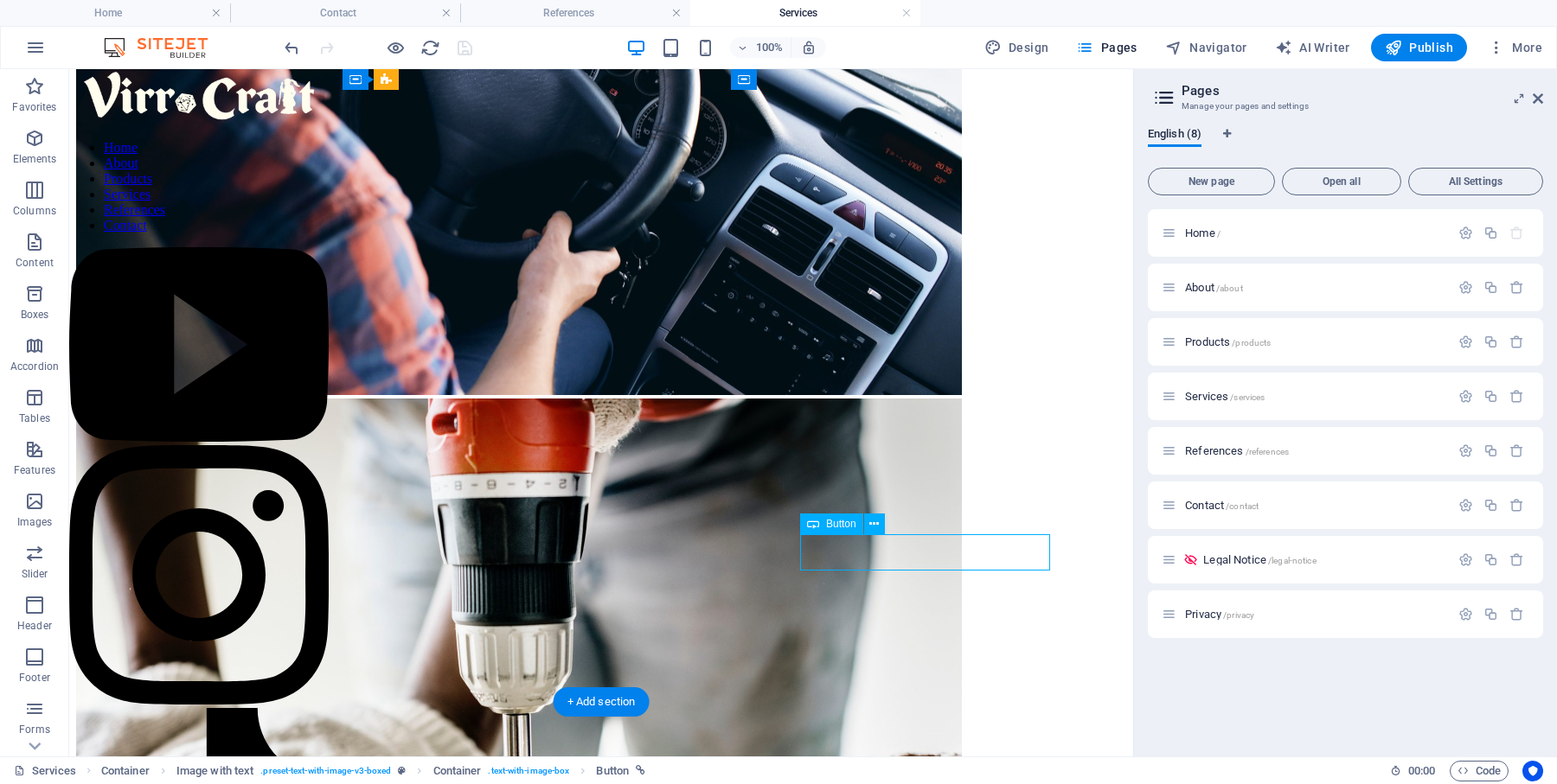
select select "5"
select select
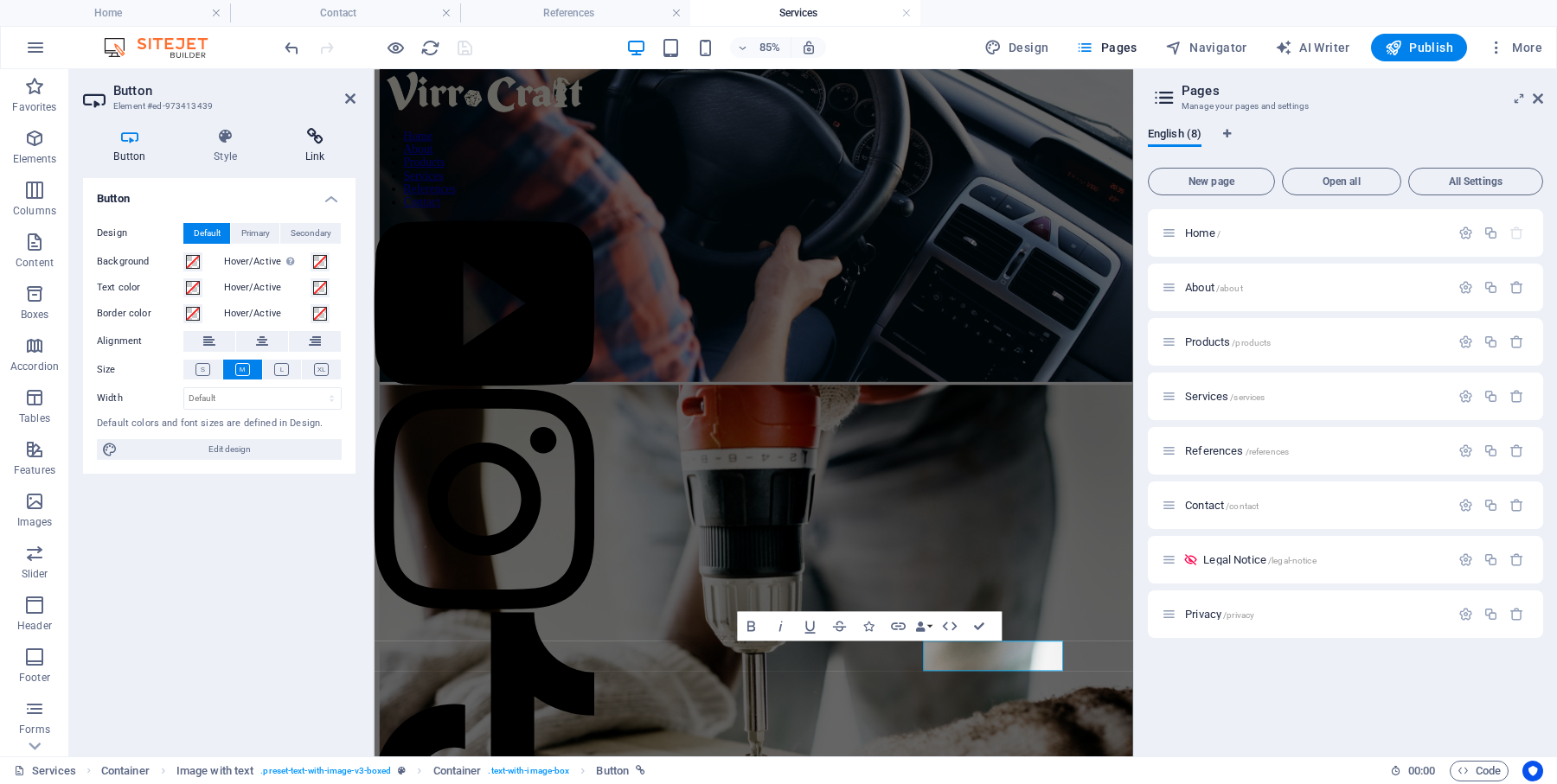
click at [309, 145] on h4 "Link" at bounding box center [314, 147] width 81 height 37
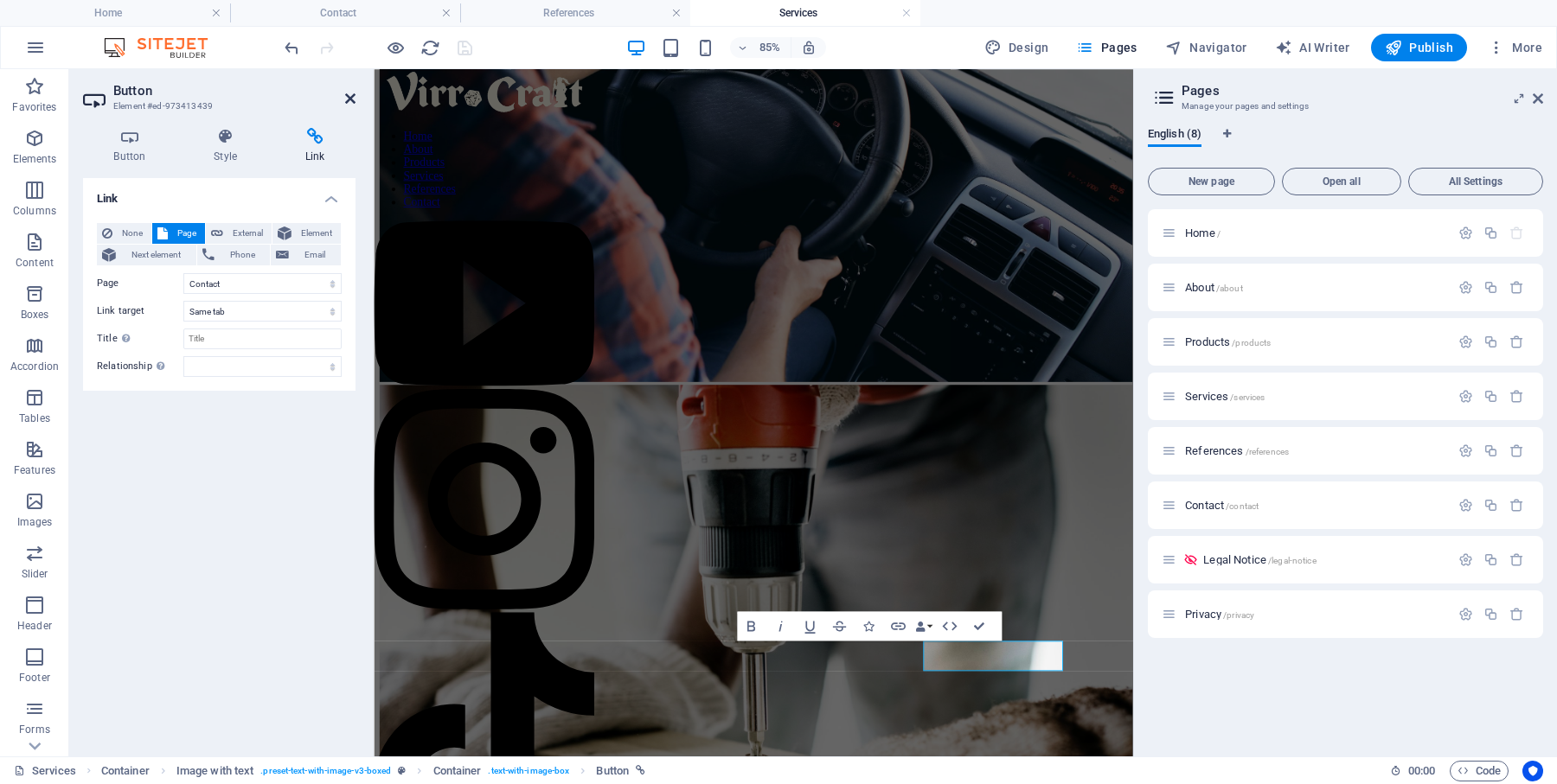
drag, startPoint x: 352, startPoint y: 101, endPoint x: 296, endPoint y: 32, distance: 88.9
click at [352, 101] on icon at bounding box center [351, 99] width 10 height 14
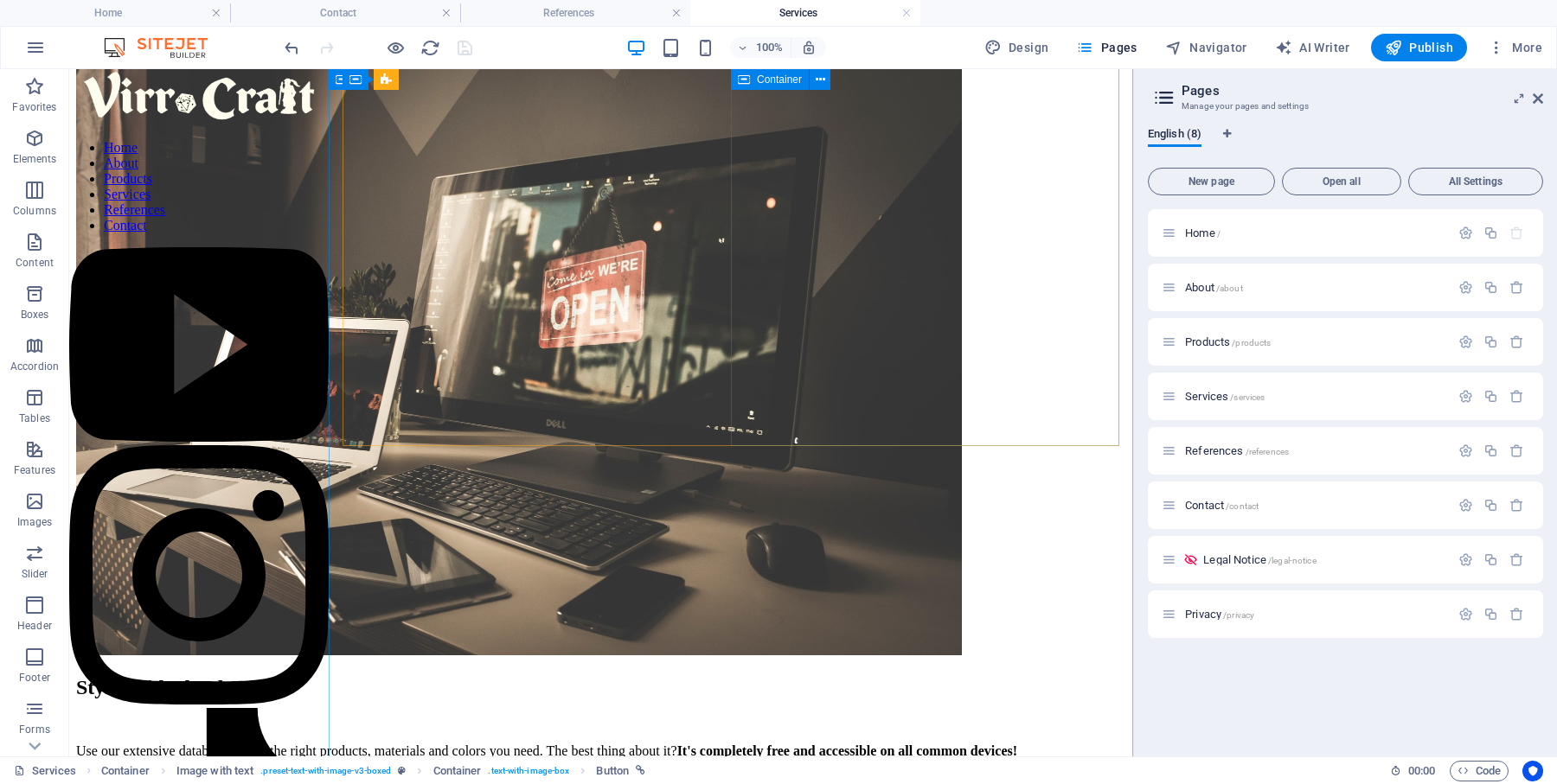
scroll to position [0, 0]
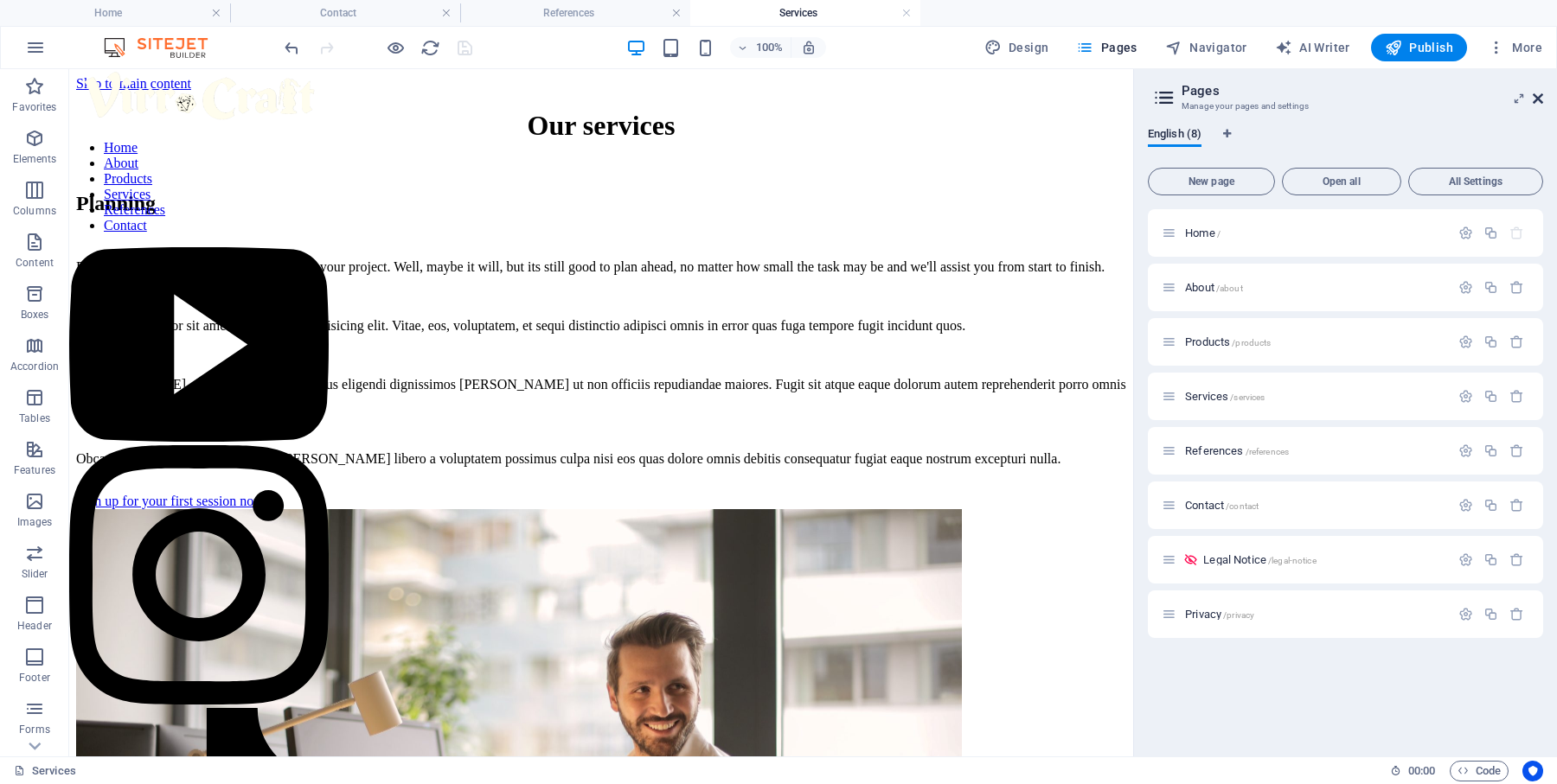
click at [1542, 99] on icon at bounding box center [1538, 99] width 10 height 14
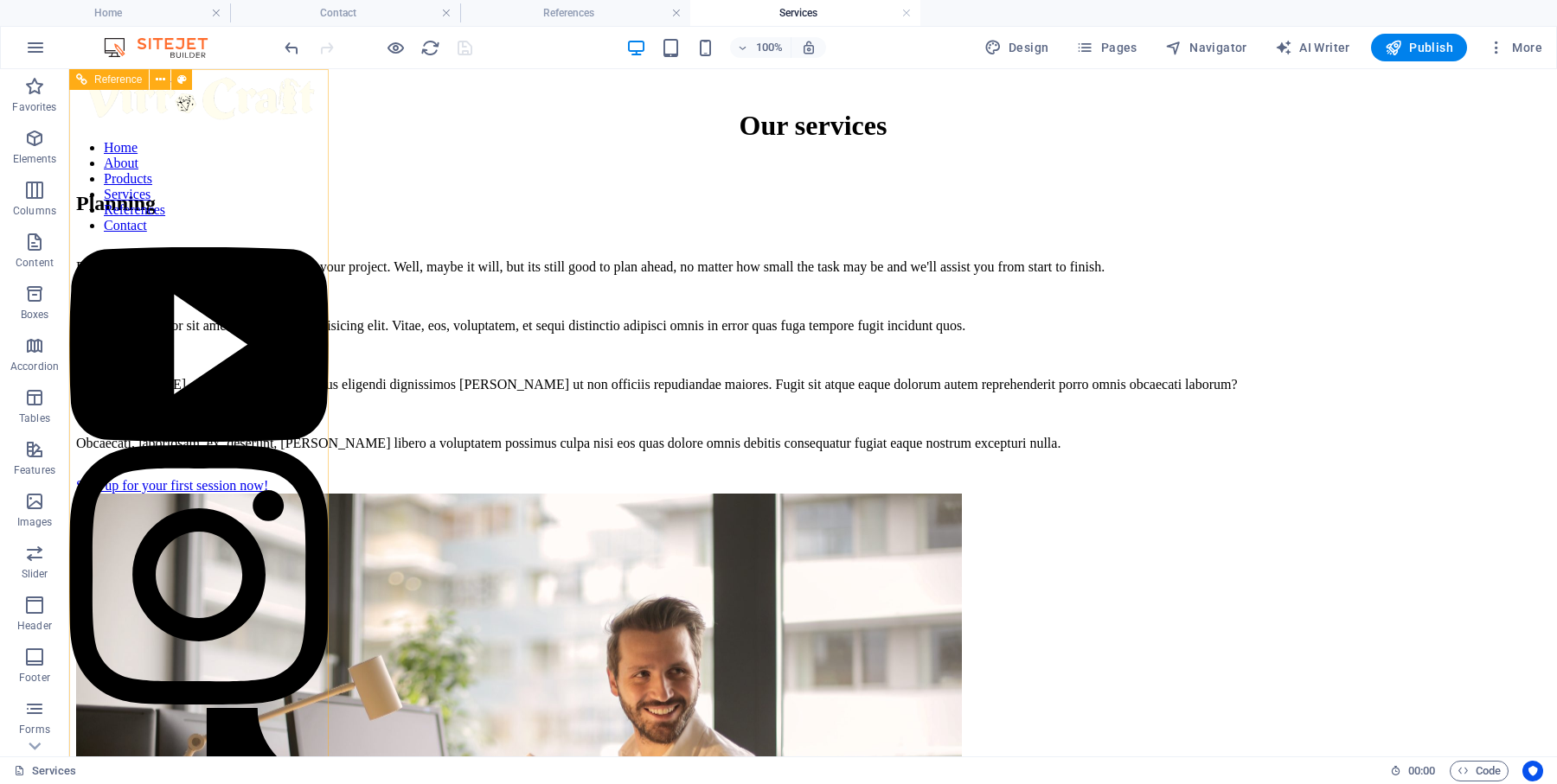
click at [205, 234] on nav "Home About Products Services References Contact" at bounding box center [198, 187] width 259 height 93
click at [903, 15] on link at bounding box center [906, 13] width 10 height 17
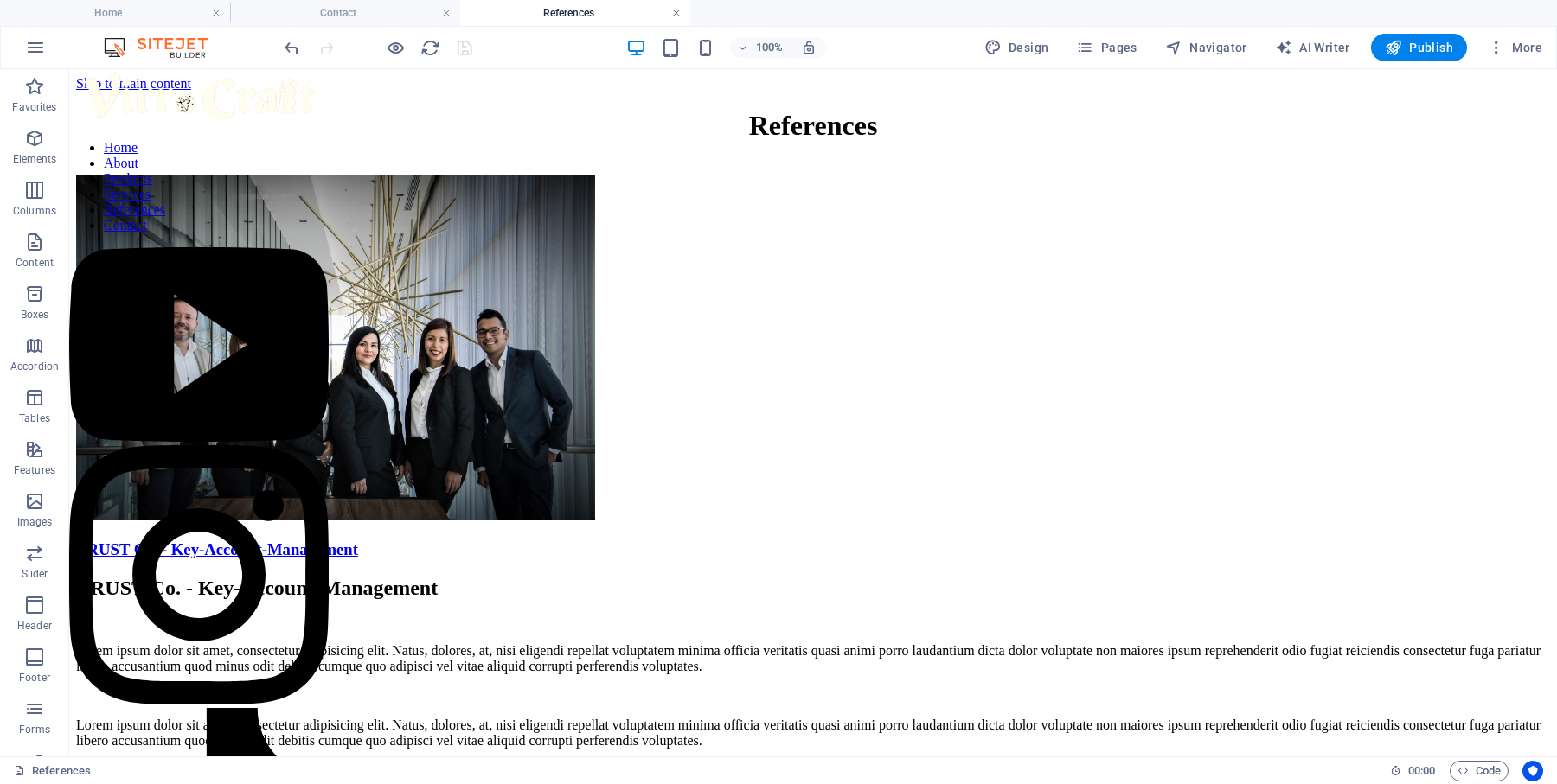
click at [674, 13] on link at bounding box center [676, 13] width 10 height 17
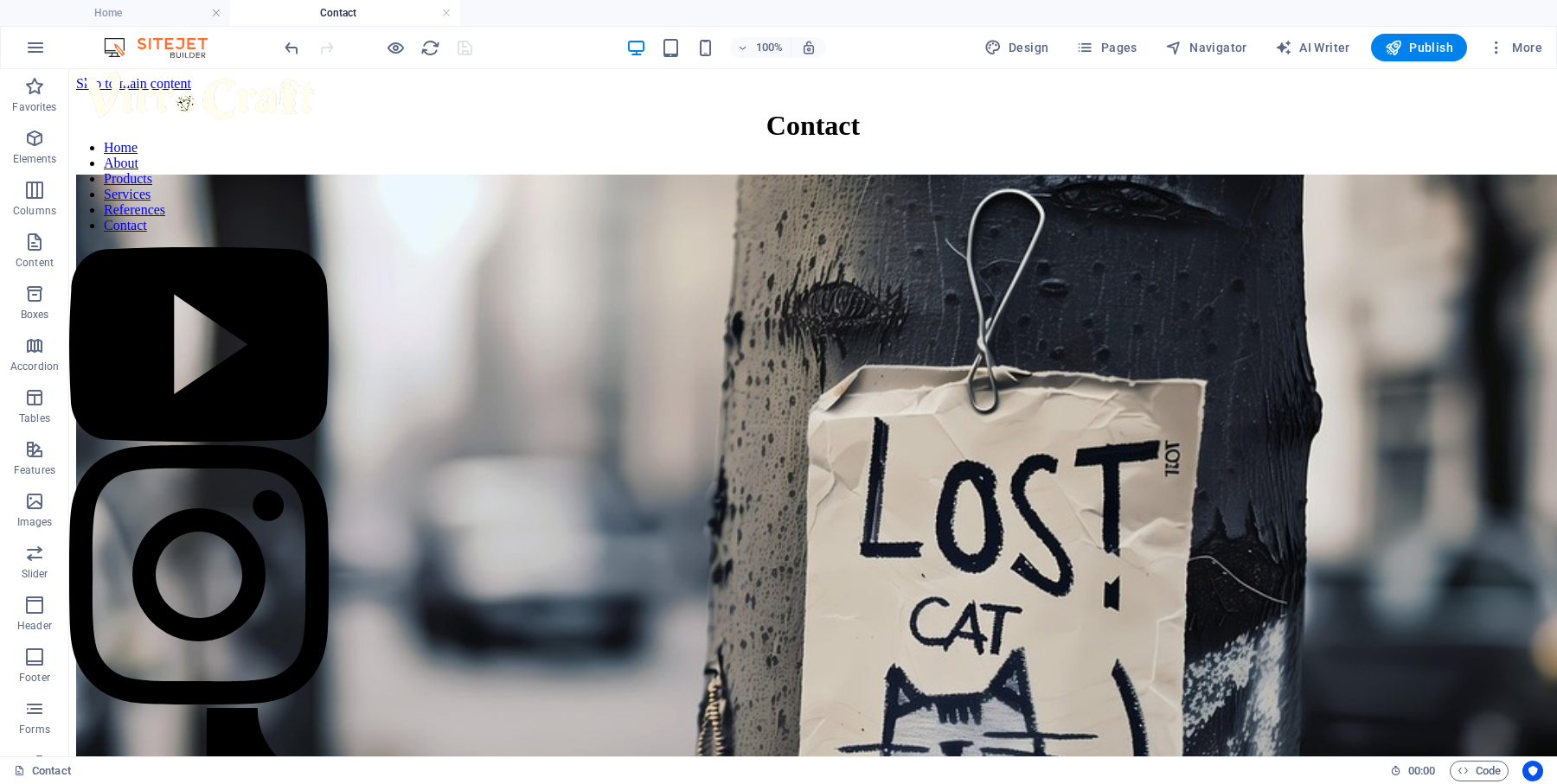
click at [439, 10] on h4 "Contact" at bounding box center [345, 13] width 230 height 19
click at [448, 11] on link at bounding box center [447, 13] width 10 height 17
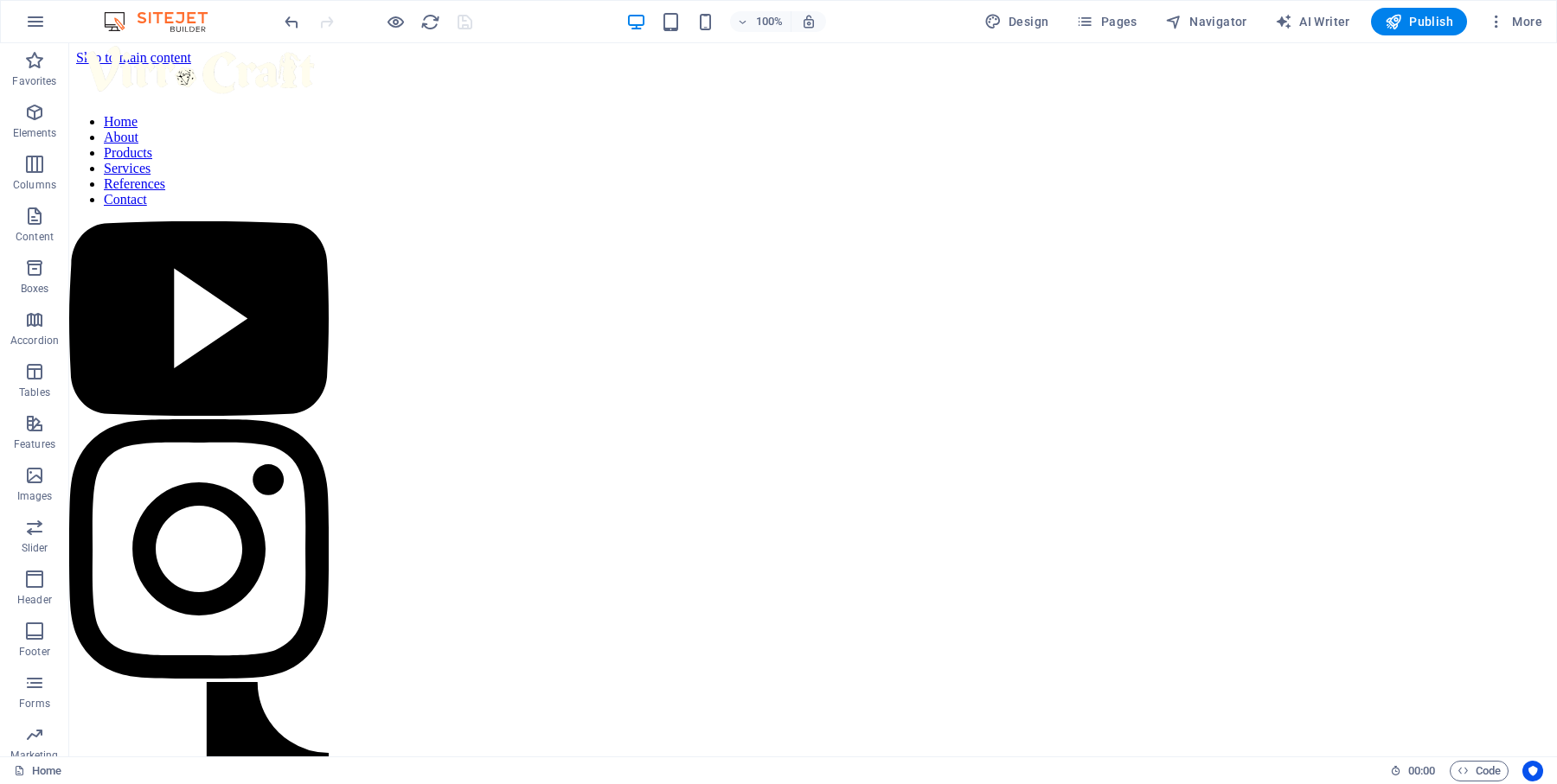
scroll to position [54, 0]
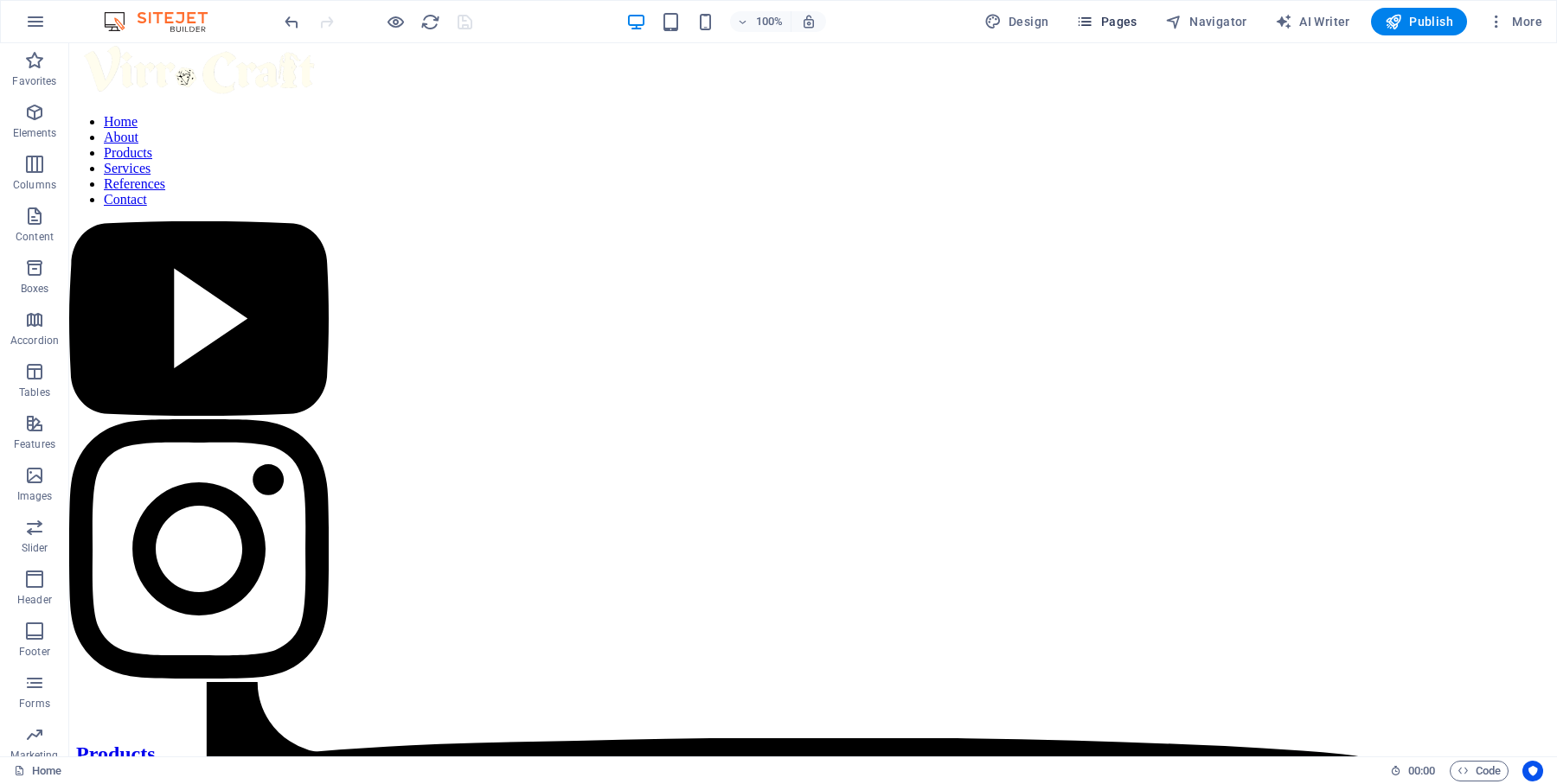
click at [1107, 22] on span "Pages" at bounding box center [1106, 22] width 60 height 17
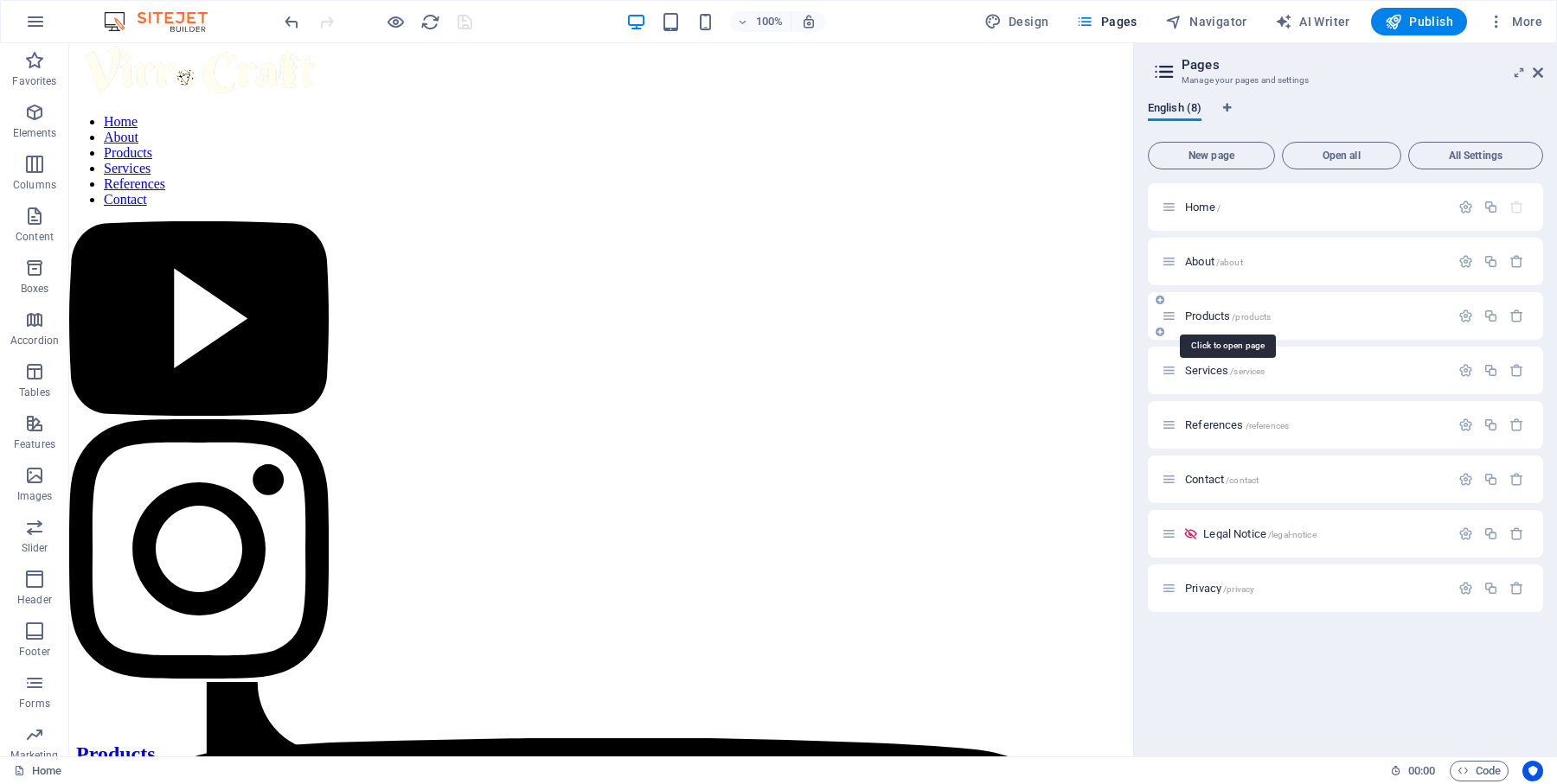
click at [1196, 316] on span "Products /products" at bounding box center [1227, 316] width 85 height 13
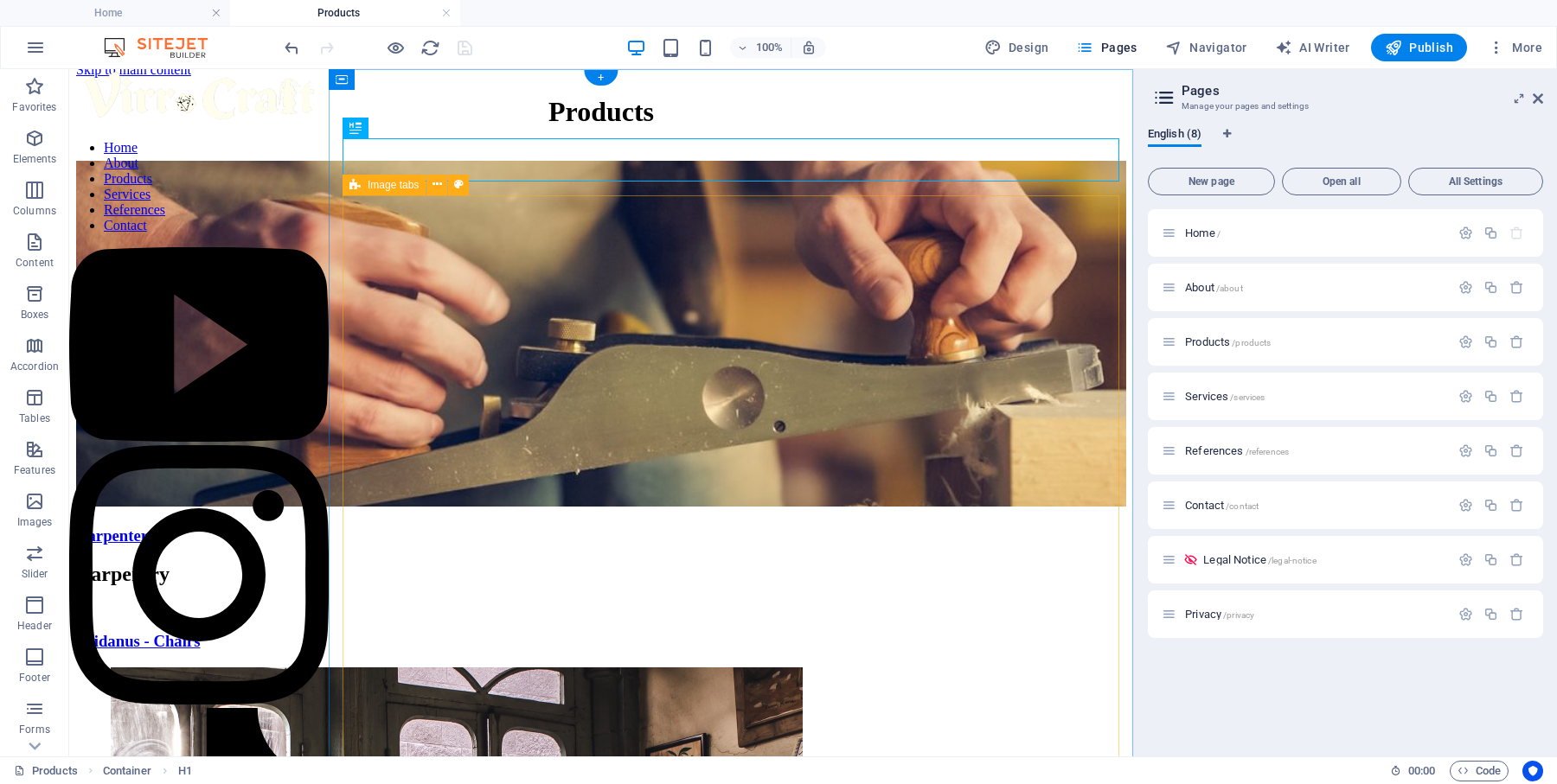
scroll to position [0, 0]
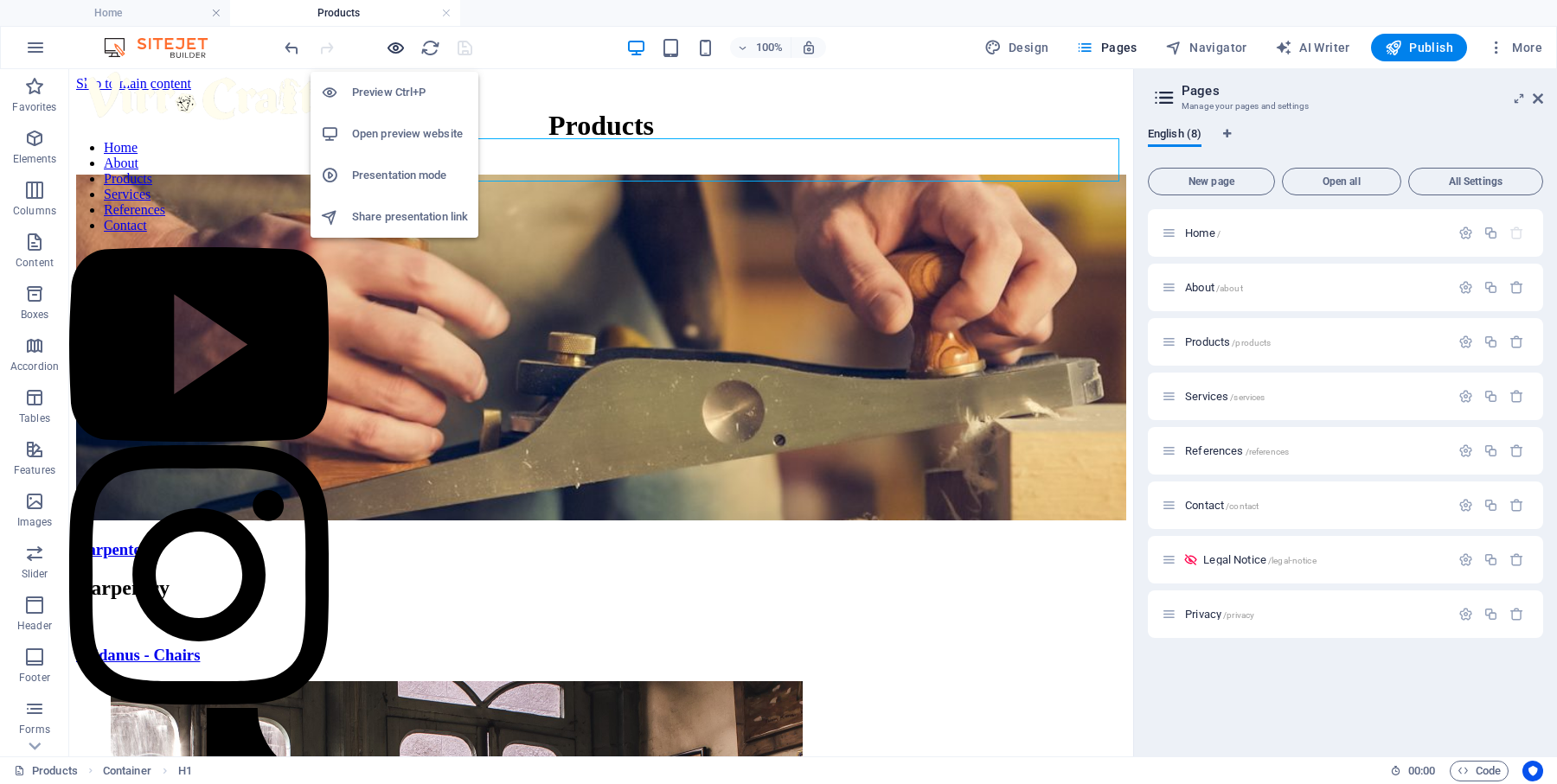
click at [393, 46] on icon "button" at bounding box center [395, 48] width 20 height 20
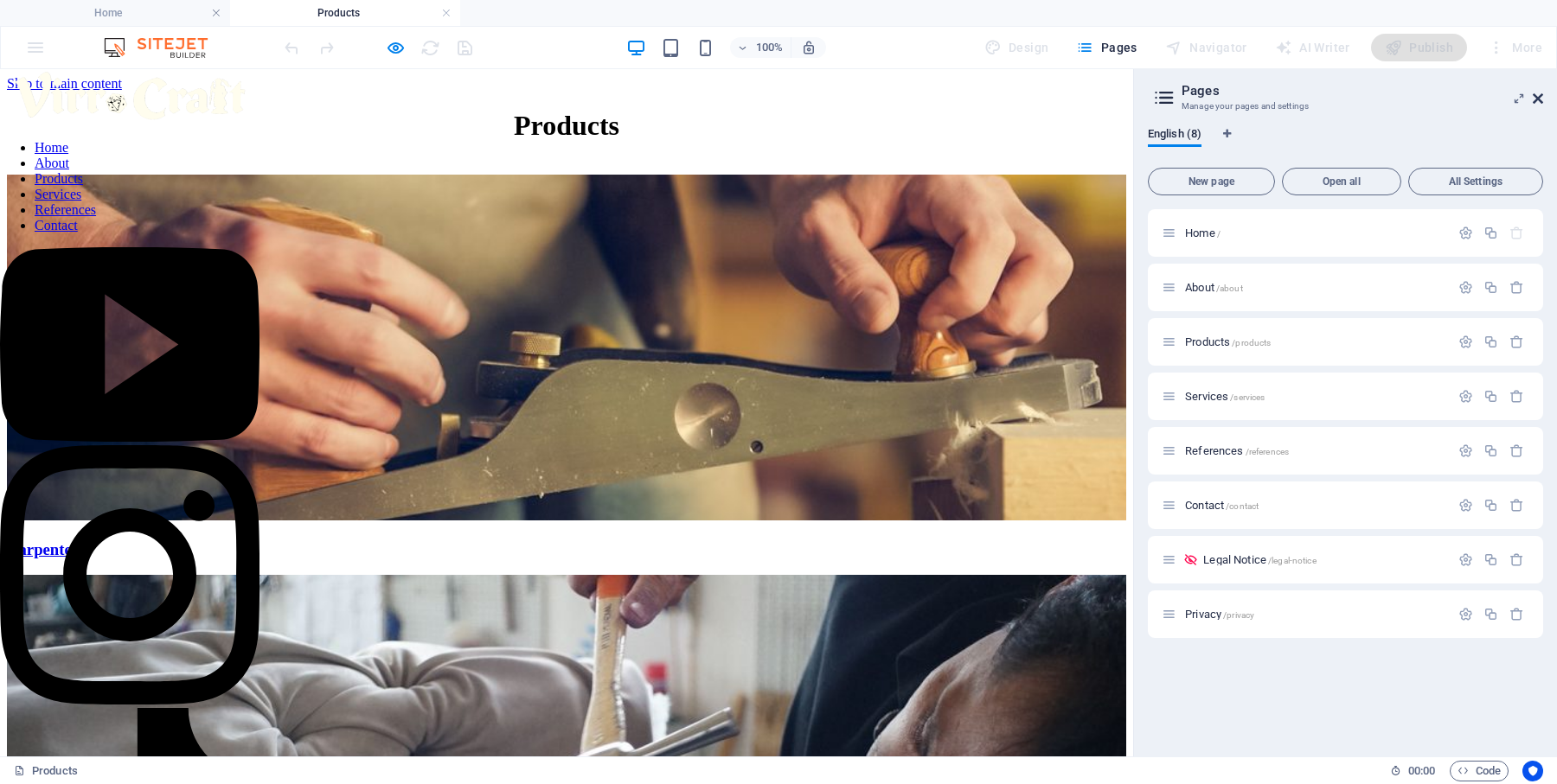
click at [1540, 100] on icon at bounding box center [1538, 99] width 10 height 14
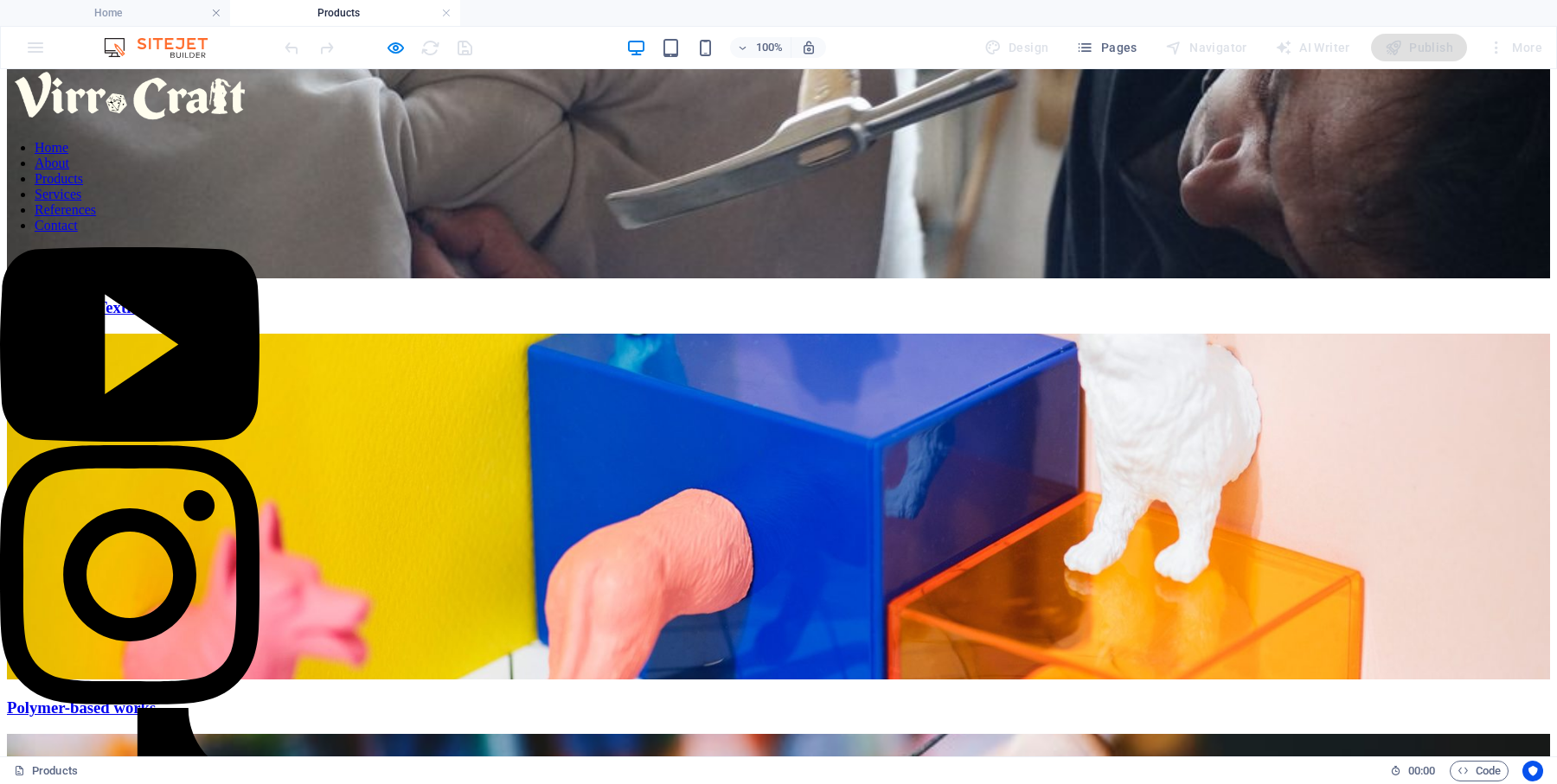
scroll to position [638, 0]
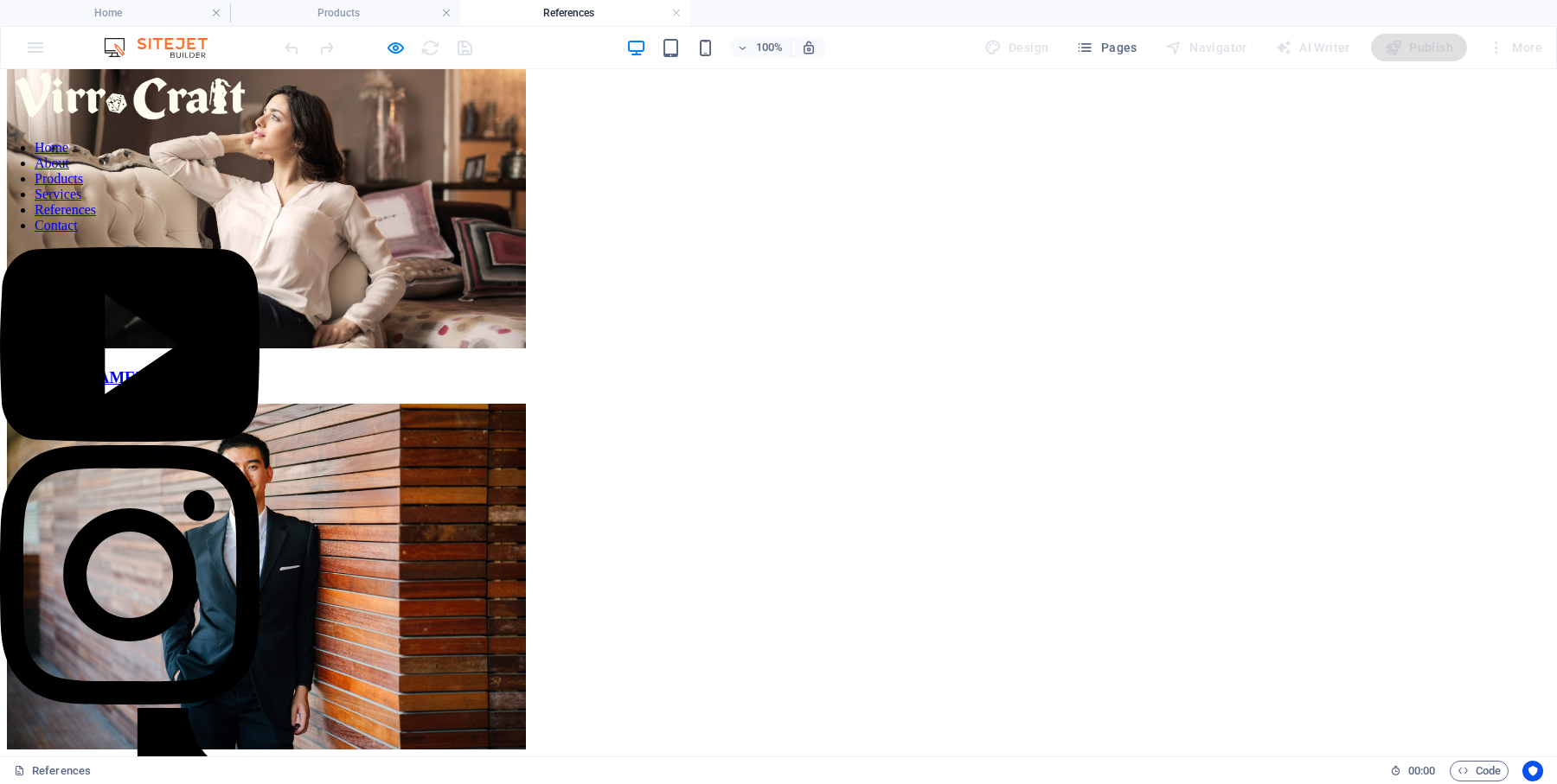
scroll to position [0, 0]
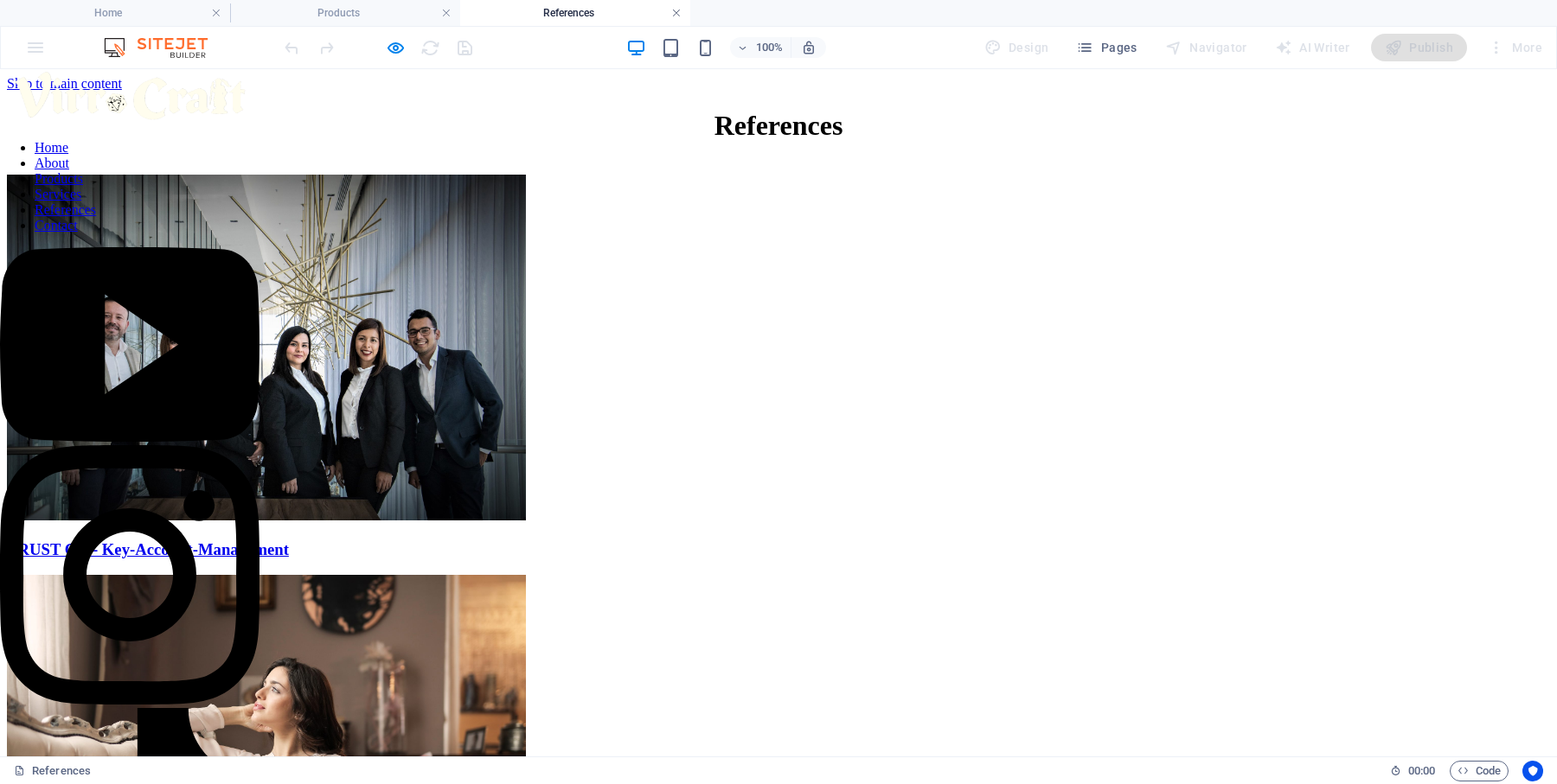
click at [673, 10] on link at bounding box center [676, 13] width 10 height 17
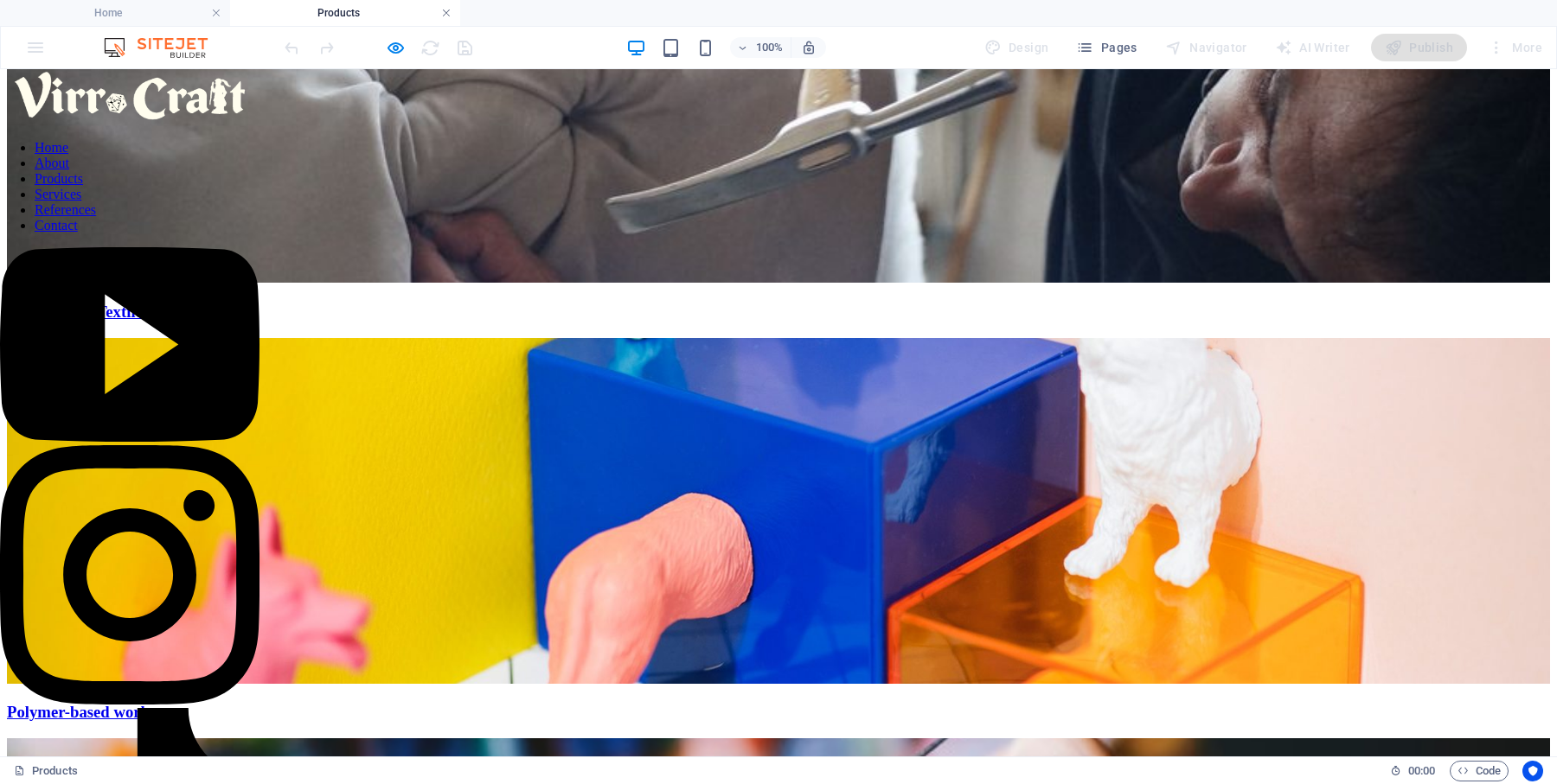
click at [447, 11] on link at bounding box center [447, 13] width 10 height 17
